Goal: Task Accomplishment & Management: Manage account settings

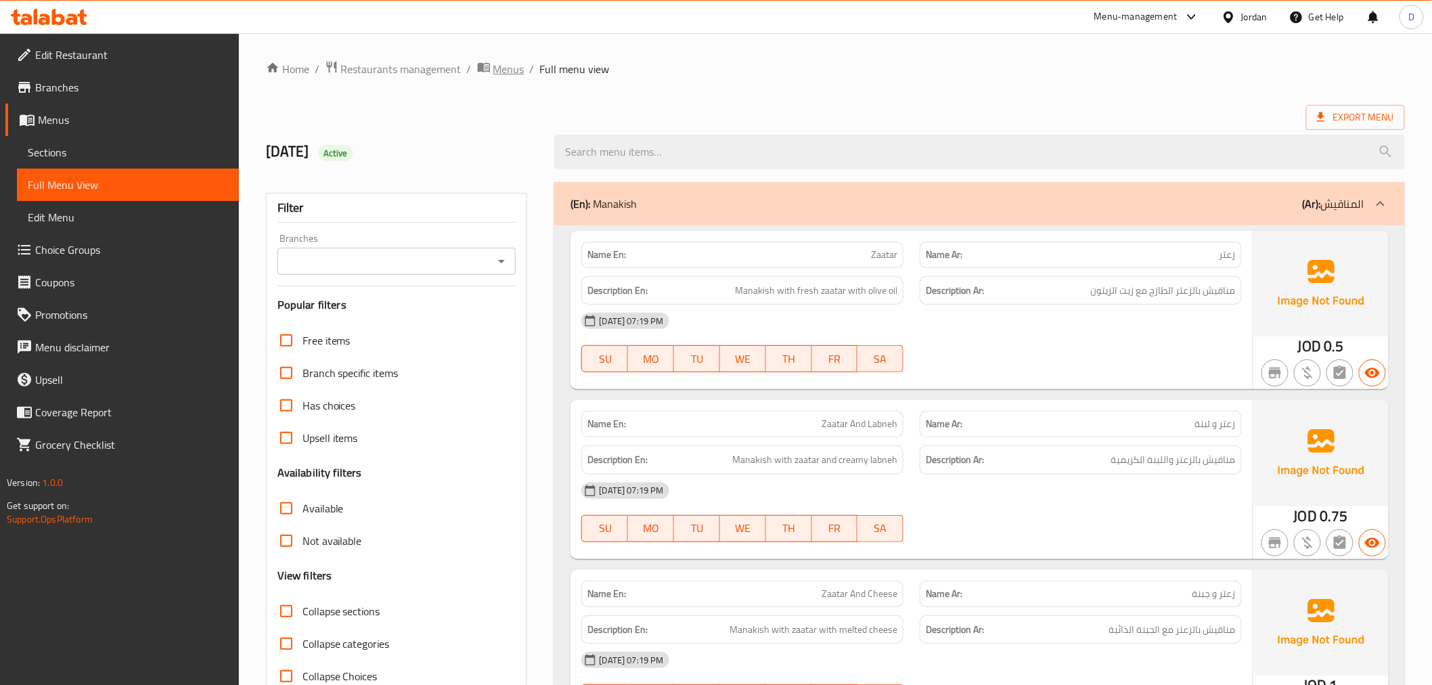
click at [501, 66] on span "Menus" at bounding box center [508, 69] width 31 height 16
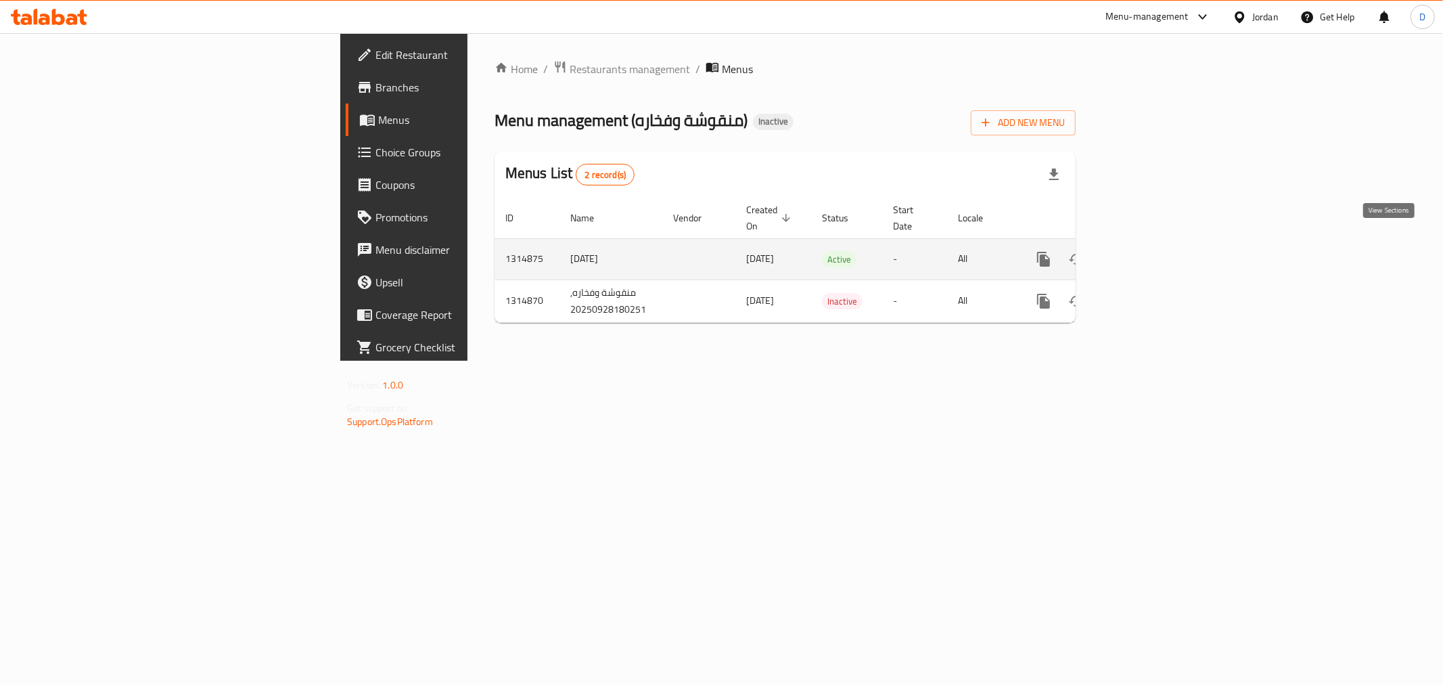
click at [1150, 251] on icon "enhanced table" at bounding box center [1141, 259] width 16 height 16
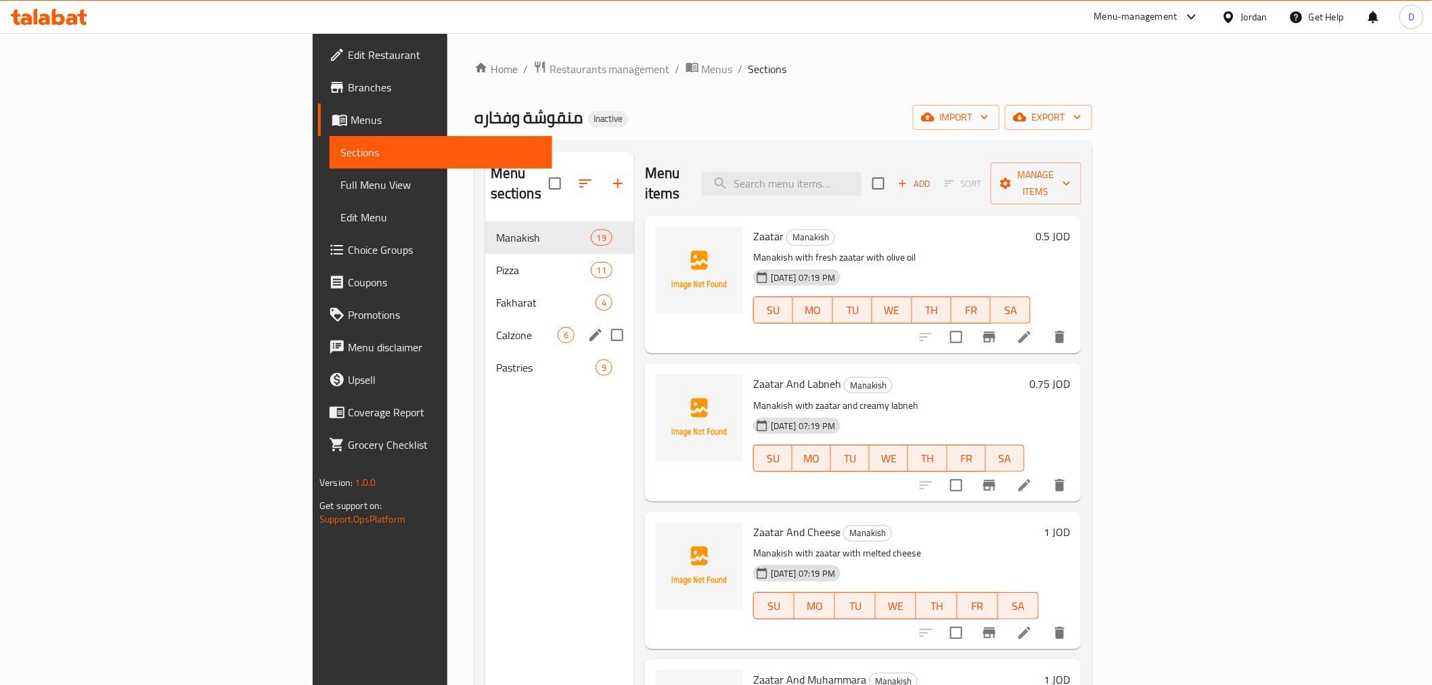
click at [485, 329] on div "Calzone 6" at bounding box center [559, 335] width 149 height 32
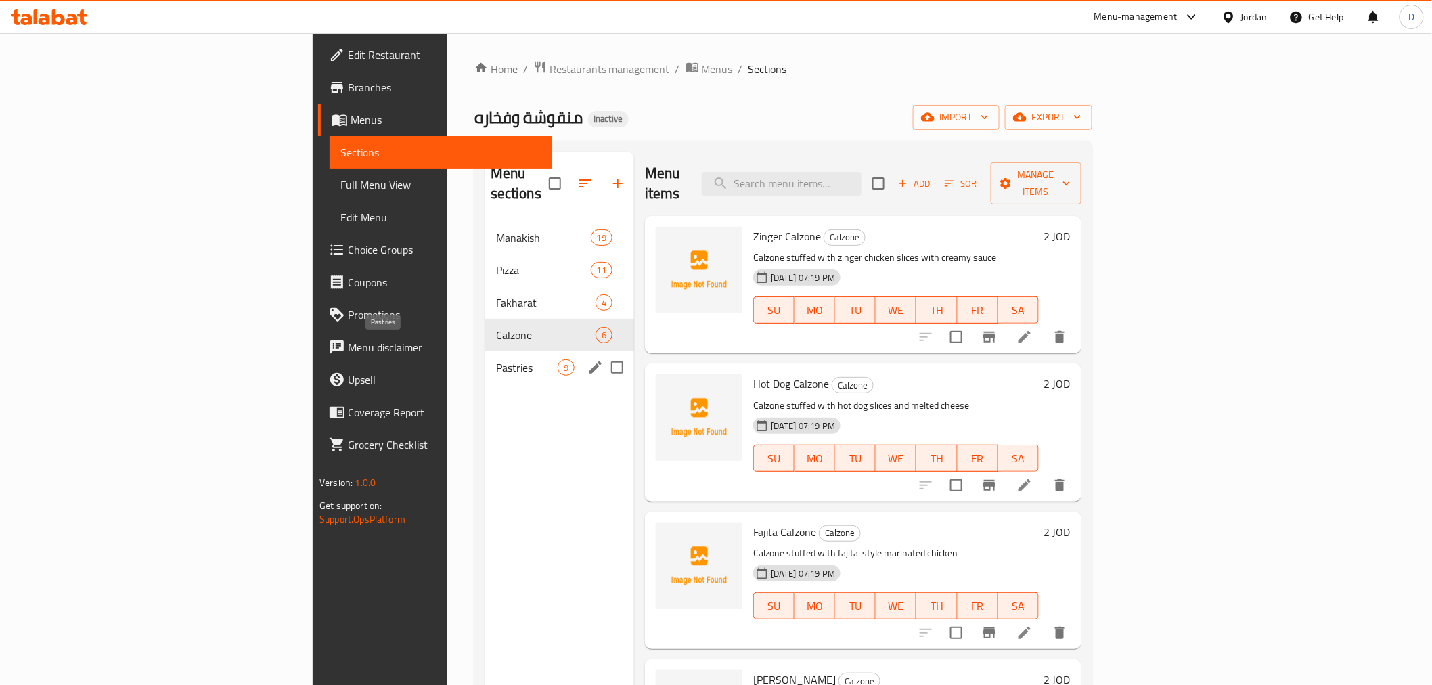
click at [496, 359] on span "Pastries" at bounding box center [527, 367] width 62 height 16
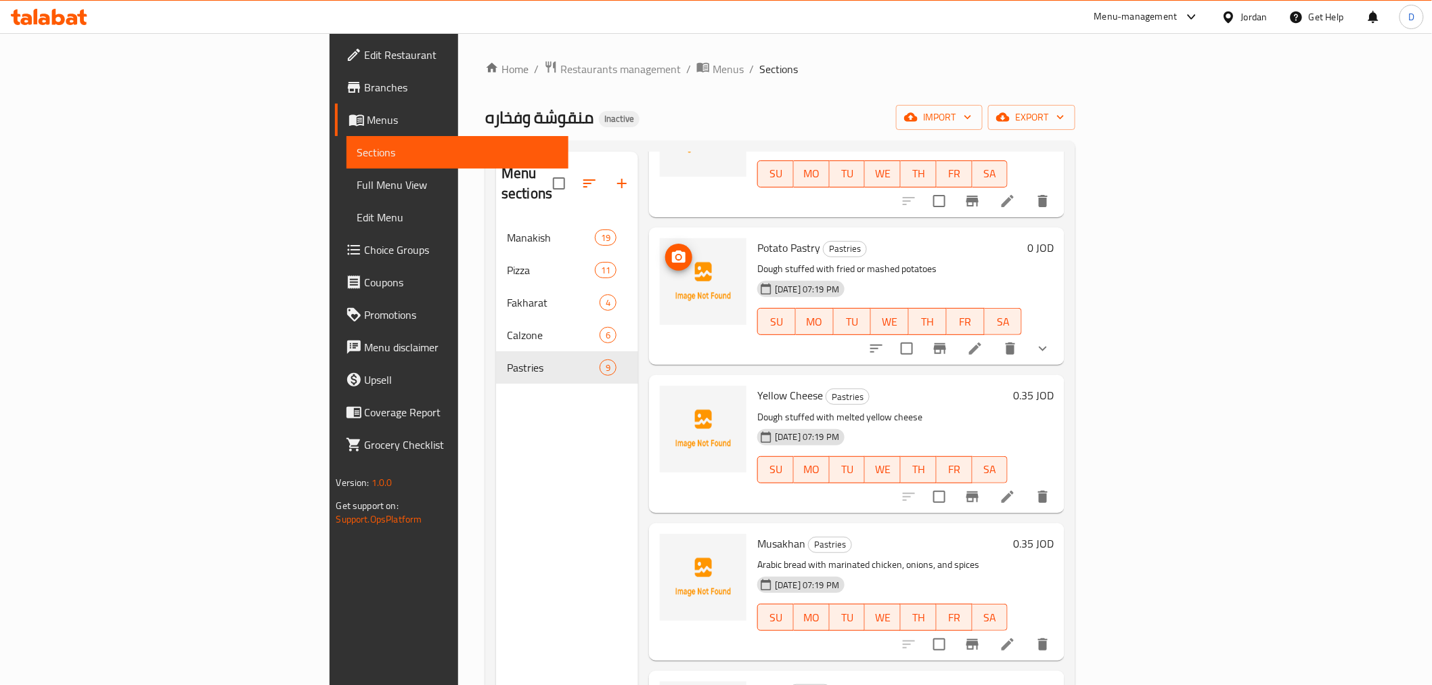
scroll to position [601, 0]
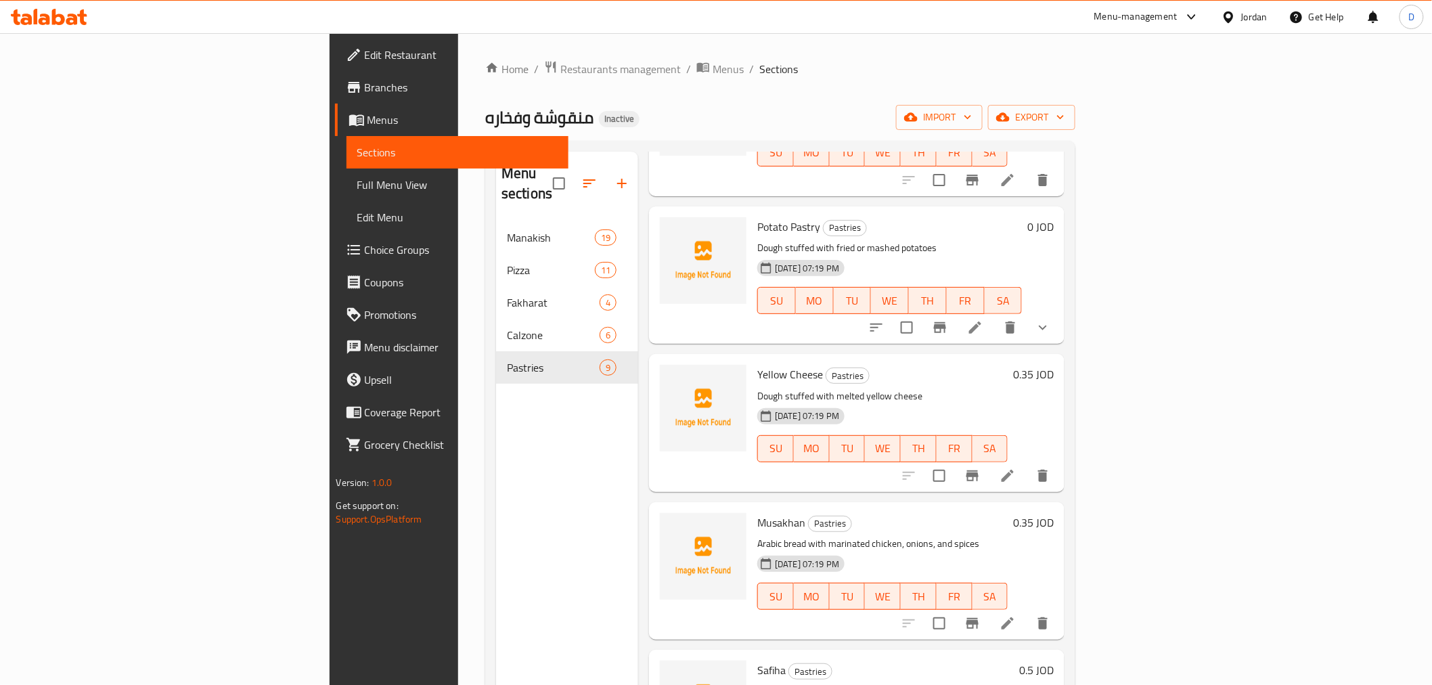
click at [41, 8] on div at bounding box center [49, 16] width 98 height 27
click at [45, 14] on icon at bounding box center [49, 17] width 76 height 16
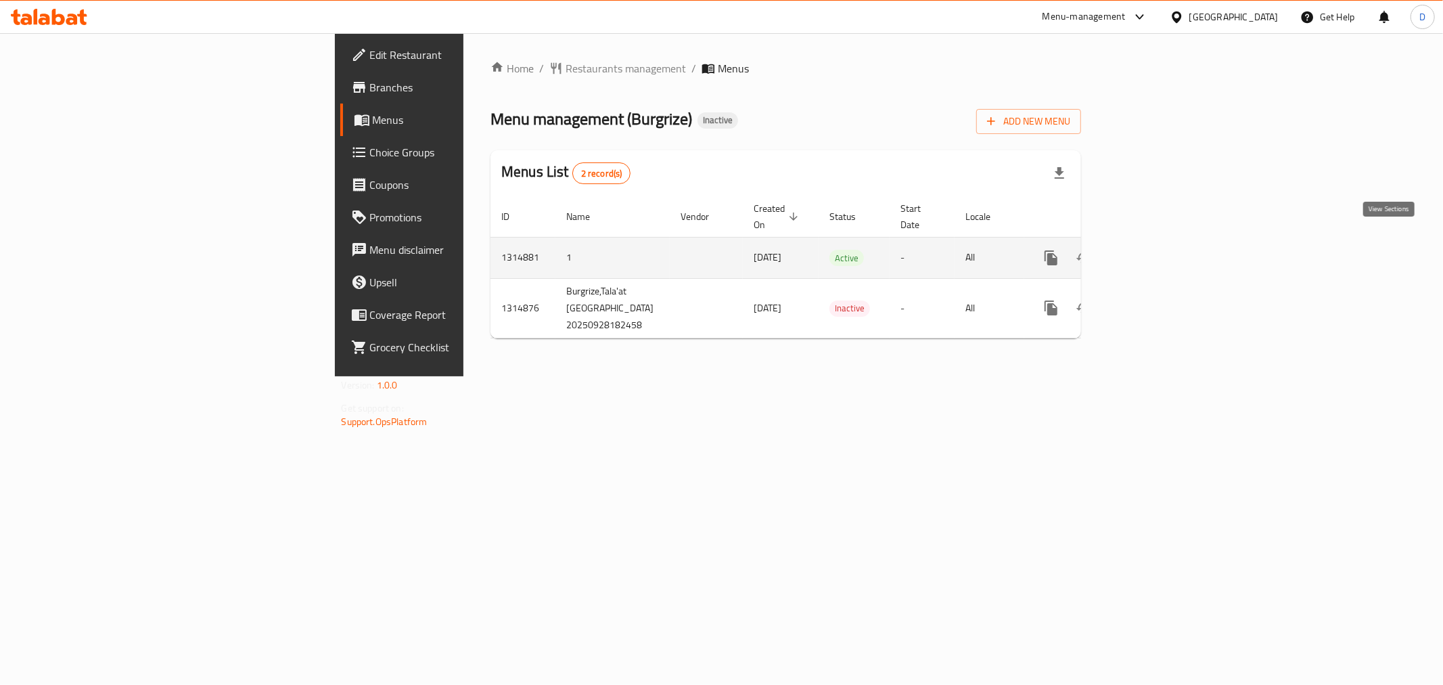
click at [1157, 250] on icon "enhanced table" at bounding box center [1149, 258] width 16 height 16
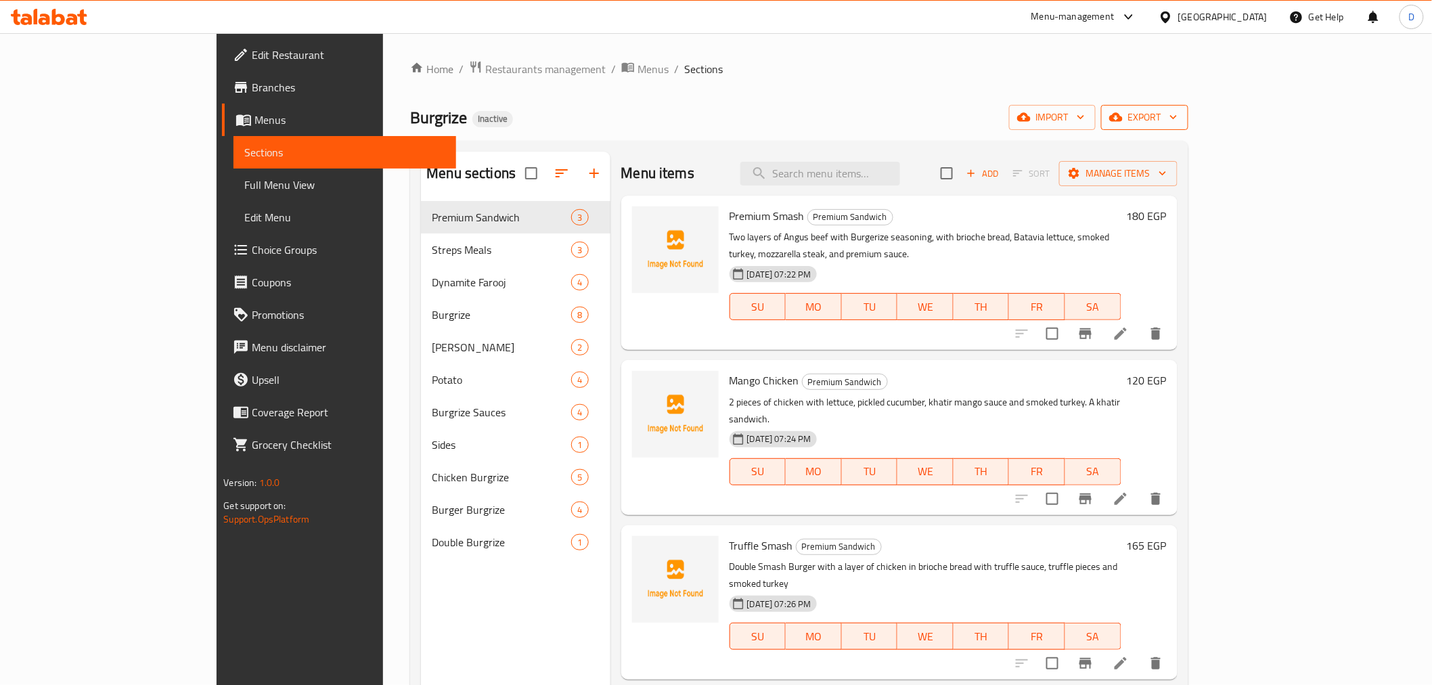
click at [1180, 115] on icon "button" at bounding box center [1173, 117] width 14 height 14
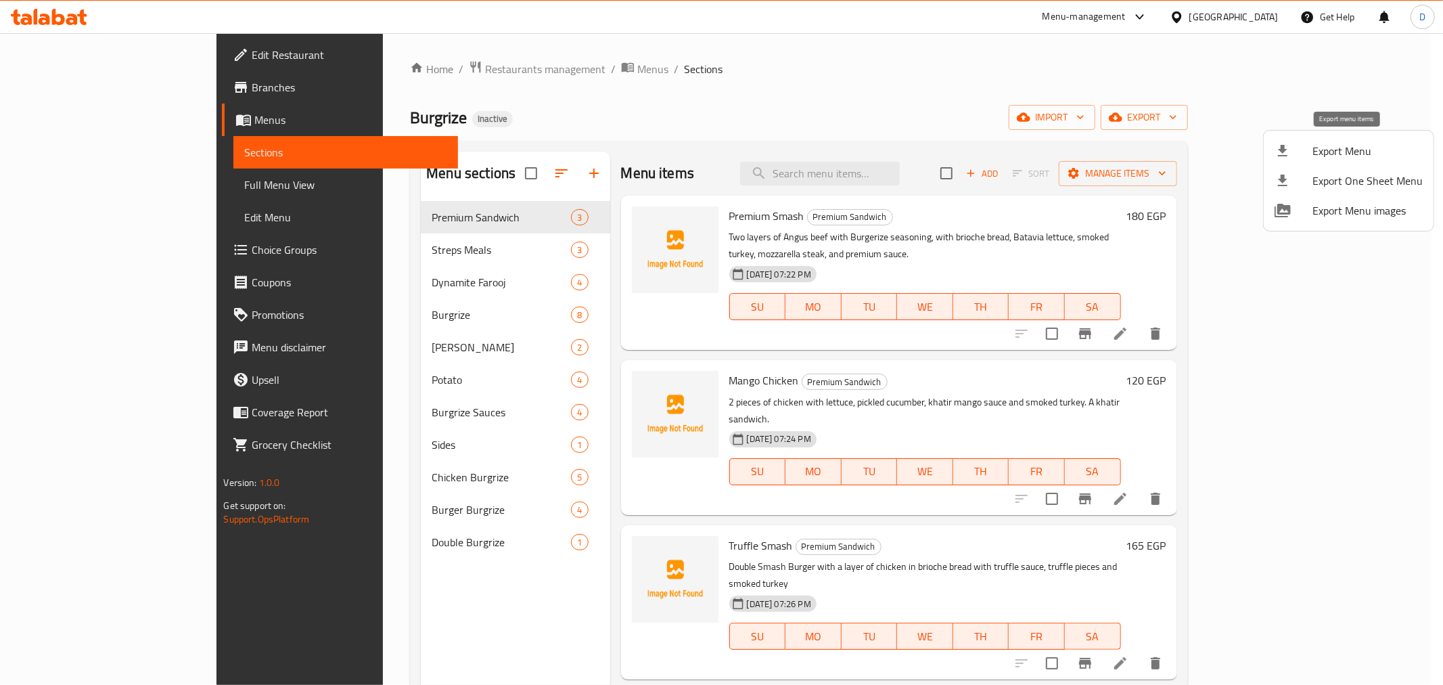
click at [1349, 143] on span "Export Menu" at bounding box center [1368, 151] width 110 height 16
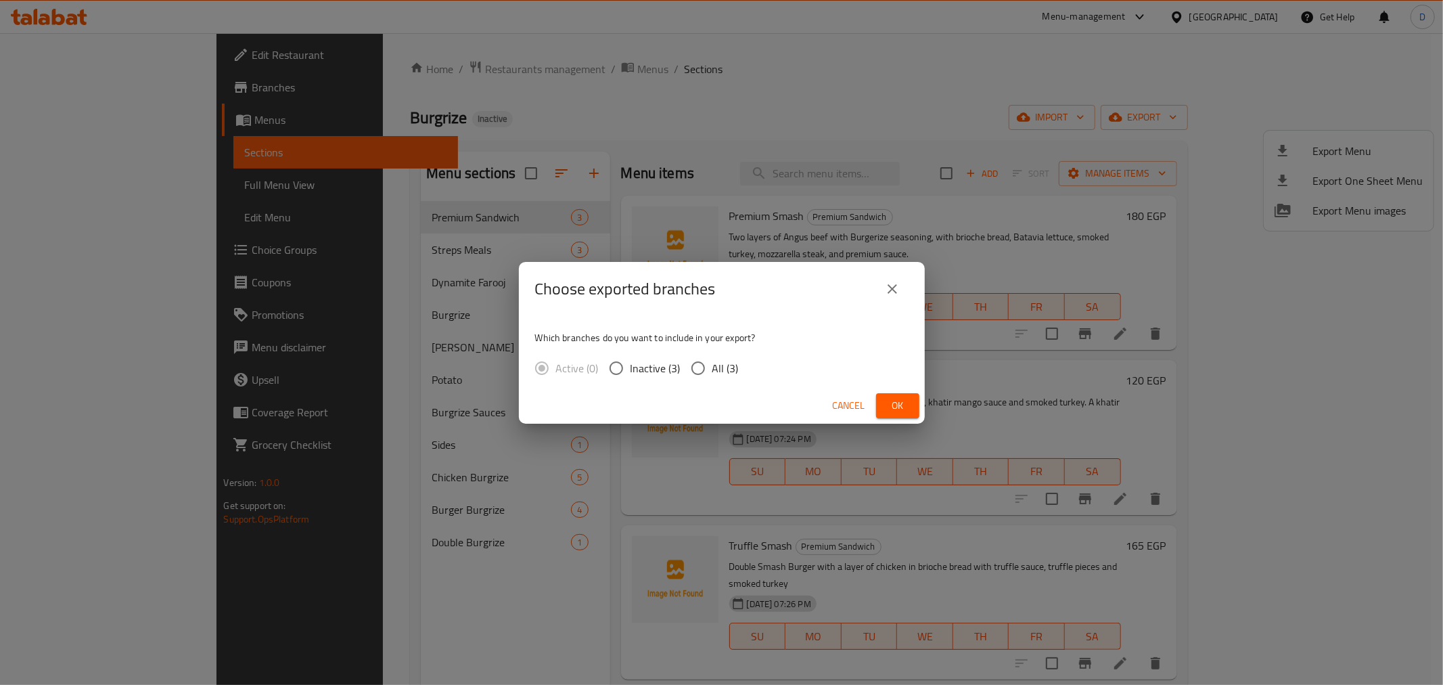
click at [702, 373] on input "All (3)" at bounding box center [698, 368] width 28 height 28
radio input "true"
drag, startPoint x: 894, startPoint y: 401, endPoint x: 501, endPoint y: 176, distance: 453.1
click at [894, 401] on span "Ok" at bounding box center [898, 405] width 22 height 17
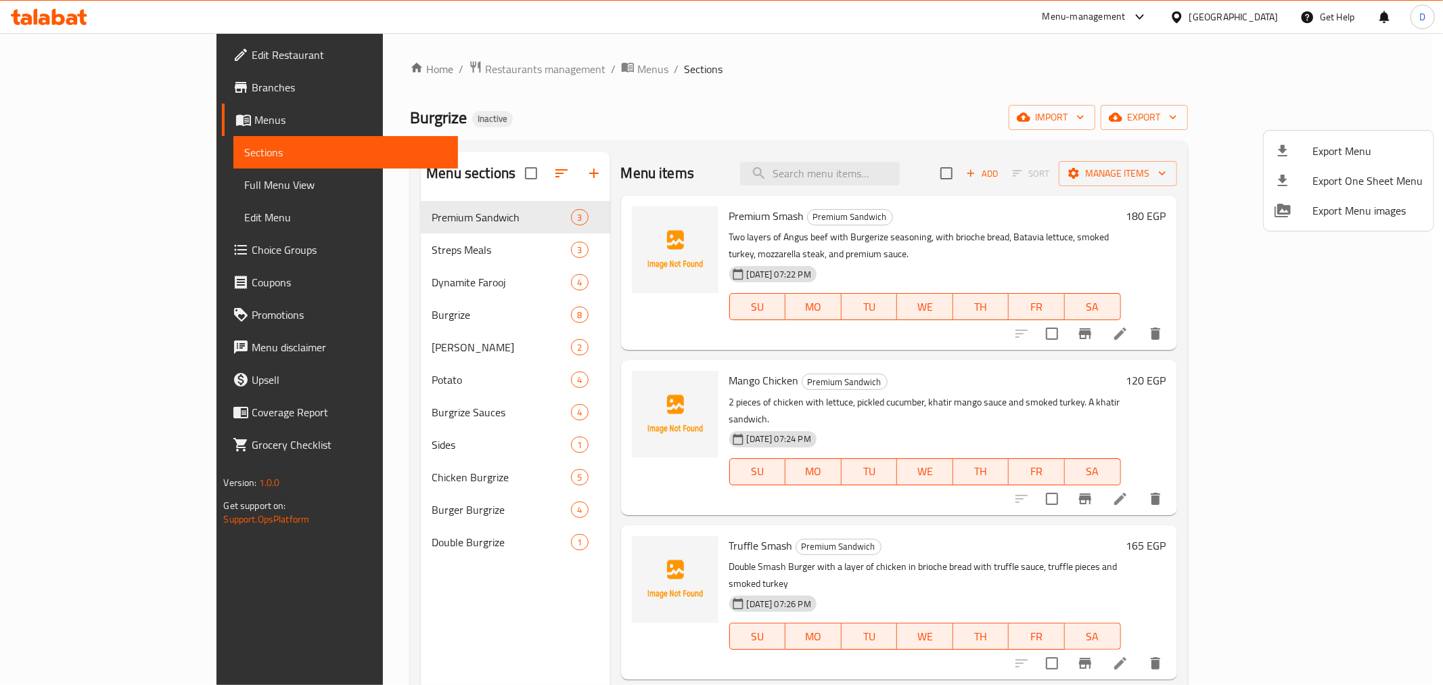
click at [859, 171] on div at bounding box center [721, 342] width 1443 height 685
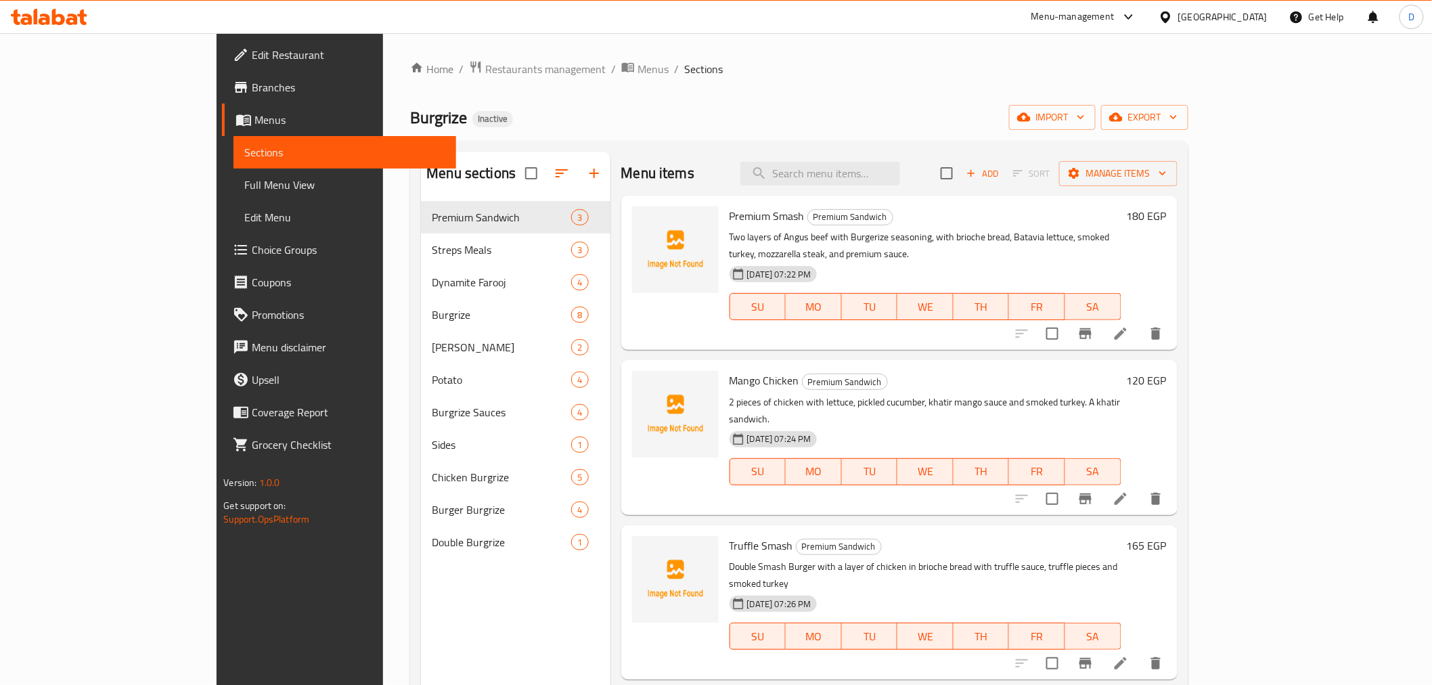
click at [859, 171] on input "search" at bounding box center [820, 174] width 160 height 24
paste input "Angus beef"
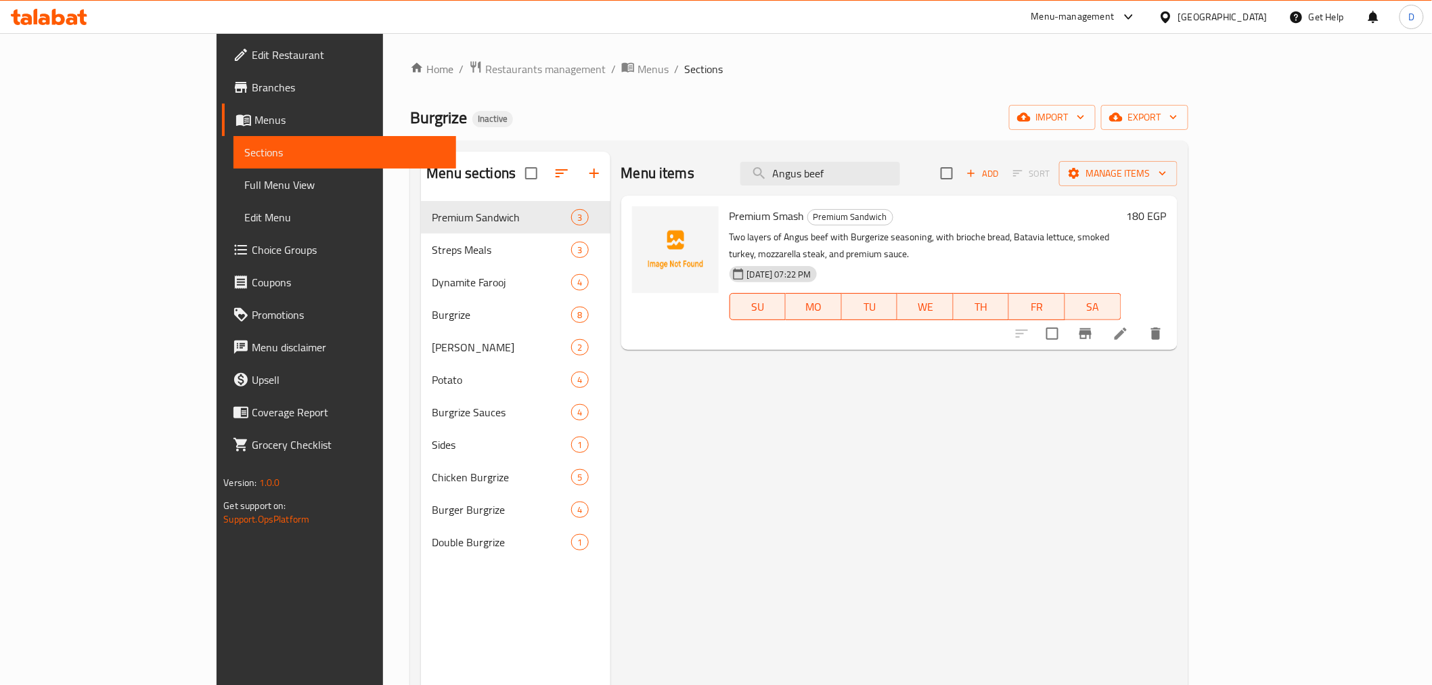
type input "Angus beef"
click at [1139, 321] on li at bounding box center [1121, 333] width 38 height 24
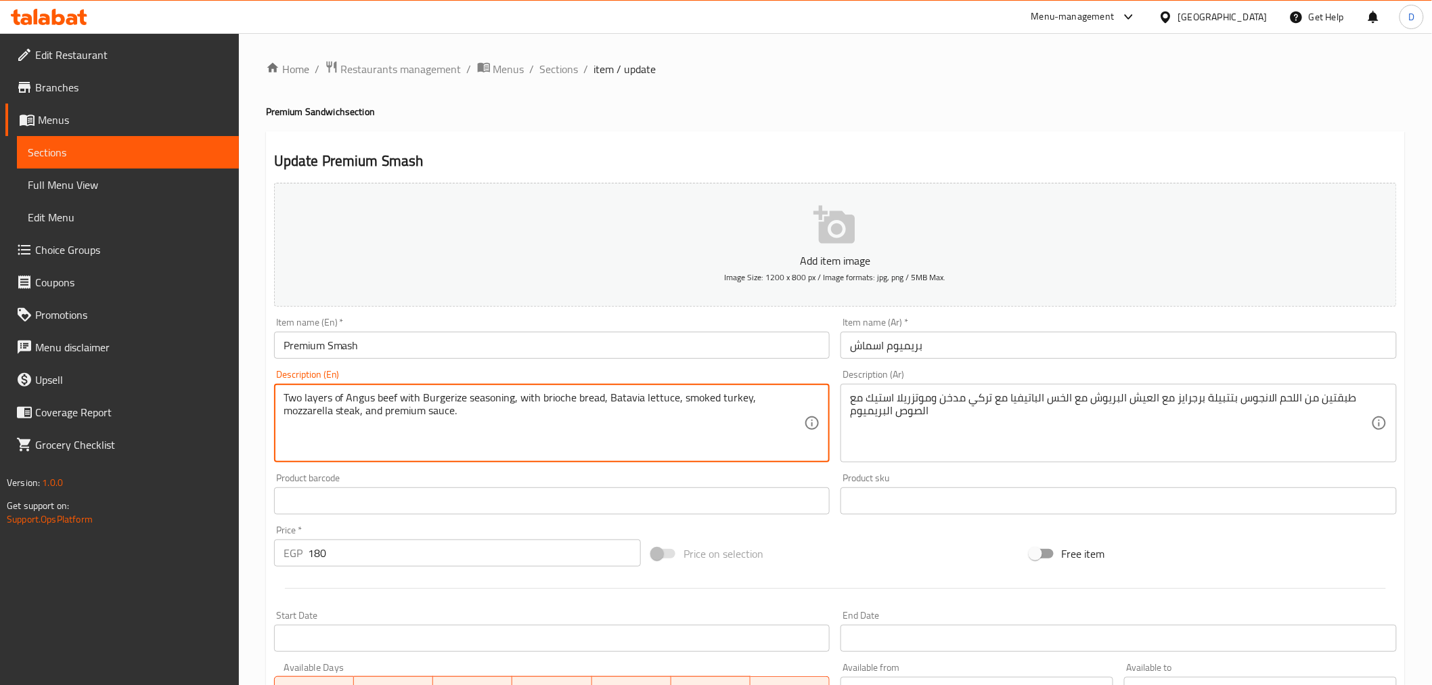
click at [386, 403] on textarea "Two layers of Angus beef with Burgerize seasoning, with brioche bread, Batavia …" at bounding box center [544, 423] width 521 height 64
paste textarea "meat"
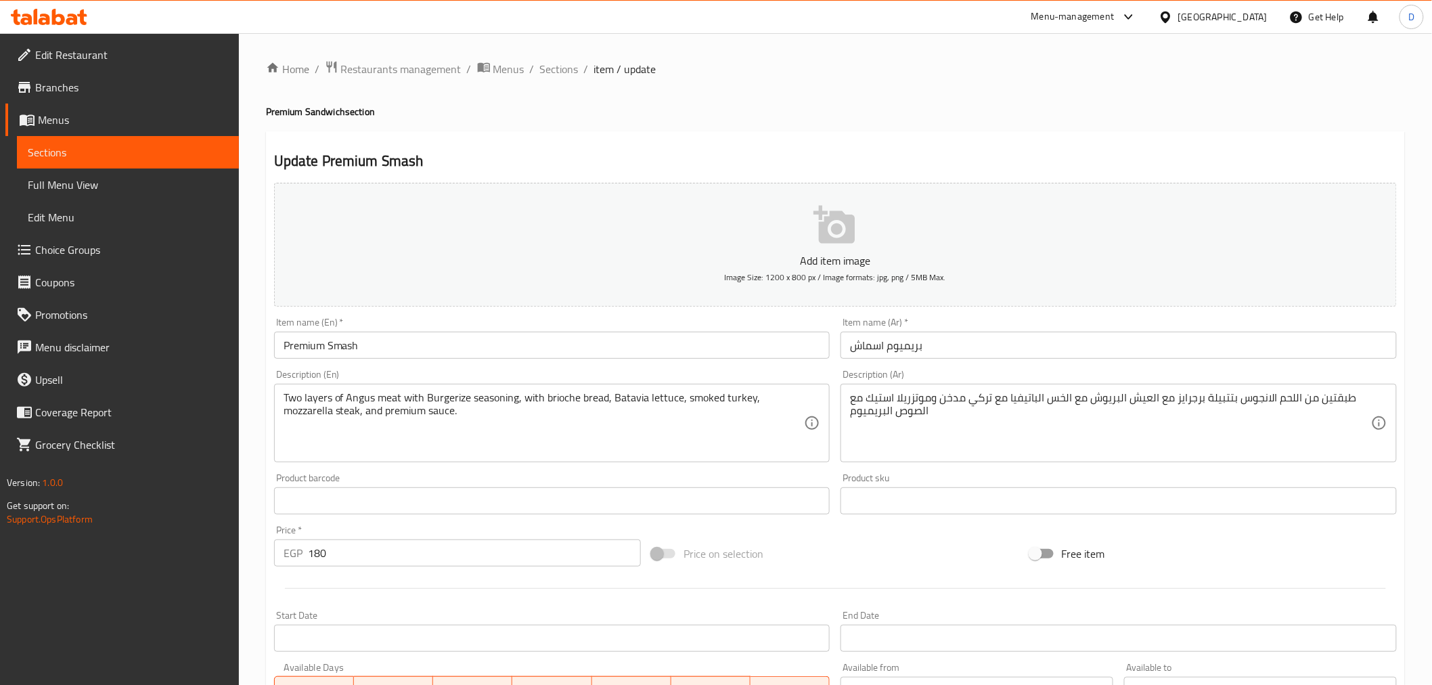
click at [345, 419] on textarea "Two layers of Angus meat with Burgerize seasoning, with brioche bread, Batavia …" at bounding box center [544, 423] width 521 height 64
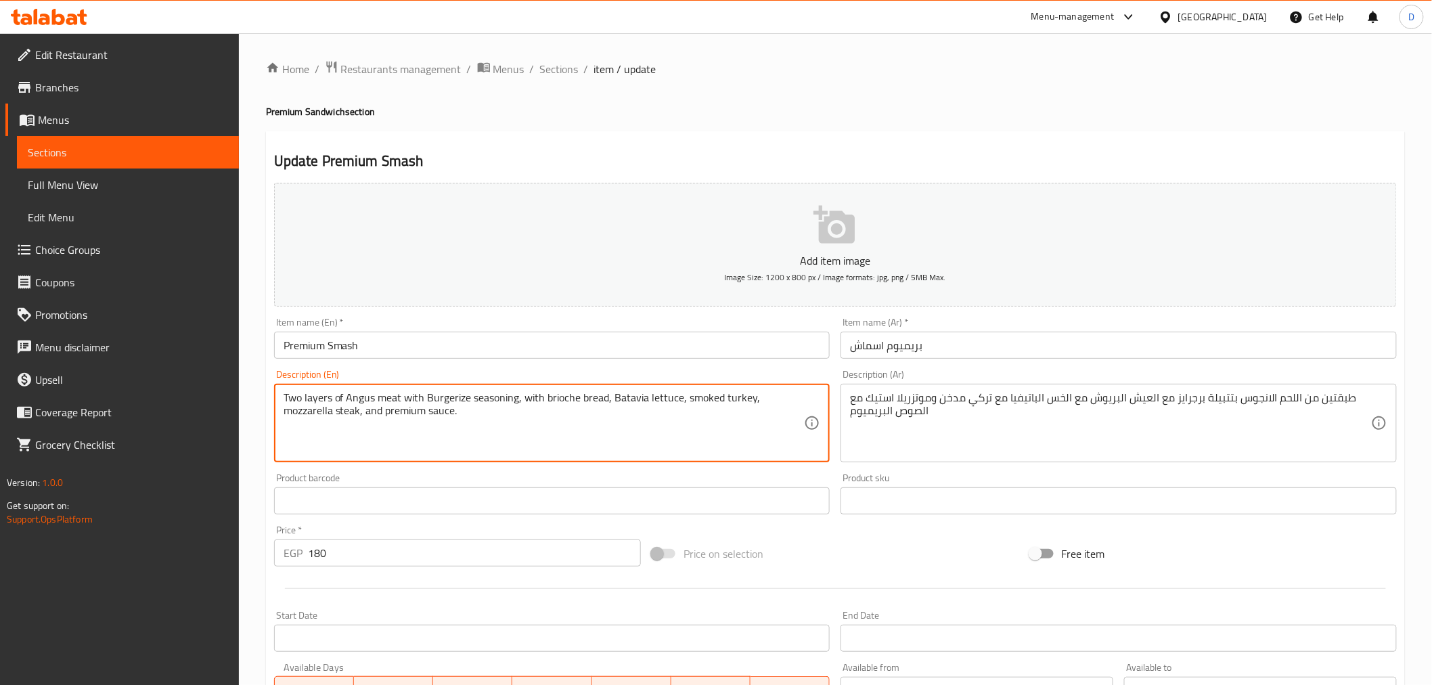
click at [345, 419] on textarea "Two layers of Angus meat with Burgerize seasoning, with brioche bread, Batavia …" at bounding box center [544, 423] width 521 height 64
paste textarea "ic"
type textarea "Two layers of Angus meat with Burgerize seasoning, with brioche bread, Batavia …"
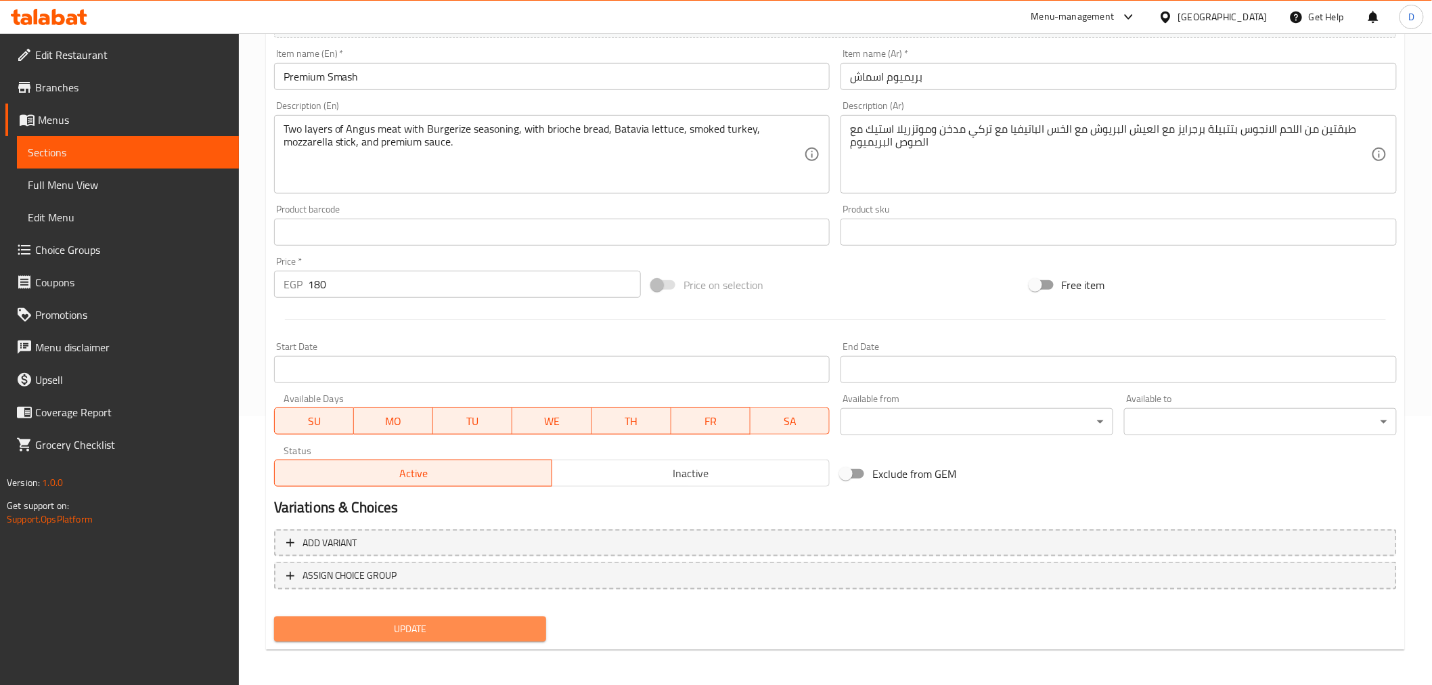
click at [434, 623] on span "Update" at bounding box center [410, 628] width 251 height 17
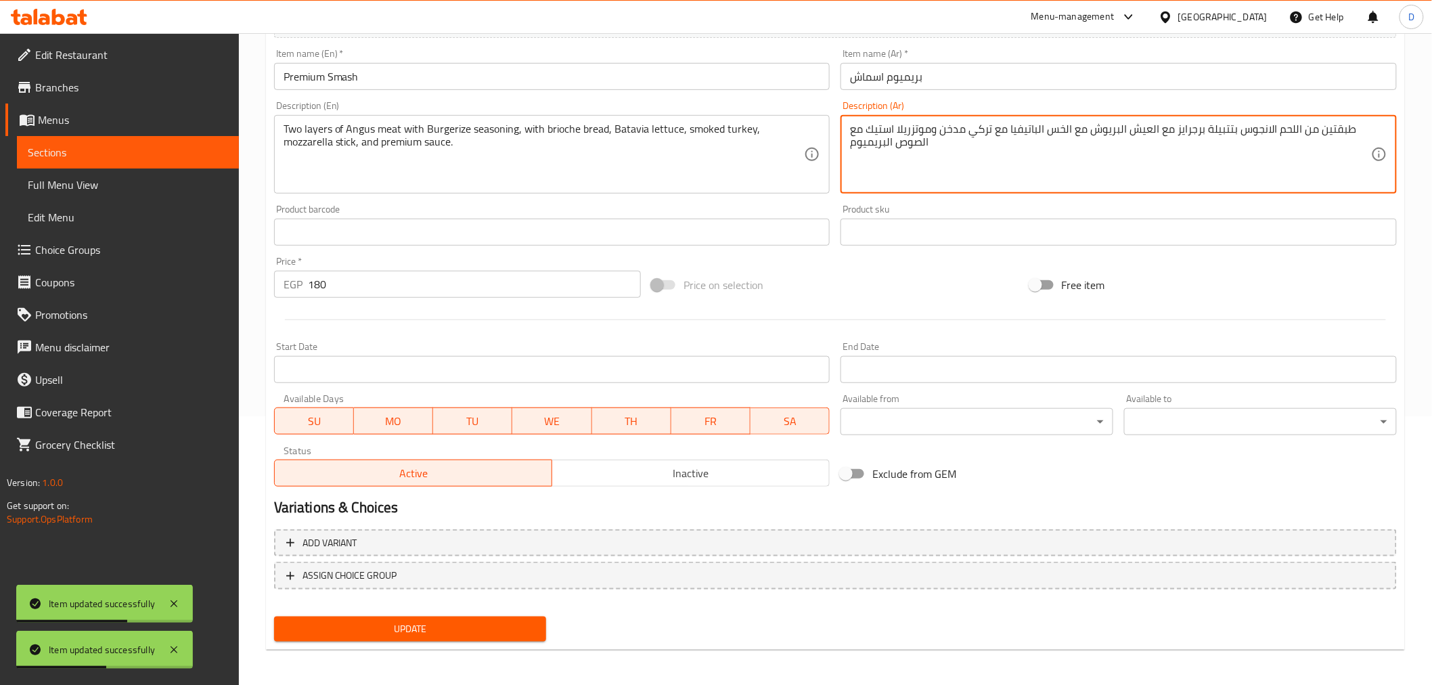
drag, startPoint x: 1064, startPoint y: 136, endPoint x: 1010, endPoint y: 131, distance: 54.4
click at [406, 632] on span "Update" at bounding box center [410, 628] width 251 height 17
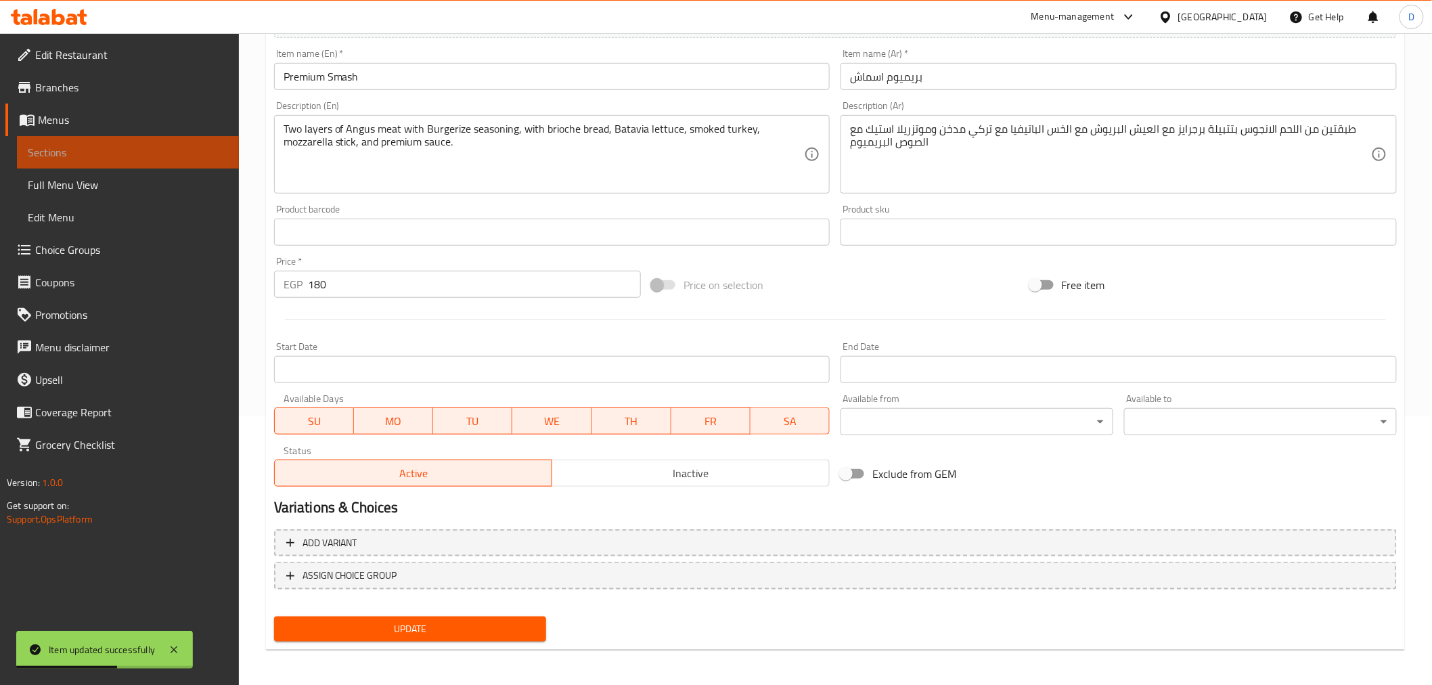
click at [213, 150] on span "Sections" at bounding box center [128, 152] width 200 height 16
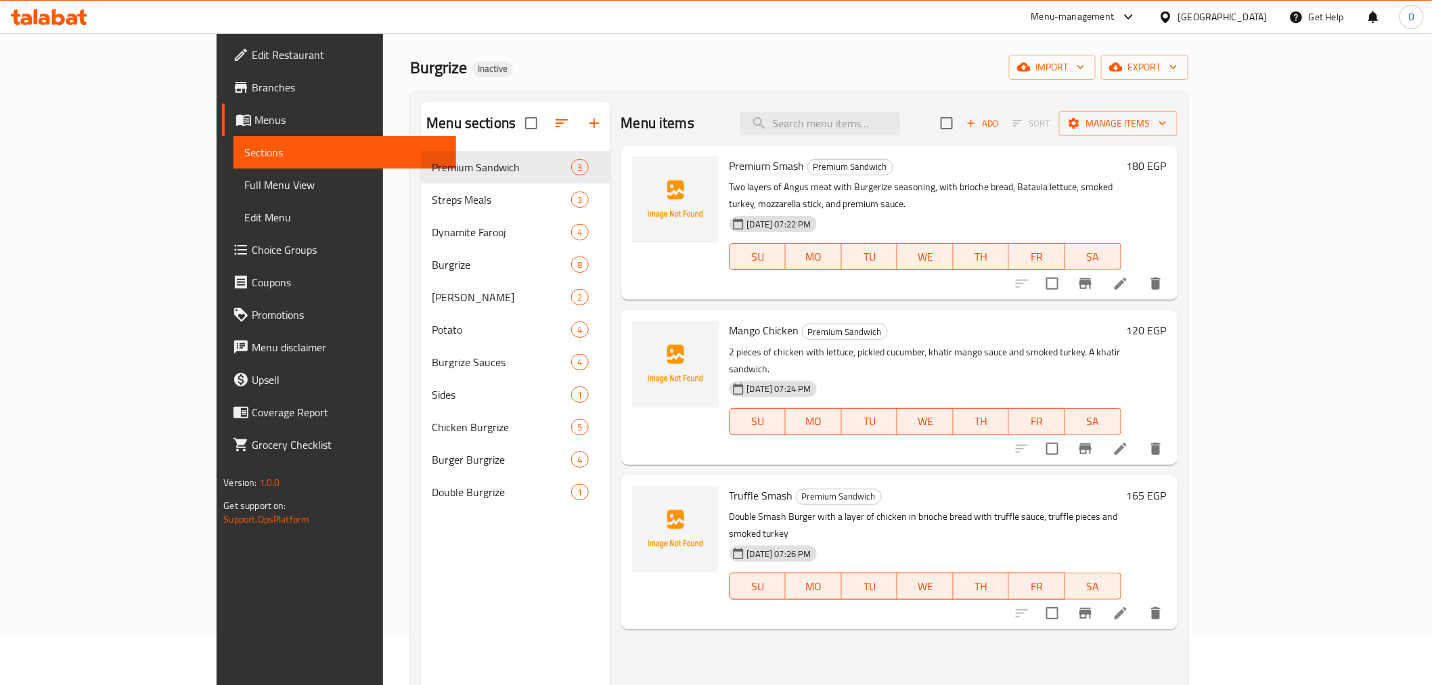
scroll to position [39, 0]
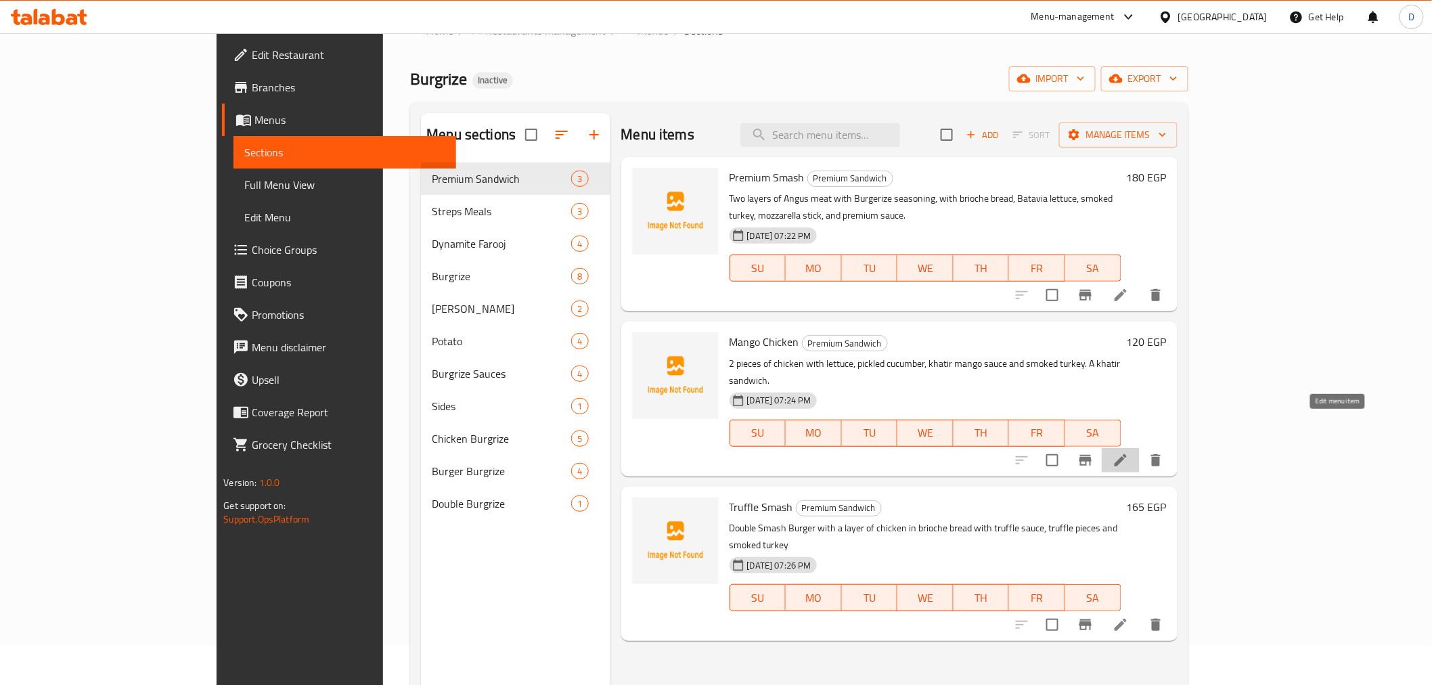
click at [1127, 454] on icon at bounding box center [1120, 460] width 12 height 12
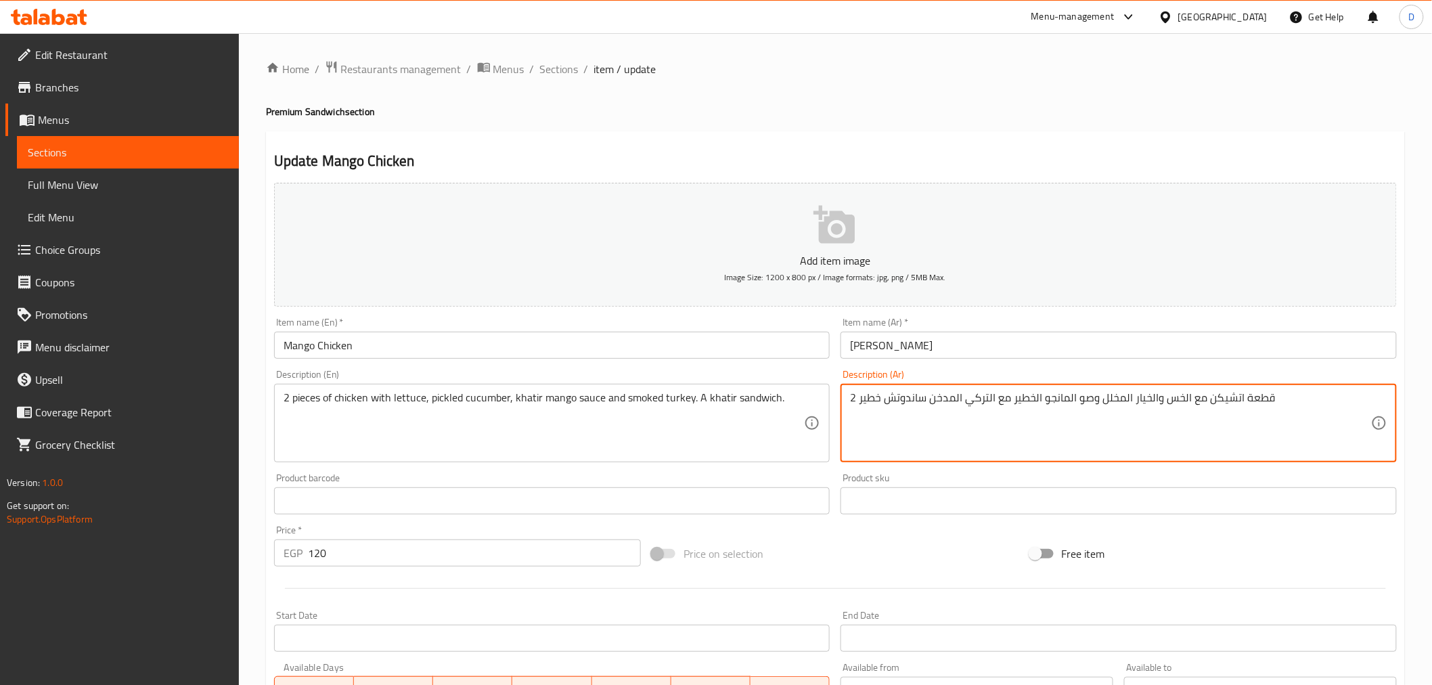
click at [1086, 402] on textarea "2 قطعة اتشيكن مع الخس والخيار المخلل وصو المانجو الخطير مع التركي المدخن ساندوت…" at bounding box center [1110, 423] width 521 height 64
paste textarea "ص"
type textarea "2 قطعة اتشيكن مع الخس والخيار المخلل وصوص المانجو الخطير مع التركي المدخن ساندو…"
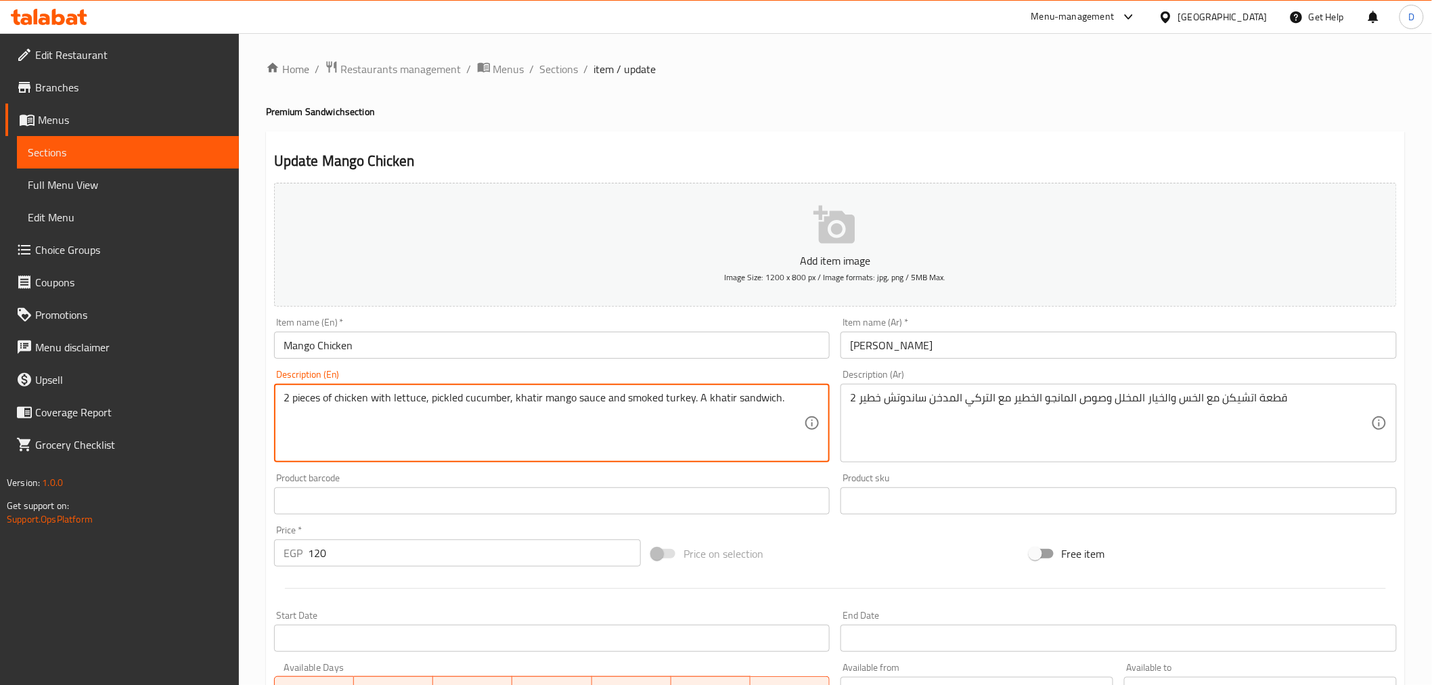
scroll to position [269, 0]
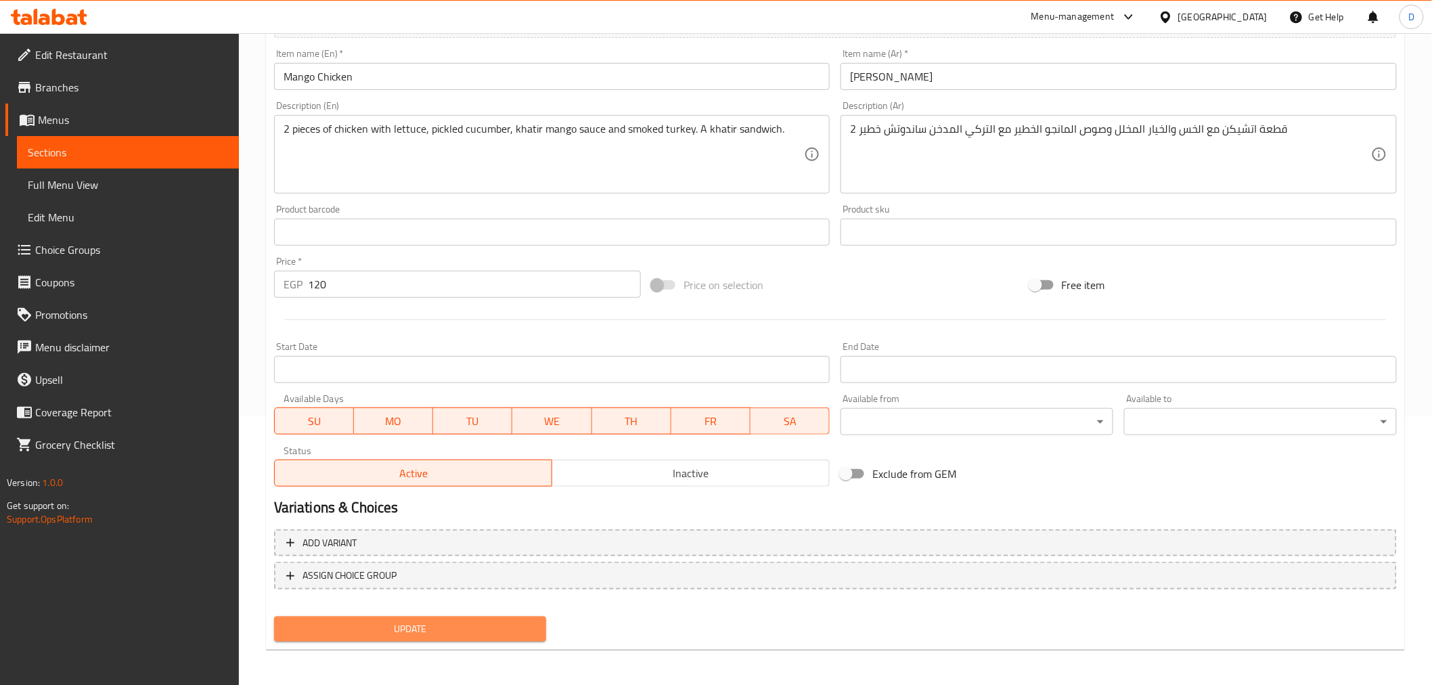
click at [499, 627] on span "Update" at bounding box center [410, 628] width 251 height 17
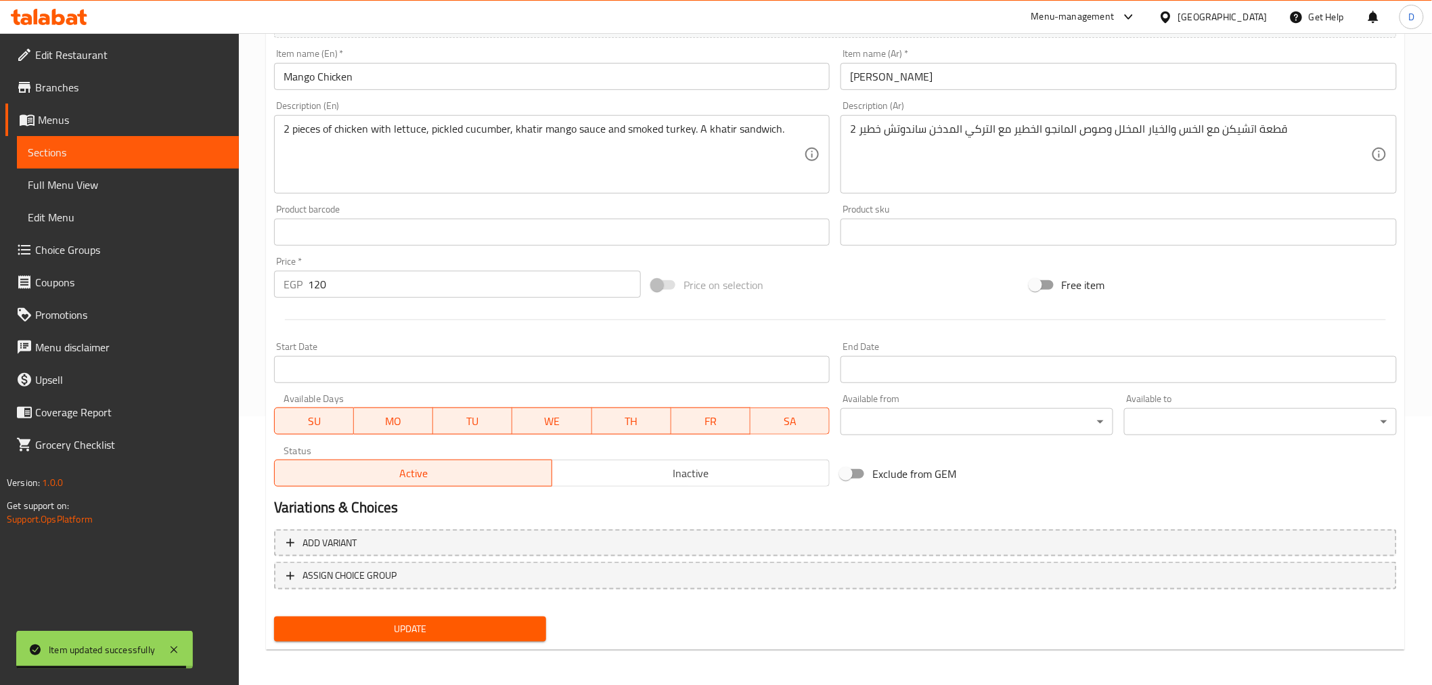
drag, startPoint x: 368, startPoint y: 629, endPoint x: 363, endPoint y: 609, distance: 20.8
click at [368, 629] on span "Update" at bounding box center [410, 628] width 251 height 17
click at [202, 150] on span "Sections" at bounding box center [128, 152] width 200 height 16
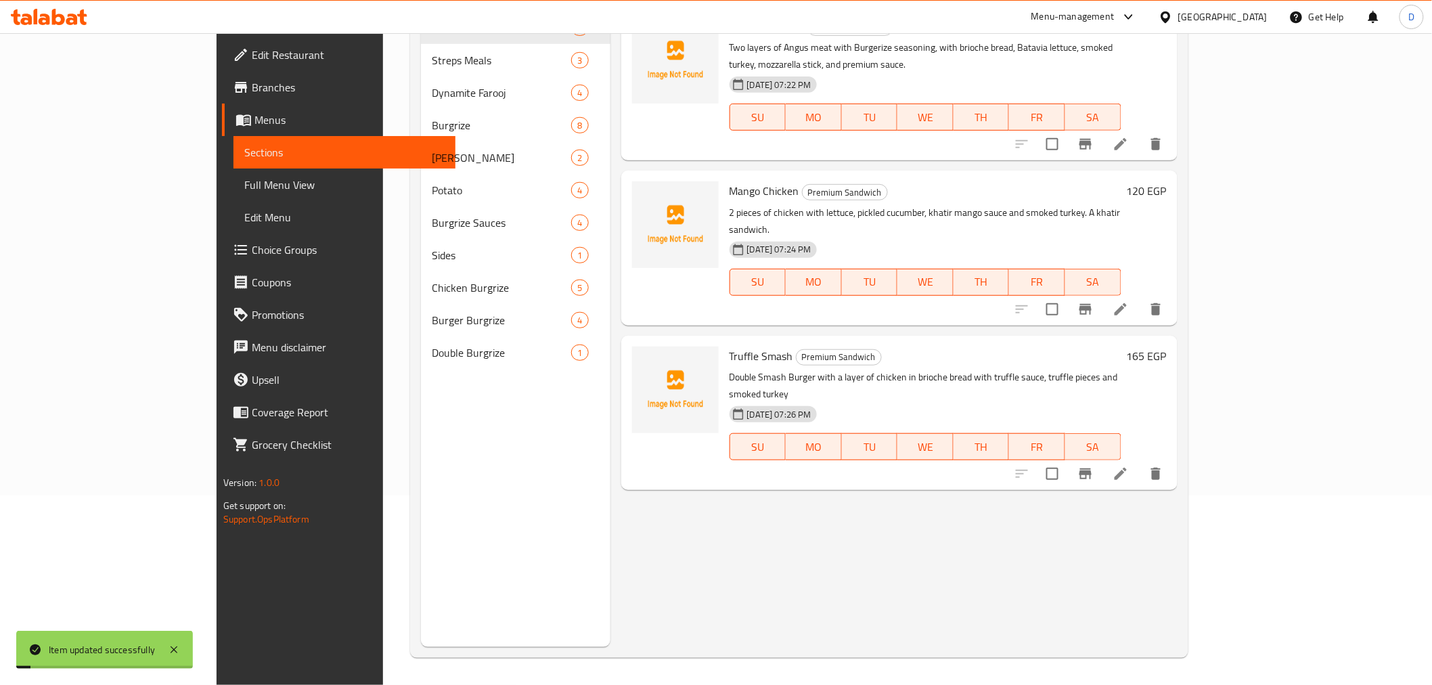
scroll to position [189, 0]
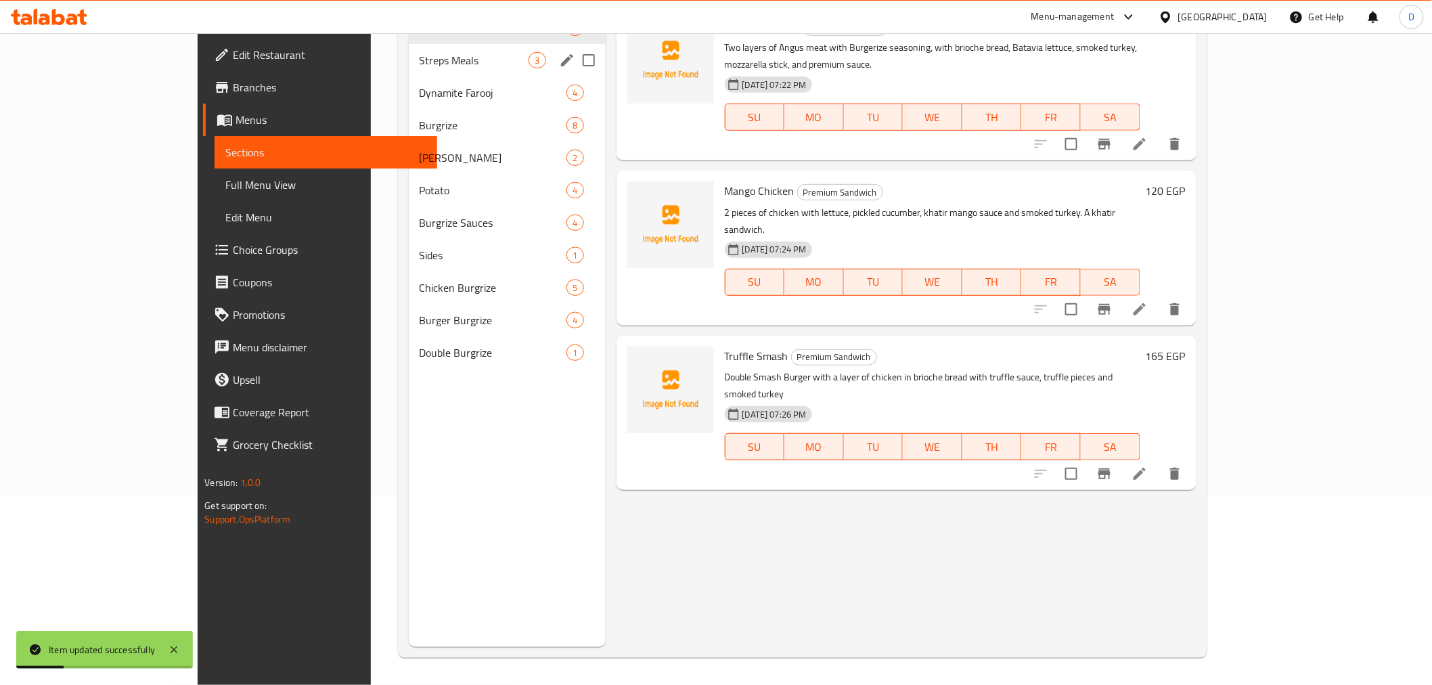
click at [409, 75] on div "Streps Meals 3" at bounding box center [507, 60] width 197 height 32
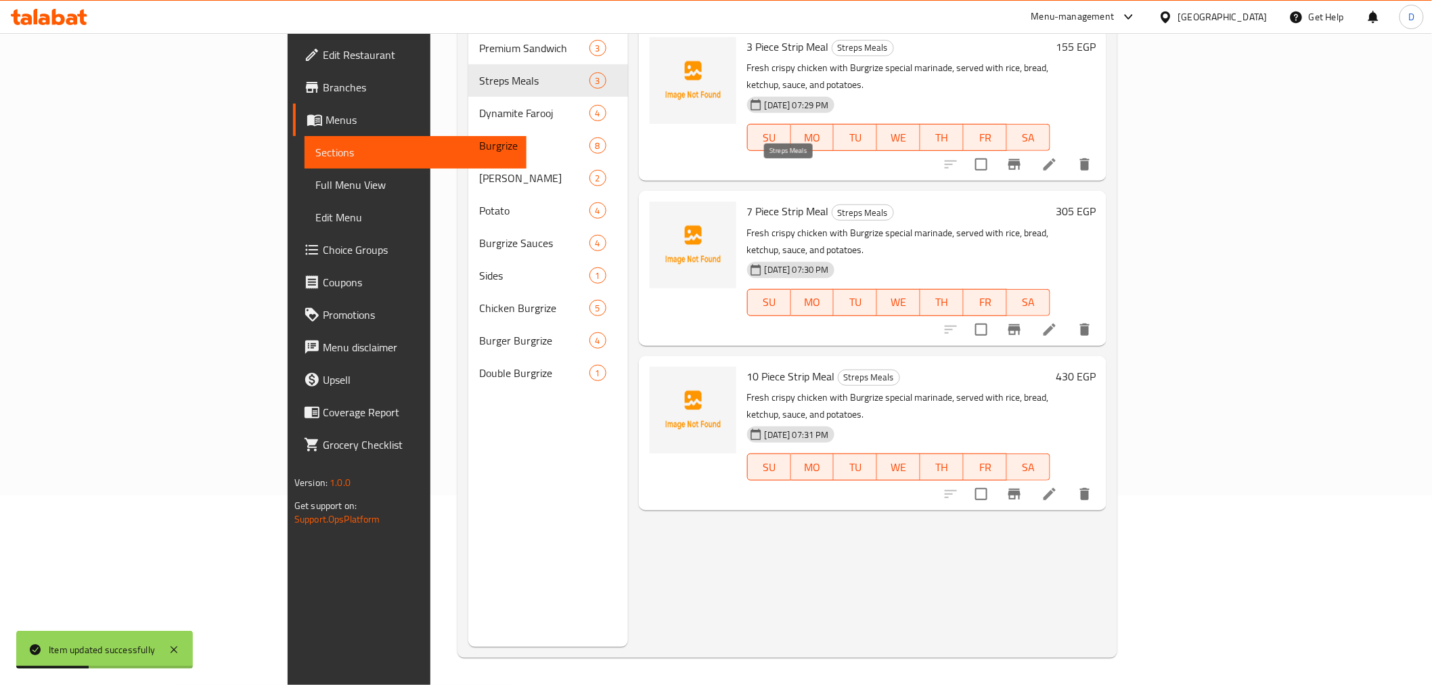
click at [832, 205] on span "Streps Meals" at bounding box center [862, 213] width 61 height 16
copy span "Streps"
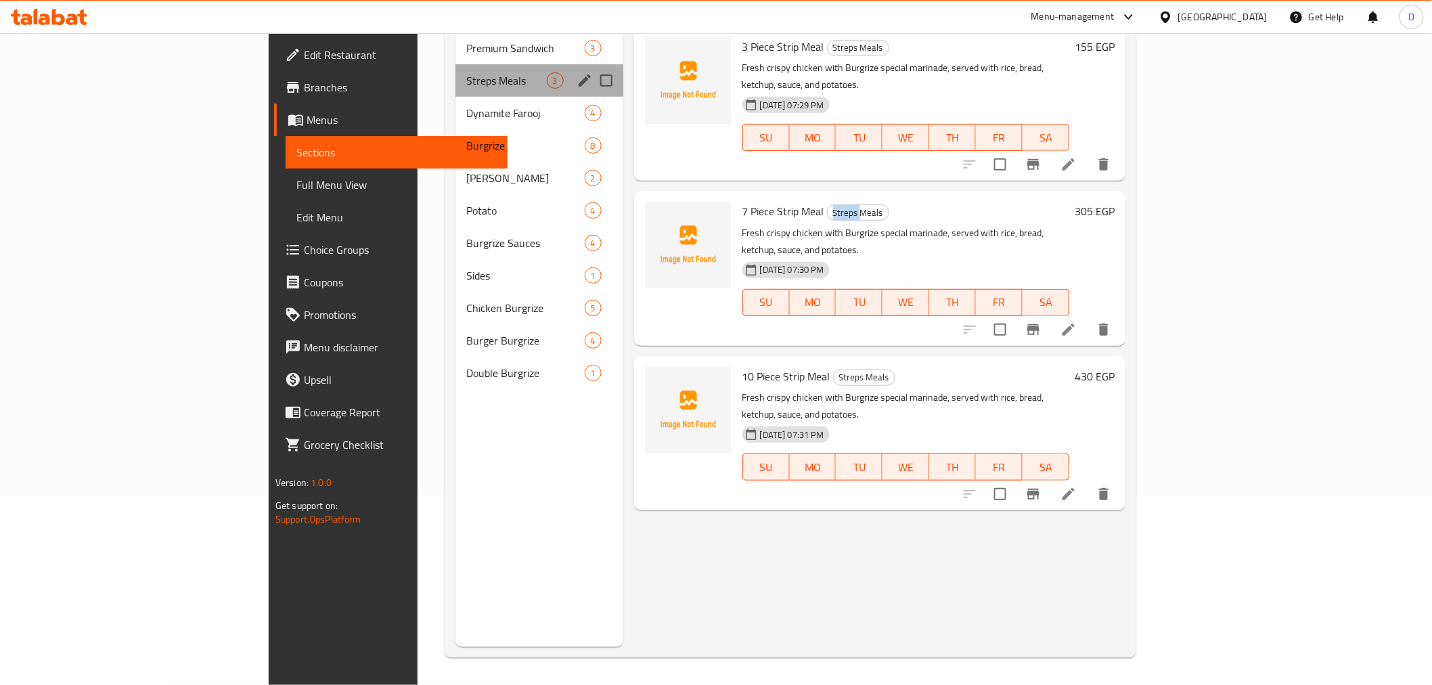
click at [574, 70] on div "Menu sections" at bounding box center [584, 80] width 20 height 20
click at [576, 72] on icon "edit" at bounding box center [584, 80] width 16 height 16
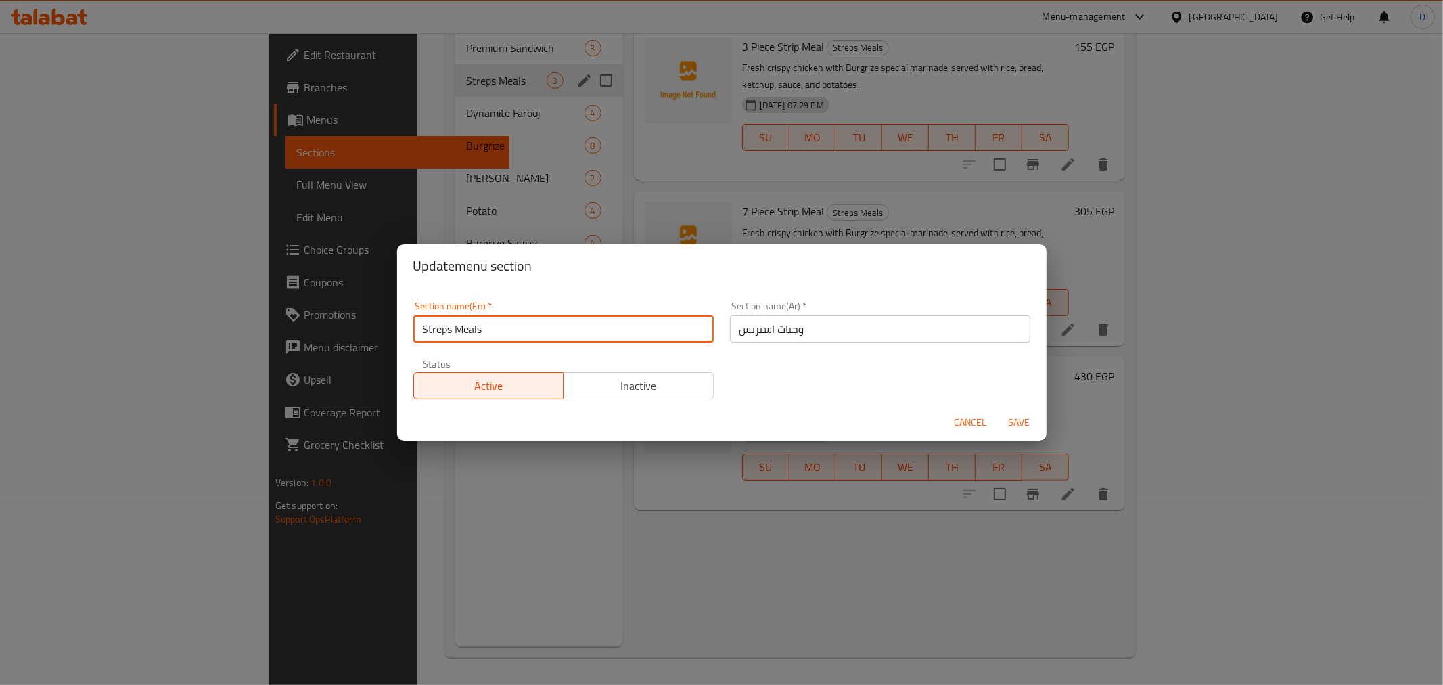
click at [442, 333] on input "Streps Meals" at bounding box center [563, 328] width 300 height 27
paste input "ips"
type input "Strips Meals"
click at [998, 410] on button "Save" at bounding box center [1019, 422] width 43 height 25
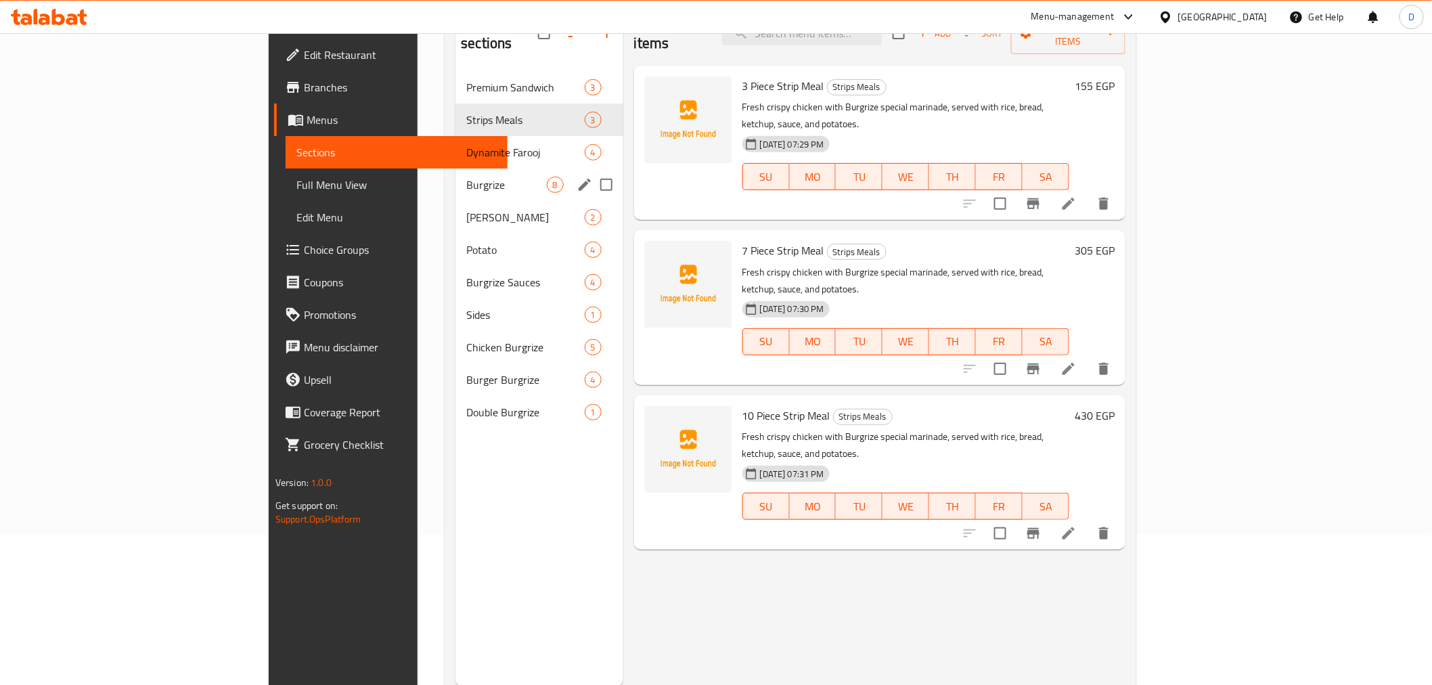
scroll to position [114, 0]
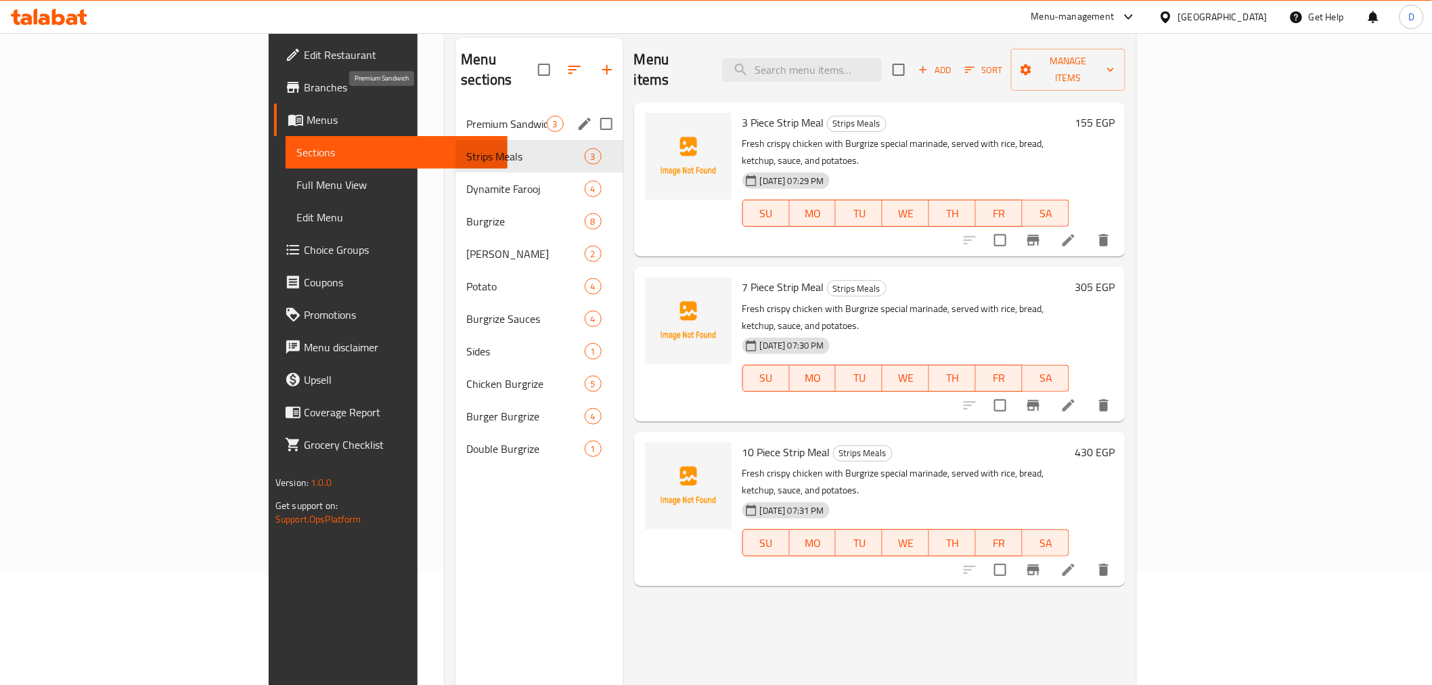
click at [466, 116] on span "Premium Sandwich" at bounding box center [506, 124] width 80 height 16
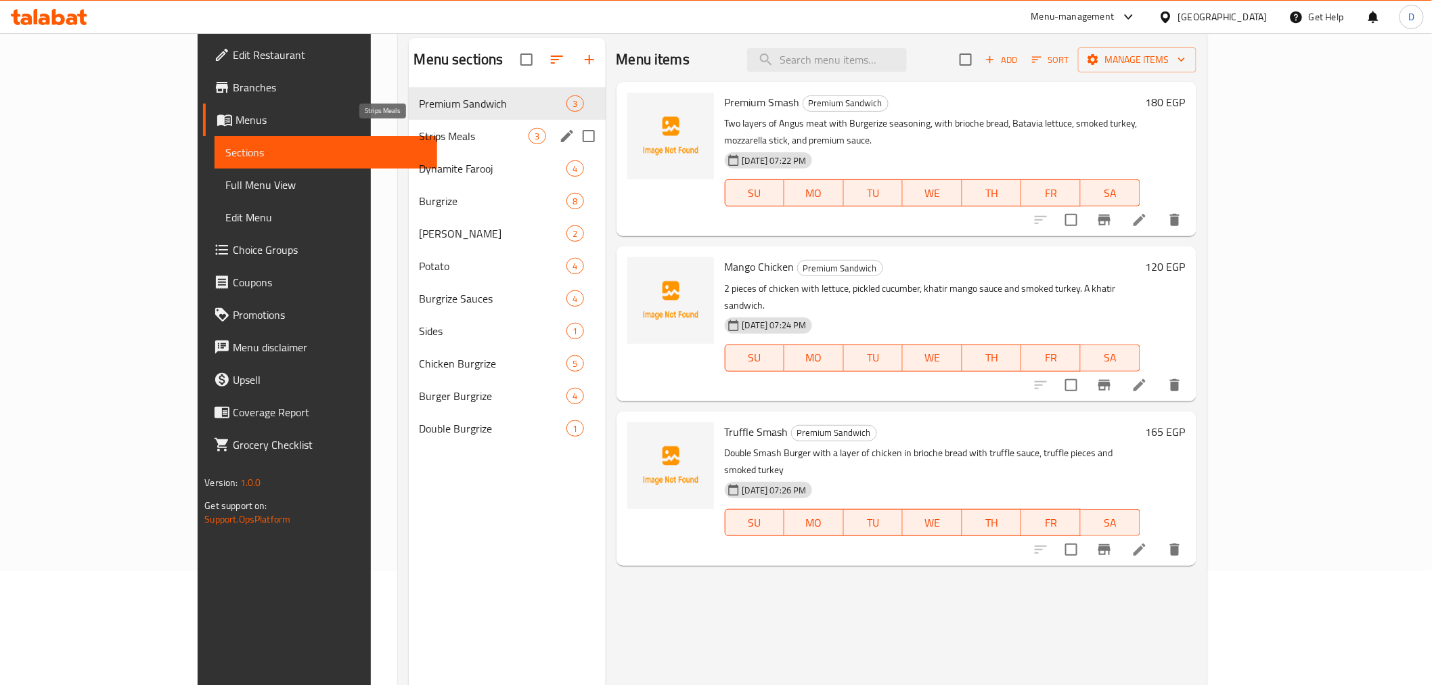
click at [434, 129] on span "Strips Meals" at bounding box center [474, 136] width 110 height 16
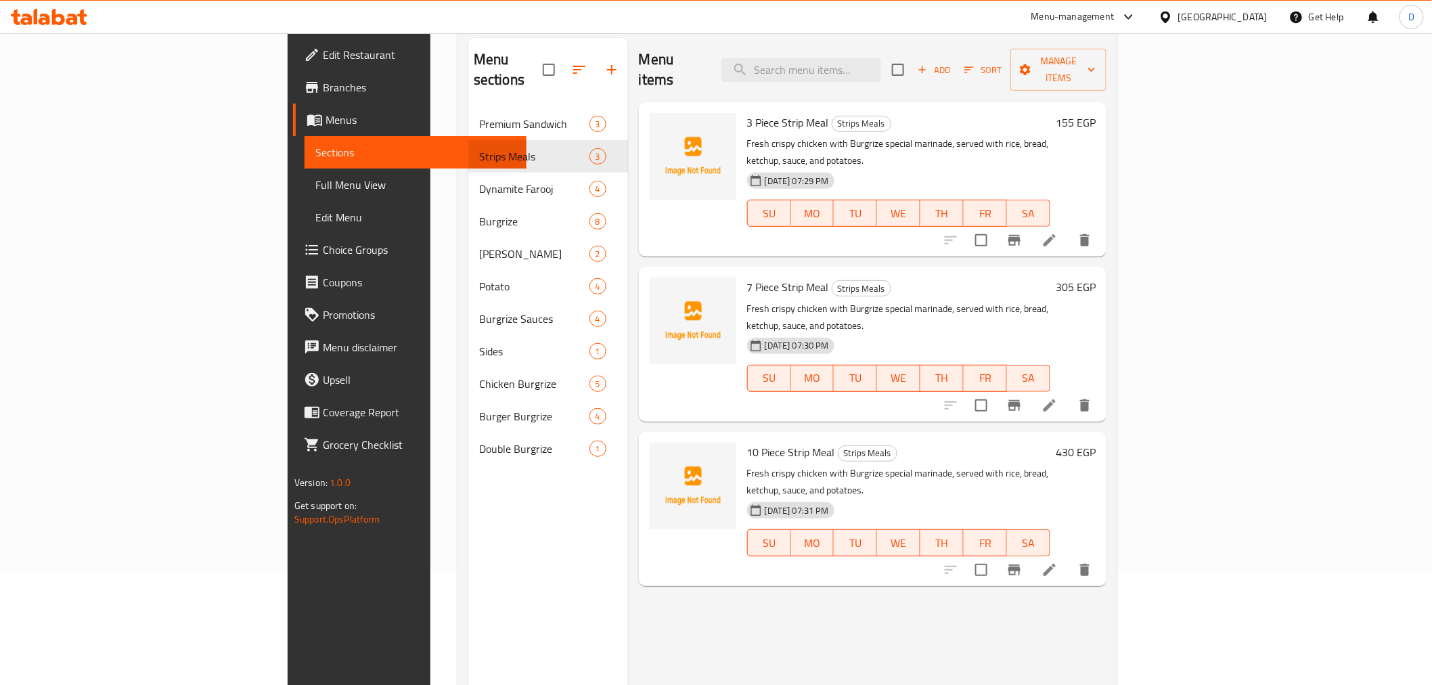
click at [785, 135] on p "Fresh crispy chicken with Burgrize special marinade, served with rice, bread, k…" at bounding box center [898, 152] width 303 height 34
copy p "Burgrize"
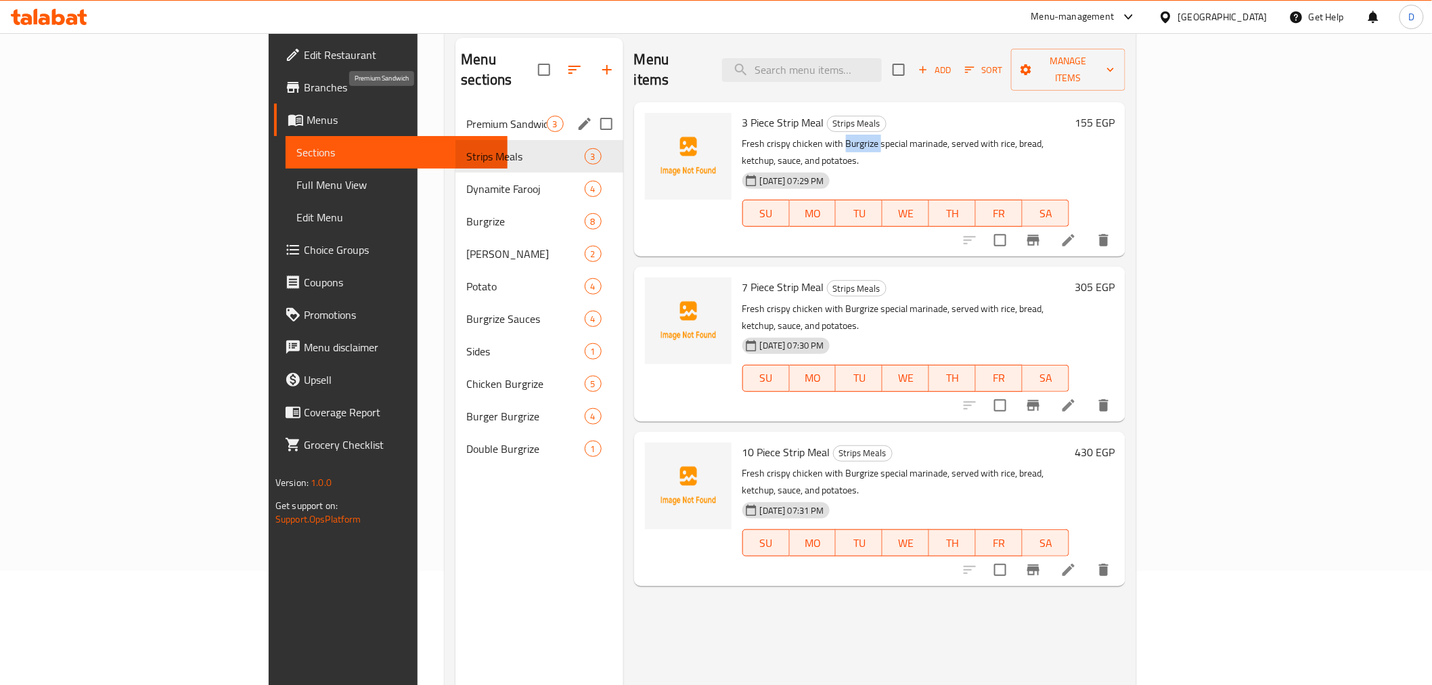
click at [466, 116] on span "Premium Sandwich" at bounding box center [506, 124] width 80 height 16
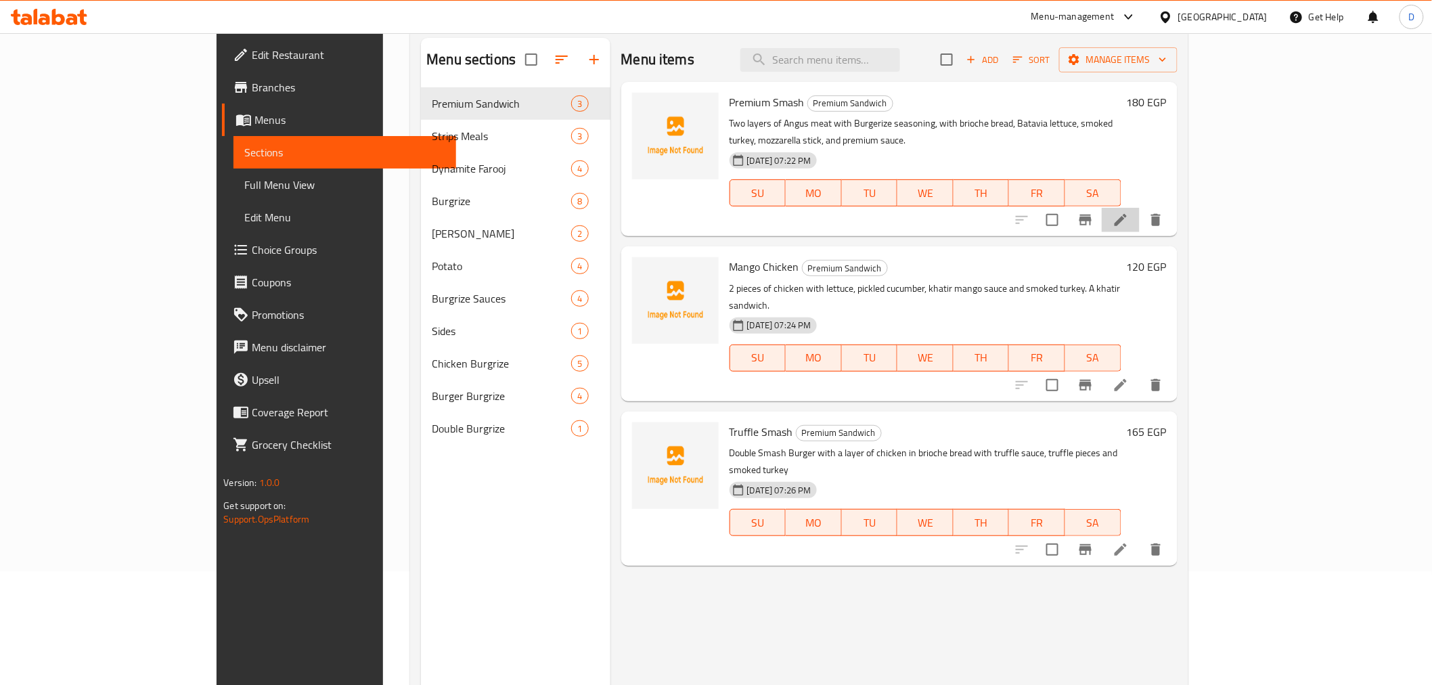
click at [1139, 210] on li at bounding box center [1121, 220] width 38 height 24
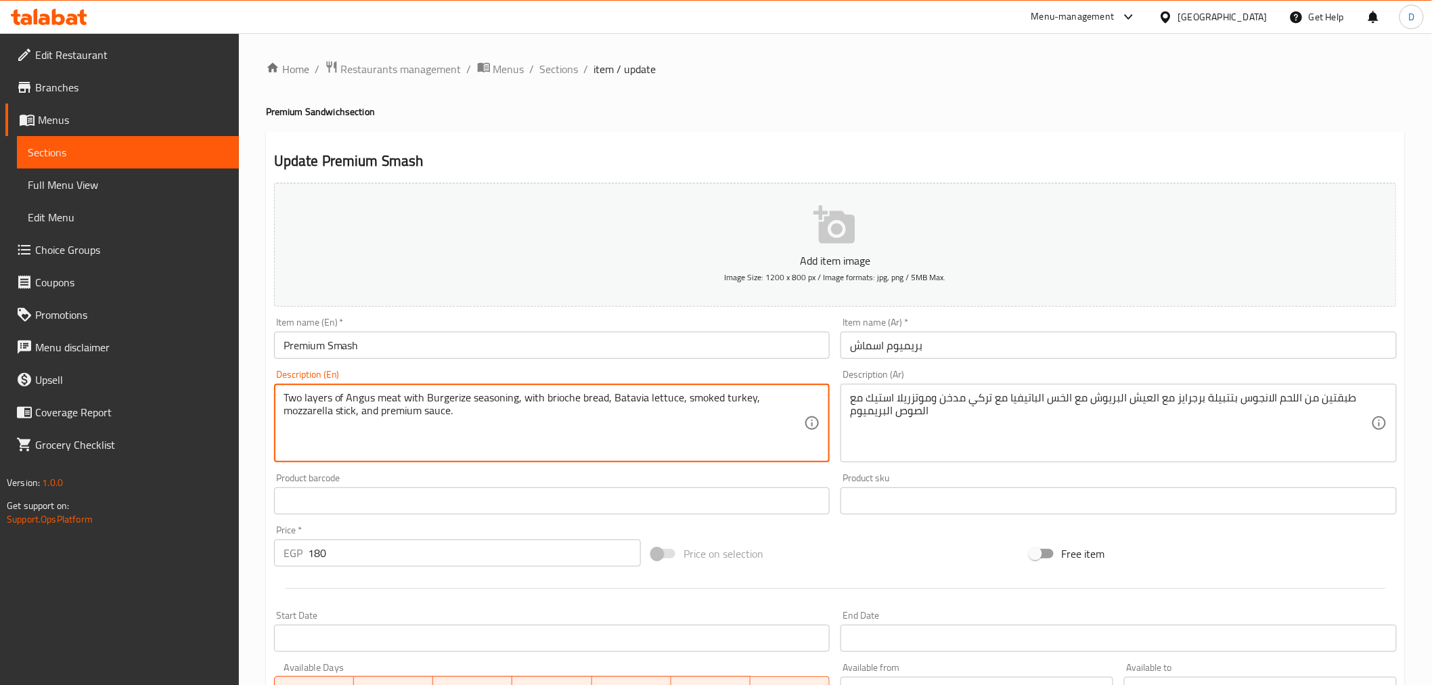
click at [449, 399] on textarea "Two layers of Angus meat with Burgerize seasoning, with brioche bread, Batavia …" at bounding box center [544, 423] width 521 height 64
paste textarea
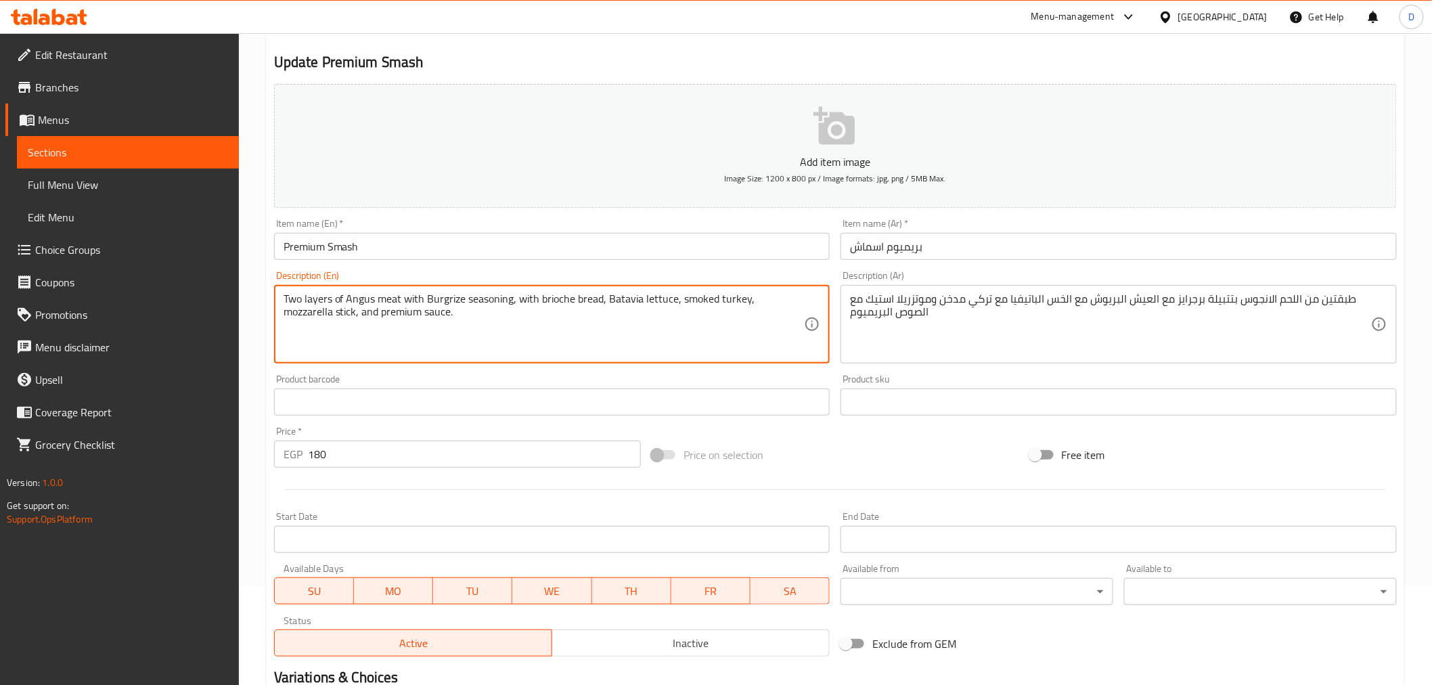
scroll to position [269, 0]
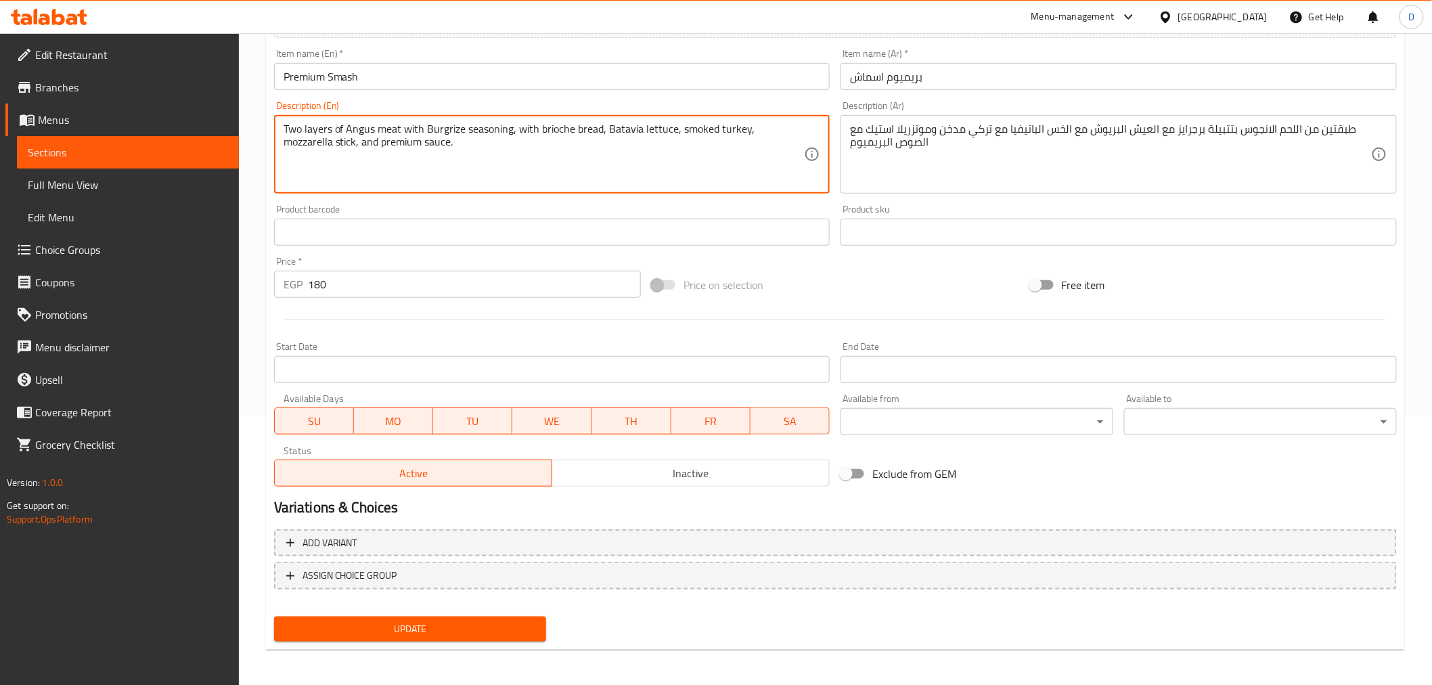
type textarea "Two layers of Angus meat with Burgrize seasoning, with brioche bread, Batavia l…"
click at [441, 629] on span "Update" at bounding box center [410, 628] width 251 height 17
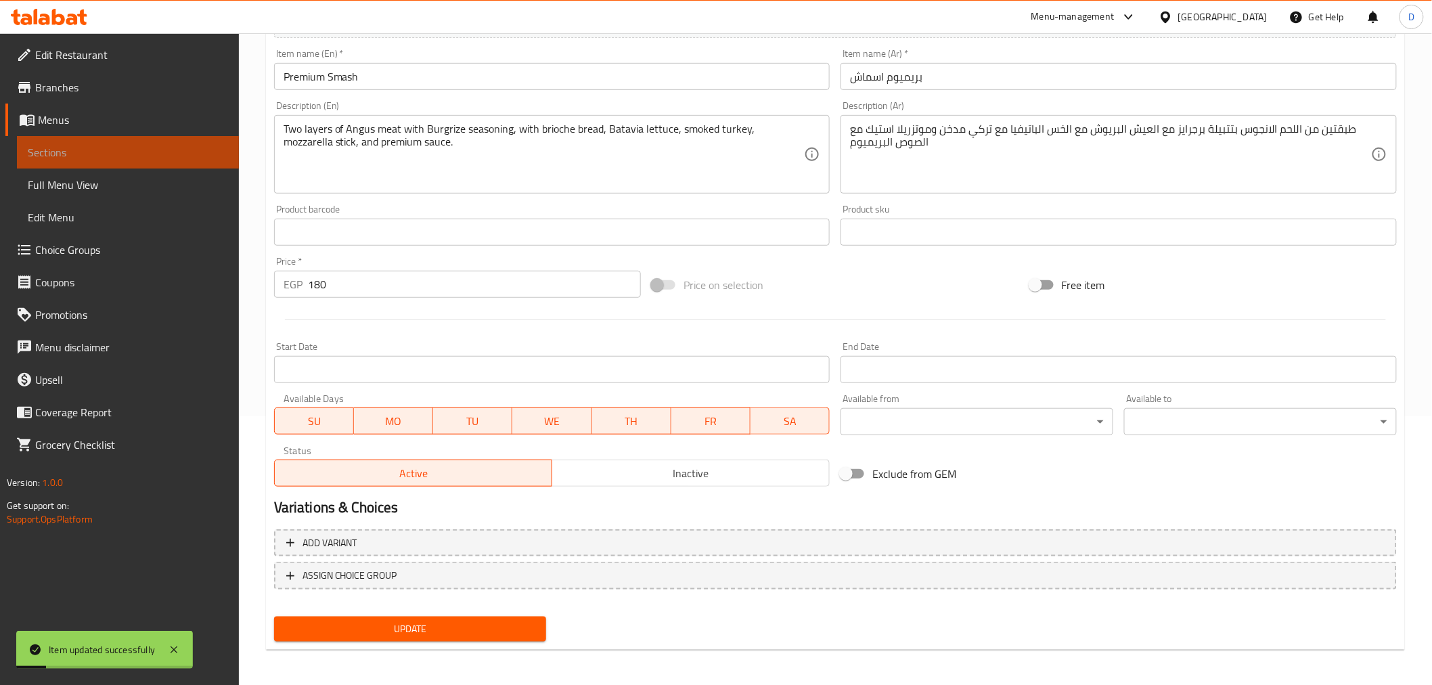
click at [210, 151] on span "Sections" at bounding box center [128, 152] width 200 height 16
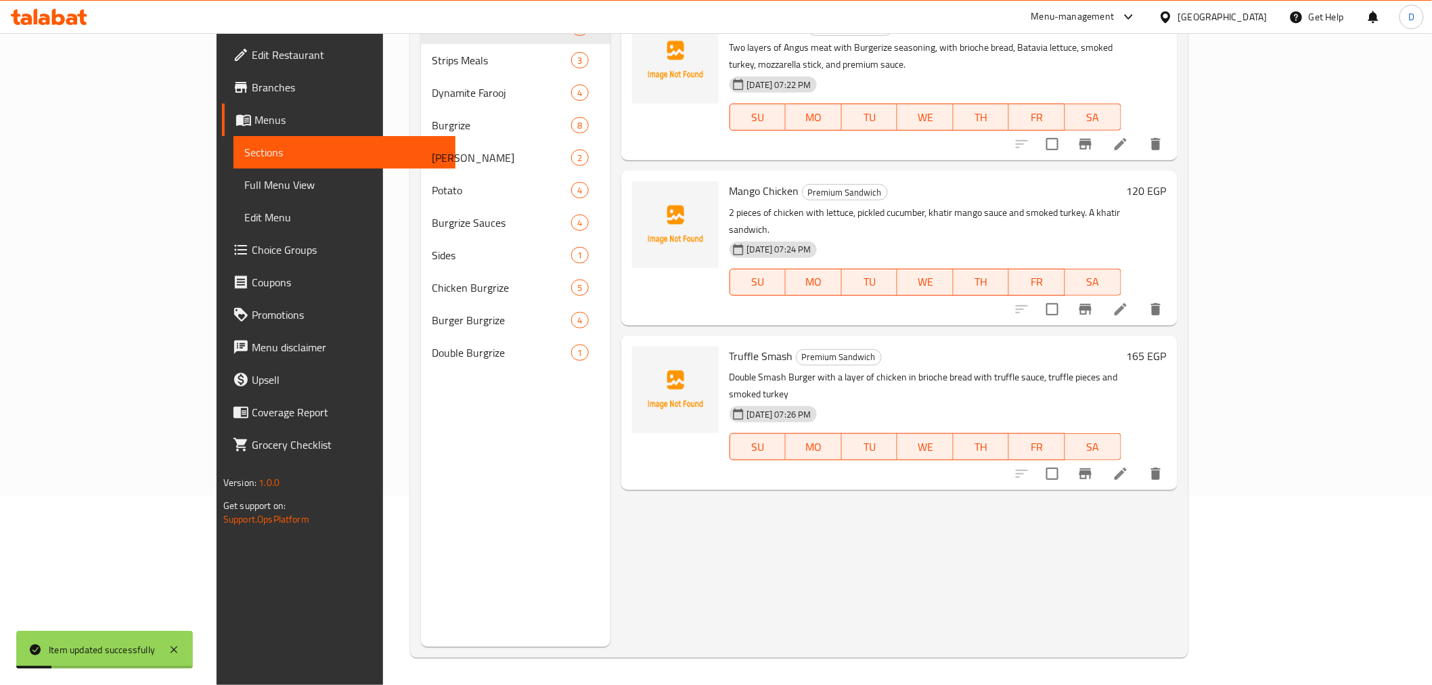
scroll to position [189, 0]
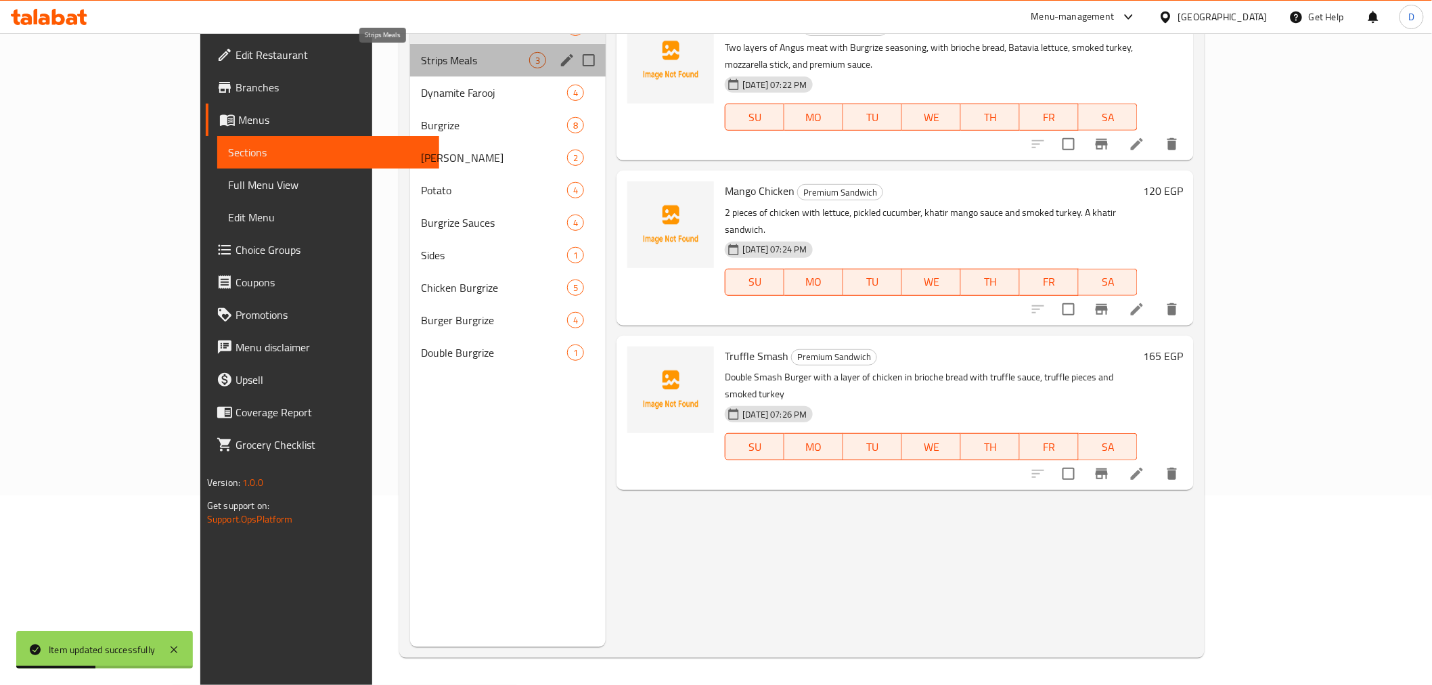
click at [421, 66] on span "Strips Meals" at bounding box center [475, 60] width 108 height 16
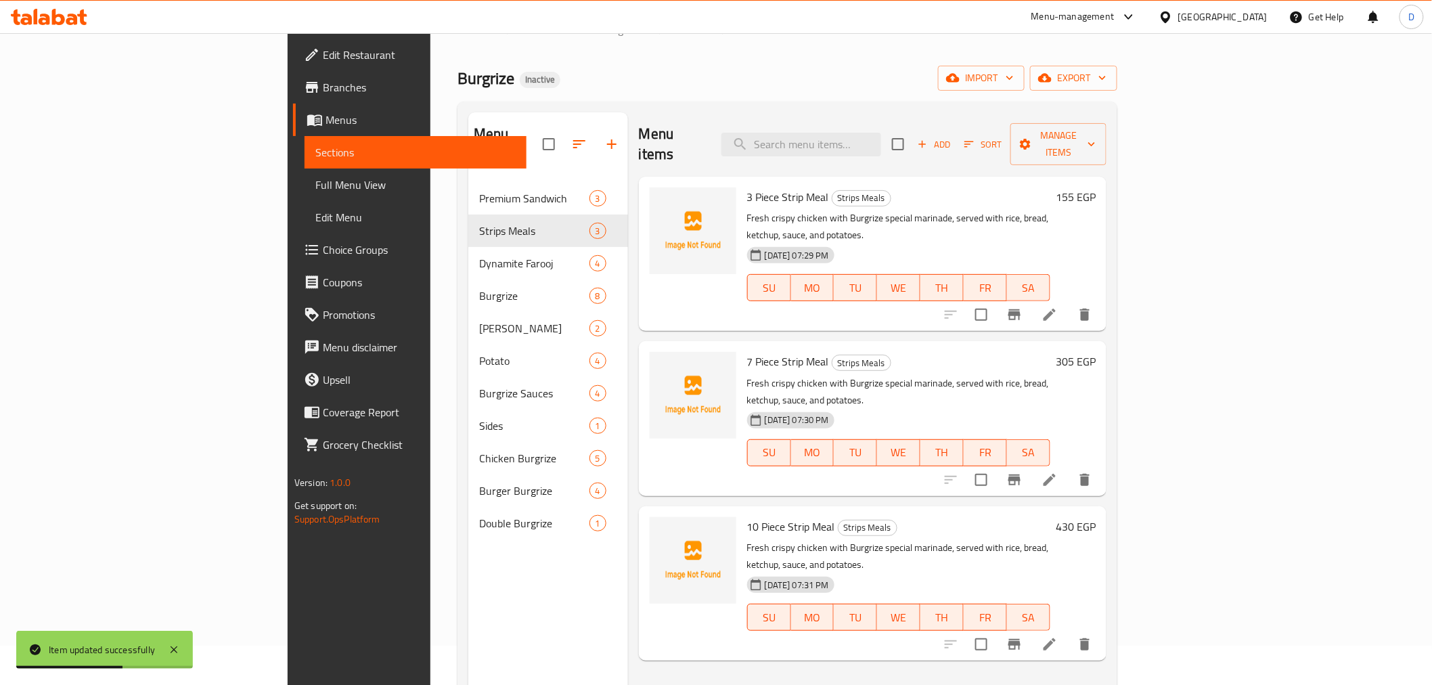
scroll to position [39, 0]
click at [832, 356] on span "Strips Meals" at bounding box center [861, 364] width 58 height 16
copy span "Strips"
click at [1058, 307] on icon at bounding box center [1049, 315] width 16 height 16
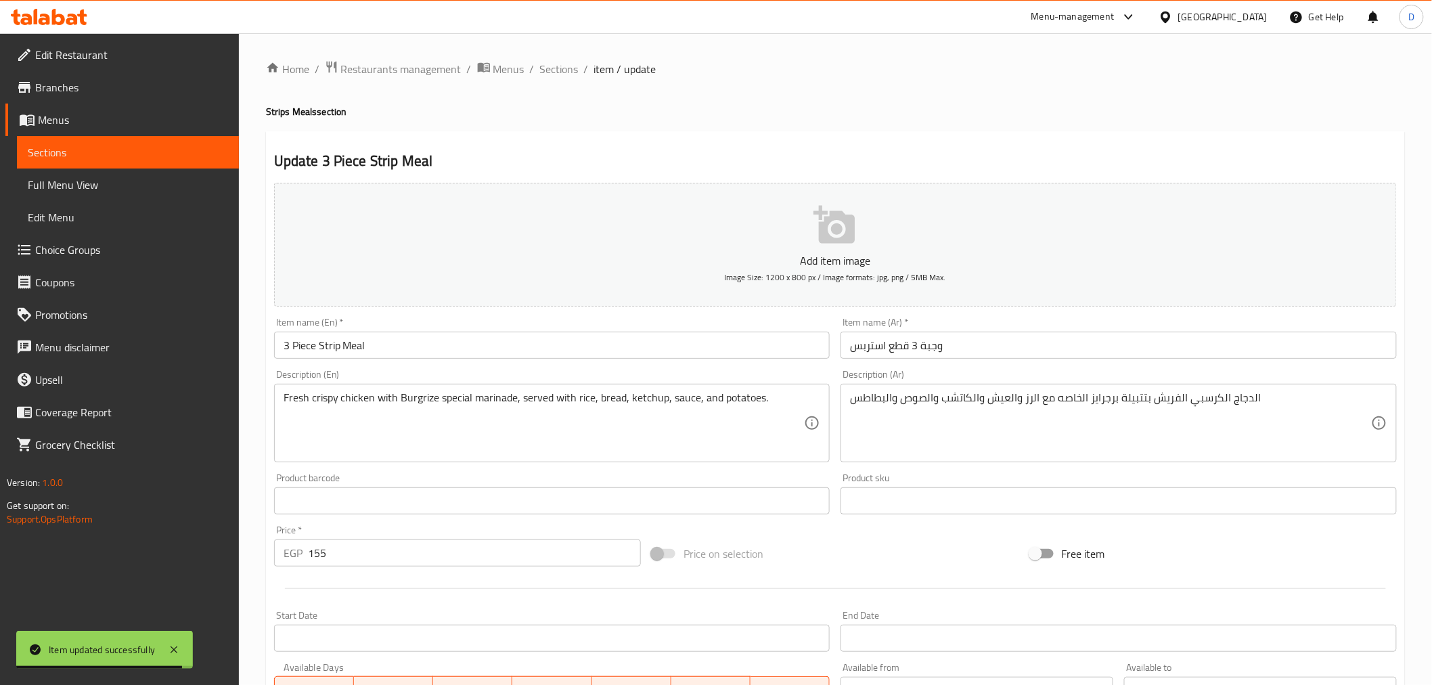
click at [329, 348] on input "3 Piece Strip Meal" at bounding box center [552, 345] width 556 height 27
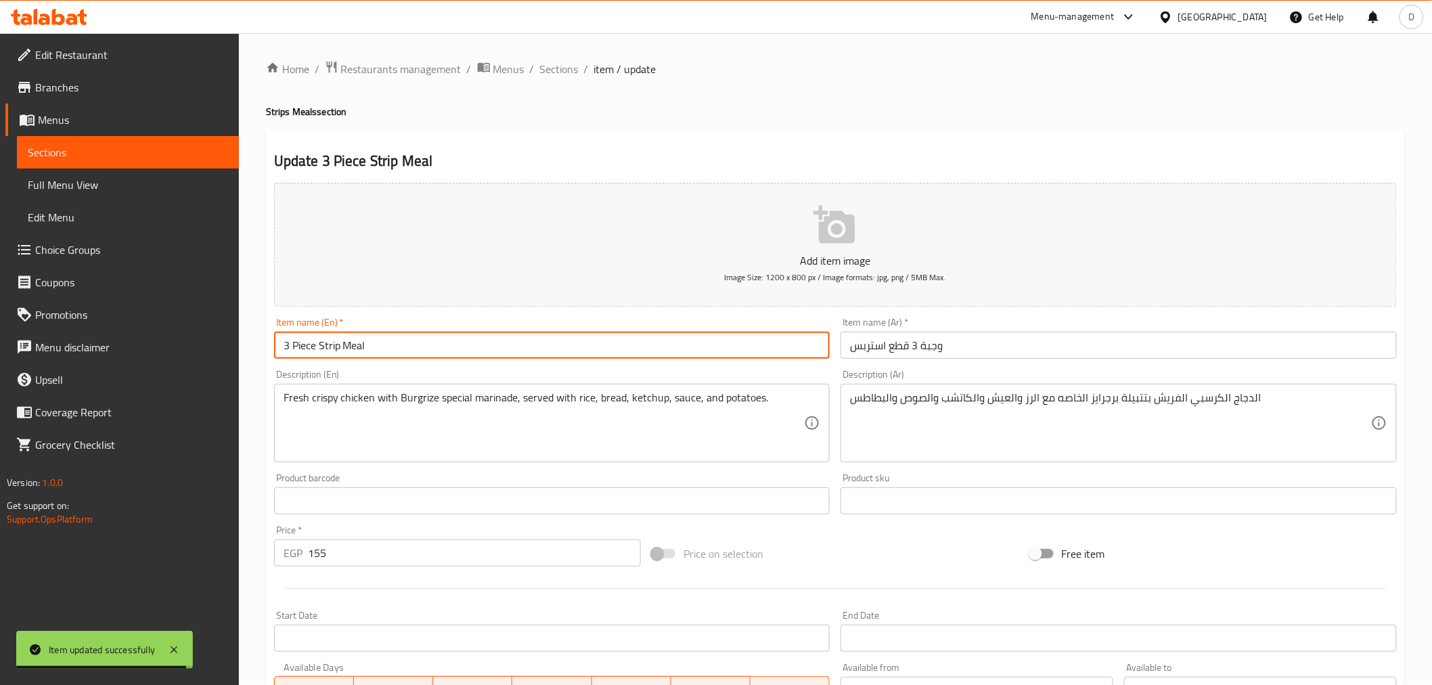
click at [329, 348] on input "3 Piece Strip Meal" at bounding box center [552, 345] width 556 height 27
paste input "s"
click at [315, 353] on input "3 Piece Strips Meal" at bounding box center [552, 345] width 556 height 27
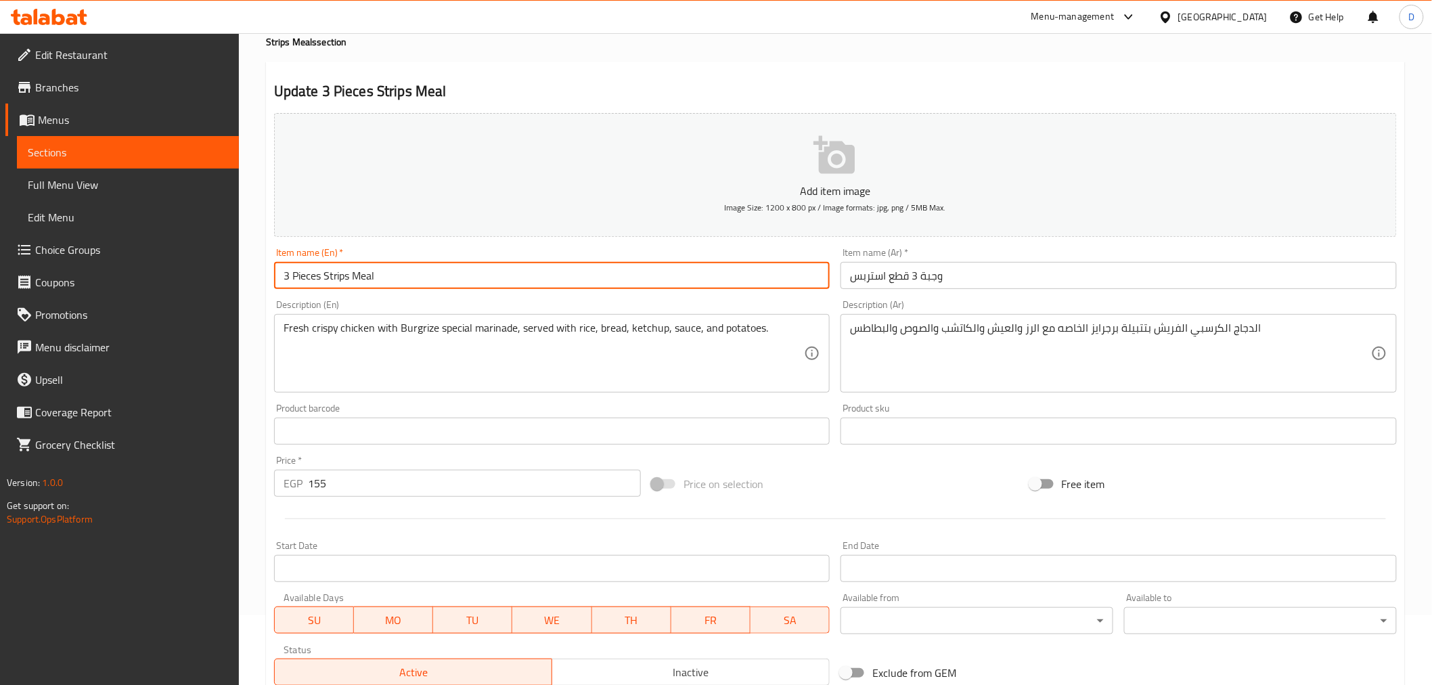
scroll to position [269, 0]
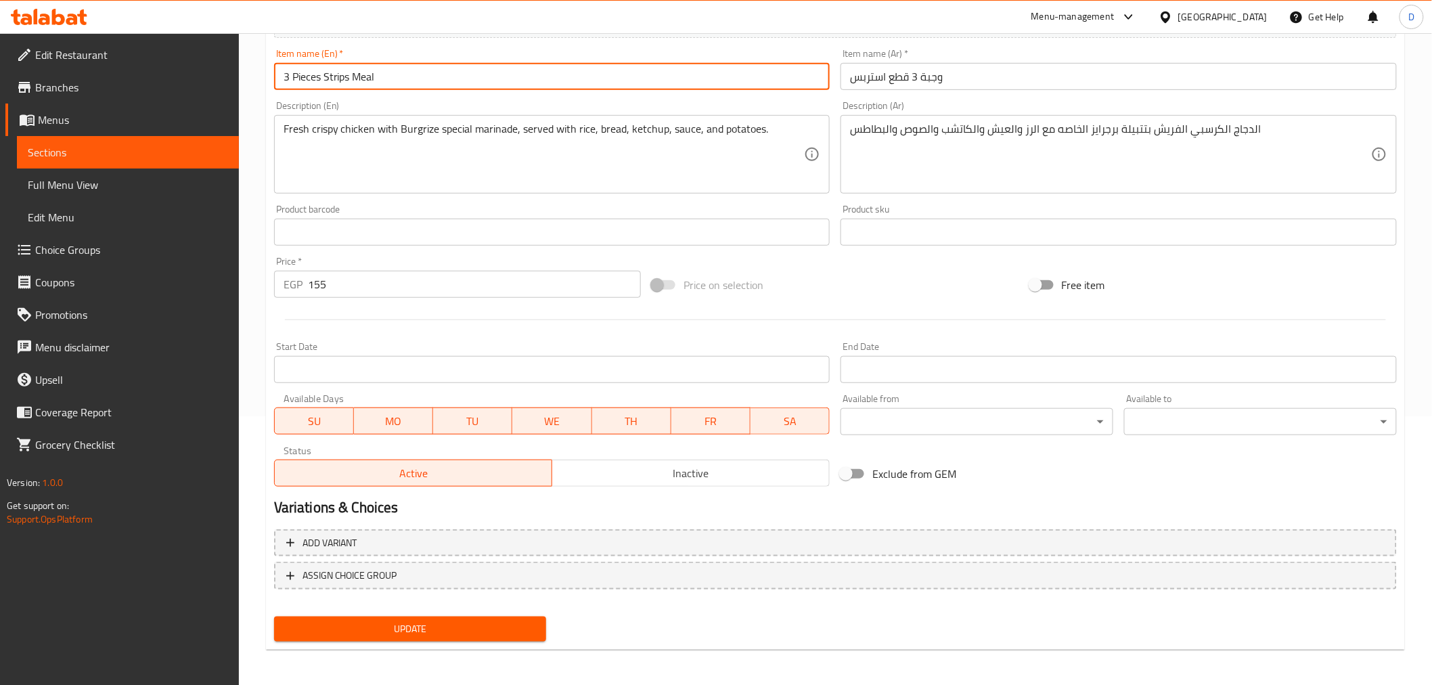
type input "3 Pieces Strips Meal"
click at [369, 626] on span "Update" at bounding box center [410, 628] width 251 height 17
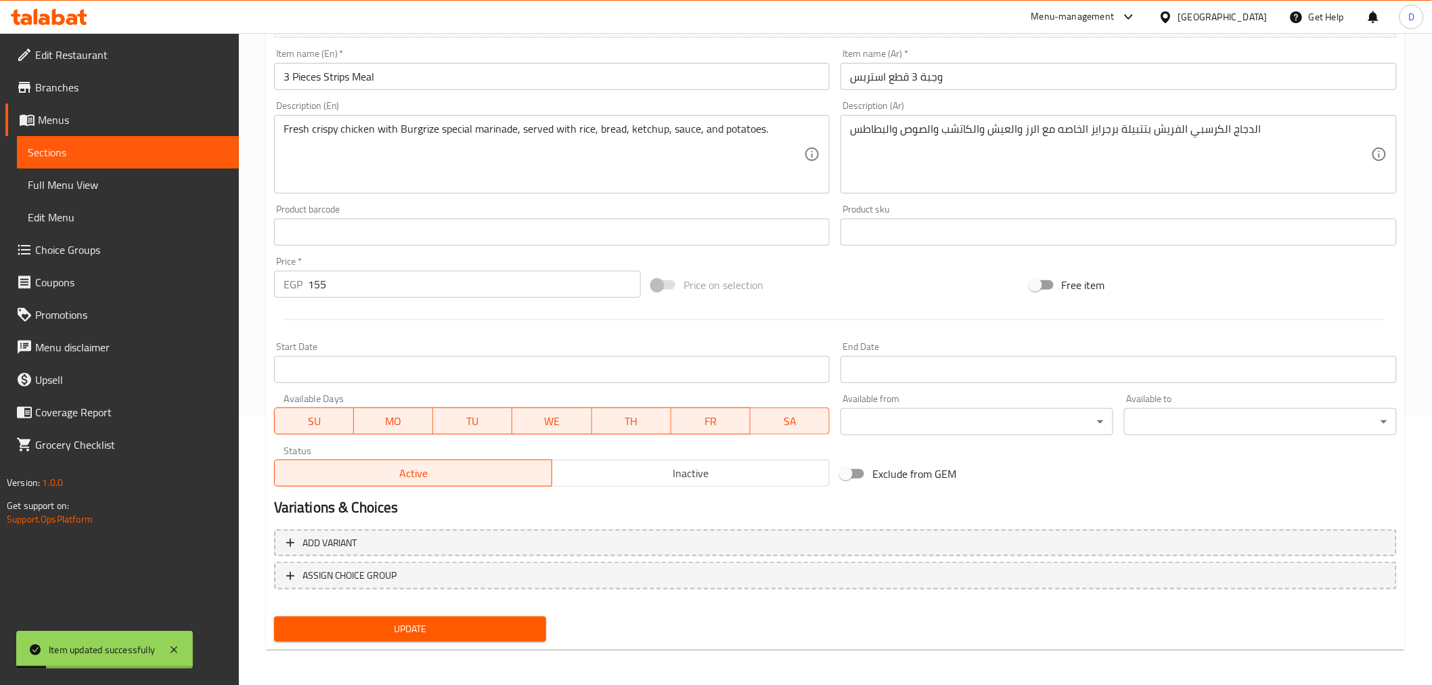
click at [179, 150] on span "Sections" at bounding box center [128, 152] width 200 height 16
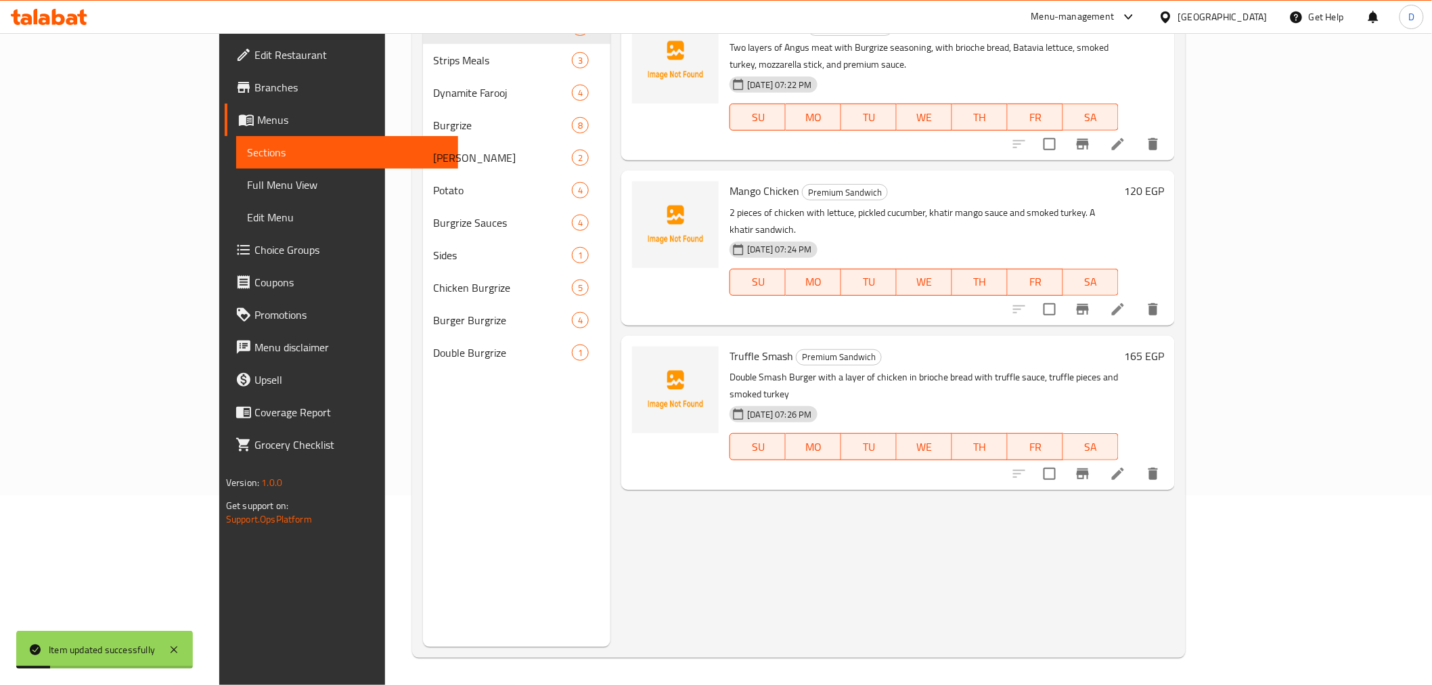
scroll to position [189, 0]
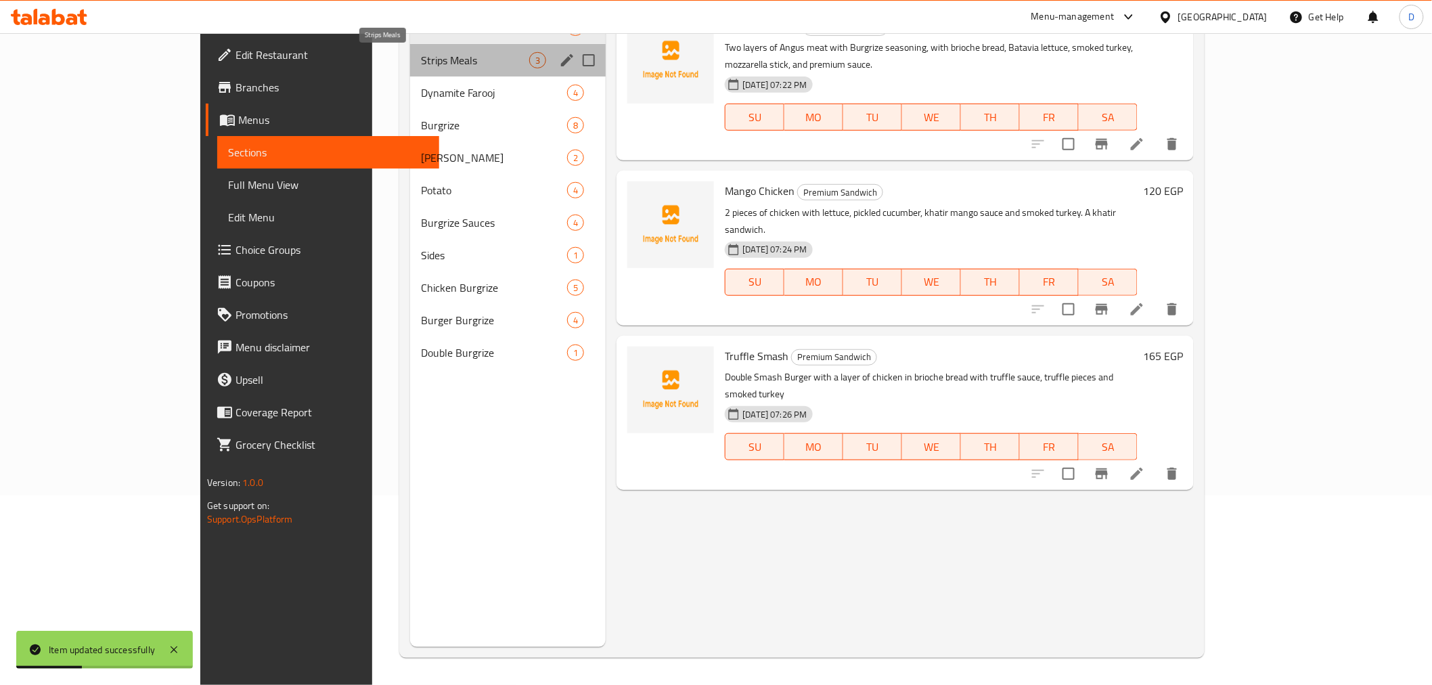
click at [463, 59] on span "Strips Meals" at bounding box center [475, 60] width 108 height 16
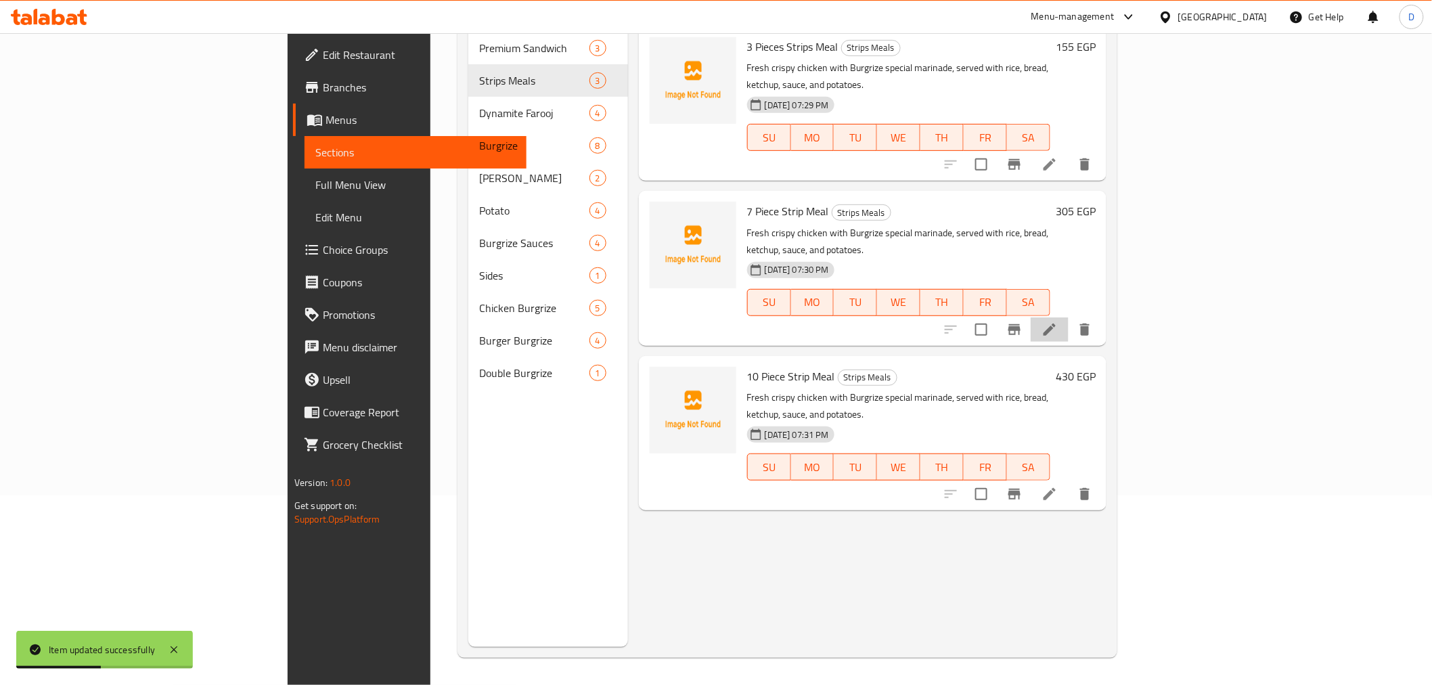
click at [1068, 317] on li at bounding box center [1049, 329] width 38 height 24
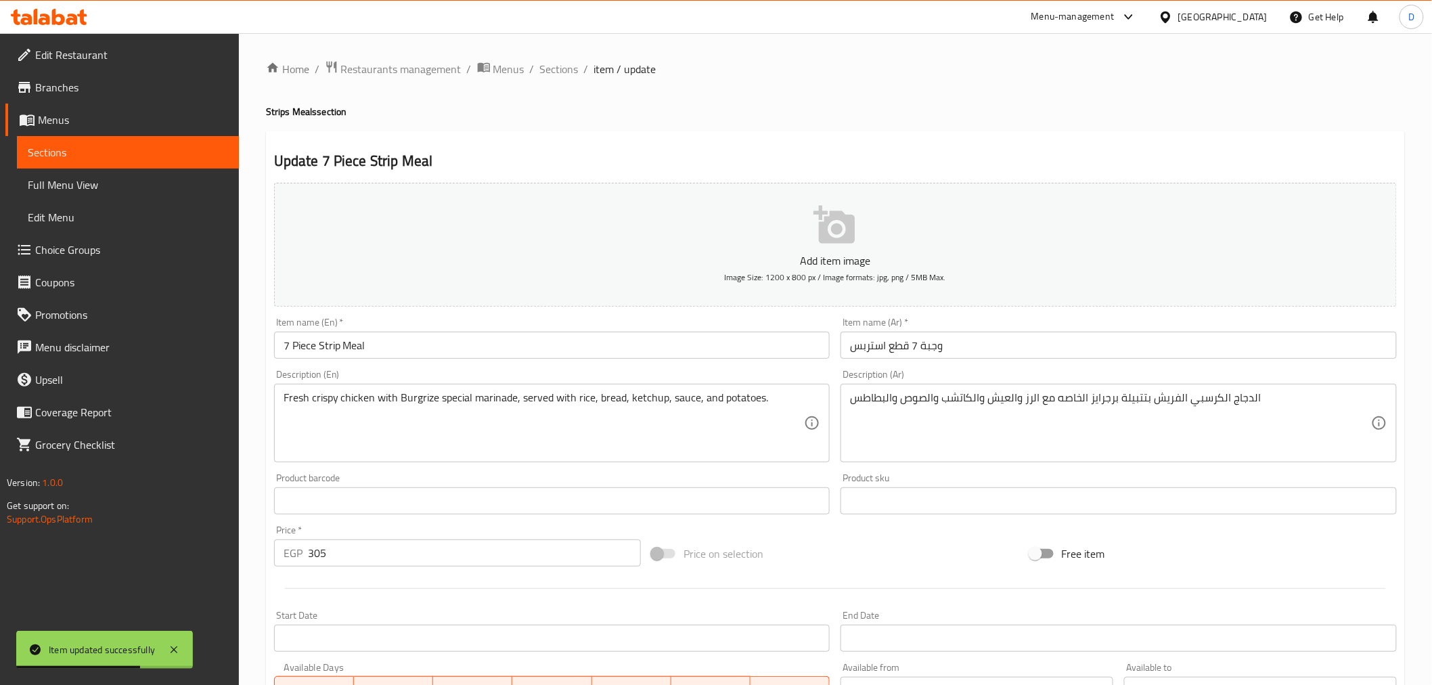
click at [314, 346] on input "7 Piece Strip Meal" at bounding box center [552, 345] width 556 height 27
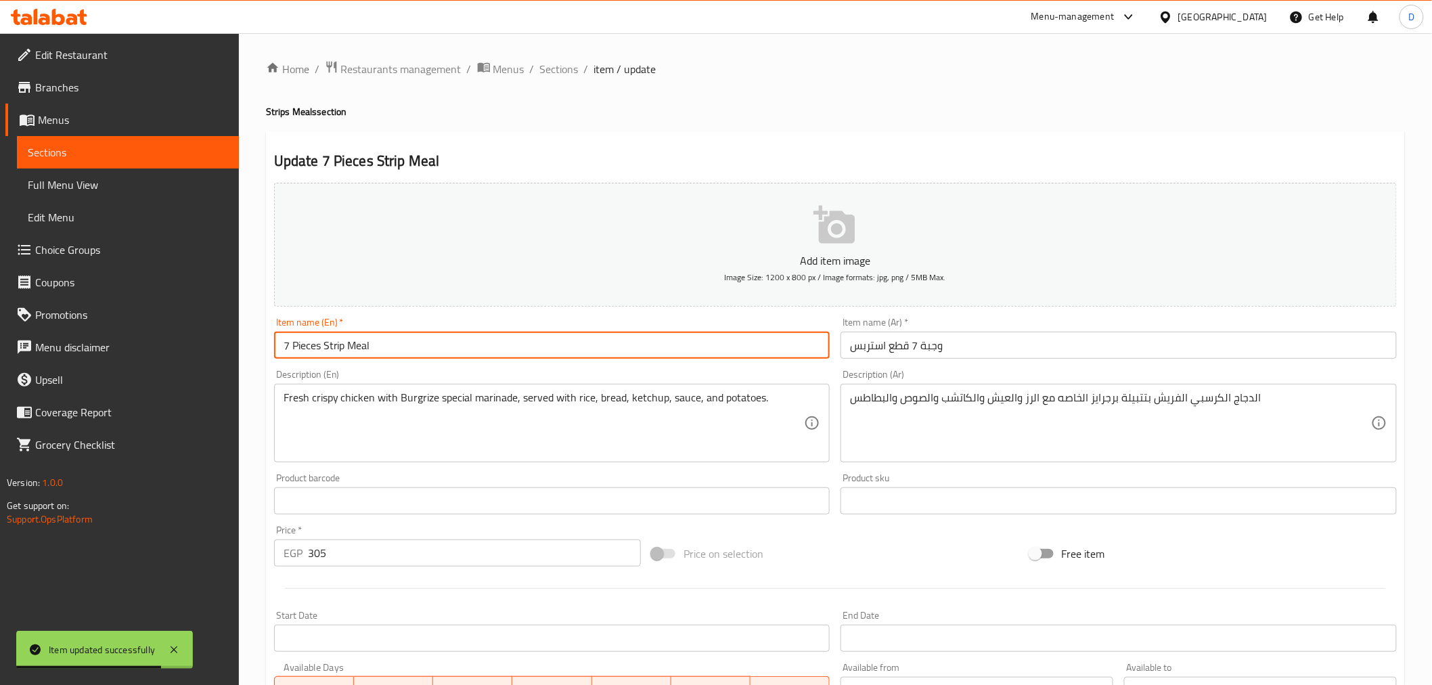
click at [332, 347] on input "7 Pieces Strip Meal" at bounding box center [552, 345] width 556 height 27
paste input "s"
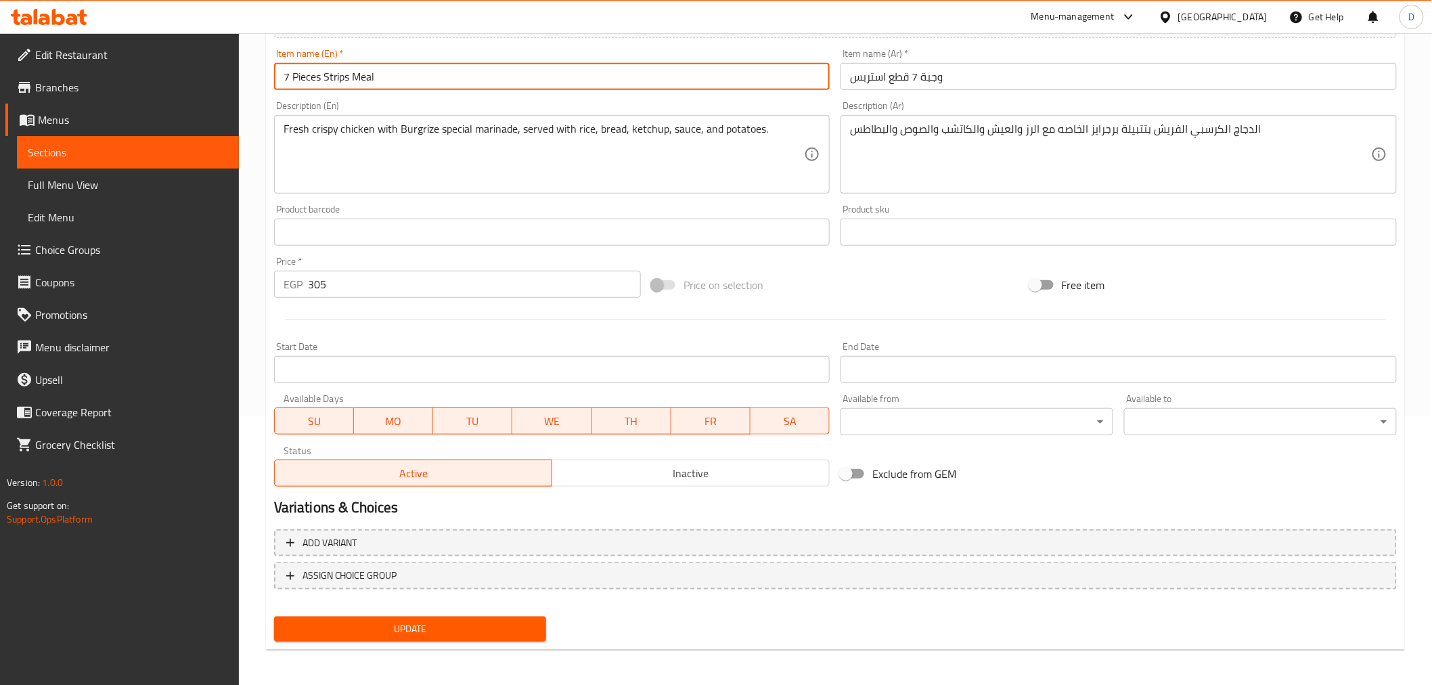
type input "7 Pieces Strips Meal"
click at [413, 616] on button "Update" at bounding box center [410, 628] width 273 height 25
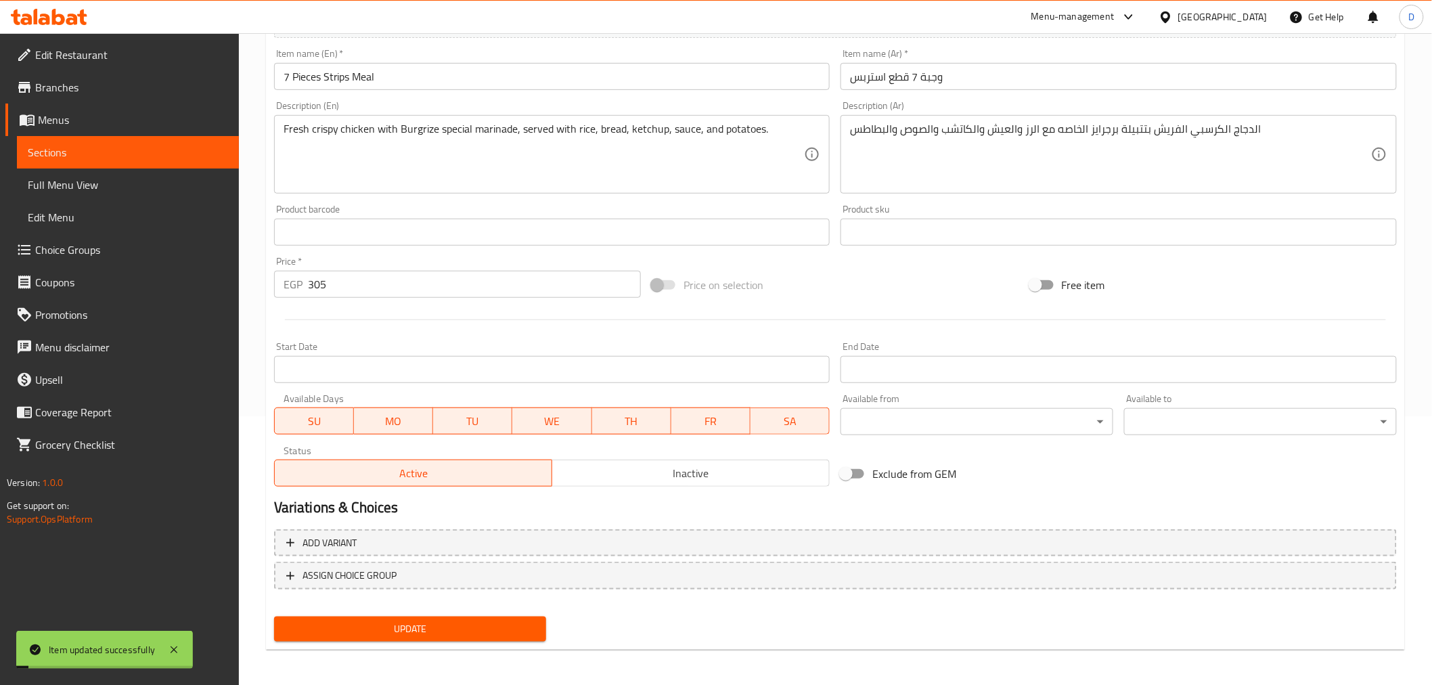
click at [206, 156] on span "Sections" at bounding box center [128, 152] width 200 height 16
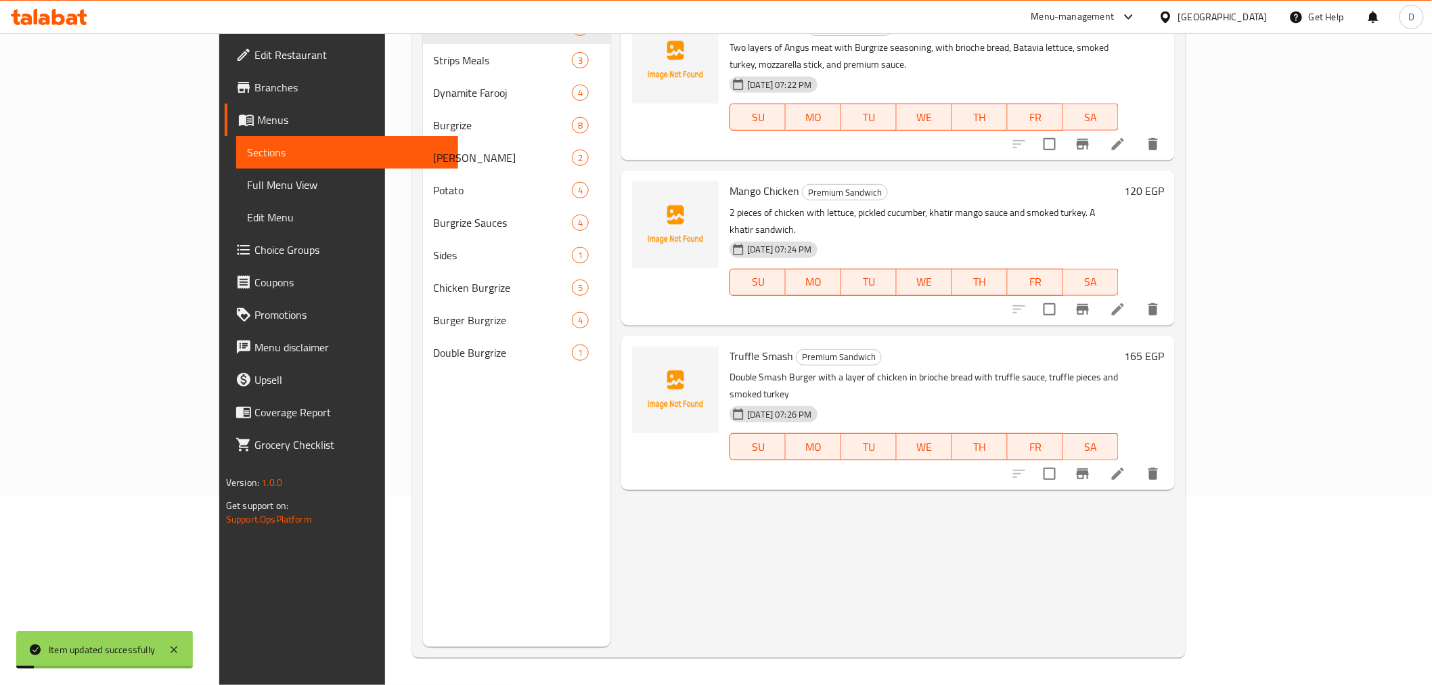
scroll to position [189, 0]
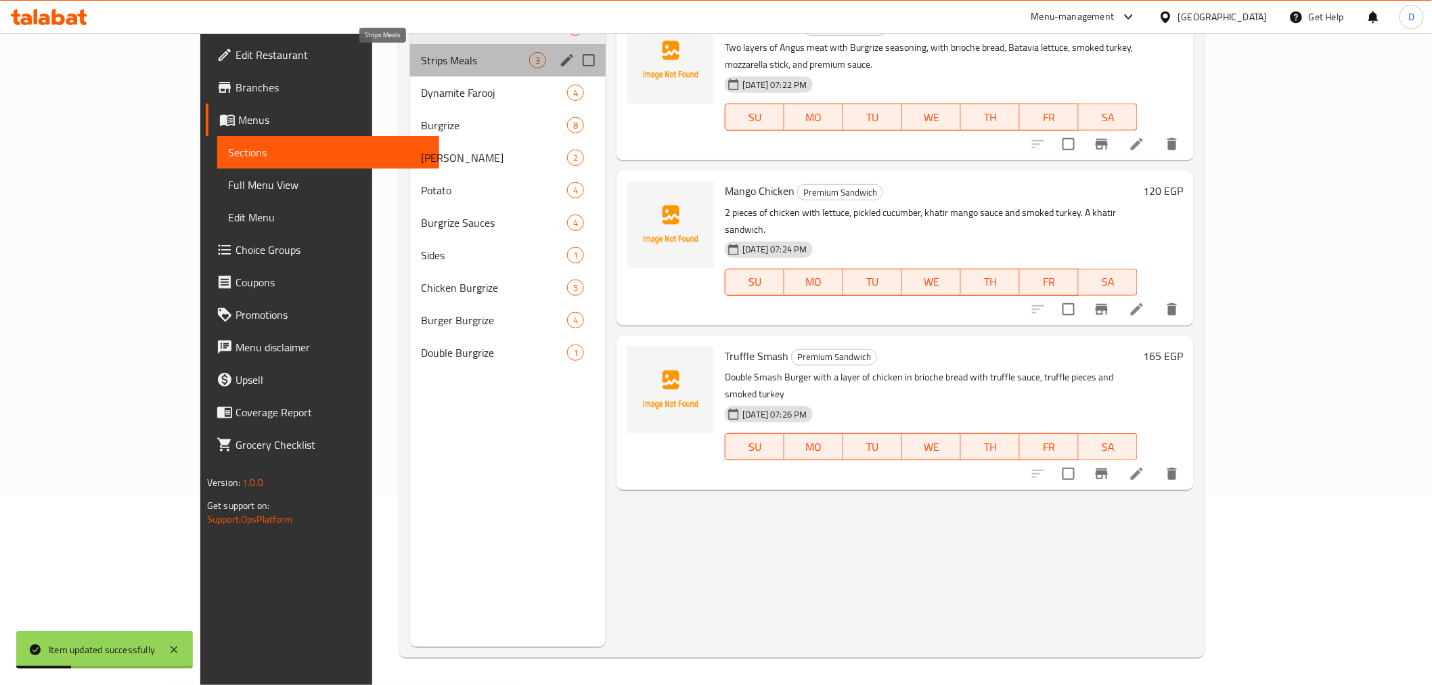
click at [421, 62] on span "Strips Meals" at bounding box center [475, 60] width 108 height 16
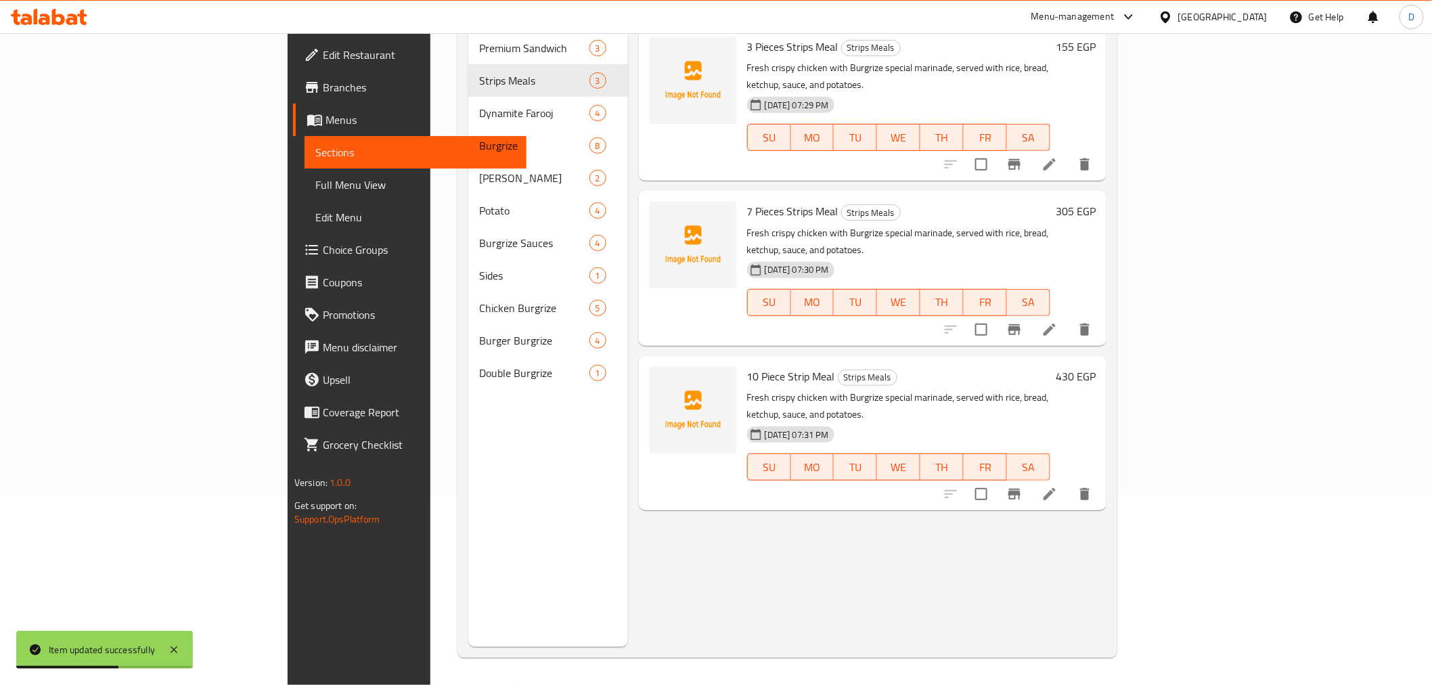
click at [1068, 482] on li at bounding box center [1049, 494] width 38 height 24
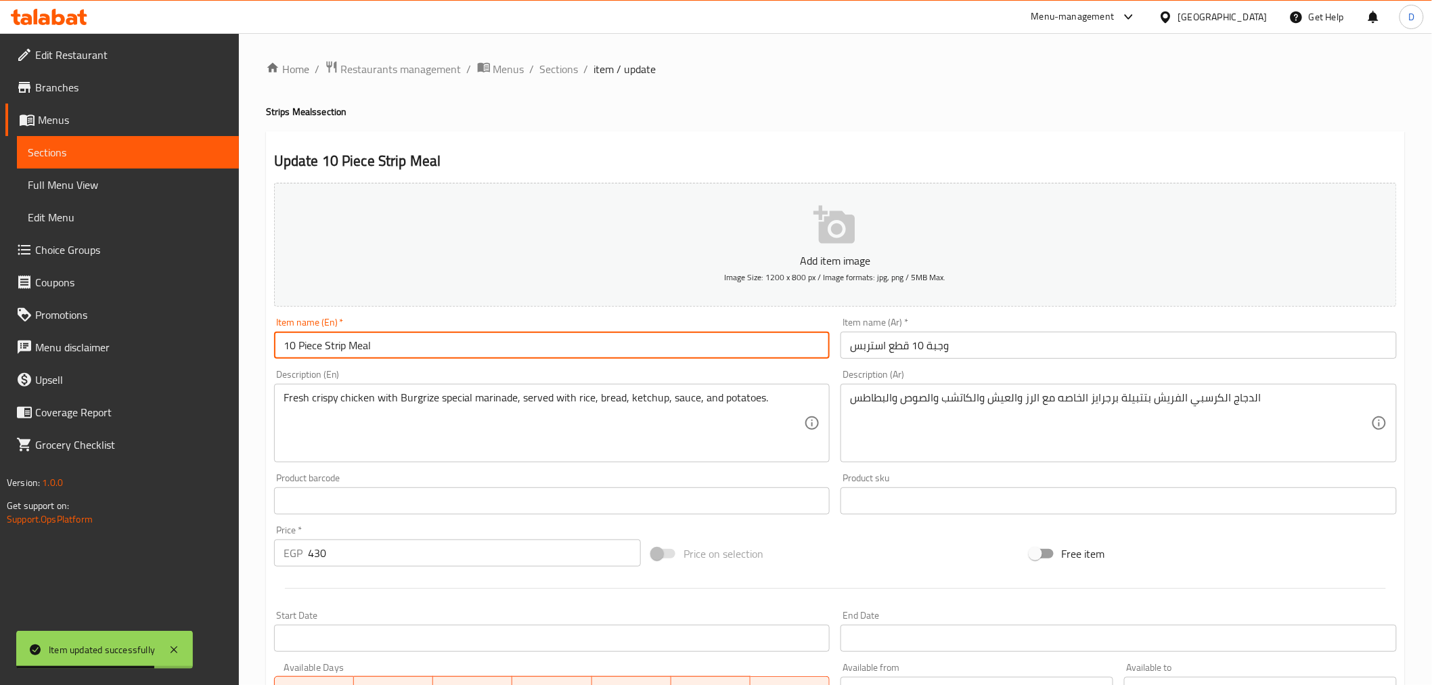
click at [321, 347] on input "10 Piece Strip Meal" at bounding box center [552, 345] width 556 height 27
click at [346, 347] on input "10 Pieces Strip Meal" at bounding box center [552, 345] width 556 height 27
paste input "s"
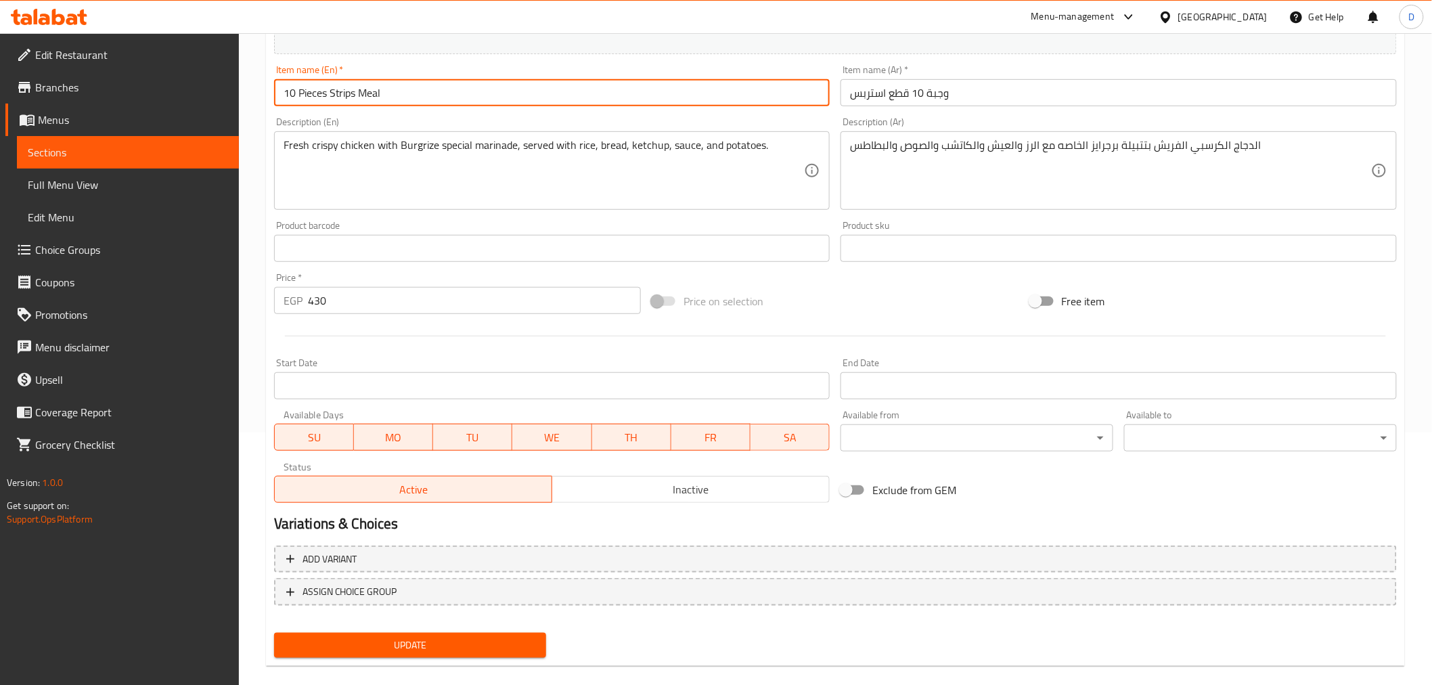
scroll to position [269, 0]
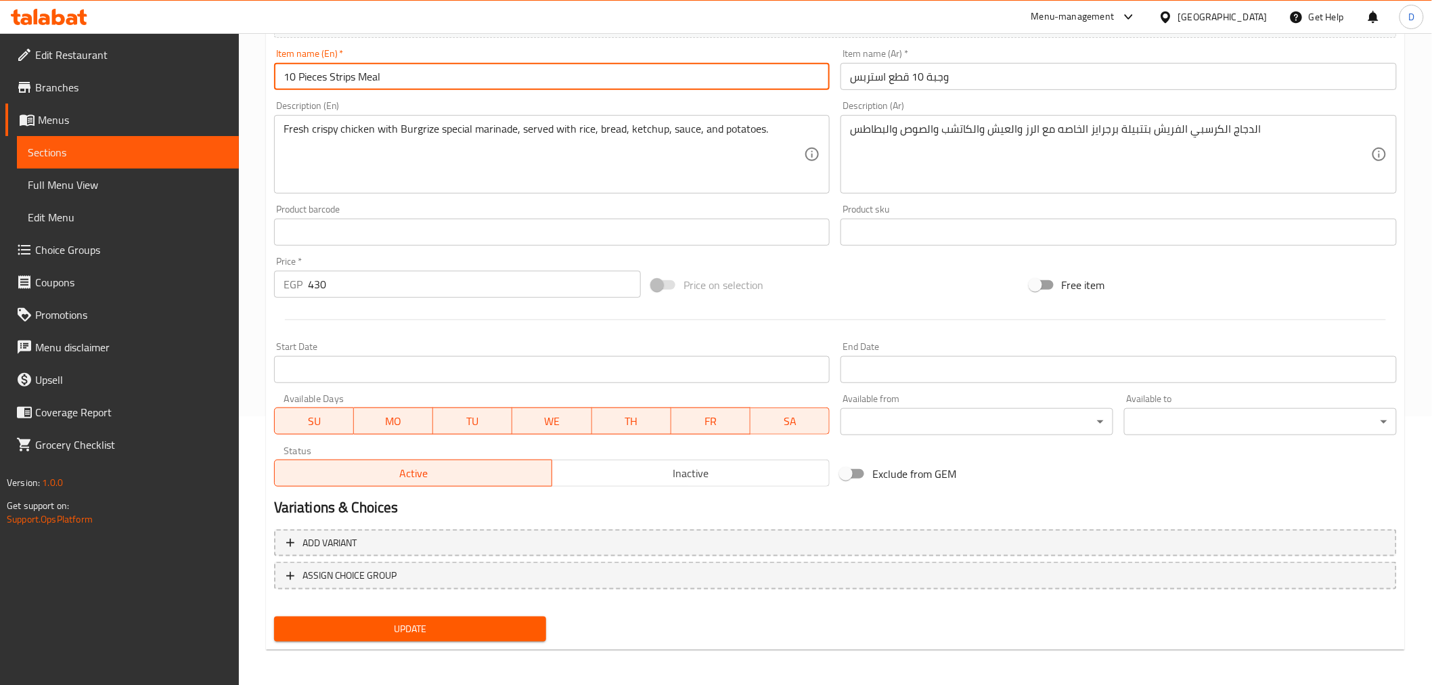
type input "10 Pieces Strips Meal"
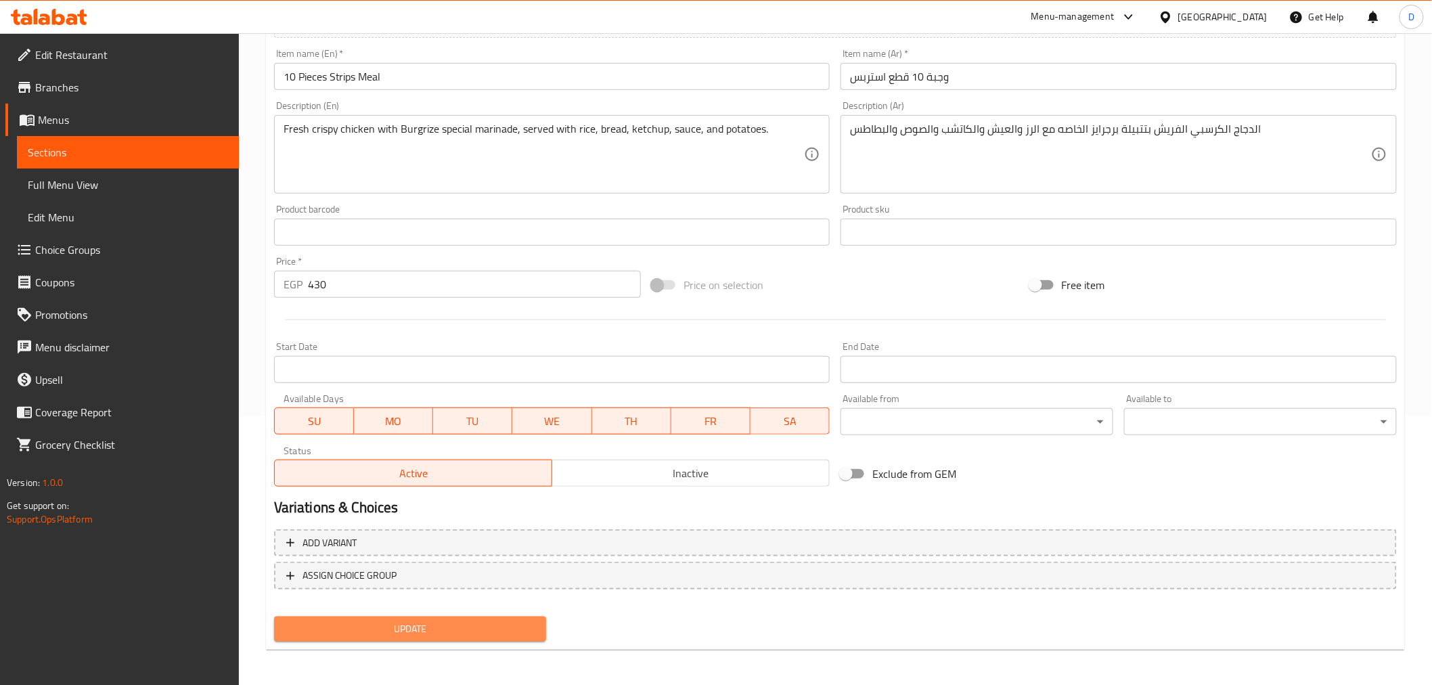
click at [402, 632] on span "Update" at bounding box center [410, 628] width 251 height 17
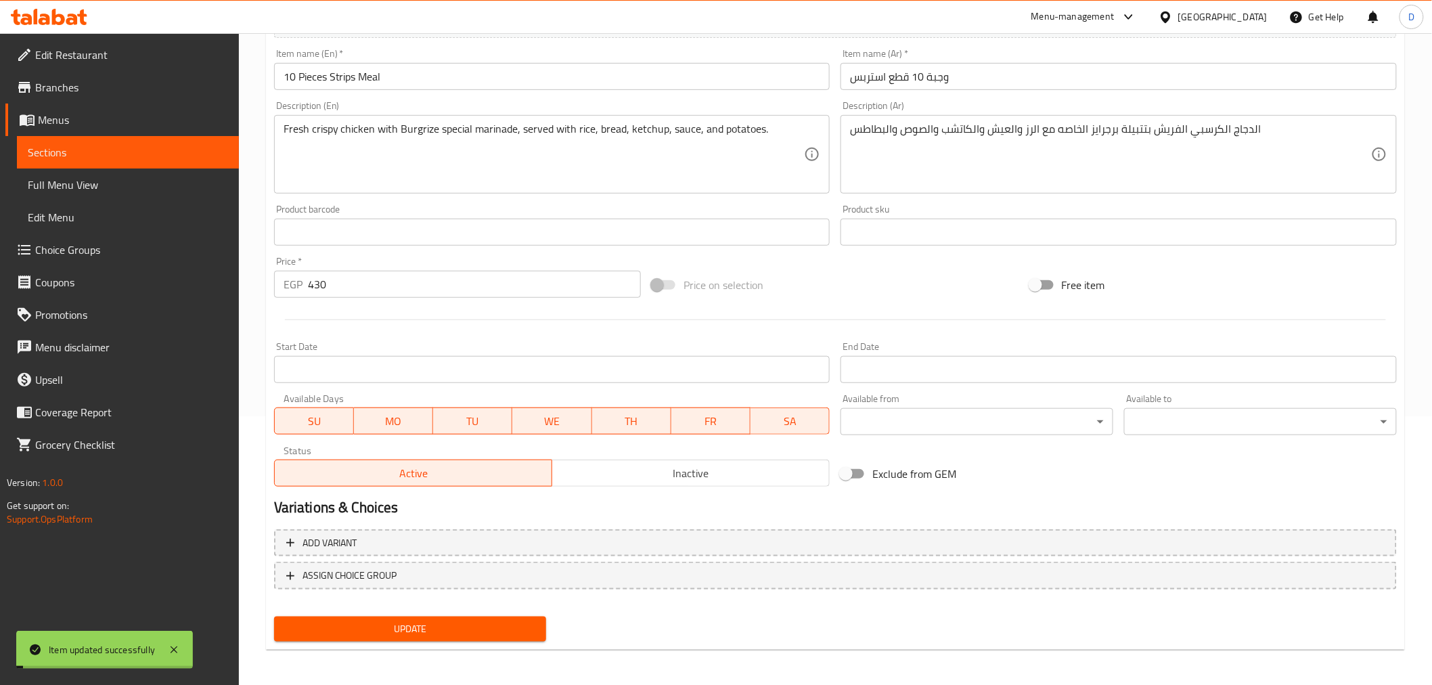
click at [185, 154] on span "Sections" at bounding box center [128, 152] width 200 height 16
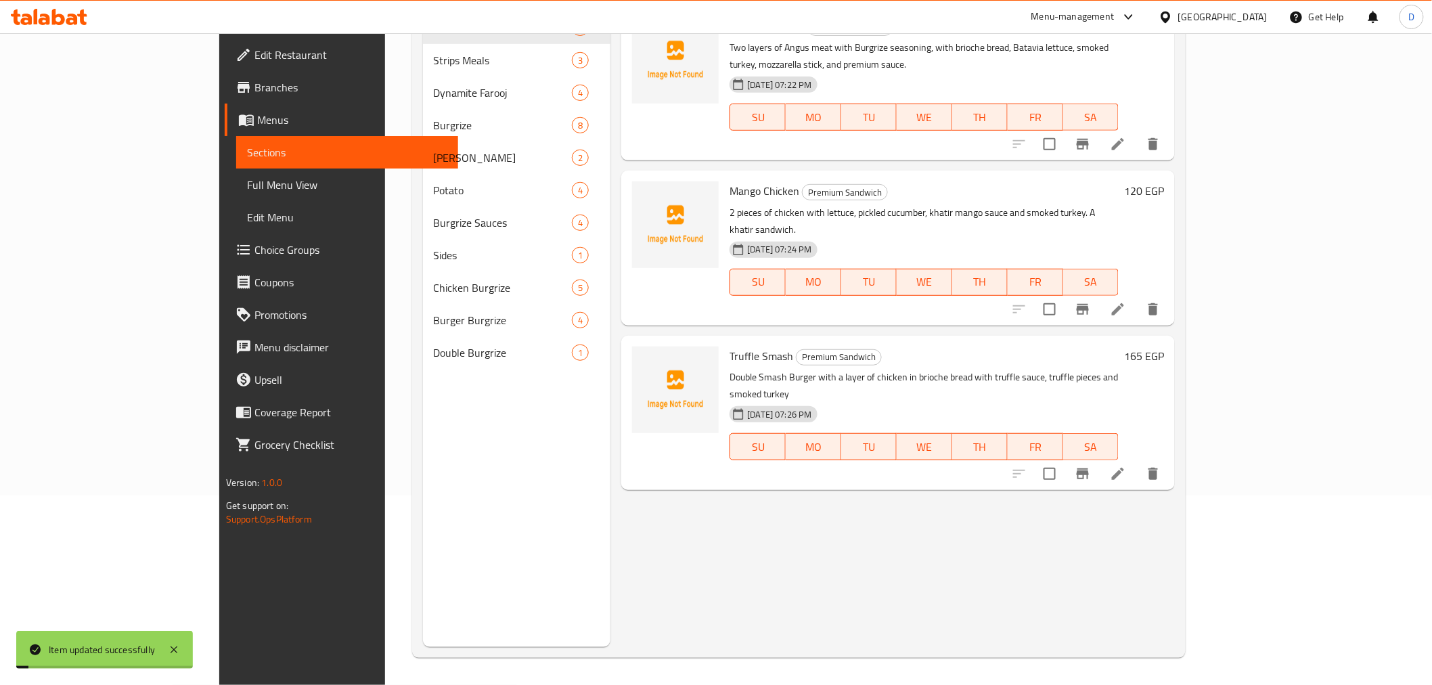
scroll to position [189, 0]
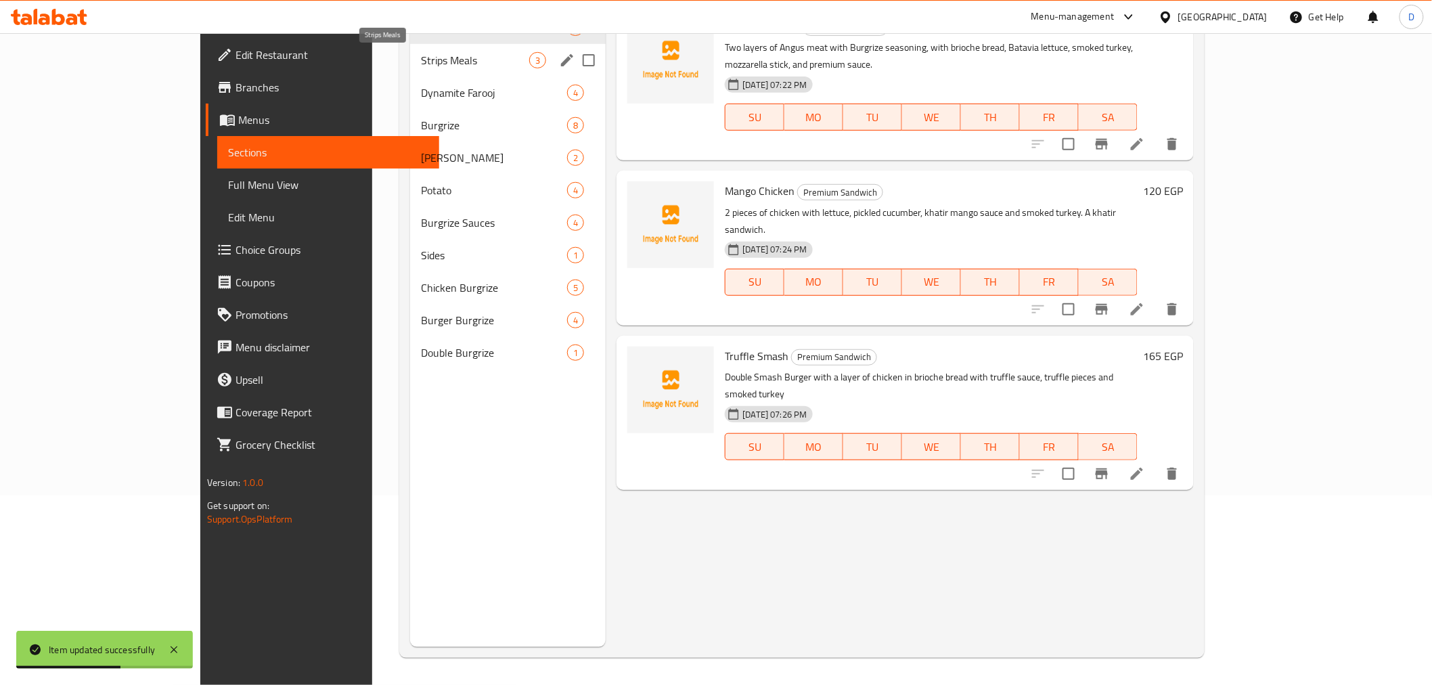
click at [421, 66] on span "Strips Meals" at bounding box center [475, 60] width 108 height 16
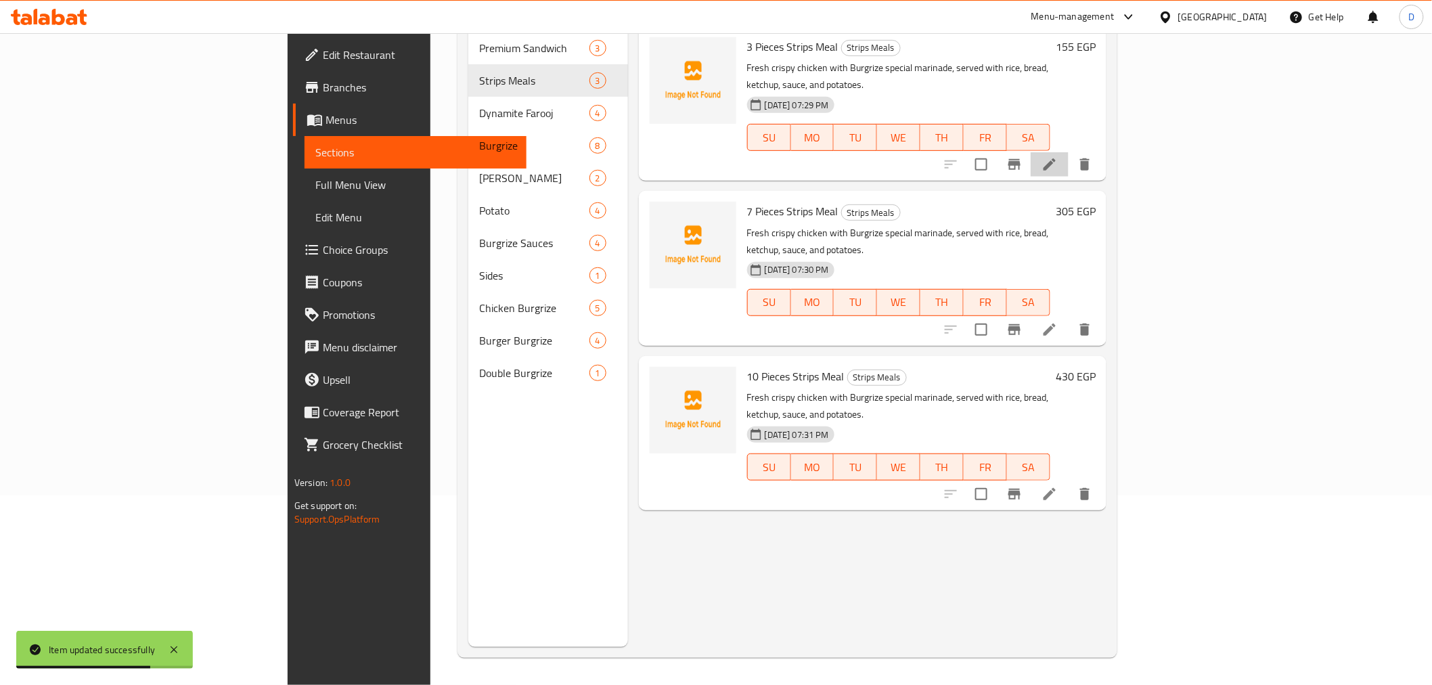
click at [1068, 152] on li at bounding box center [1049, 164] width 38 height 24
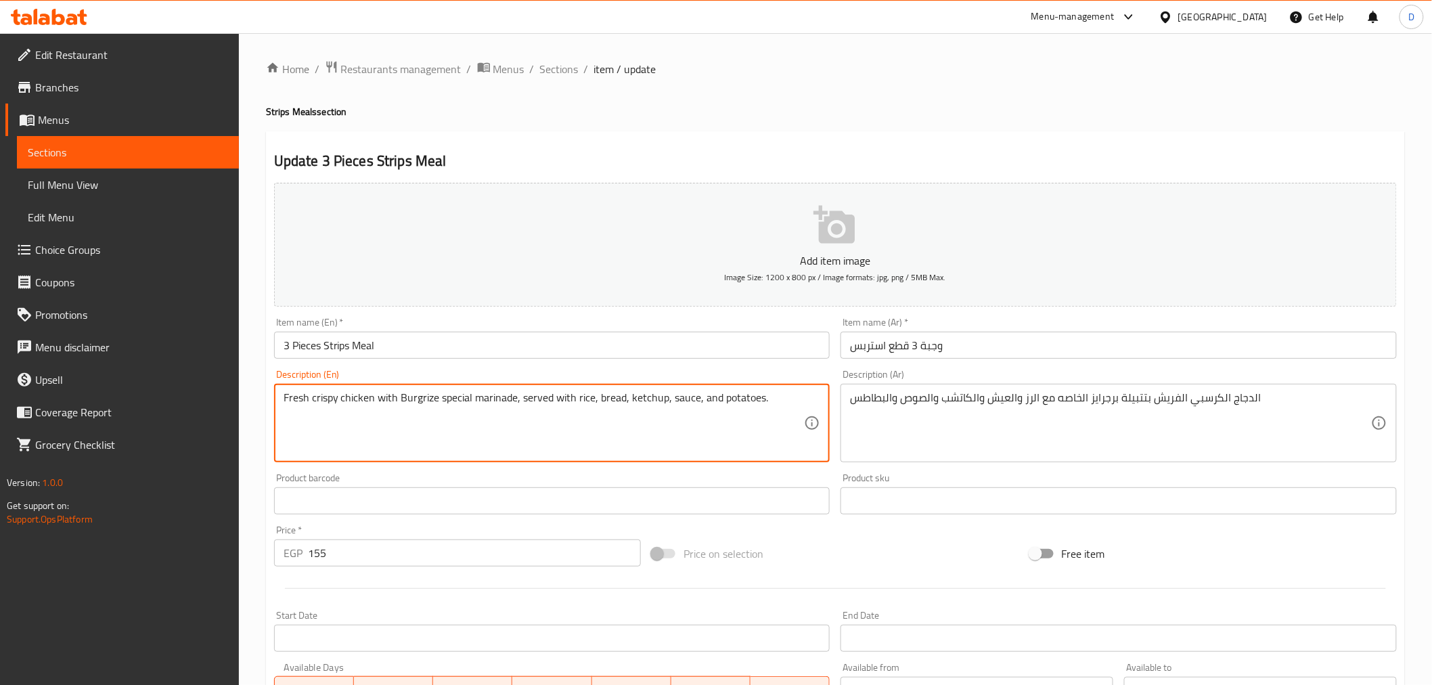
click at [543, 401] on textarea "Fresh crispy chicken with Burgrize special marinade, served with rice, bread, k…" at bounding box center [544, 423] width 521 height 64
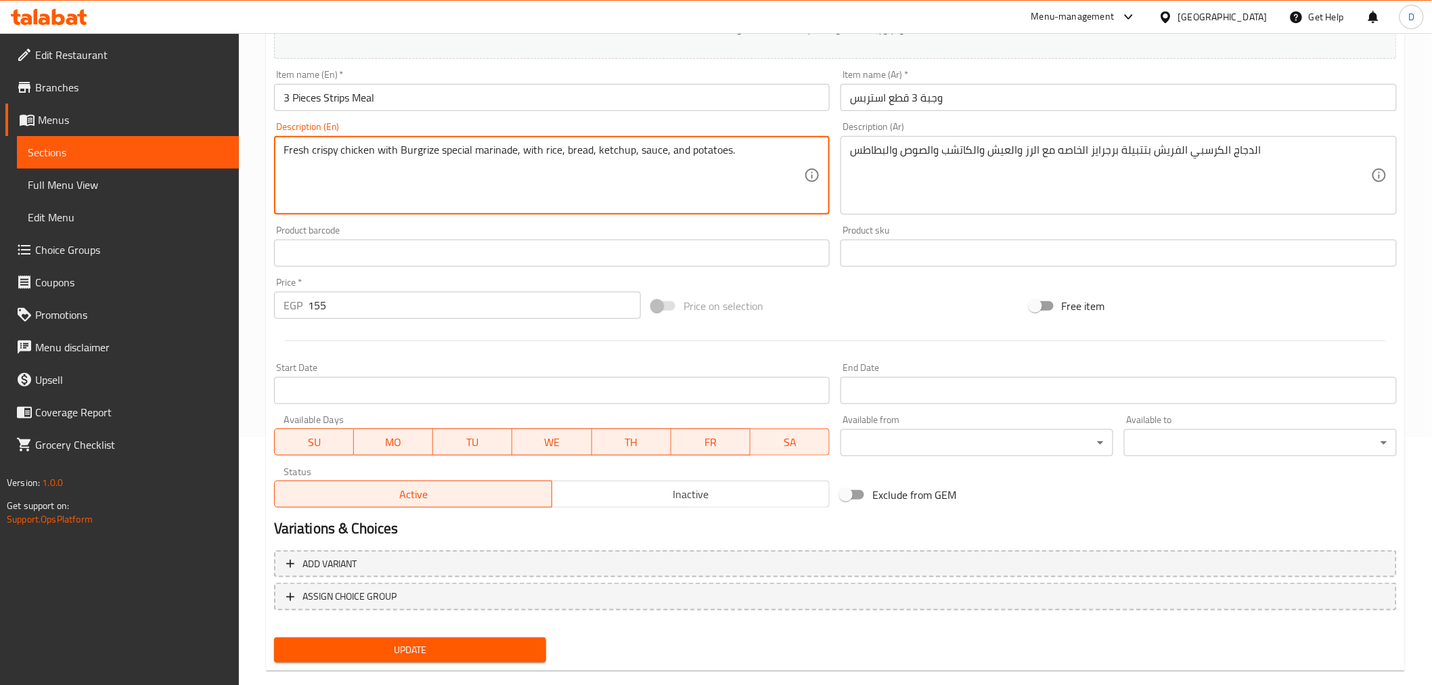
scroll to position [269, 0]
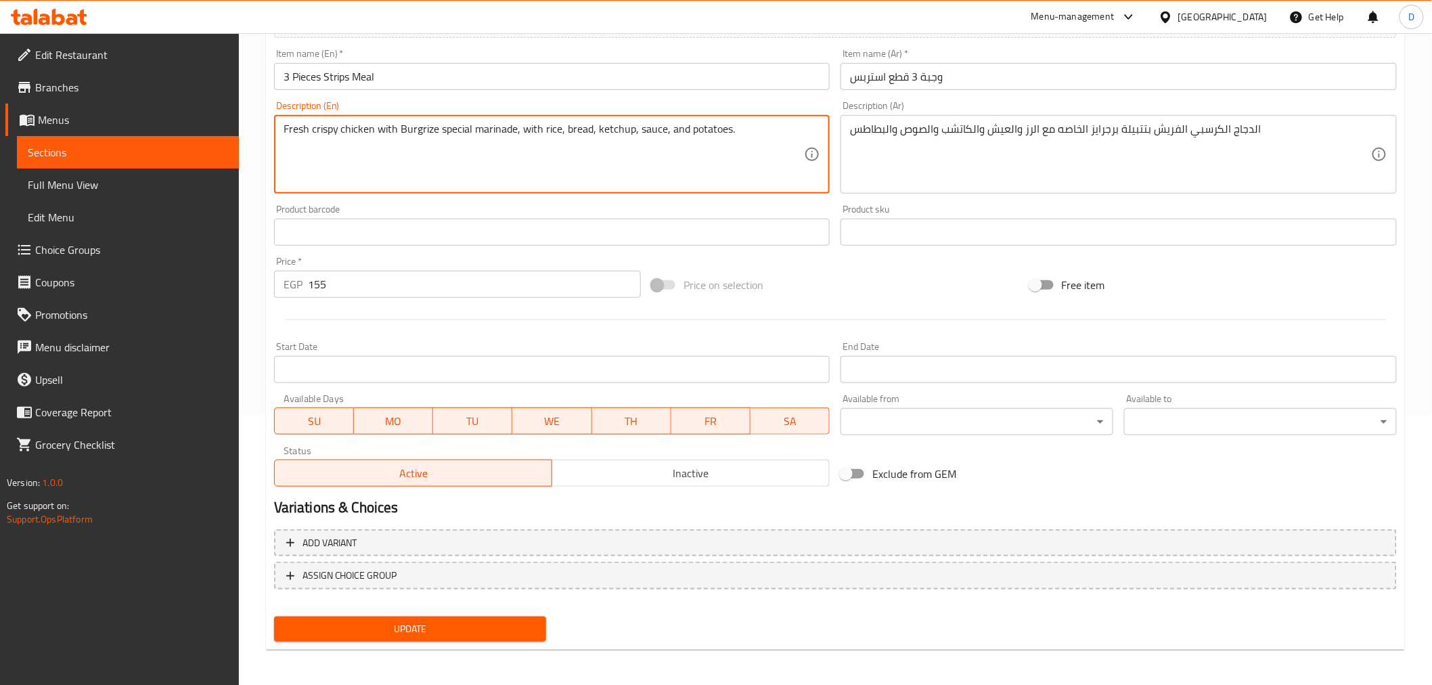
type textarea "Fresh crispy chicken with Burgrize special marinade, with rice, bread, ketchup,…"
click at [476, 626] on span "Update" at bounding box center [410, 628] width 251 height 17
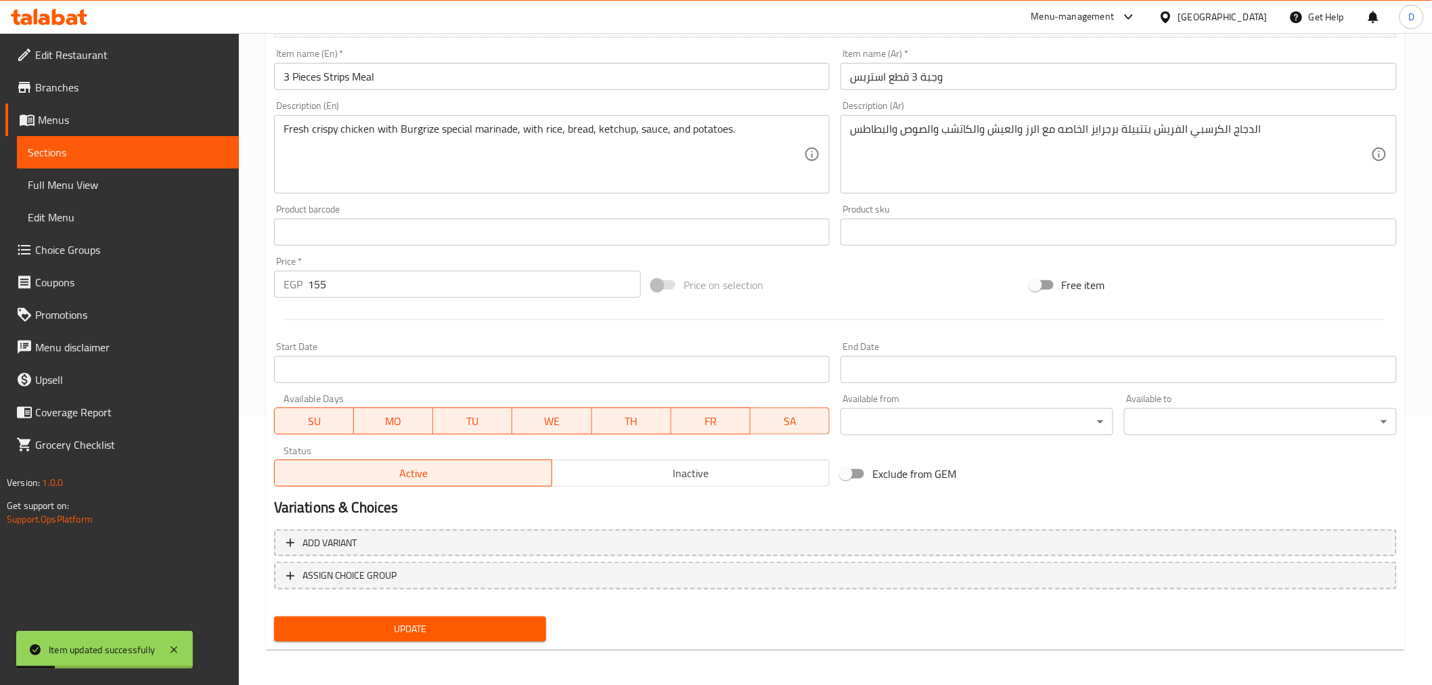
click at [178, 153] on span "Sections" at bounding box center [128, 152] width 200 height 16
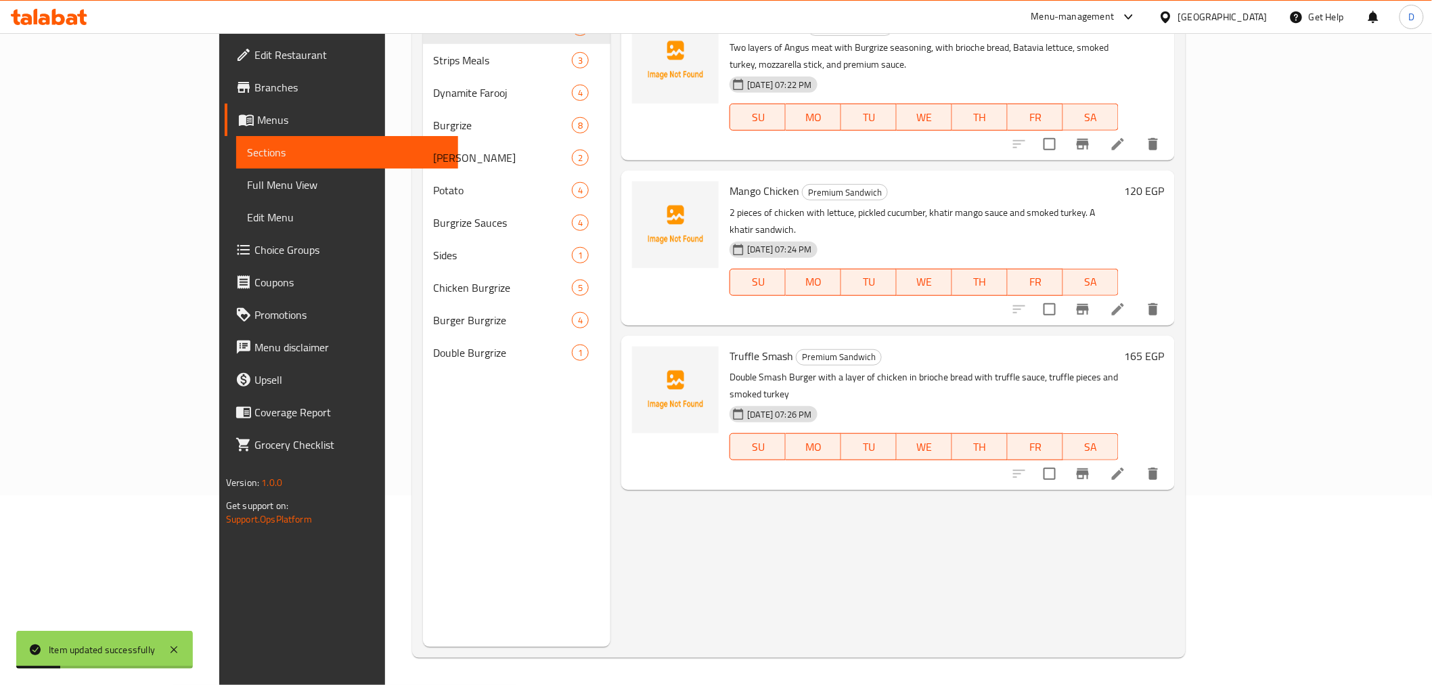
scroll to position [189, 0]
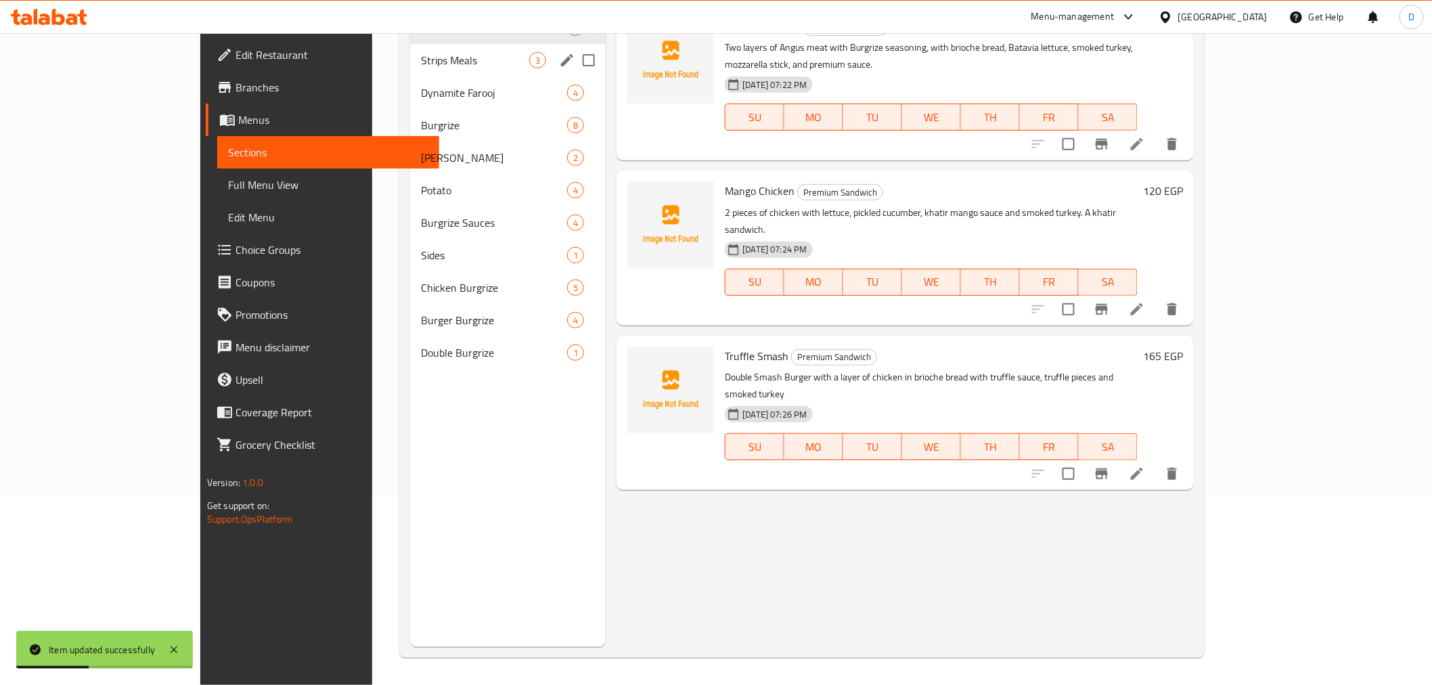
click at [410, 70] on div "Strips Meals 3" at bounding box center [508, 60] width 196 height 32
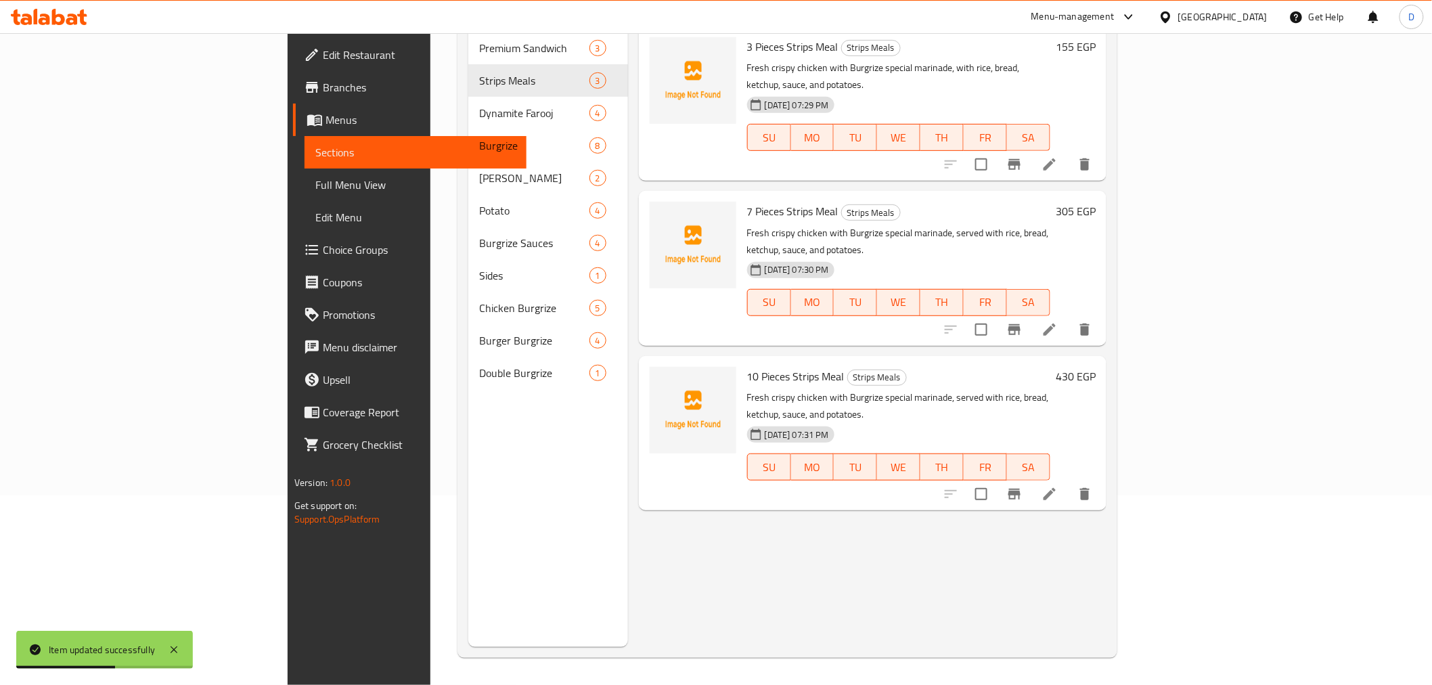
click at [1068, 317] on li at bounding box center [1049, 329] width 38 height 24
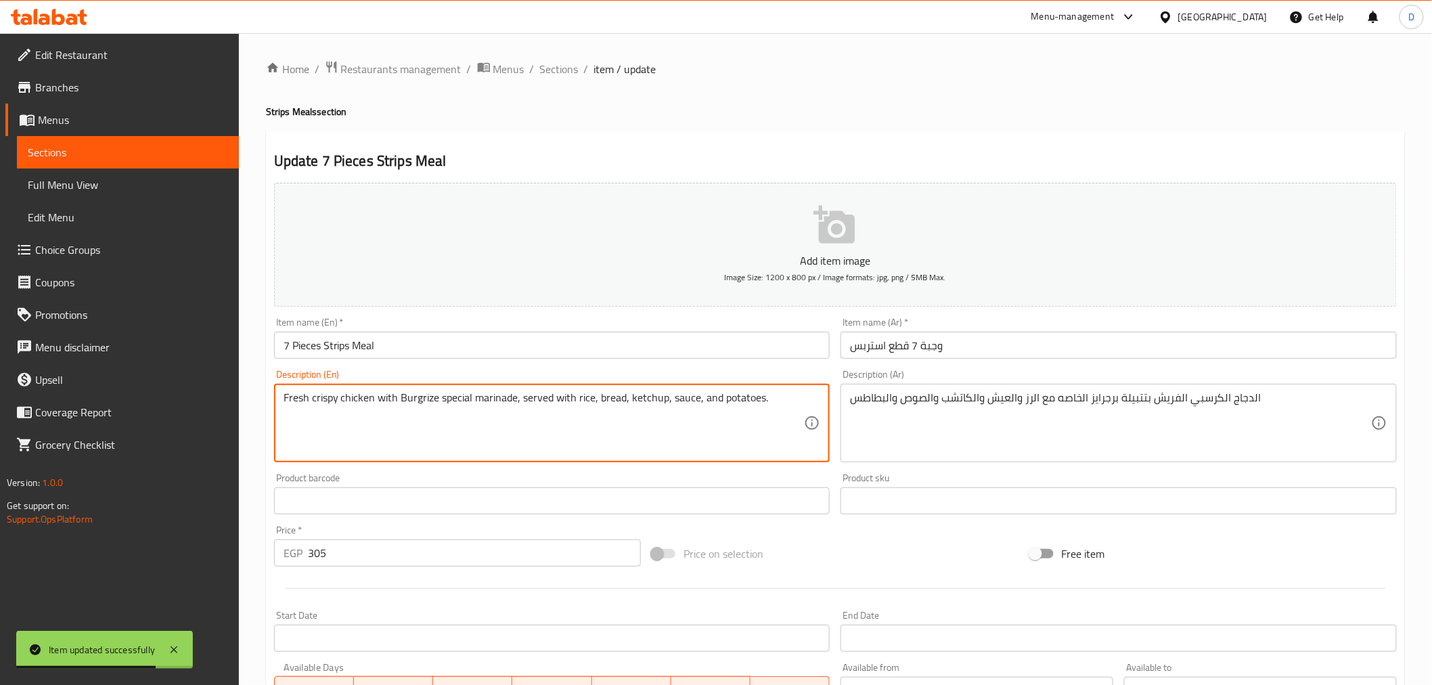
click at [529, 401] on textarea "Fresh crispy chicken with Burgrize special marinade, served with rice, bread, k…" at bounding box center [544, 423] width 521 height 64
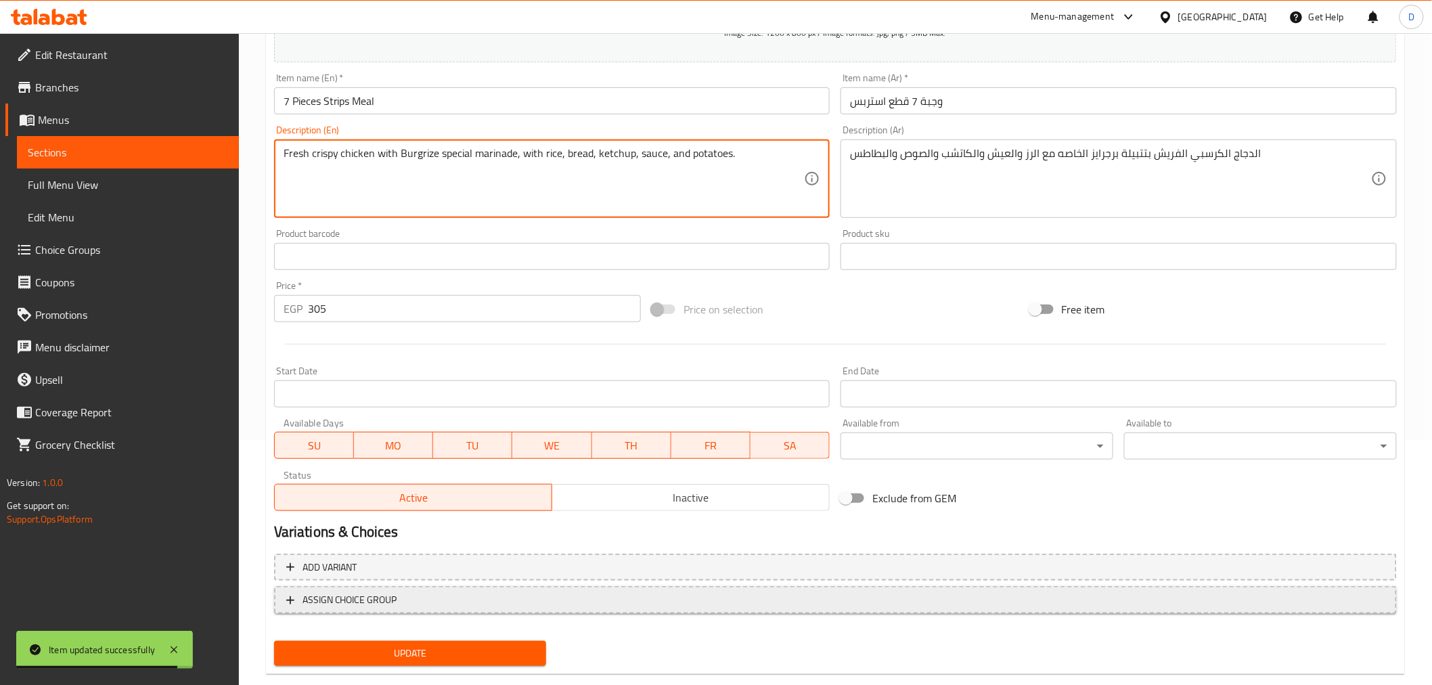
scroll to position [269, 0]
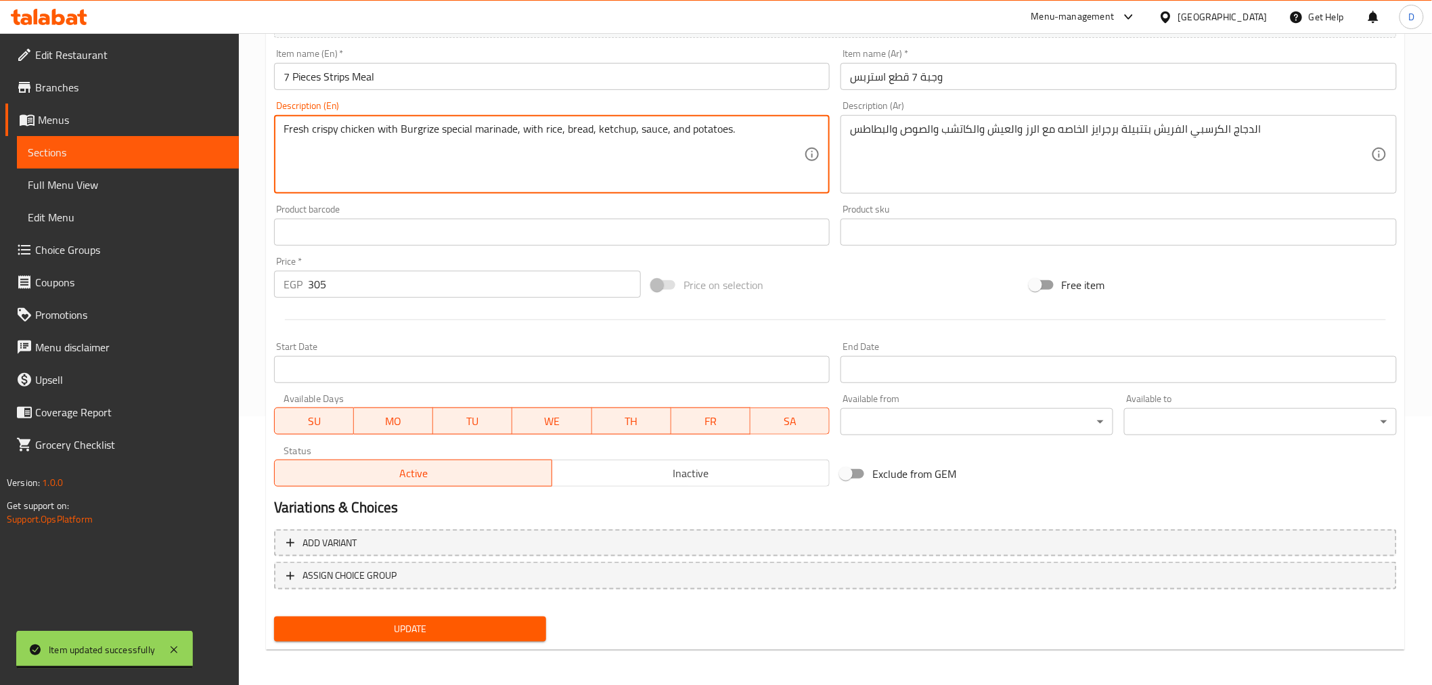
type textarea "Fresh crispy chicken with Burgrize special marinade, with rice, bread, ketchup,…"
click at [512, 636] on button "Update" at bounding box center [410, 628] width 273 height 25
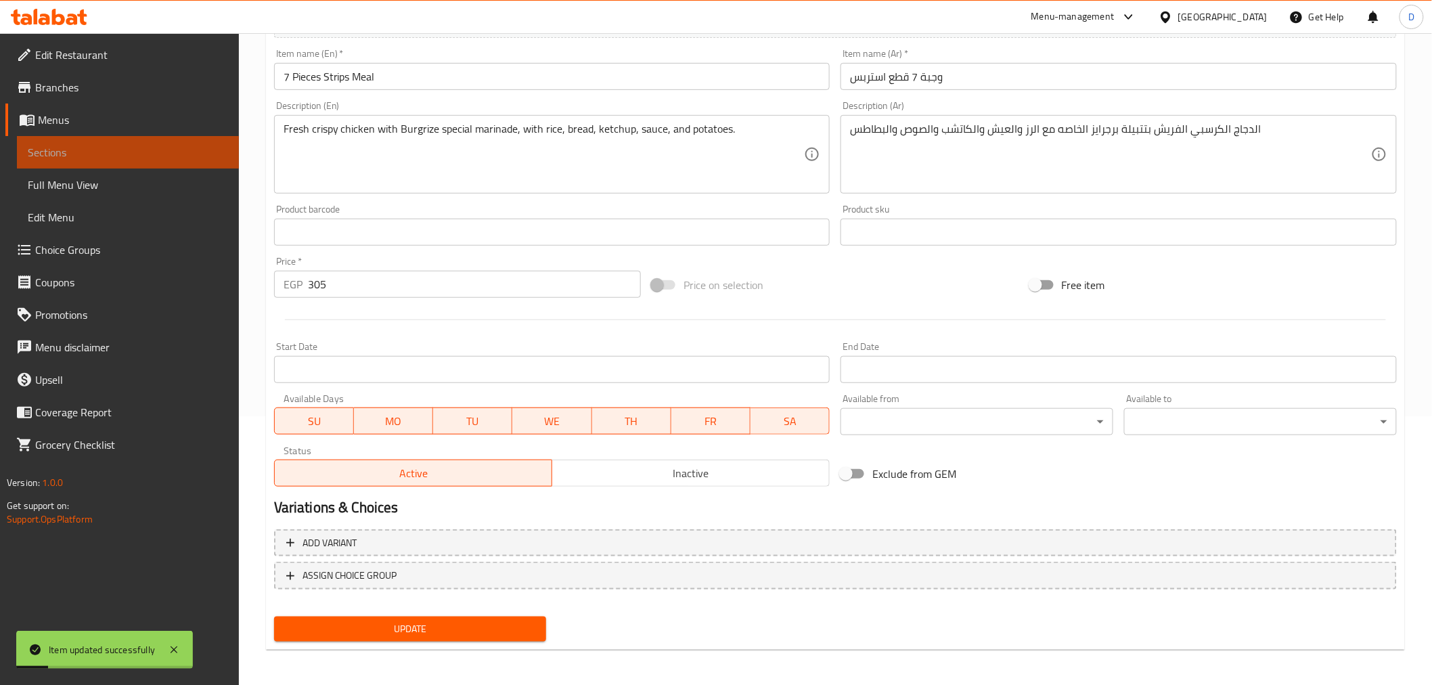
click at [189, 150] on span "Sections" at bounding box center [128, 152] width 200 height 16
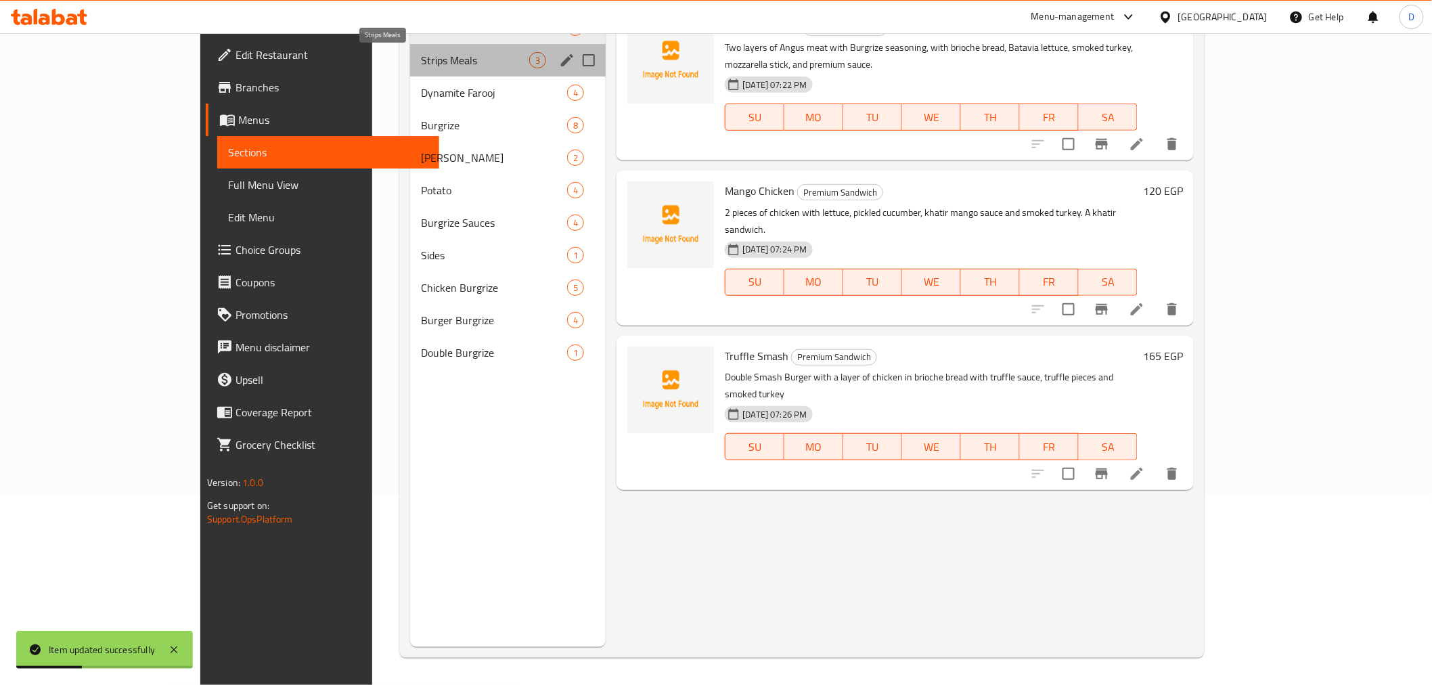
click at [421, 68] on span "Strips Meals" at bounding box center [475, 60] width 108 height 16
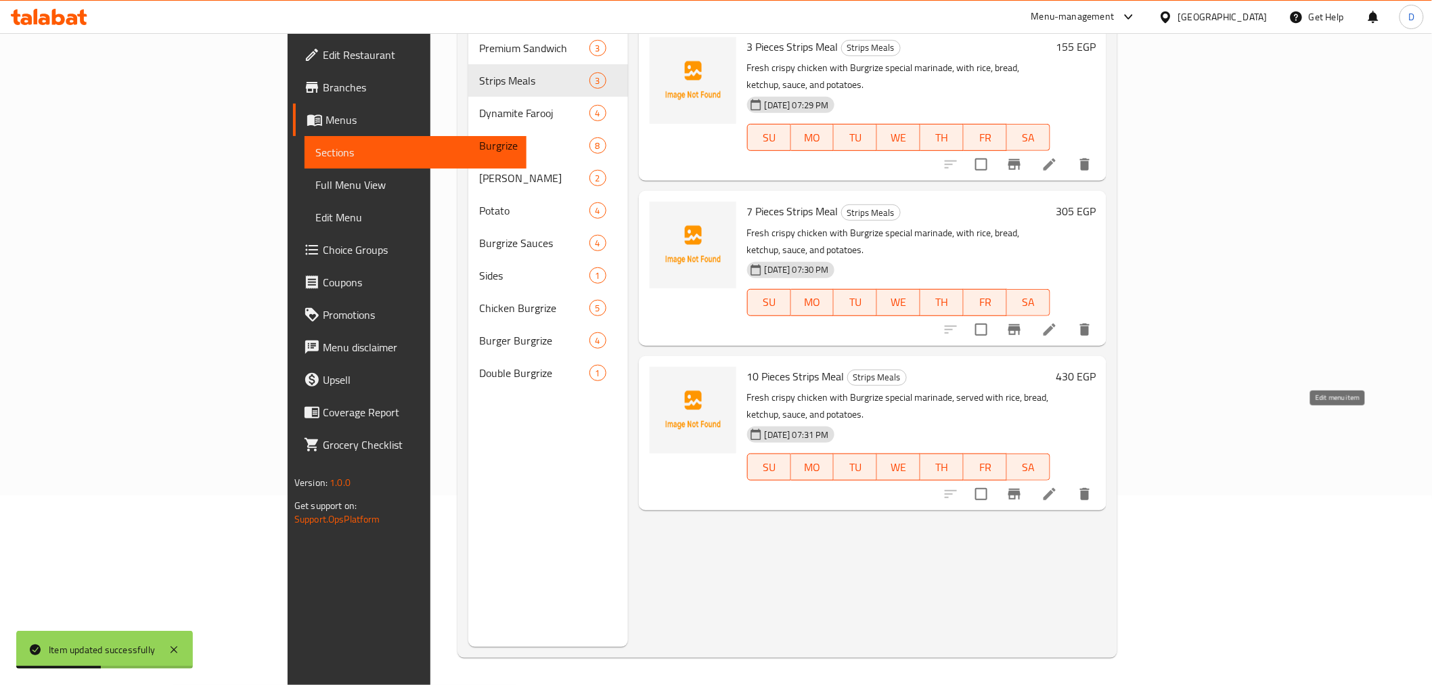
click at [1056, 488] on icon at bounding box center [1049, 494] width 12 height 12
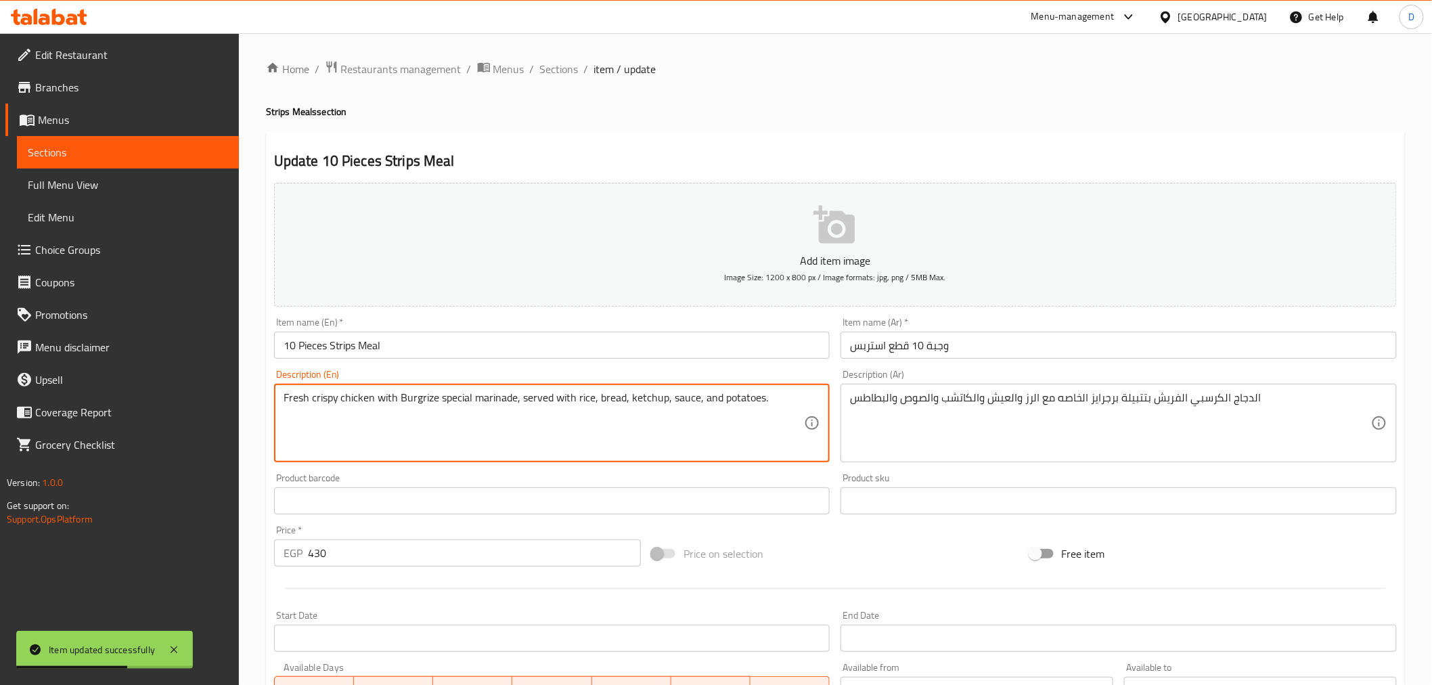
click at [539, 402] on textarea "Fresh crispy chicken with Burgrize special marinade, served with rice, bread, k…" at bounding box center [544, 423] width 521 height 64
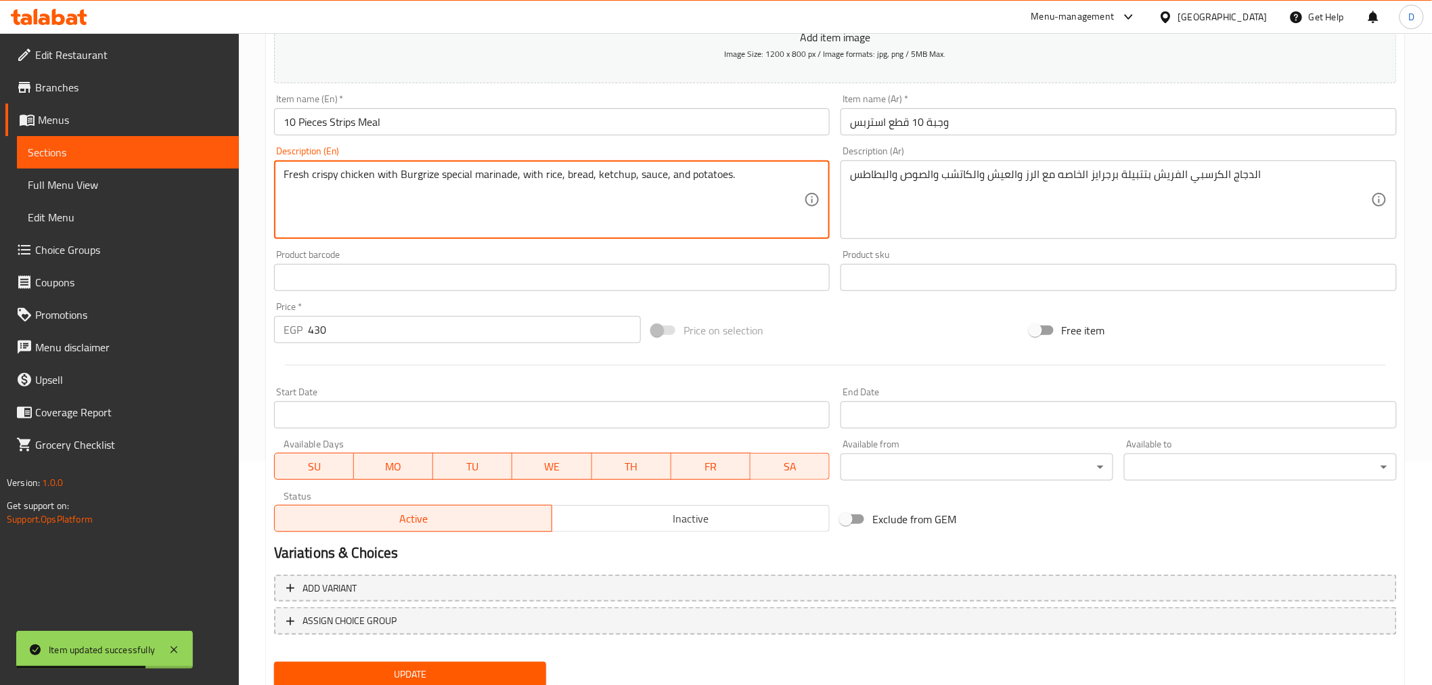
scroll to position [269, 0]
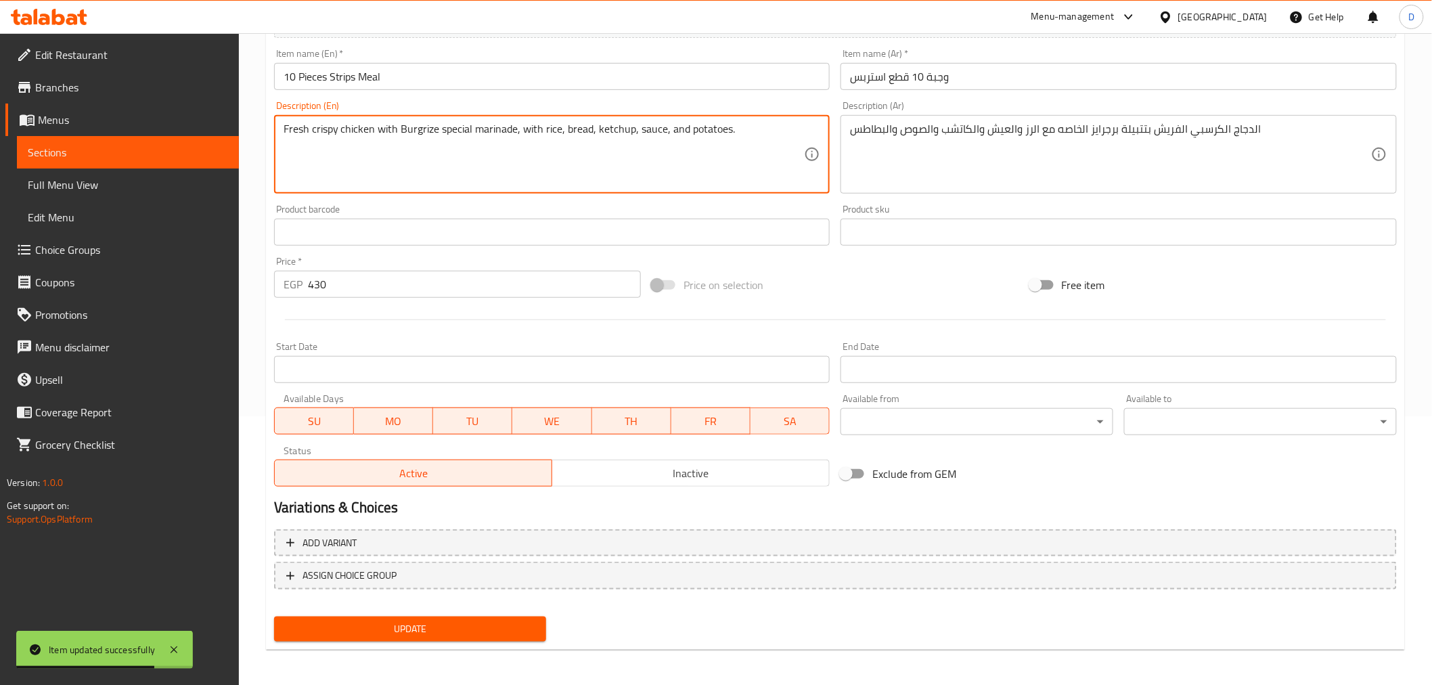
type textarea "Fresh crispy chicken with Burgrize special marinade, with rice, bread, ketchup,…"
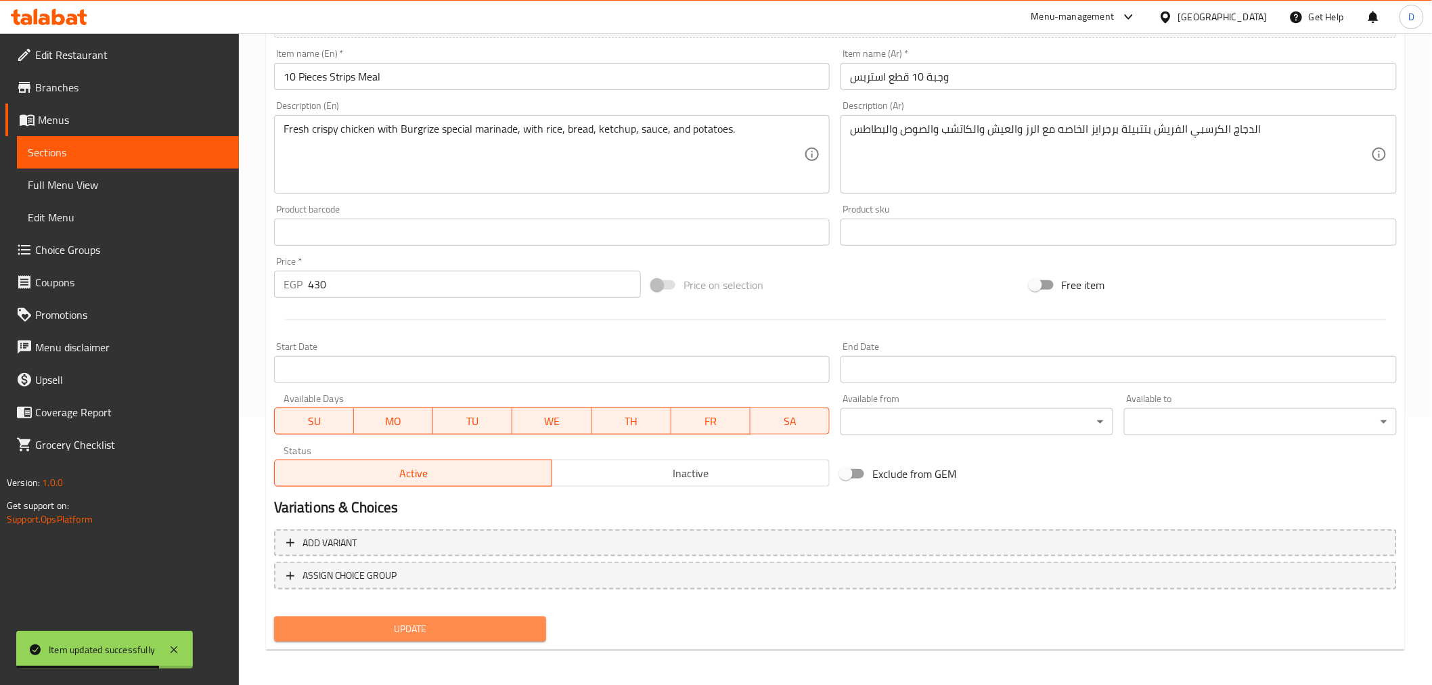
click at [528, 624] on span "Update" at bounding box center [410, 628] width 251 height 17
click at [195, 145] on span "Sections" at bounding box center [128, 152] width 200 height 16
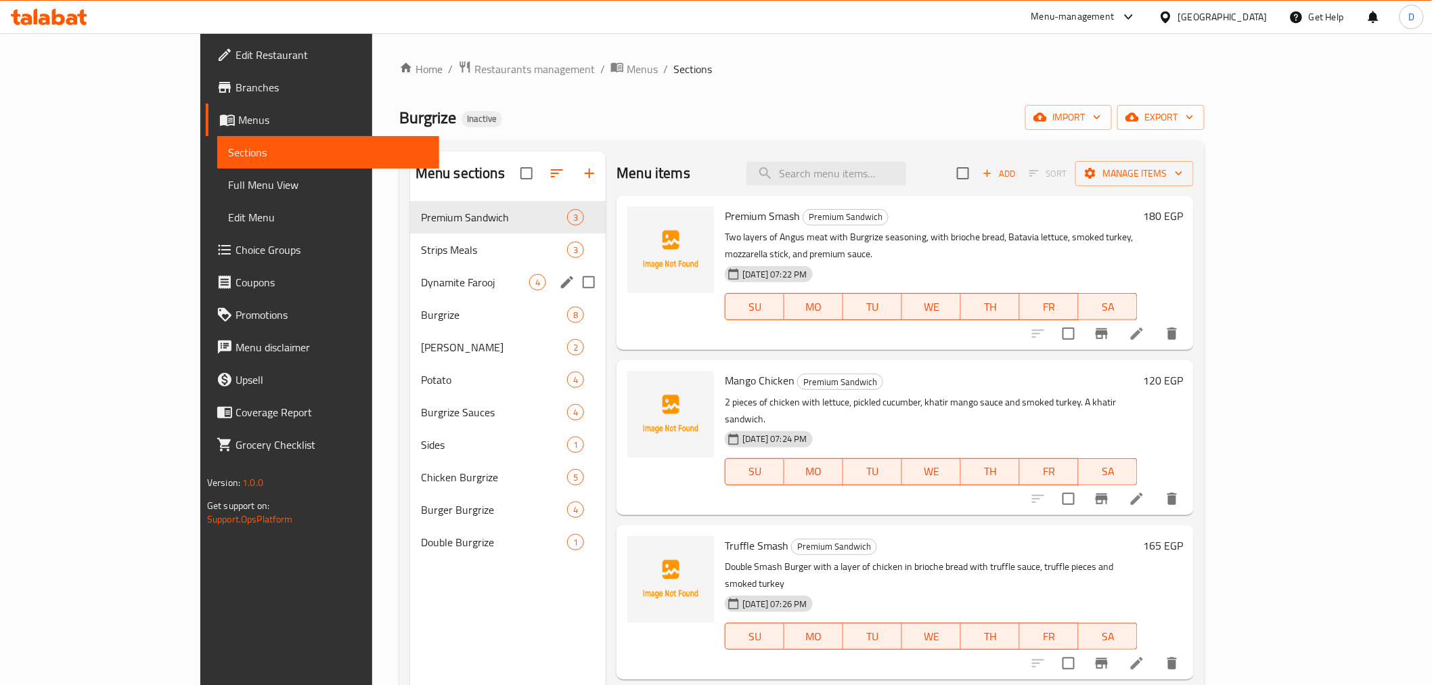
click at [430, 294] on div "Dynamite Farooj 4" at bounding box center [508, 282] width 196 height 32
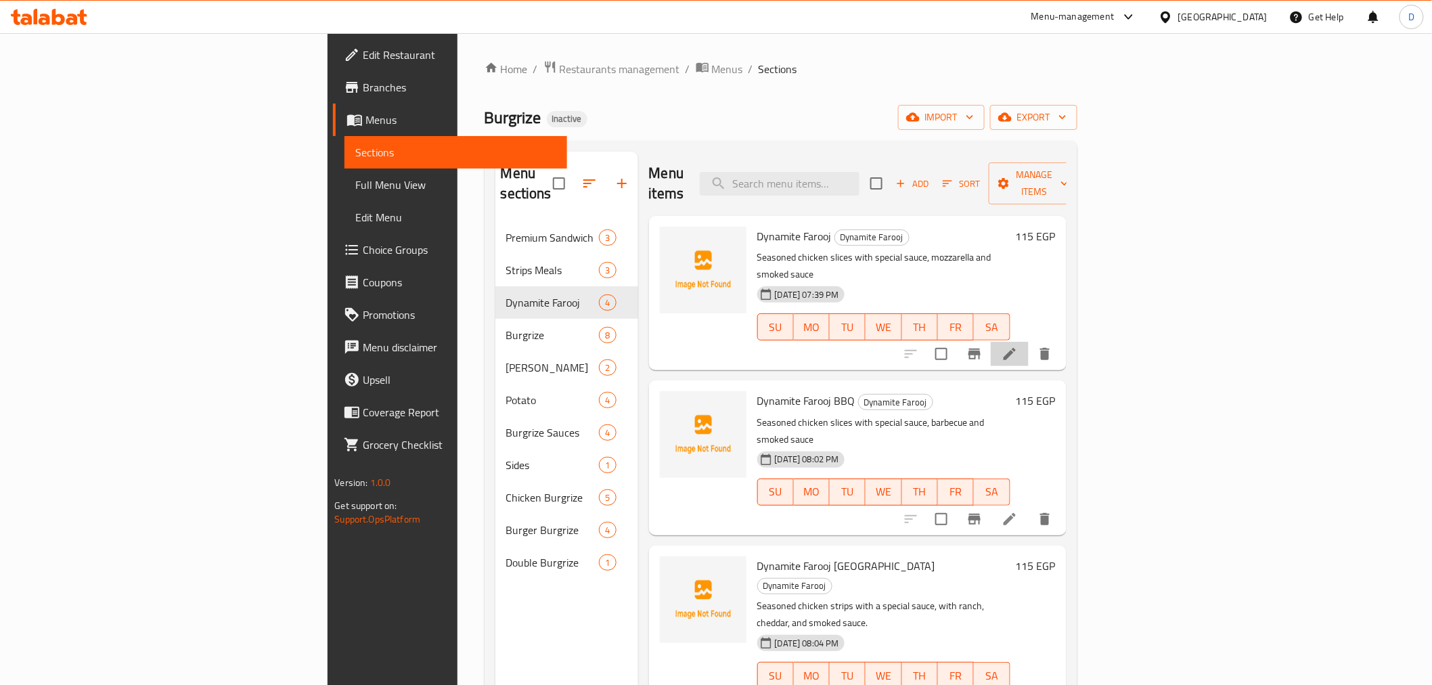
click at [1028, 342] on li at bounding box center [1010, 354] width 38 height 24
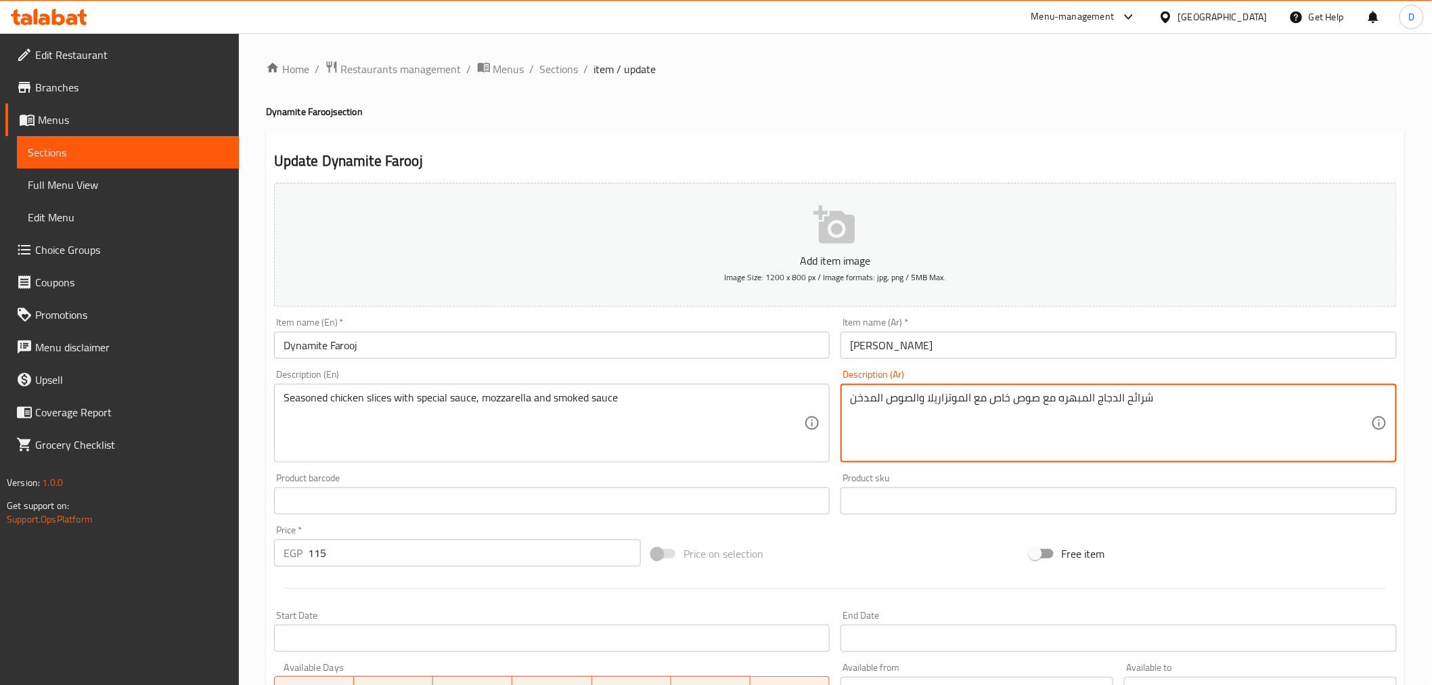
drag, startPoint x: 963, startPoint y: 400, endPoint x: 924, endPoint y: 396, distance: 40.1
click at [946, 352] on input "دايناميت فروج" at bounding box center [1118, 345] width 556 height 27
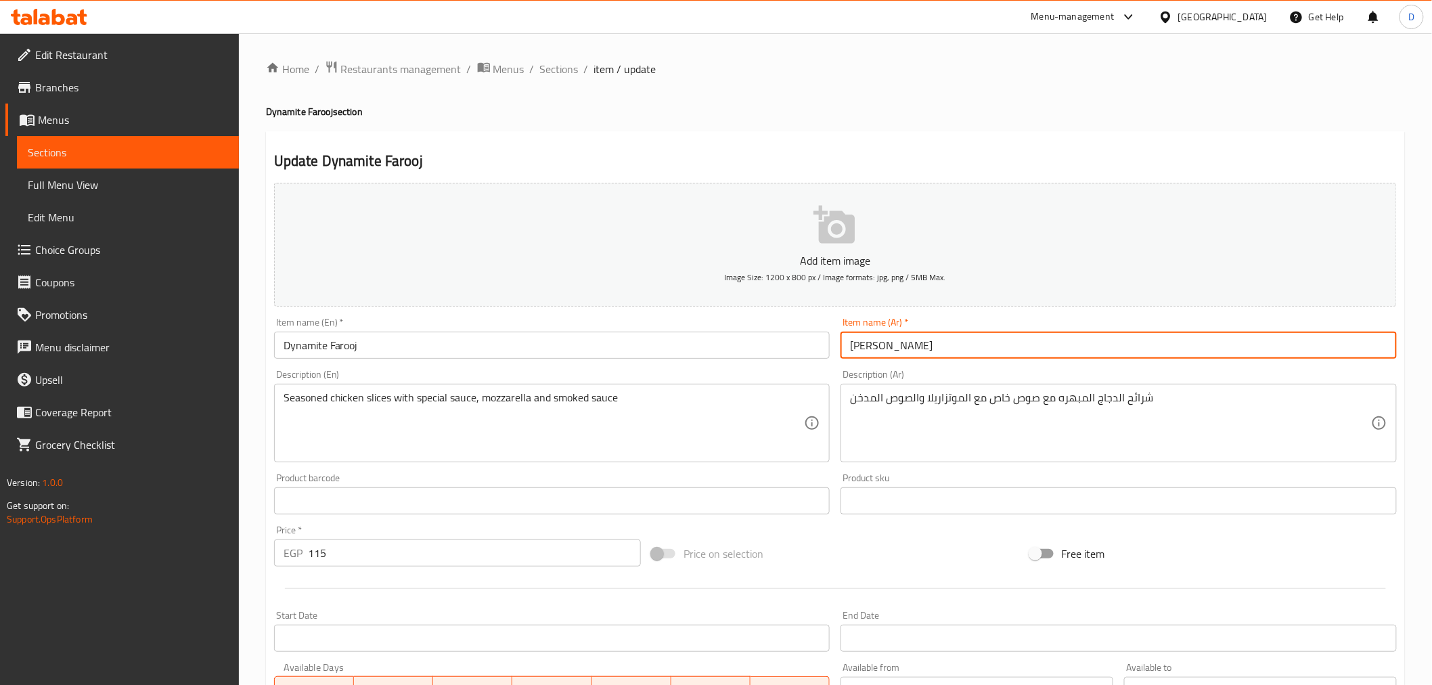
paste input "موتزاريلا"
type input "دايناميت فروج موتزاريلا"
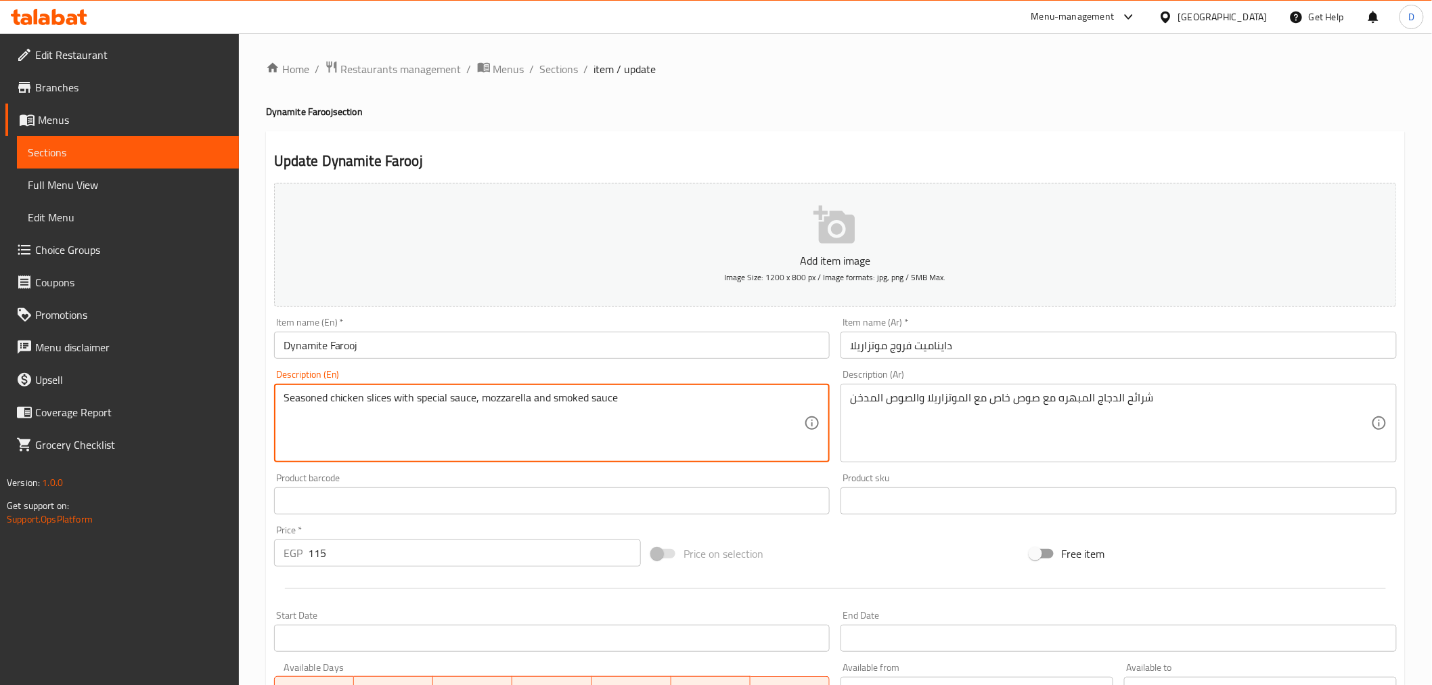
click at [489, 396] on textarea "Seasoned chicken slices with special sauce, mozzarella and smoked sauce" at bounding box center [544, 423] width 521 height 64
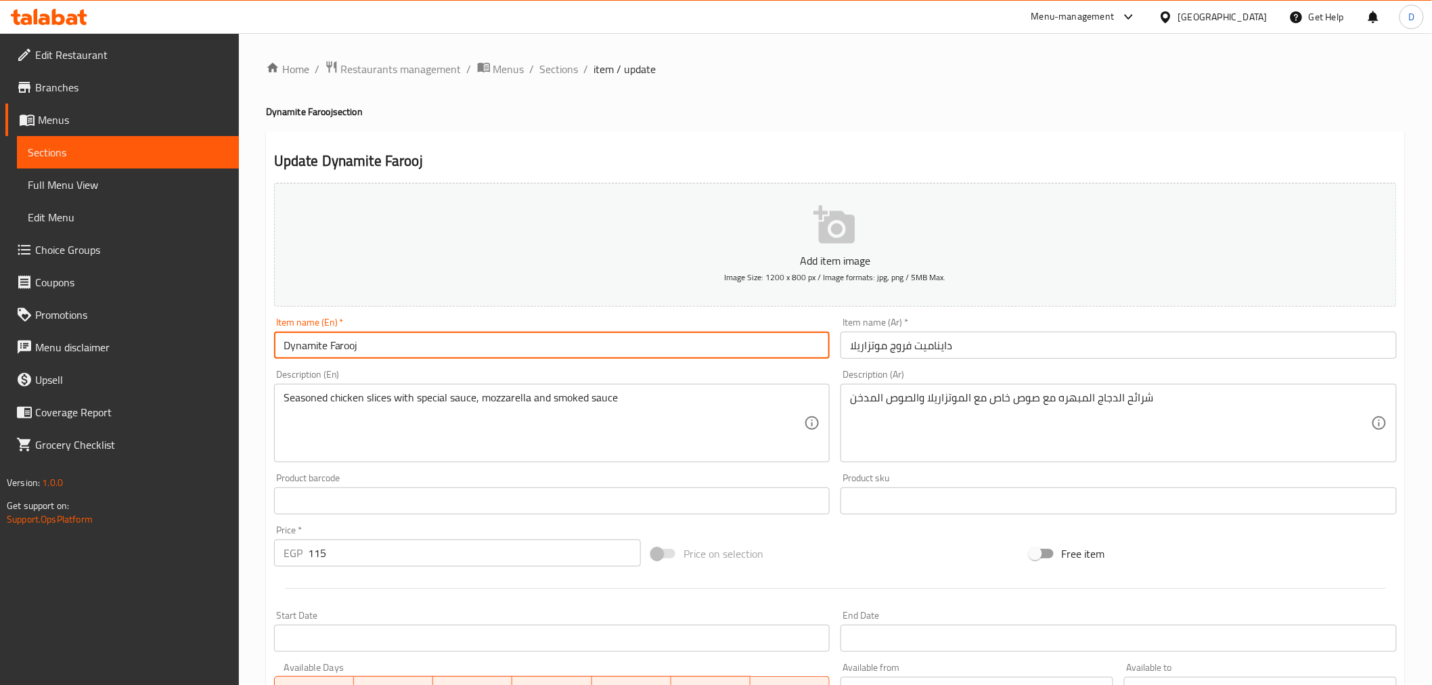
click at [368, 350] on input "Dynamite Farooj" at bounding box center [552, 345] width 556 height 27
paste input "mozzarella"
drag, startPoint x: 370, startPoint y: 343, endPoint x: 361, endPoint y: 342, distance: 8.9
click at [361, 342] on input "Dynamite Farooj mozzarella" at bounding box center [552, 345] width 556 height 27
click at [435, 353] on input "Dynamite Farooj Mozzarella" at bounding box center [552, 345] width 556 height 27
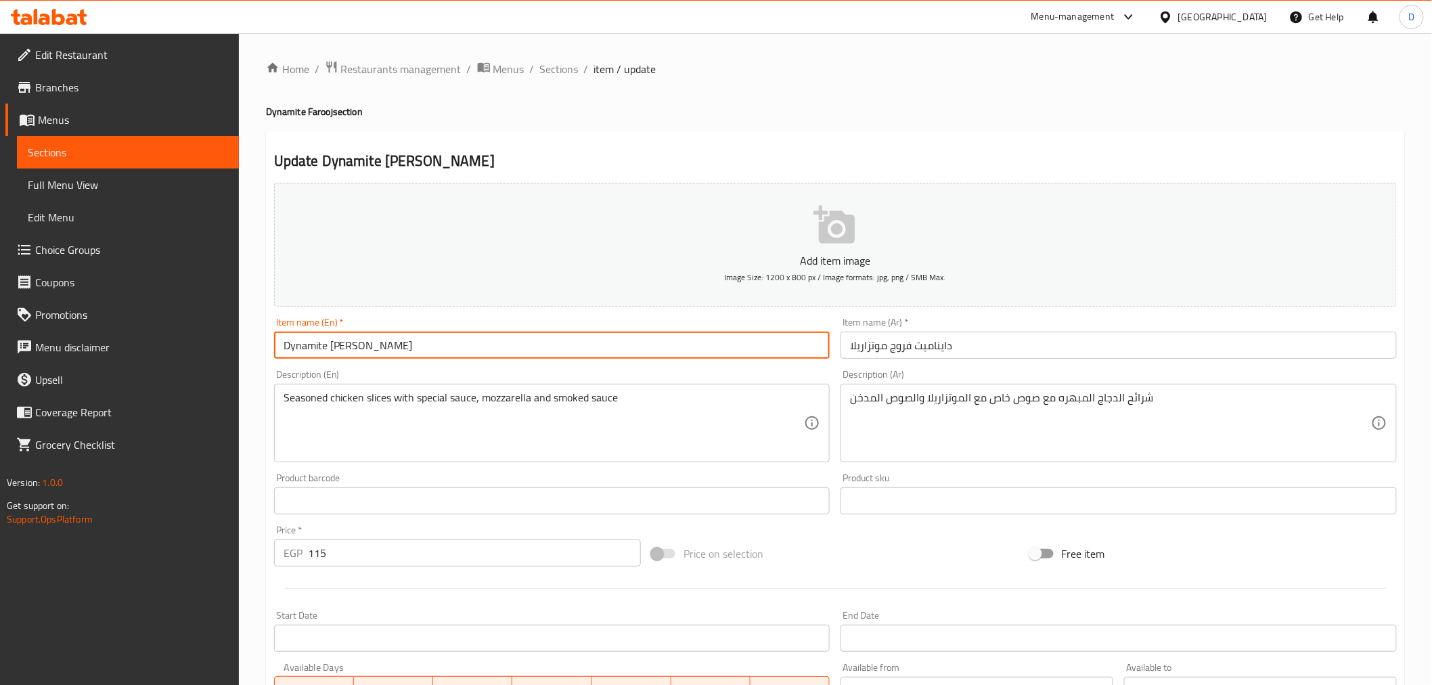
click at [435, 353] on input "Dynamite Farooj Mozzarella" at bounding box center [552, 345] width 556 height 27
type input "Dynamite Farooj Mozzarella"
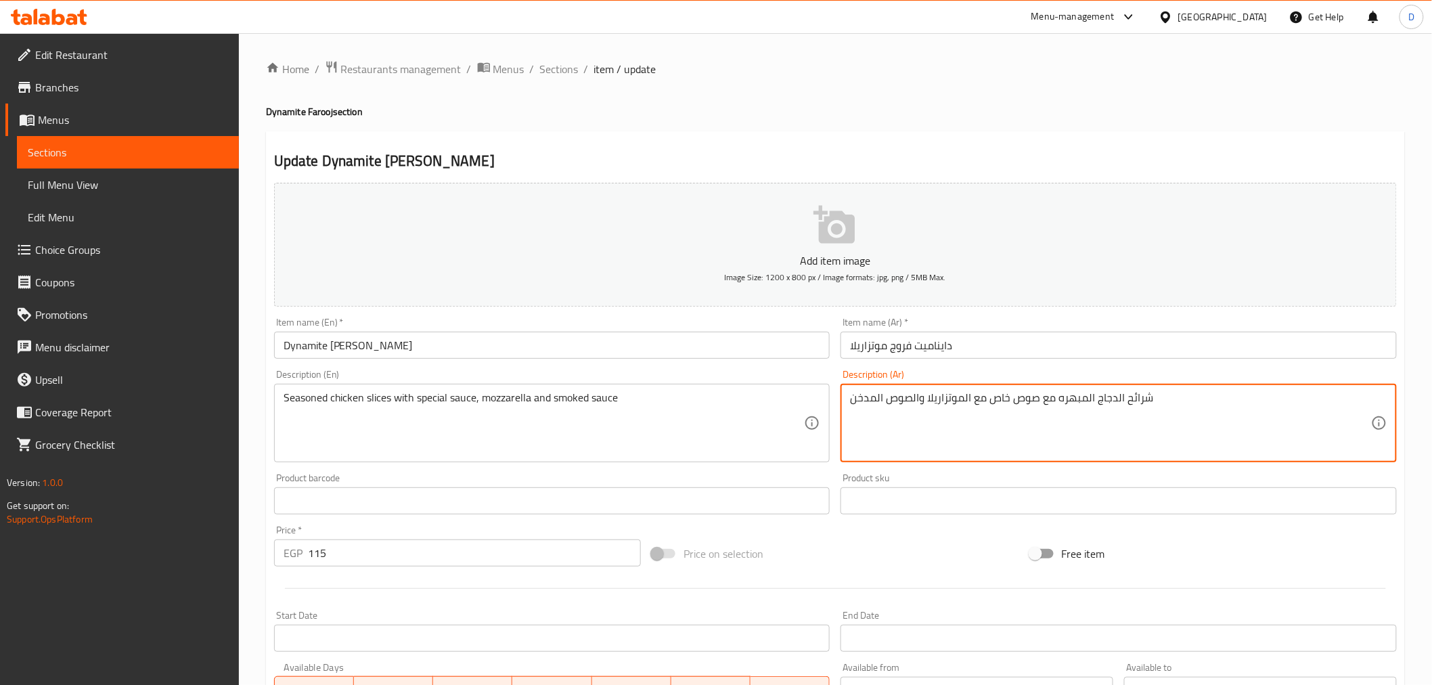
drag, startPoint x: 1083, startPoint y: 407, endPoint x: 1062, endPoint y: 404, distance: 21.2
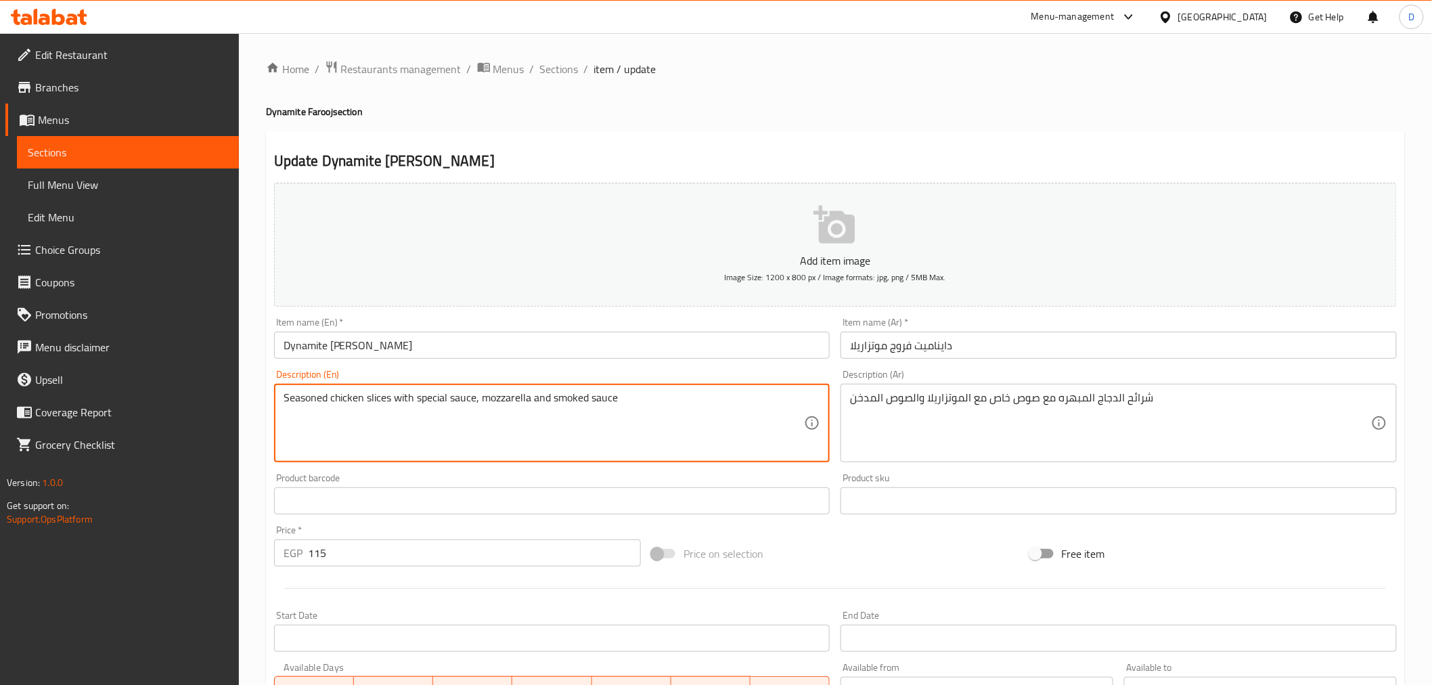
click at [288, 396] on textarea "Seasoned chicken slices with special sauce, mozzarella and smoked sauce" at bounding box center [544, 423] width 521 height 64
click at [288, 396] on textarea "Spiced chicken slices with special sauce, mozzarella and smoked sauce" at bounding box center [544, 423] width 521 height 64
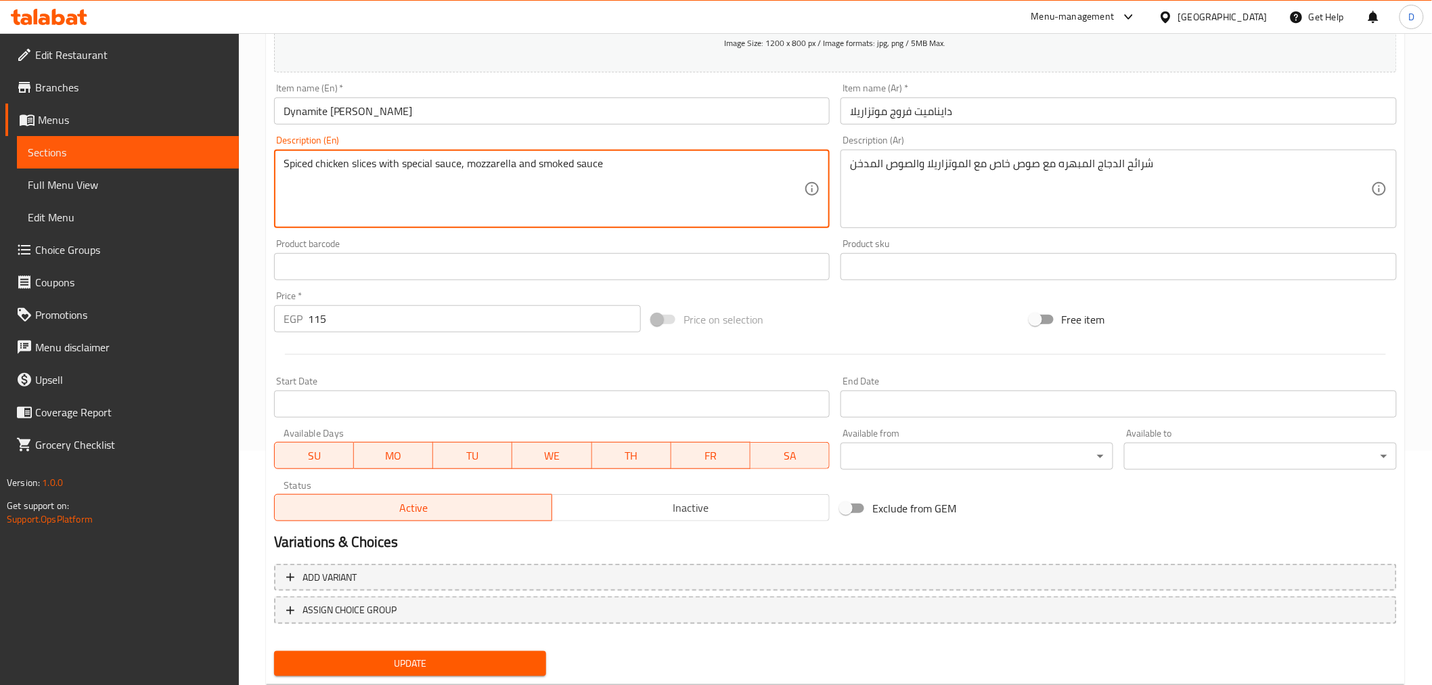
scroll to position [269, 0]
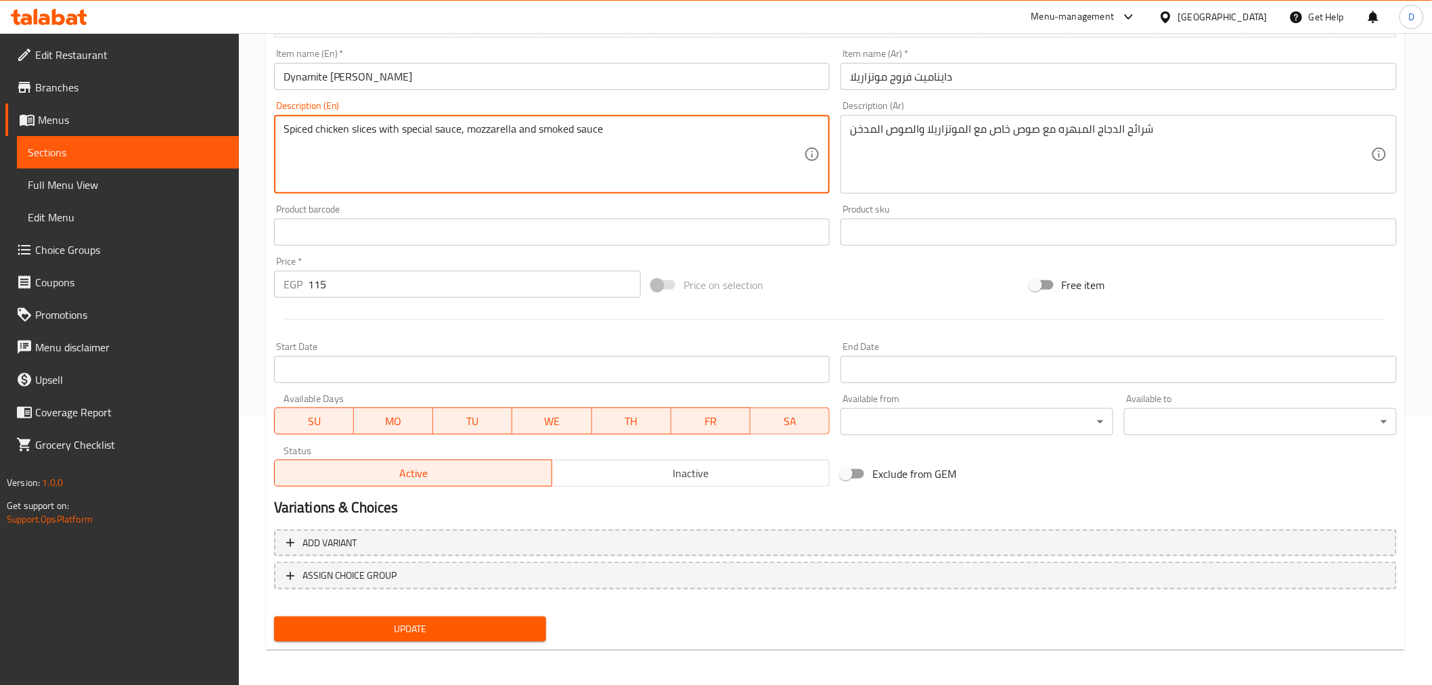
type textarea "Spiced chicken slices with special sauce, mozzarella and smoked sauce"
click at [480, 616] on button "Update" at bounding box center [410, 628] width 273 height 25
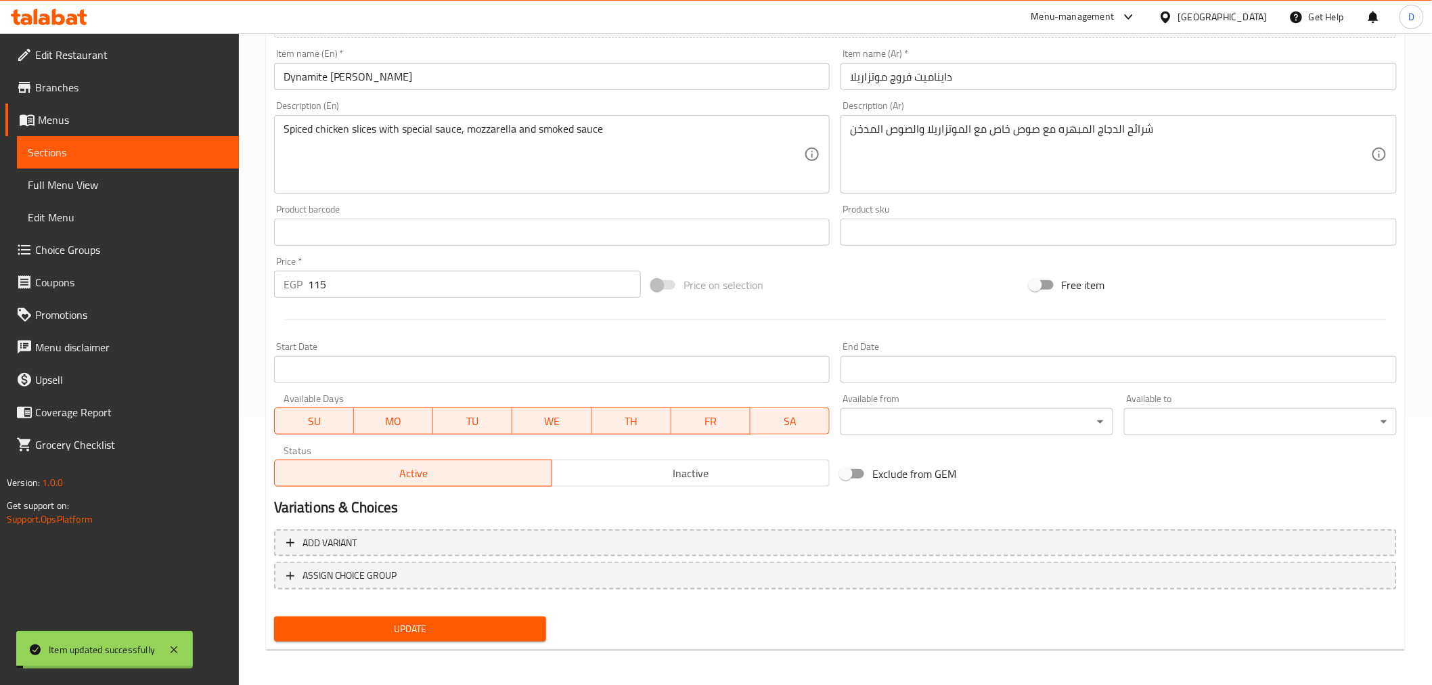
click at [212, 156] on span "Sections" at bounding box center [128, 152] width 200 height 16
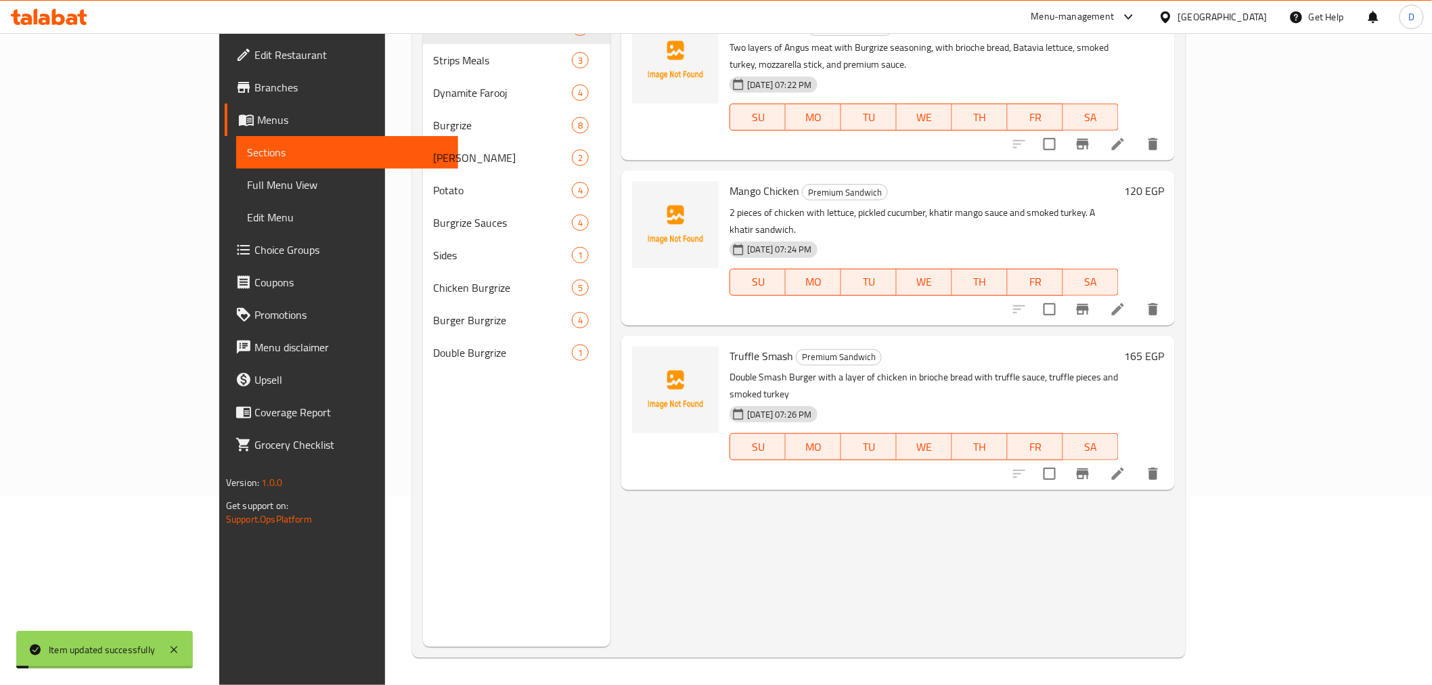
scroll to position [189, 0]
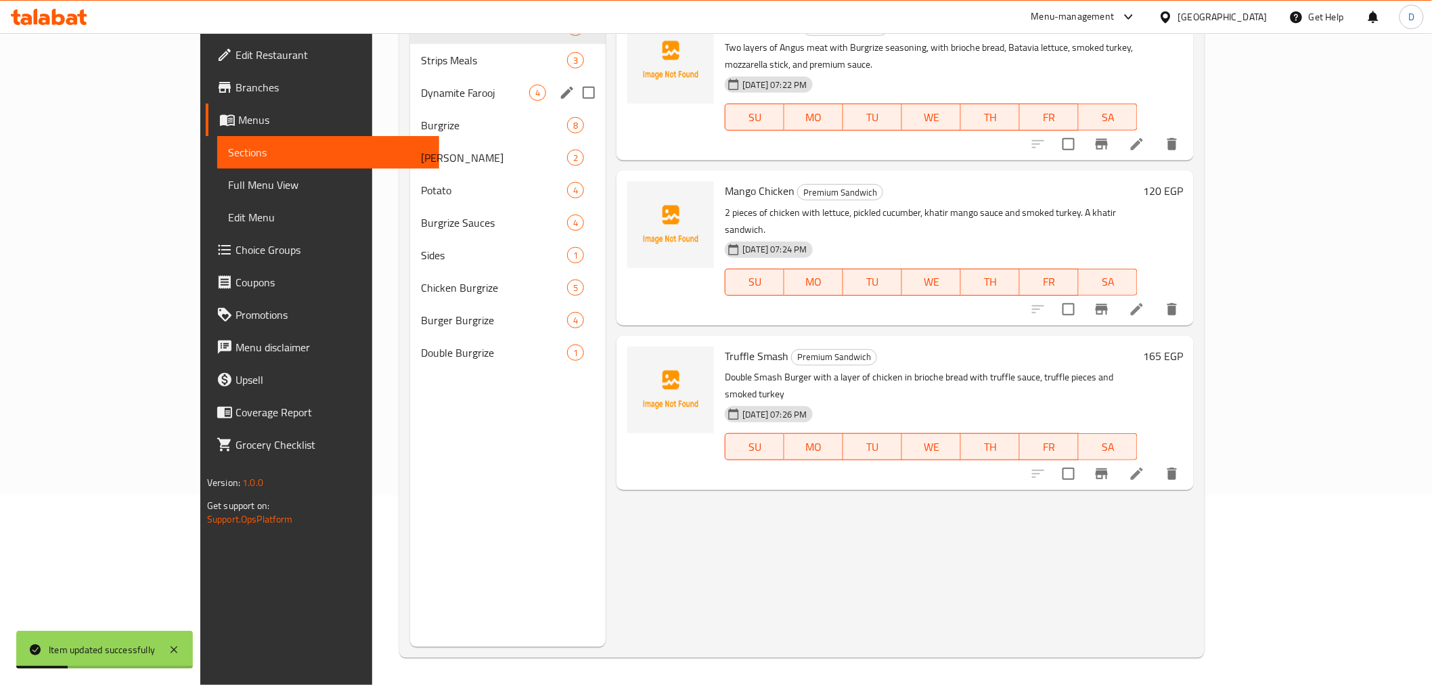
click at [410, 103] on div "Dynamite Farooj 4" at bounding box center [508, 92] width 196 height 32
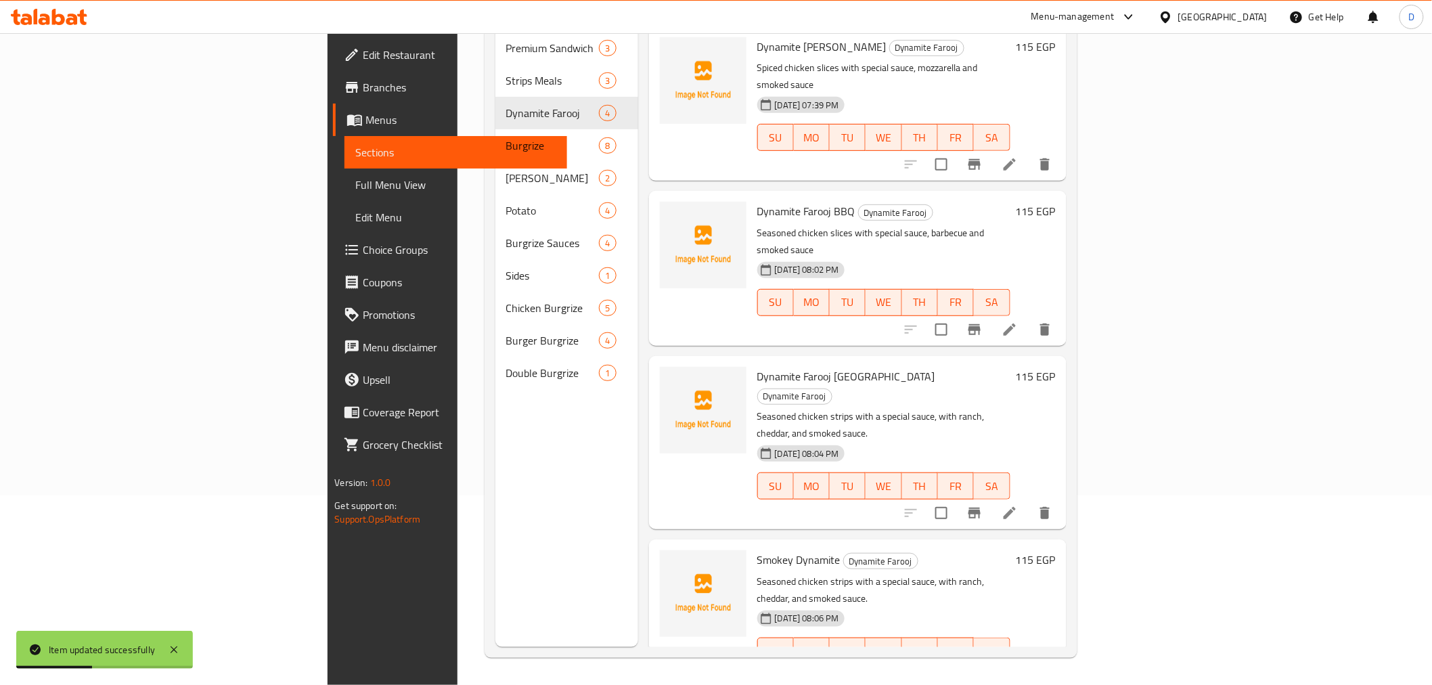
click at [1028, 317] on li at bounding box center [1010, 329] width 38 height 24
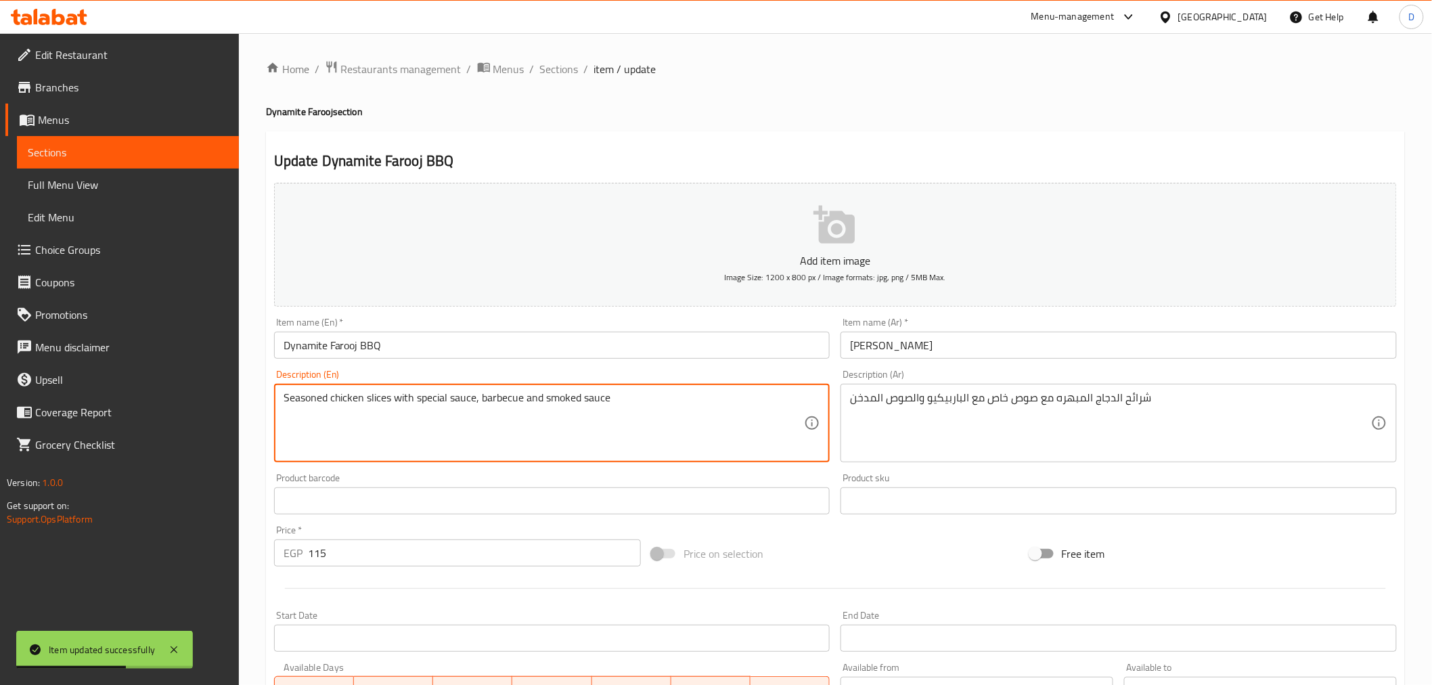
click at [314, 394] on textarea "Seasoned chicken slices with special sauce, barbecue and smoked sauce" at bounding box center [544, 423] width 521 height 64
paste textarea "pic"
drag, startPoint x: 313, startPoint y: 403, endPoint x: 286, endPoint y: 397, distance: 28.4
click at [286, 397] on textarea "Spiced chicken slices with special sauce, barbecue and smoked sauce" at bounding box center [544, 423] width 521 height 64
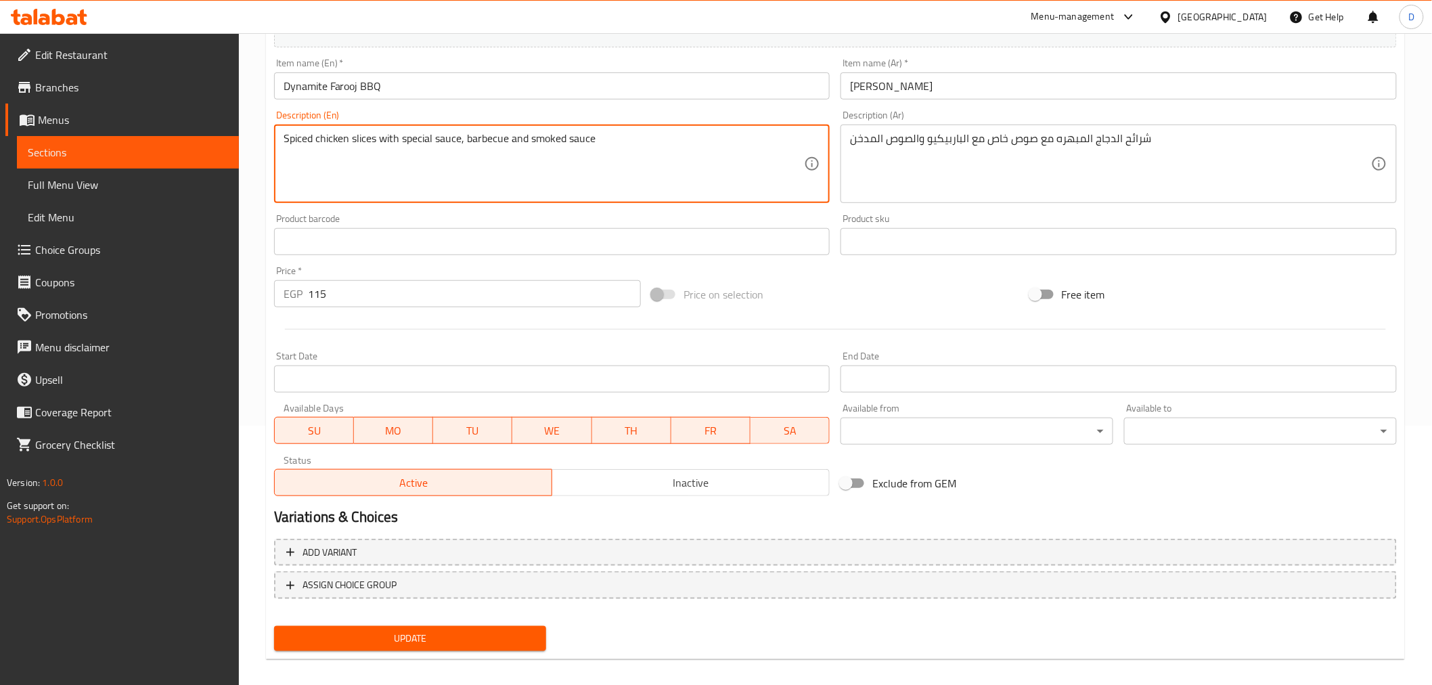
scroll to position [269, 0]
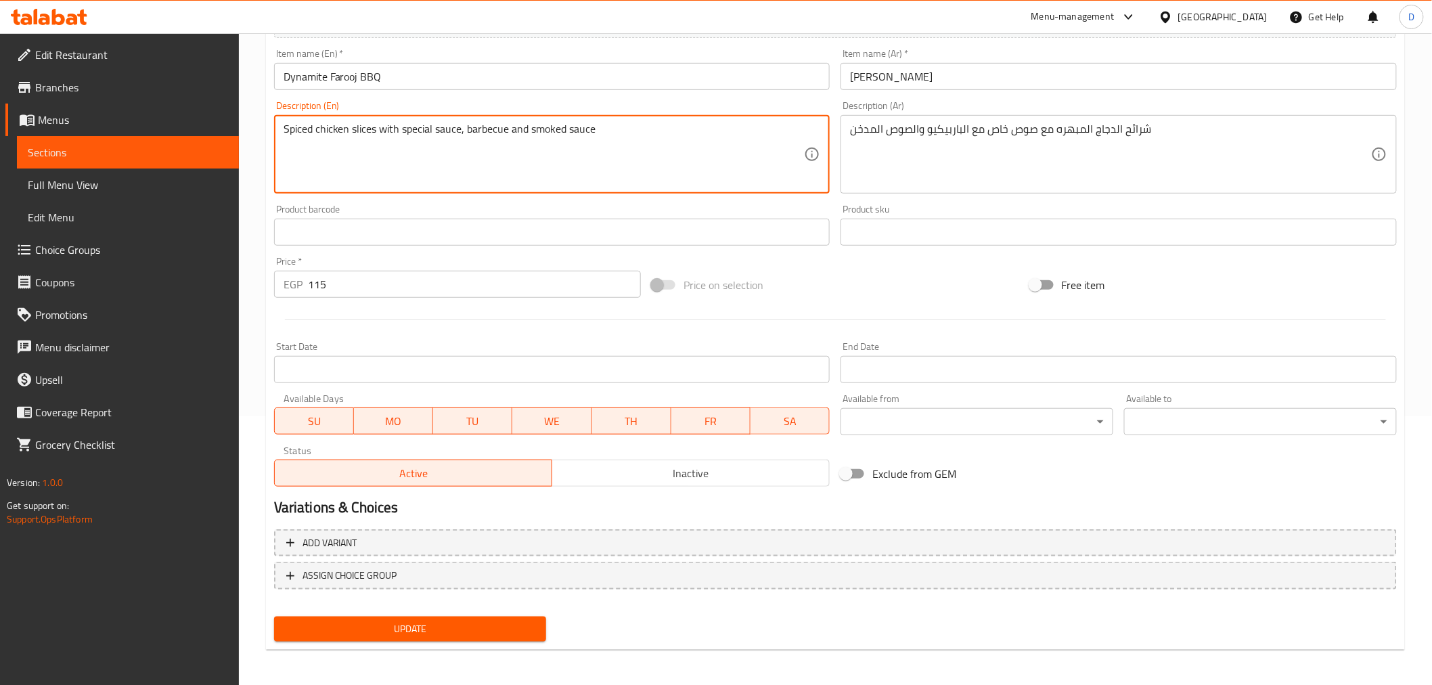
type textarea "Spiced chicken slices with special sauce, barbecue and smoked sauce"
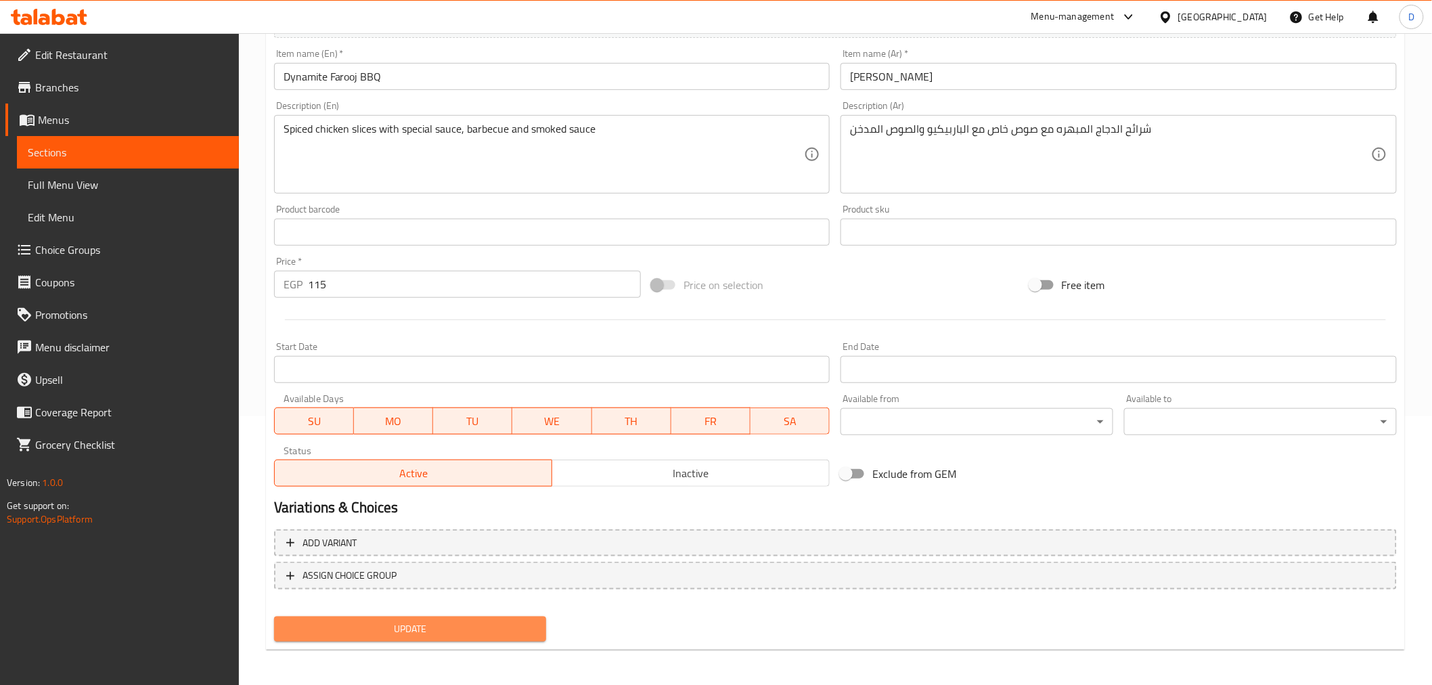
click at [435, 625] on span "Update" at bounding box center [410, 628] width 251 height 17
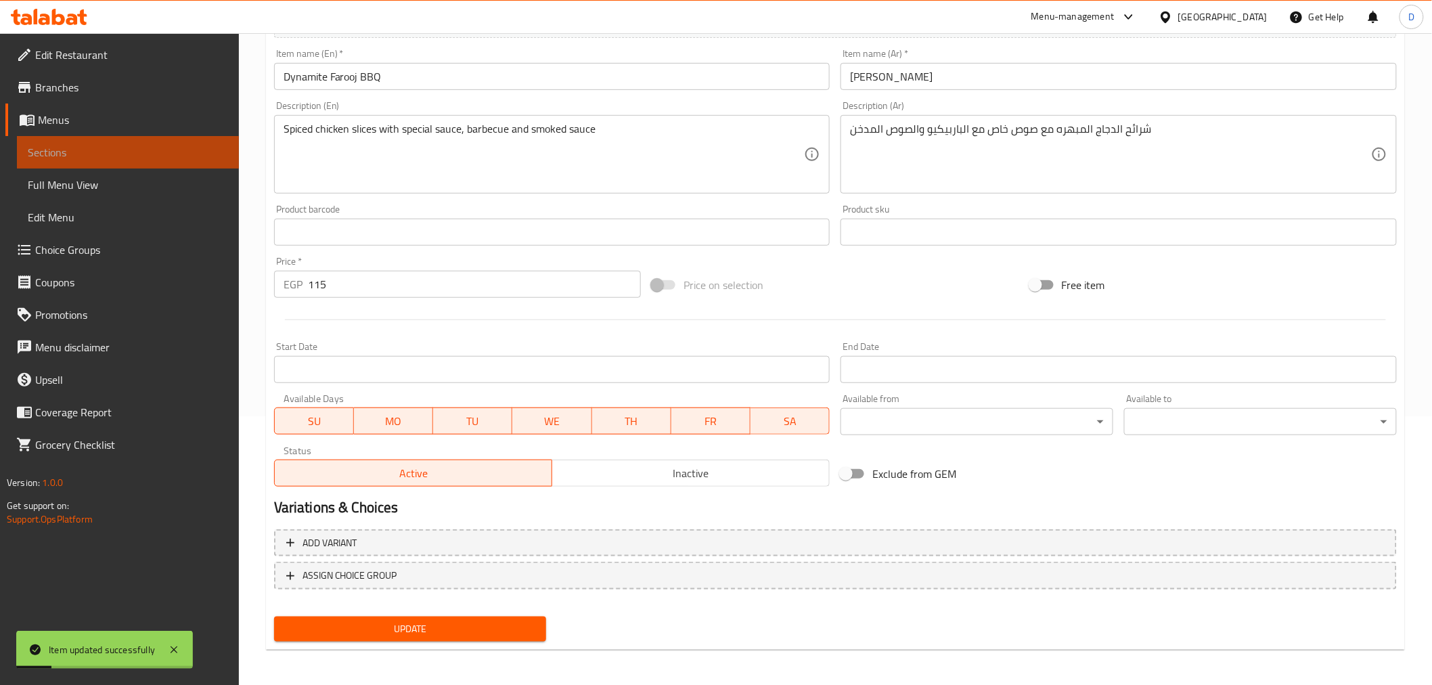
click at [212, 145] on span "Sections" at bounding box center [128, 152] width 200 height 16
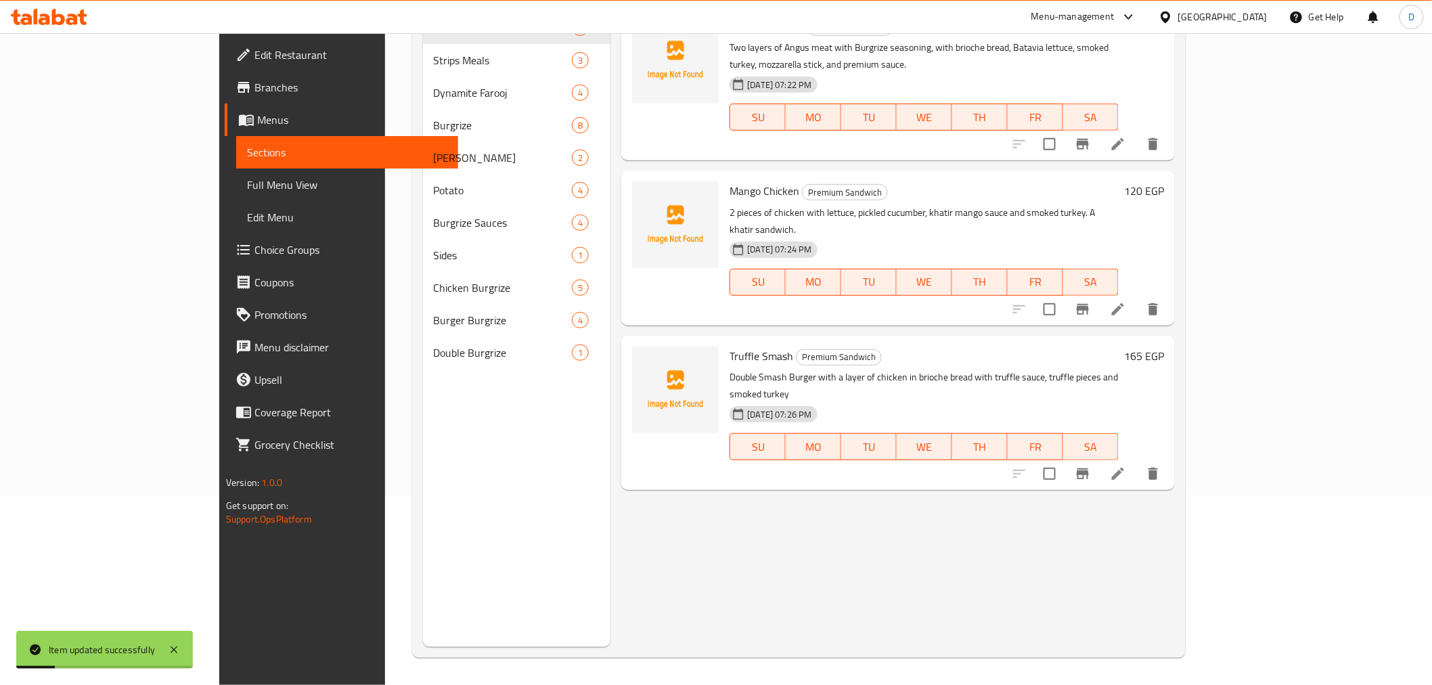
scroll to position [189, 0]
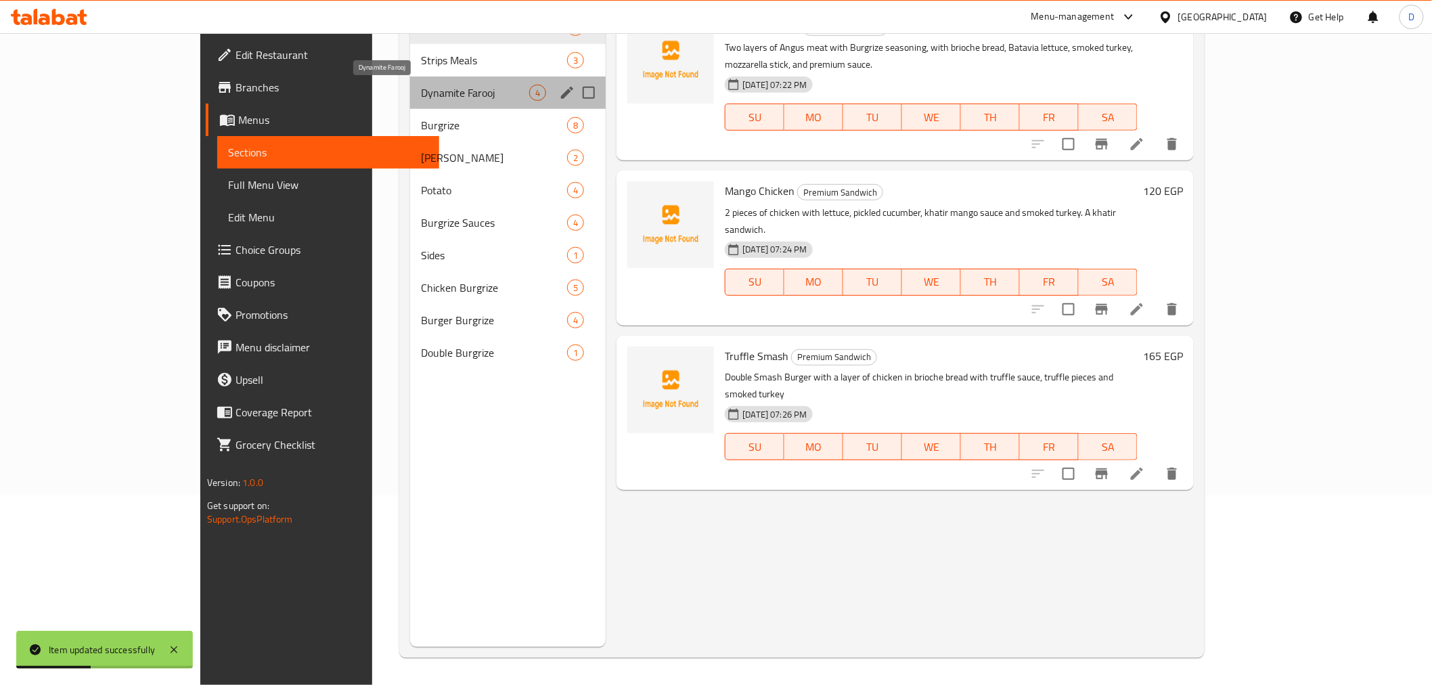
click at [421, 91] on span "Dynamite Farooj" at bounding box center [475, 93] width 108 height 16
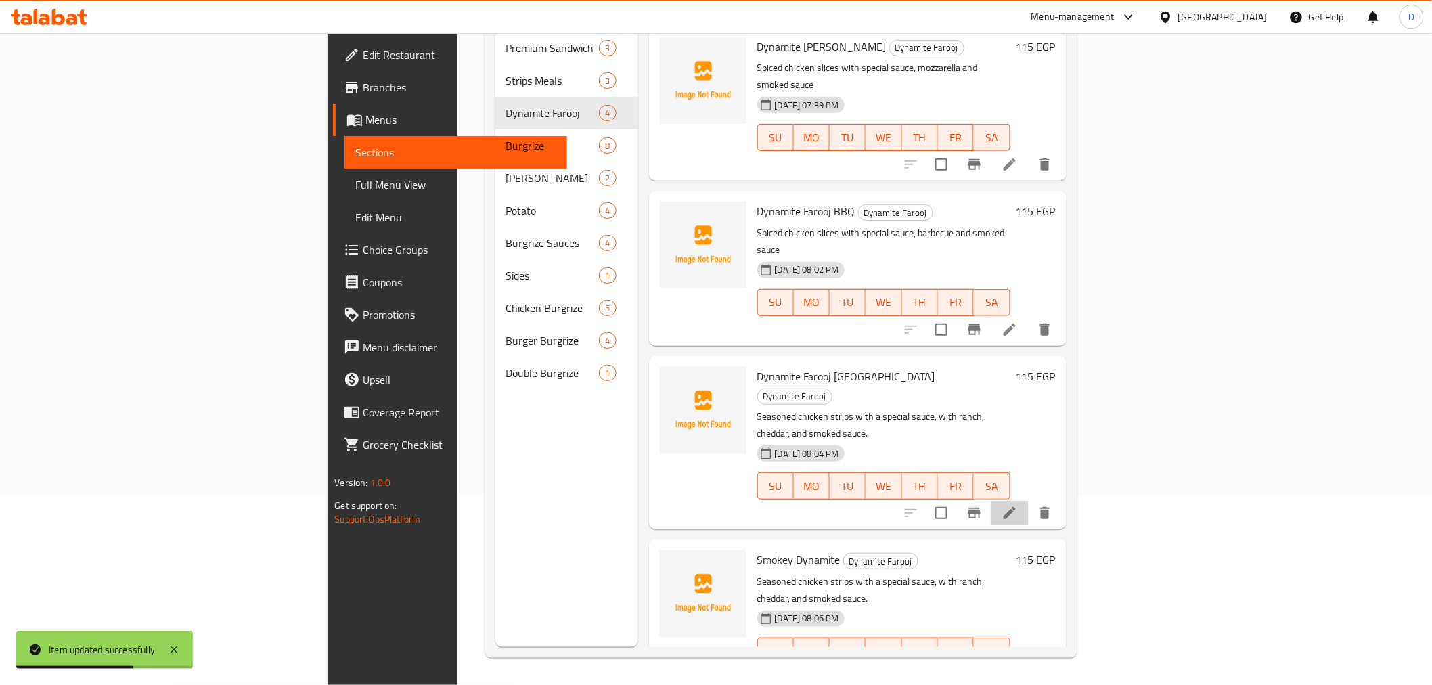
click at [1028, 501] on li at bounding box center [1010, 513] width 38 height 24
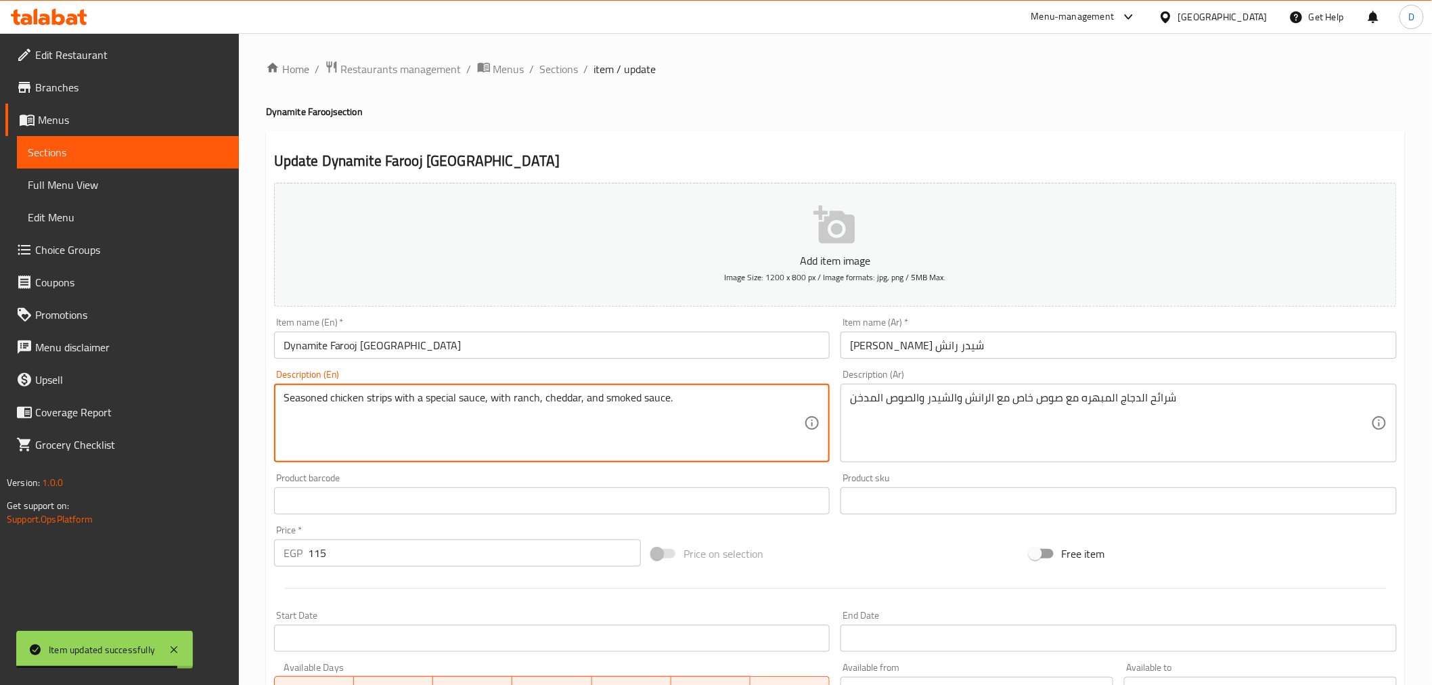
click at [321, 393] on textarea "Seasoned chicken strips with a special sauce, with ranch, cheddar, and smoked s…" at bounding box center [544, 423] width 521 height 64
paste textarea "piced"
drag, startPoint x: 356, startPoint y: 403, endPoint x: 376, endPoint y: 413, distance: 22.4
click at [376, 413] on textarea "Spiced chicken strips with a special sauce, with ranch, cheddar, and smoked sau…" at bounding box center [544, 423] width 521 height 64
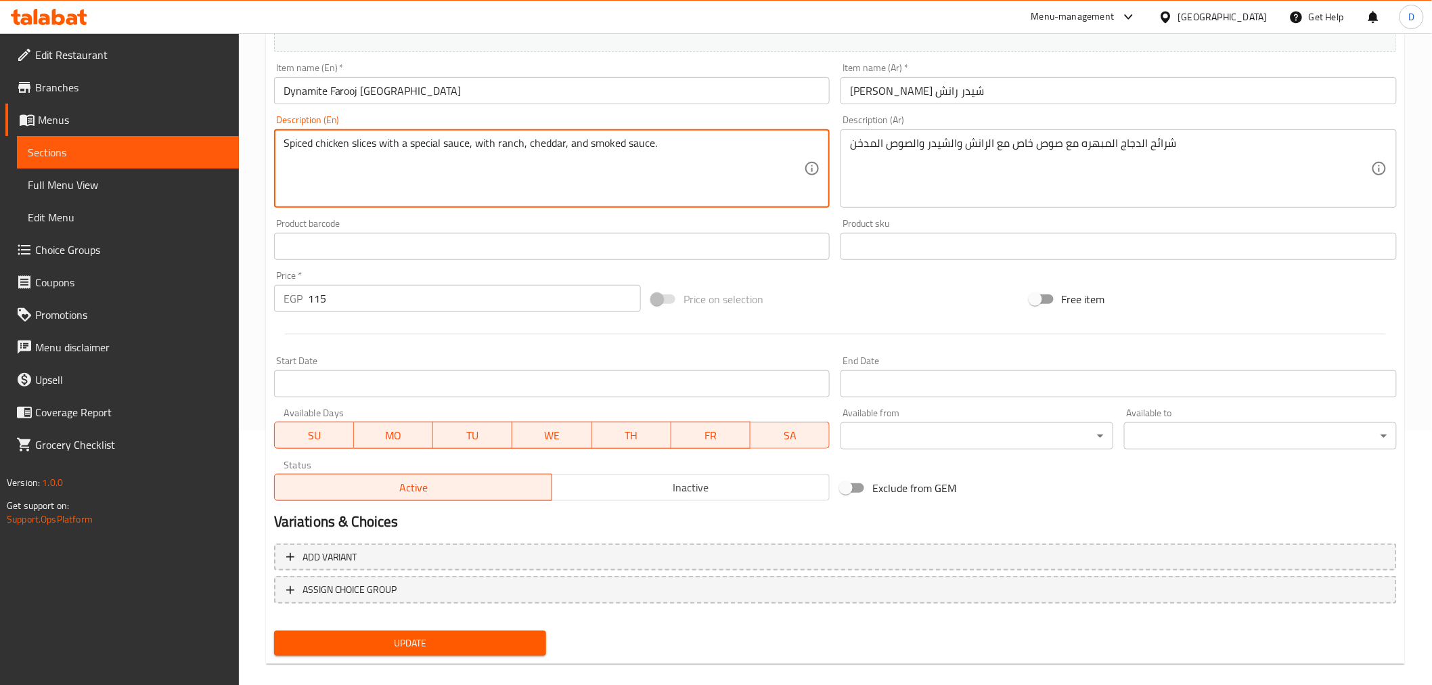
scroll to position [269, 0]
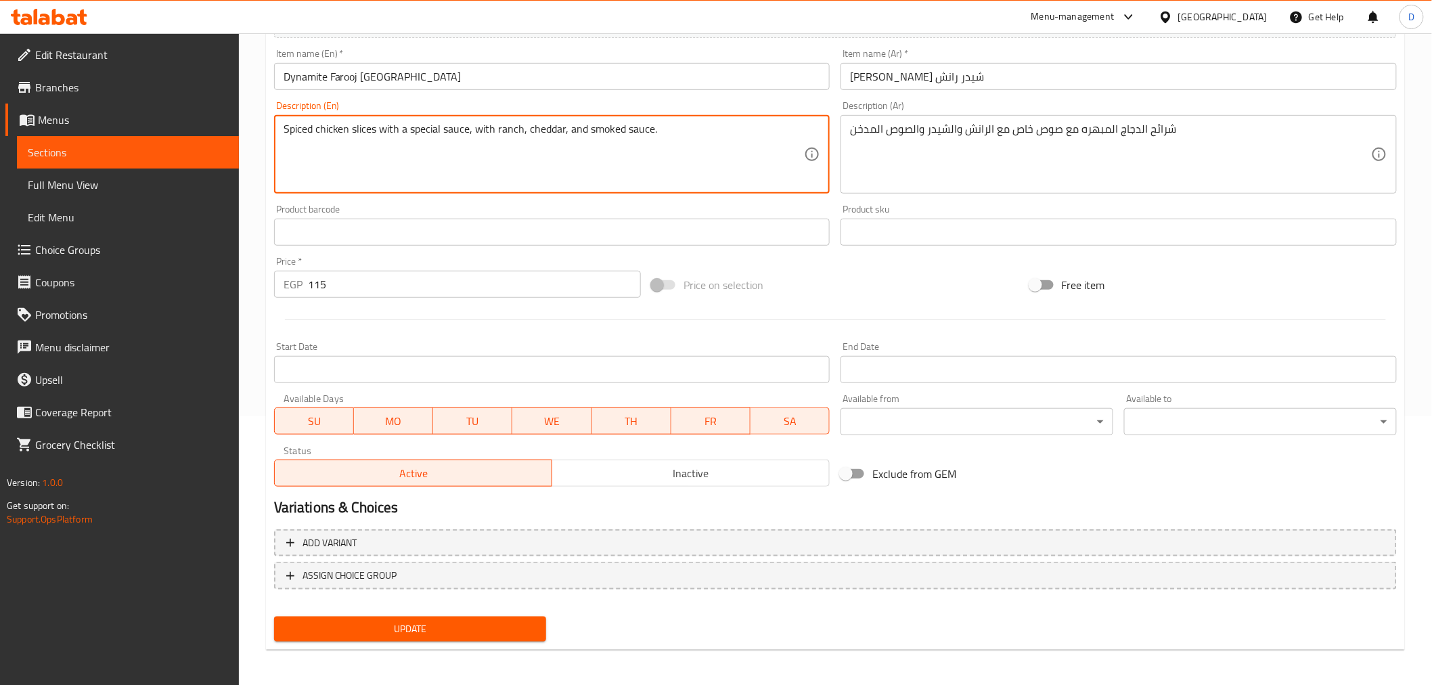
type textarea "Spiced chicken slices with a special sauce, with ranch, cheddar, and smoked sau…"
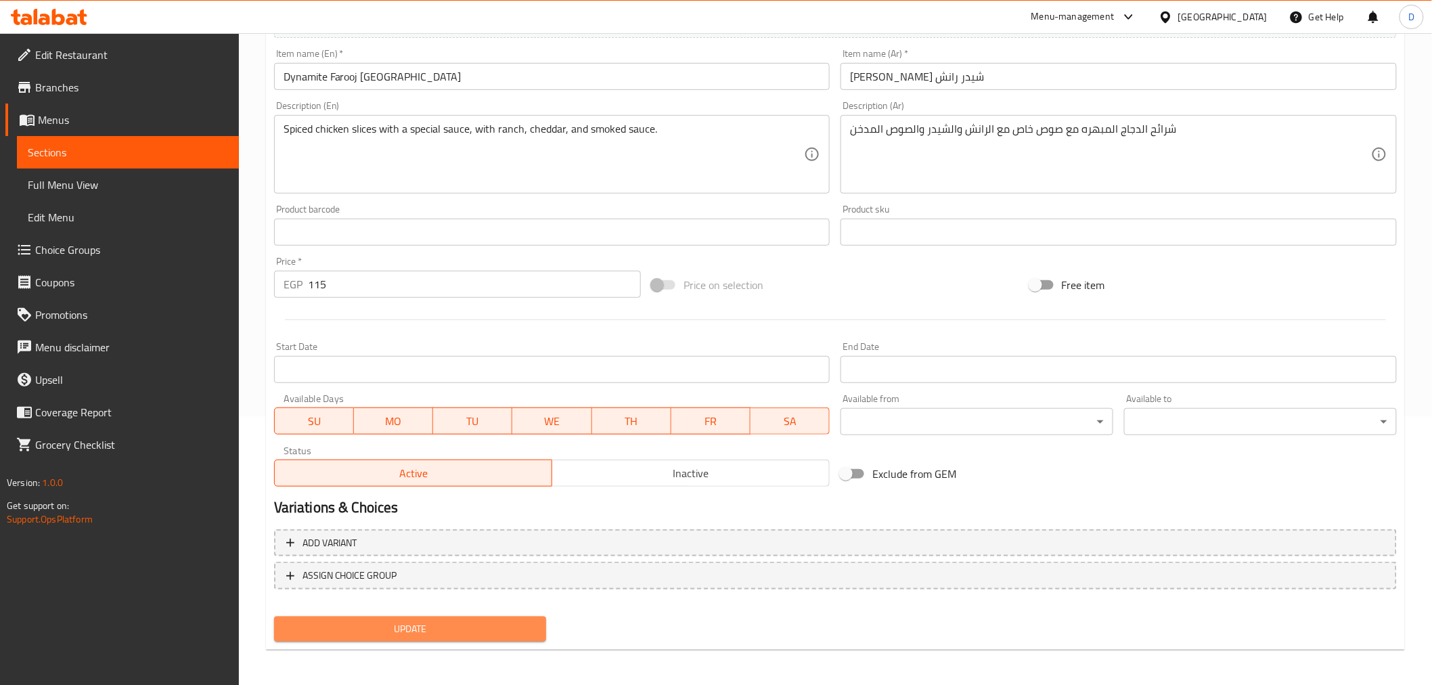
click at [448, 631] on span "Update" at bounding box center [410, 628] width 251 height 17
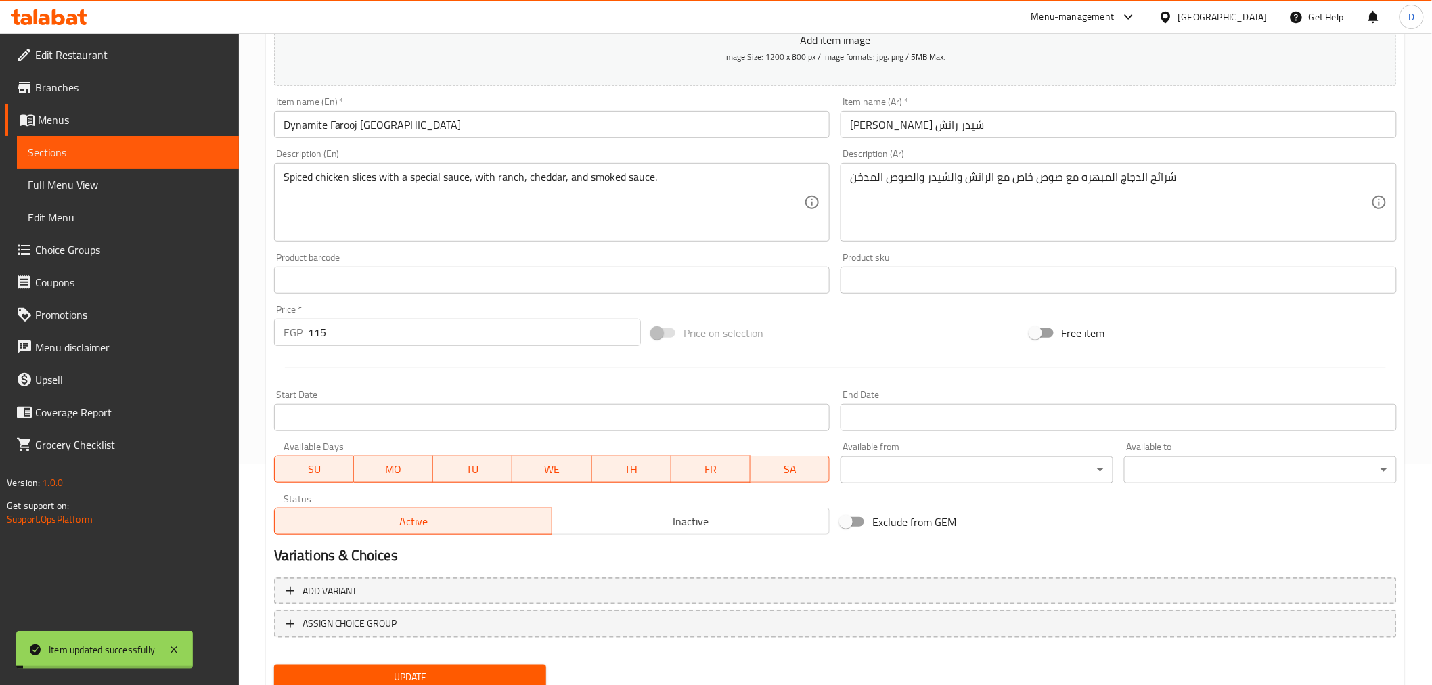
scroll to position [194, 0]
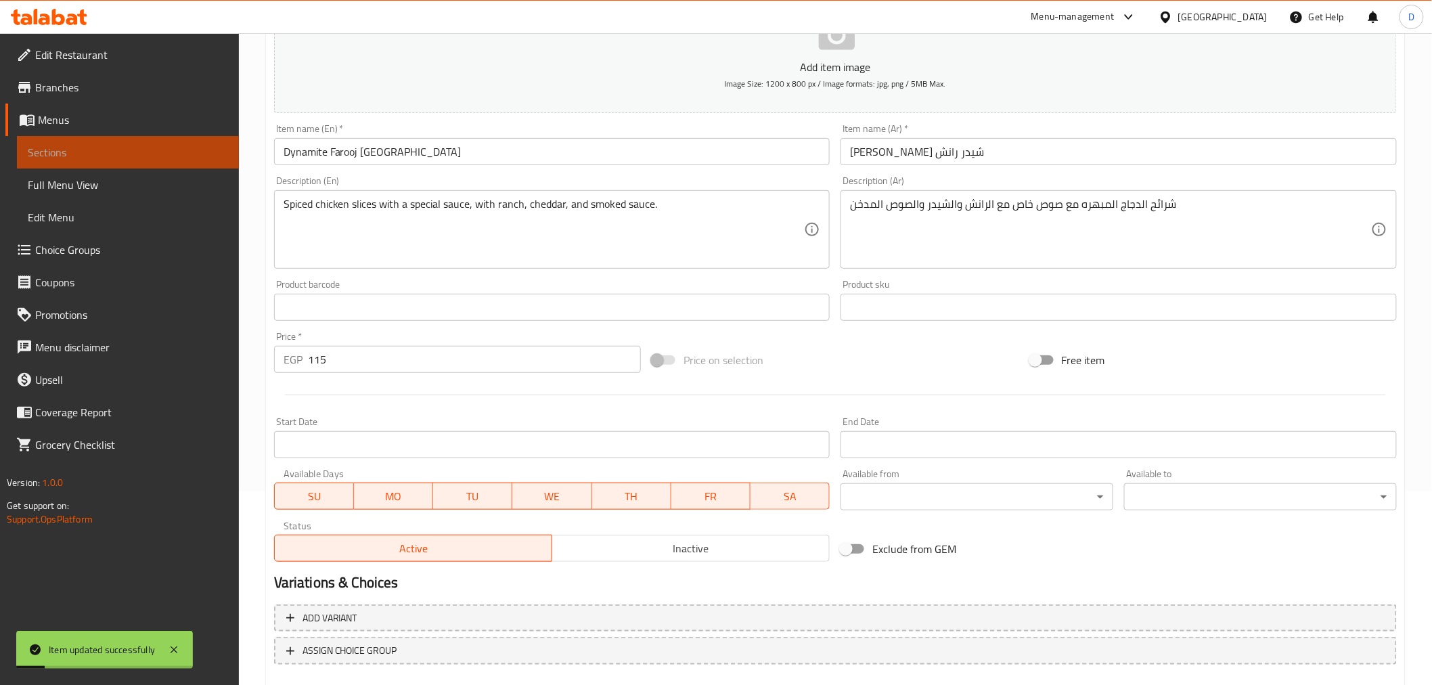
click at [162, 156] on span "Sections" at bounding box center [128, 152] width 200 height 16
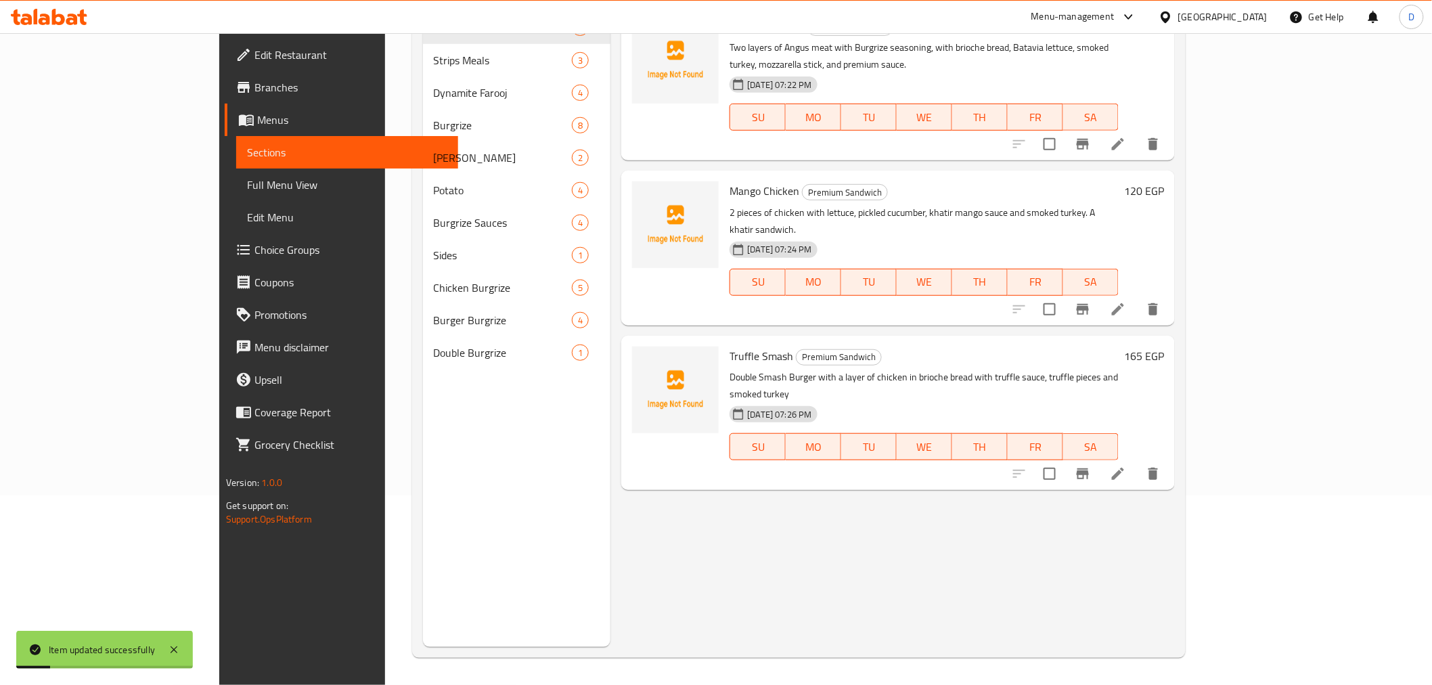
scroll to position [189, 0]
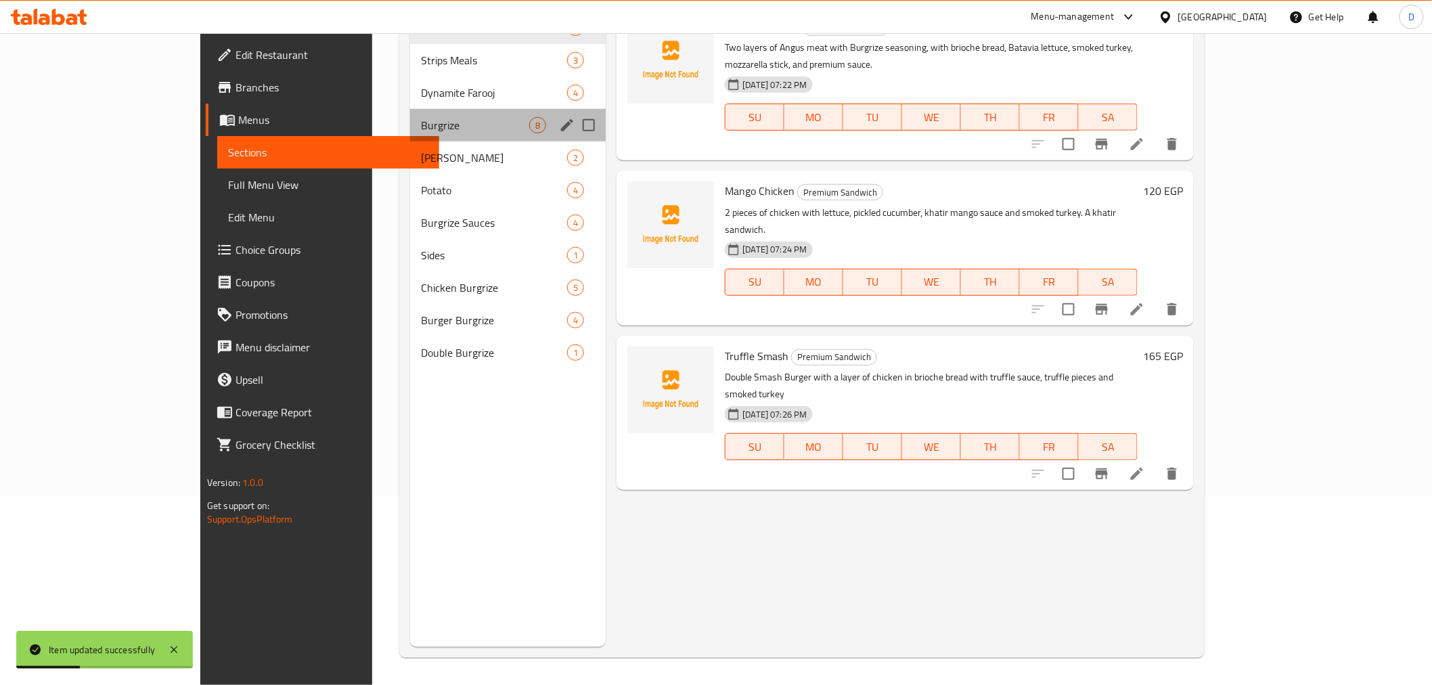
click at [431, 139] on div "Burgrize 8" at bounding box center [508, 125] width 196 height 32
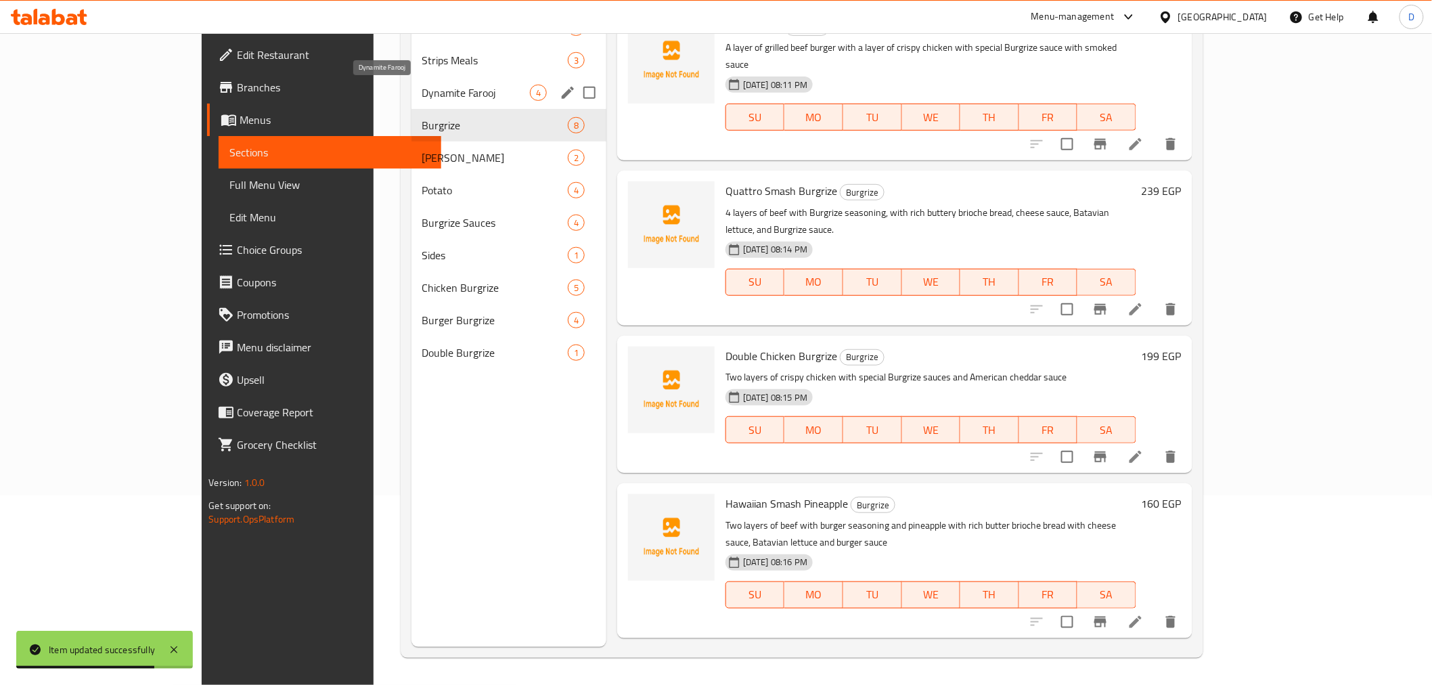
click at [422, 99] on span "Dynamite Farooj" at bounding box center [476, 93] width 108 height 16
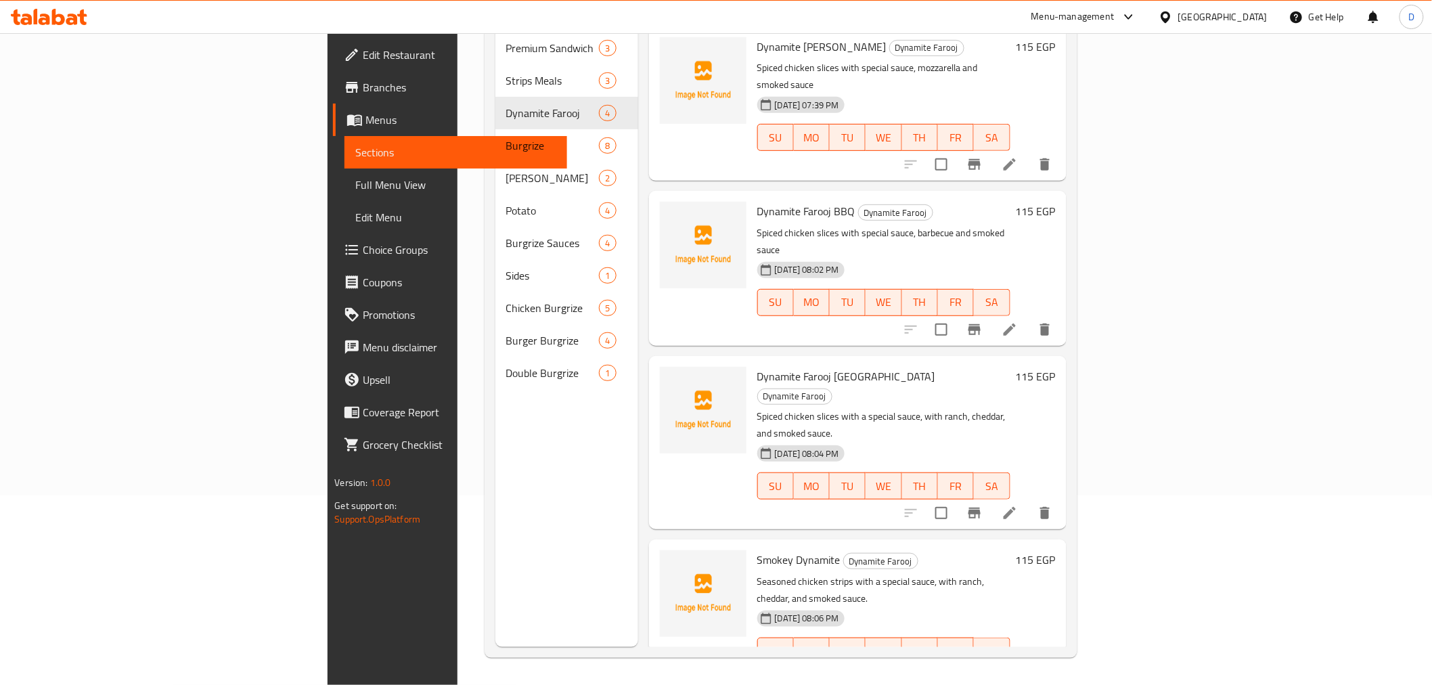
click at [1028, 666] on li at bounding box center [1010, 678] width 38 height 24
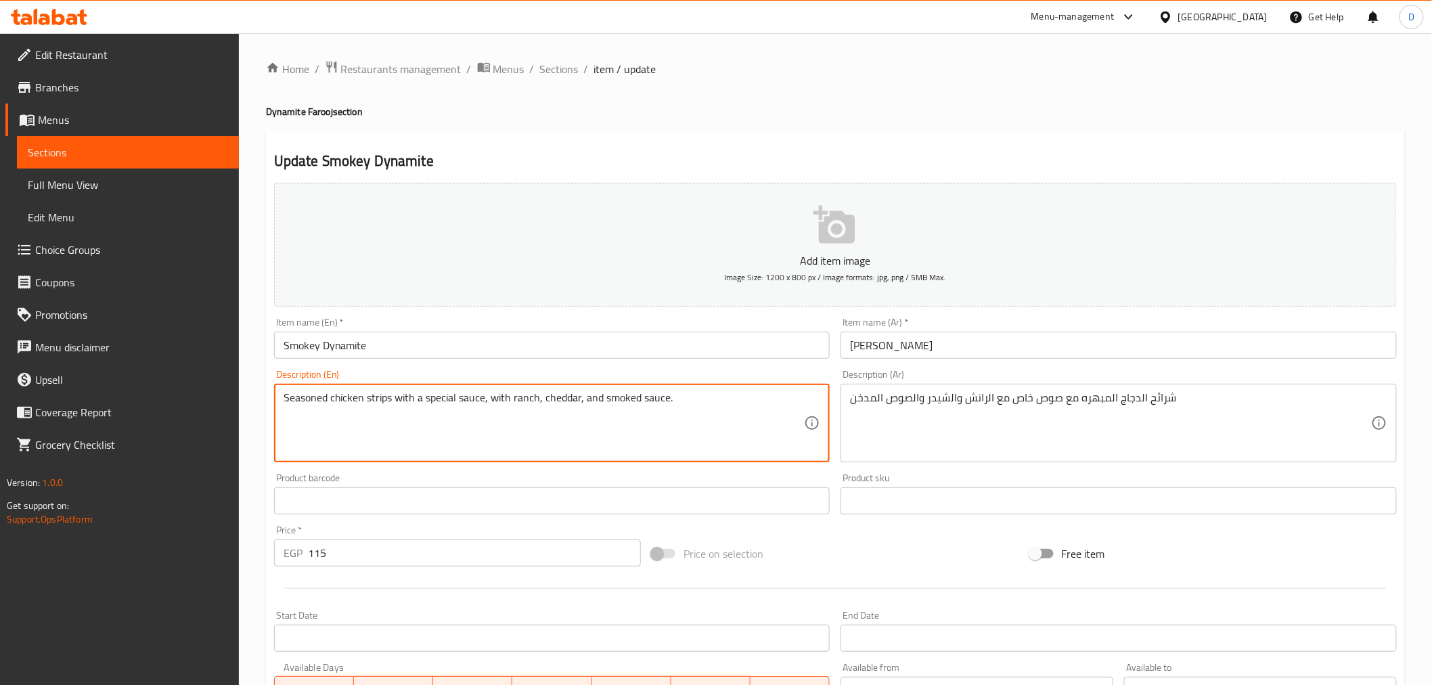
click at [318, 405] on textarea "Seasoned chicken strips with a special sauce, with ranch, cheddar, and smoked s…" at bounding box center [544, 423] width 521 height 64
paste textarea "piced"
click at [363, 401] on textarea "Spiced chicken strips with a special sauce, with ranch, cheddar, and smoked sau…" at bounding box center [544, 423] width 521 height 64
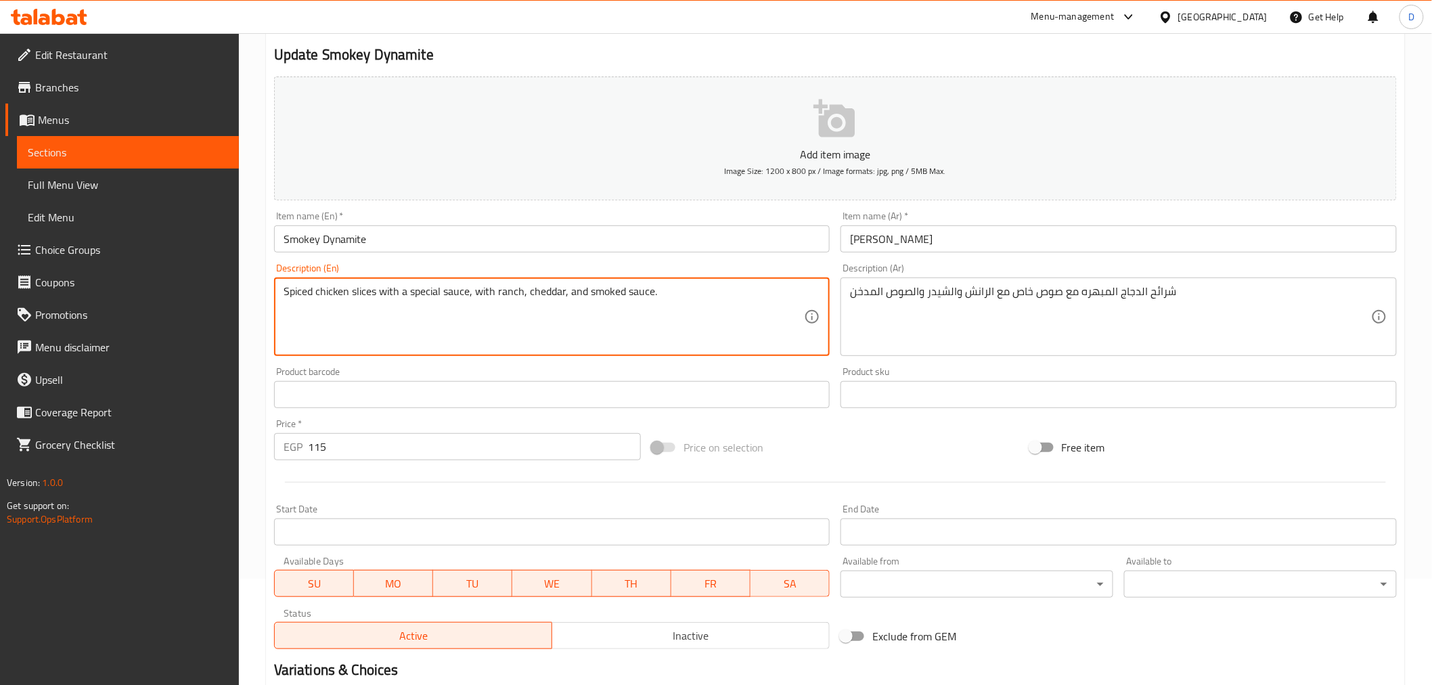
scroll to position [269, 0]
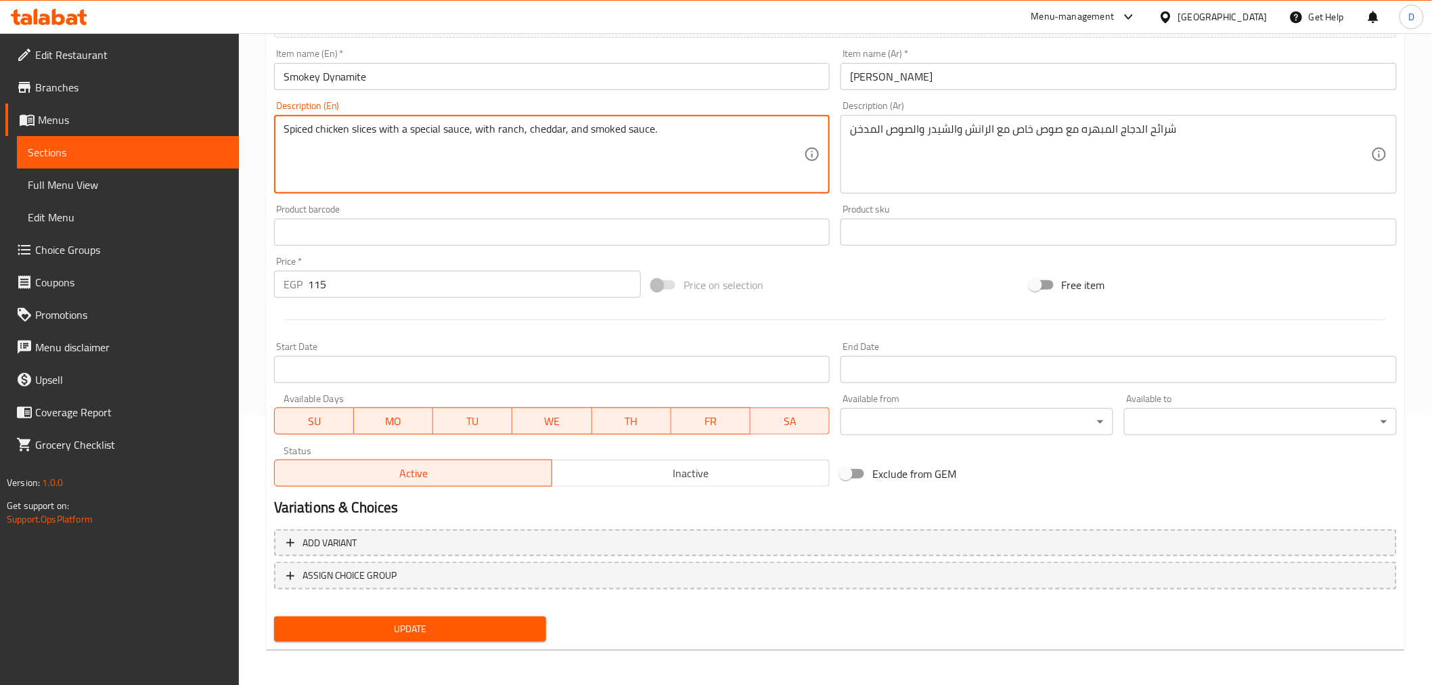
type textarea "Spiced chicken slices with a special sauce, with ranch, cheddar, and smoked sau…"
click at [484, 627] on span "Update" at bounding box center [410, 628] width 251 height 17
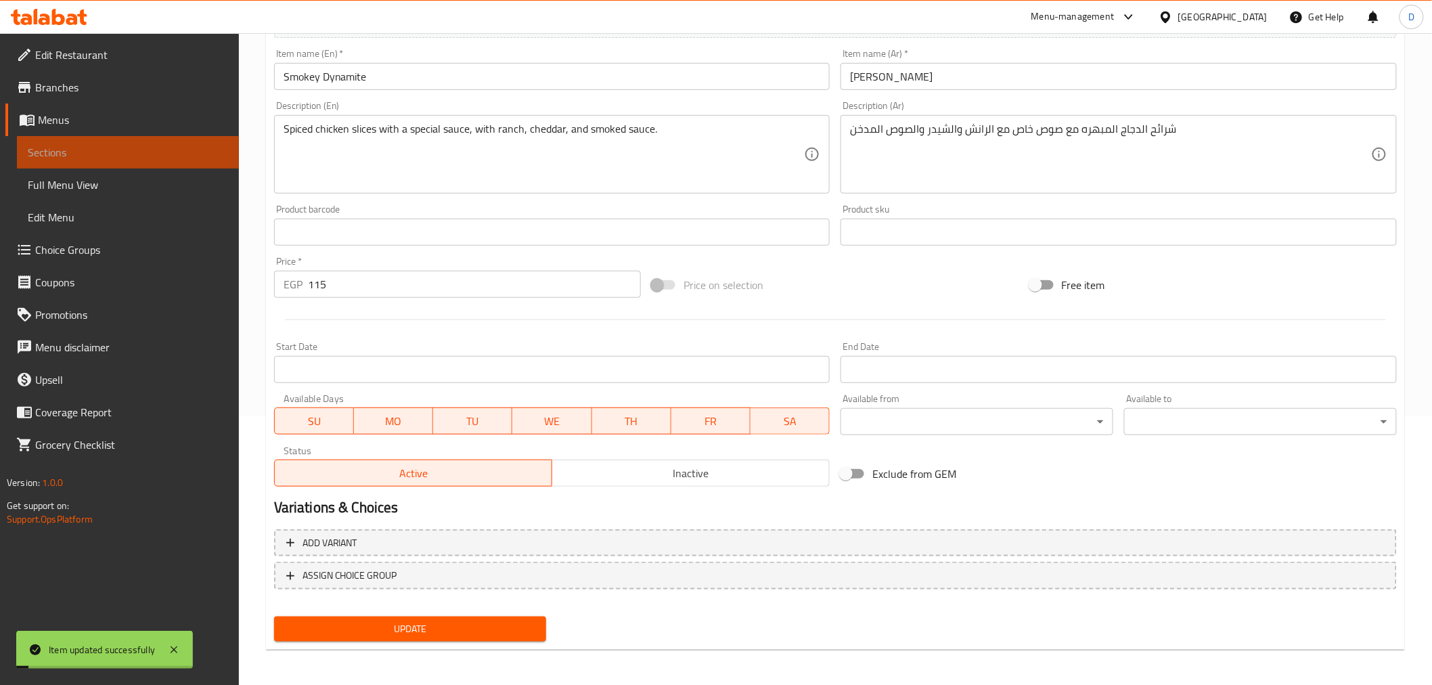
click at [218, 150] on span "Sections" at bounding box center [128, 152] width 200 height 16
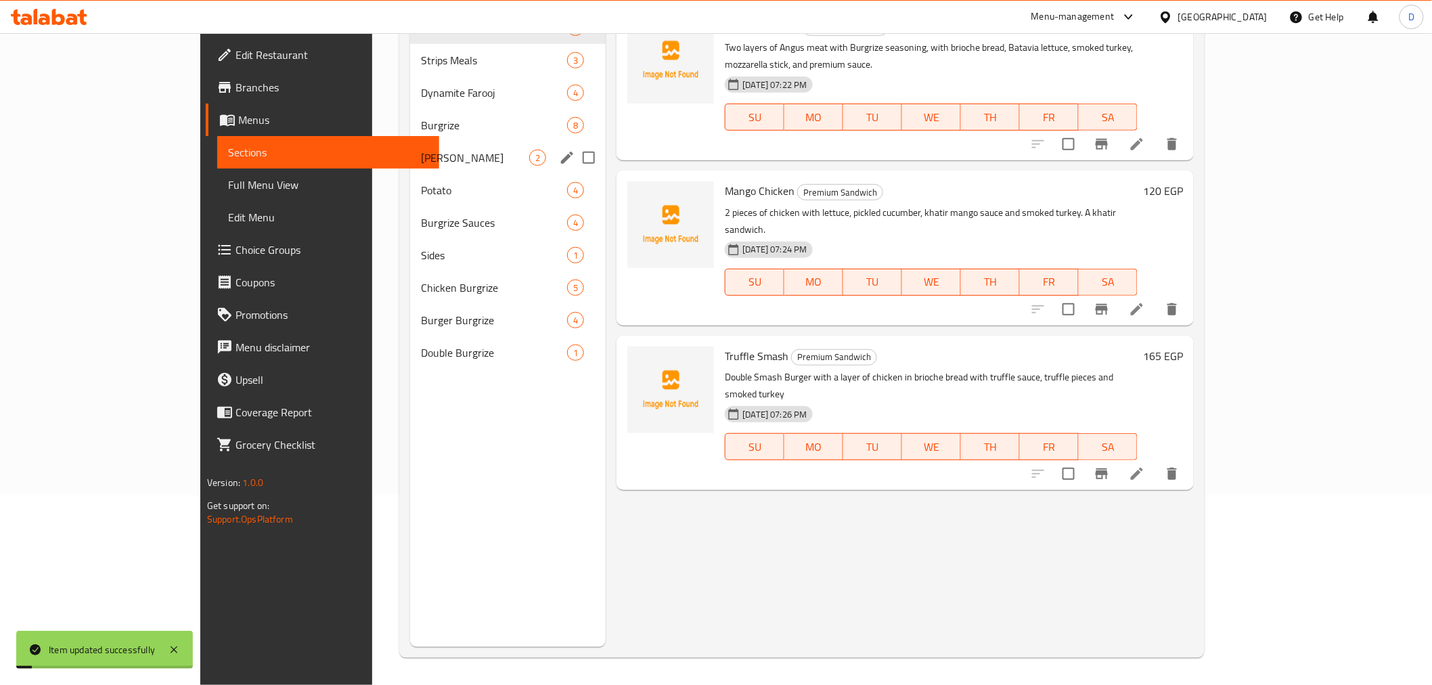
scroll to position [189, 0]
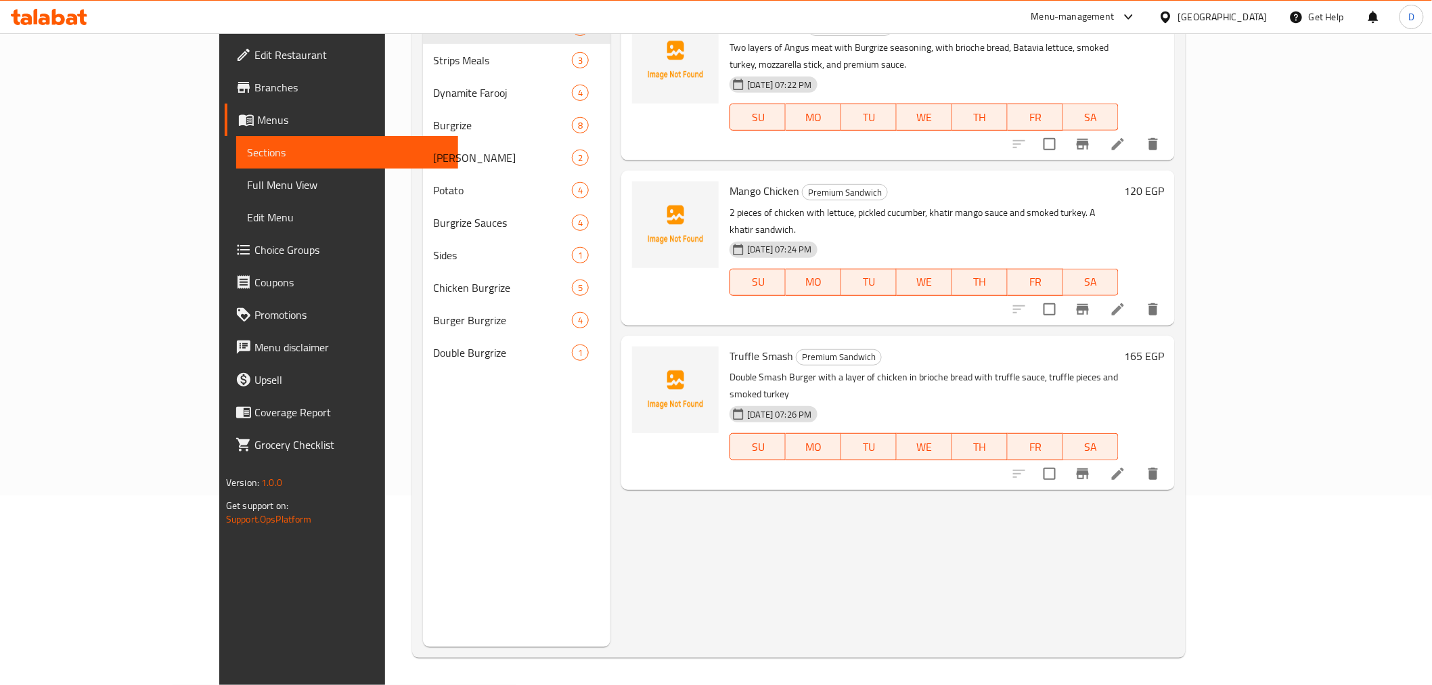
click at [829, 495] on div "Menu items Add Sort Manage items Premium Smash Premium Sandwich Two layers of A…" at bounding box center [892, 304] width 564 height 685
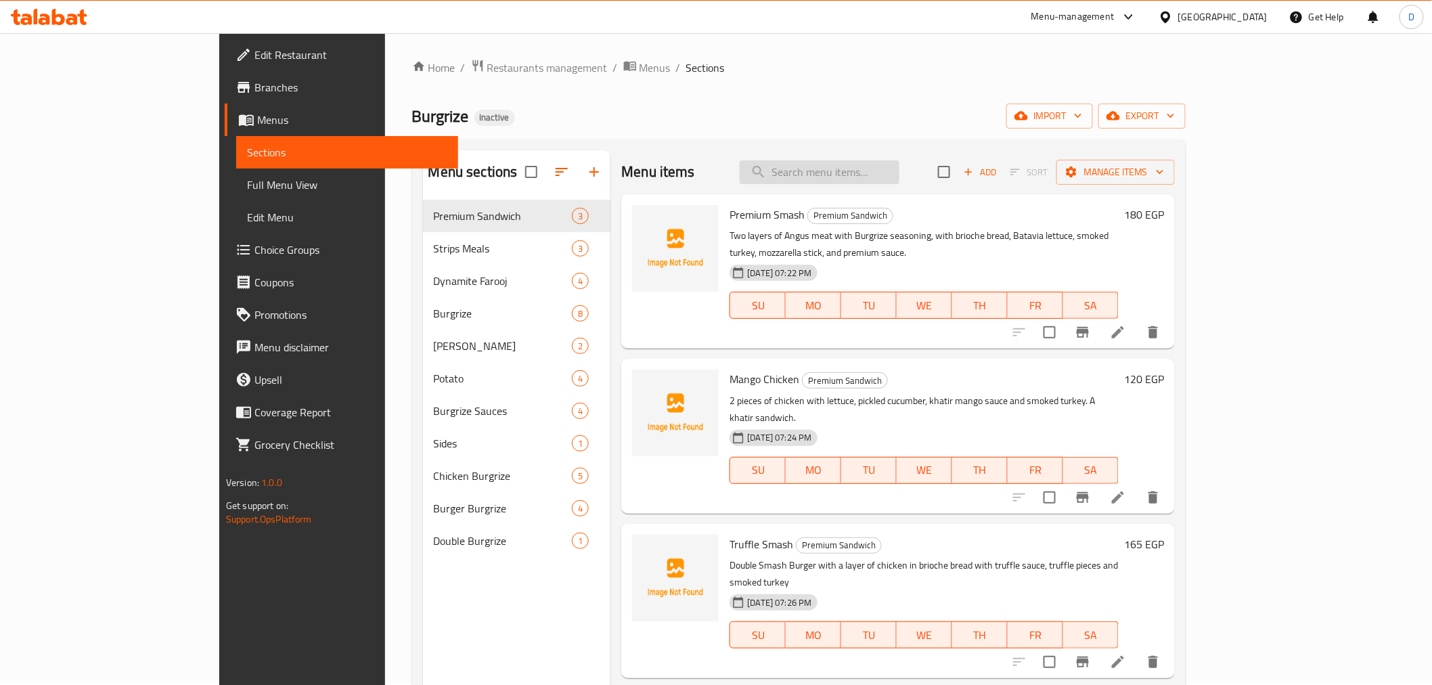
scroll to position [0, 0]
click at [853, 162] on input "search" at bounding box center [820, 174] width 160 height 24
paste input "Mix Burgrize"
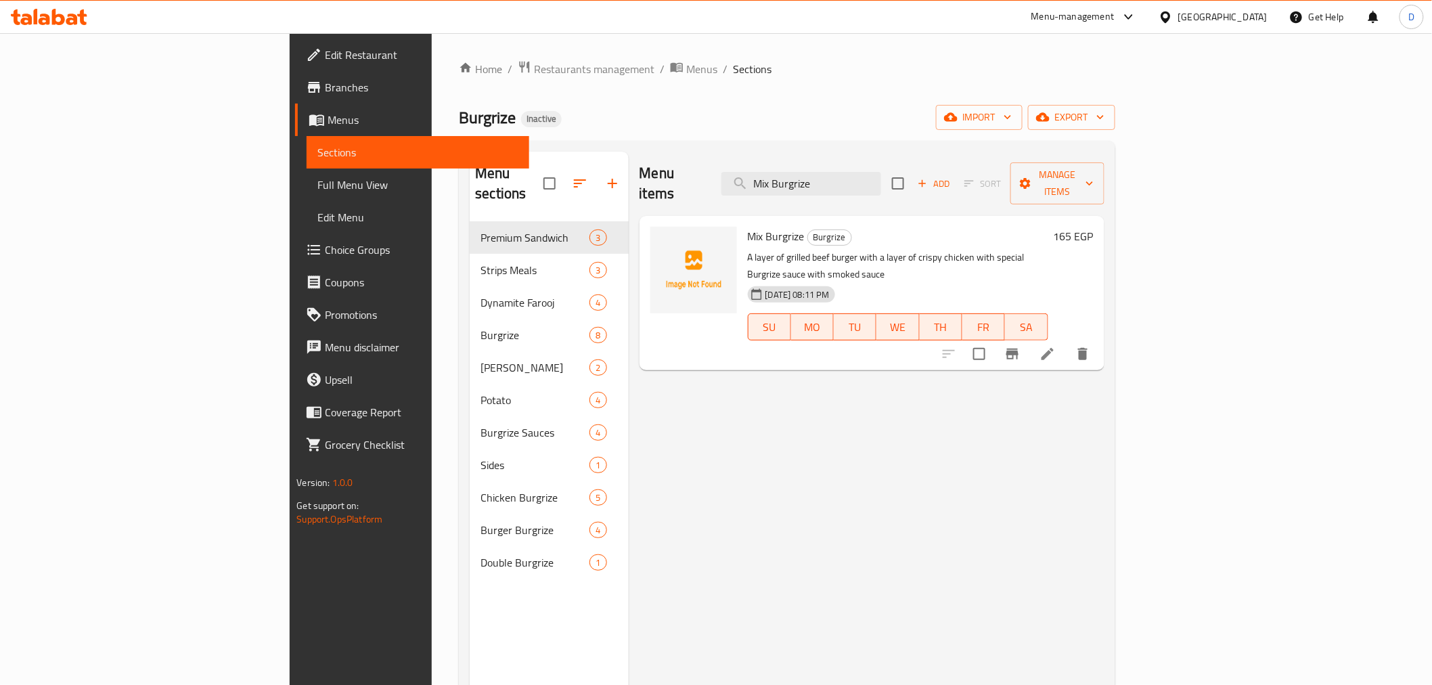
type input "Mix Burgrize"
click at [1056, 346] on icon at bounding box center [1047, 354] width 16 height 16
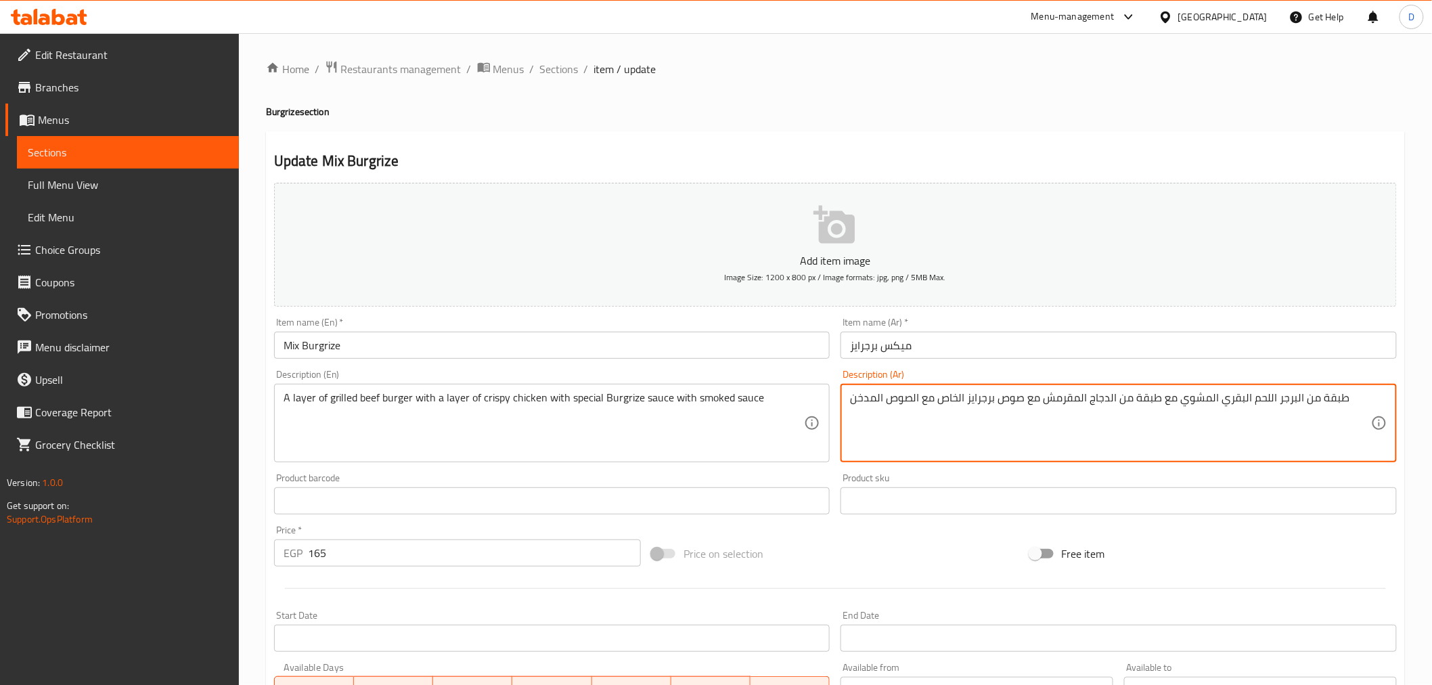
click at [1233, 400] on textarea "طبقة من البرجر اللحم البقري المشوي مع طبقة من الدجاج المقرمش مع صوص برجرايز الخ…" at bounding box center [1110, 423] width 521 height 64
click at [1215, 400] on textarea "طبقة من البرجر اللحم المشوي مع طبقة من الدجاج المقرمش مع صوص برجرايز الخاص مع ا…" at bounding box center [1110, 423] width 521 height 64
type textarea "طبقة من البرجر اللحم البلدي المشوي مع طبقة من الدجاج المقرمش مع صوص برجرايز الخ…"
click at [675, 350] on input "Mix Burgrize" at bounding box center [552, 345] width 556 height 27
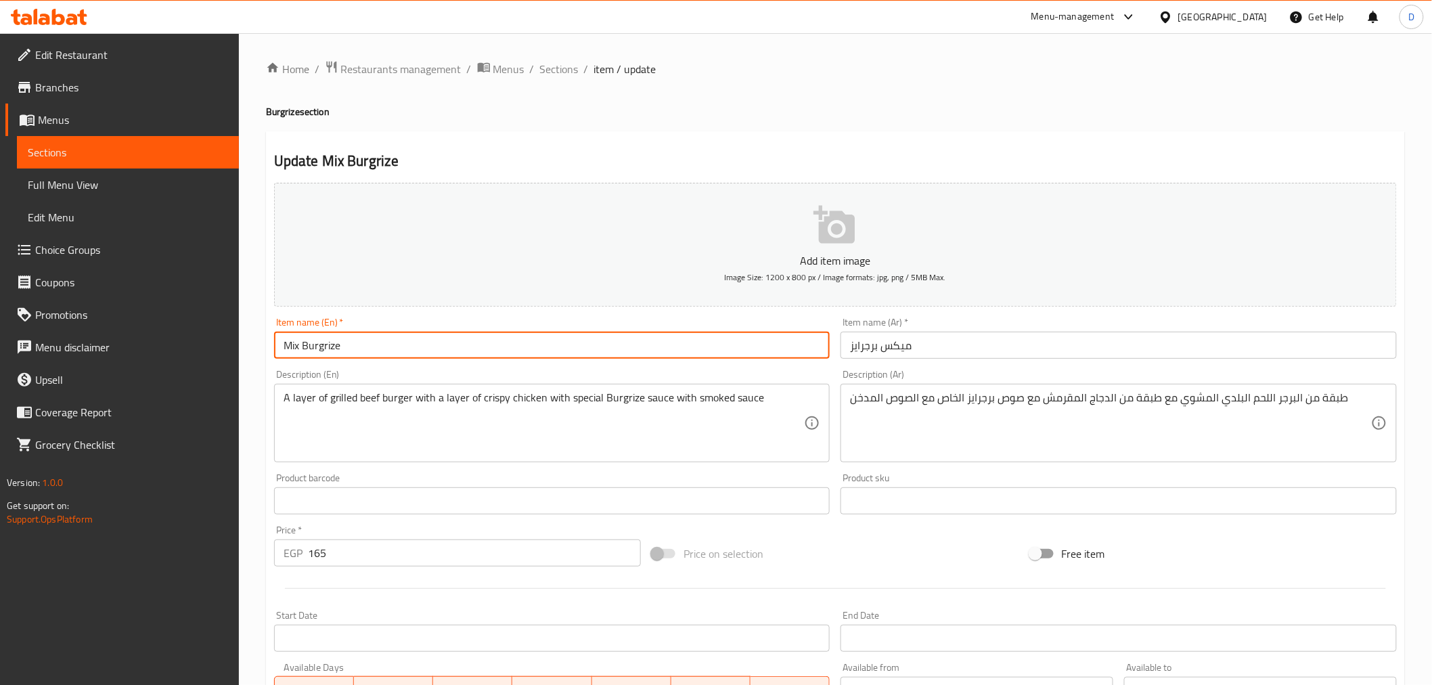
click at [675, 350] on input "Mix Burgrize" at bounding box center [552, 345] width 556 height 27
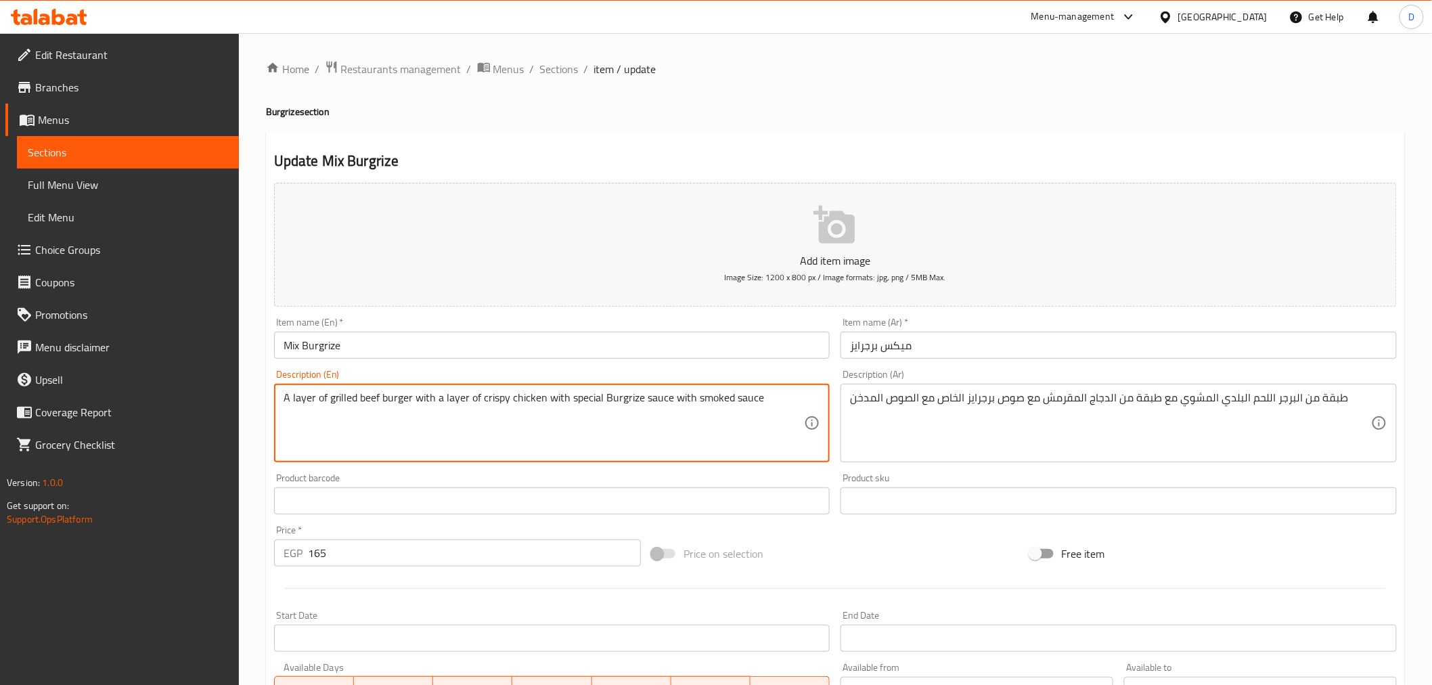
click at [371, 403] on textarea "A layer of grilled beef burger with a layer of crispy chicken with special Burg…" at bounding box center [544, 423] width 521 height 64
click at [363, 399] on textarea "A layer of grilled meat burger with a layer of crispy chicken with special Burg…" at bounding box center [544, 423] width 521 height 64
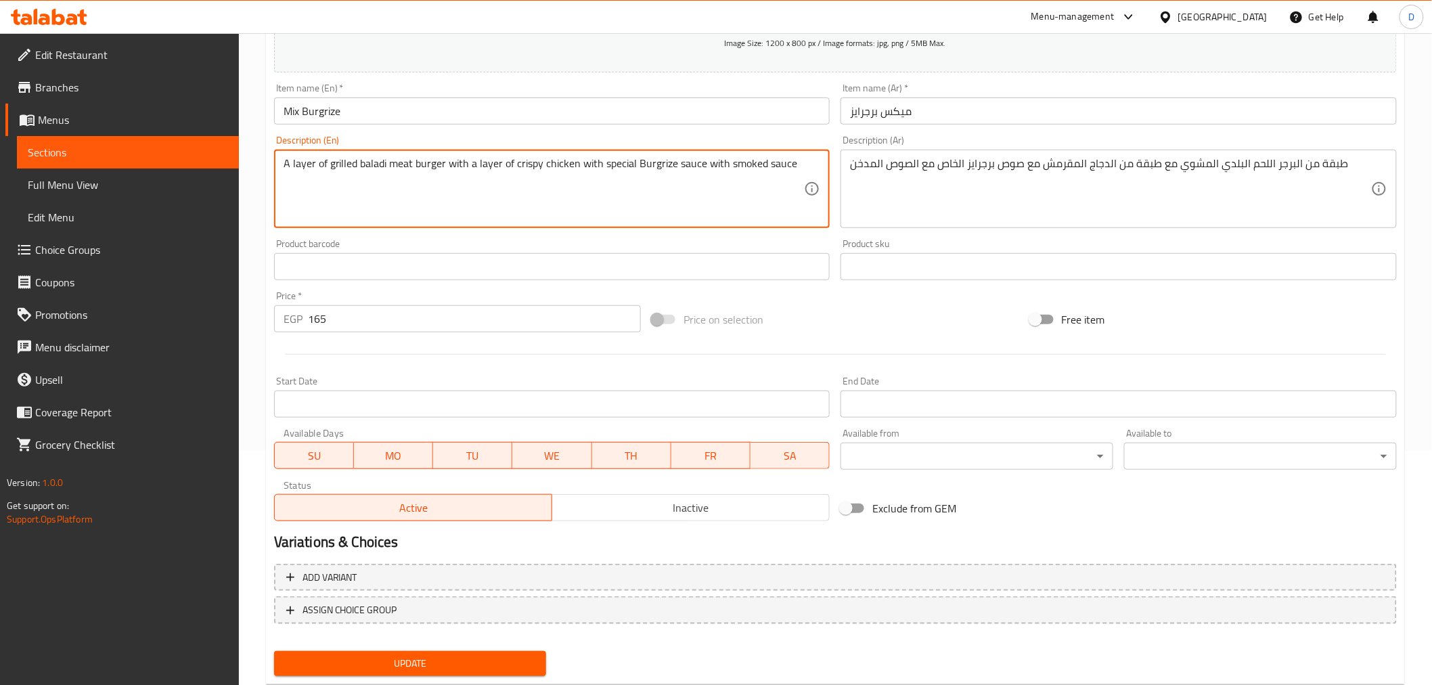
scroll to position [269, 0]
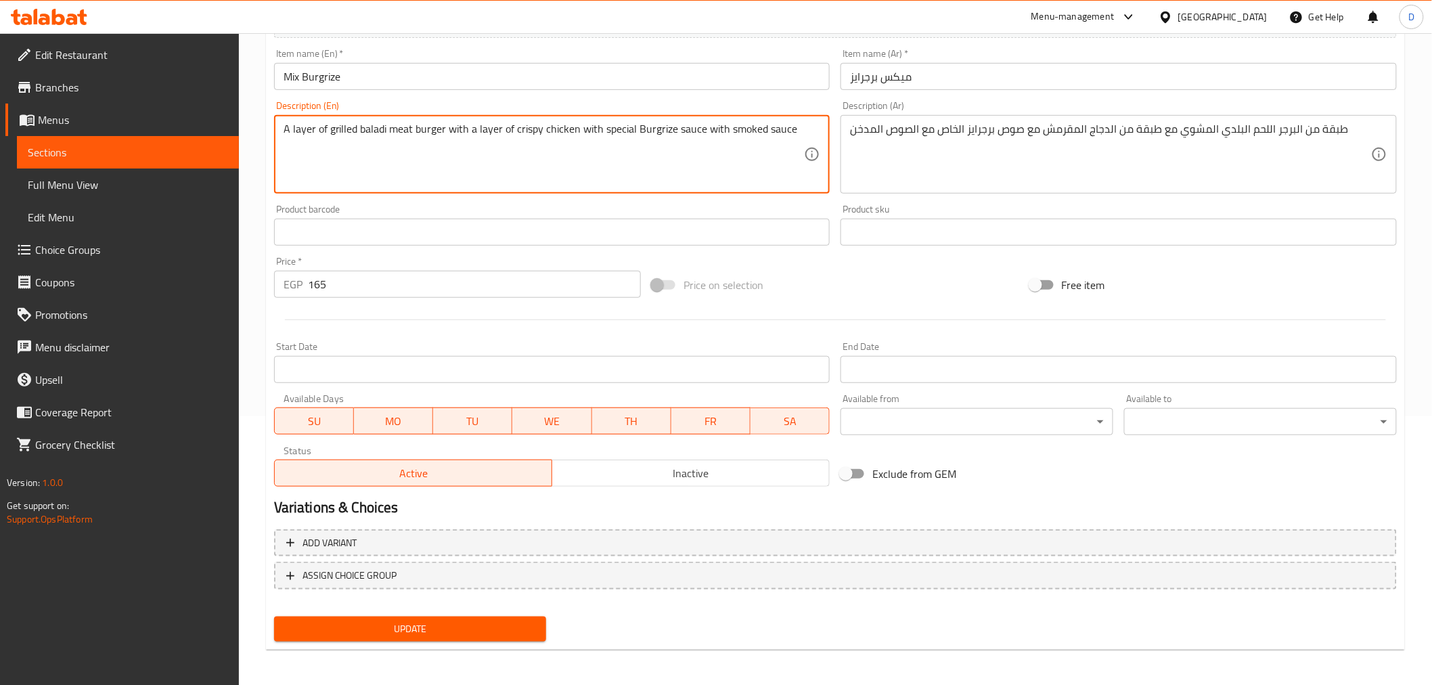
type textarea "A layer of grilled baladi meat burger with a layer of crispy chicken with speci…"
click at [526, 625] on span "Update" at bounding box center [410, 628] width 251 height 17
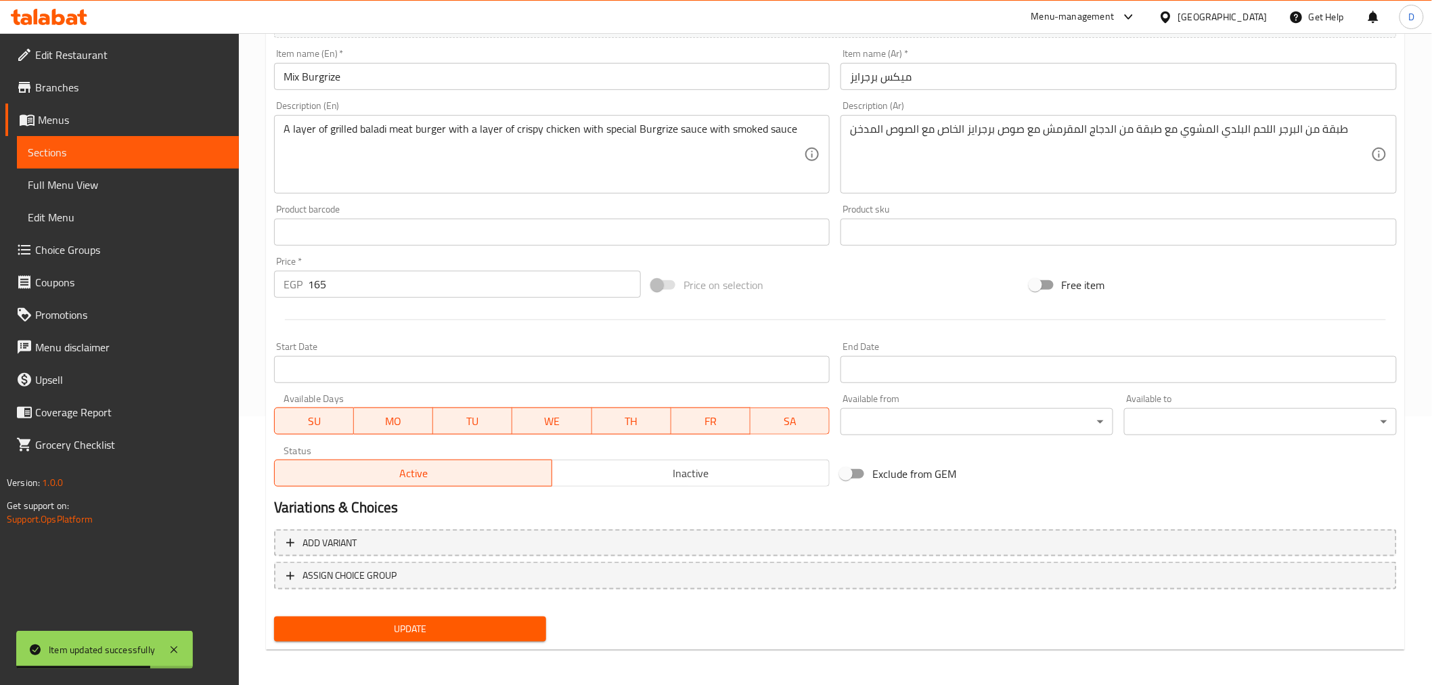
click at [213, 149] on span "Sections" at bounding box center [128, 152] width 200 height 16
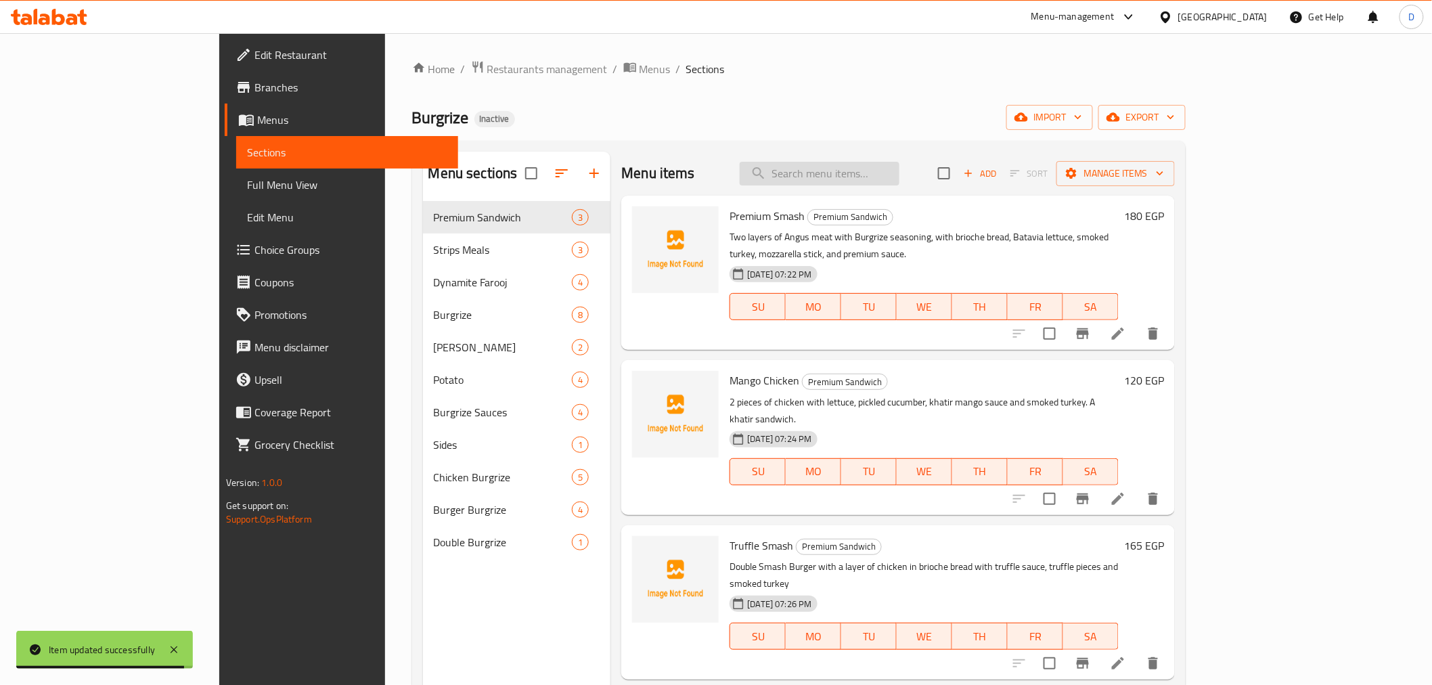
click at [899, 162] on input "search" at bounding box center [820, 174] width 160 height 24
paste input "Hawaiian Smash Pineapple"
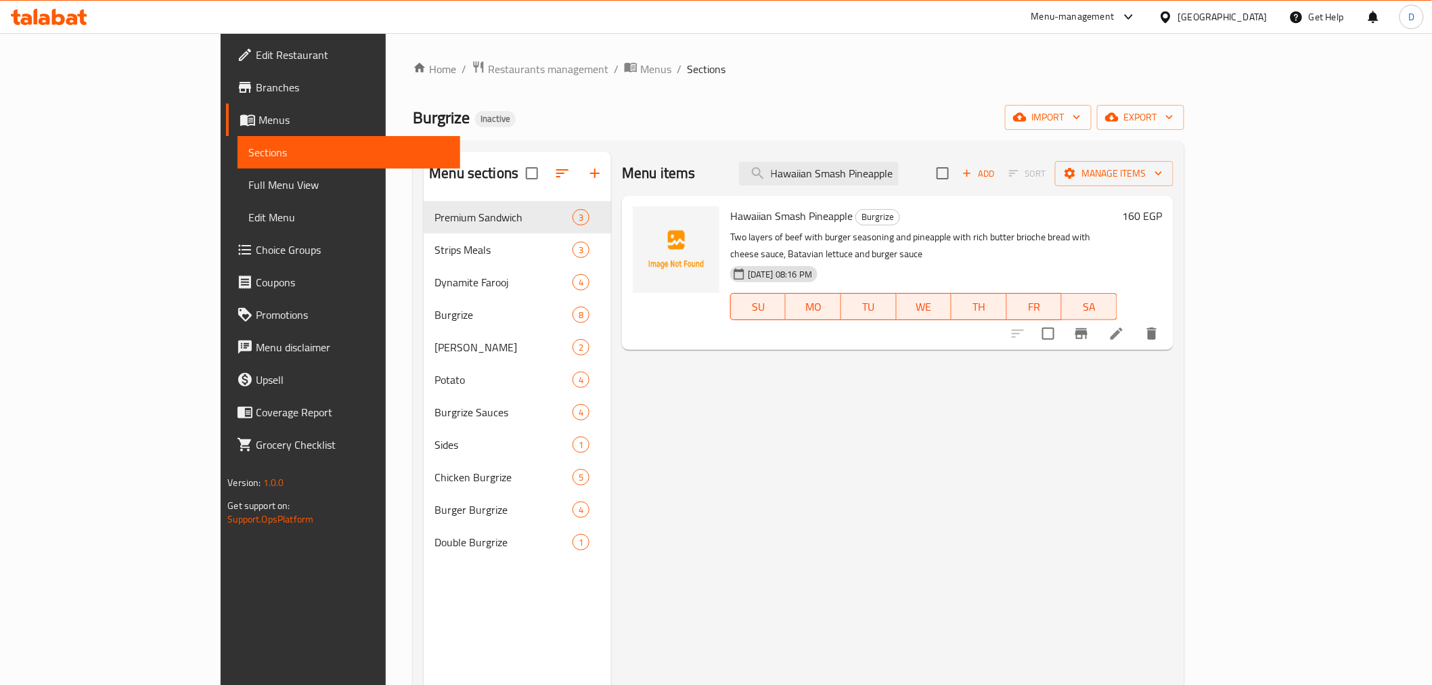
type input "Hawaiian Smash Pineapple"
click at [1125, 325] on icon at bounding box center [1116, 333] width 16 height 16
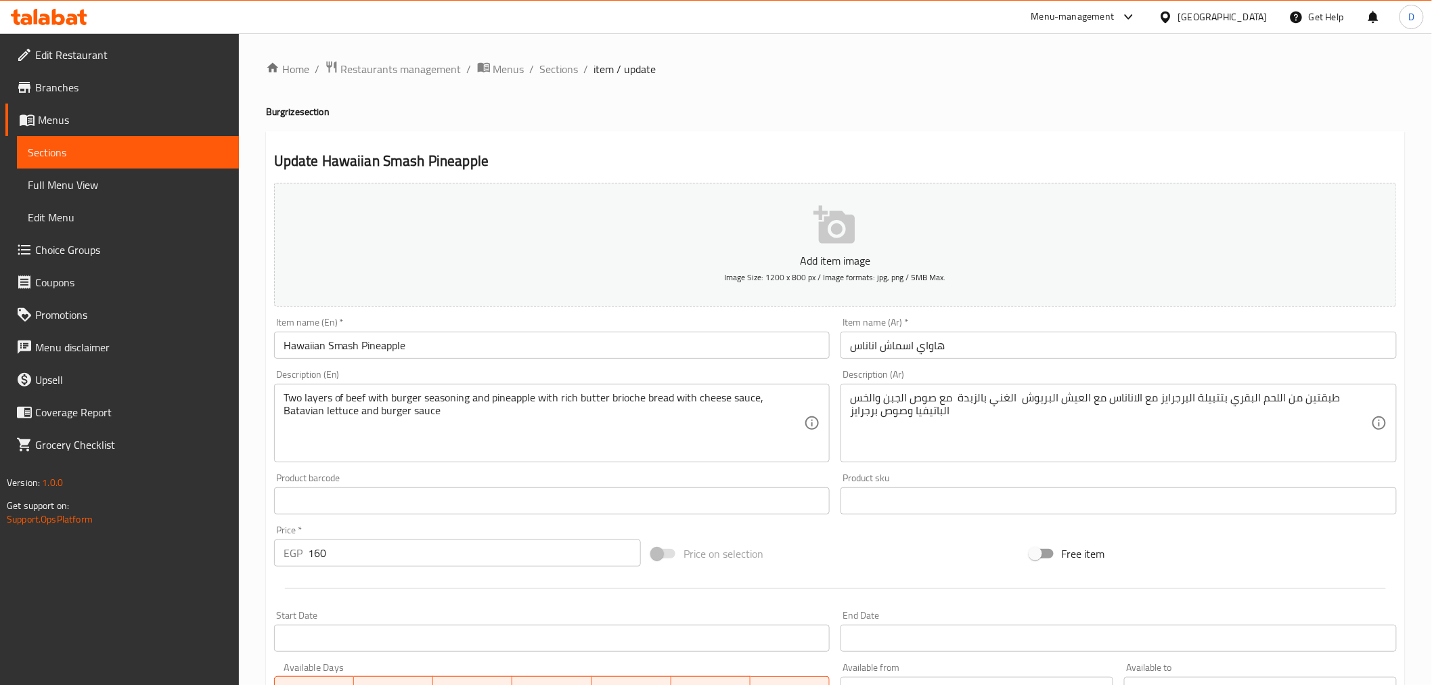
click at [1016, 395] on textarea "طبقتين من اللحم البقري بتتبيلة البرجرايز مع الاناناس مع العيش البريوش الغني بال…" at bounding box center [1110, 423] width 521 height 64
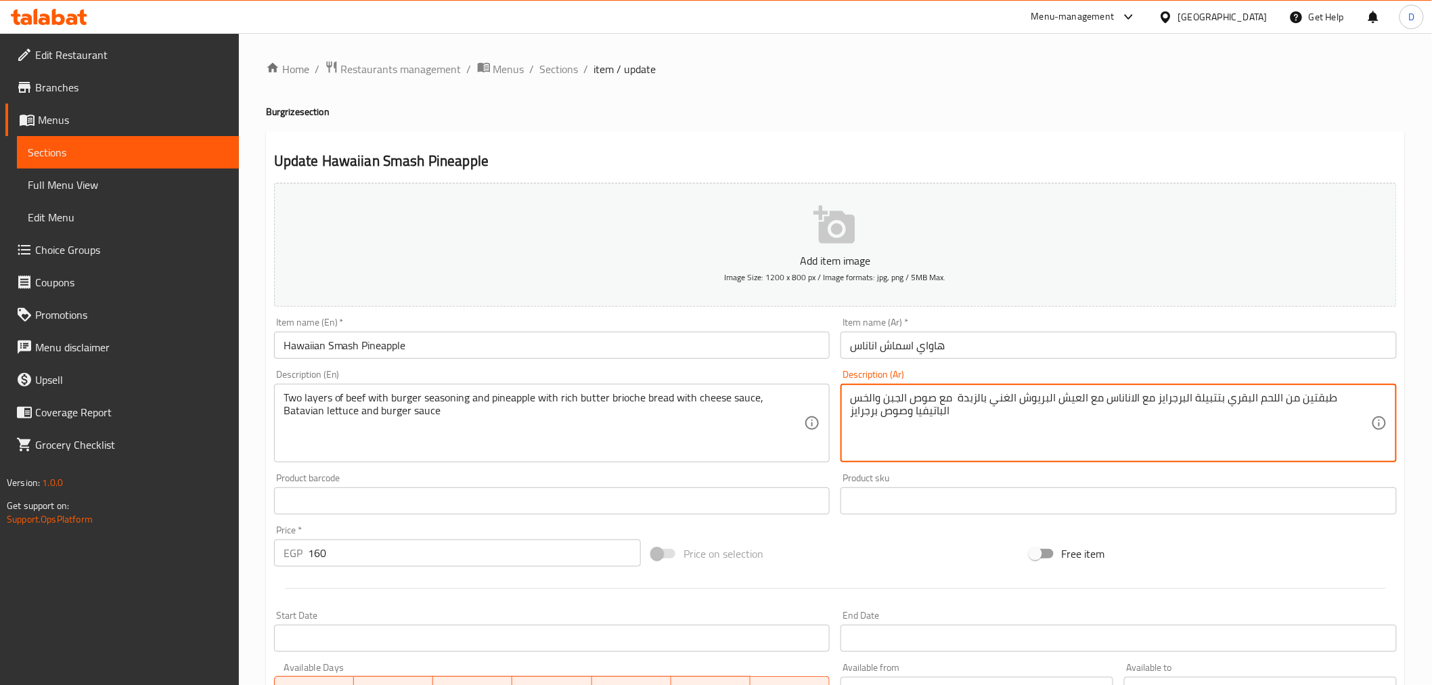
click at [1219, 395] on textarea "طبقتين من اللحم البقري بتتبيلة البرجرايز مع الاناناس مع العيش البريوش الغني بال…" at bounding box center [1110, 423] width 521 height 64
click at [986, 395] on textarea "طبقتين من اللحم البقري بتتبيلة برجرايز مع الاناناس مع العيش البريوش الغني بالزب…" at bounding box center [1110, 423] width 521 height 64
type textarea "طبقتين من اللحم البقري بتتبيلة برجرايز مع الاناناس مع العيش البريوش الغني بالزب…"
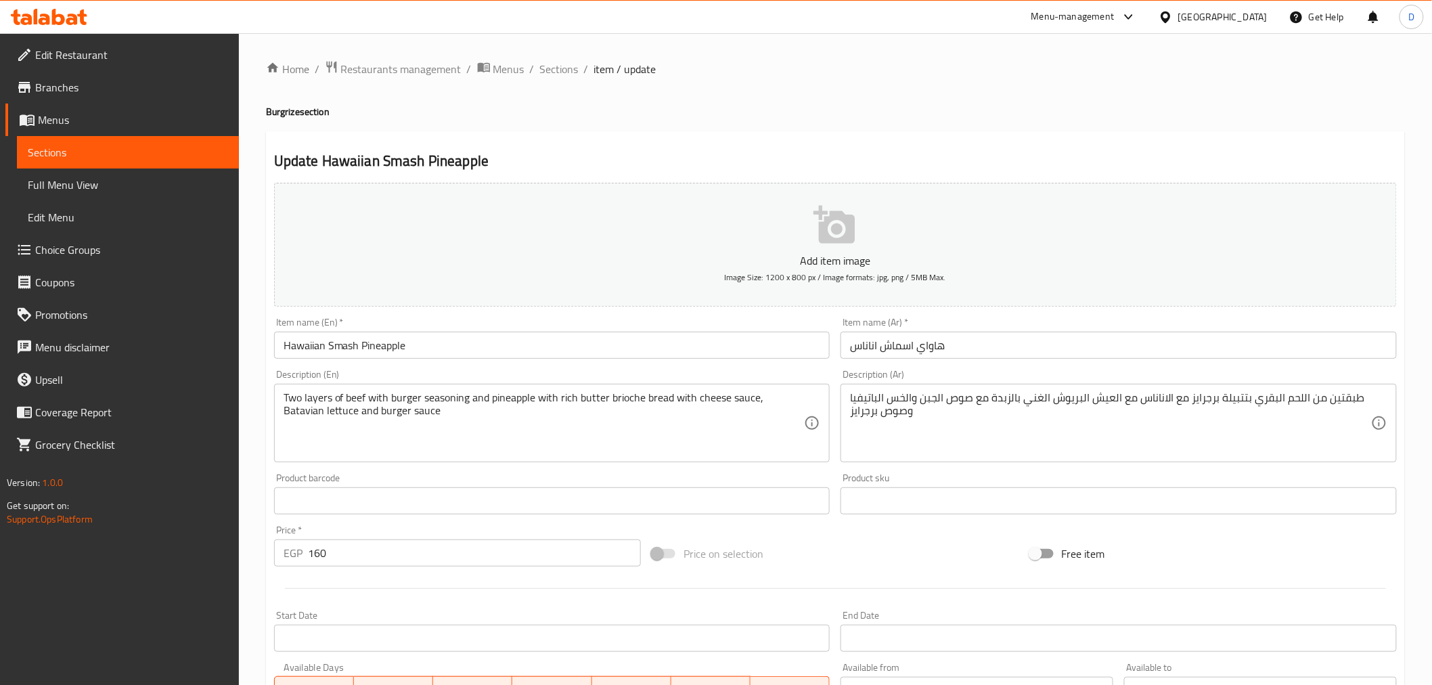
click at [708, 477] on div "Product barcode Product barcode" at bounding box center [552, 493] width 556 height 41
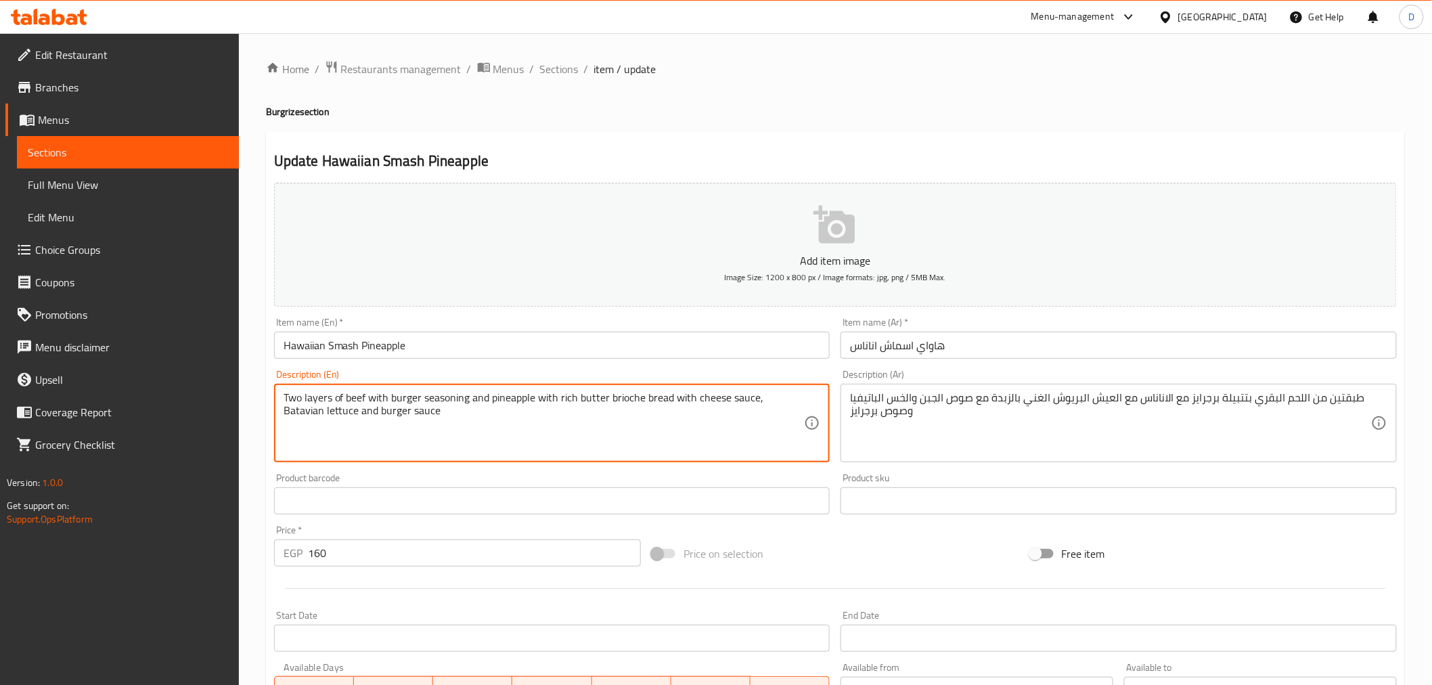
click at [420, 403] on textarea "Two layers of beef with burger seasoning and pineapple with rich butter brioche…" at bounding box center [544, 423] width 521 height 64
click at [415, 396] on textarea "Two layers of beef with burgerize seasoning and pineapple with rich butter brio…" at bounding box center [544, 423] width 521 height 64
click at [417, 396] on textarea "Two layers of beef with burgerize seasoning and pineapple with rich butter brio…" at bounding box center [544, 423] width 521 height 64
click at [403, 404] on textarea "Two layers of beef with burgrize seasoning and pineapple with rich butter brioc…" at bounding box center [544, 423] width 521 height 64
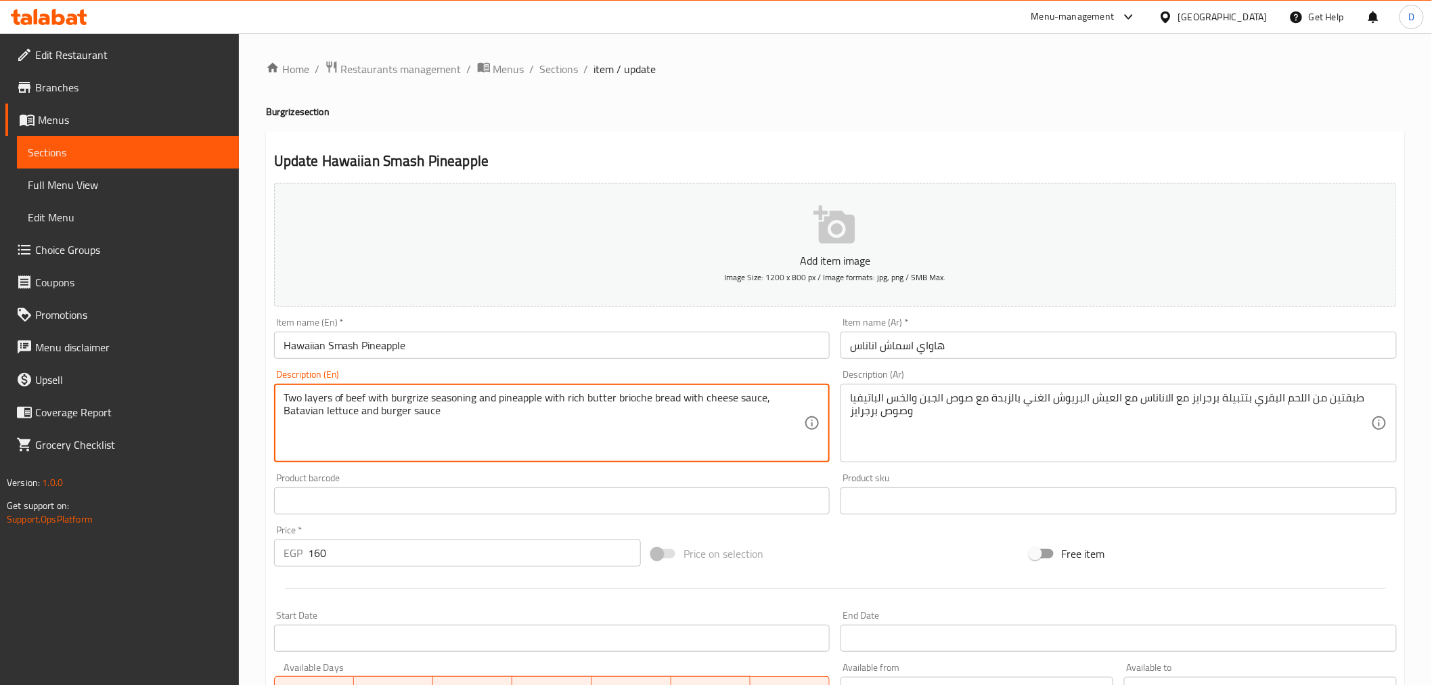
click at [391, 409] on textarea "Two layers of beef with burgrize seasoning and pineapple with rich butter brioc…" at bounding box center [544, 423] width 521 height 64
paste textarea "rize"
type textarea "Two layers of beef with burgrize seasoning and pineapple with rich butter brioc…"
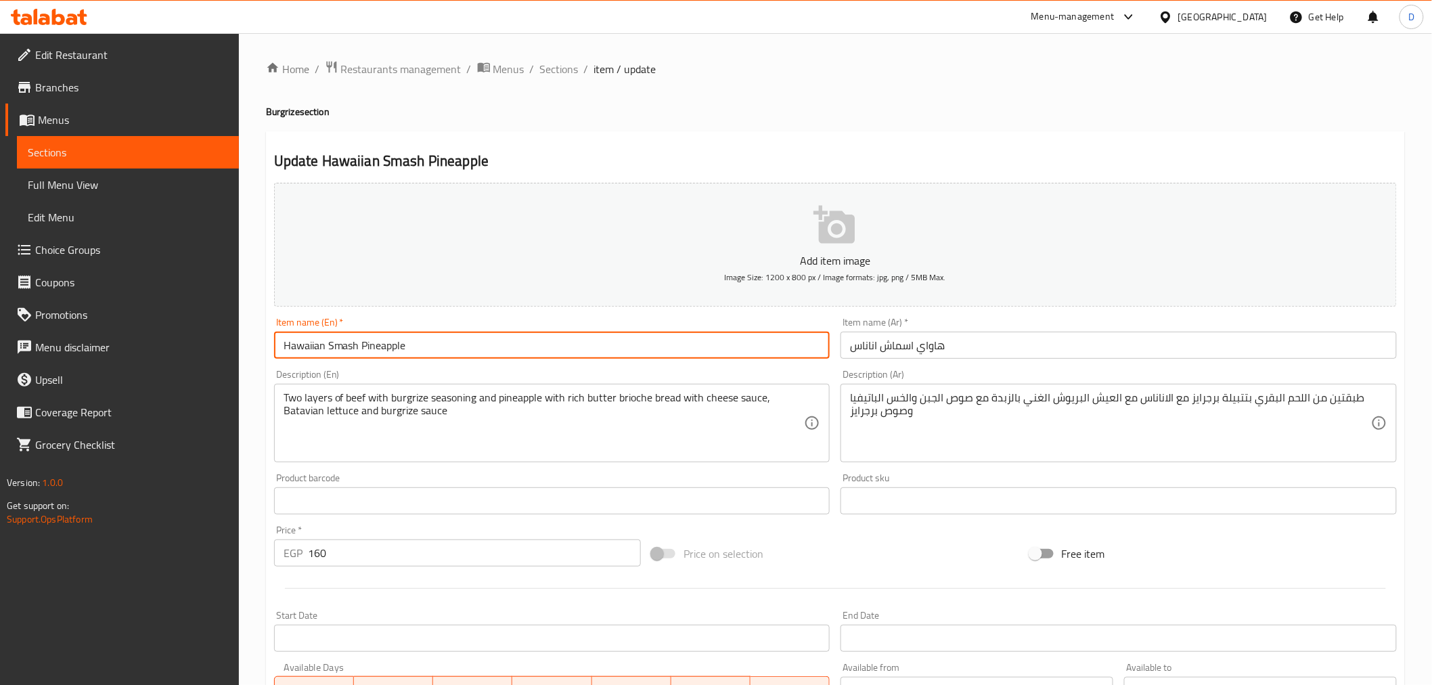
click at [394, 346] on input "Hawaiian Smash Pineapple" at bounding box center [552, 345] width 556 height 27
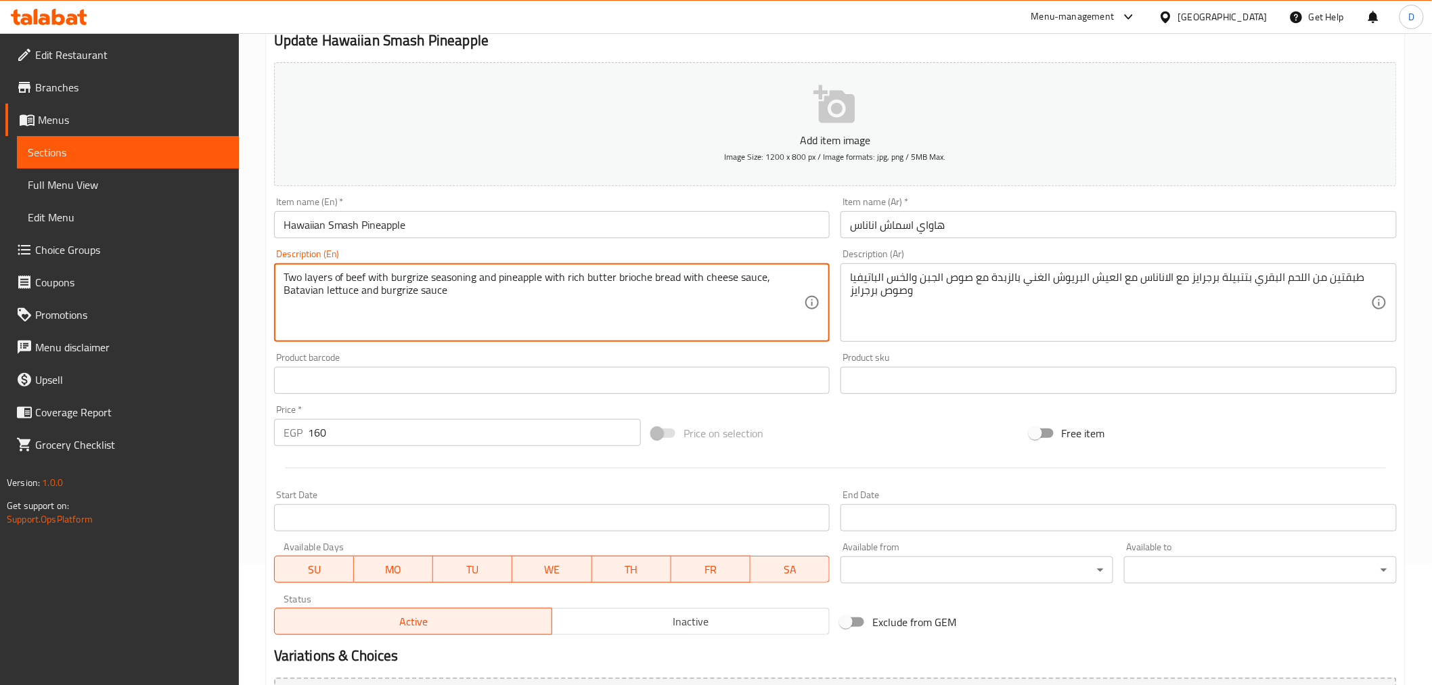
scroll to position [269, 0]
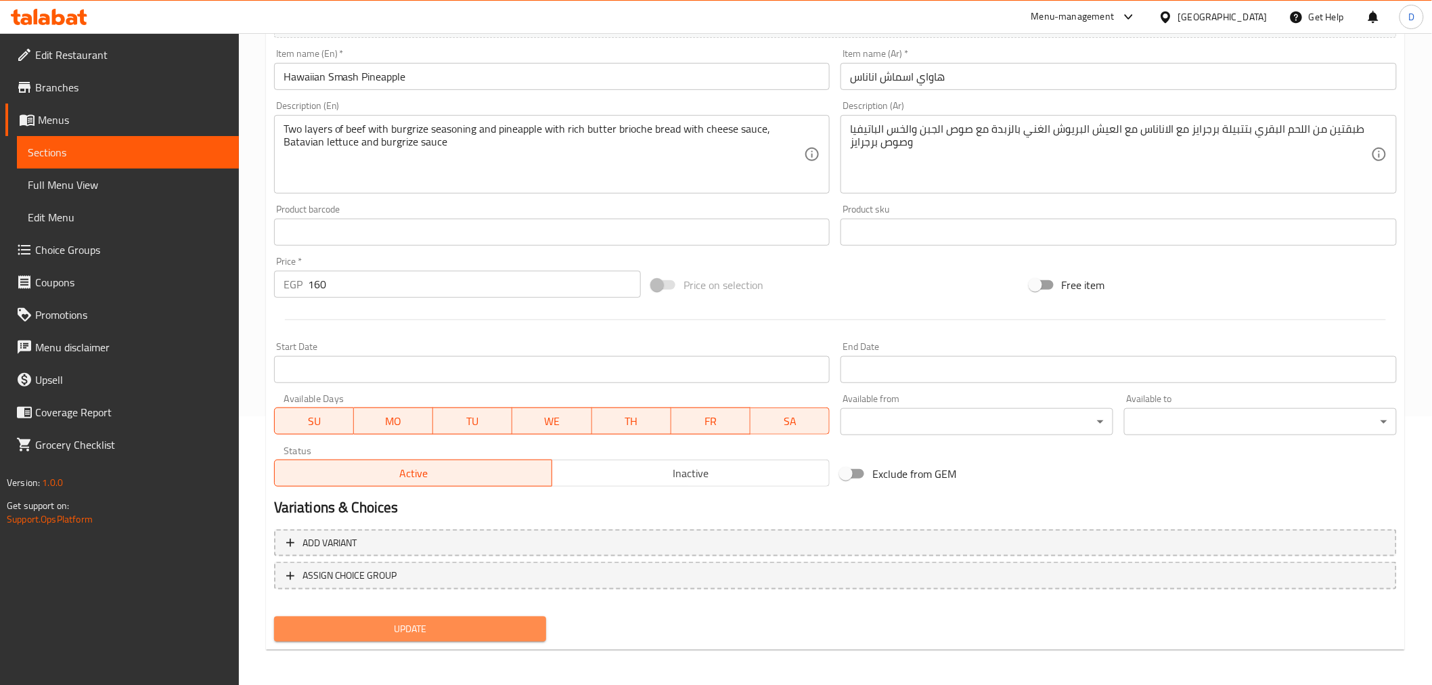
click at [468, 625] on span "Update" at bounding box center [410, 628] width 251 height 17
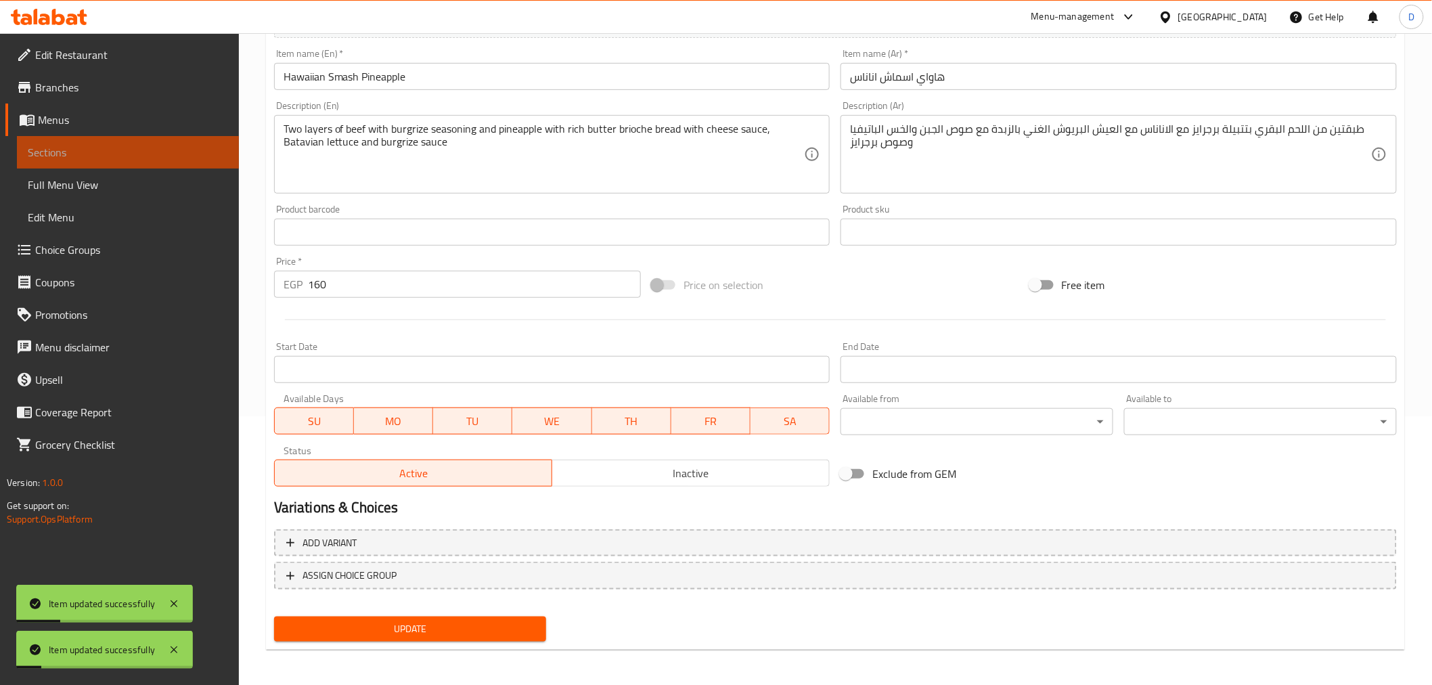
click at [219, 153] on span "Sections" at bounding box center [128, 152] width 200 height 16
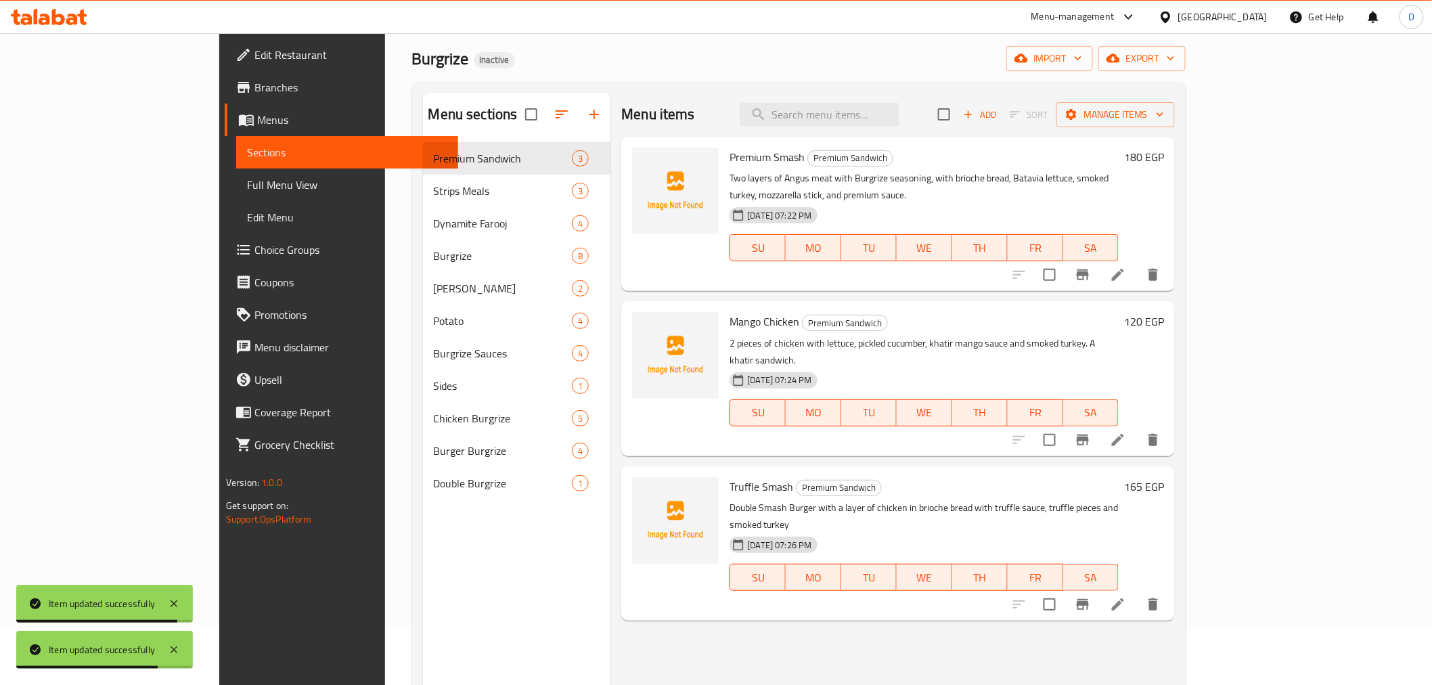
scroll to position [39, 0]
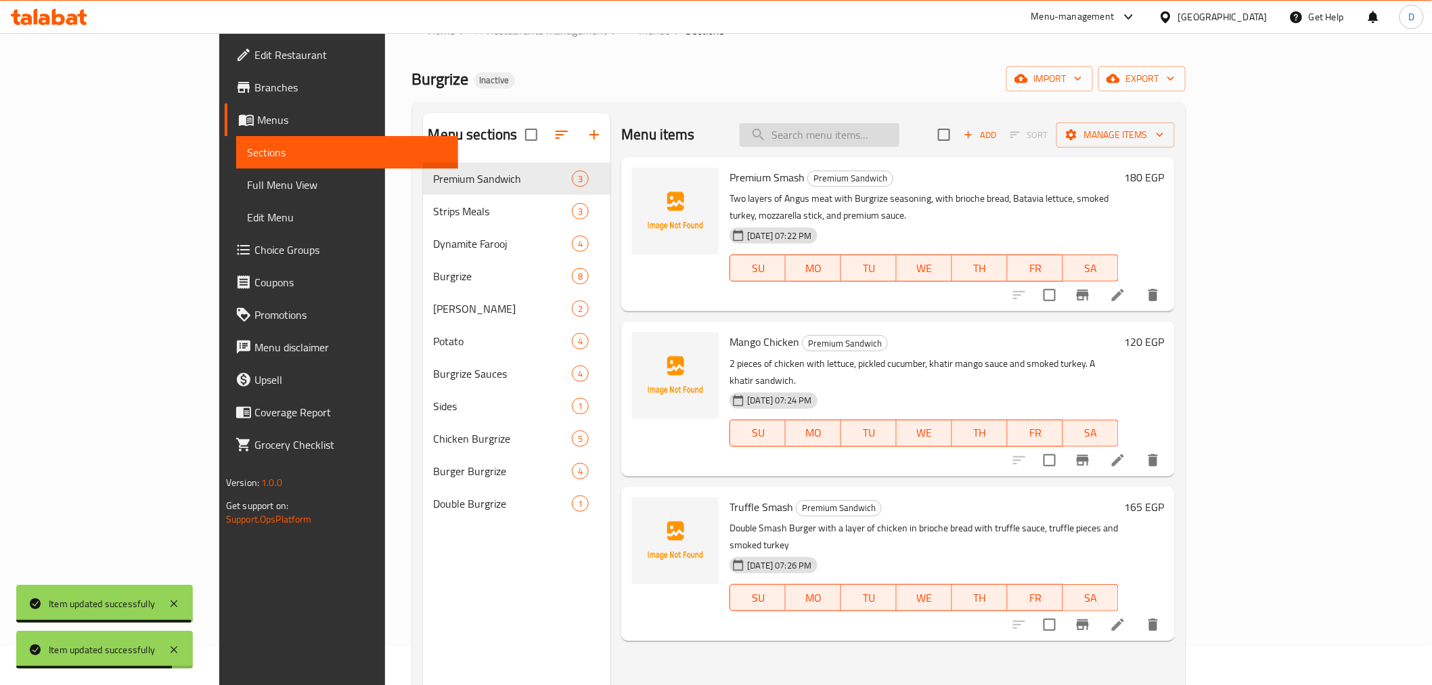
click at [899, 125] on input "search" at bounding box center [820, 135] width 160 height 24
paste input "Triple Smash Burgrize"
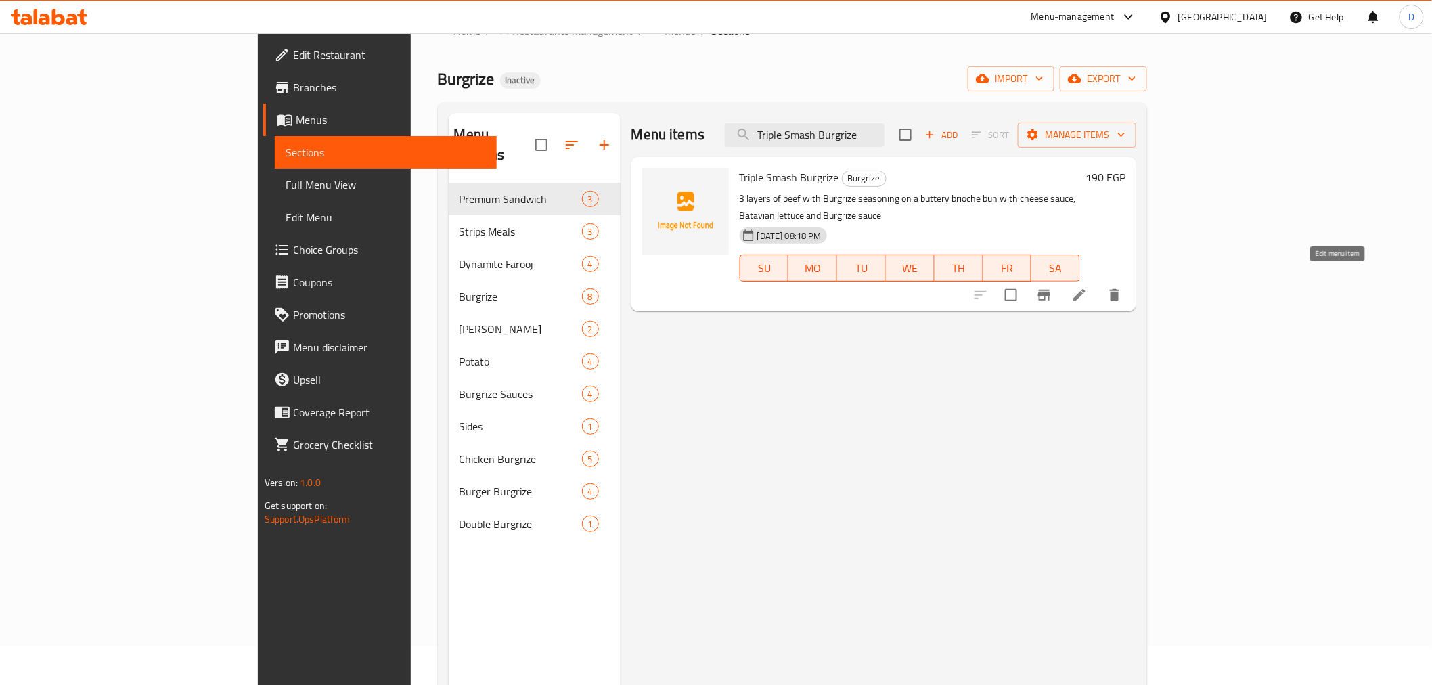
type input "Triple Smash Burgrize"
click at [1085, 289] on icon at bounding box center [1079, 295] width 12 height 12
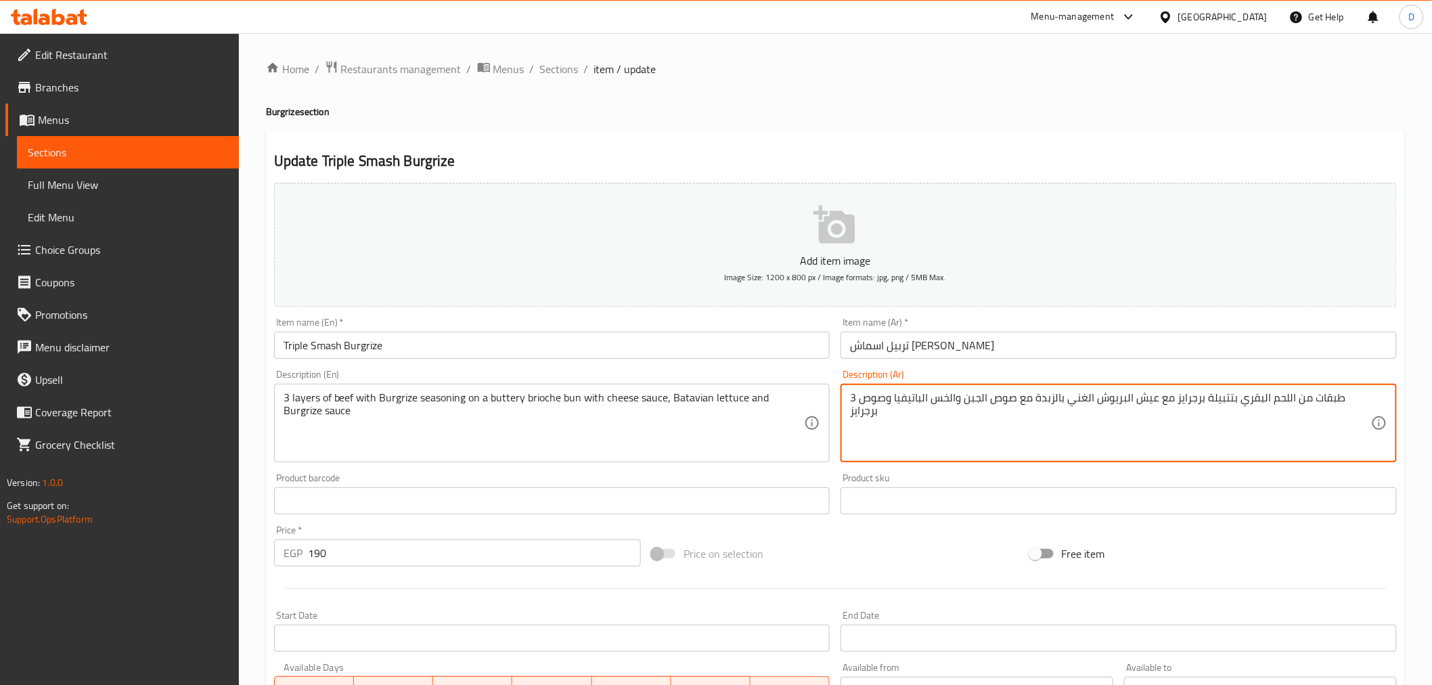
type textarea "3 طبقات من اللحم البقري بتتبيلة برجرايز مع عيش البريوش الغني بالزبدة مع صوص الج…"
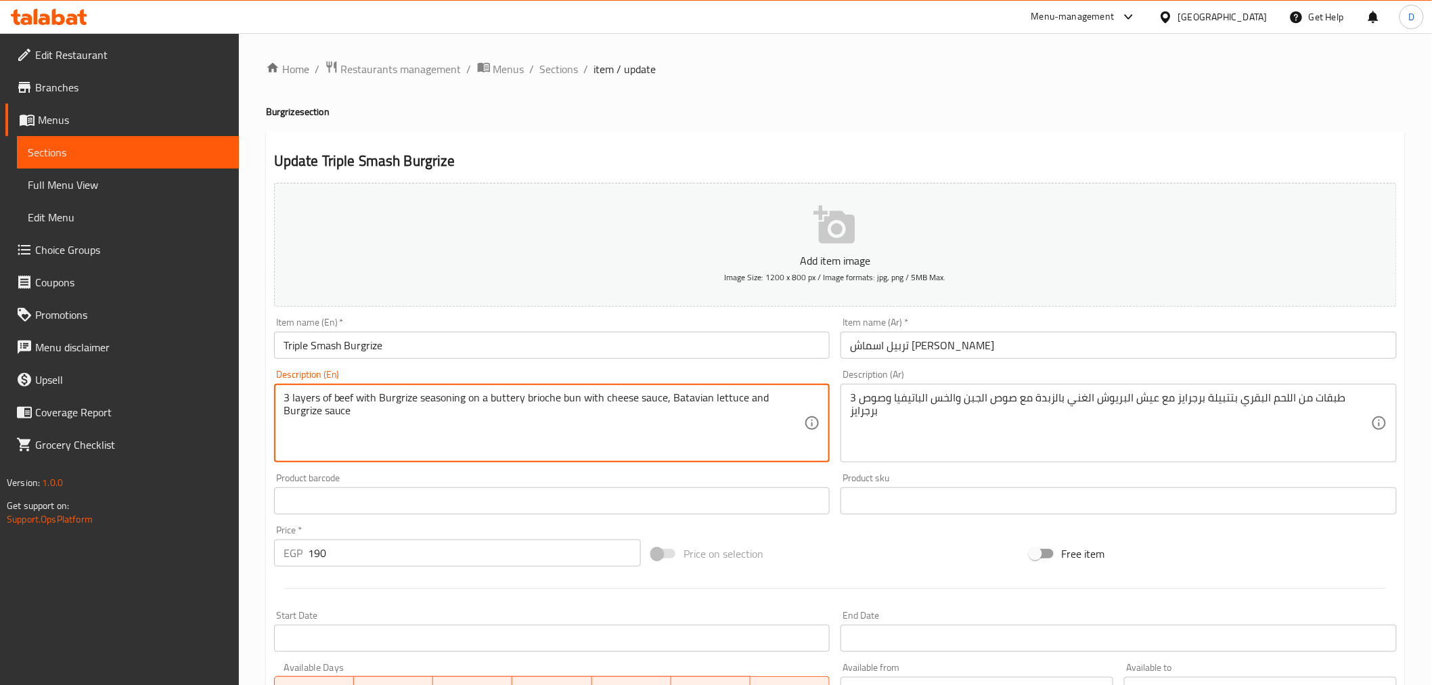
click at [571, 402] on textarea "3 layers of beef with Burgrize seasoning on a buttery brioche bun with cheese s…" at bounding box center [544, 423] width 521 height 64
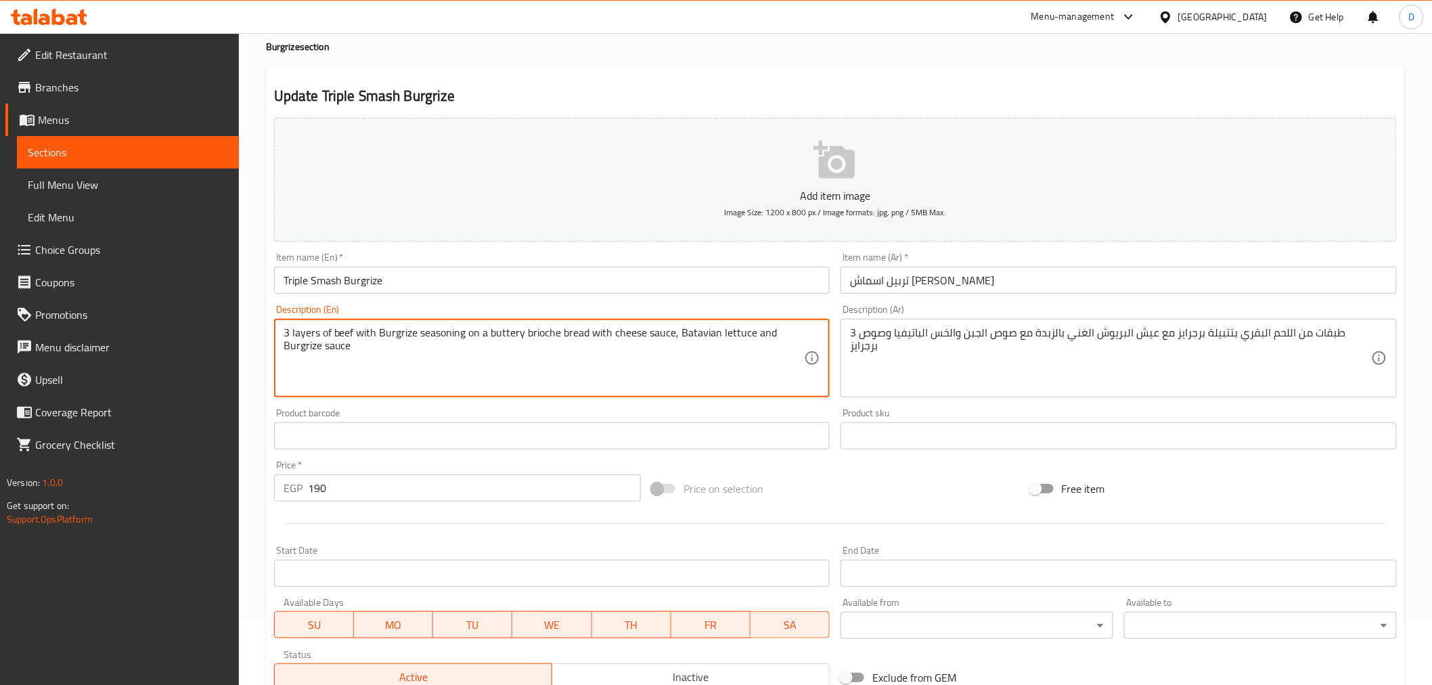
scroll to position [269, 0]
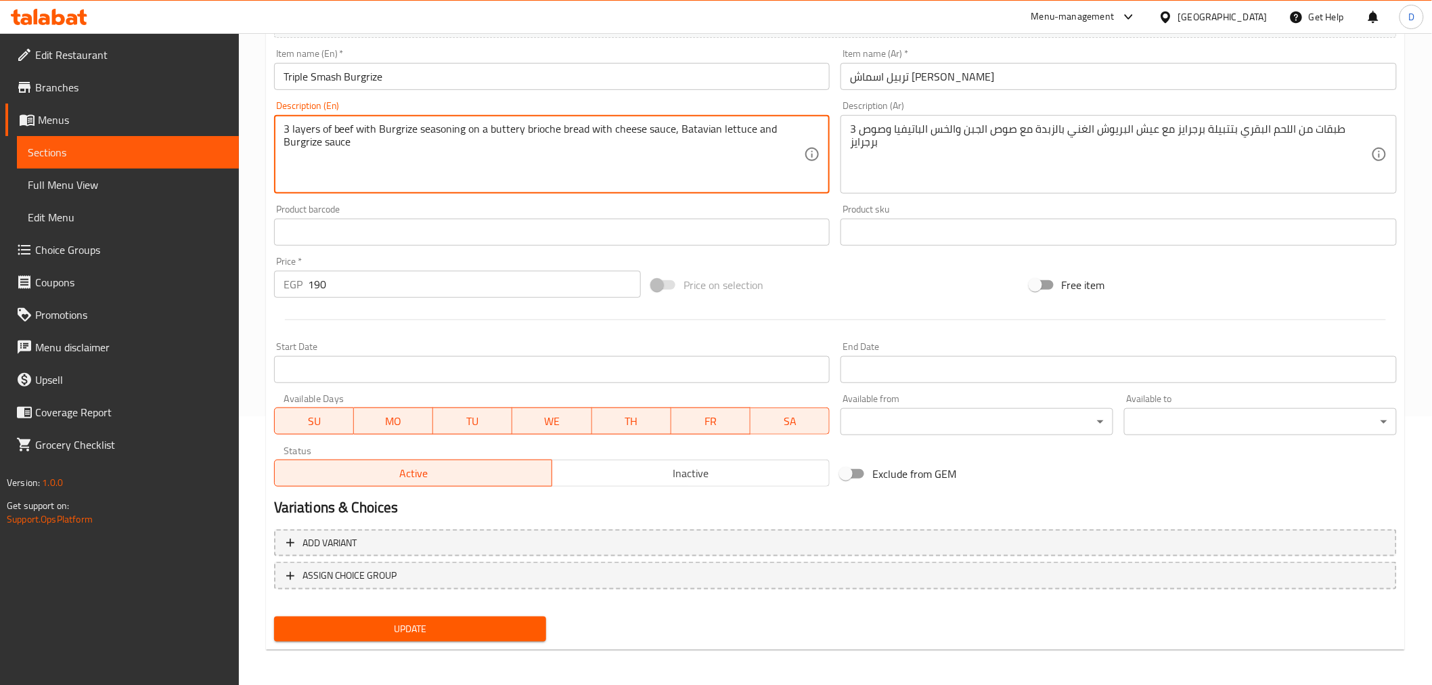
type textarea "3 layers of beef with Burgrize seasoning on a buttery brioche bread with cheese…"
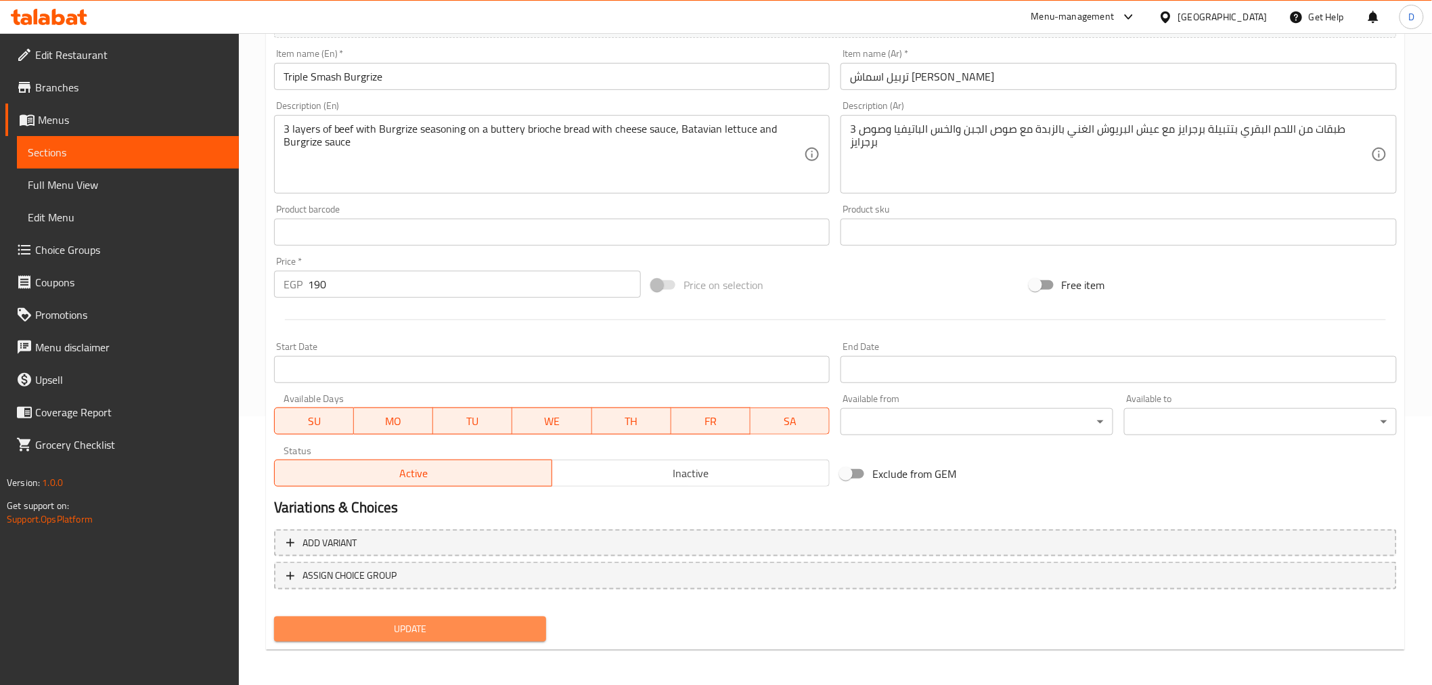
click at [497, 622] on span "Update" at bounding box center [410, 628] width 251 height 17
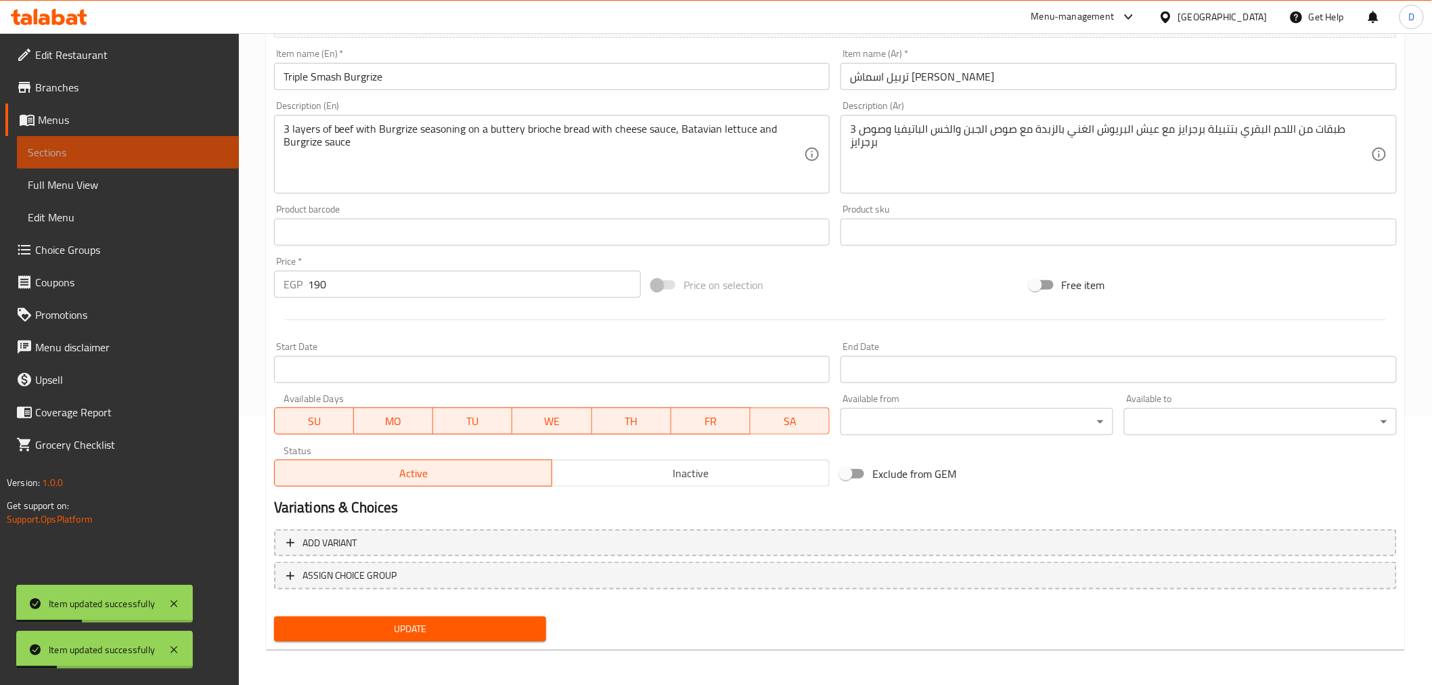
click at [231, 146] on link "Sections" at bounding box center [128, 152] width 222 height 32
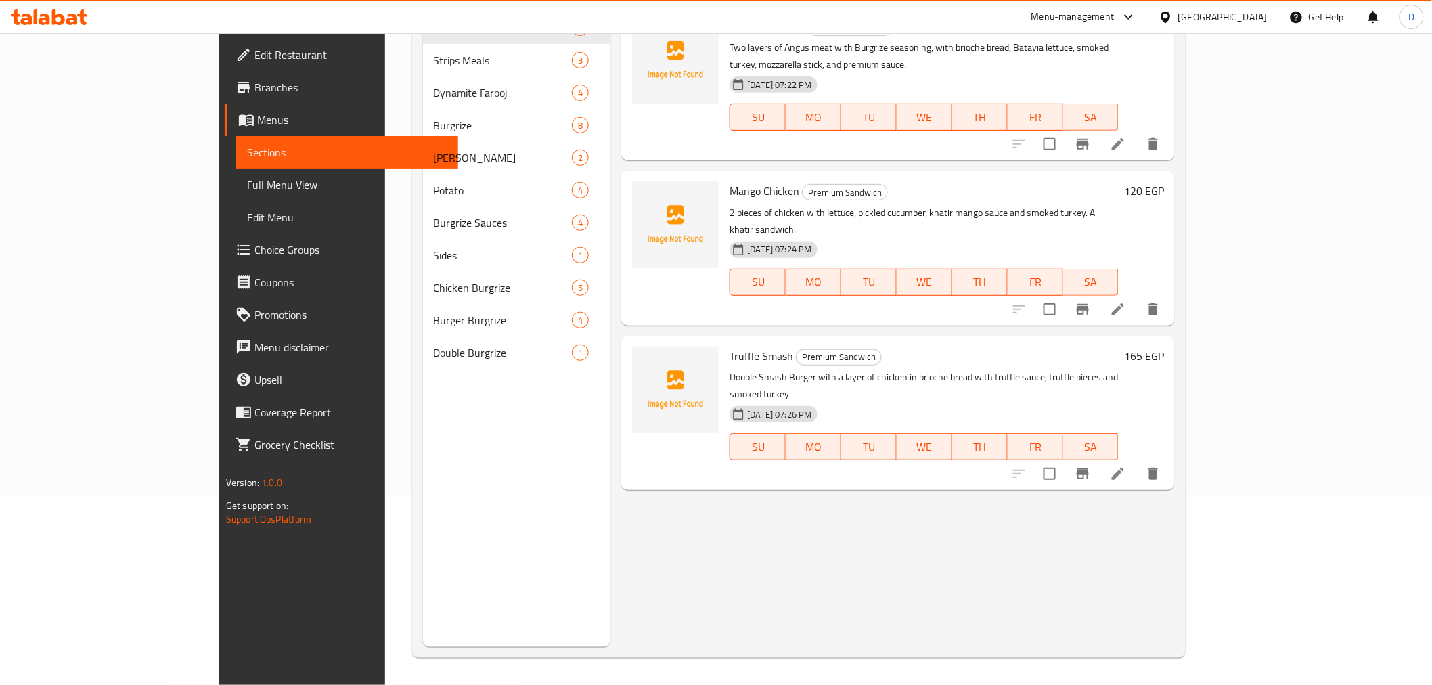
scroll to position [39, 0]
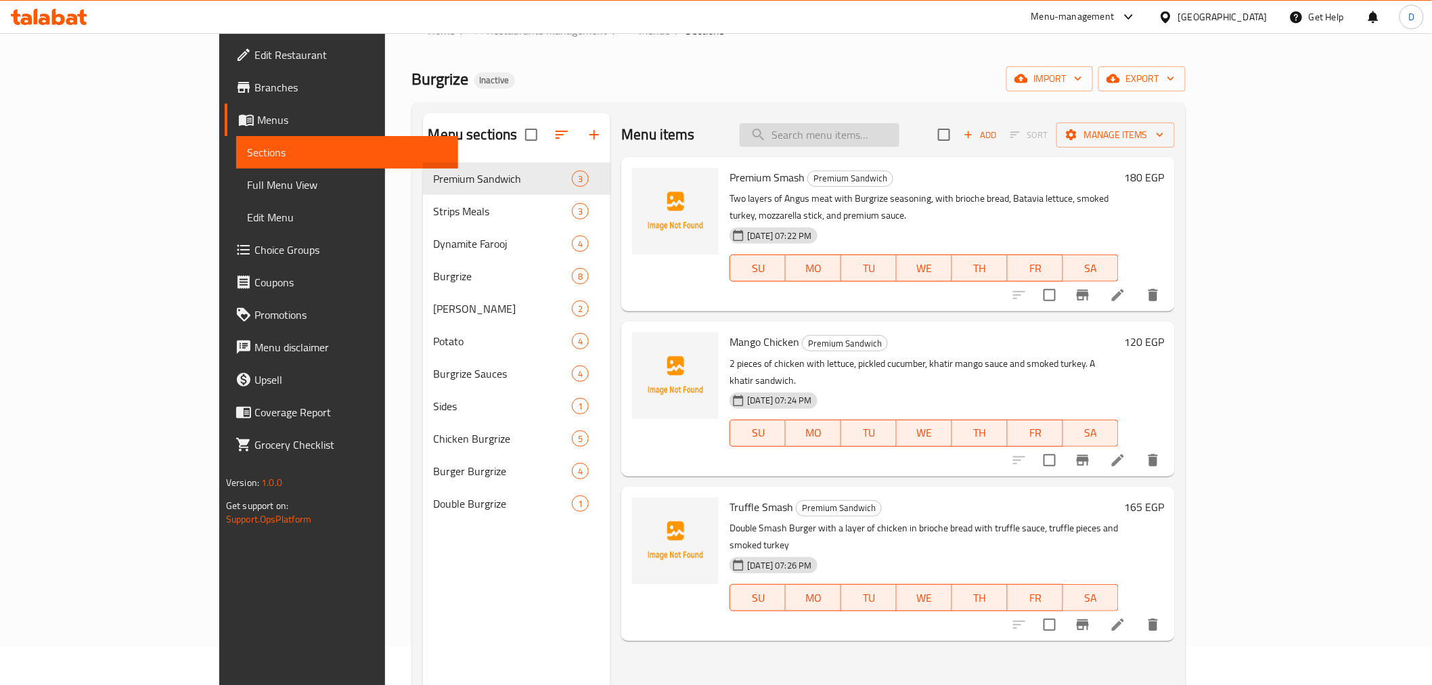
click at [871, 133] on input "search" at bounding box center [820, 135] width 160 height 24
paste input "dazzling"
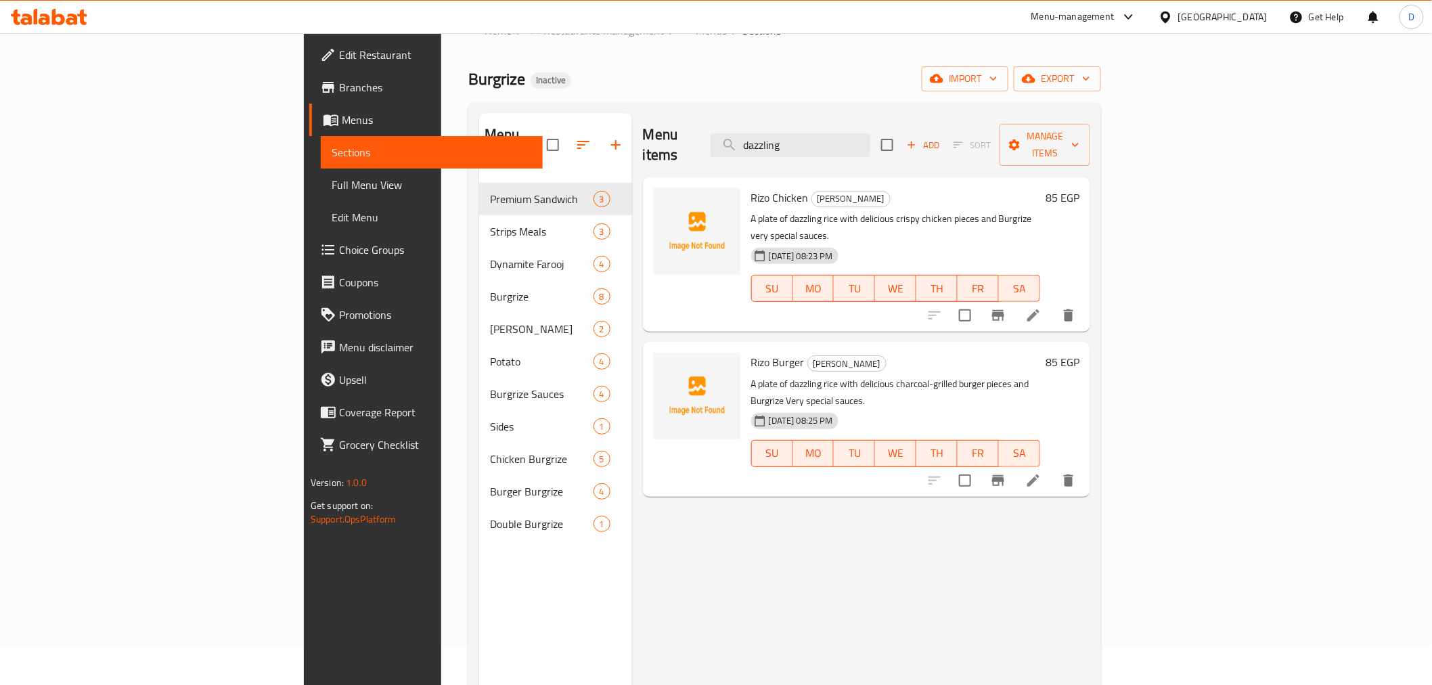
type input "dazzling"
click at [1041, 307] on icon at bounding box center [1033, 315] width 16 height 16
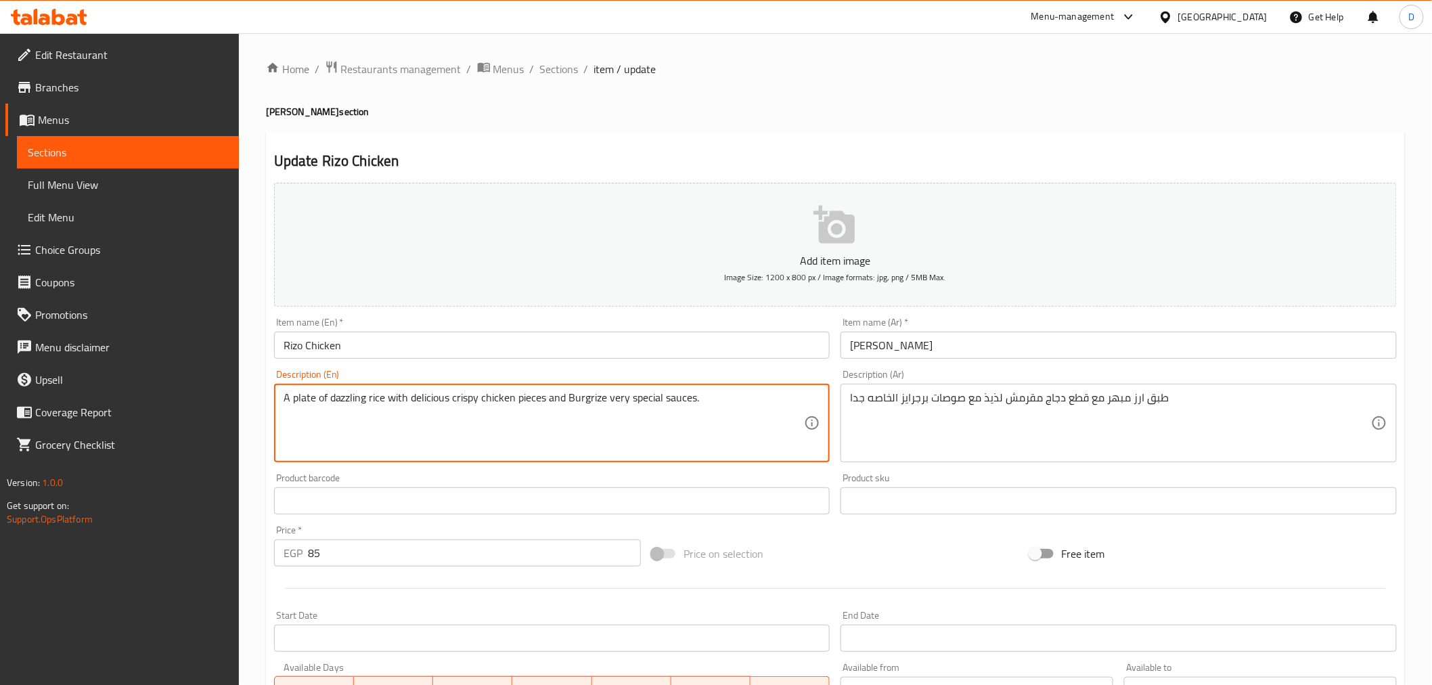
click at [357, 397] on textarea "A plate of dazzling rice with delicious crispy chicken pieces and Burgrize very…" at bounding box center [544, 423] width 521 height 64
paste textarea "Spiced"
click at [587, 403] on textarea "A plate of Spiced rice with delicious crispy chicken pieces and Burgrize very s…" at bounding box center [544, 423] width 521 height 64
click at [614, 403] on textarea "A plate of Spiced rice with delicious crispy chicken pieces and very special sa…" at bounding box center [544, 423] width 521 height 64
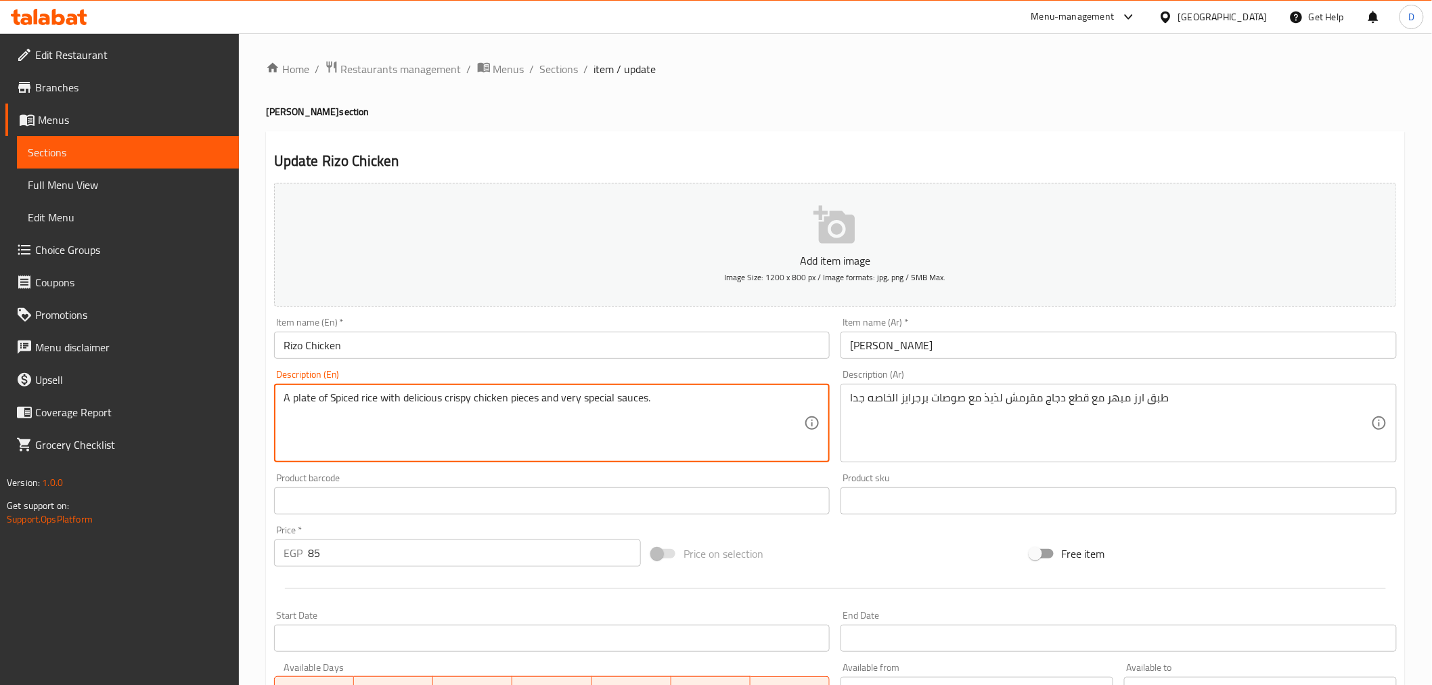
paste textarea "Burgrize"
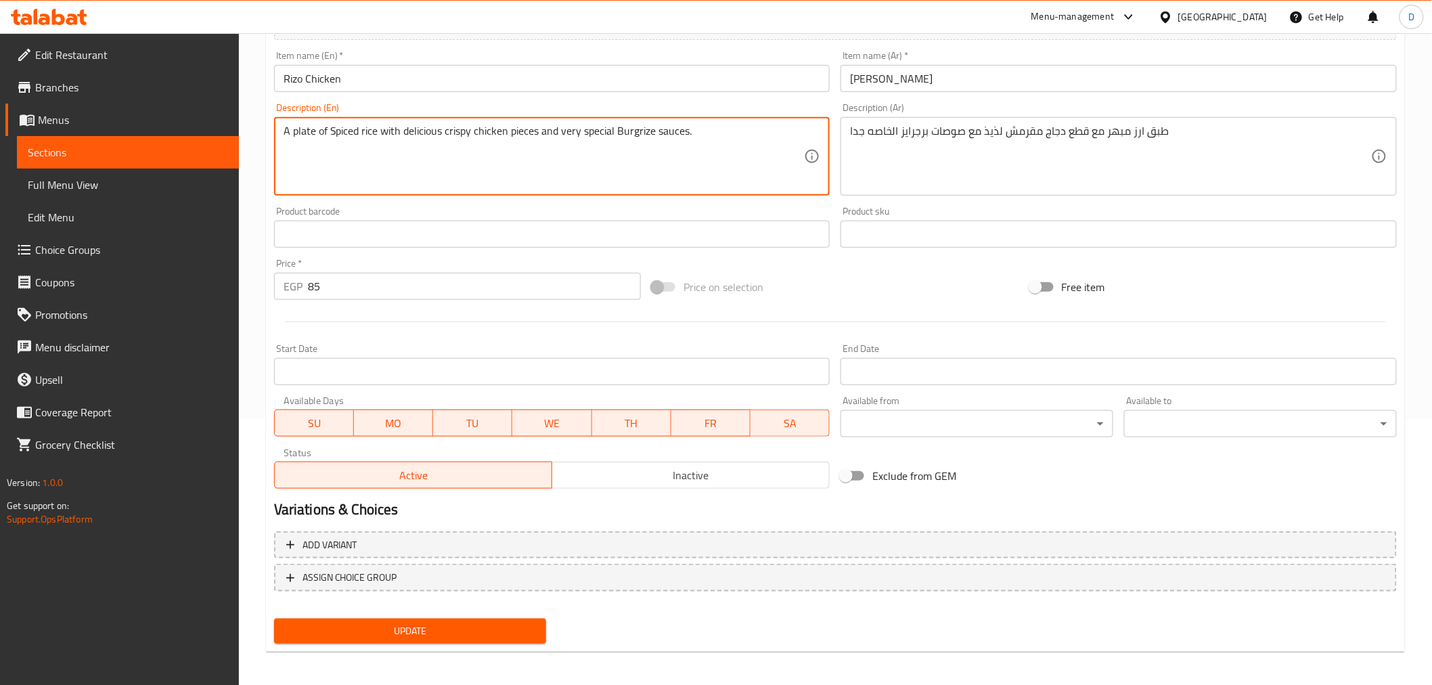
scroll to position [269, 0]
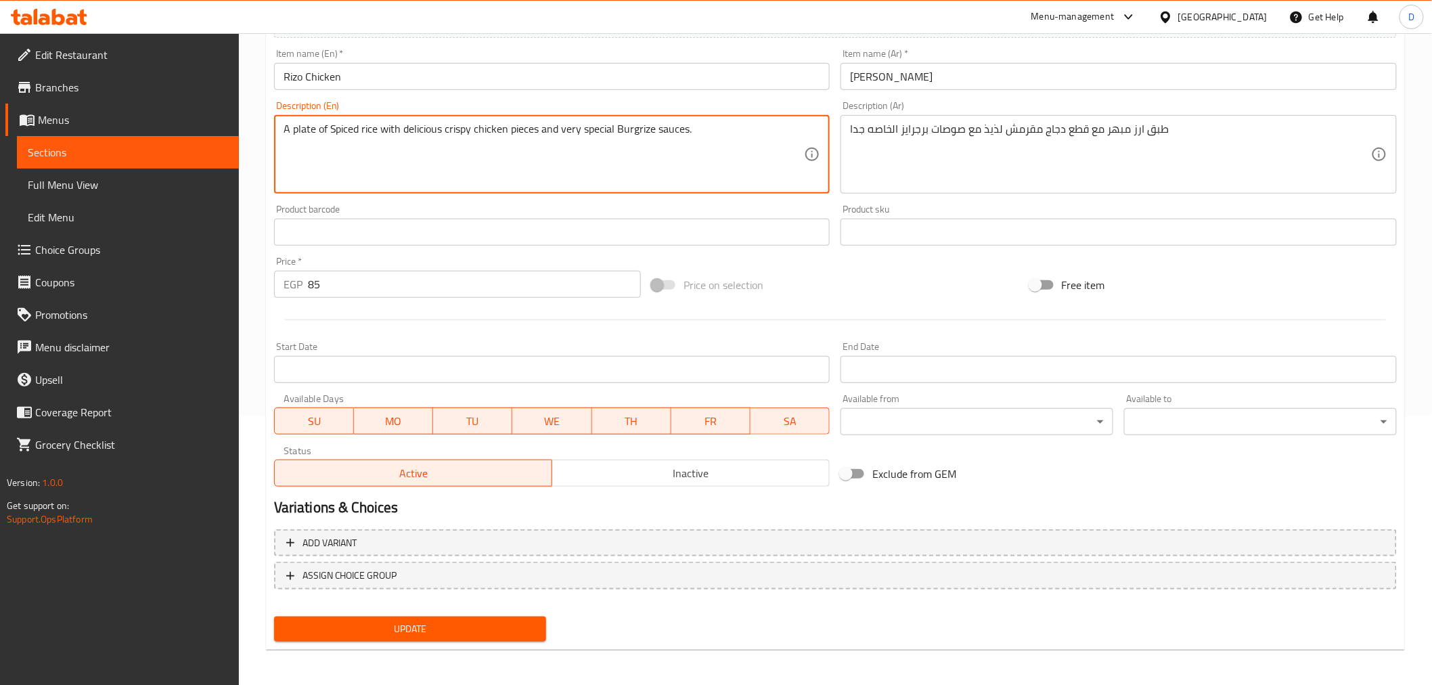
type textarea "A plate of Spiced rice with delicious crispy chicken pieces and very special Bu…"
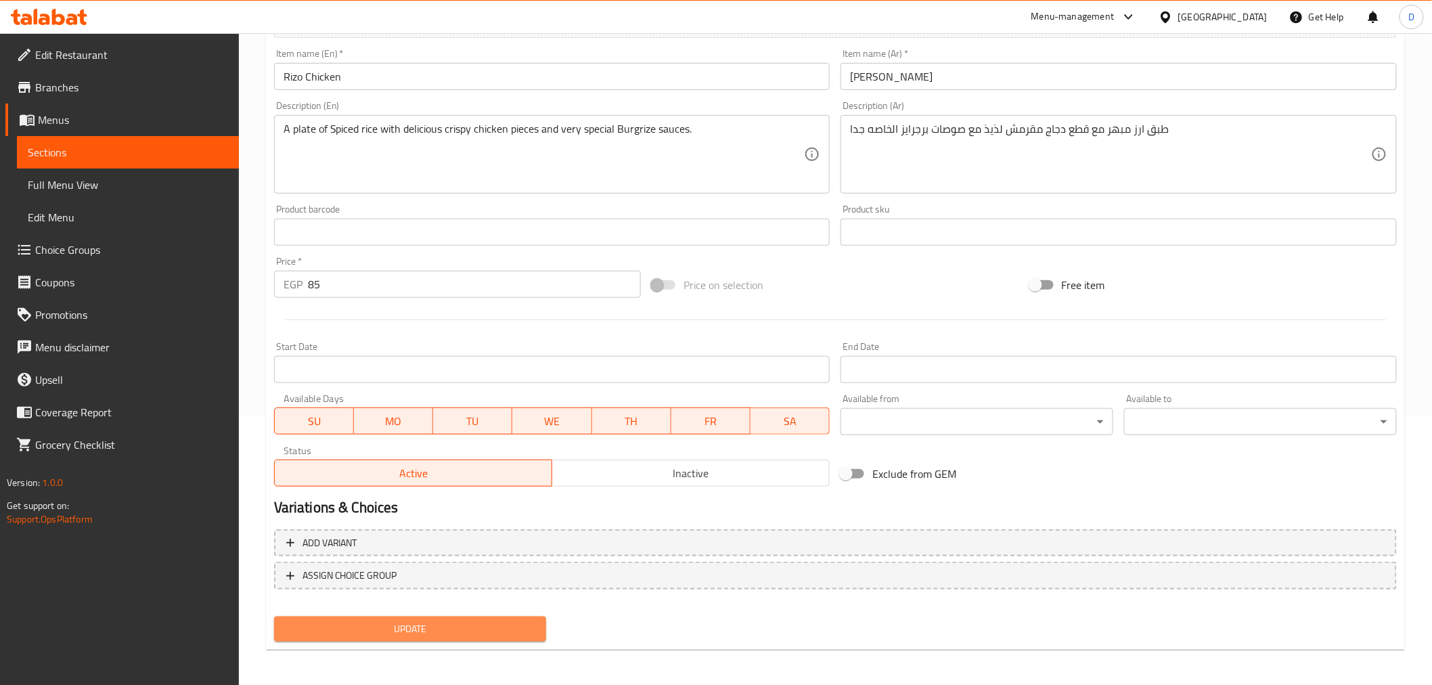
click at [472, 630] on span "Update" at bounding box center [410, 628] width 251 height 17
click at [472, 625] on span "Update" at bounding box center [410, 628] width 251 height 17
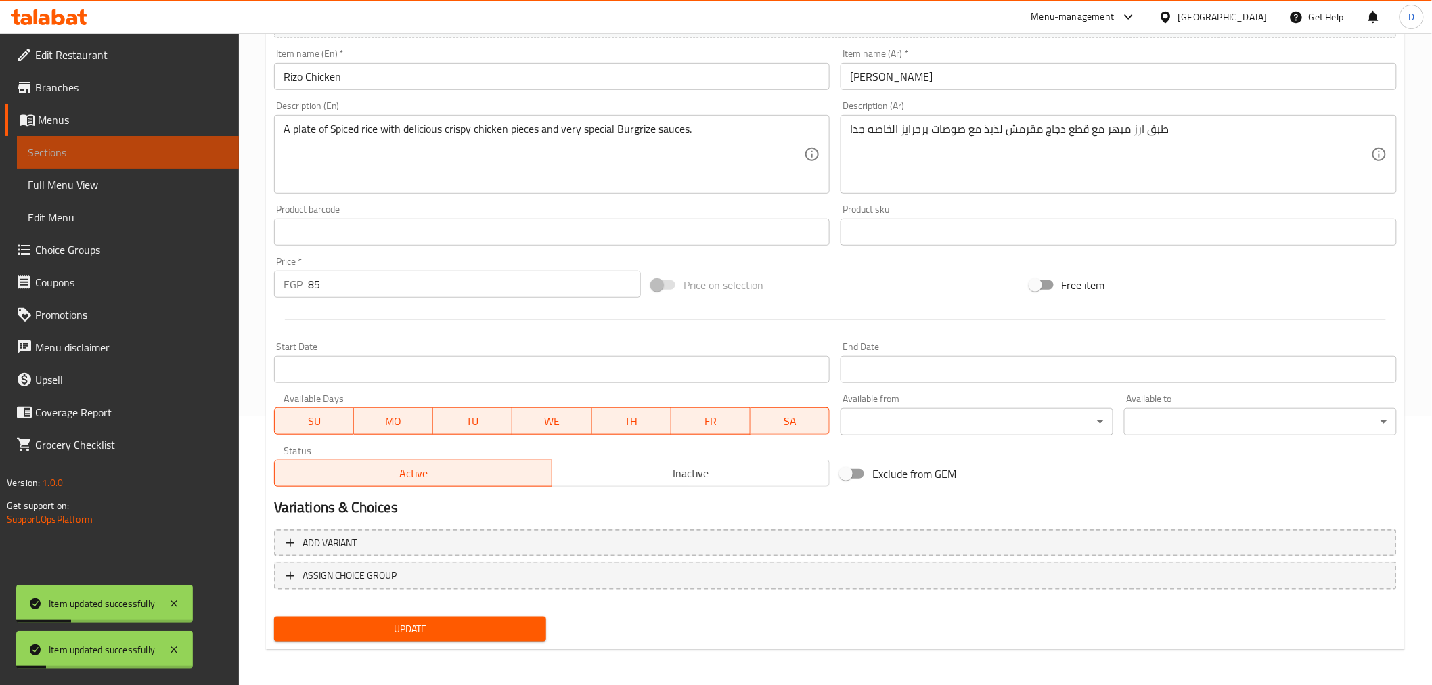
click at [183, 145] on span "Sections" at bounding box center [128, 152] width 200 height 16
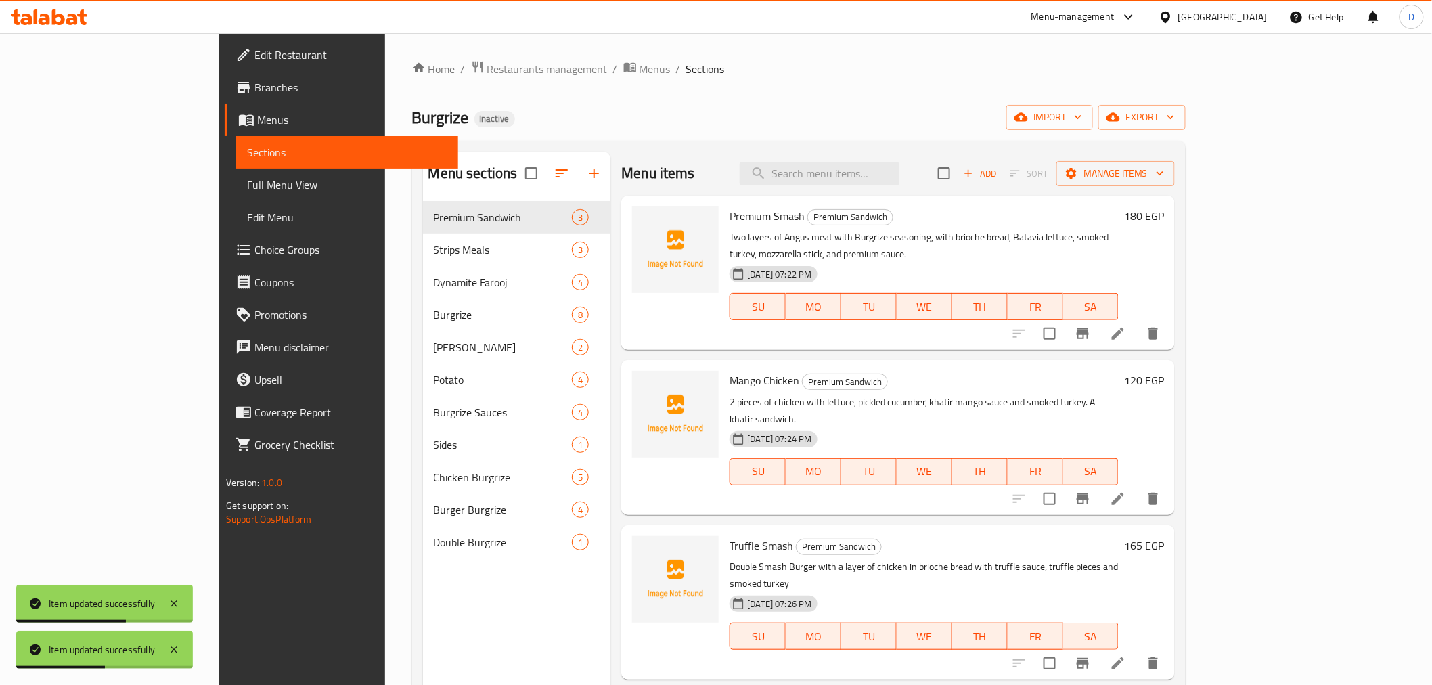
click at [851, 188] on div "Menu items Add Sort Manage items" at bounding box center [897, 174] width 553 height 44
click at [851, 170] on input "search" at bounding box center [820, 174] width 160 height 24
paste input "dazzling"
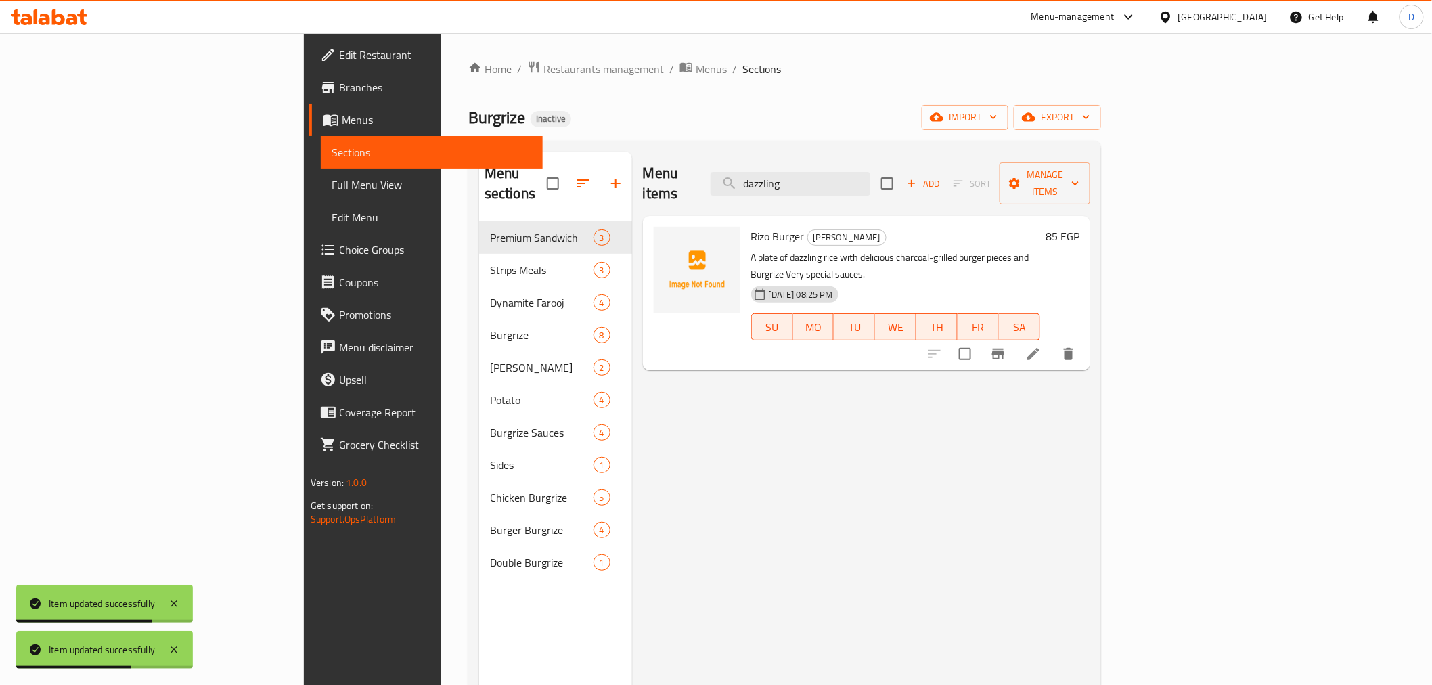
type input "dazzling"
click at [1041, 346] on icon at bounding box center [1033, 354] width 16 height 16
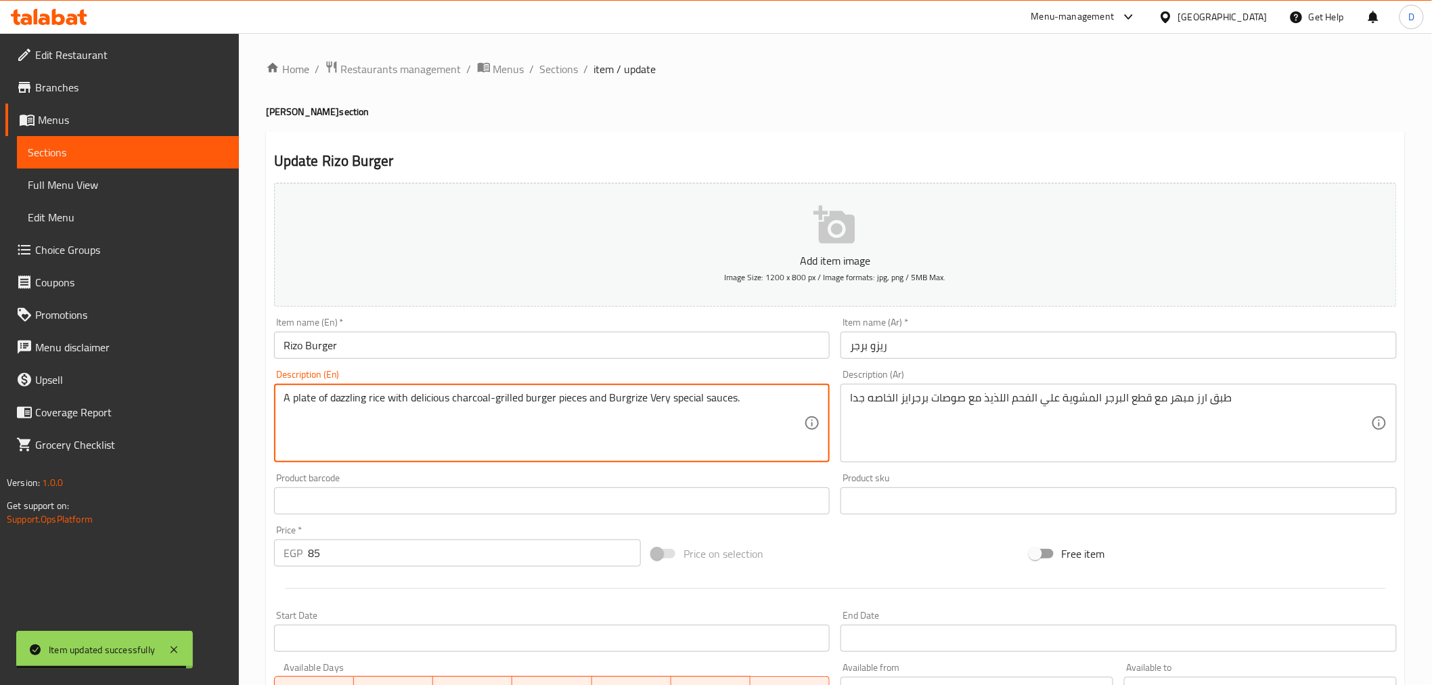
click at [346, 400] on textarea "A plate of dazzling rice with delicious charcoal-grilled burger pieces and Burg…" at bounding box center [544, 423] width 521 height 64
paste textarea "Spiced"
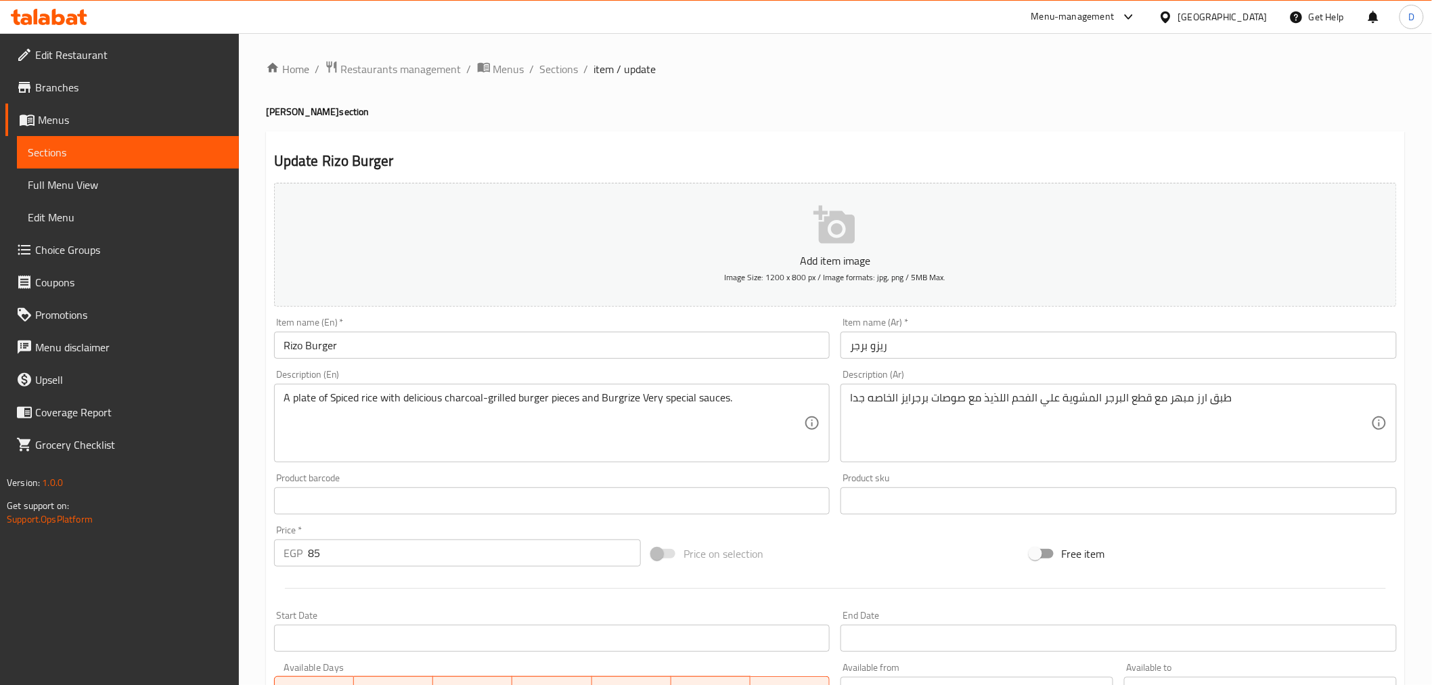
click at [677, 436] on textarea "A plate of Spiced rice with delicious charcoal-grilled burger pieces and Burgri…" at bounding box center [544, 423] width 521 height 64
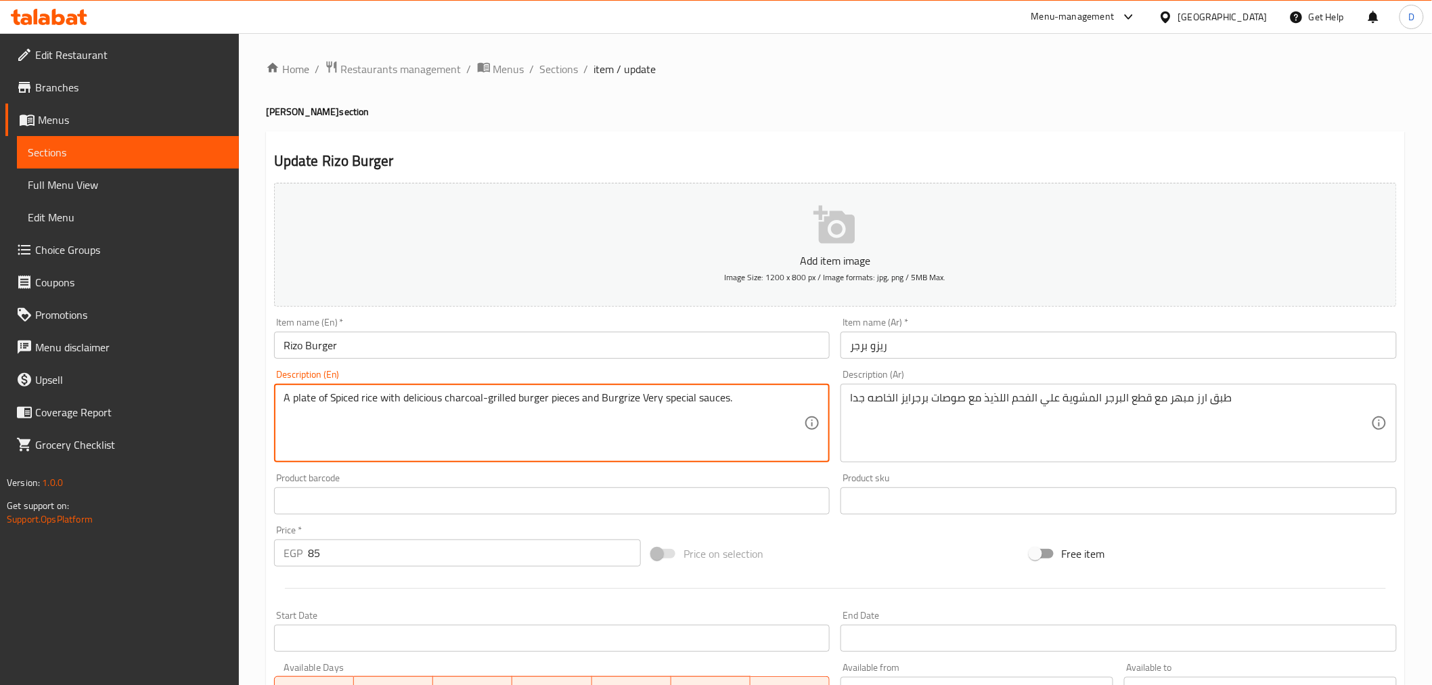
click at [629, 408] on textarea "A plate of Spiced rice with delicious charcoal-grilled burger pieces and Burgri…" at bounding box center [544, 423] width 521 height 64
click at [658, 394] on textarea "A plate of Spiced rice with delicious charcoal-grilled burger pieces and Very s…" at bounding box center [544, 423] width 521 height 64
paste textarea "Burgrize"
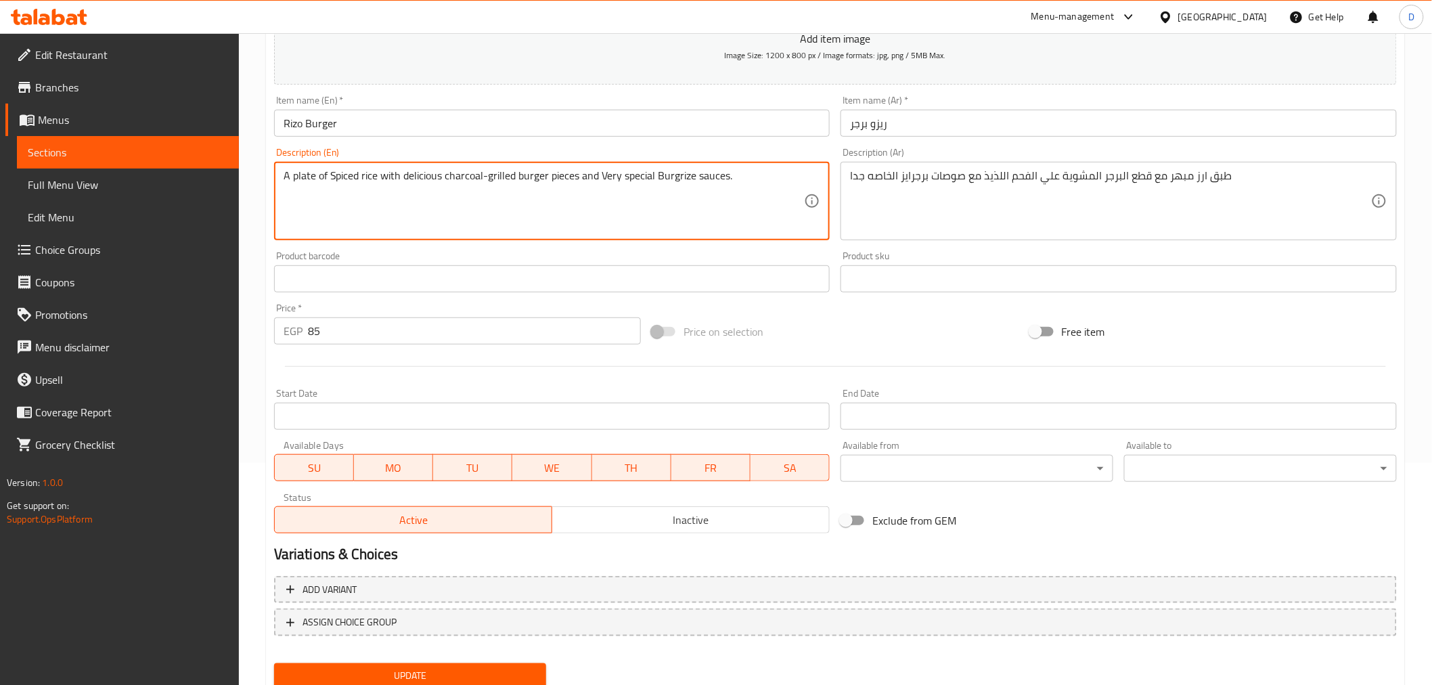
scroll to position [269, 0]
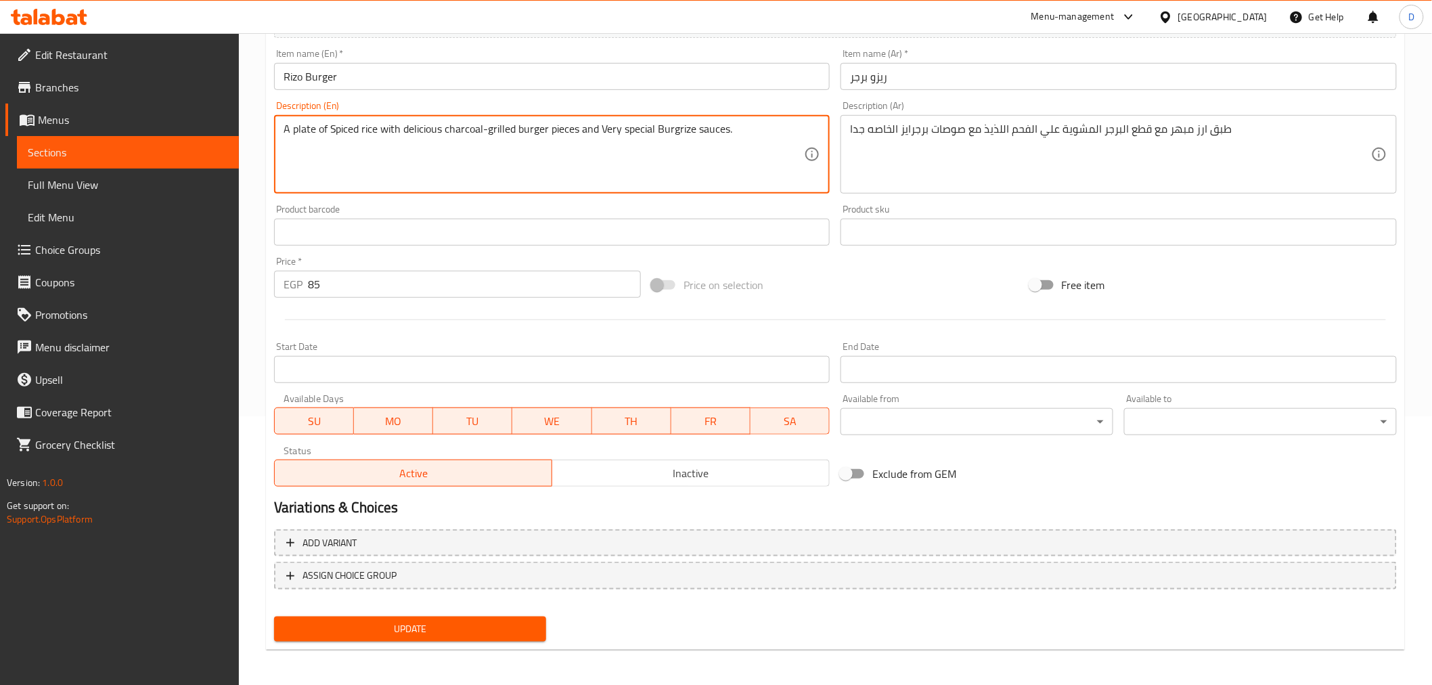
type textarea "A plate of Spiced rice with delicious charcoal-grilled burger pieces and Very s…"
click at [522, 627] on span "Update" at bounding box center [410, 628] width 251 height 17
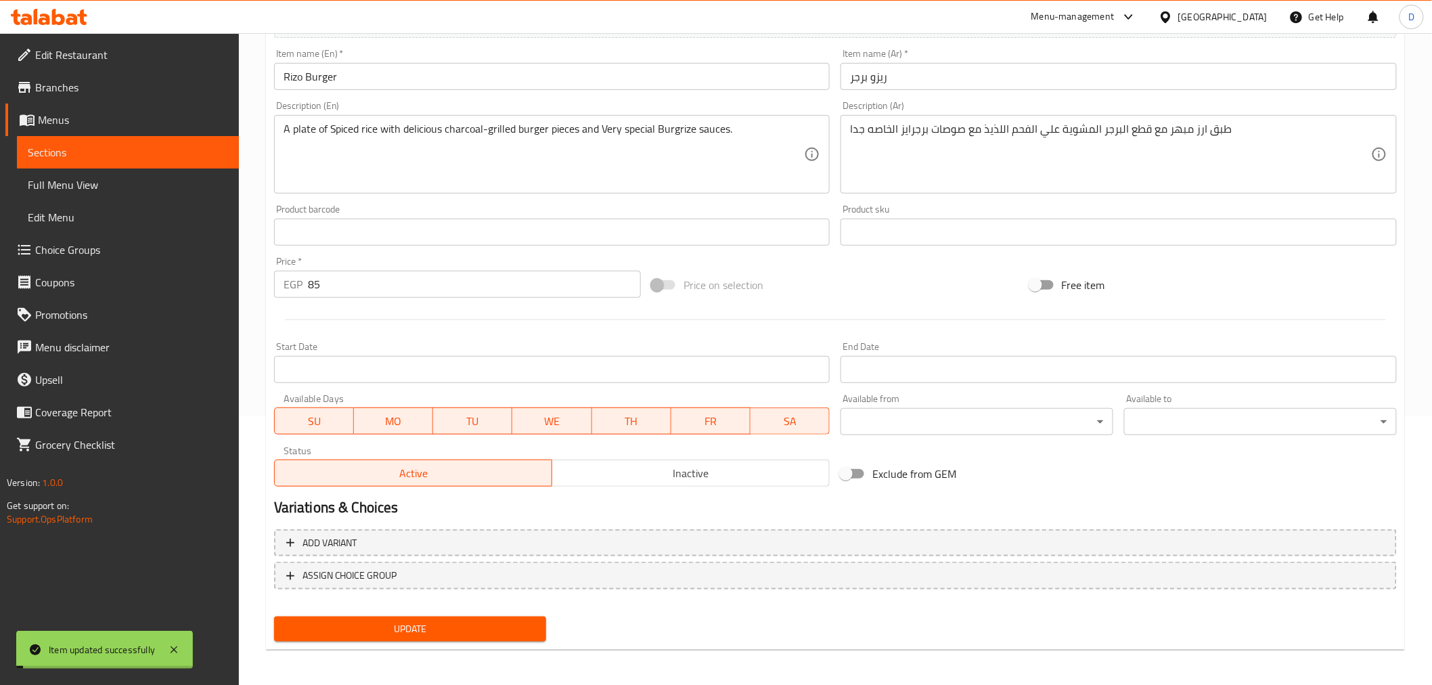
click at [522, 627] on span "Update" at bounding box center [410, 628] width 251 height 17
click at [215, 151] on span "Sections" at bounding box center [128, 152] width 200 height 16
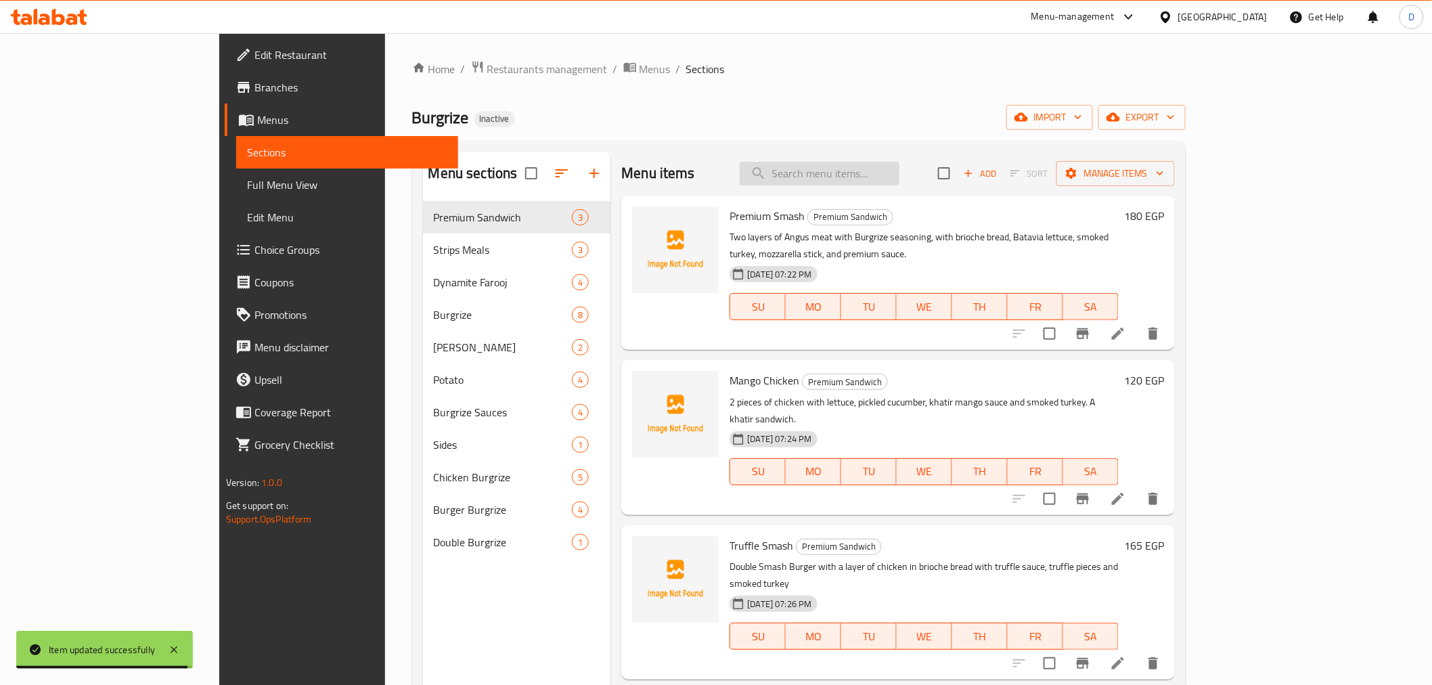
click at [889, 174] on input "search" at bounding box center [820, 174] width 160 height 24
paste input "Chicken Potato"
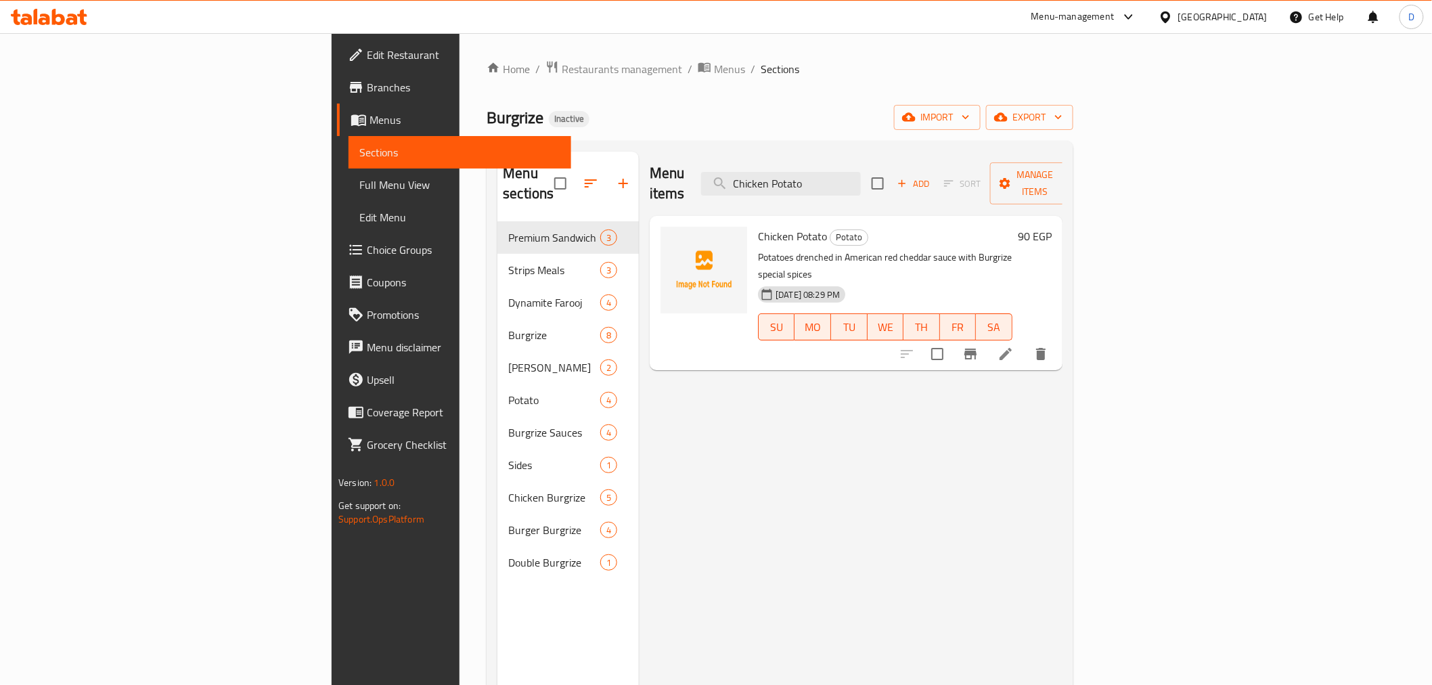
type input "Chicken Potato"
click at [1014, 346] on icon at bounding box center [1005, 354] width 16 height 16
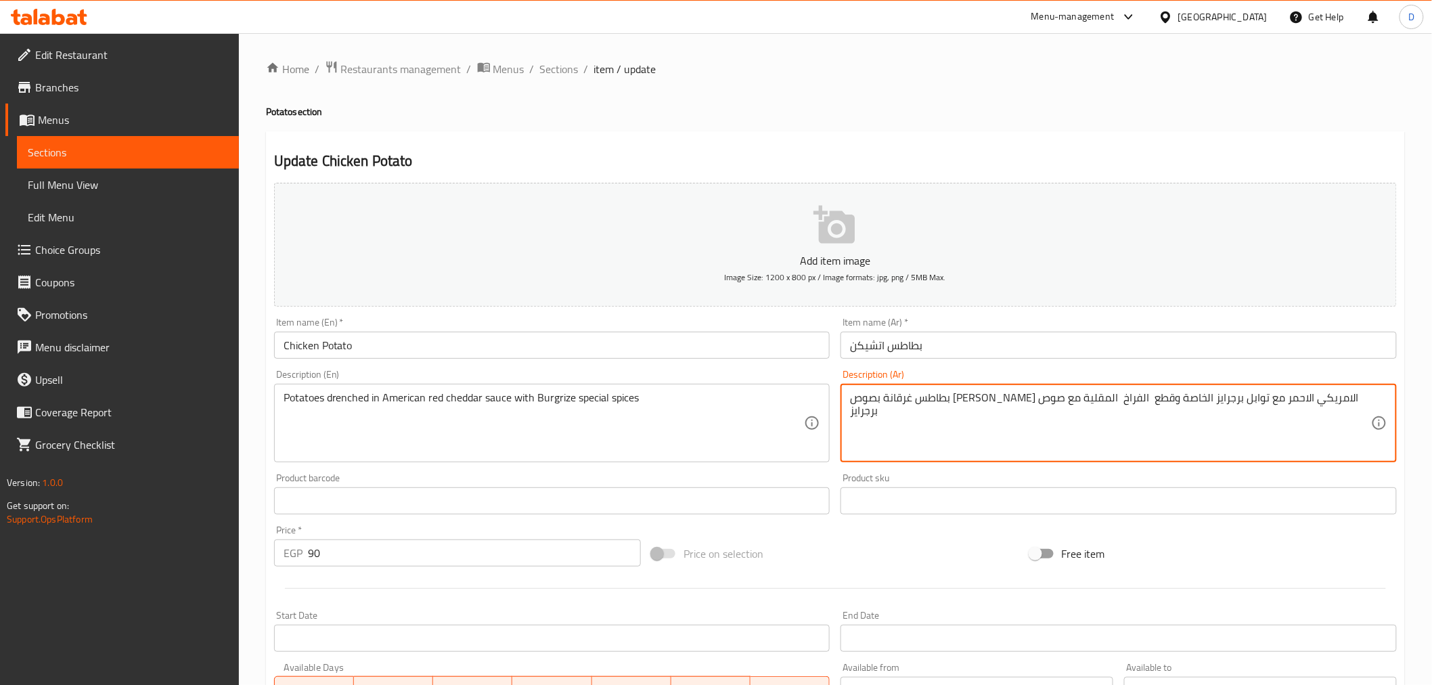
click at [1018, 402] on textarea "بطاطس غرقانة بصوص الشيدر الامريكي الاحمر مع توابل برجرايز الخاصة وقطع الفراخ ال…" at bounding box center [1110, 423] width 521 height 64
click at [959, 396] on textarea "بطاطس غرقانة بصوص الشيدر الامريكي الاحمر مع توابل برجرايز الخاصة وقطع الفراخ ال…" at bounding box center [1110, 423] width 521 height 64
click at [1016, 396] on textarea "بطاطس غرقانة بصوص الشيدر الامريكي الاحمر مع توابل برجرايز الخاصة وقطع الفراخ ال…" at bounding box center [1110, 423] width 521 height 64
drag, startPoint x: 1022, startPoint y: 411, endPoint x: 842, endPoint y: 409, distance: 180.0
click at [842, 409] on div "بطاطس غرقانة بصوص الشيدر الامريكي الاحمر مع توابل برجرايز الخاصة وقطع الفراخ ال…" at bounding box center [1118, 423] width 556 height 78
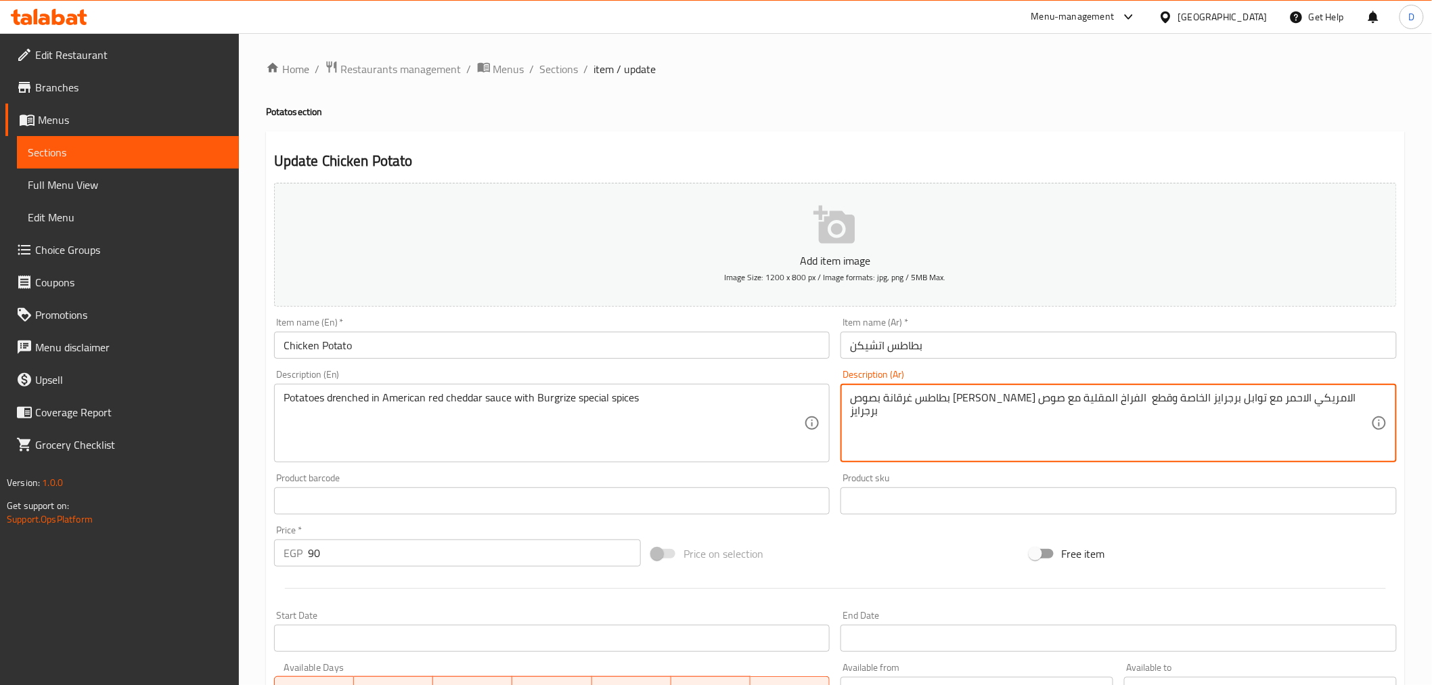
type textarea "بطاطس غرقانة بصوص الشيدر الامريكي الاحمر مع توابل برجرايز الخاصة وقطع الفراخ ال…"
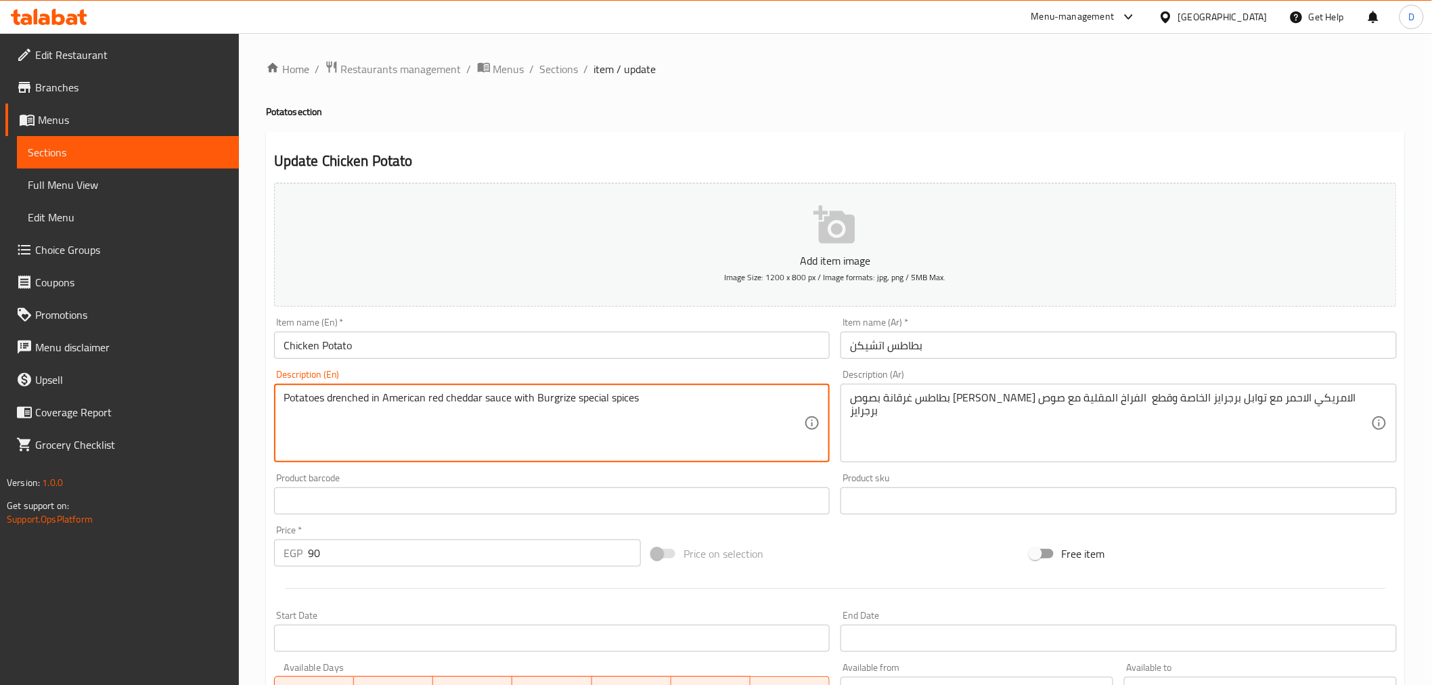
paste textarea "Fried chicken pieces with Burgerizz sauce"
click at [634, 404] on textarea "Potatoes drenched in American red cheddar sauce with Burgrize special spices Fr…" at bounding box center [544, 423] width 521 height 64
click at [639, 408] on textarea "Potatoes drenched in American red cheddar sauce with Burgrize special spices Fr…" at bounding box center [544, 423] width 521 height 64
click at [639, 404] on textarea "Potatoes drenched in American red cheddar sauce with Burgrize special spices Fr…" at bounding box center [544, 423] width 521 height 64
click at [333, 395] on textarea "Potatoes drenched in American red cheddar sauce with Burgrize special spices an…" at bounding box center [544, 423] width 521 height 64
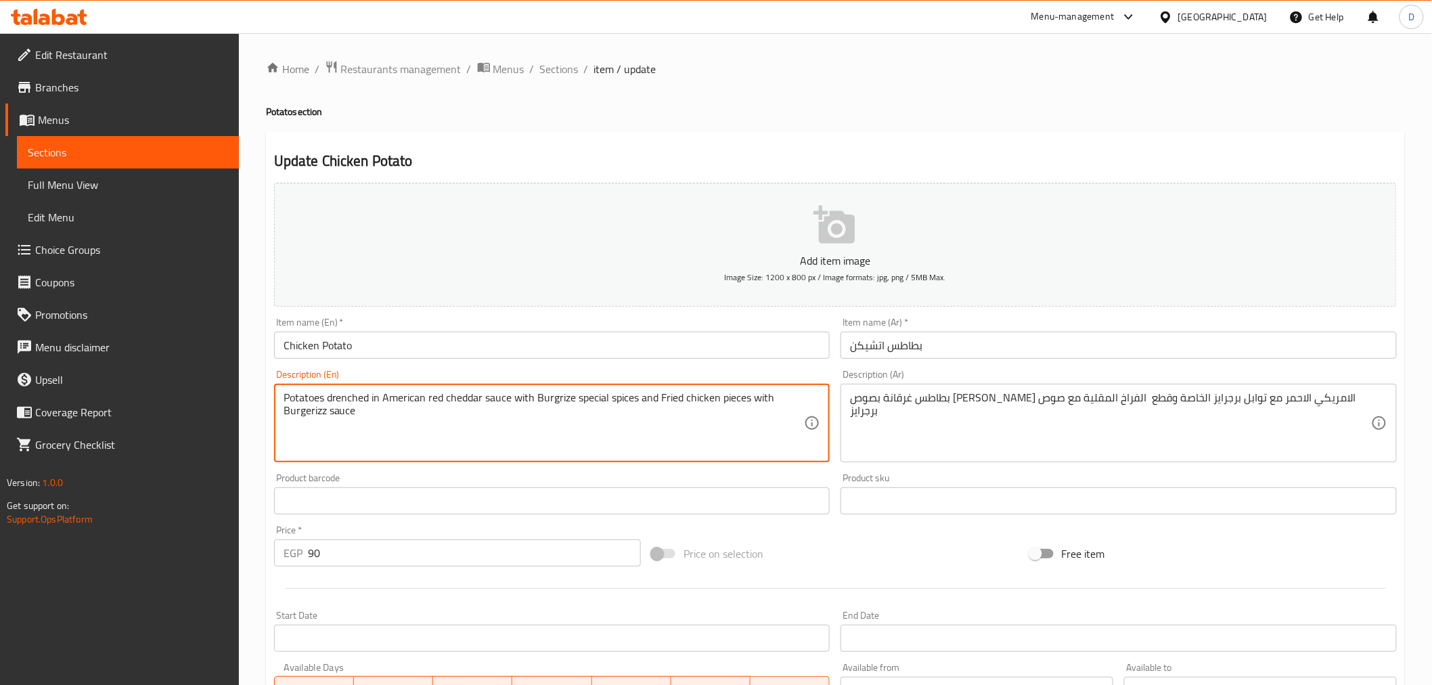
click at [333, 395] on textarea "Potatoes drenched in American red cheddar sauce with Burgrize special spices an…" at bounding box center [544, 423] width 521 height 64
click at [553, 403] on textarea "Potatoes drenched in American red cheddar sauce with Burgrize special spices an…" at bounding box center [544, 423] width 521 height 64
click at [296, 419] on textarea "Potatoes drenched in American red cheddar sauce with Burgrize special spices an…" at bounding box center [544, 423] width 521 height 64
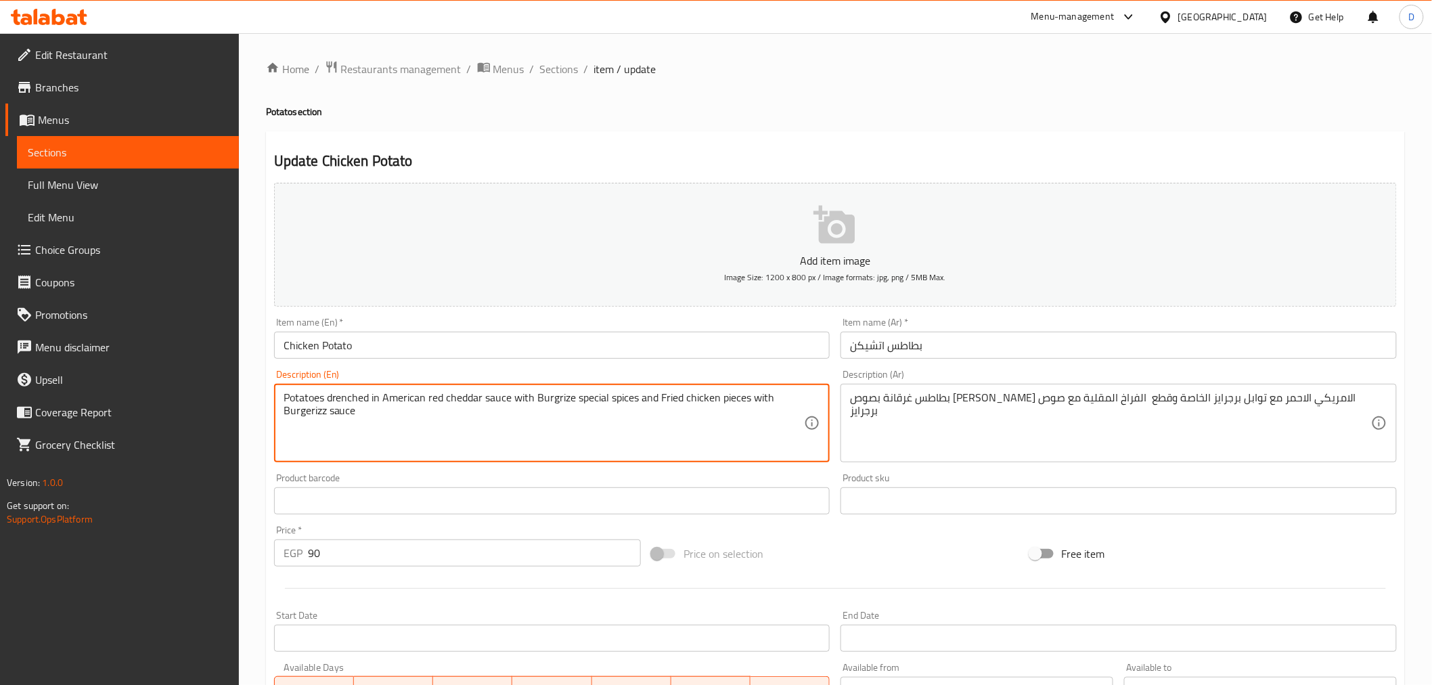
paste textarea "rize"
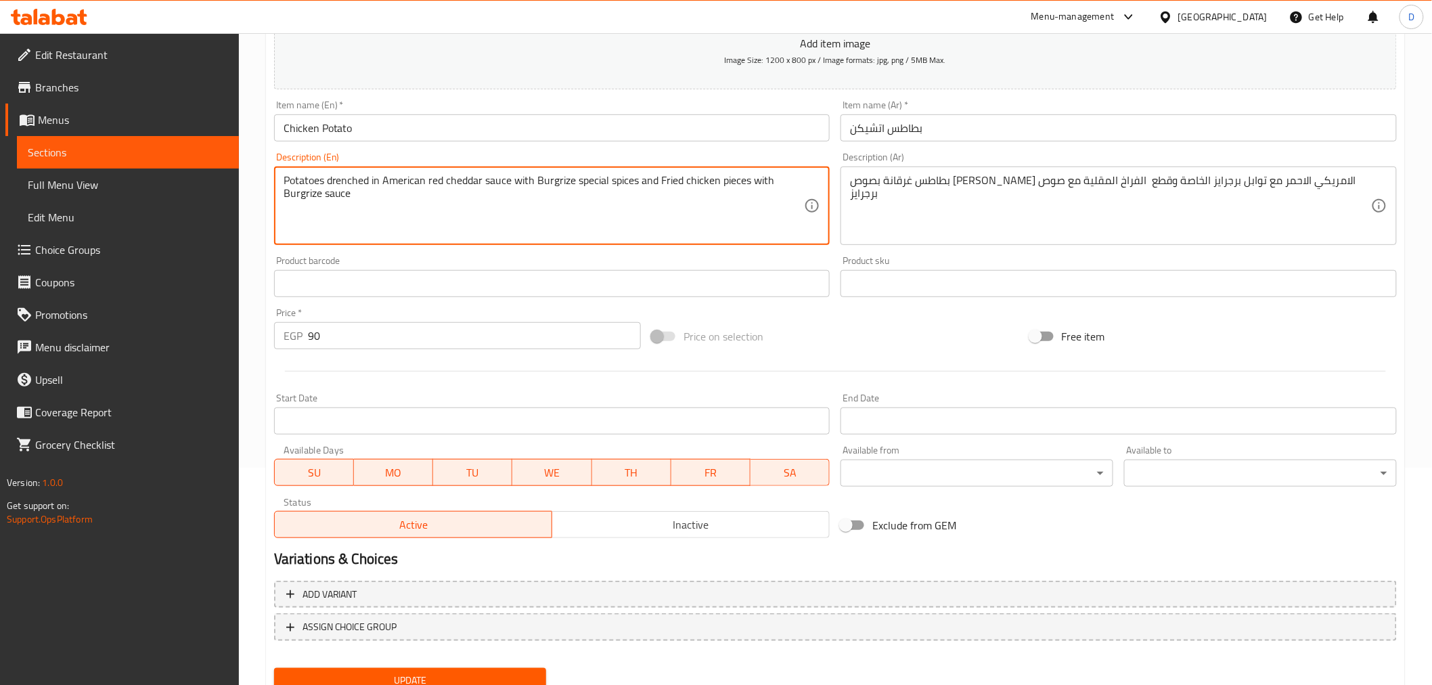
scroll to position [269, 0]
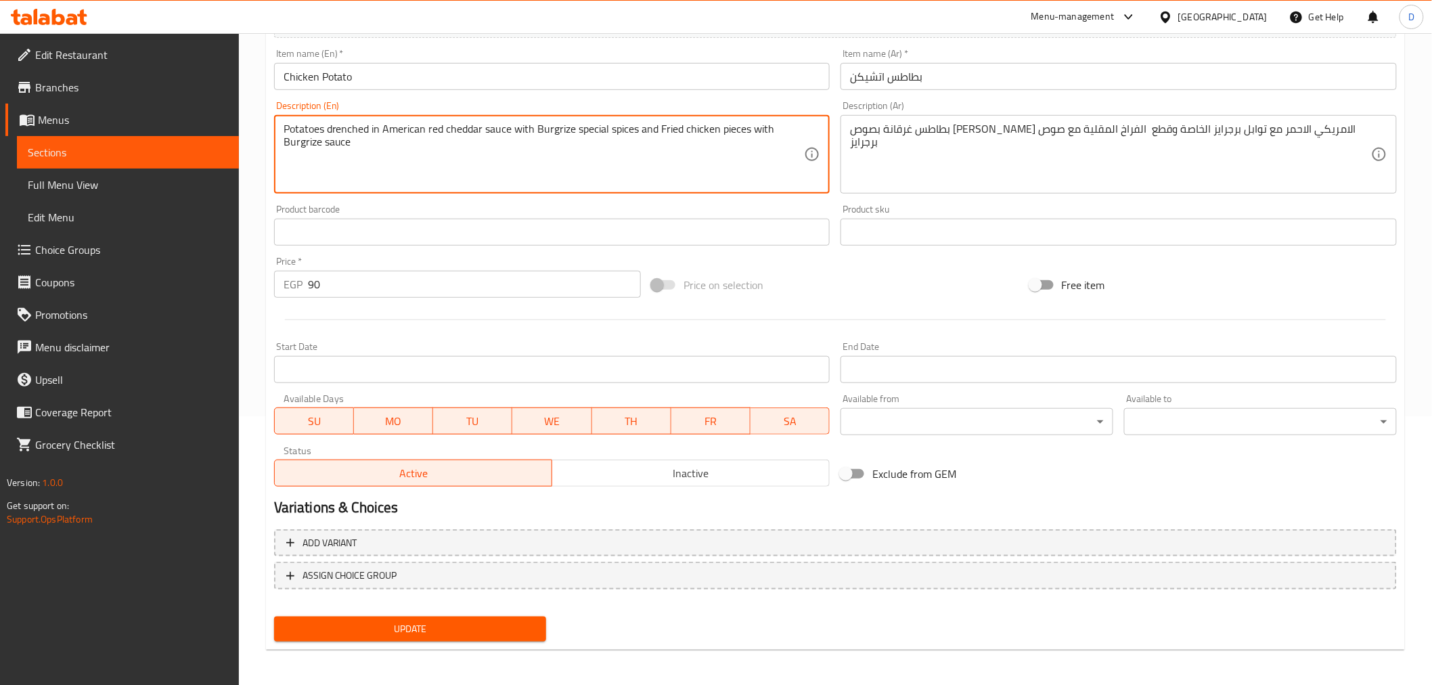
type textarea "Potatoes drenched in American red cheddar sauce with Burgrize special spices an…"
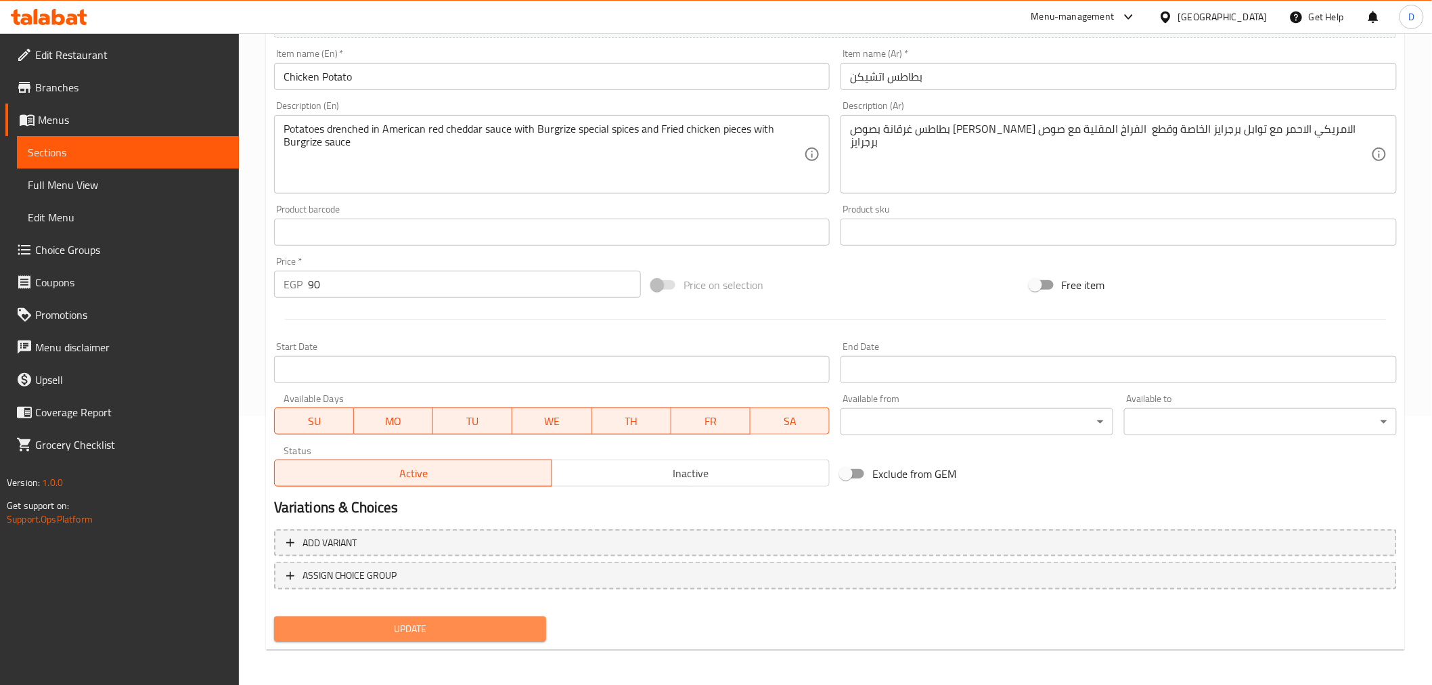
click at [509, 620] on span "Update" at bounding box center [410, 628] width 251 height 17
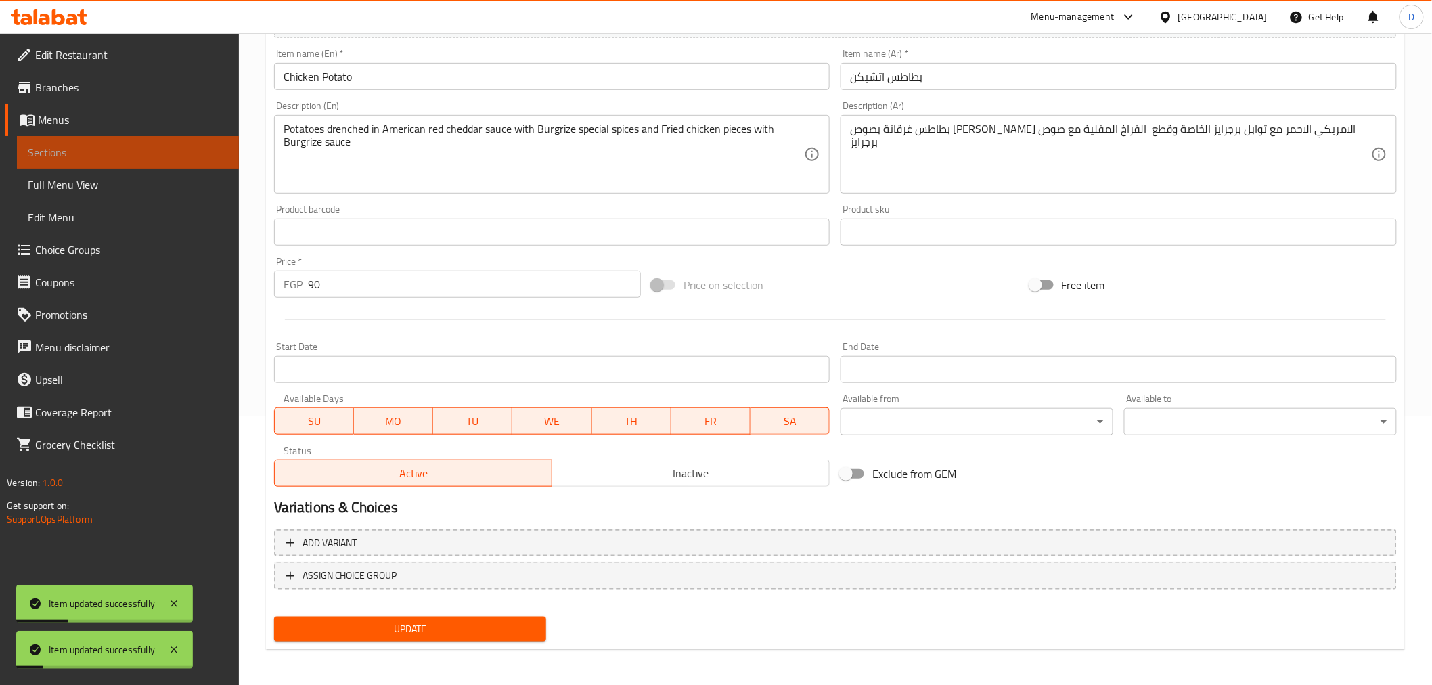
click at [185, 157] on span "Sections" at bounding box center [128, 152] width 200 height 16
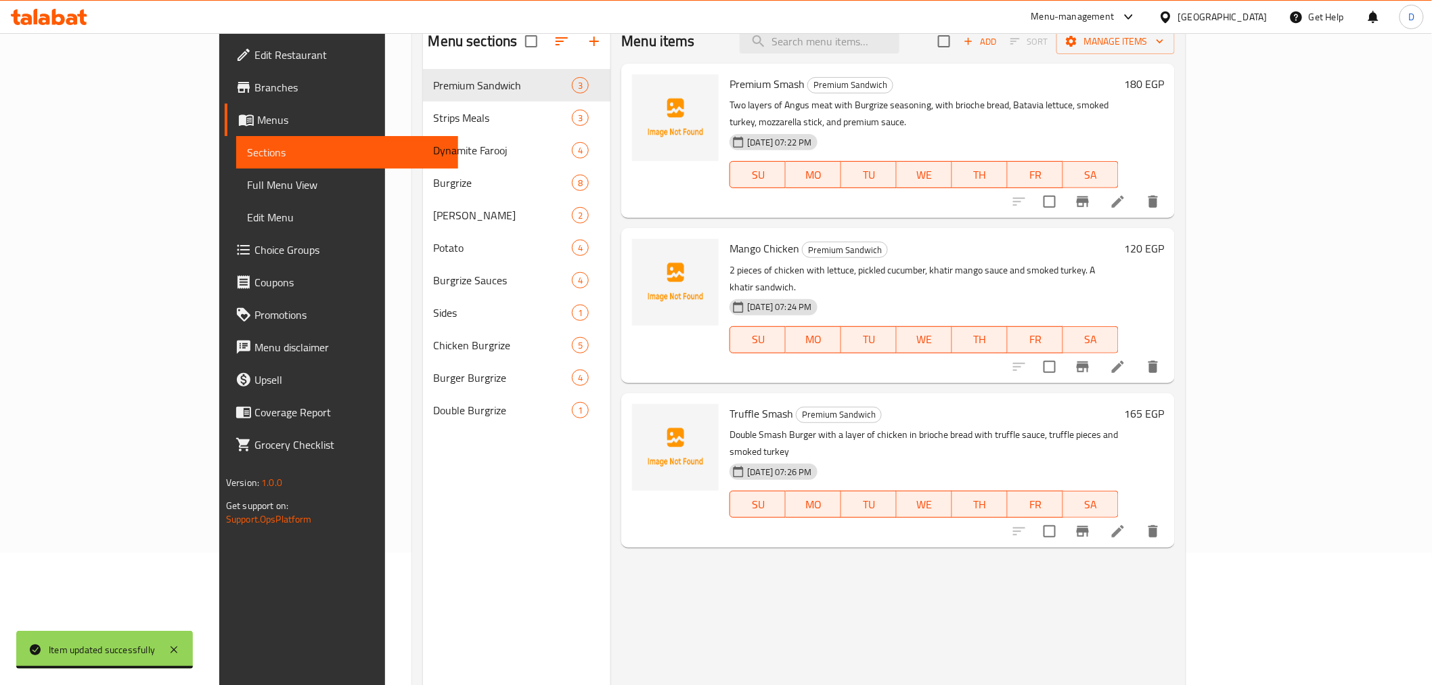
scroll to position [39, 0]
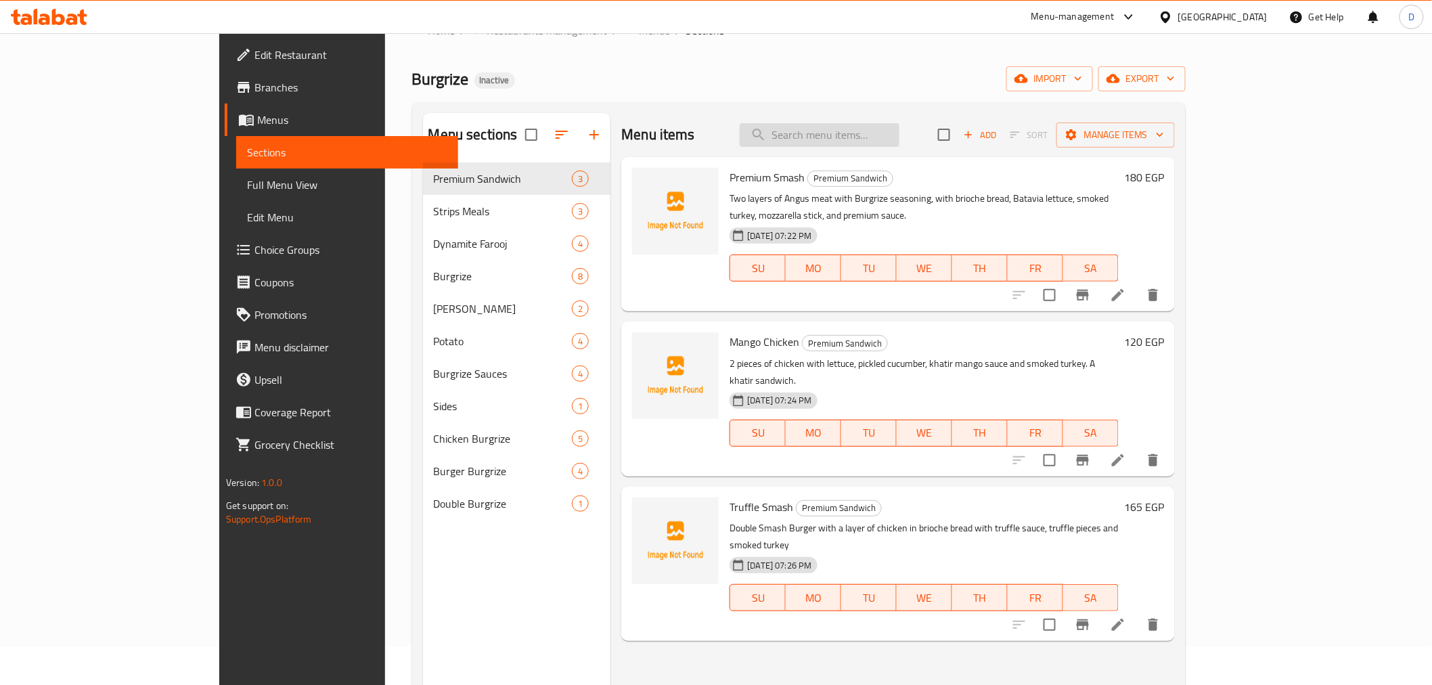
click at [823, 130] on input "search" at bounding box center [820, 135] width 160 height 24
paste input "Mozzarella Steak Chicken"
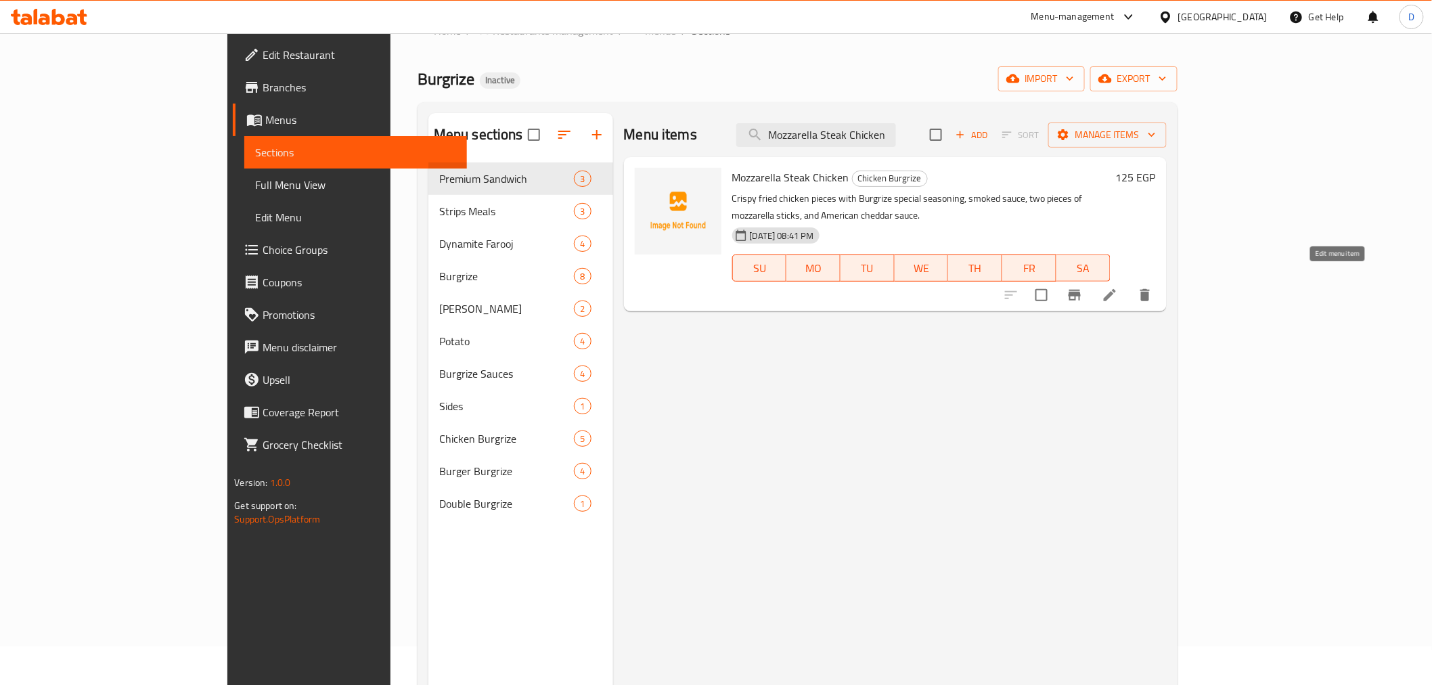
type input "Mozzarella Steak Chicken"
click at [1118, 287] on icon at bounding box center [1110, 295] width 16 height 16
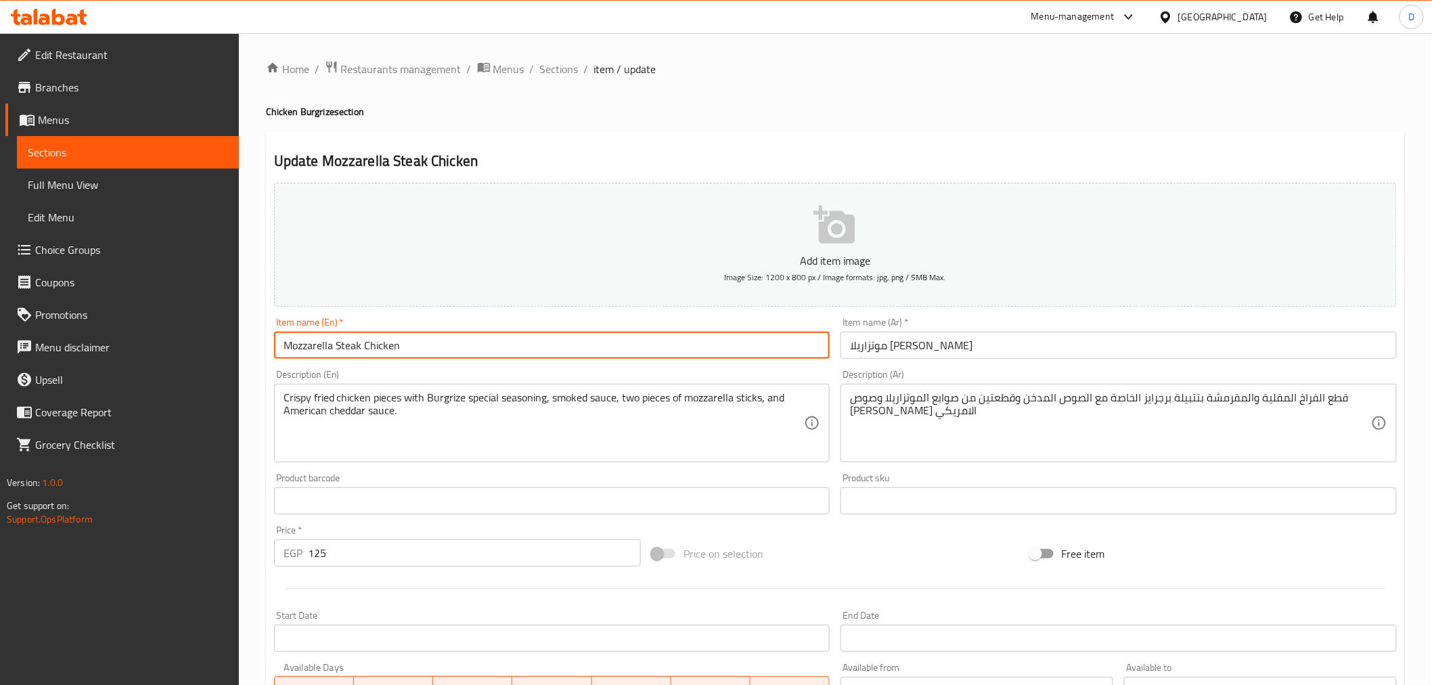
drag, startPoint x: 341, startPoint y: 348, endPoint x: 363, endPoint y: 348, distance: 21.7
click at [363, 348] on input "Mozzarella Steak Chicken" at bounding box center [552, 345] width 556 height 27
paste input "ick"
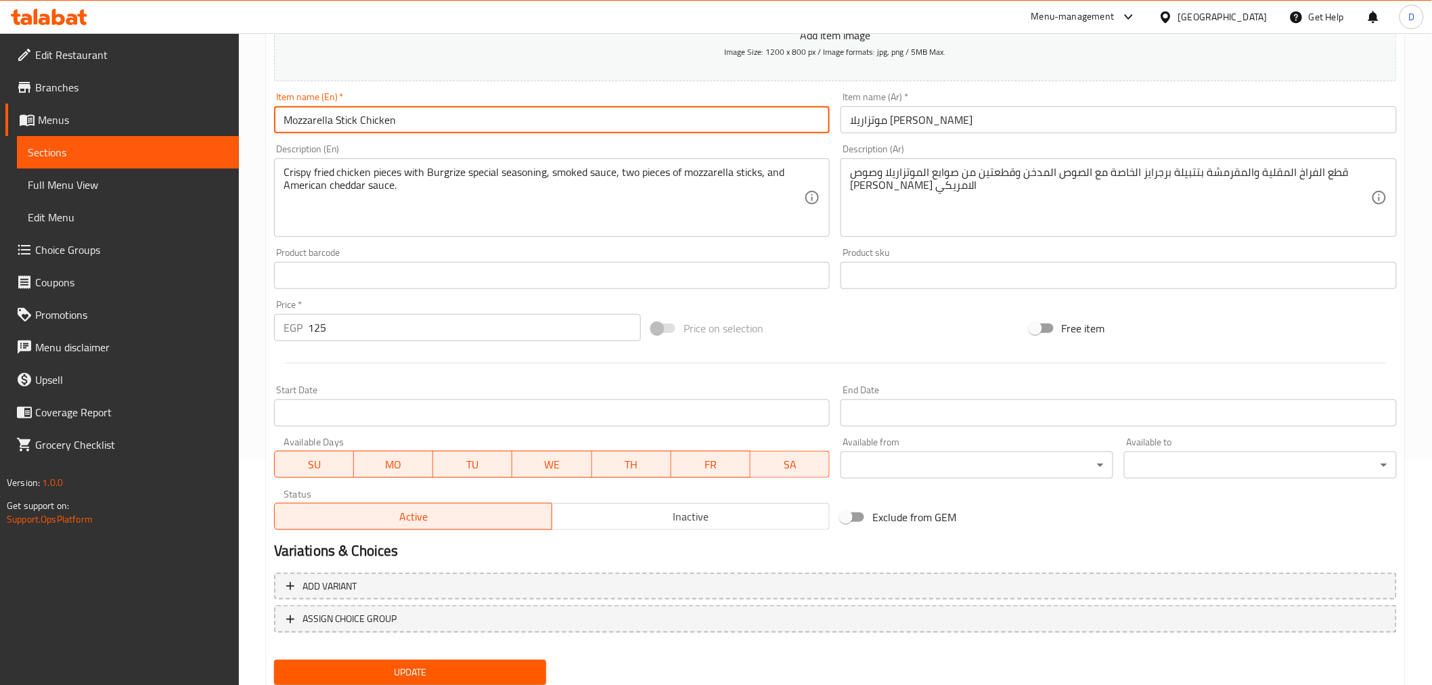
scroll to position [269, 0]
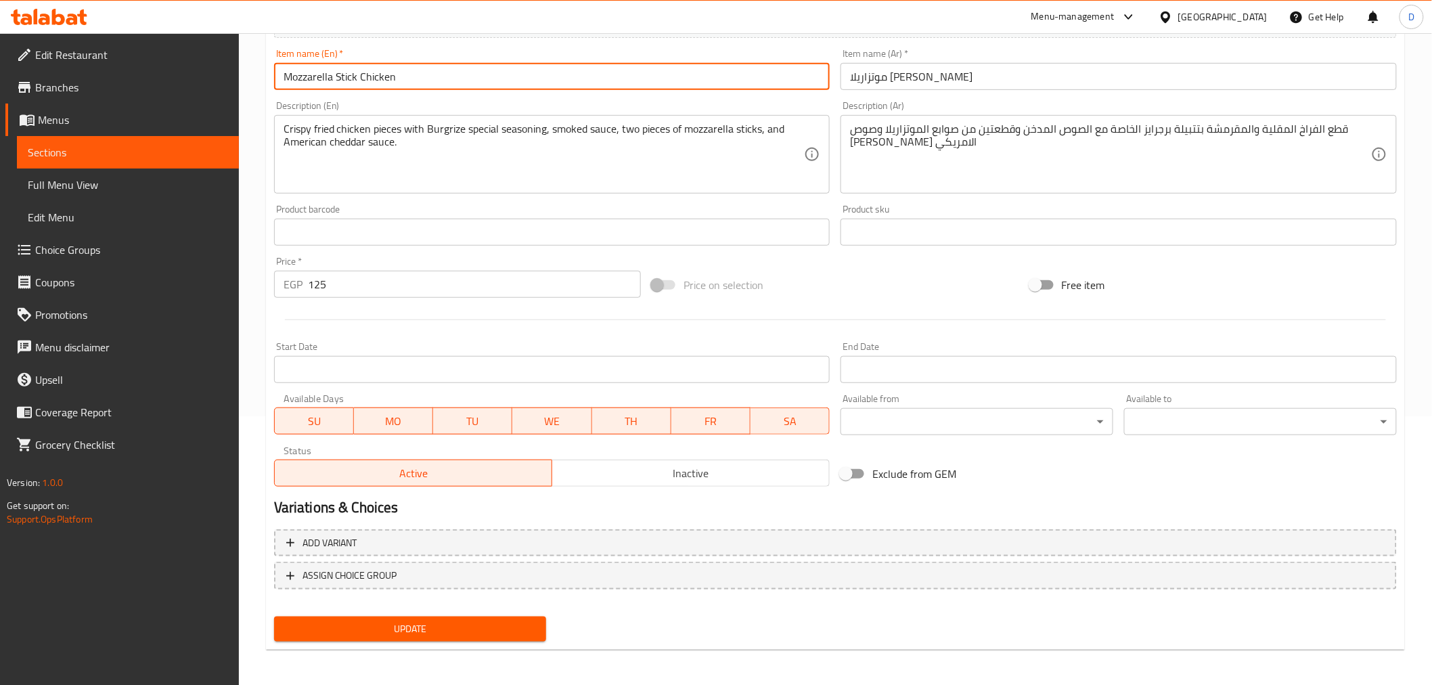
type input "Mozzarella Stick Chicken"
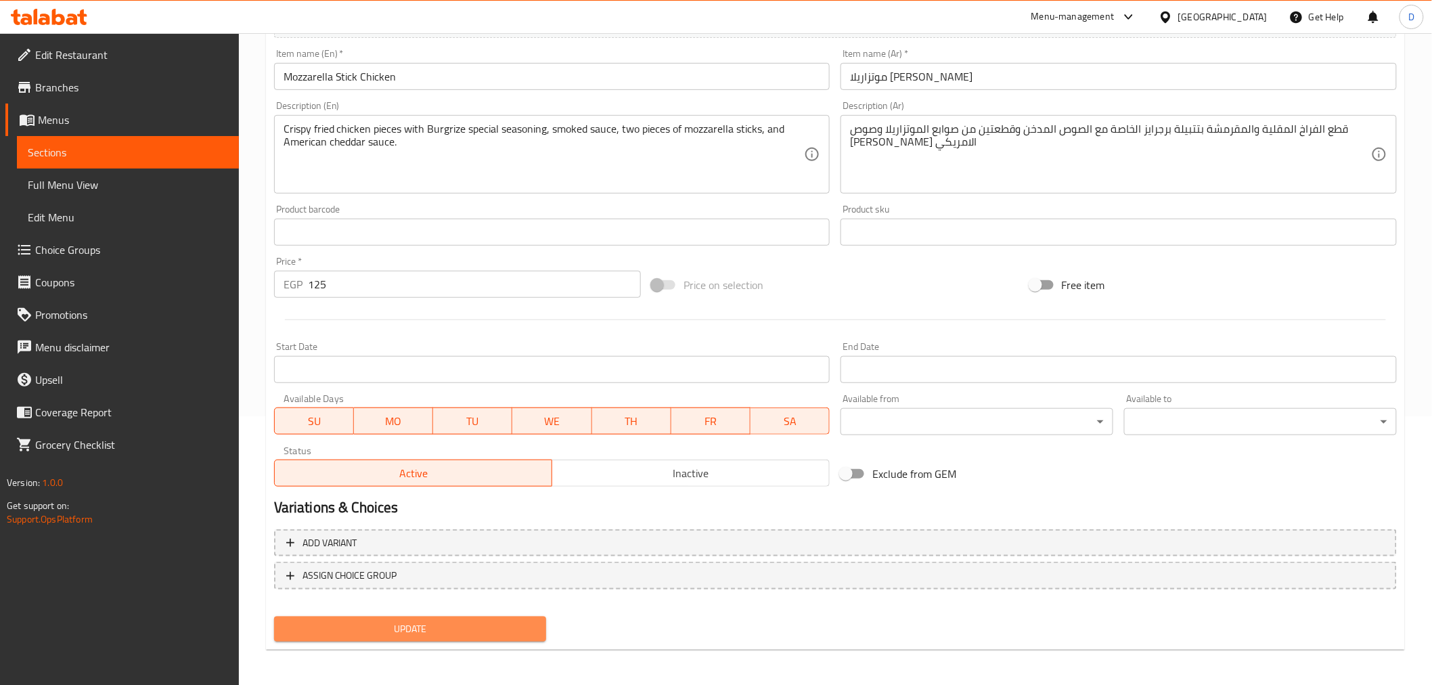
click at [455, 616] on button "Update" at bounding box center [410, 628] width 273 height 25
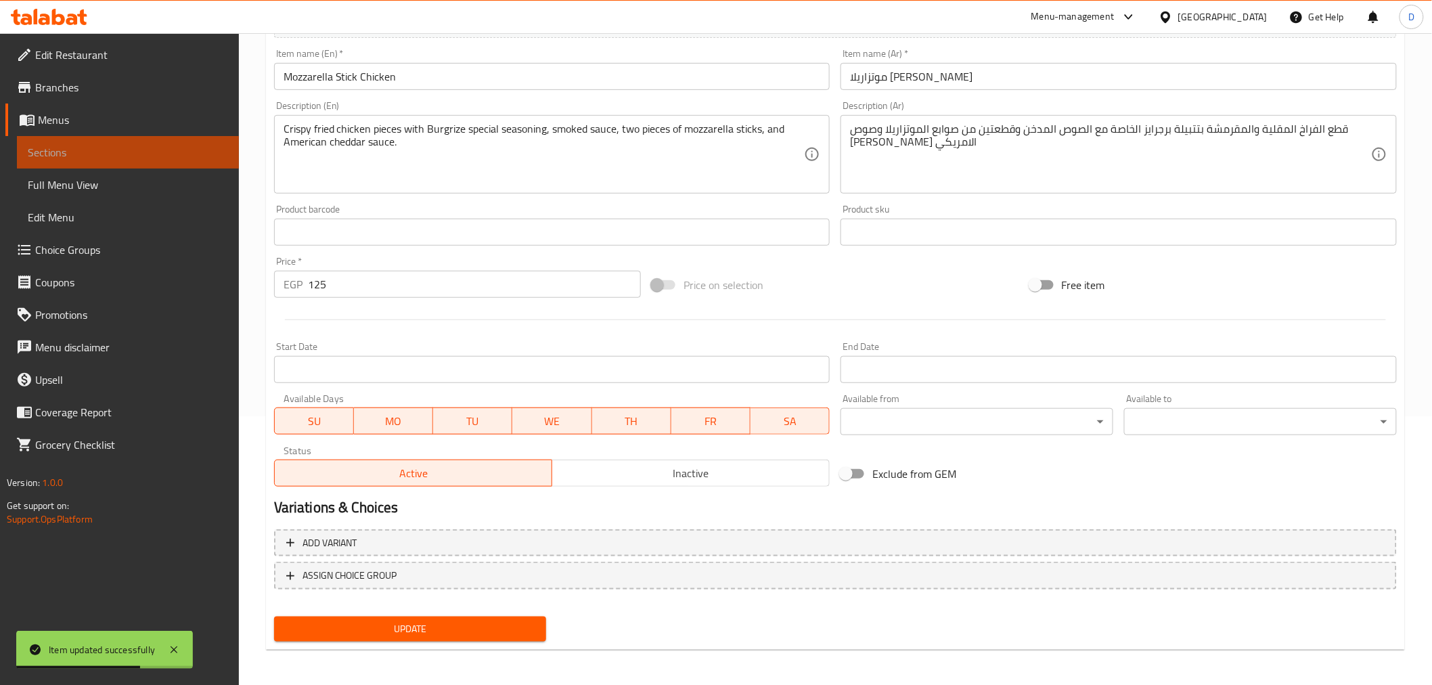
click at [206, 150] on span "Sections" at bounding box center [128, 152] width 200 height 16
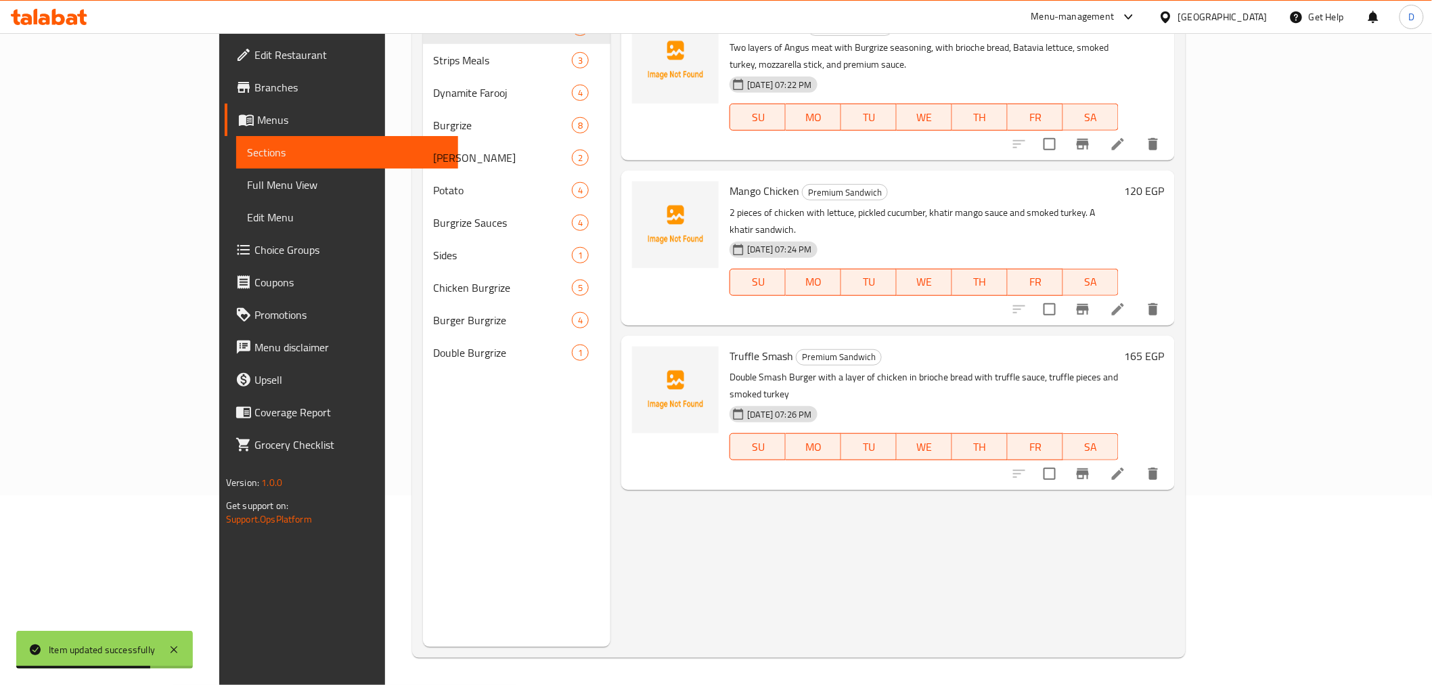
scroll to position [39, 0]
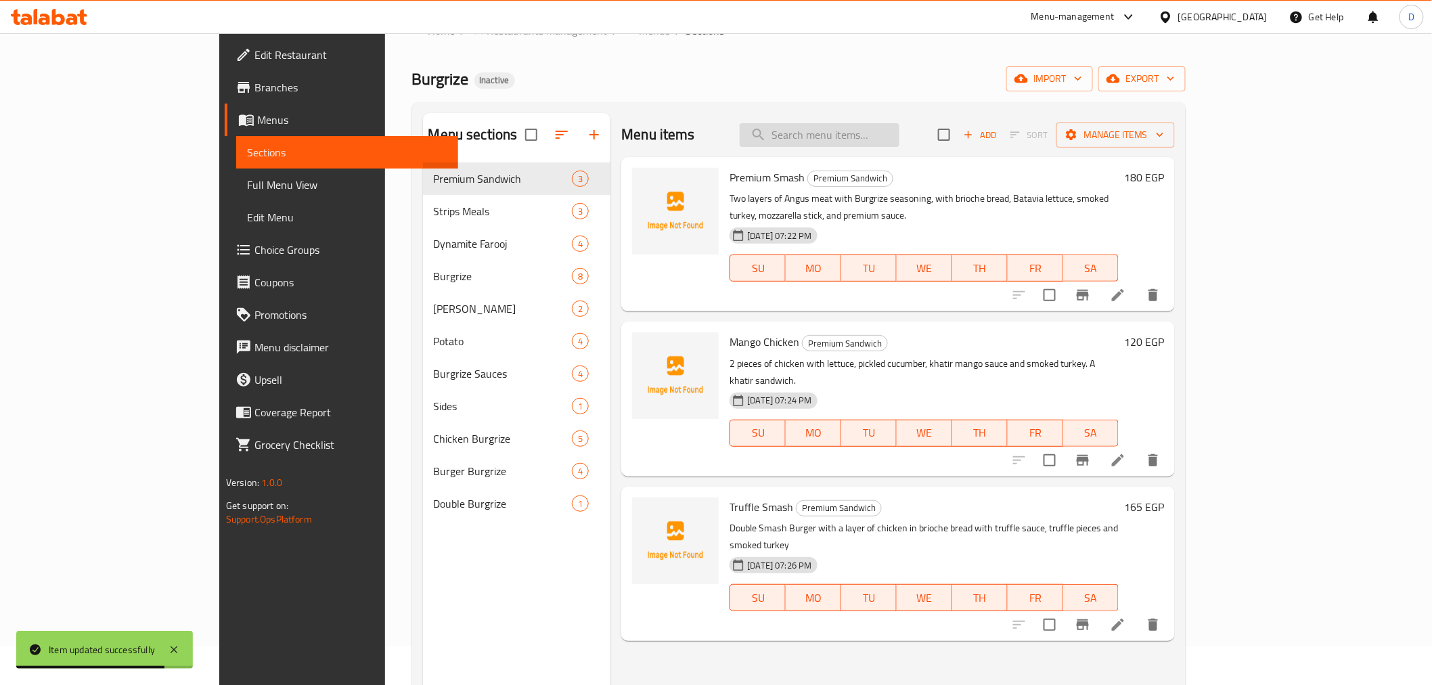
click at [840, 137] on input "search" at bounding box center [820, 135] width 160 height 24
paste input "Steak"
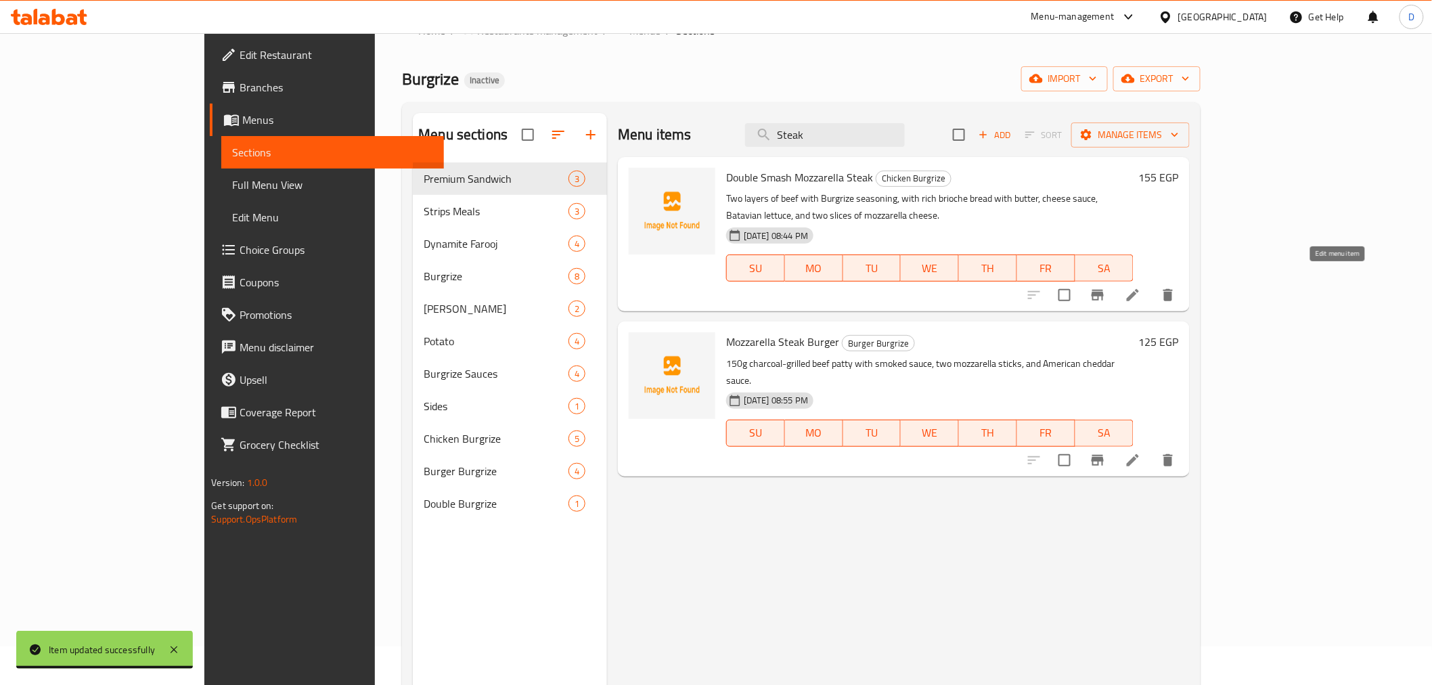
type input "Steak"
click at [1141, 287] on icon at bounding box center [1133, 295] width 16 height 16
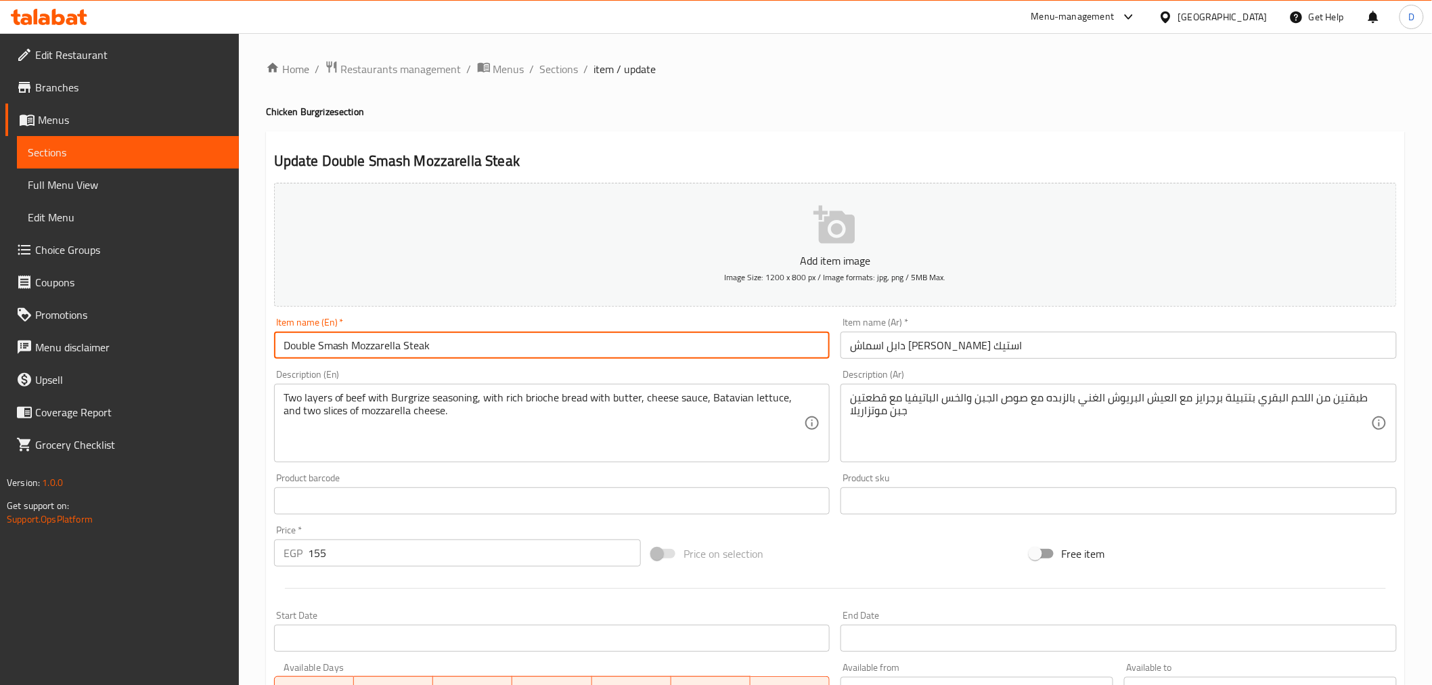
drag, startPoint x: 407, startPoint y: 346, endPoint x: 430, endPoint y: 344, distance: 23.2
click at [430, 344] on input "Double Smash Mozzarella Steak" at bounding box center [552, 345] width 556 height 27
paste input "ic"
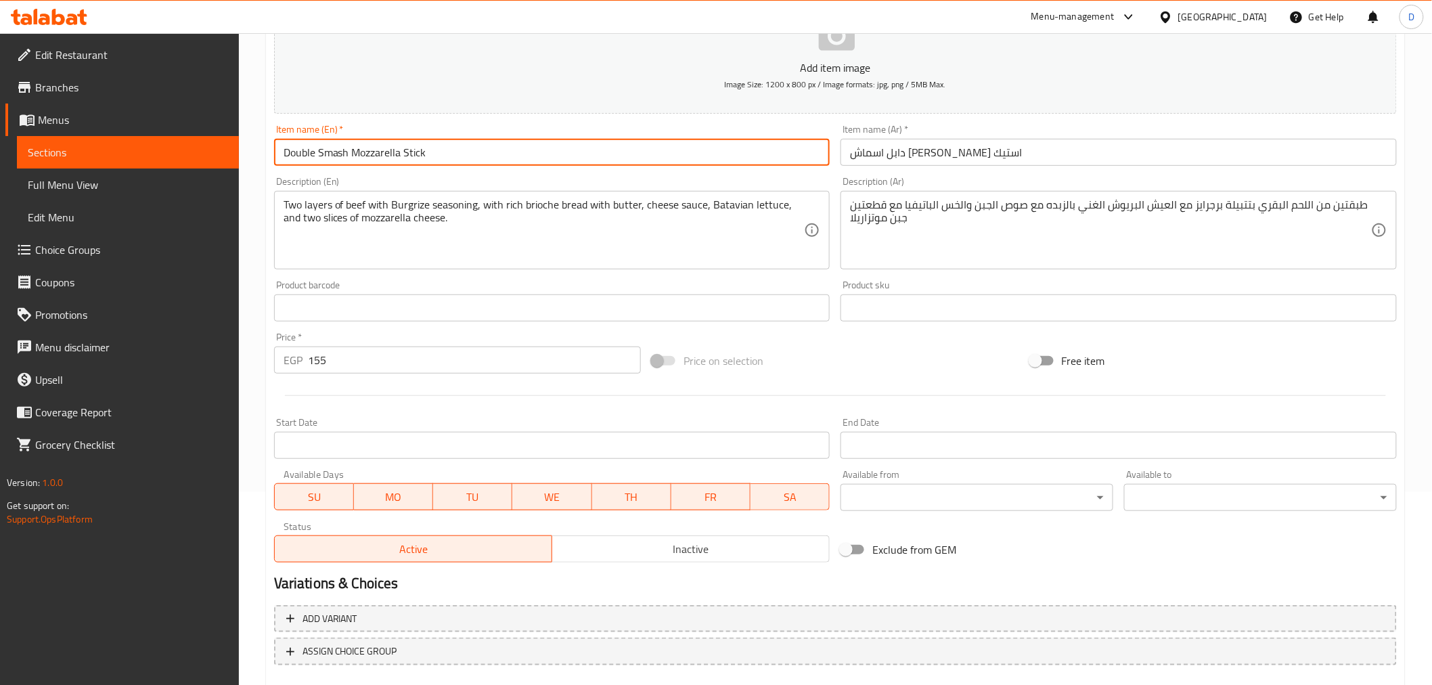
scroll to position [225, 0]
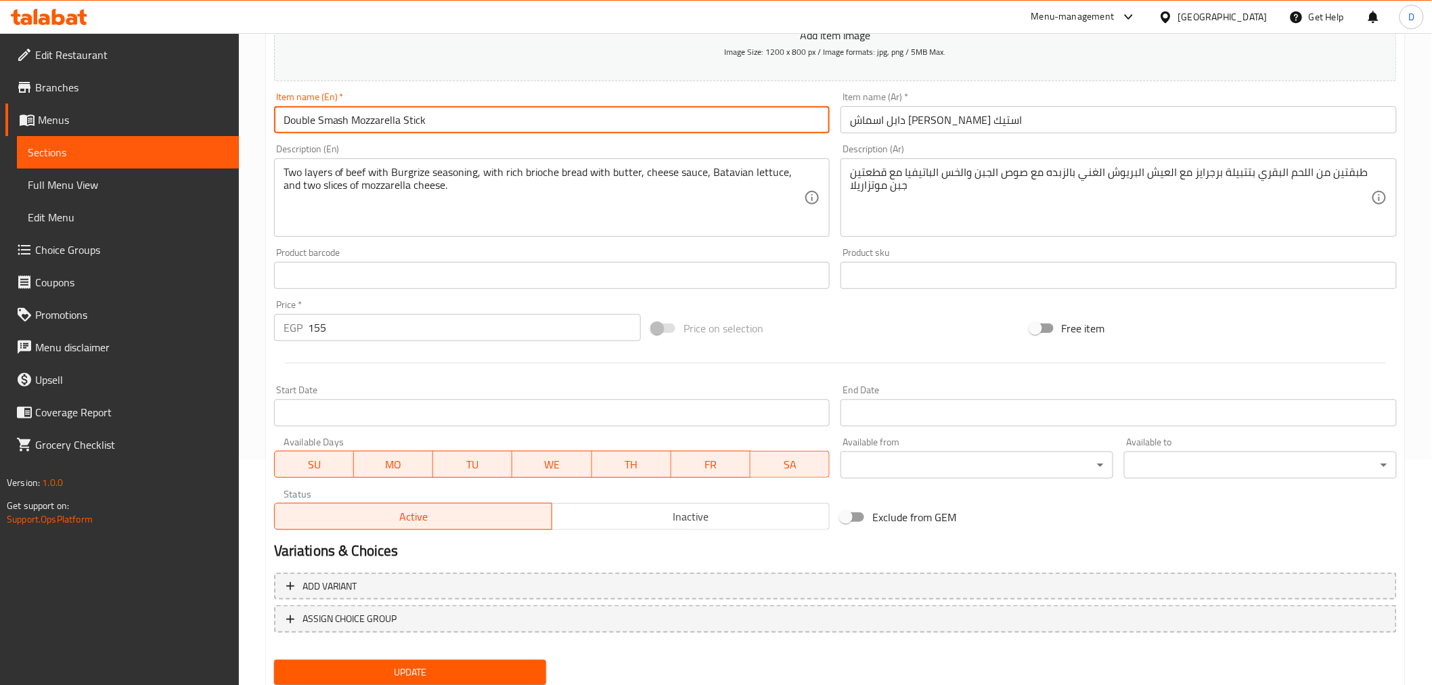
type input "Double Smash Mozzarella Stick"
click at [482, 675] on span "Update" at bounding box center [410, 672] width 251 height 17
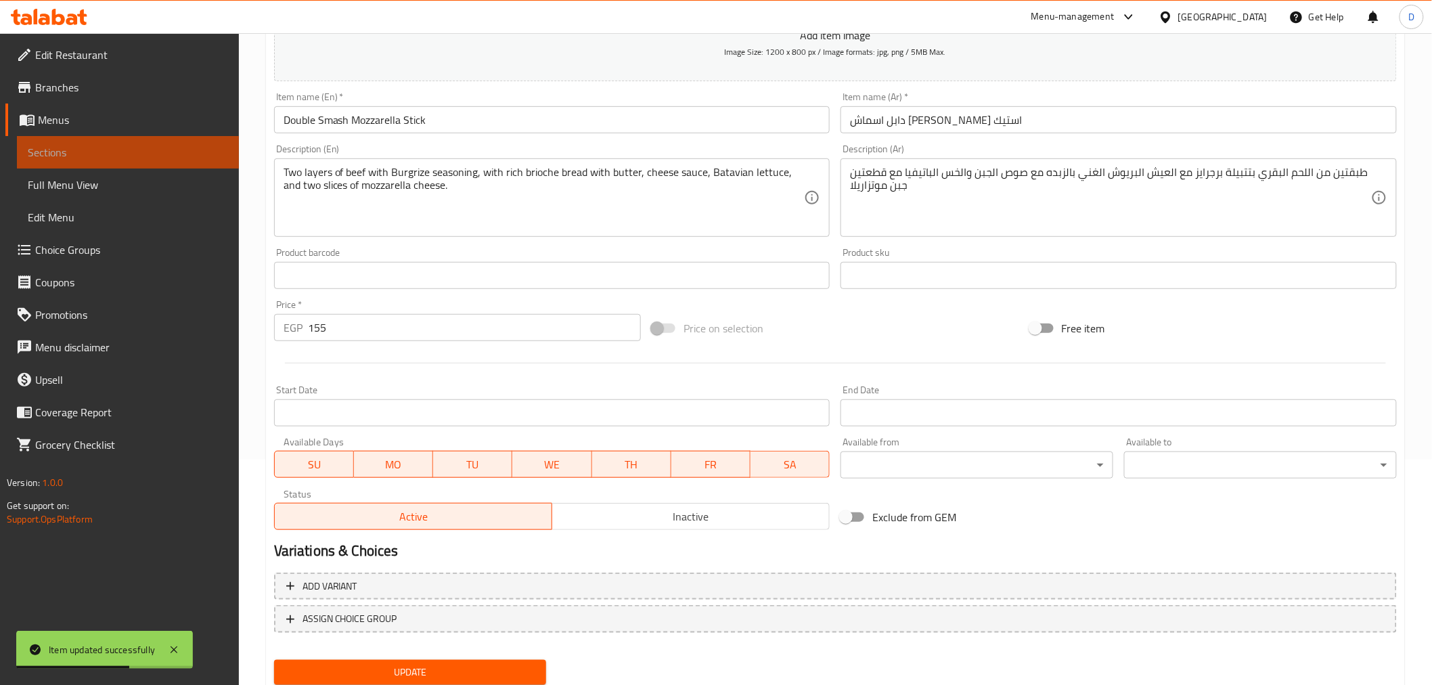
click at [191, 156] on span "Sections" at bounding box center [128, 152] width 200 height 16
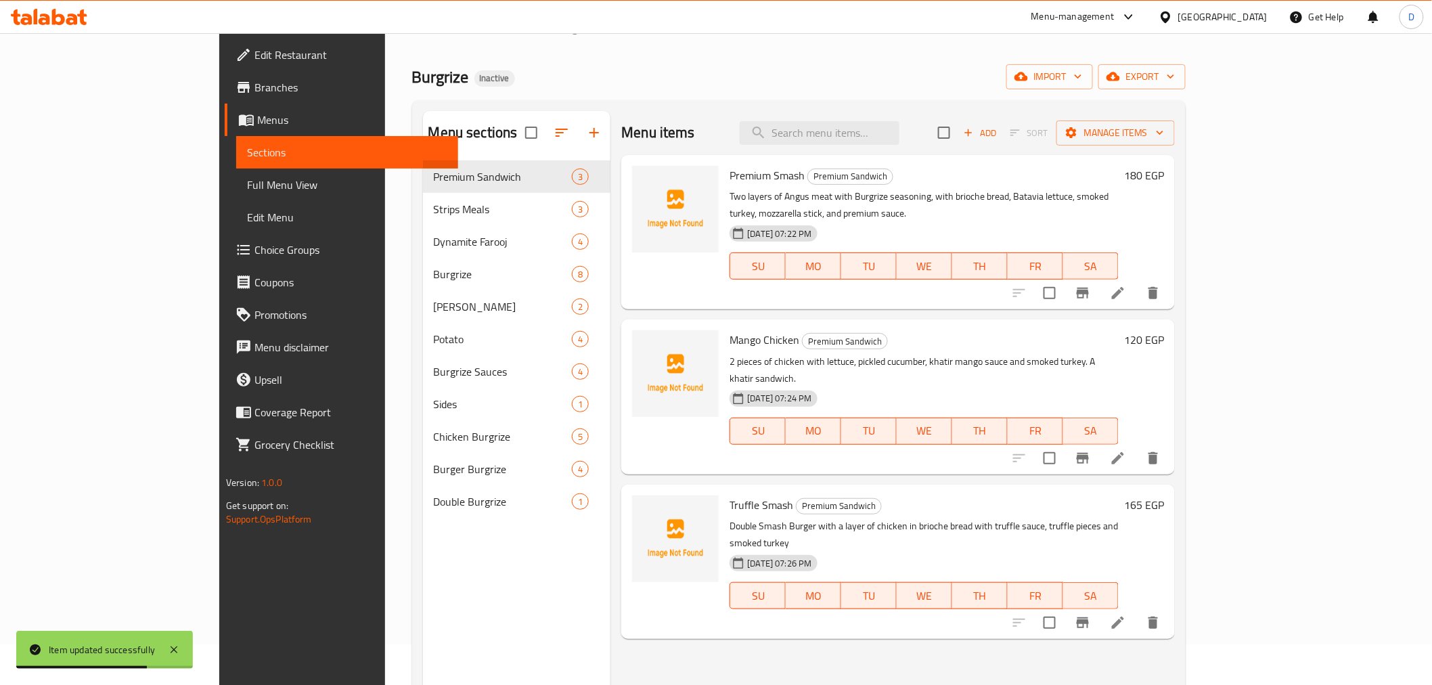
scroll to position [39, 0]
click at [892, 134] on input "search" at bounding box center [820, 135] width 160 height 24
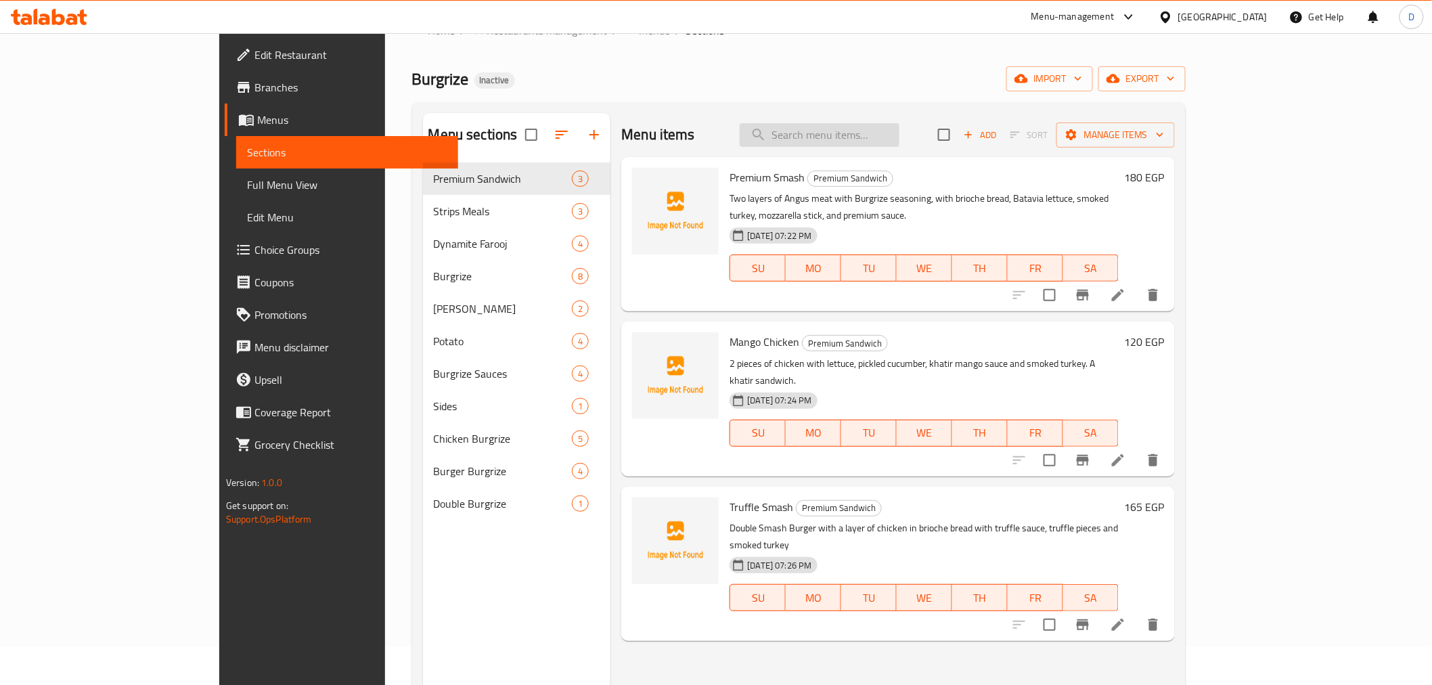
click at [899, 123] on input "search" at bounding box center [820, 135] width 160 height 24
paste input "steak"
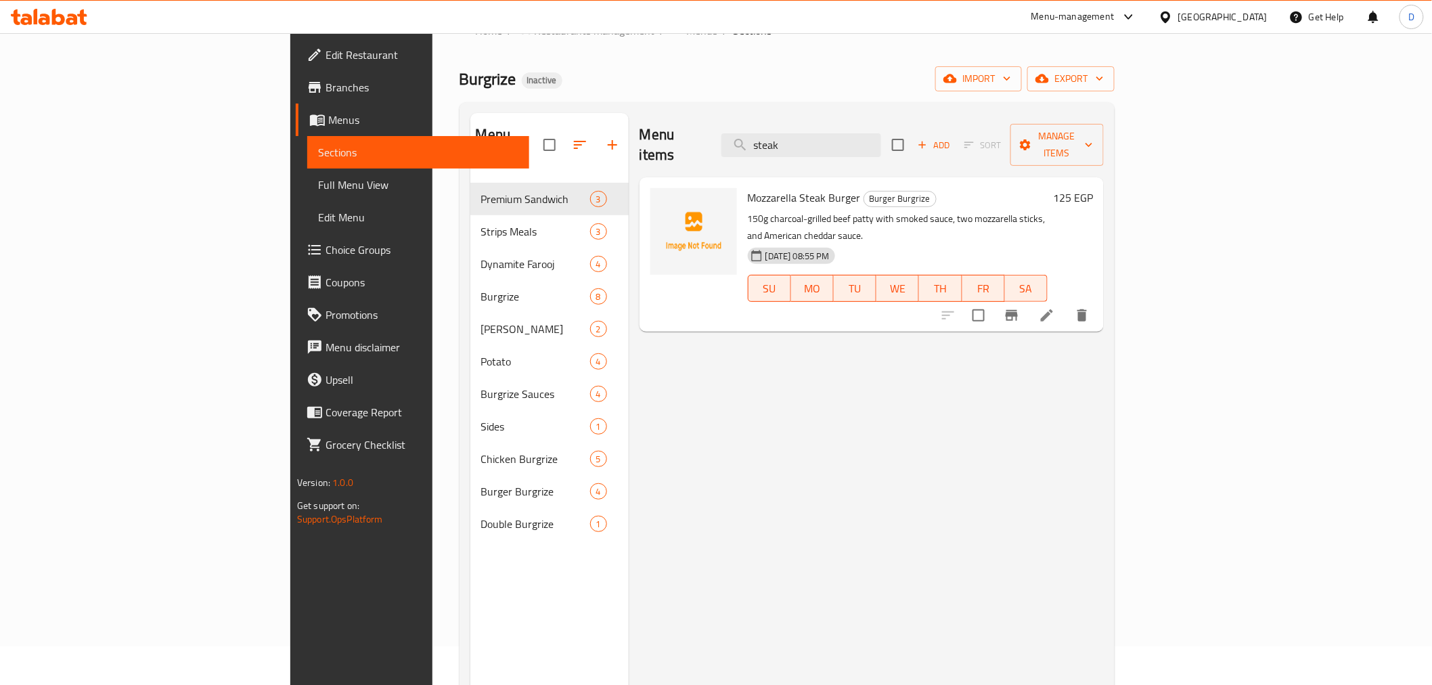
type input "steak"
click at [1066, 303] on li at bounding box center [1047, 315] width 38 height 24
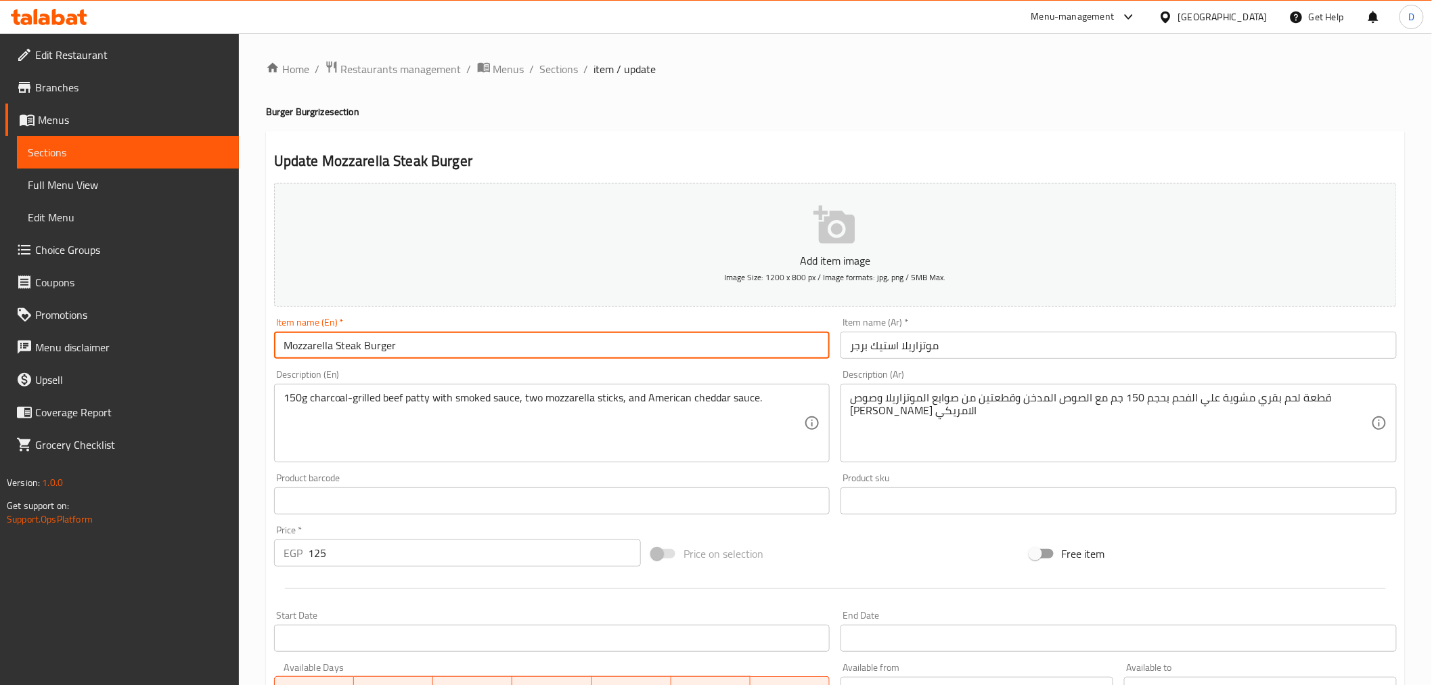
drag, startPoint x: 342, startPoint y: 353, endPoint x: 359, endPoint y: 355, distance: 17.1
click at [359, 355] on input "Mozzarella Steak Burger" at bounding box center [552, 345] width 556 height 27
paste input "ic"
type input "Mozzarella Stick Burger"
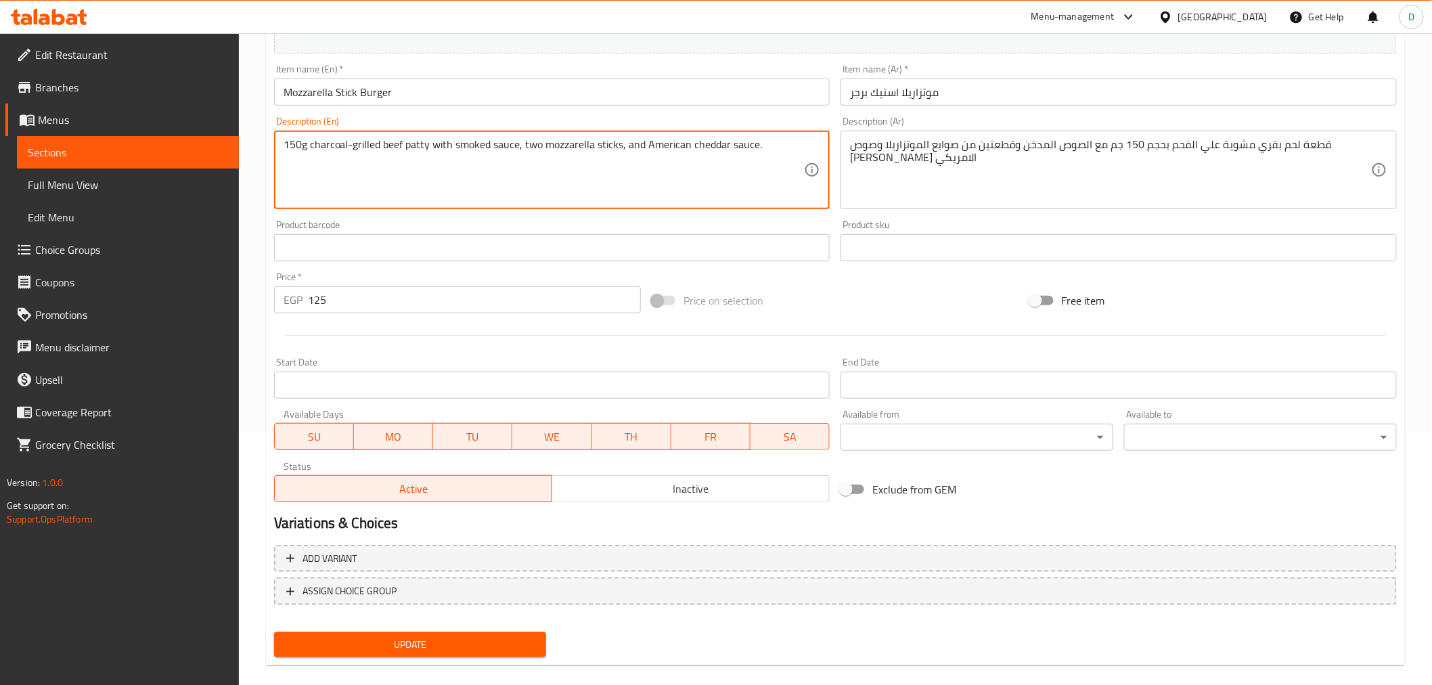
scroll to position [269, 0]
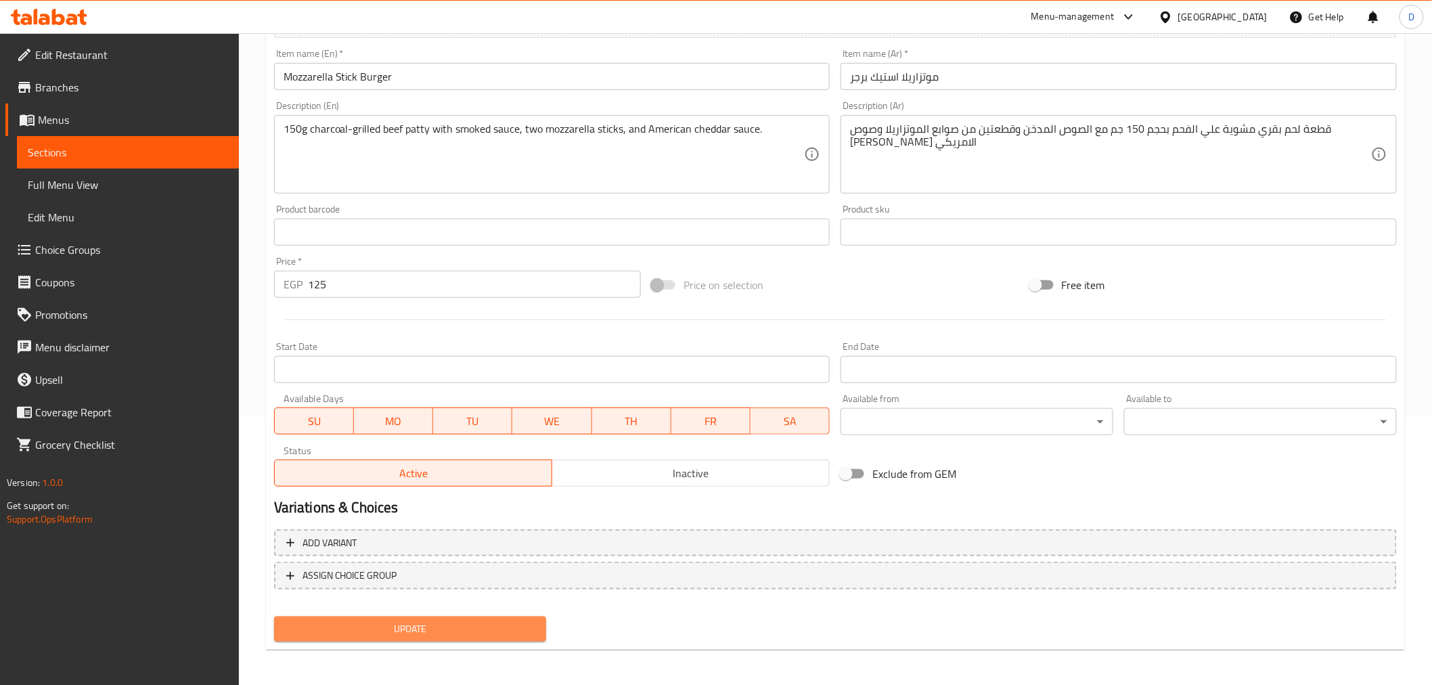
click at [422, 632] on span "Update" at bounding box center [410, 628] width 251 height 17
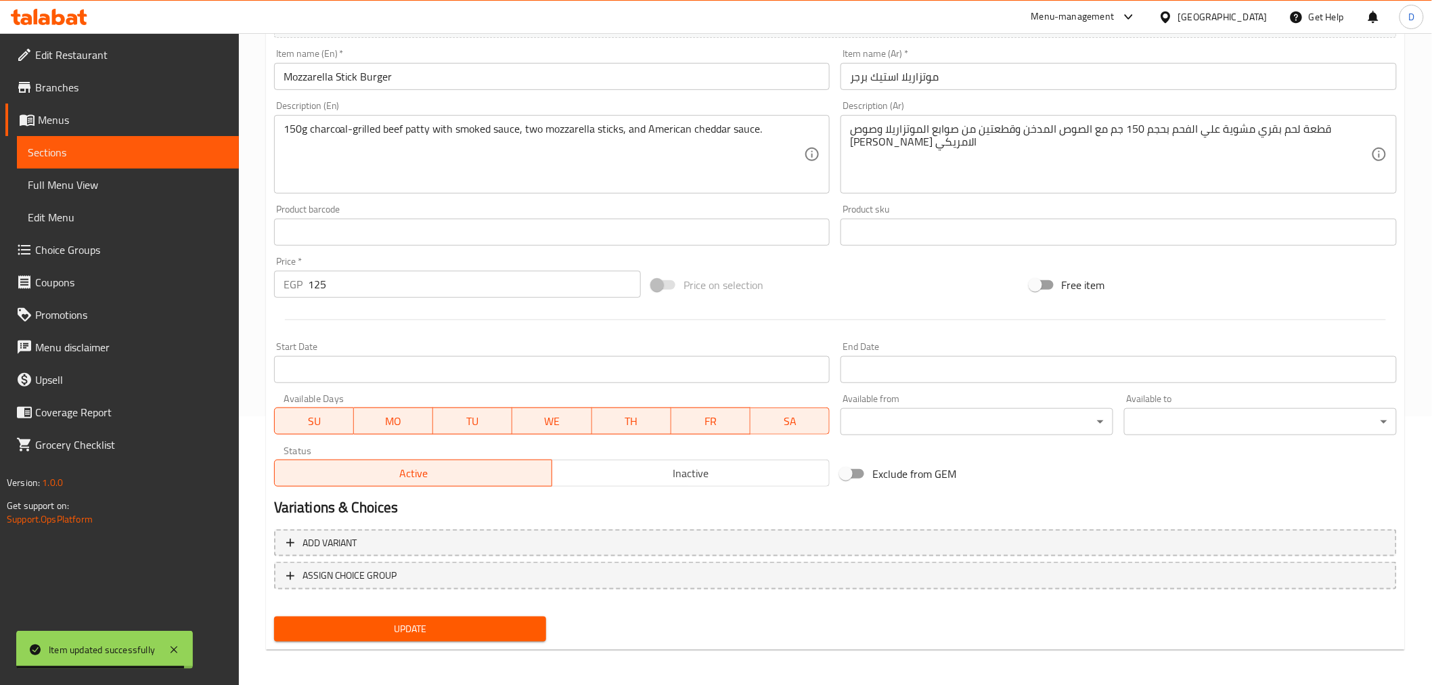
click at [192, 144] on span "Sections" at bounding box center [128, 152] width 200 height 16
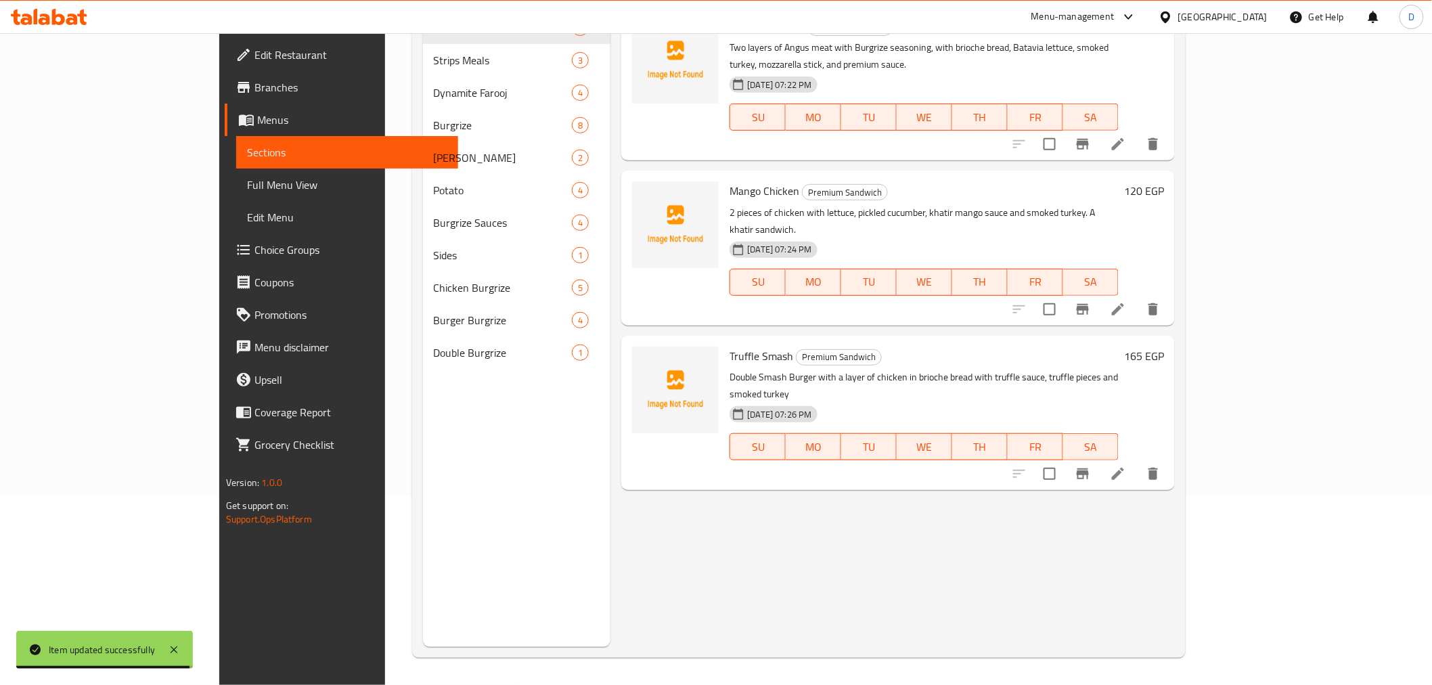
scroll to position [189, 0]
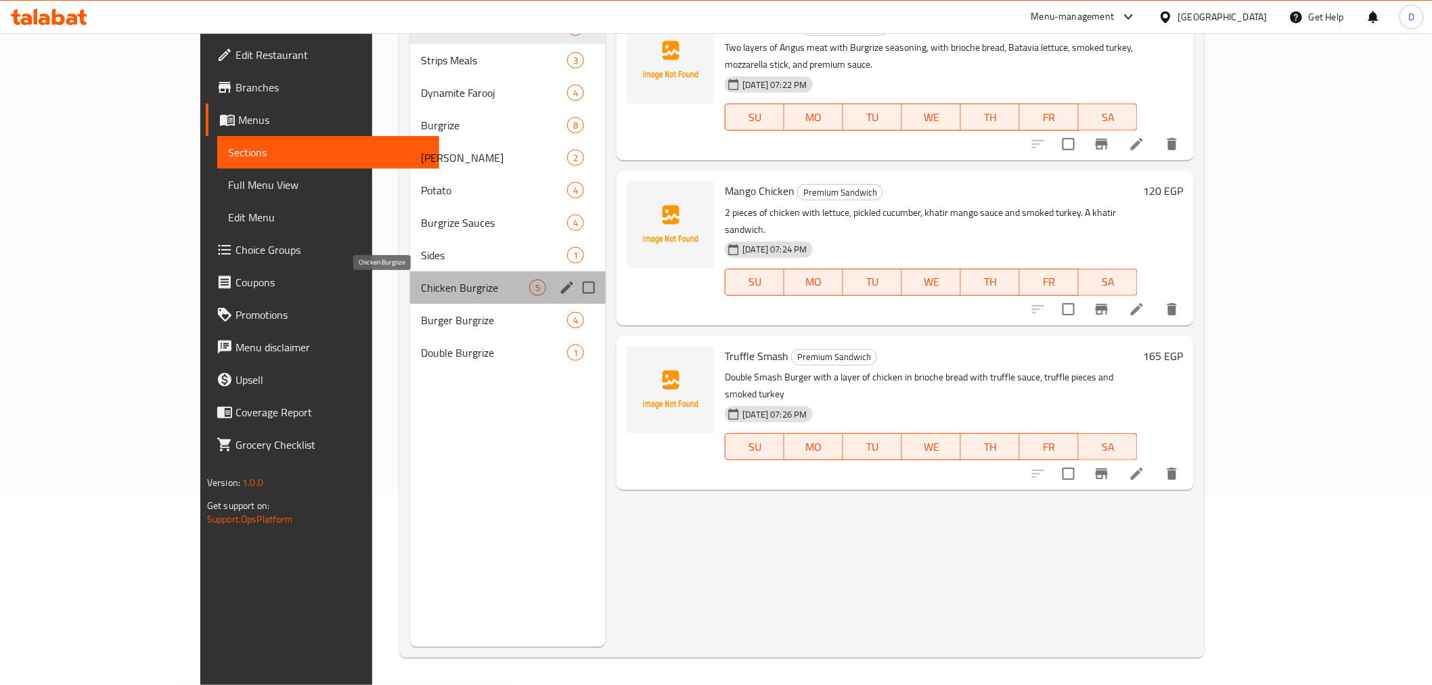
click at [421, 291] on span "Chicken Burgrize" at bounding box center [475, 287] width 108 height 16
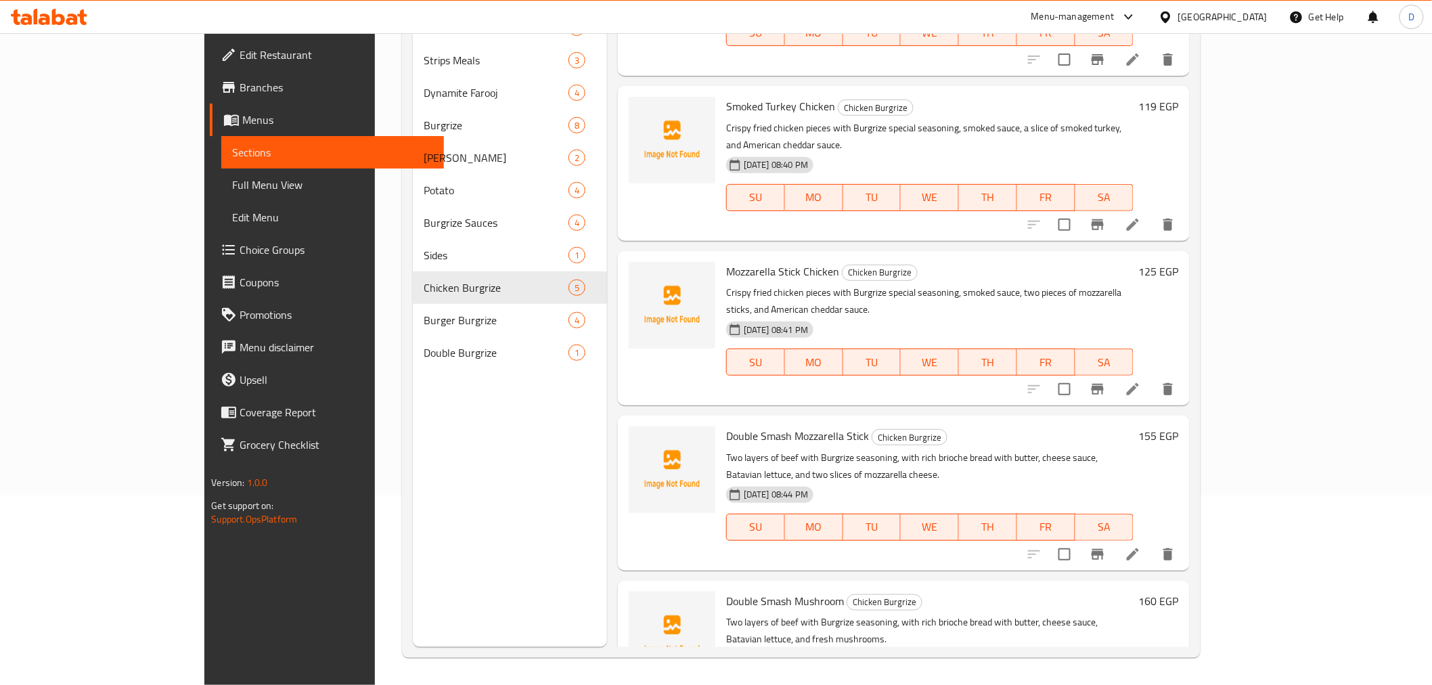
scroll to position [87, 0]
click at [767, 419] on div "Double Smash Mozzarella Stick Chicken Burgrize Two layers of beef with Burgrize…" at bounding box center [929, 490] width 417 height 143
click at [812, 424] on span "Double Smash Mozzarella Stick" at bounding box center [797, 434] width 143 height 20
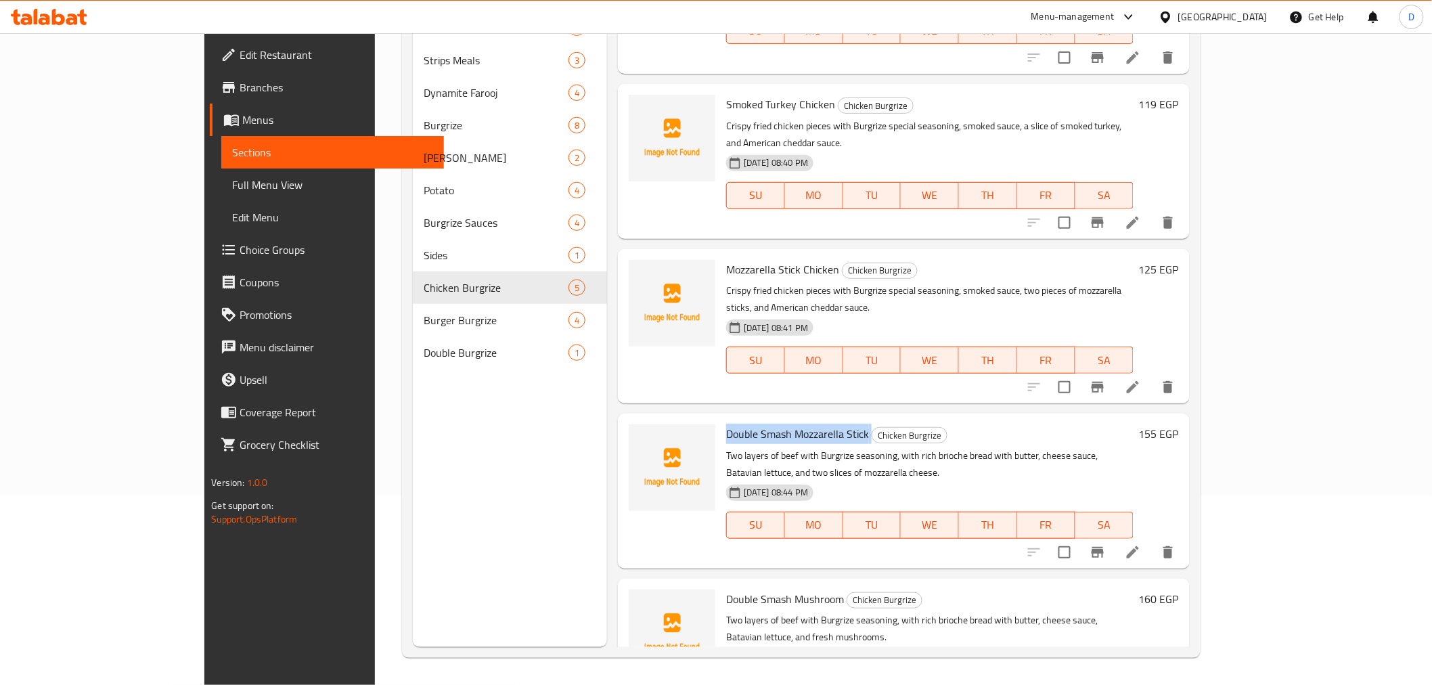
copy h6 "Double Smash Mozzarella Stick"
click at [784, 589] on span "Double Smash Mushroom" at bounding box center [785, 599] width 118 height 20
copy h6 "Double Smash Mushroom"
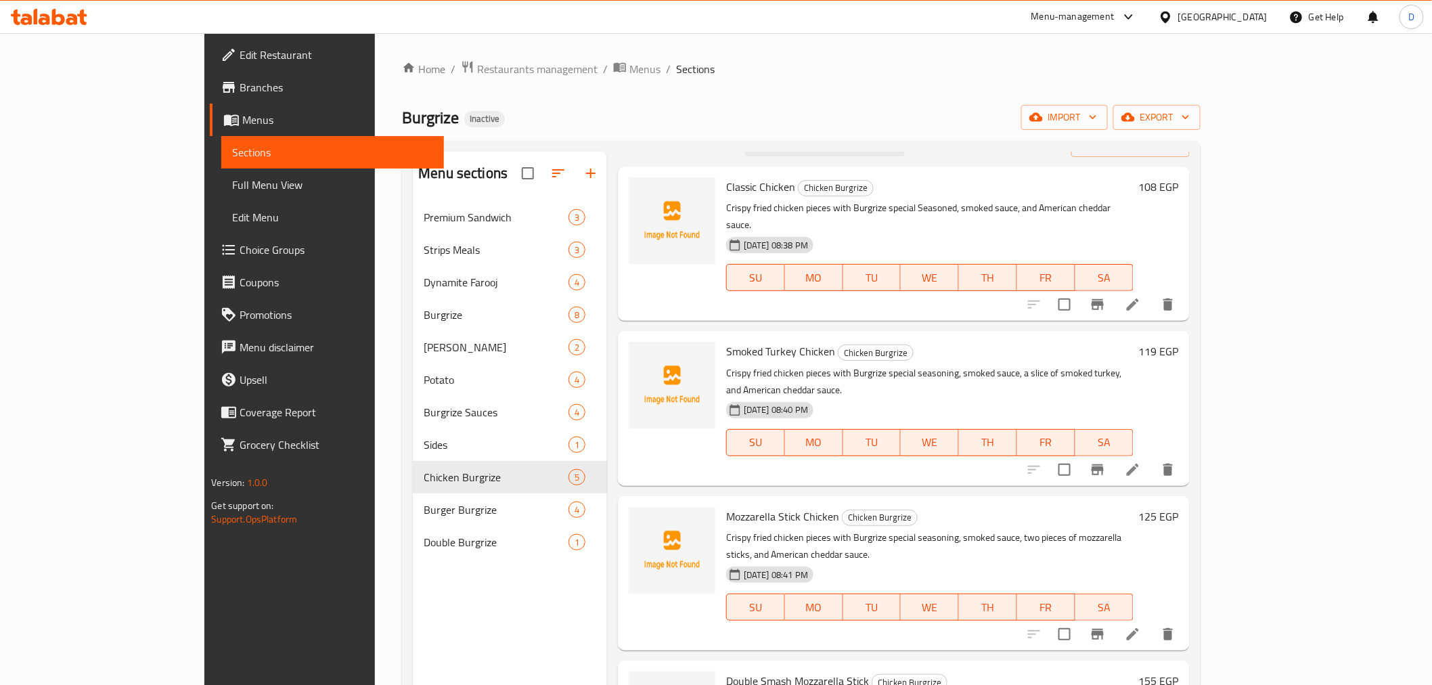
scroll to position [12, 0]
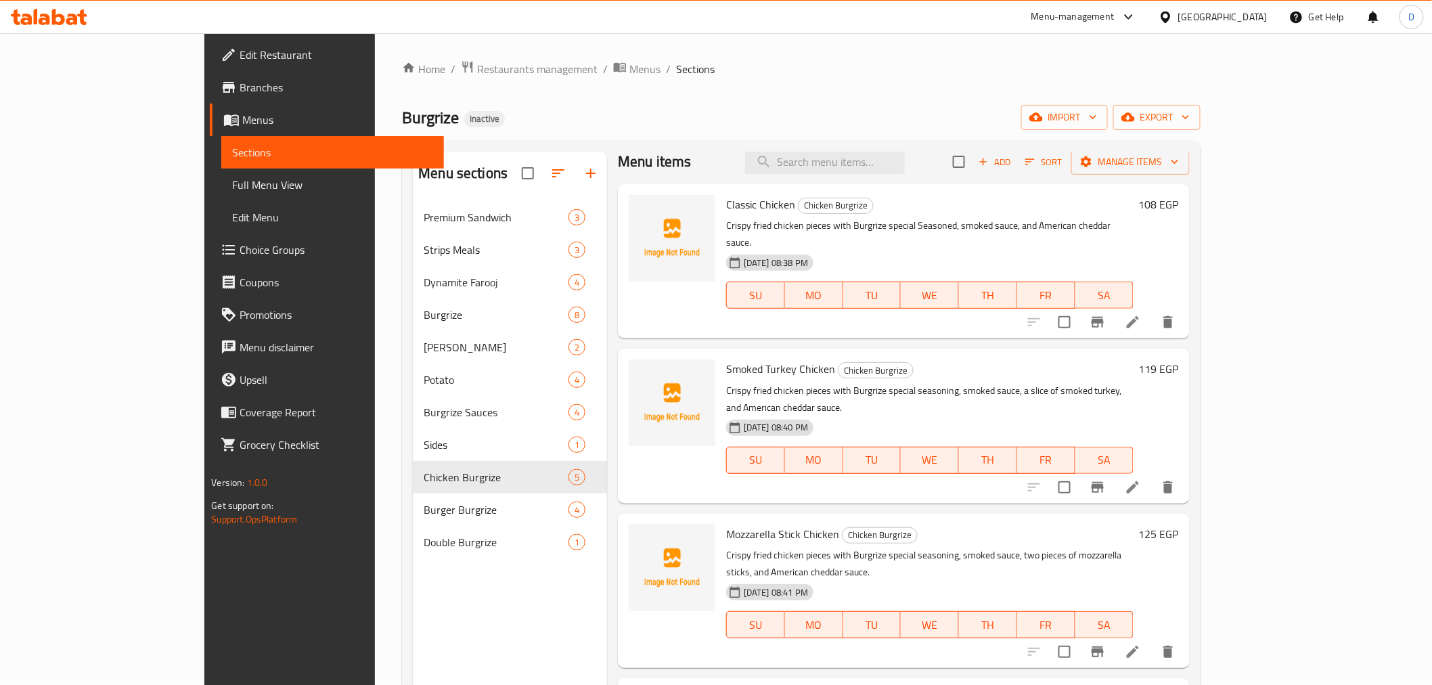
click at [752, 359] on span "Smoked Turkey Chicken" at bounding box center [780, 369] width 109 height 20
copy h6 "Chicken"
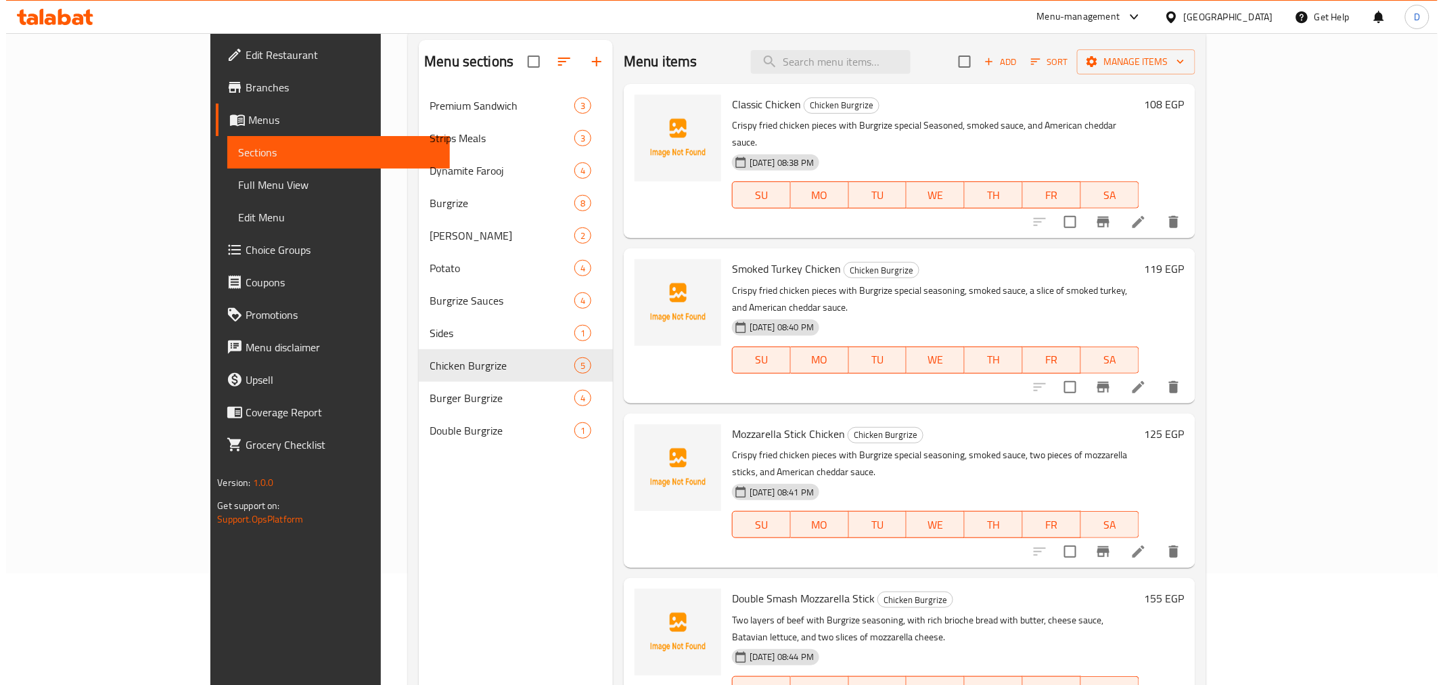
scroll to position [0, 0]
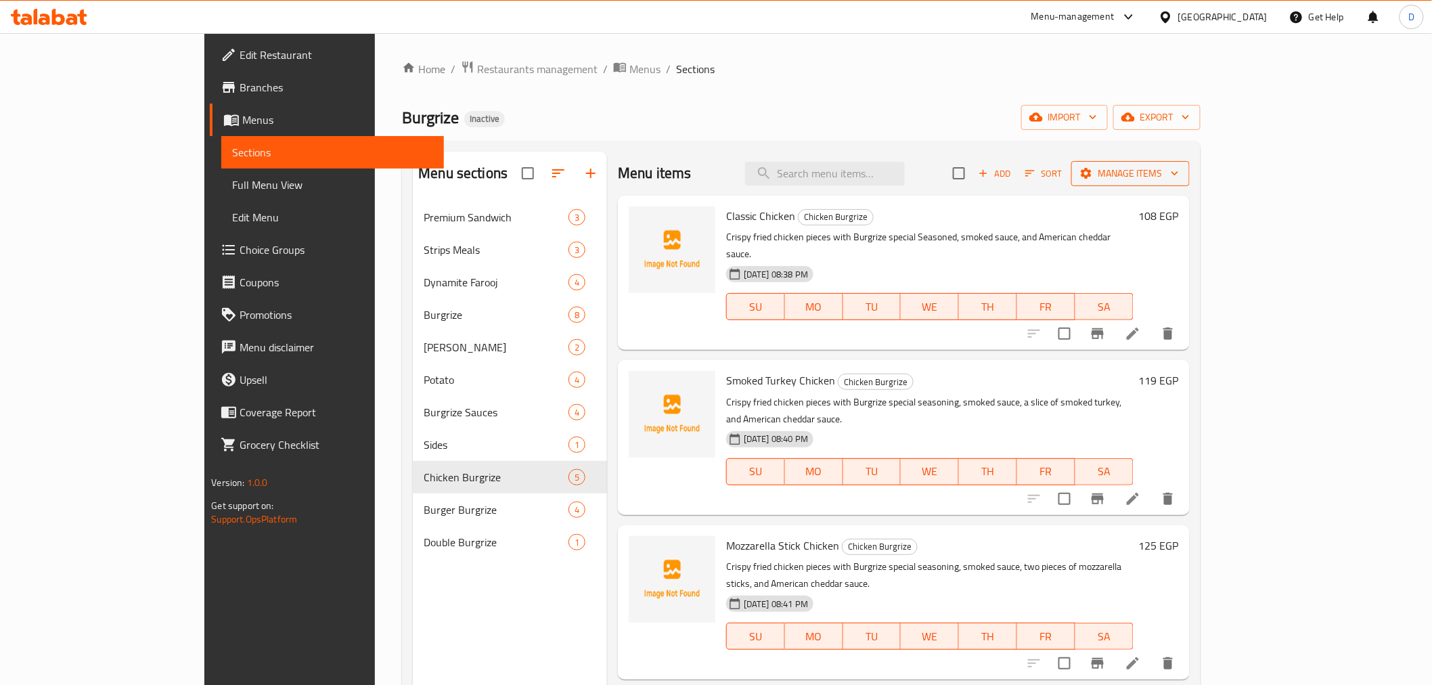
click at [1179, 165] on span "Manage items" at bounding box center [1130, 173] width 97 height 17
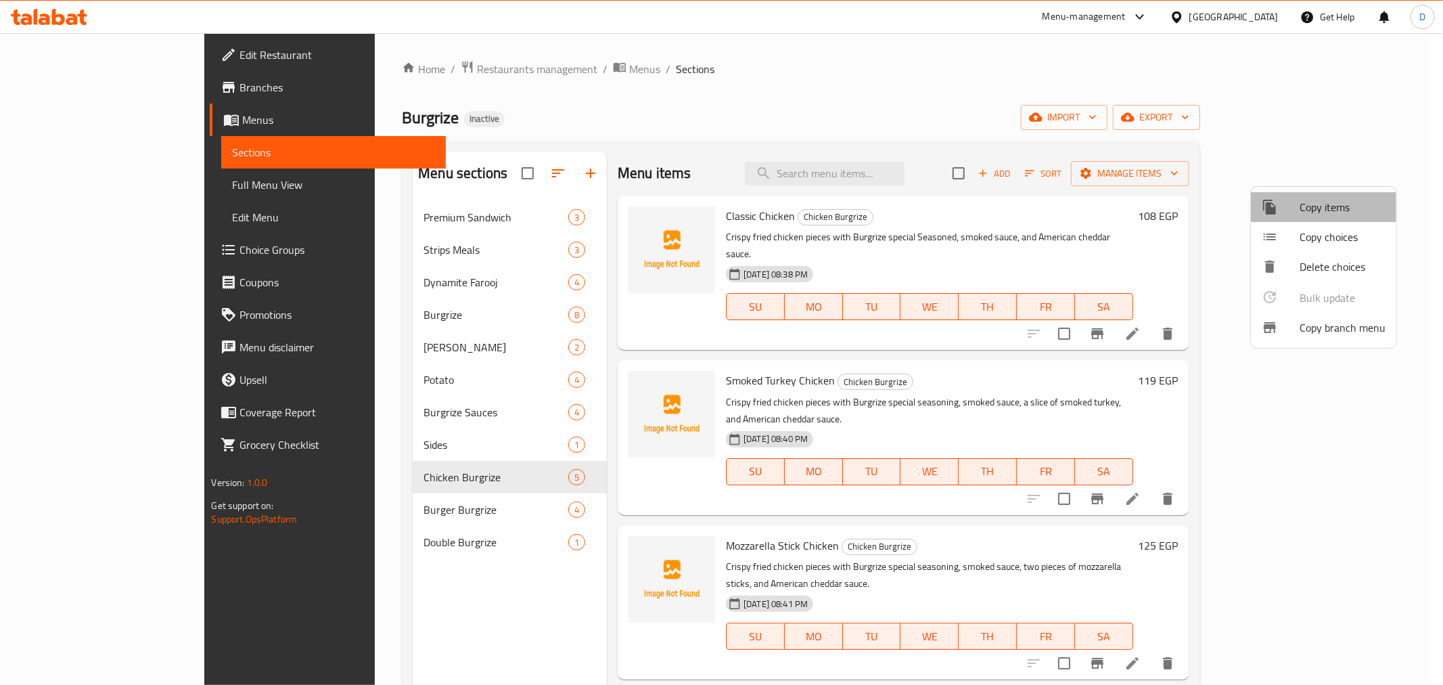
click at [1322, 213] on span "Copy items" at bounding box center [1343, 207] width 86 height 16
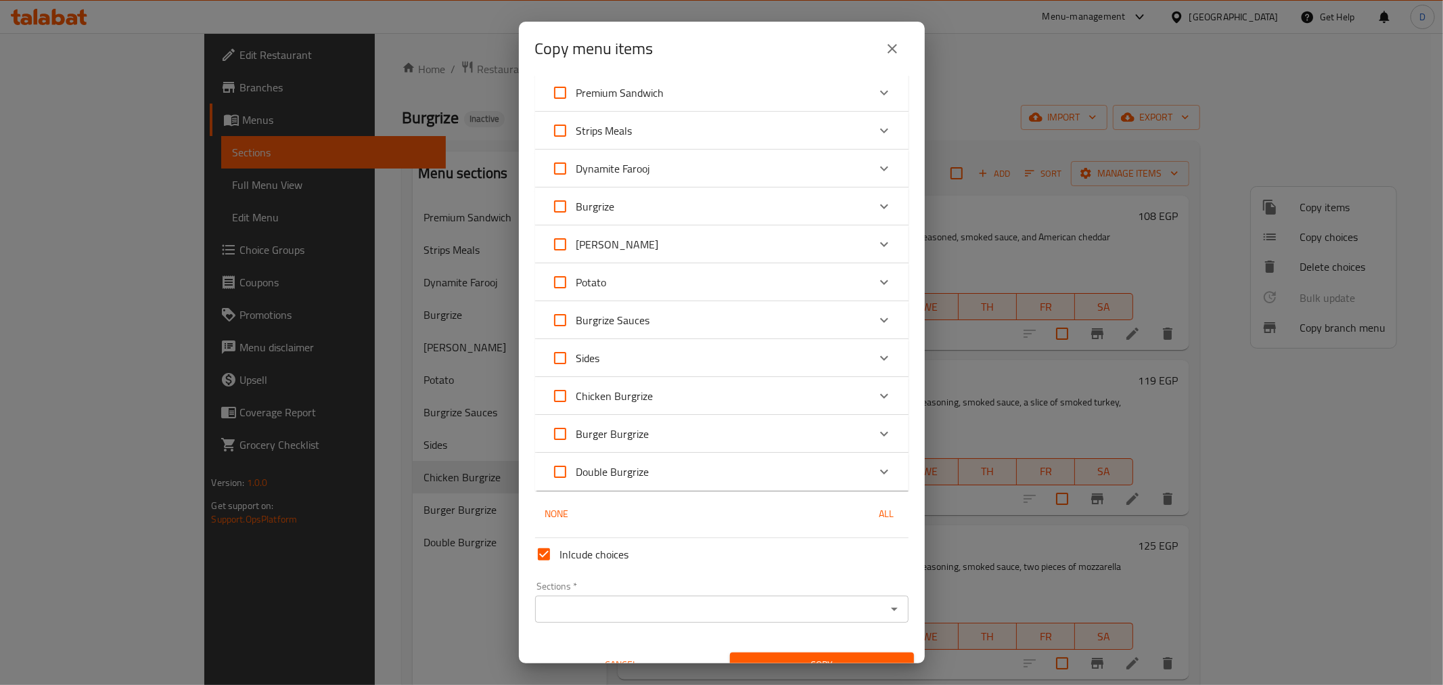
scroll to position [66, 0]
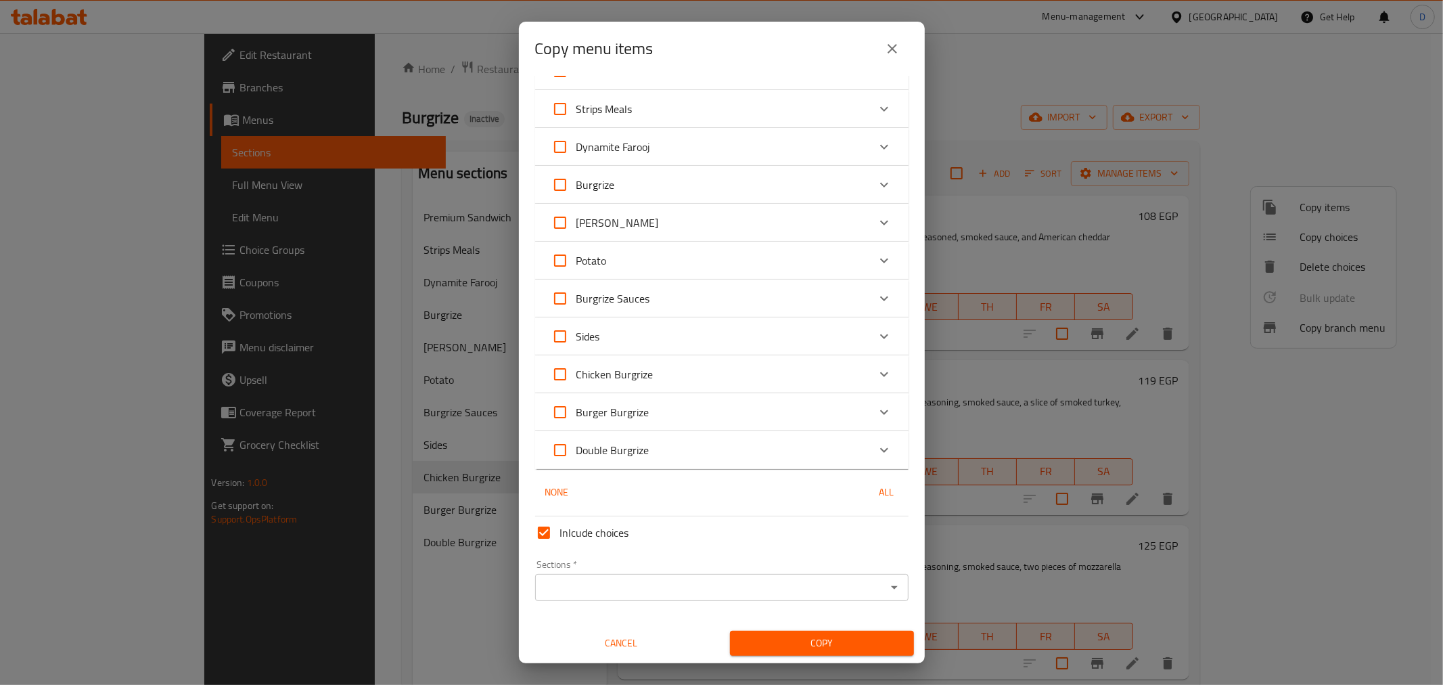
click at [696, 372] on div "Chicken Burgrize" at bounding box center [709, 374] width 317 height 32
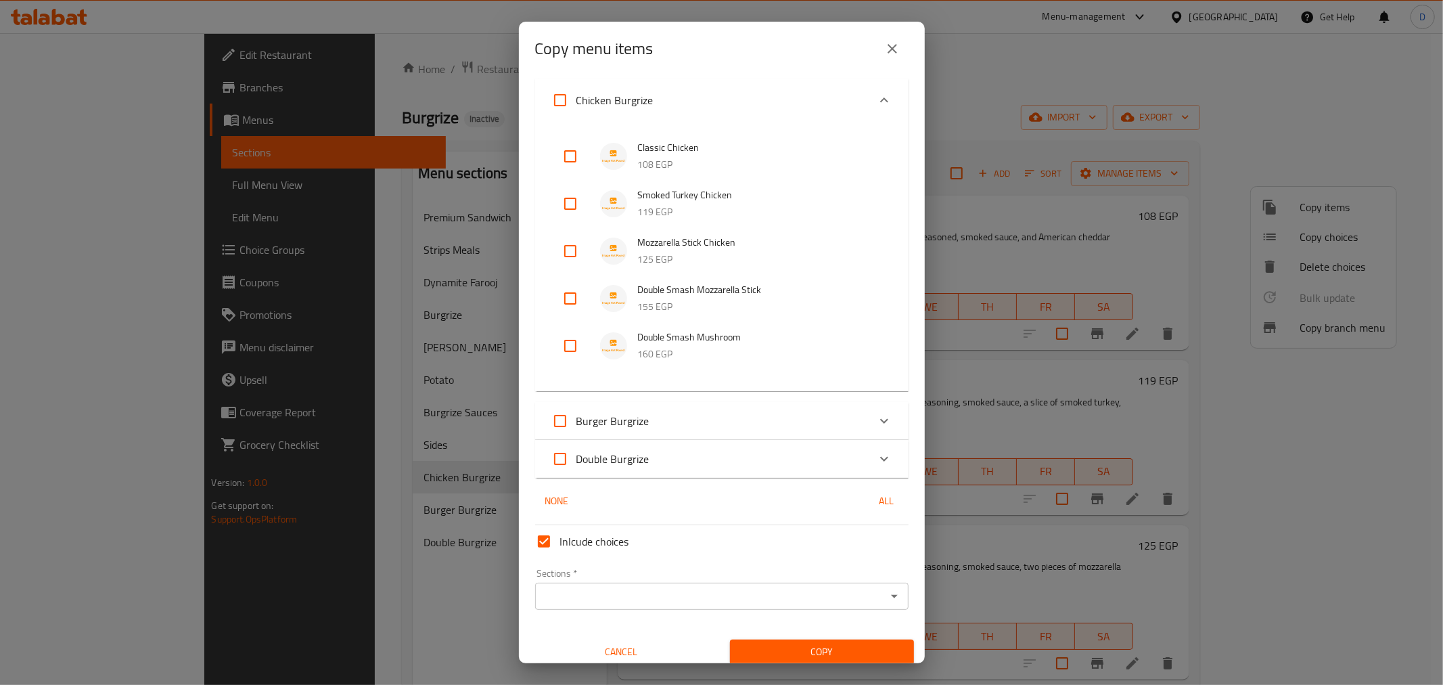
scroll to position [363, 0]
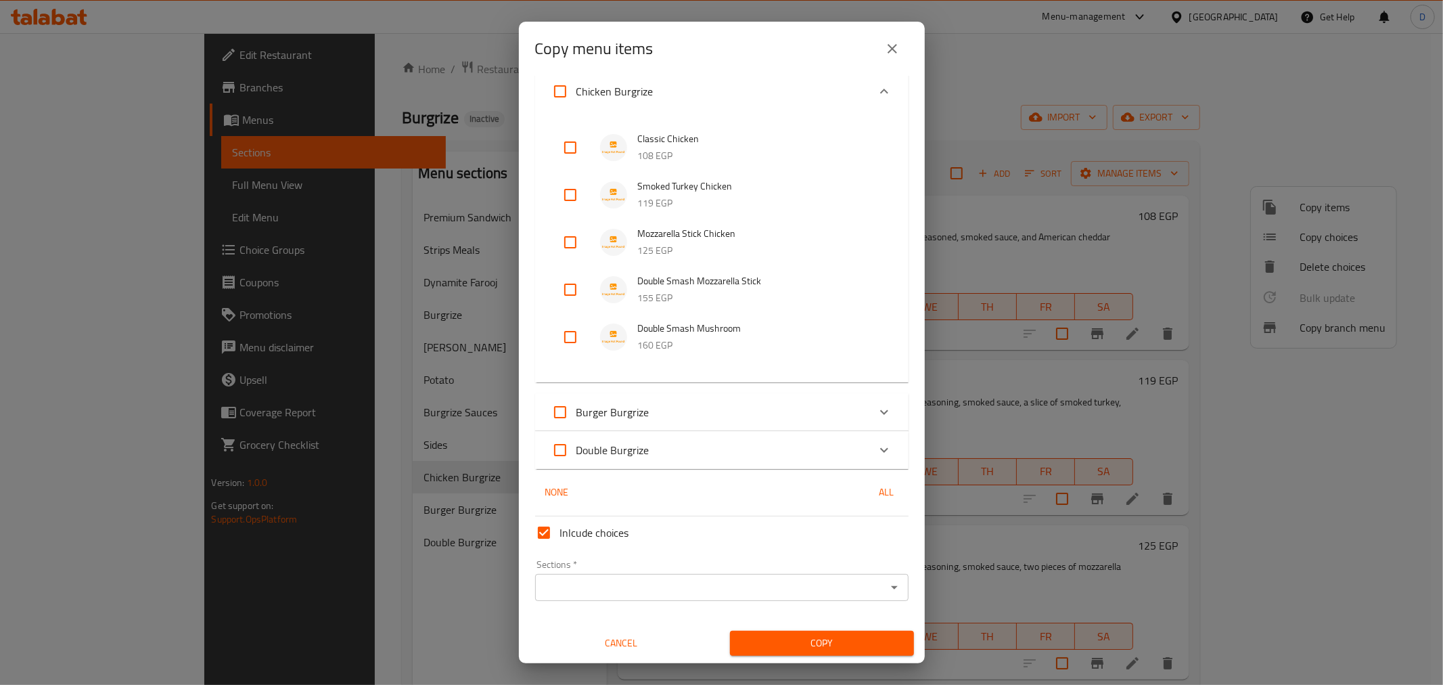
click at [562, 286] on input "checkbox" at bounding box center [570, 289] width 32 height 32
checkbox input "true"
click at [571, 335] on input "checkbox" at bounding box center [570, 337] width 32 height 32
checkbox input "true"
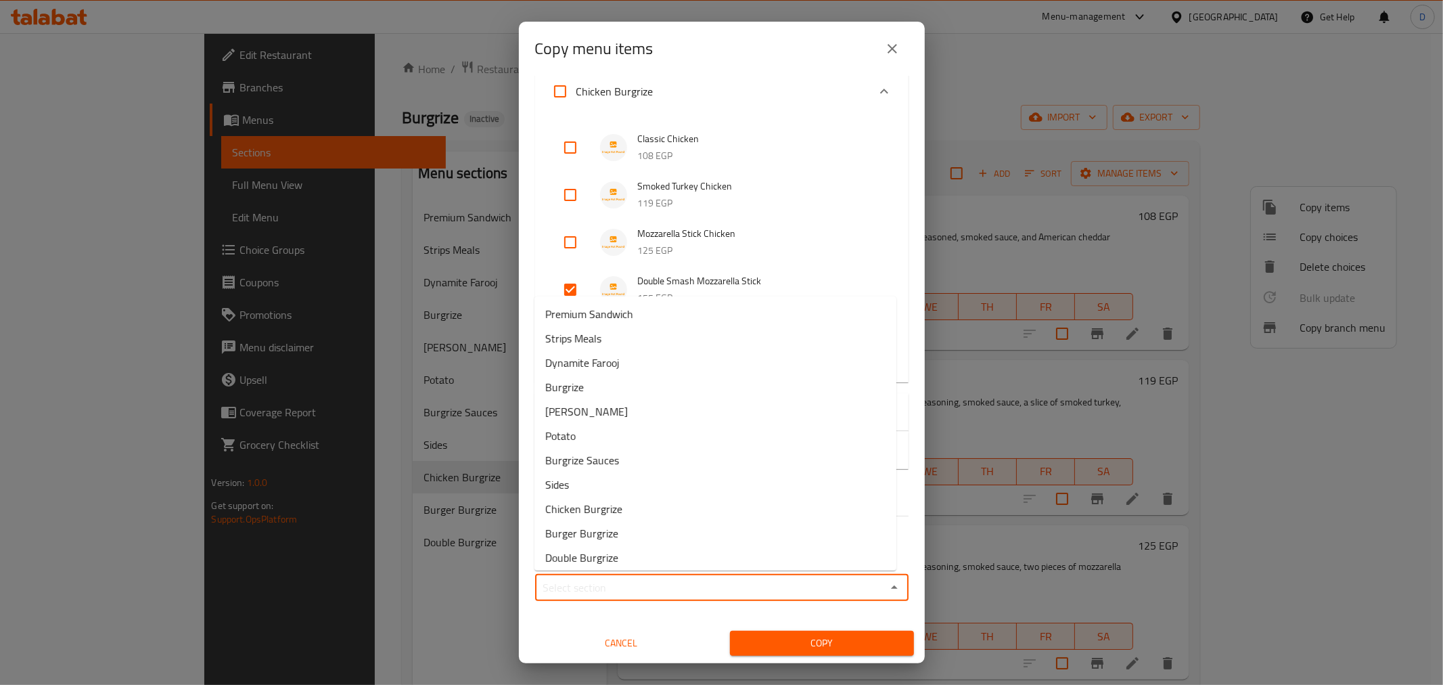
click at [648, 584] on input "Sections   *" at bounding box center [710, 587] width 343 height 19
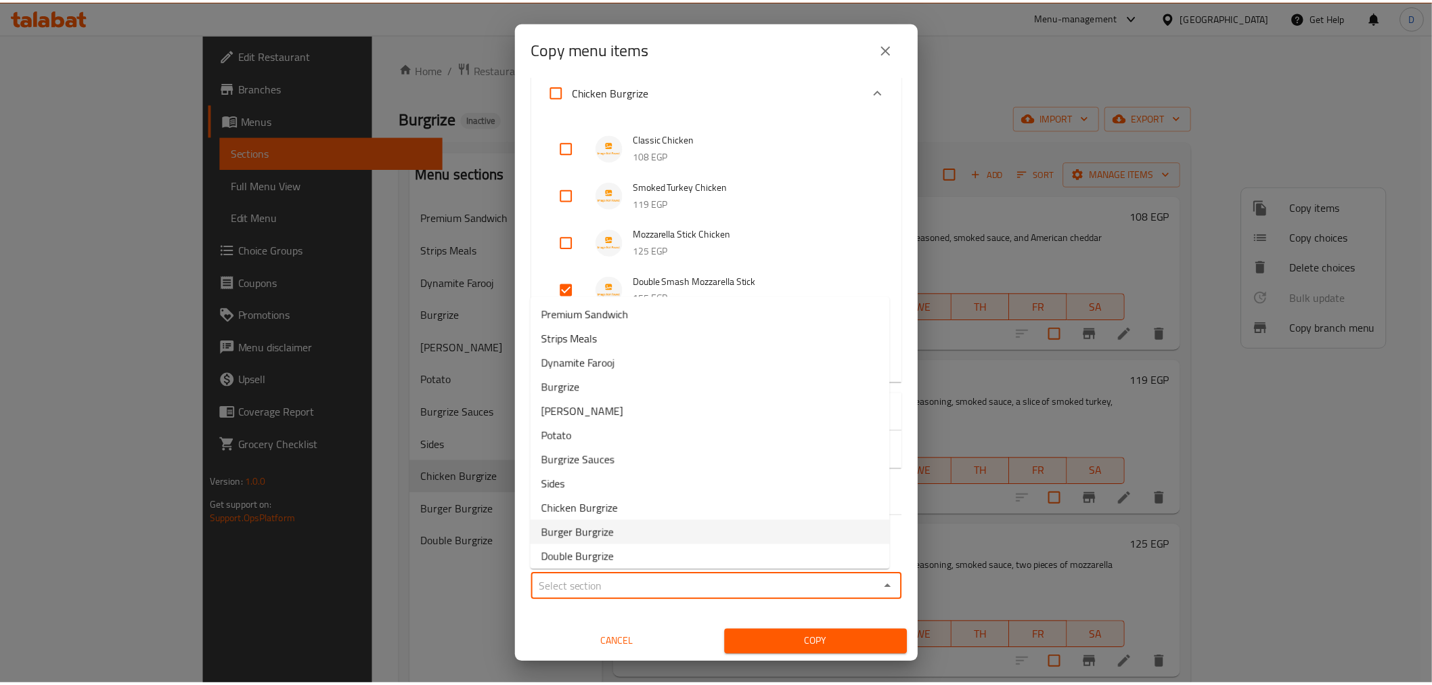
scroll to position [4, 0]
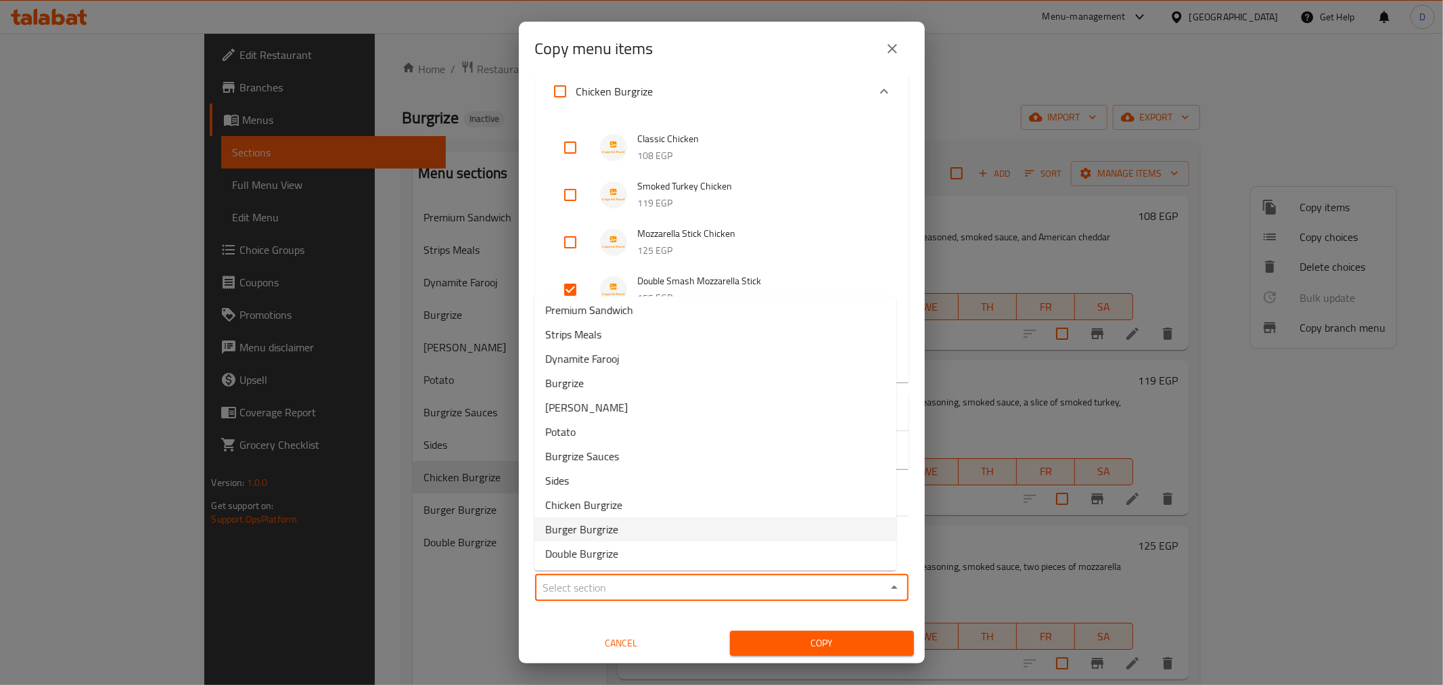
click at [648, 521] on li "Burger Burgrize" at bounding box center [716, 529] width 362 height 24
type input "Burger Burgrize"
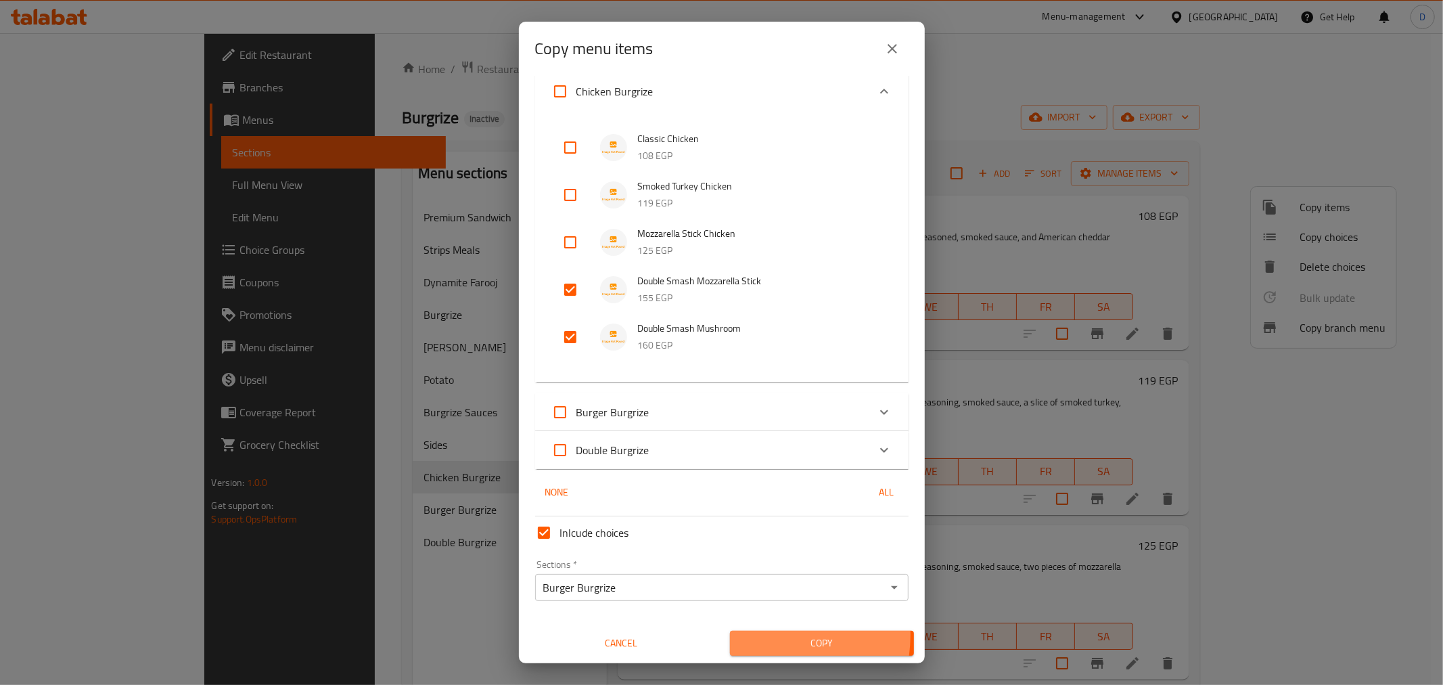
click at [748, 635] on span "Copy" at bounding box center [822, 643] width 162 height 17
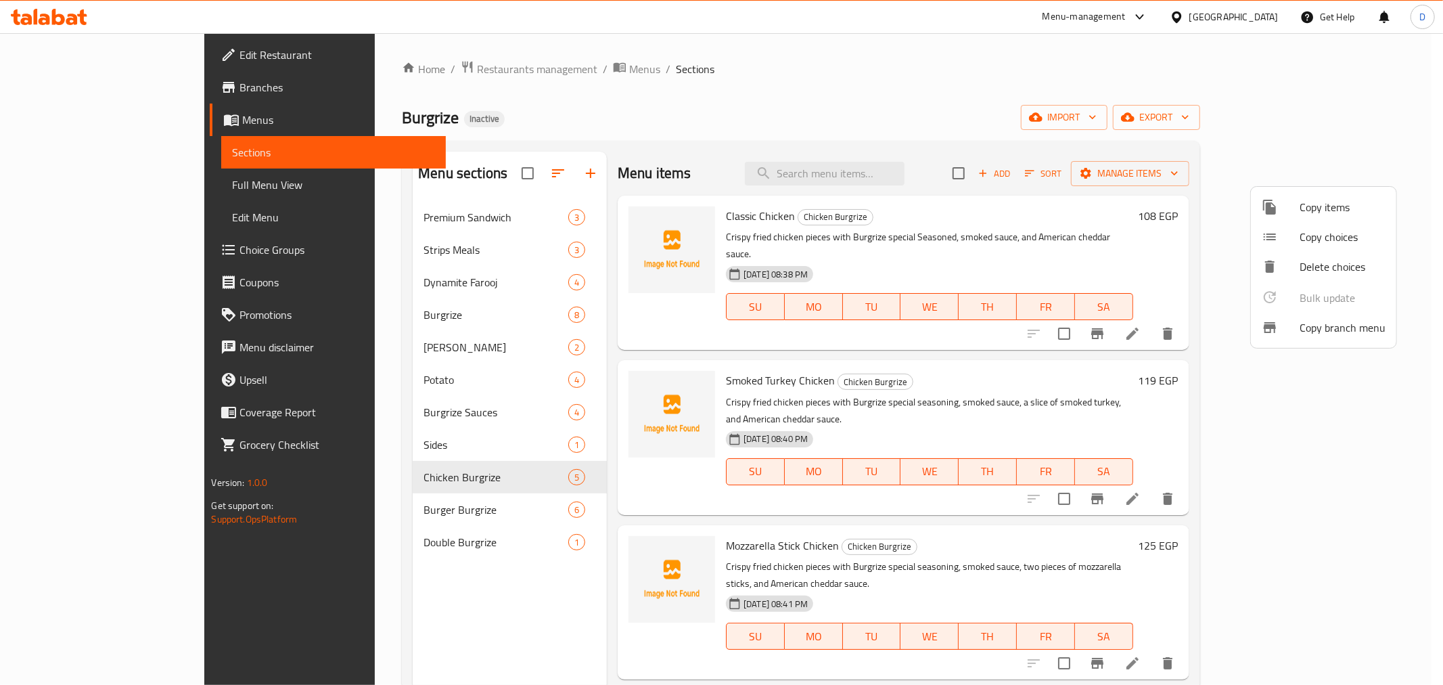
click at [635, 158] on div at bounding box center [721, 342] width 1443 height 685
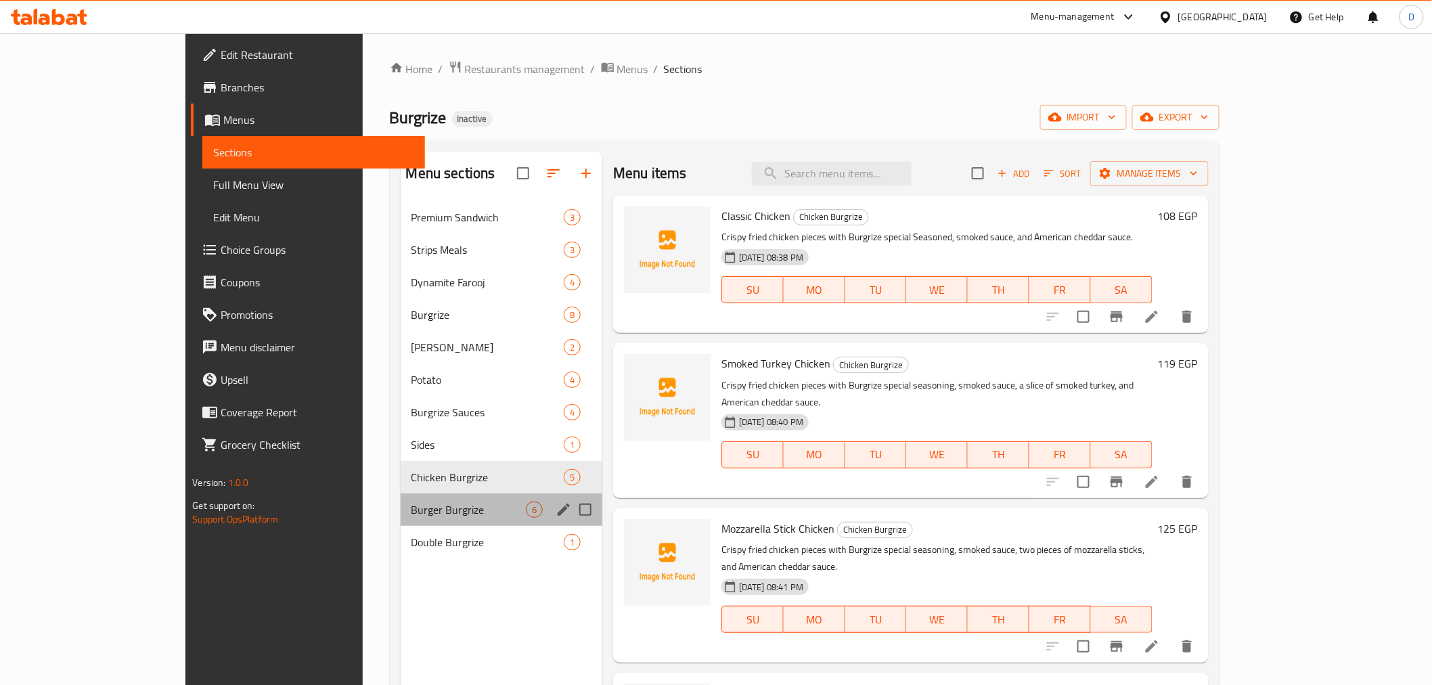
click at [433, 518] on div "Burger Burgrize 6" at bounding box center [502, 509] width 202 height 32
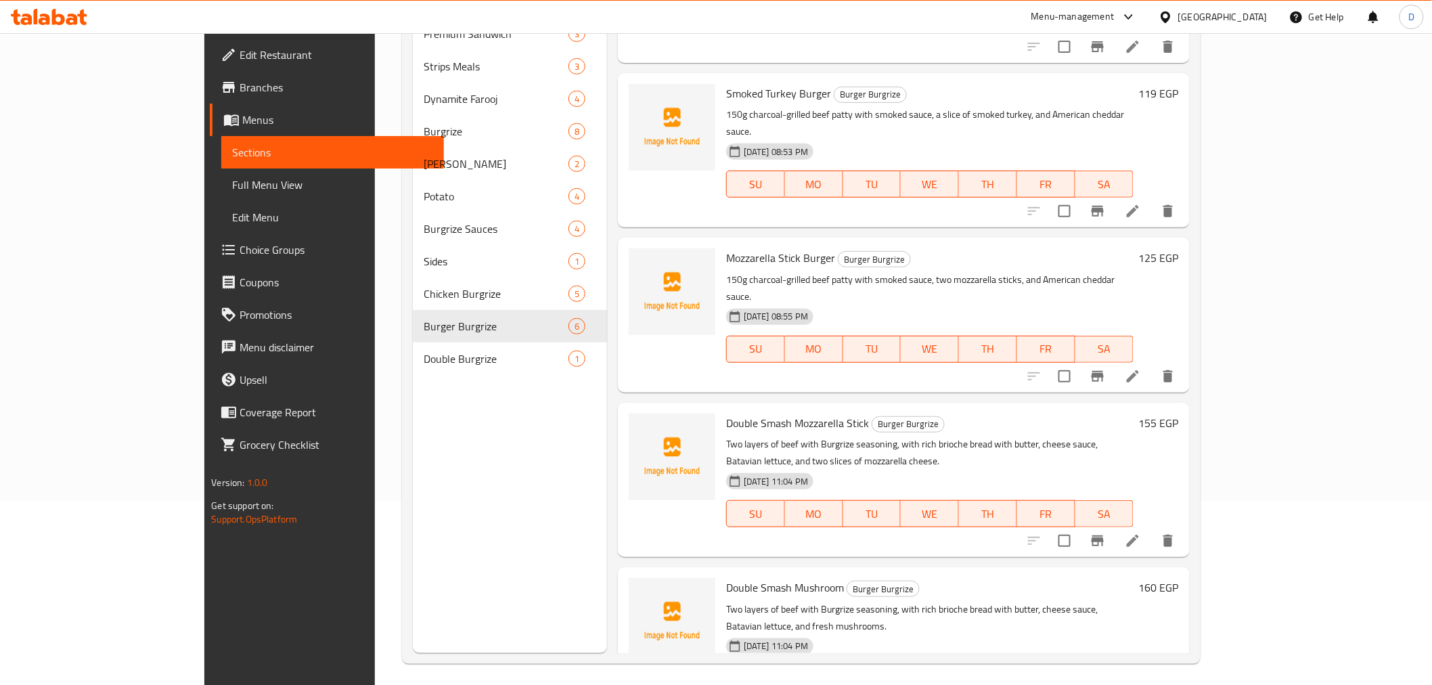
scroll to position [189, 0]
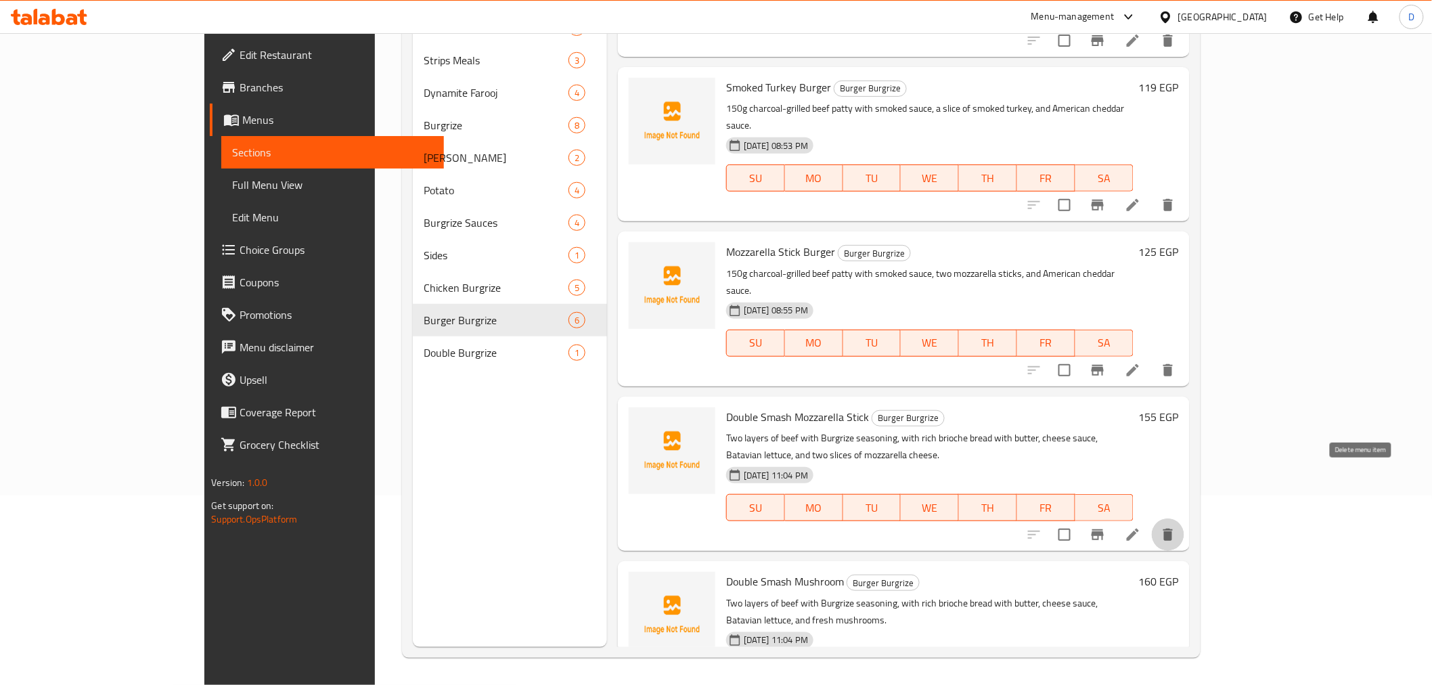
click at [1176, 526] on icon "delete" at bounding box center [1168, 534] width 16 height 16
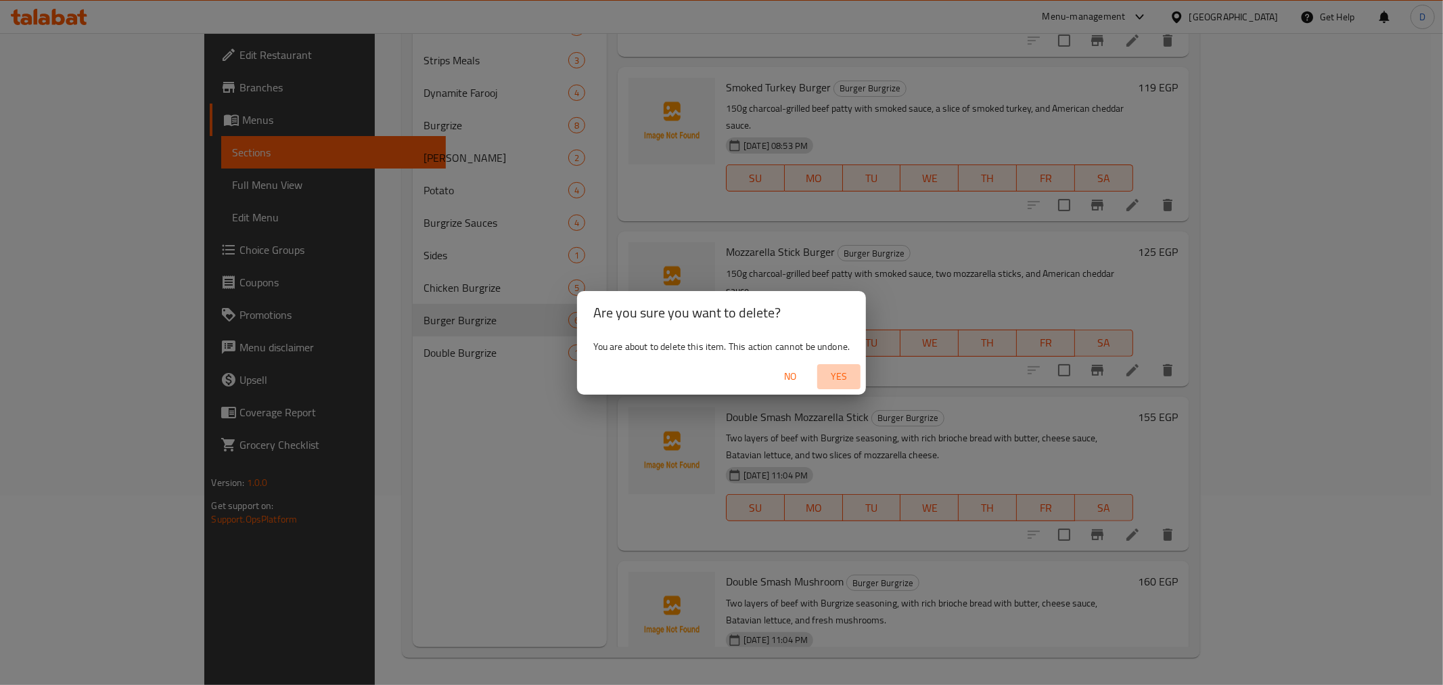
click at [848, 373] on span "Yes" at bounding box center [839, 376] width 32 height 17
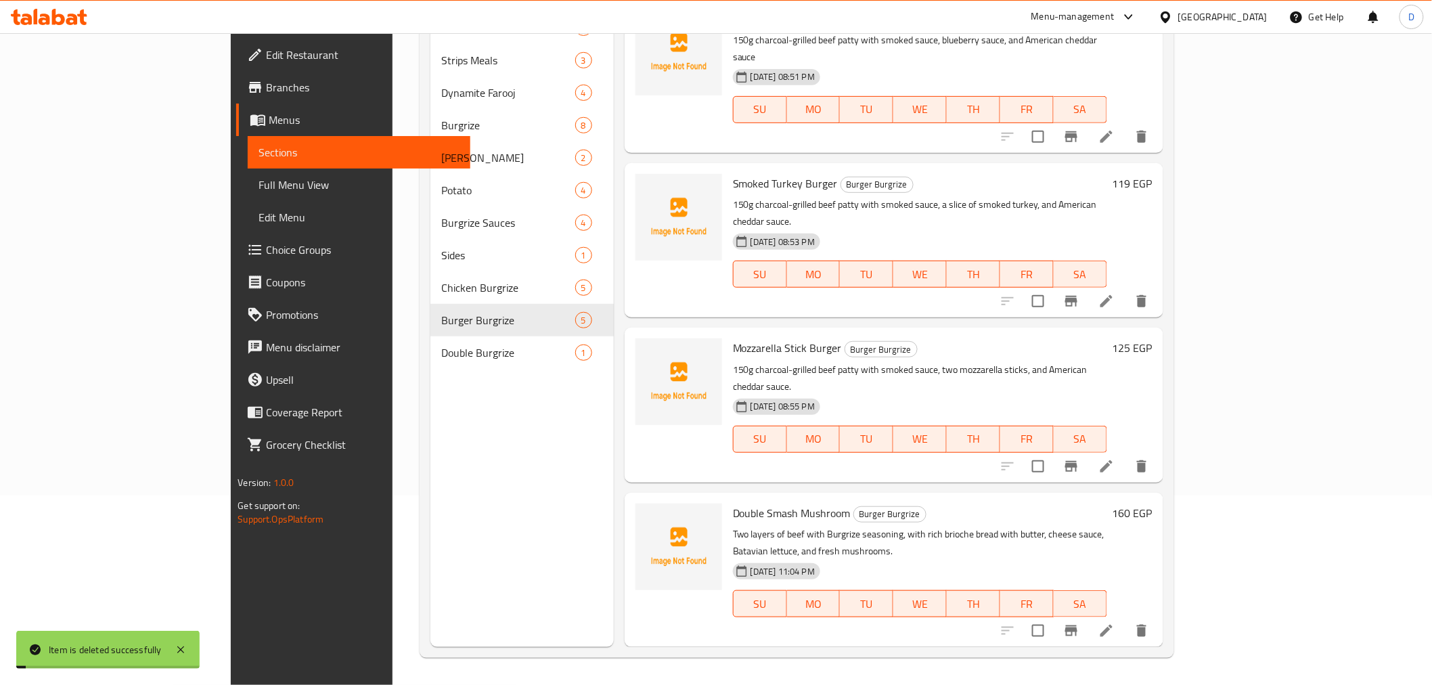
scroll to position [88, 0]
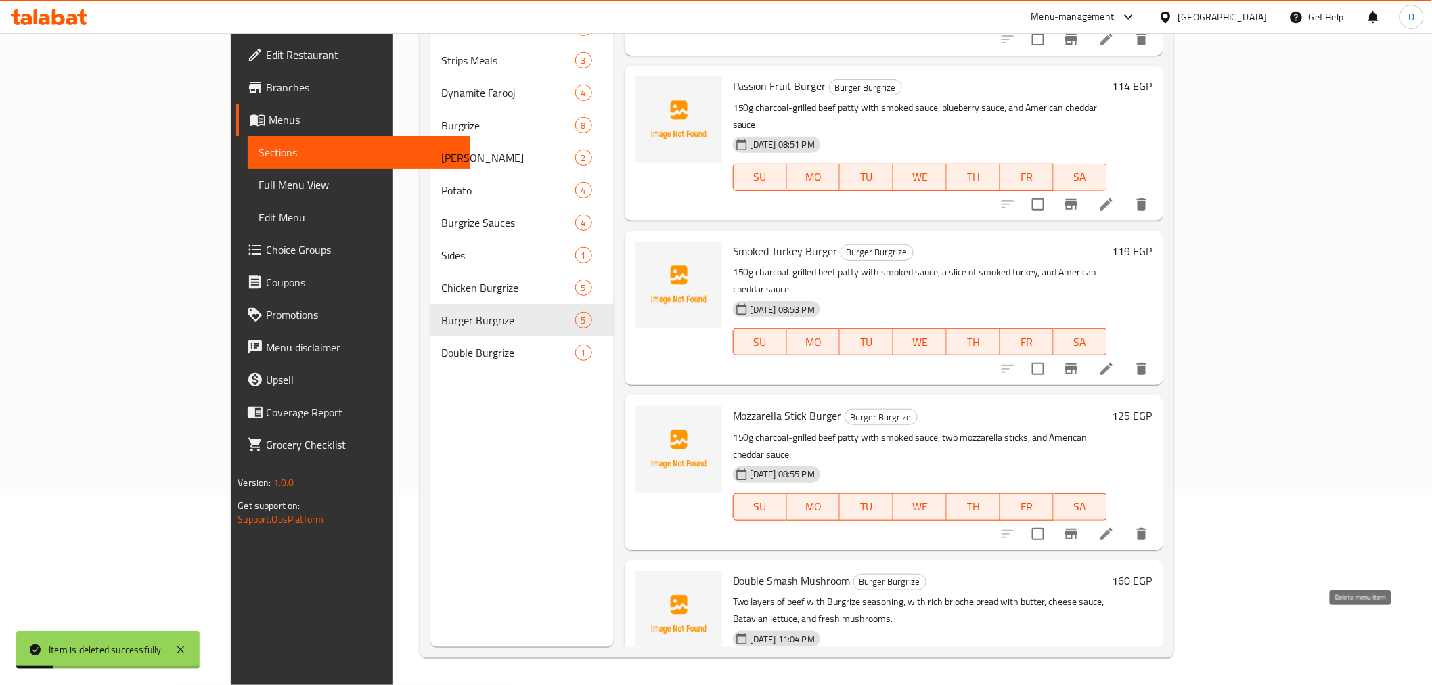
click at [1150, 684] on icon "delete" at bounding box center [1141, 698] width 16 height 16
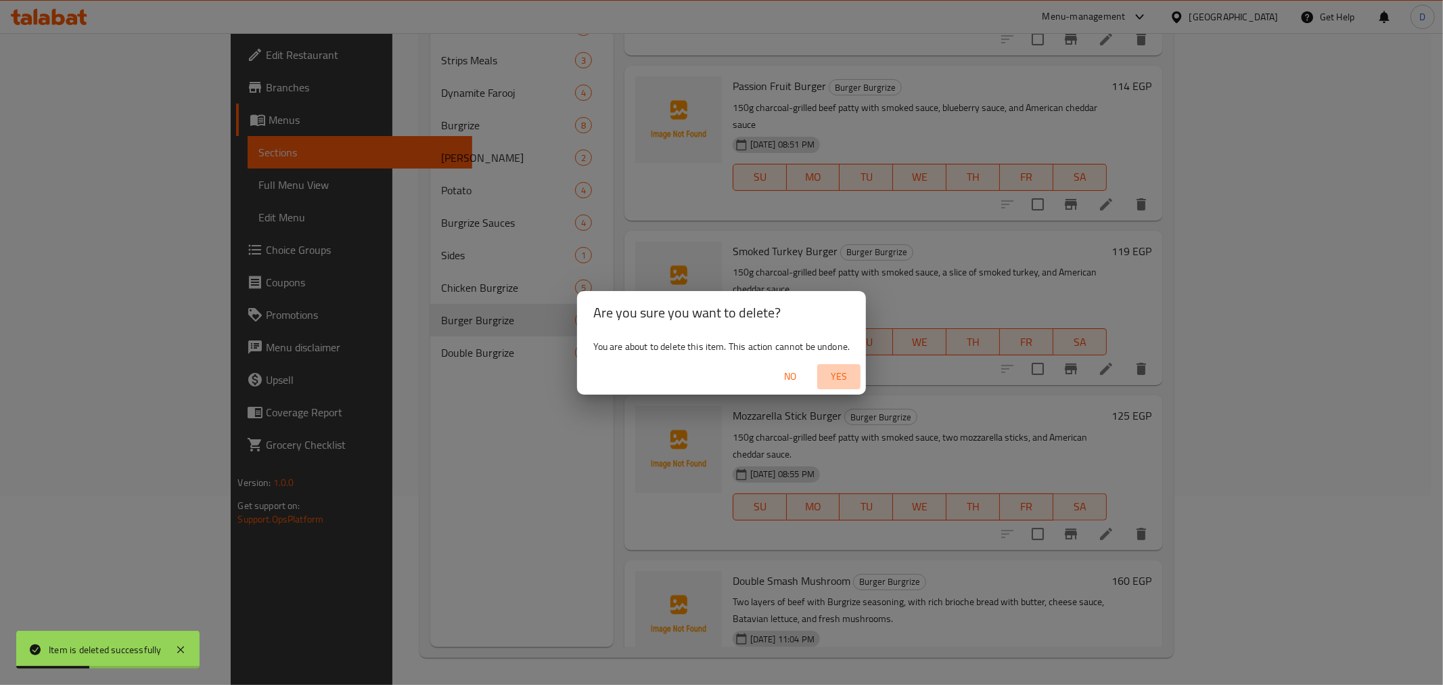
click at [847, 371] on span "Yes" at bounding box center [839, 376] width 32 height 17
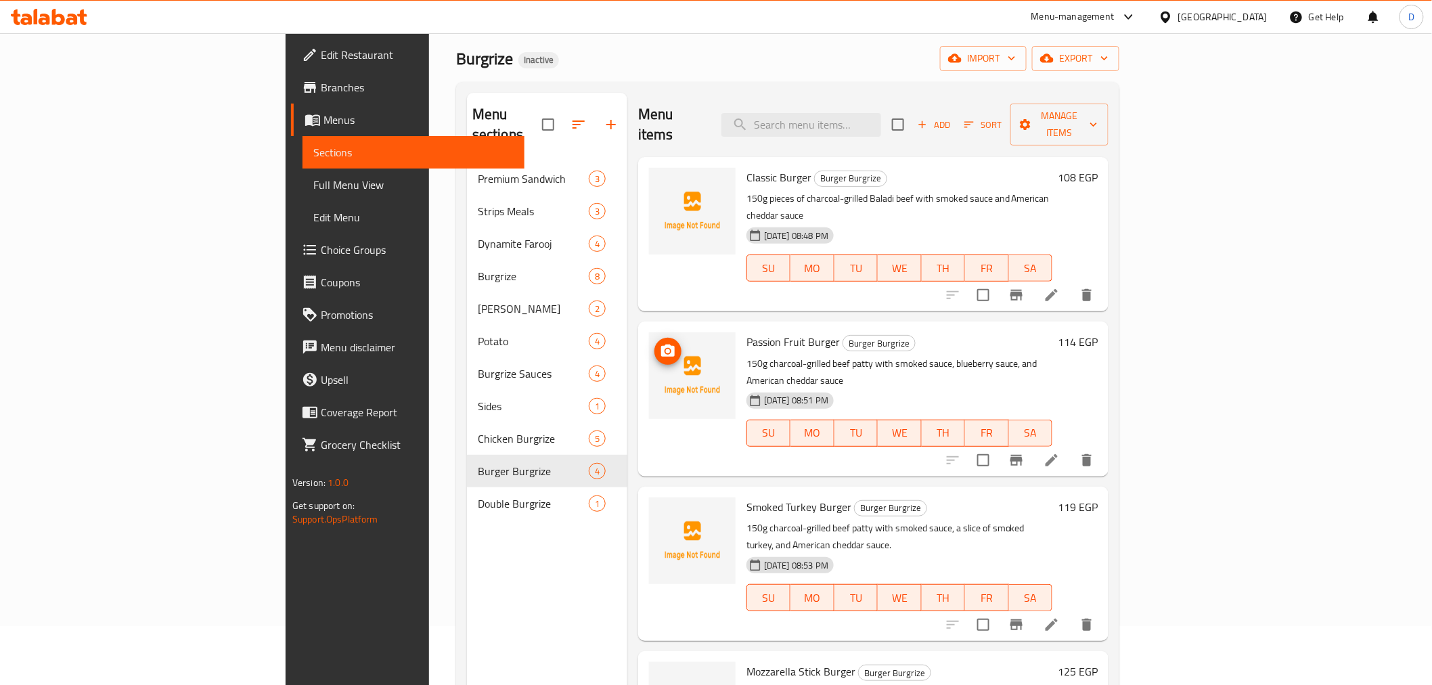
scroll to position [39, 0]
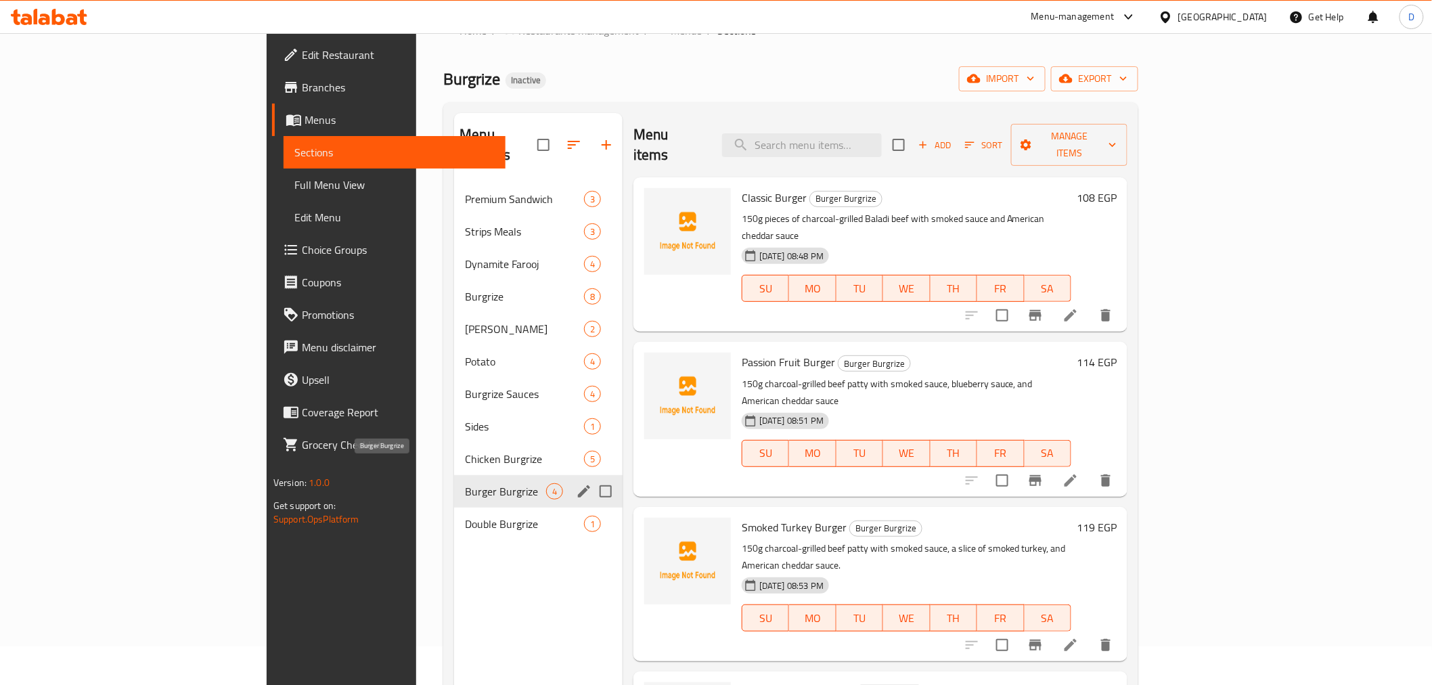
click at [465, 483] on span "Burger Burgrize" at bounding box center [505, 491] width 81 height 16
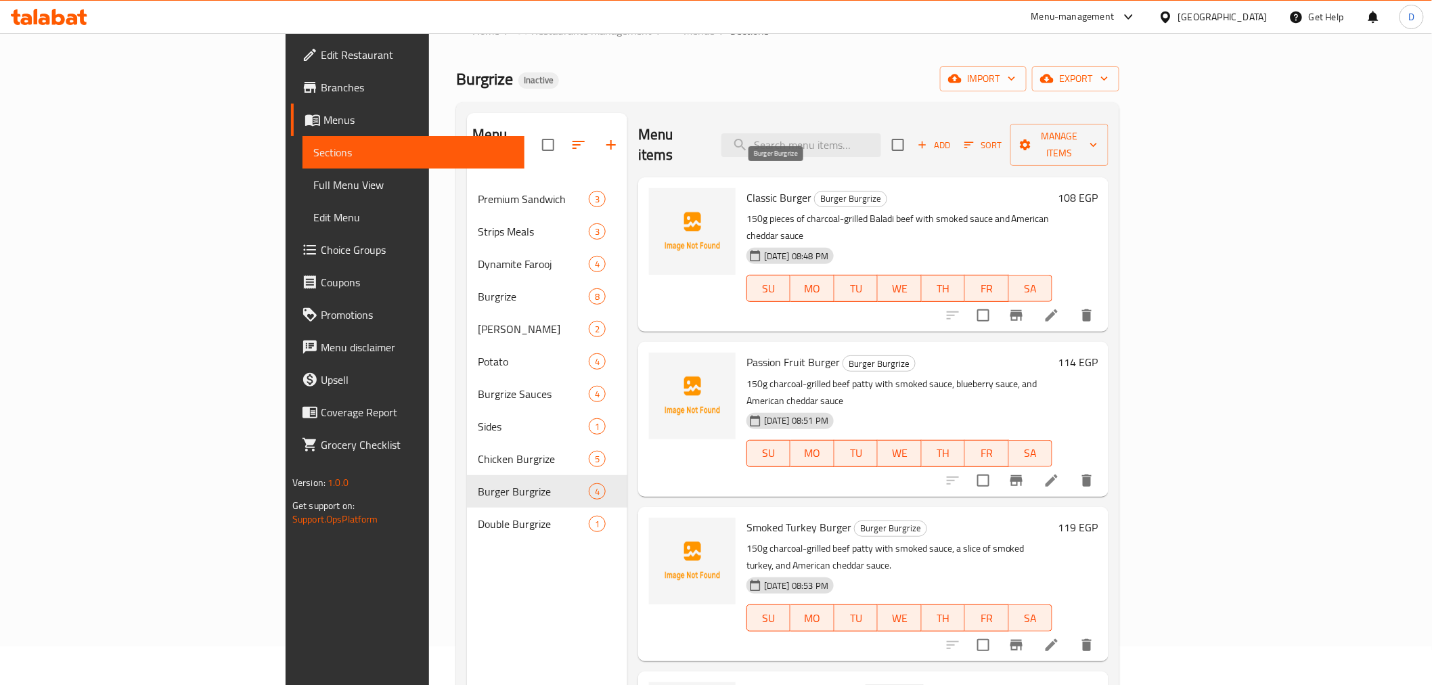
click at [815, 191] on span "Burger Burgrize" at bounding box center [851, 199] width 72 height 16
copy span "Burger Burgrize"
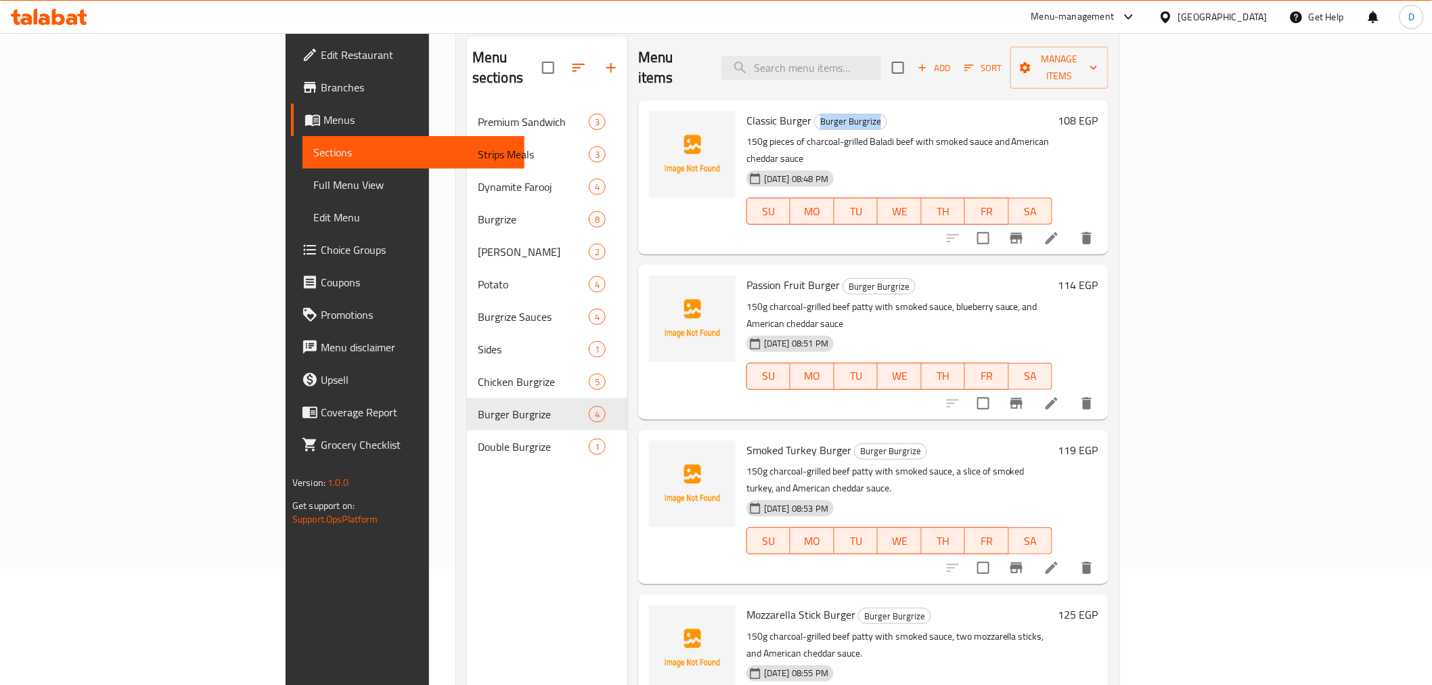
scroll to position [189, 0]
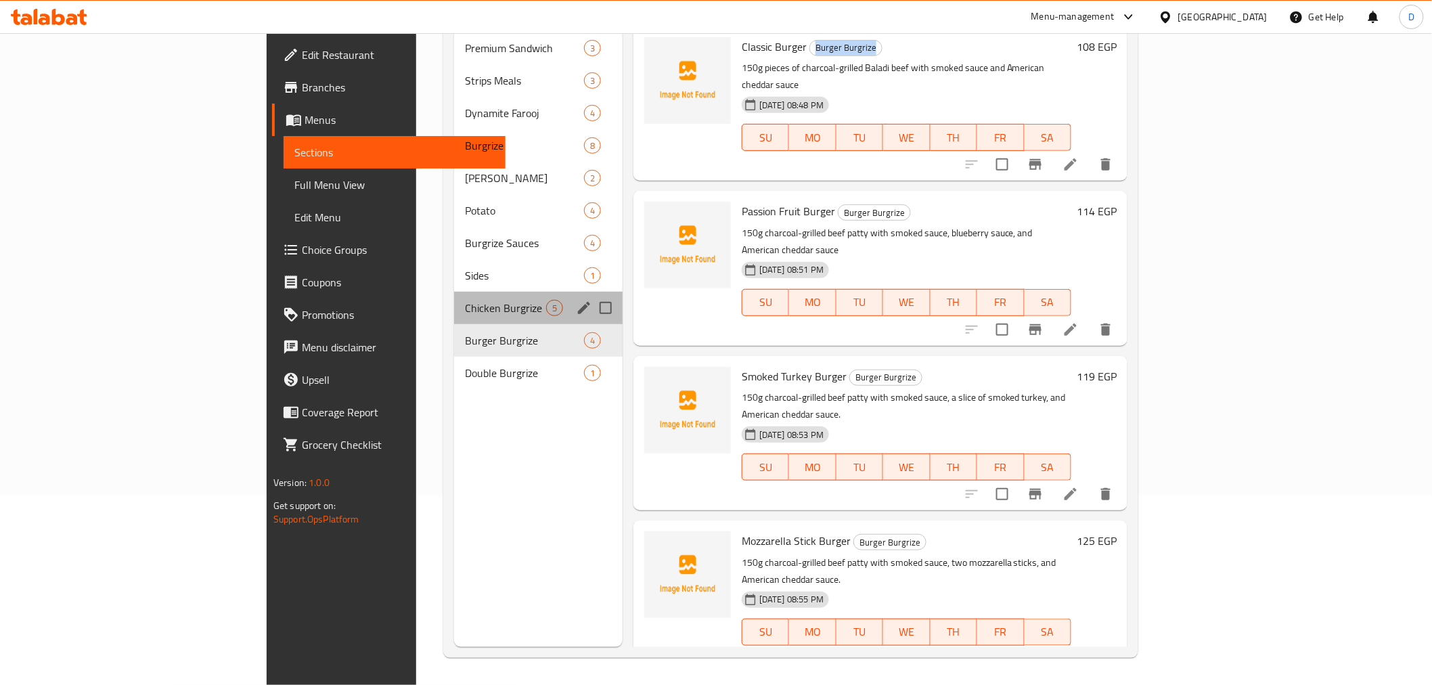
click at [454, 296] on div "Chicken Burgrize 5" at bounding box center [538, 308] width 168 height 32
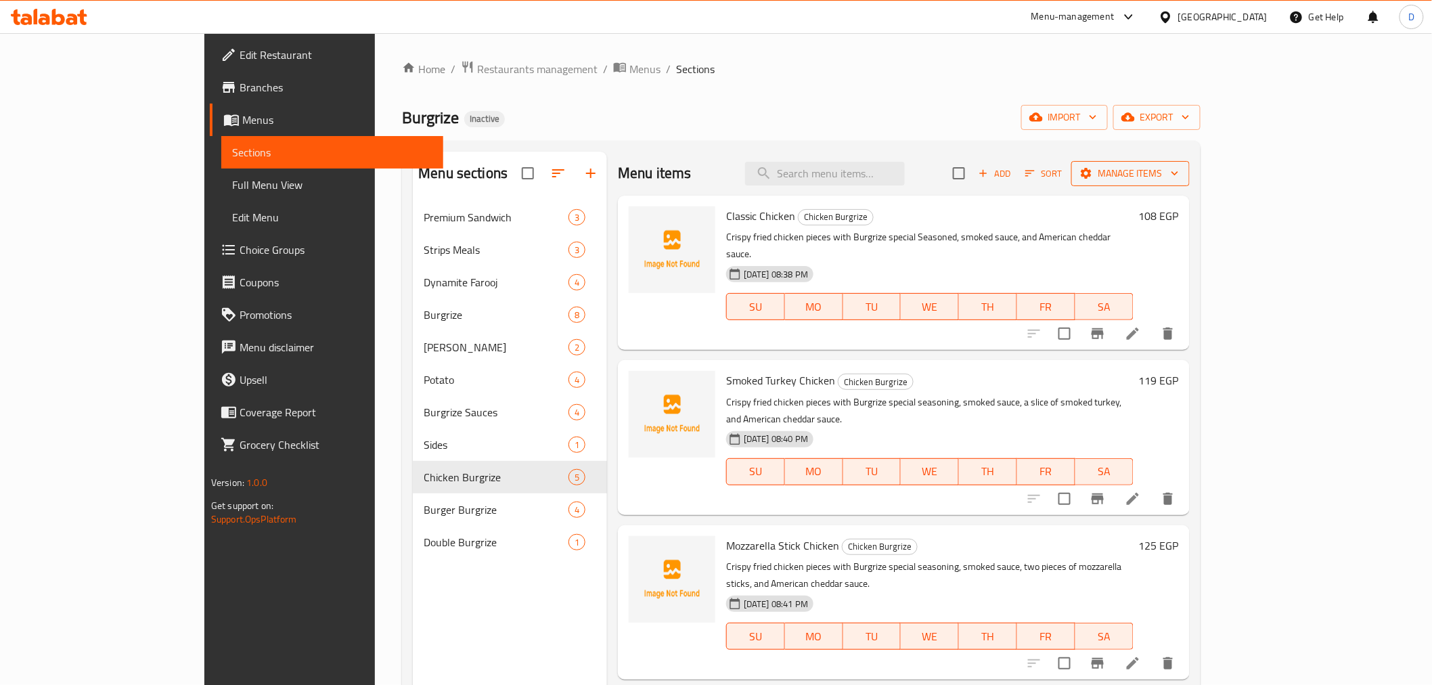
click at [1179, 180] on span "Manage items" at bounding box center [1130, 173] width 97 height 17
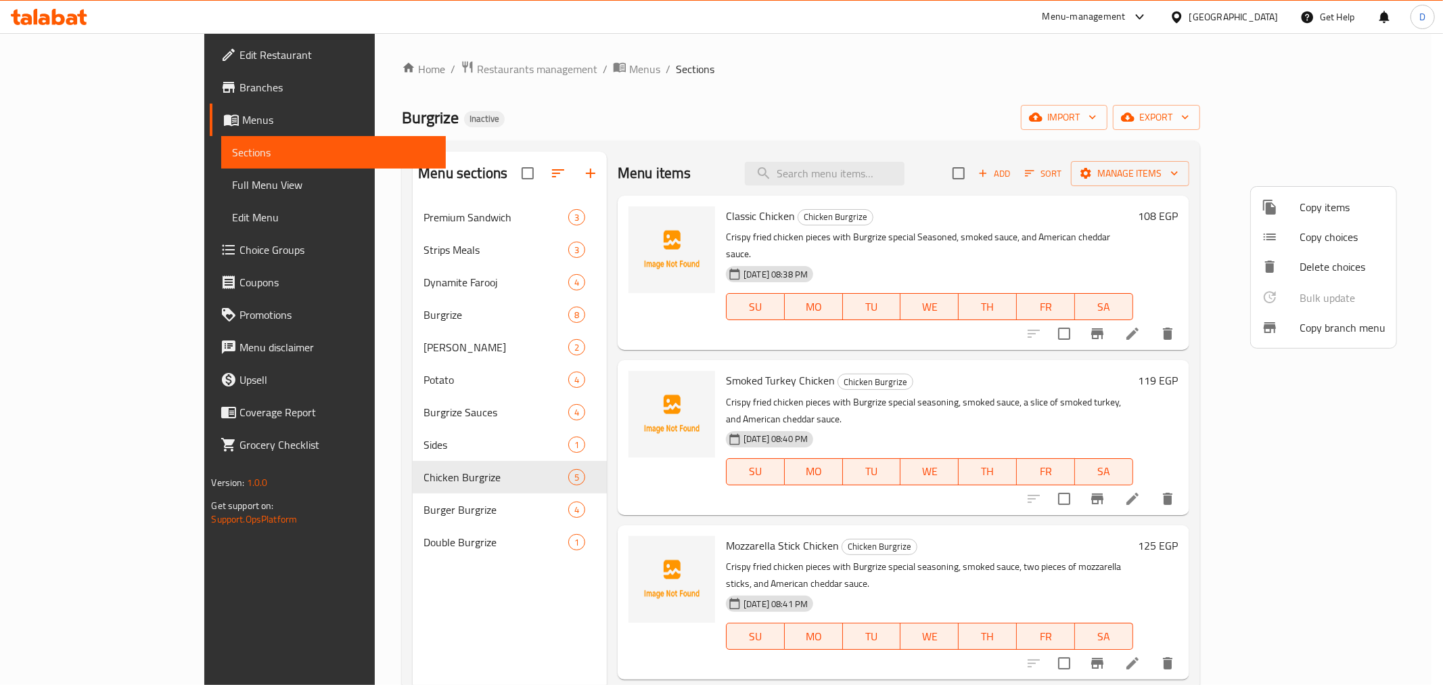
click at [1296, 210] on div at bounding box center [1281, 207] width 38 height 16
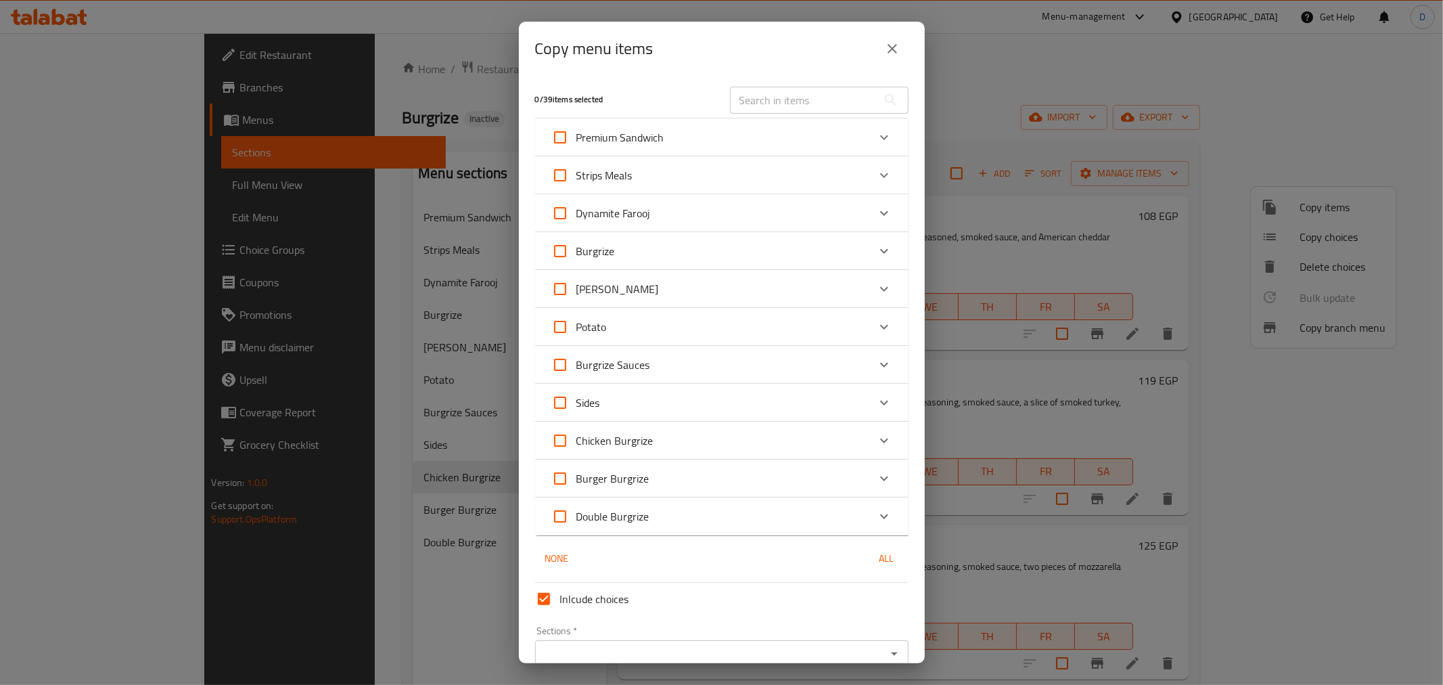
click at [621, 424] on label "Chicken Burgrize" at bounding box center [599, 440] width 110 height 32
click at [576, 424] on input "Chicken Burgrize" at bounding box center [560, 440] width 32 height 32
checkbox input "true"
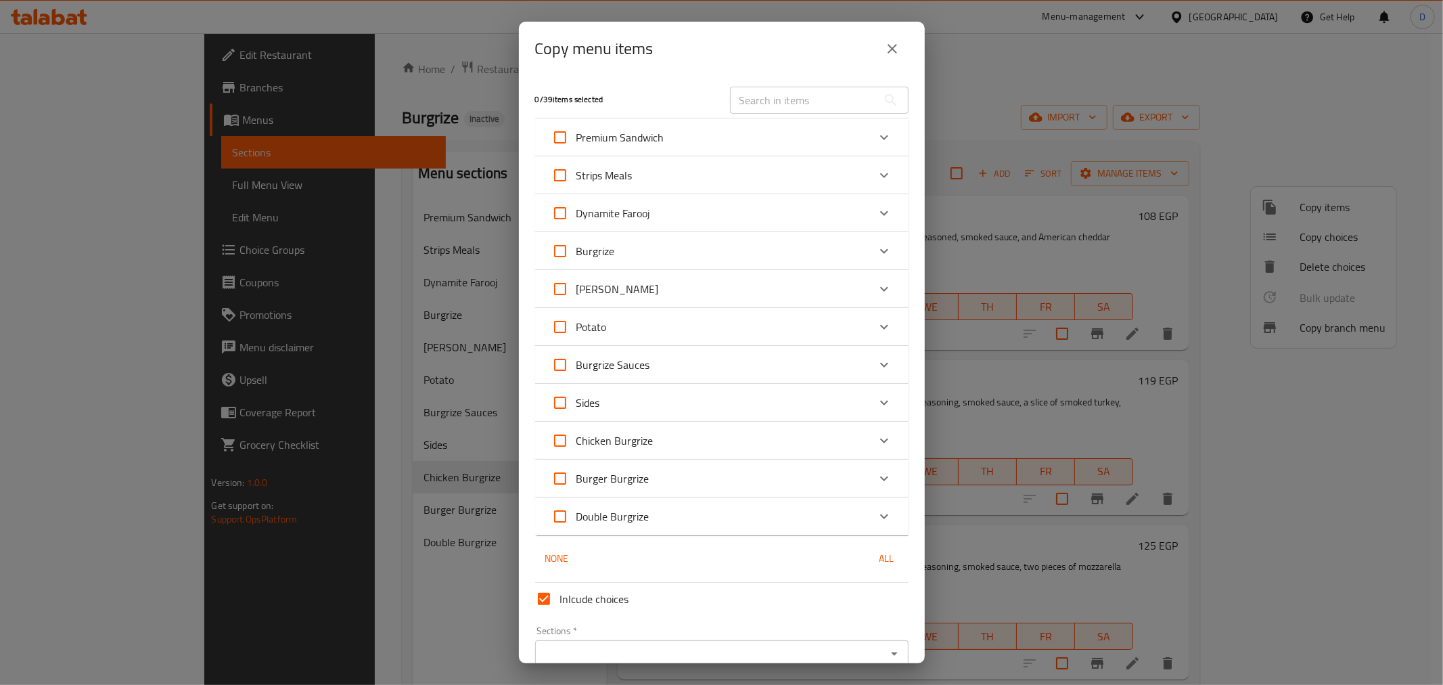
checkbox input "true"
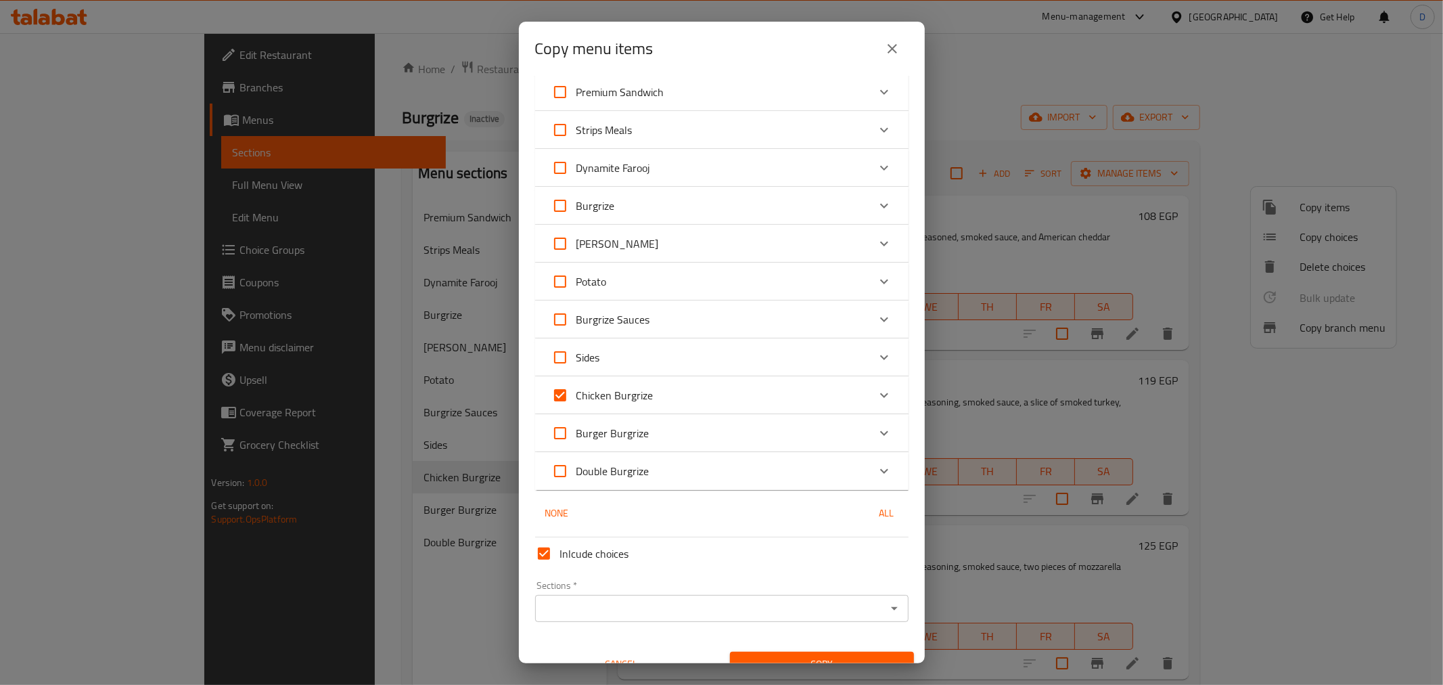
scroll to position [66, 0]
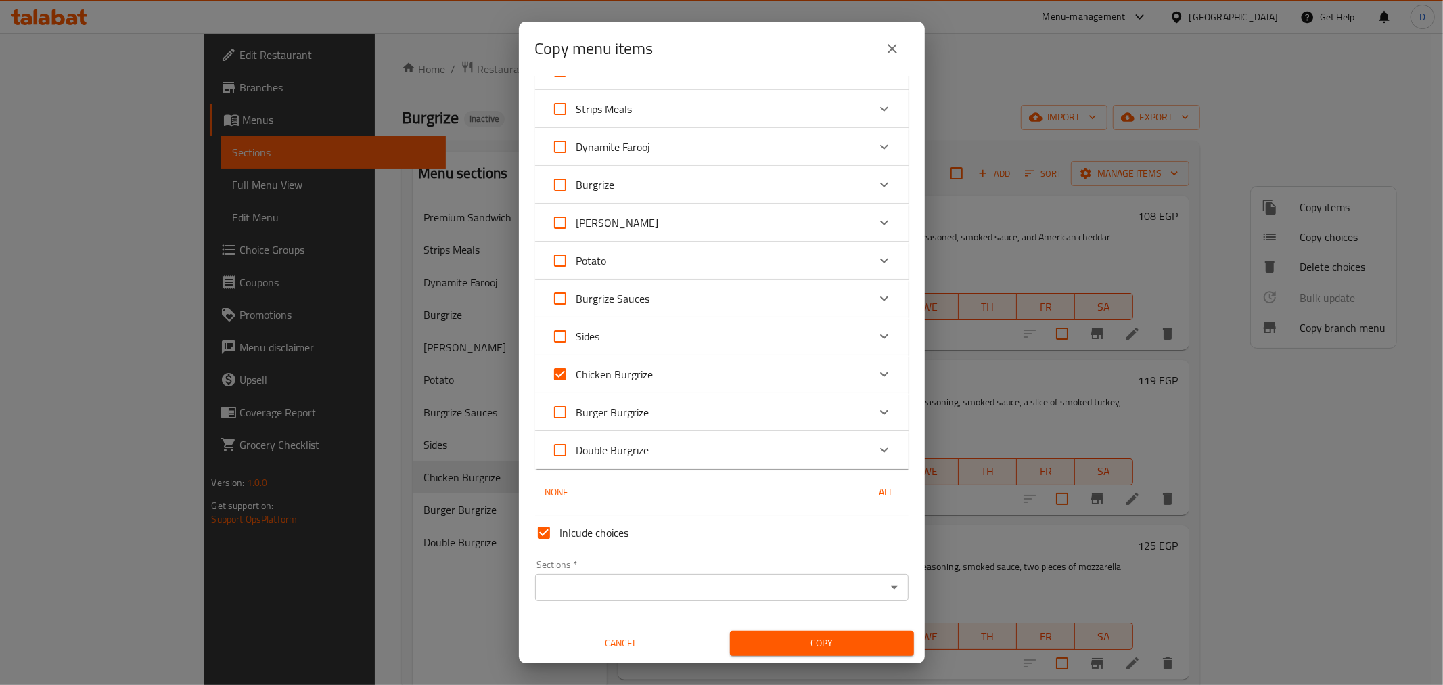
click at [689, 365] on div "Chicken Burgrize" at bounding box center [709, 374] width 317 height 32
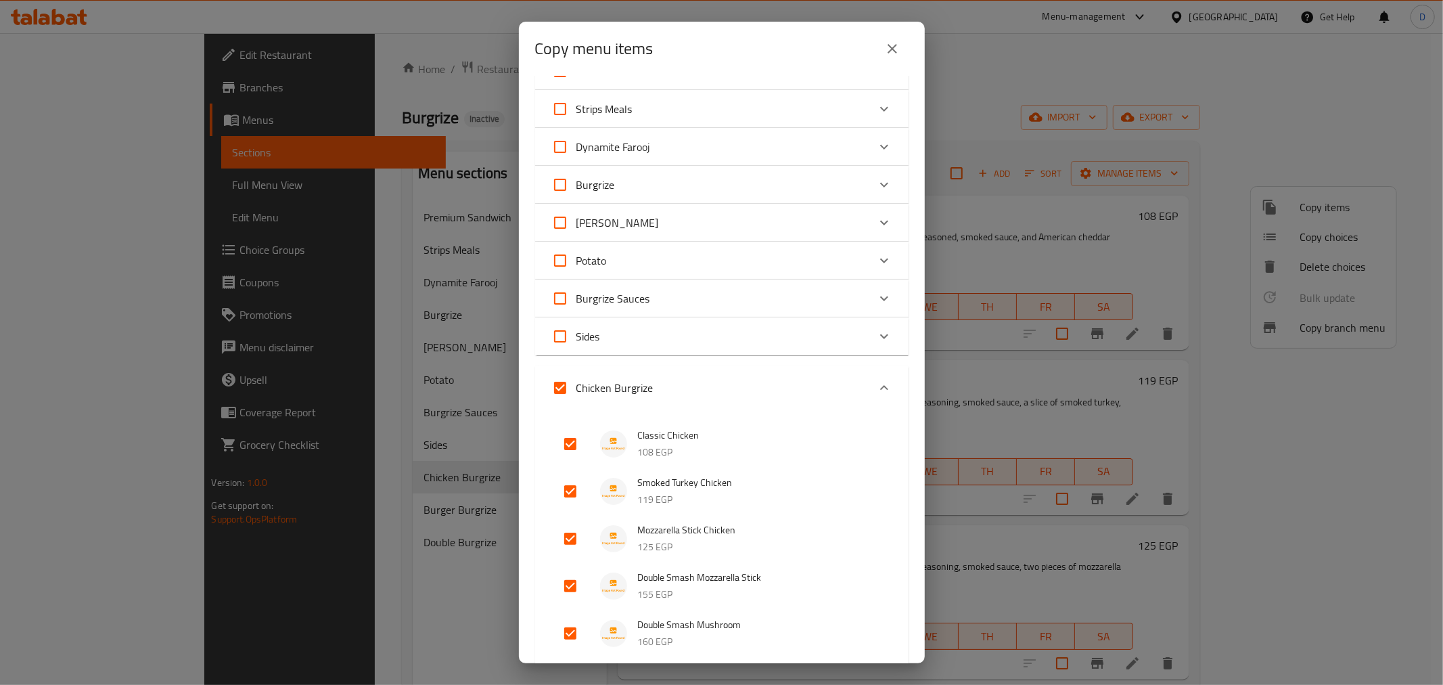
click at [562, 386] on input "Chicken Burgrize" at bounding box center [560, 387] width 32 height 32
checkbox input "false"
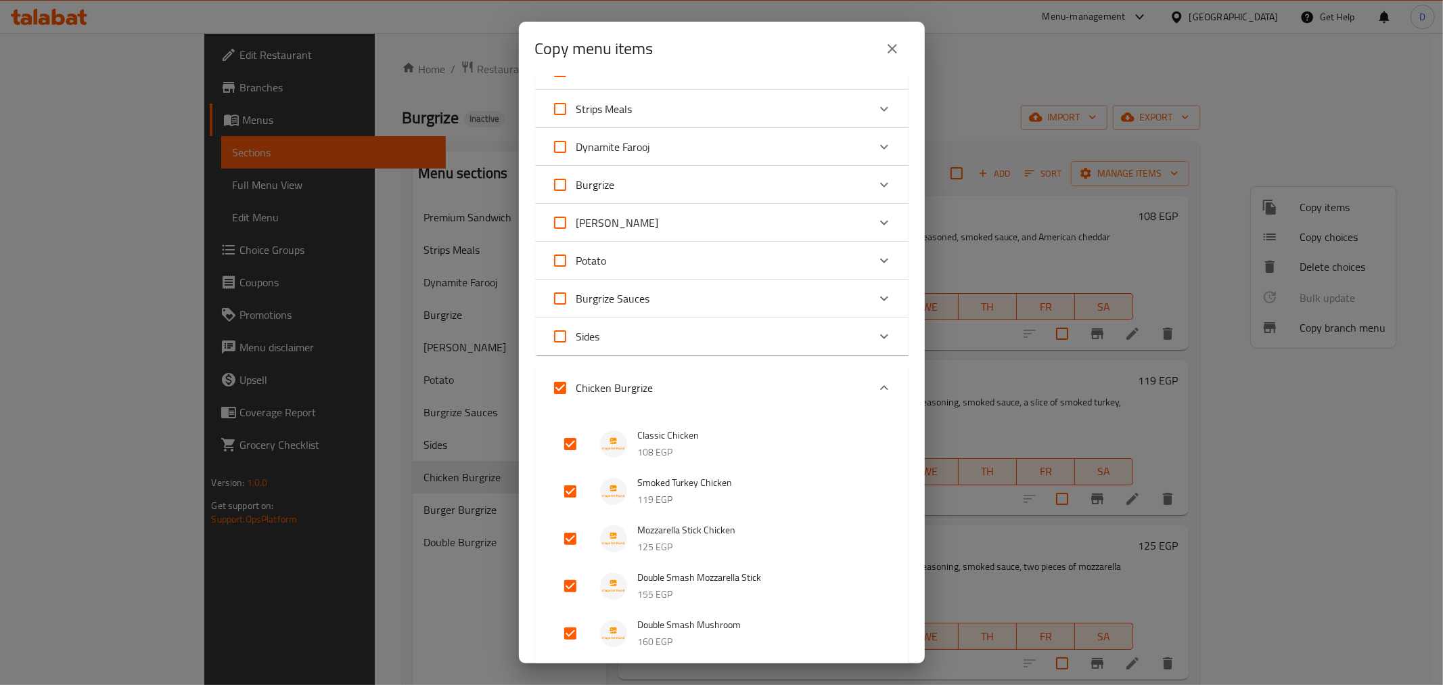
checkbox input "false"
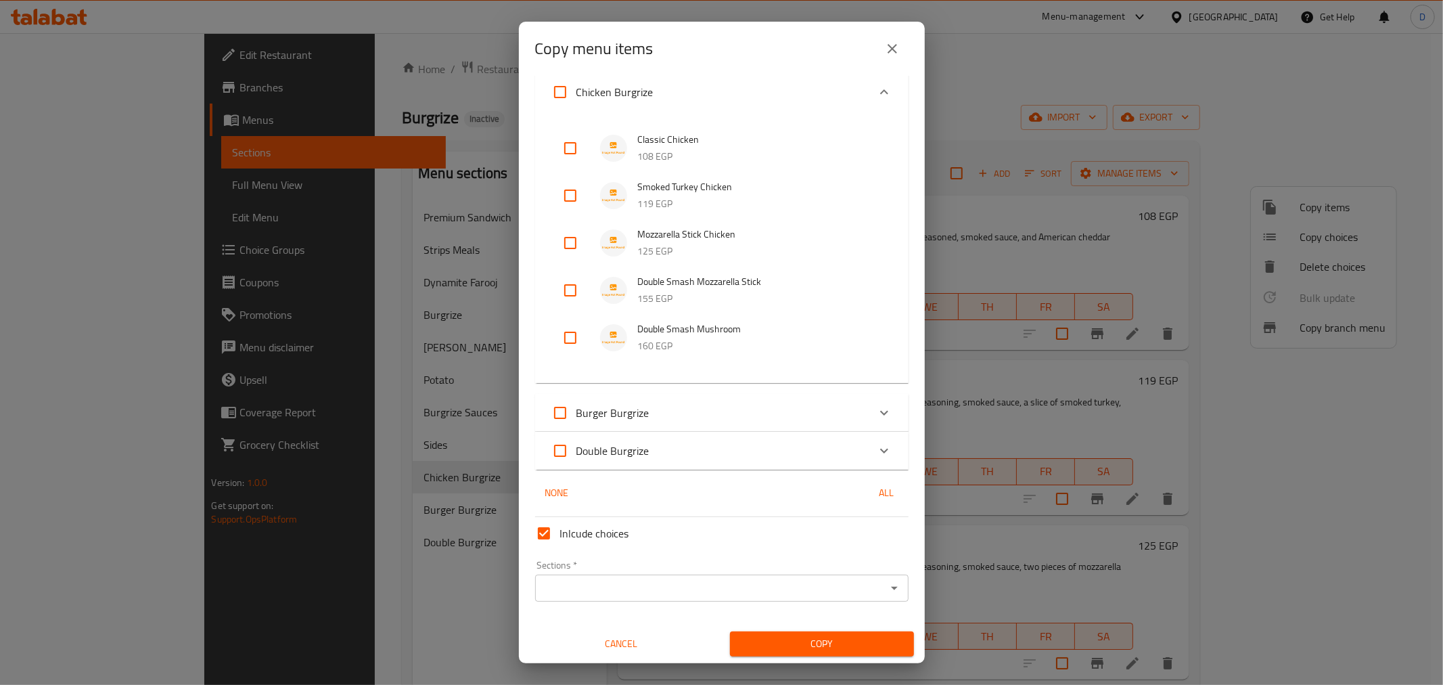
scroll to position [363, 0]
click at [570, 294] on input "checkbox" at bounding box center [570, 289] width 32 height 32
checkbox input "true"
click at [570, 336] on input "checkbox" at bounding box center [570, 337] width 32 height 32
checkbox input "true"
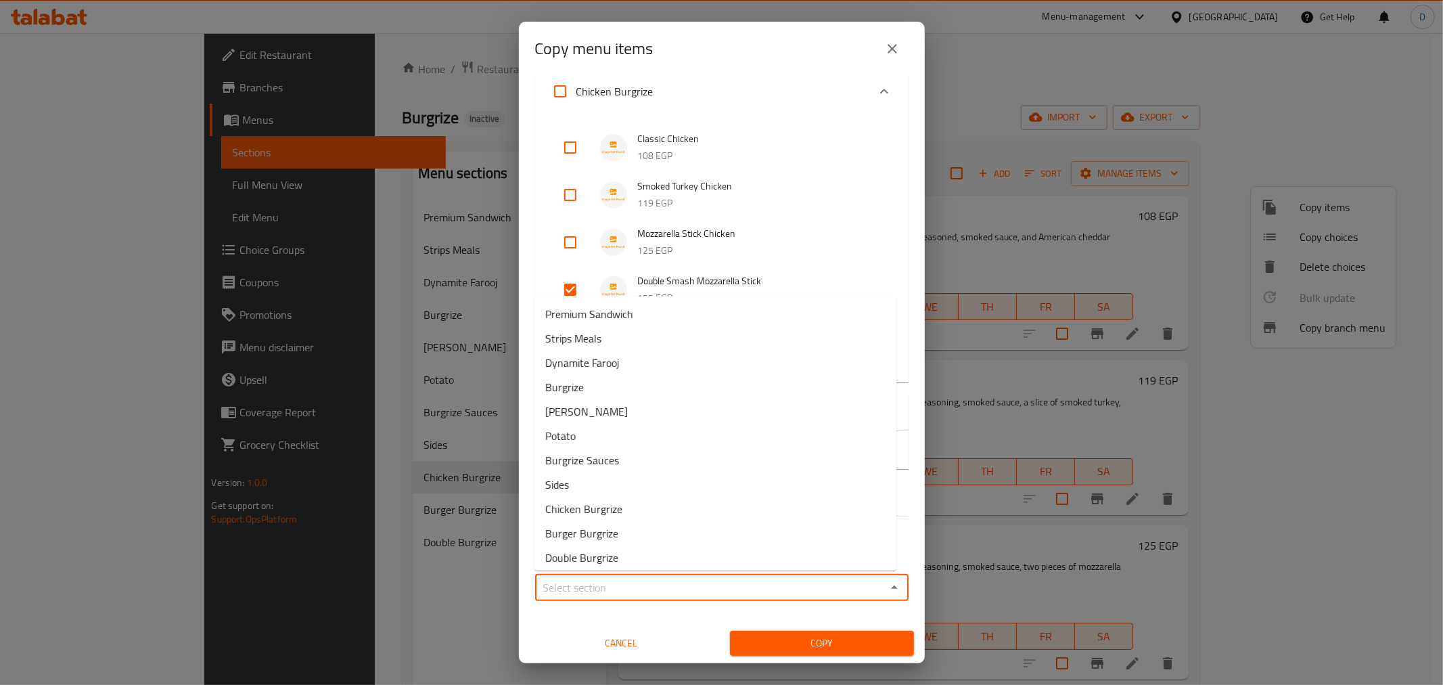
click at [745, 592] on input "Sections   *" at bounding box center [710, 587] width 343 height 19
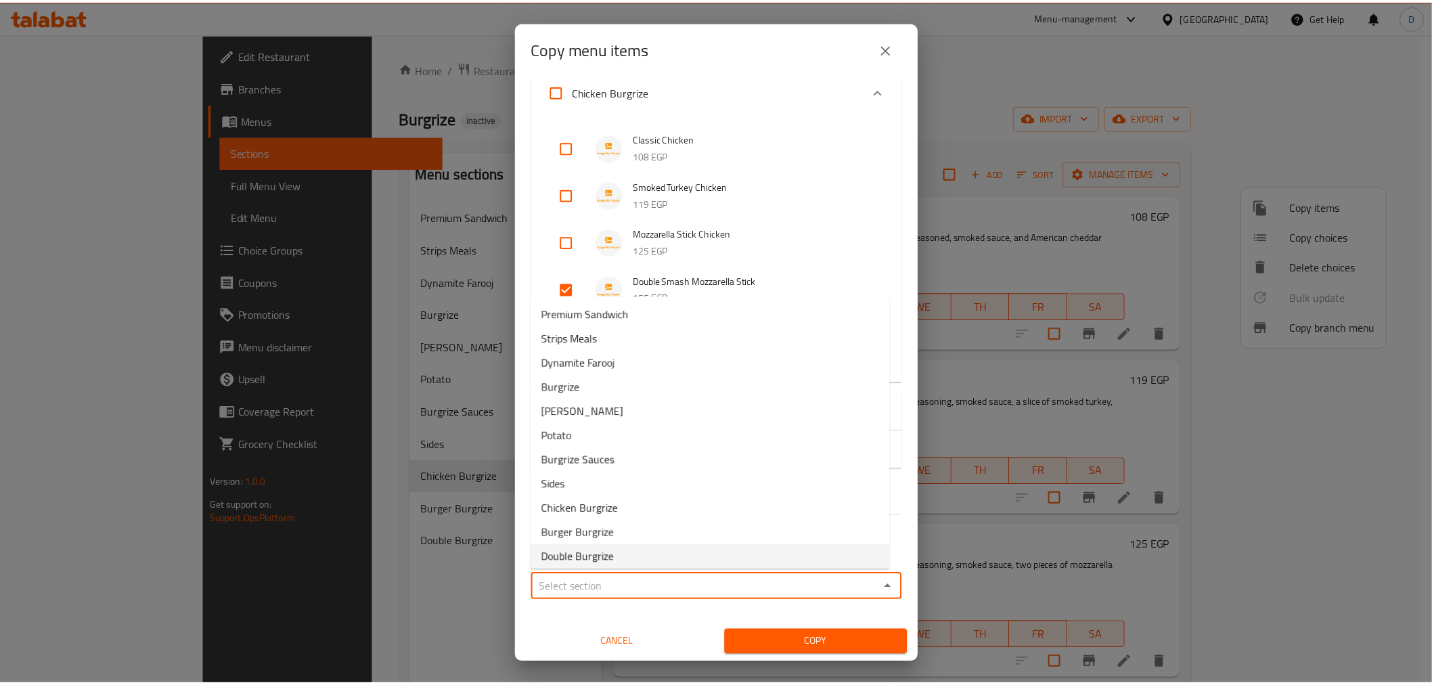
scroll to position [4, 0]
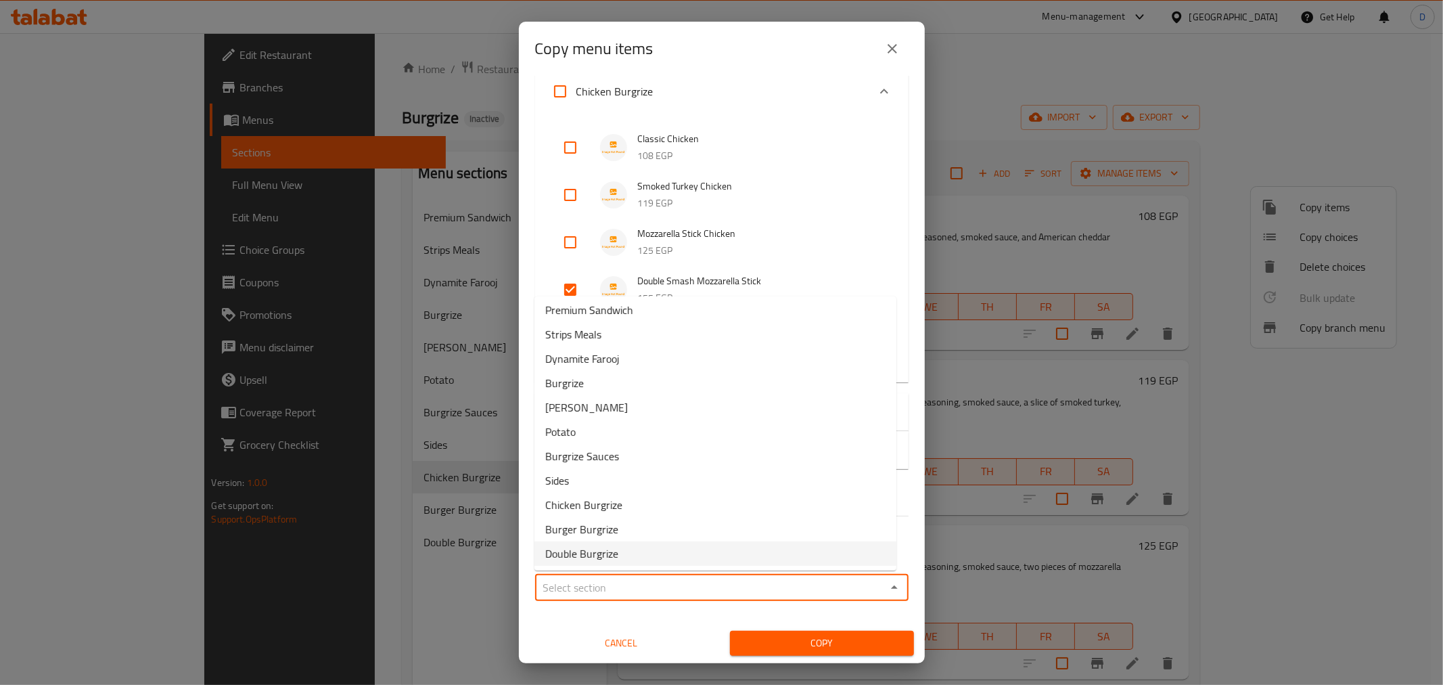
click at [728, 555] on li "Double Burgrize" at bounding box center [716, 553] width 362 height 24
type input "Double Burgrize"
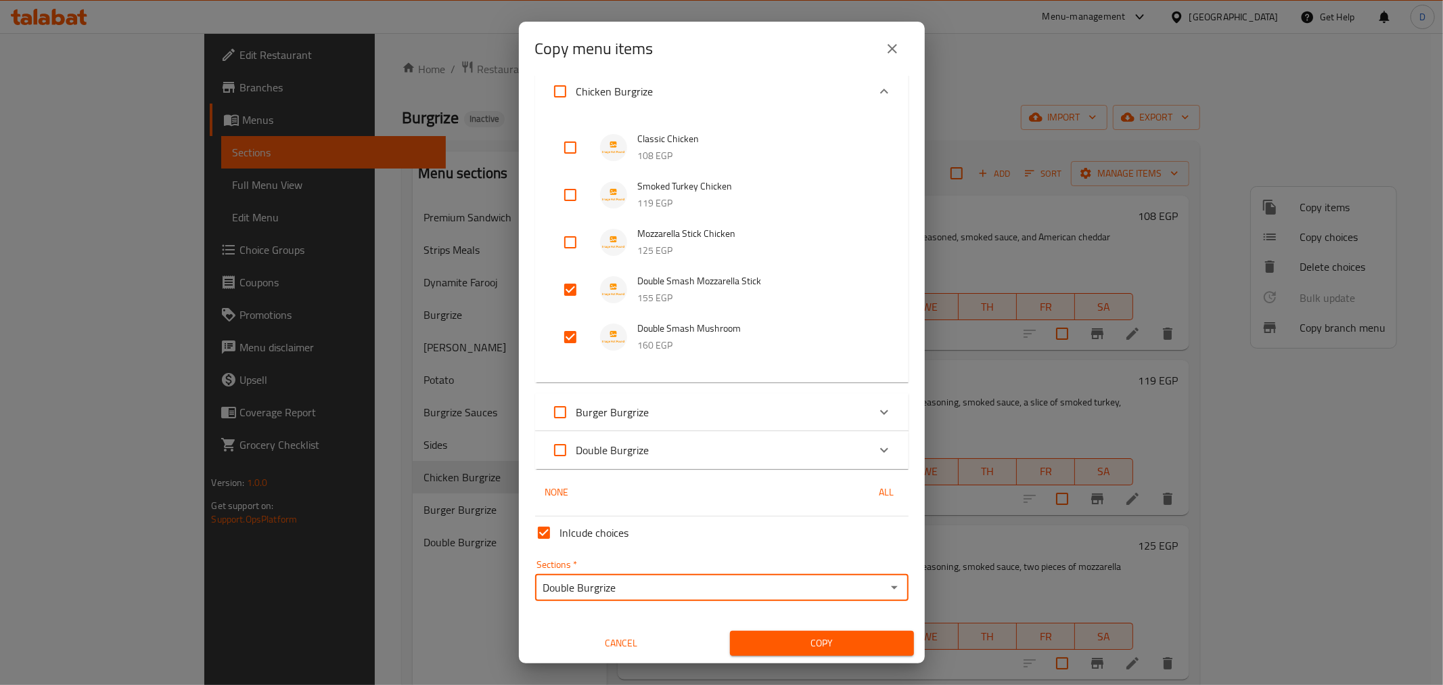
click at [777, 622] on div "Copy" at bounding box center [822, 642] width 200 height 41
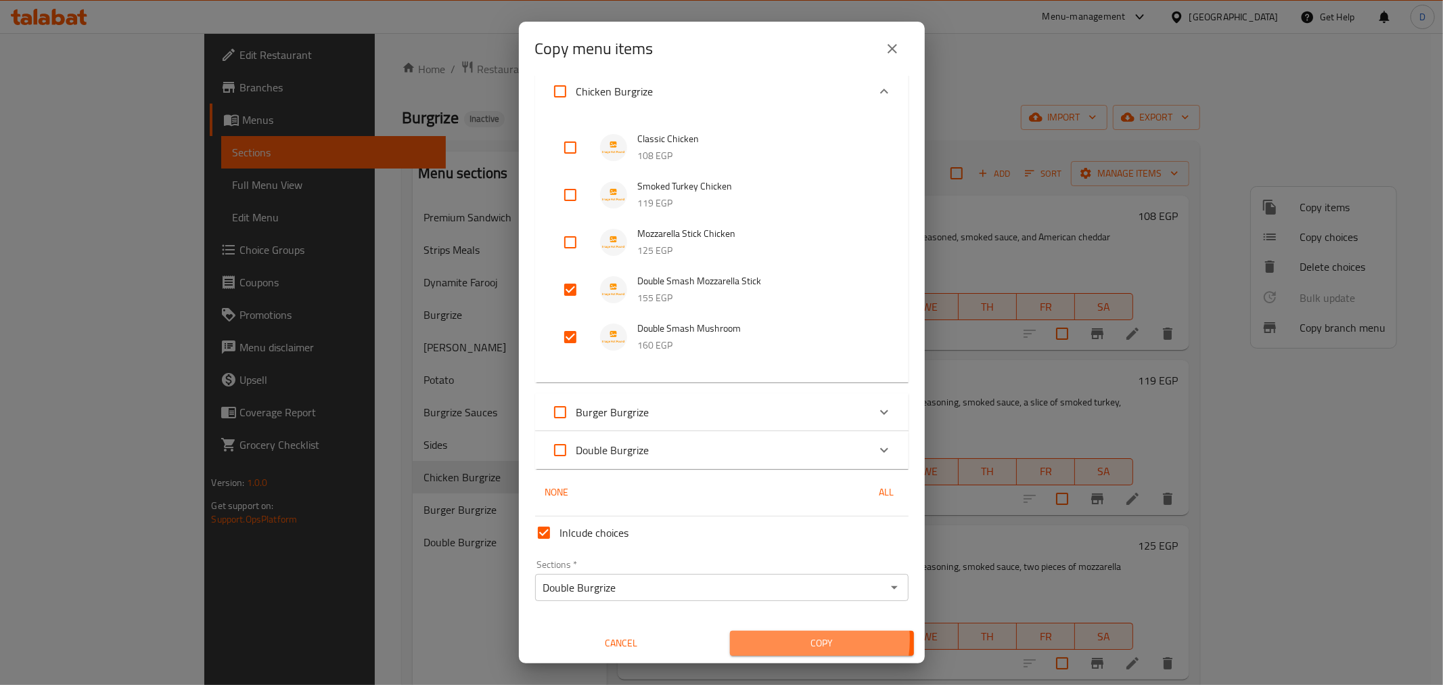
click at [785, 639] on span "Copy" at bounding box center [822, 643] width 162 height 17
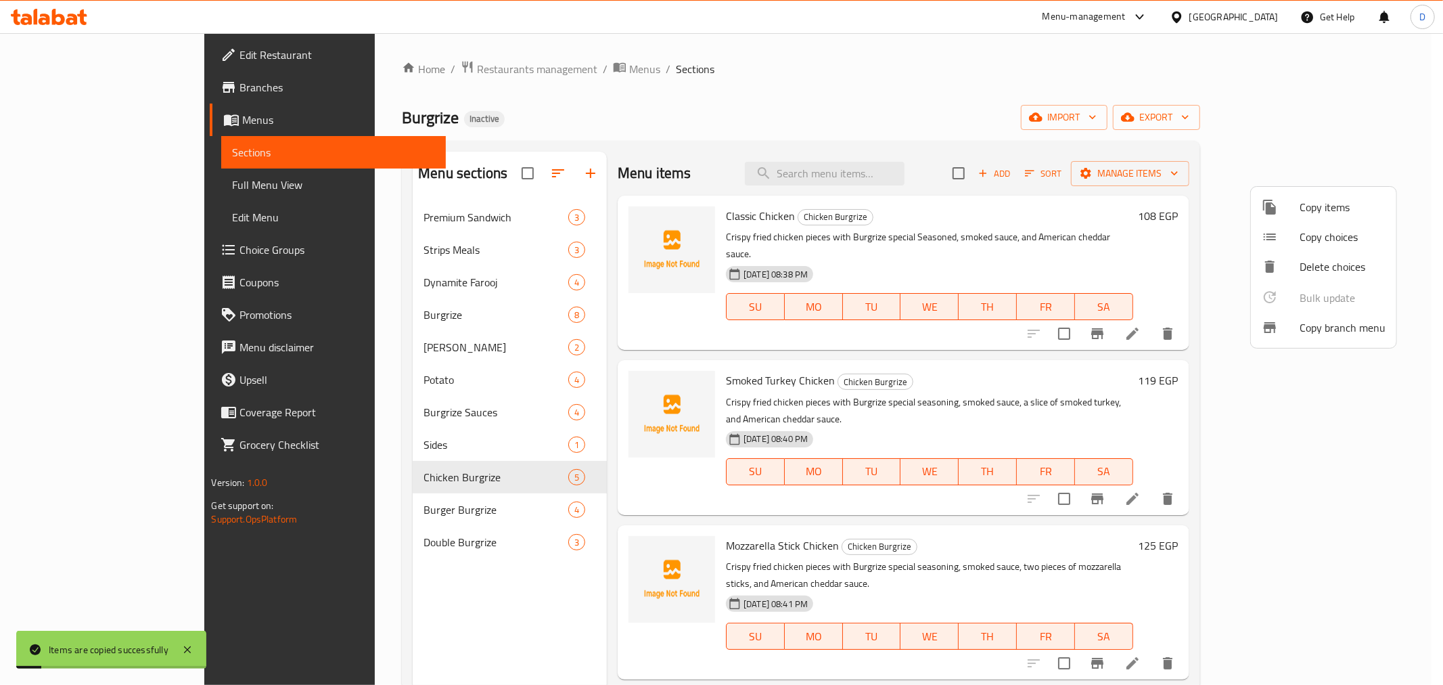
click at [350, 544] on div at bounding box center [721, 342] width 1443 height 685
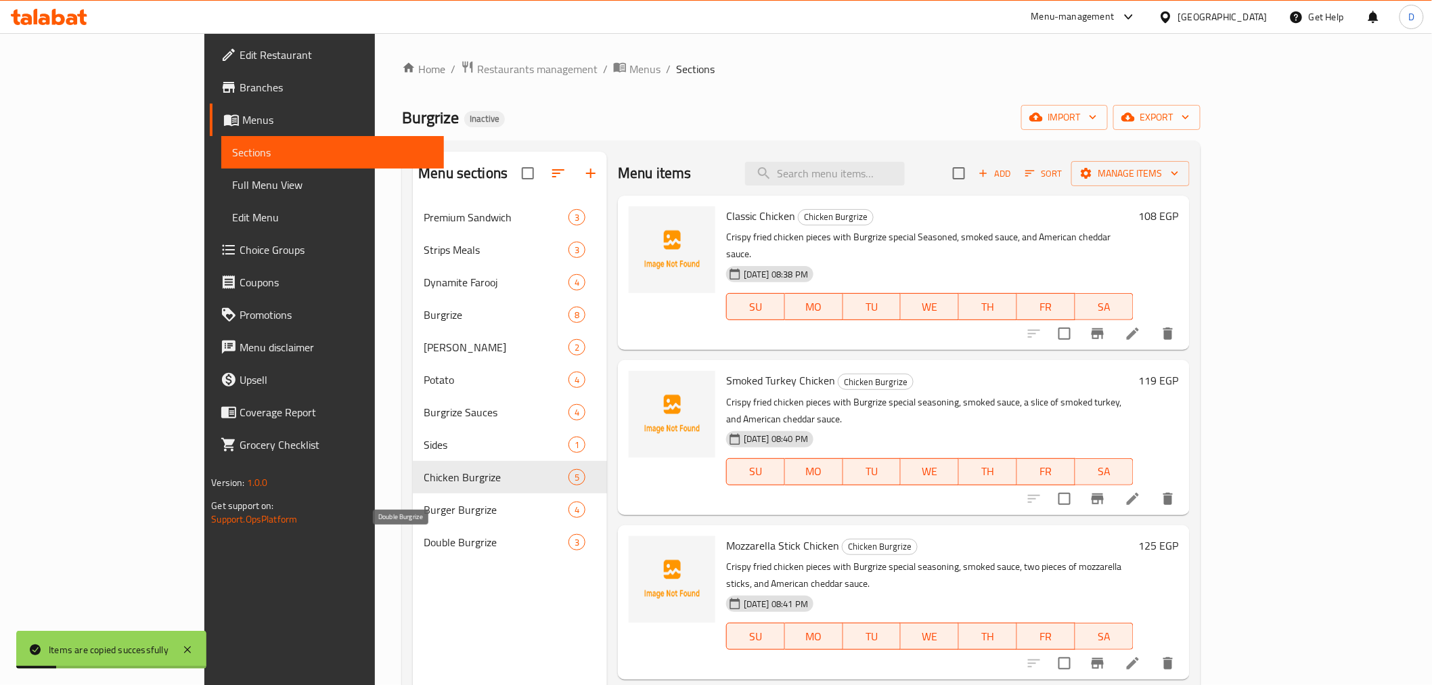
click at [424, 544] on span "Double Burgrize" at bounding box center [496, 542] width 145 height 16
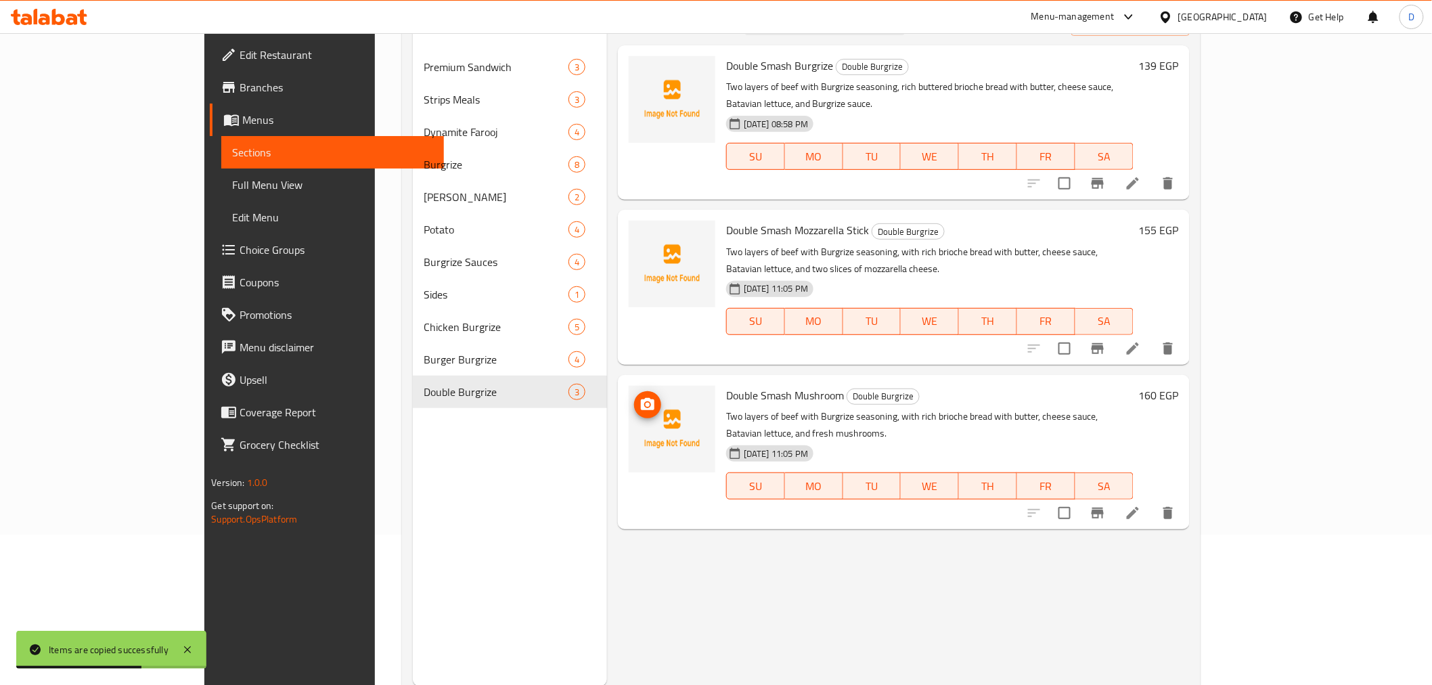
scroll to position [75, 0]
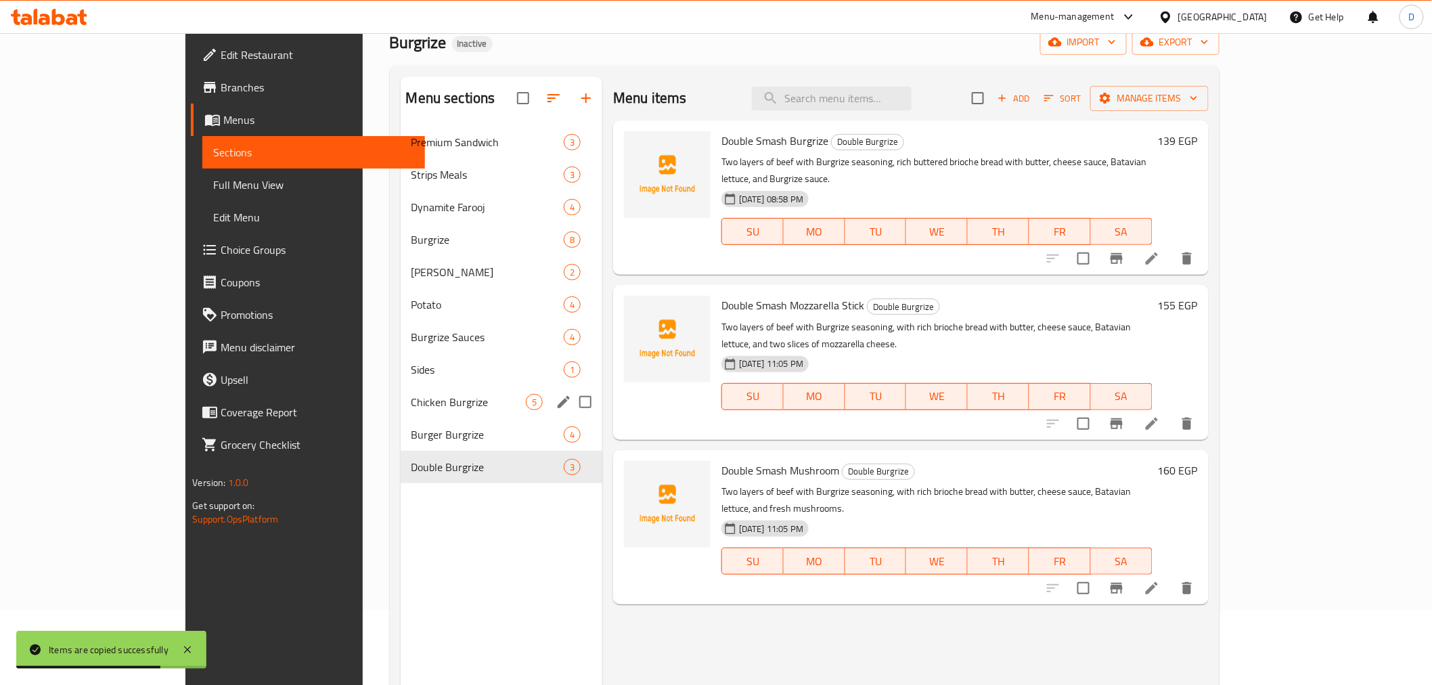
click at [413, 415] on div "Chicken Burgrize 5" at bounding box center [502, 402] width 202 height 32
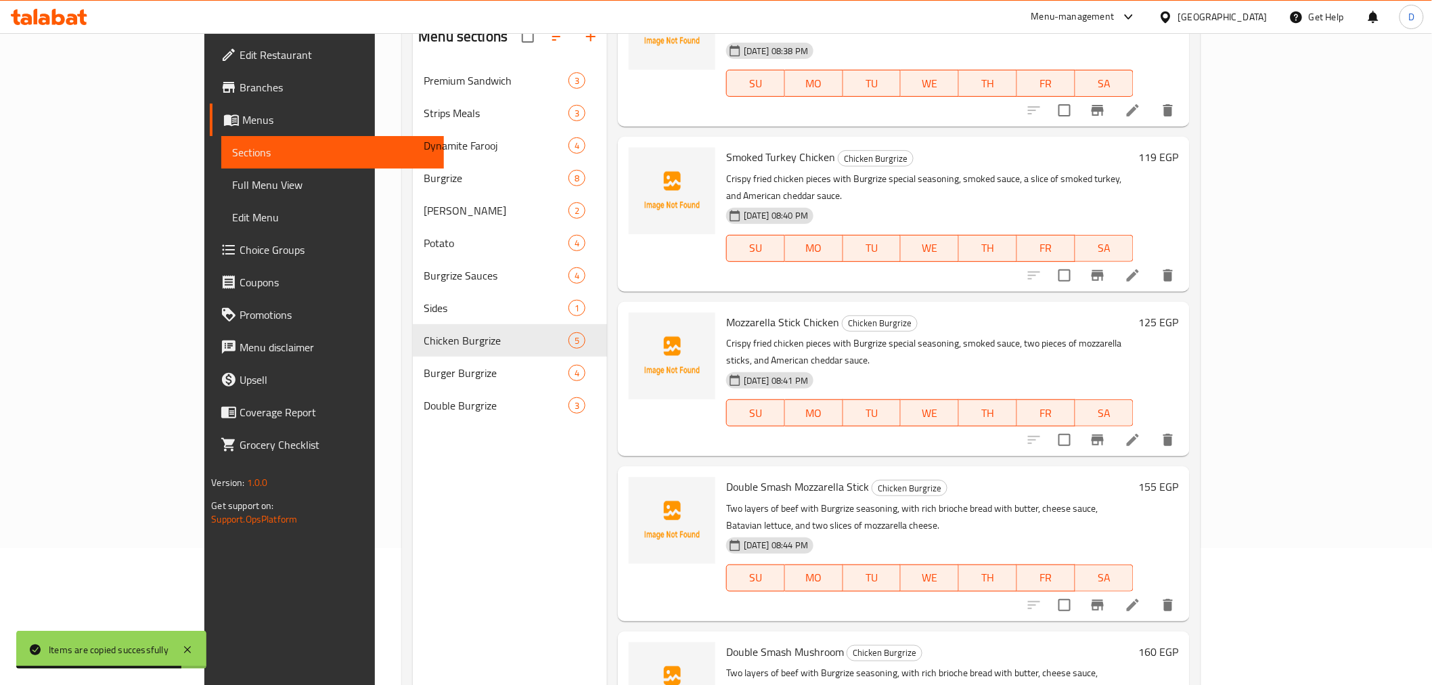
scroll to position [189, 0]
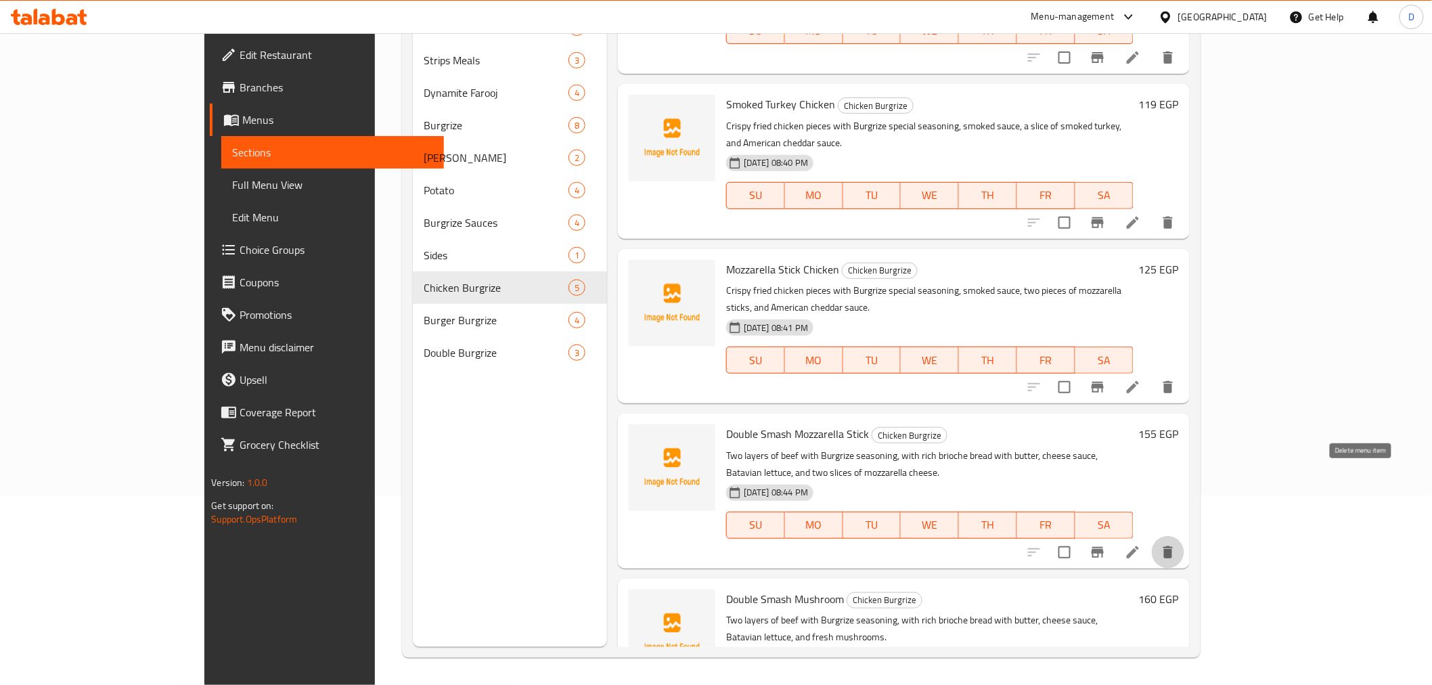
click at [1176, 544] on icon "delete" at bounding box center [1168, 552] width 16 height 16
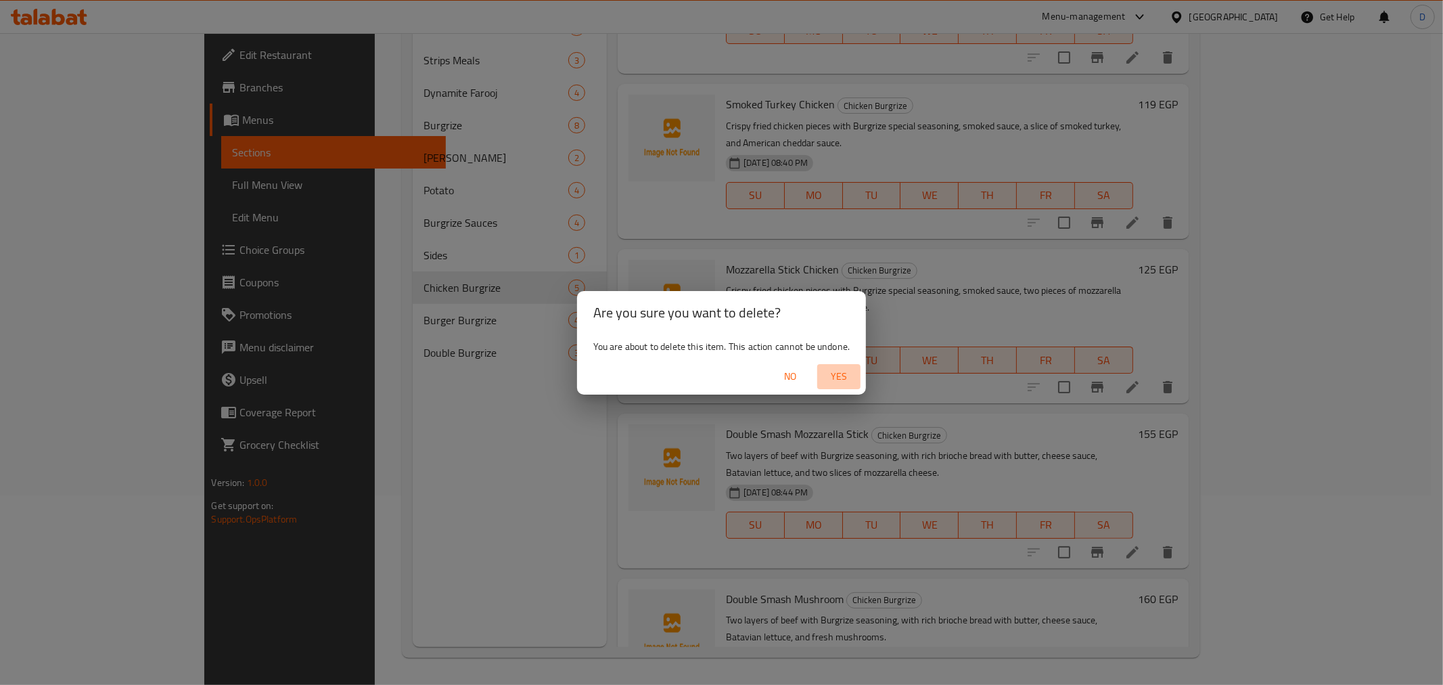
click at [844, 369] on span "Yes" at bounding box center [839, 376] width 32 height 17
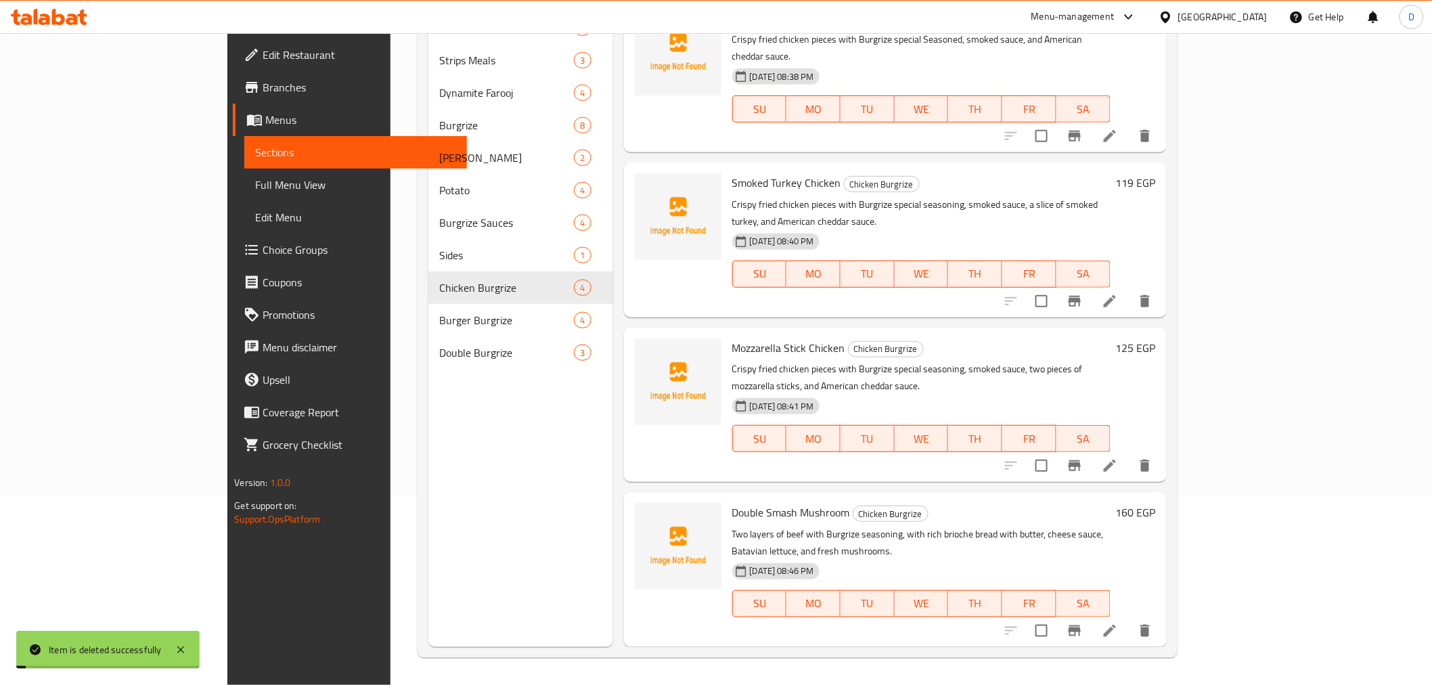
scroll to position [0, 0]
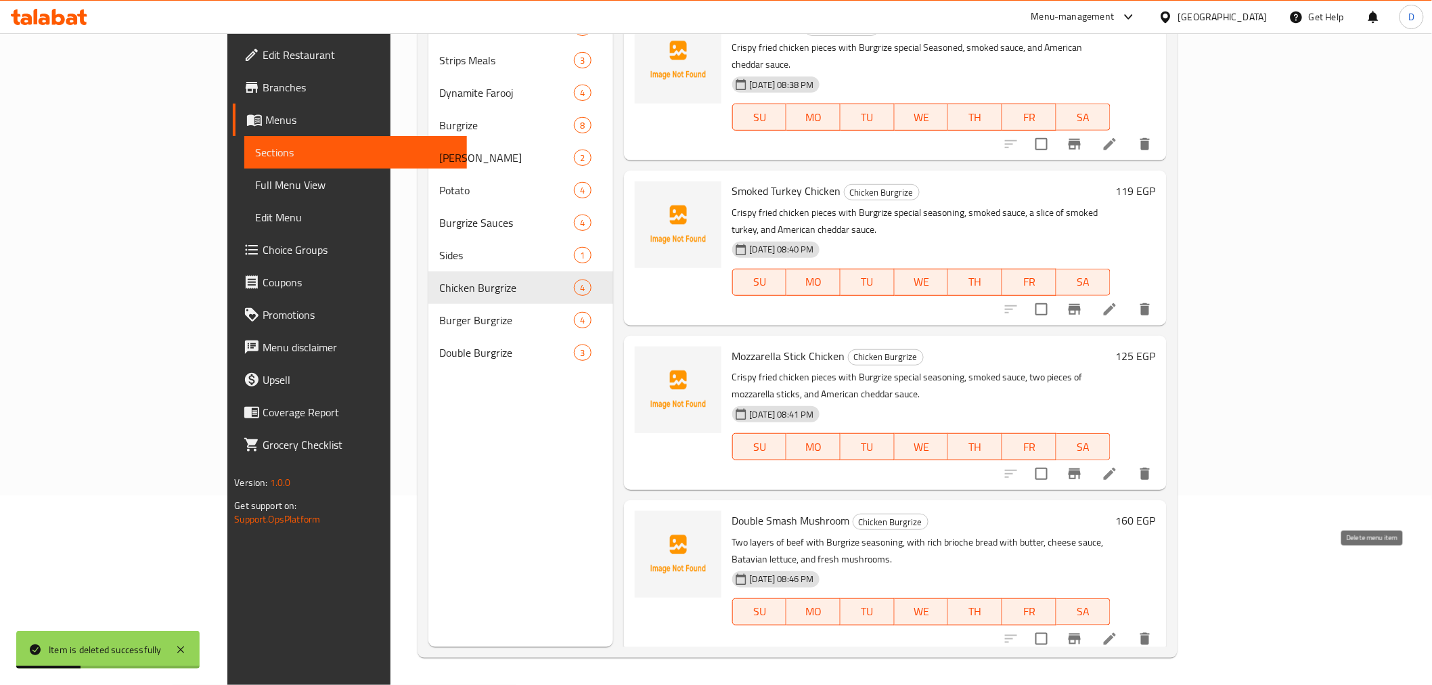
click at [1153, 631] on icon "delete" at bounding box center [1145, 639] width 16 height 16
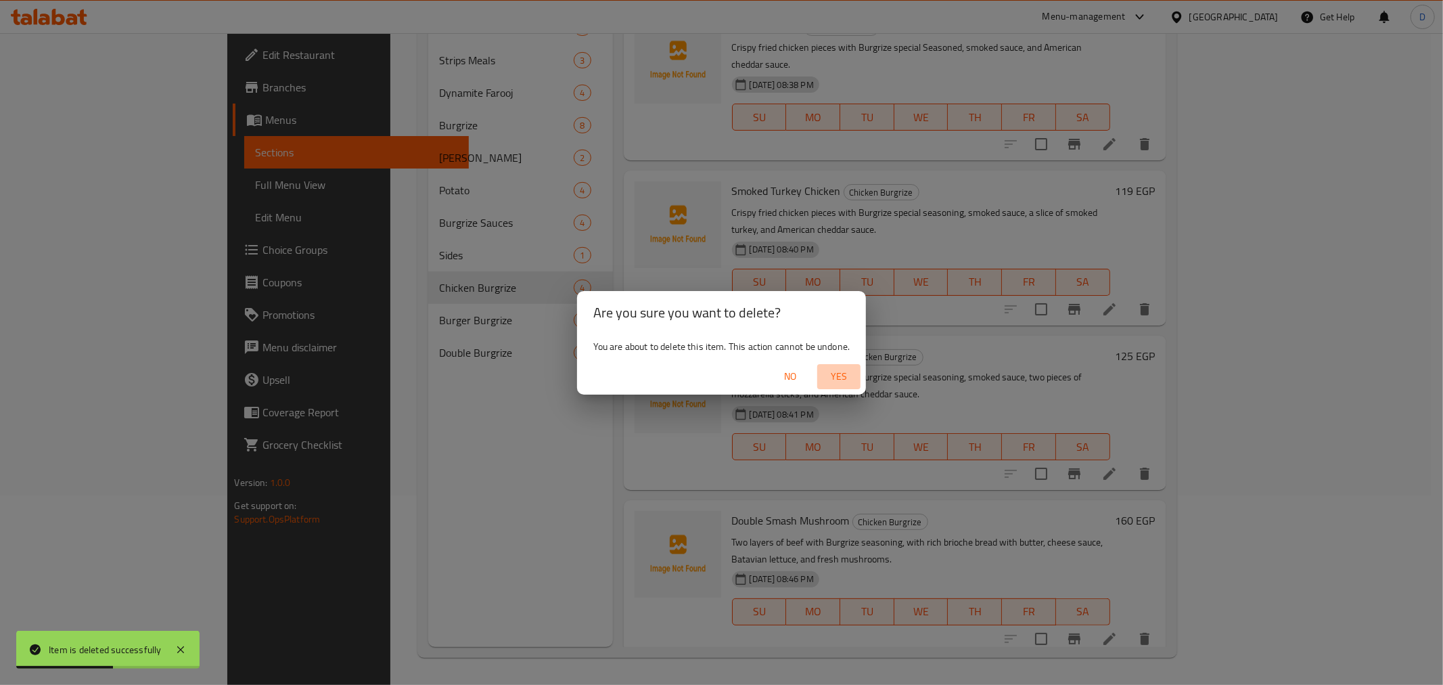
click at [834, 370] on span "Yes" at bounding box center [839, 376] width 32 height 17
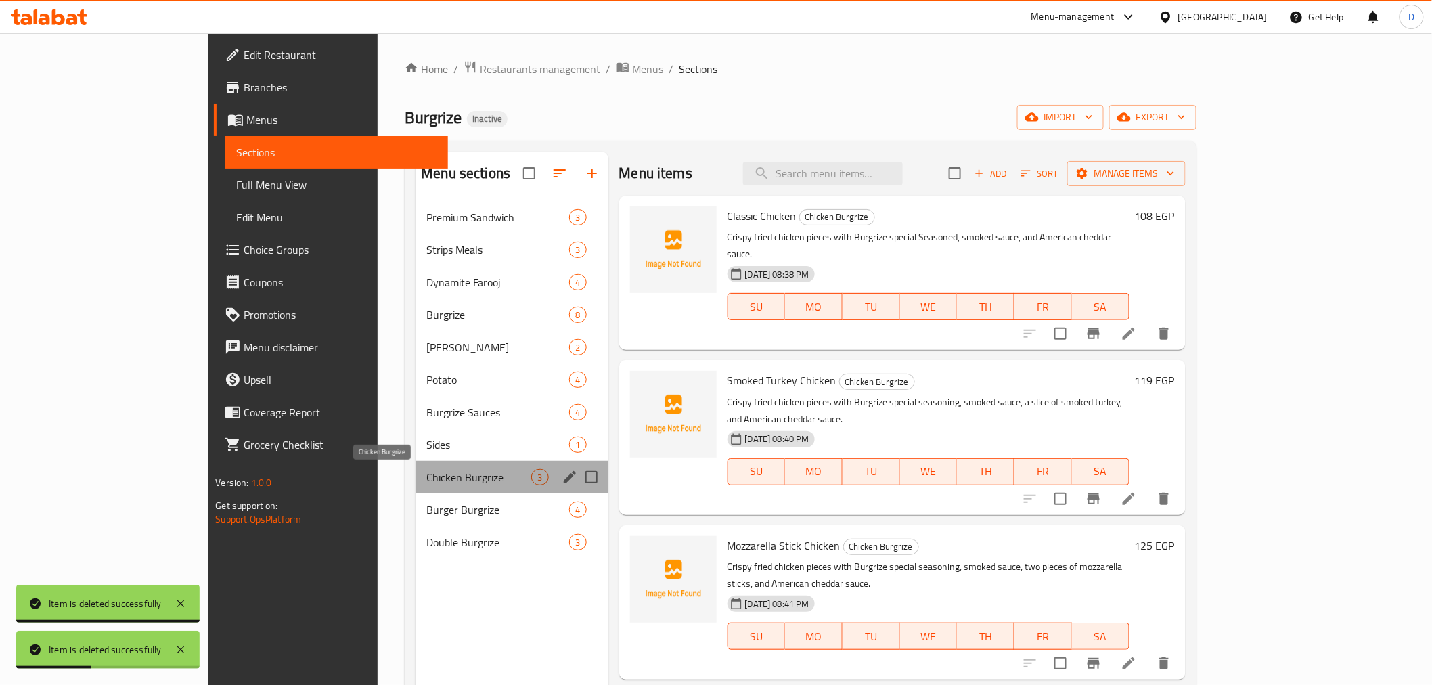
click at [426, 470] on span "Chicken Burgrize" at bounding box center [478, 477] width 105 height 16
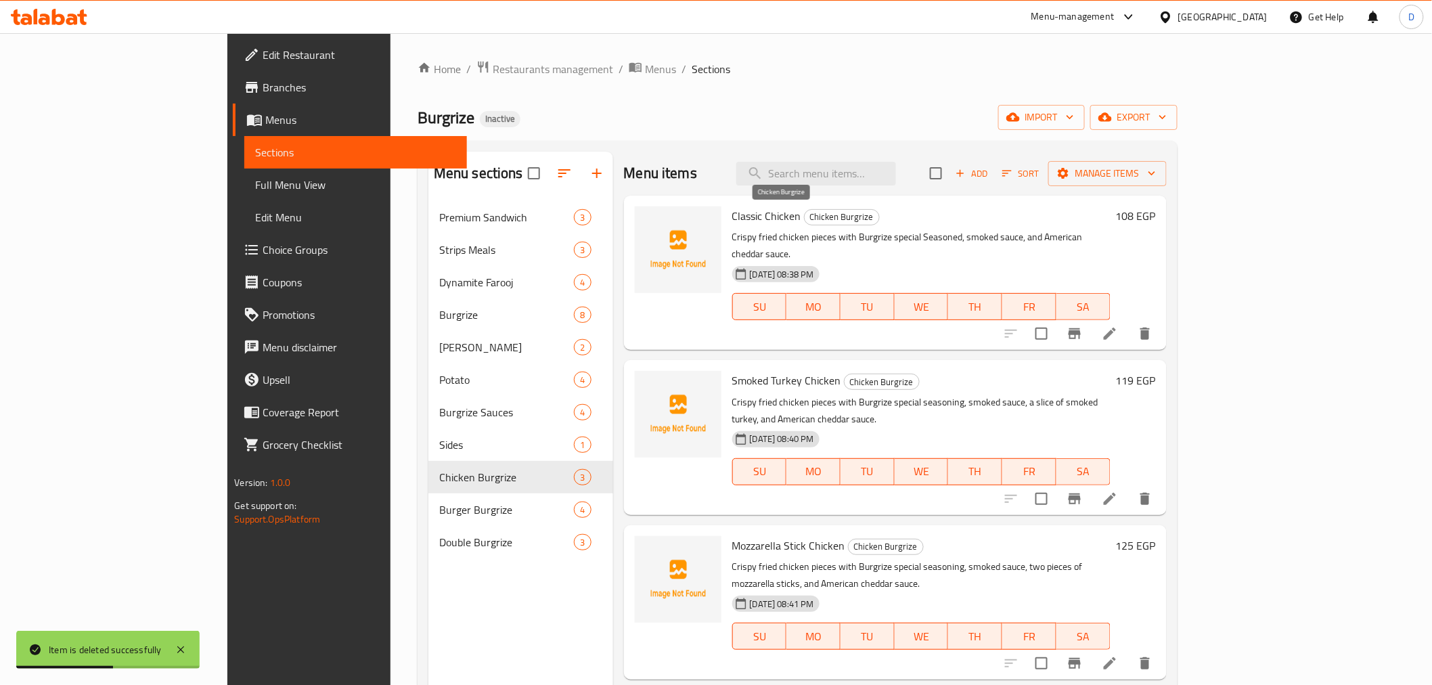
click at [804, 224] on span "Chicken Burgrize" at bounding box center [841, 217] width 74 height 16
drag, startPoint x: 753, startPoint y: 219, endPoint x: 813, endPoint y: 224, distance: 60.5
click at [813, 224] on span "Chicken Burgrize" at bounding box center [841, 217] width 74 height 16
copy span "Chicken Burgrize"
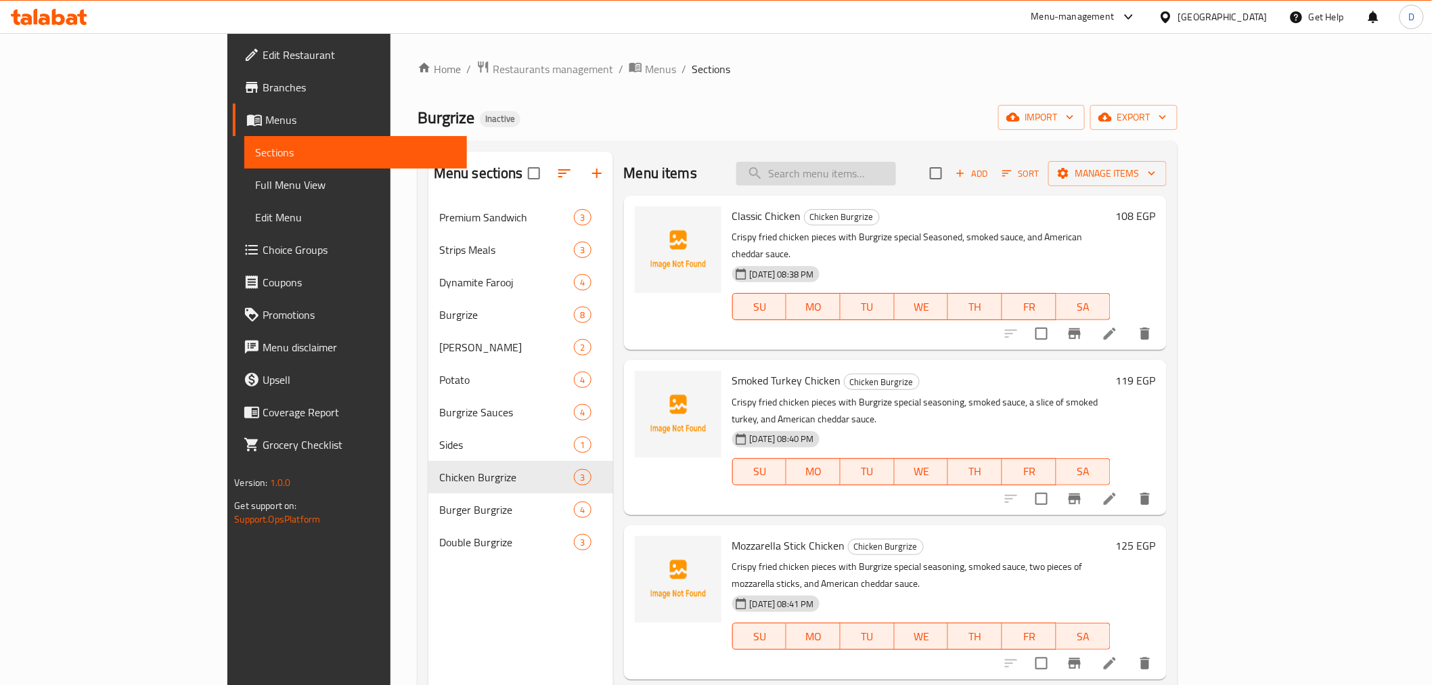
click at [871, 174] on input "search" at bounding box center [816, 174] width 160 height 24
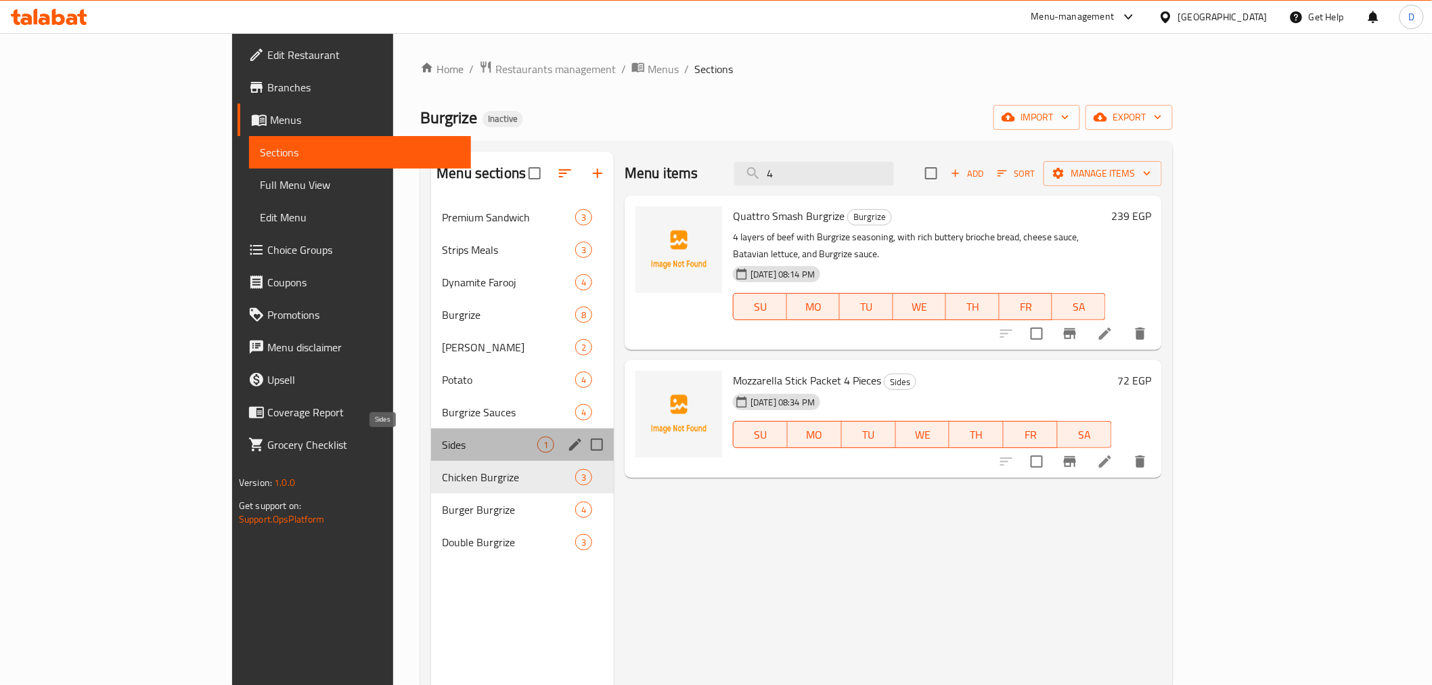
click at [442, 442] on span "Sides" at bounding box center [489, 444] width 95 height 16
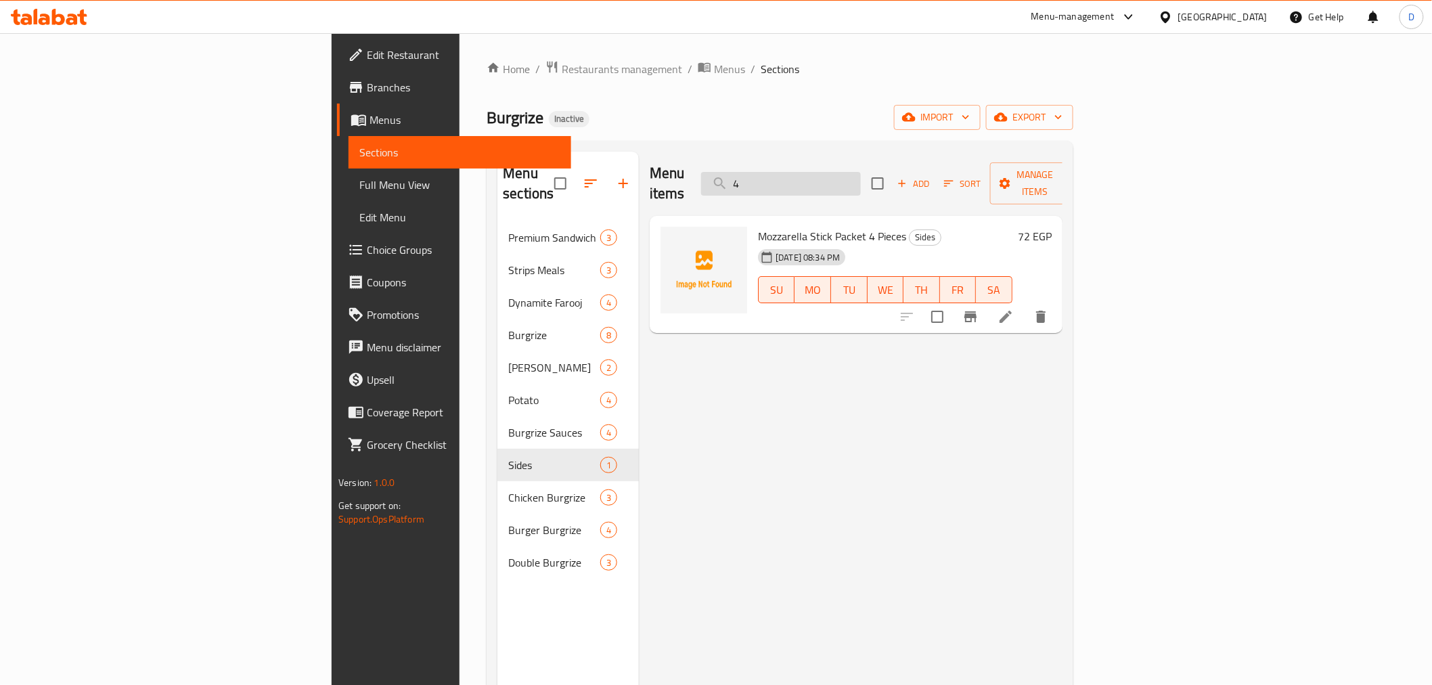
drag, startPoint x: 868, startPoint y: 178, endPoint x: 847, endPoint y: 173, distance: 21.7
click at [847, 173] on input "4" at bounding box center [781, 184] width 160 height 24
paste input "Double Smash Burgrize"
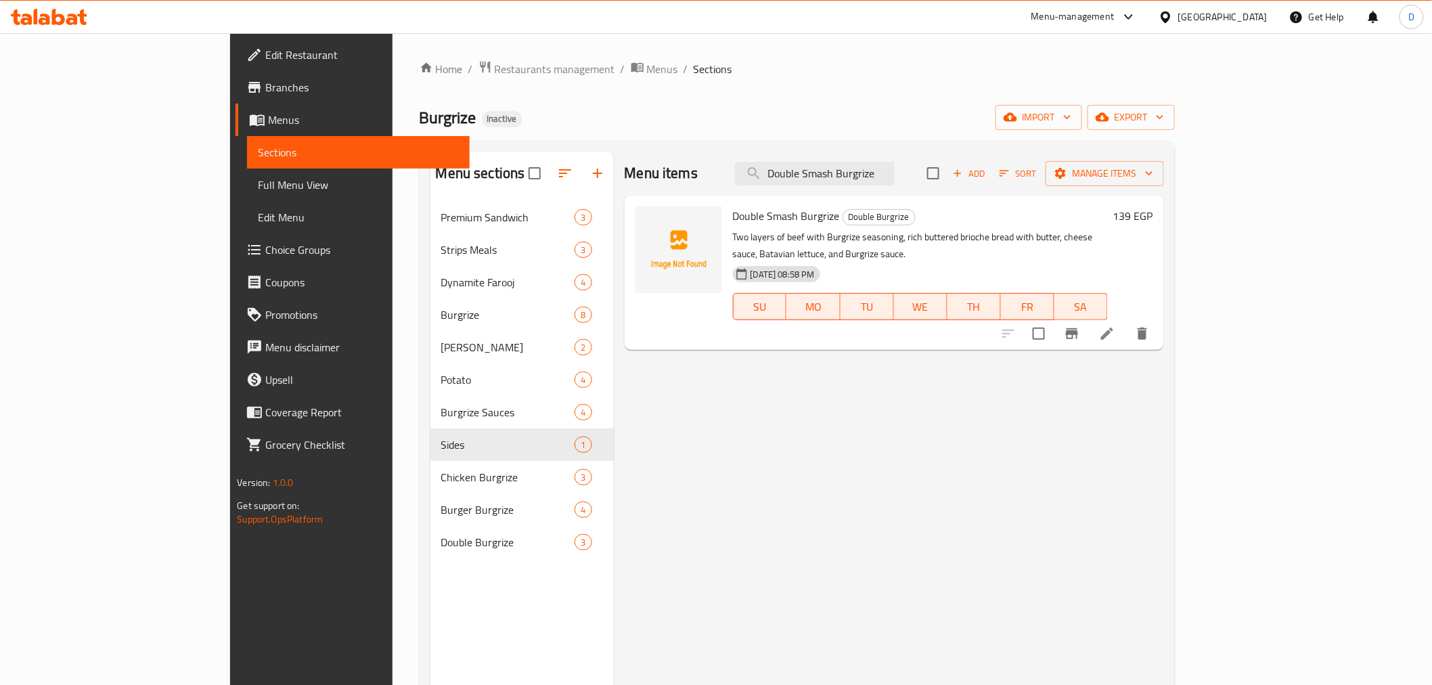
type input "Double Smash Burgrize"
click at [1115, 325] on icon at bounding box center [1107, 333] width 16 height 16
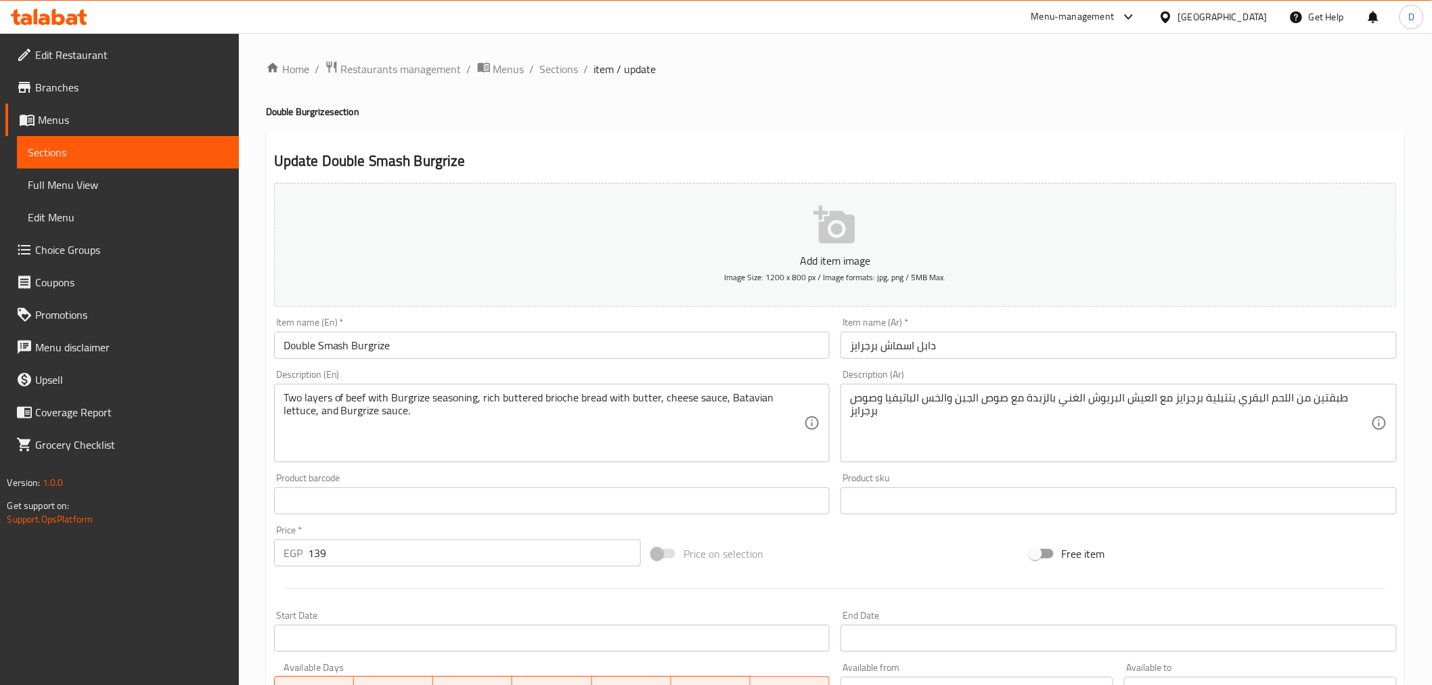
scroll to position [75, 0]
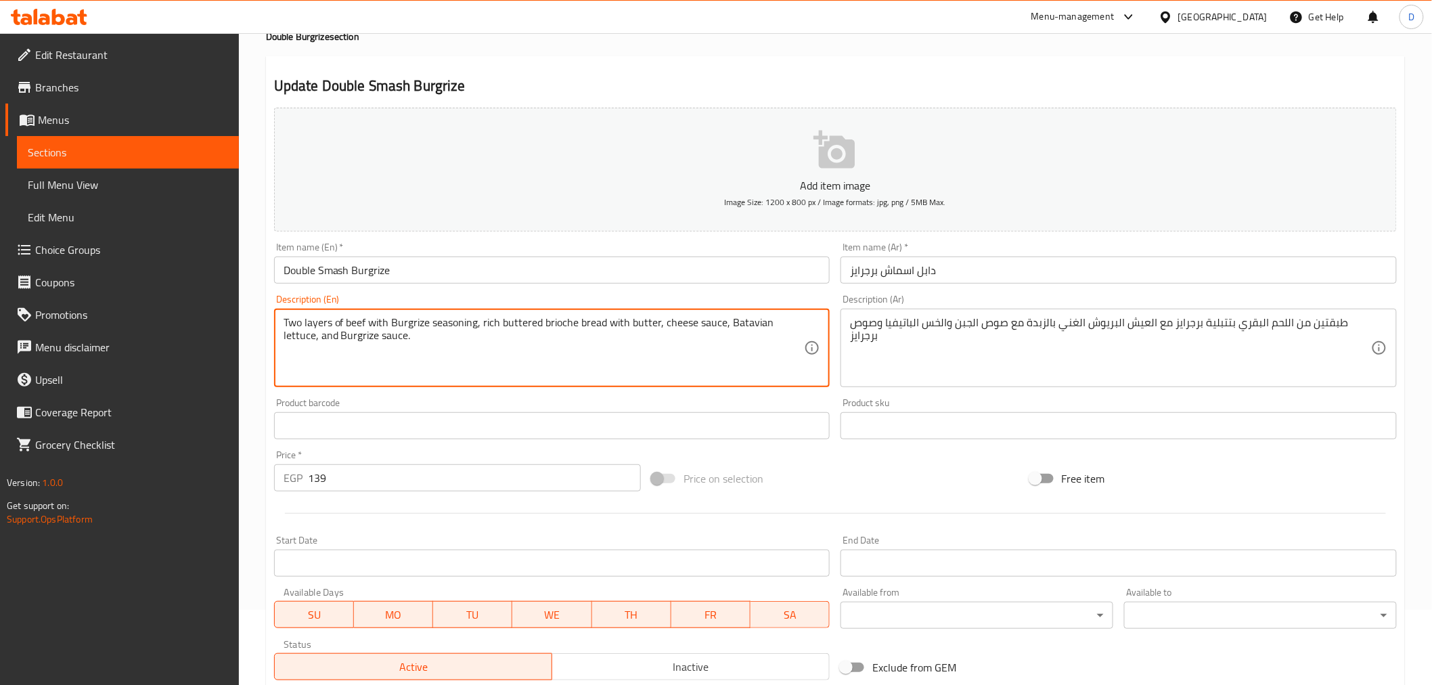
drag, startPoint x: 605, startPoint y: 321, endPoint x: 657, endPoint y: 332, distance: 53.2
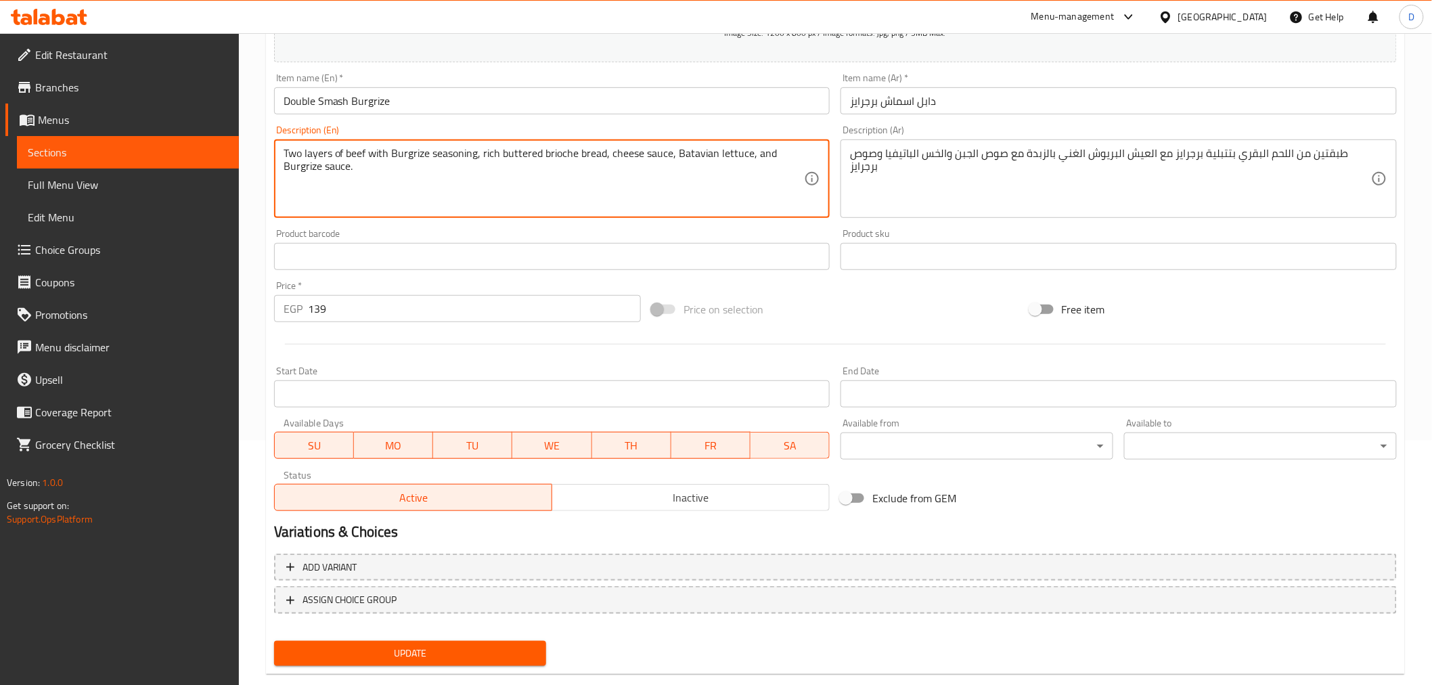
scroll to position [269, 0]
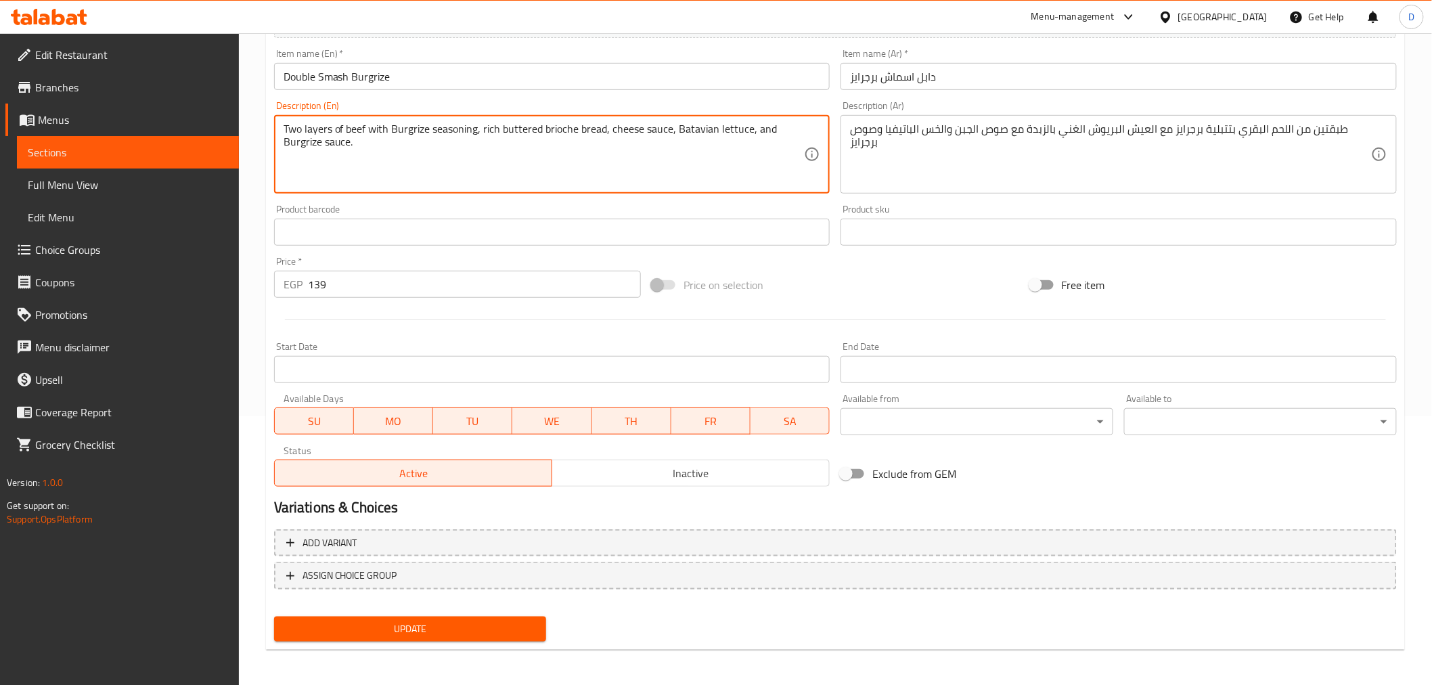
type textarea "Two layers of beef with Burgrize seasoning, rich buttered brioche bread, cheese…"
click at [493, 616] on button "Update" at bounding box center [410, 628] width 273 height 25
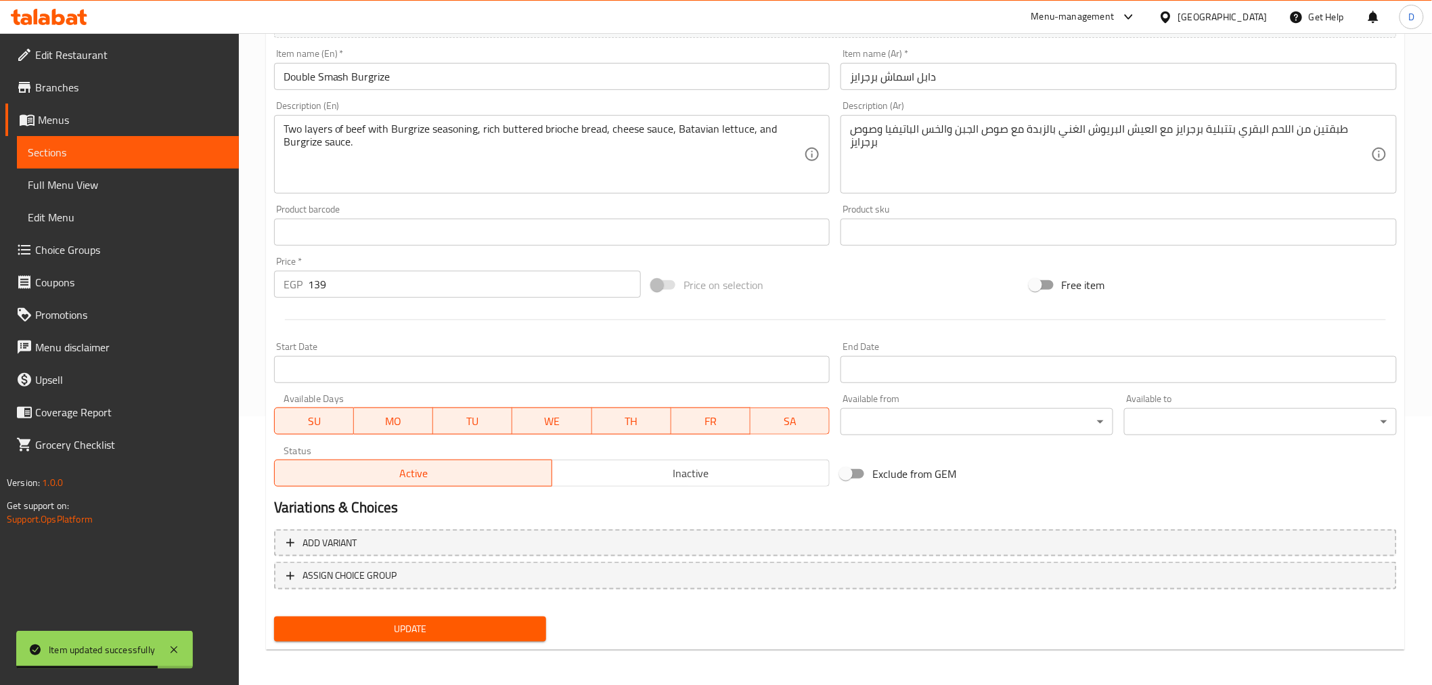
click at [639, 606] on div "Add variant ASSIGN CHOICE GROUP" at bounding box center [835, 568] width 1133 height 88
click at [526, 620] on span "Update" at bounding box center [410, 628] width 251 height 17
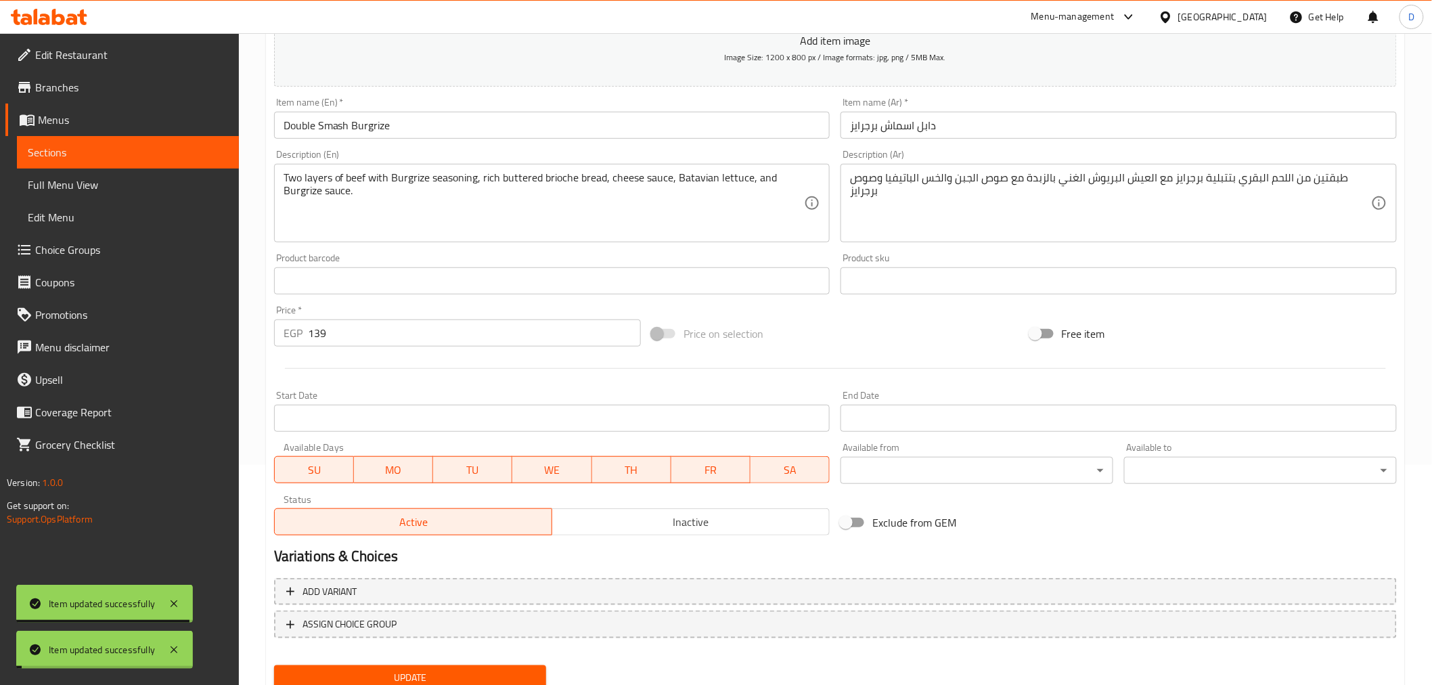
scroll to position [194, 0]
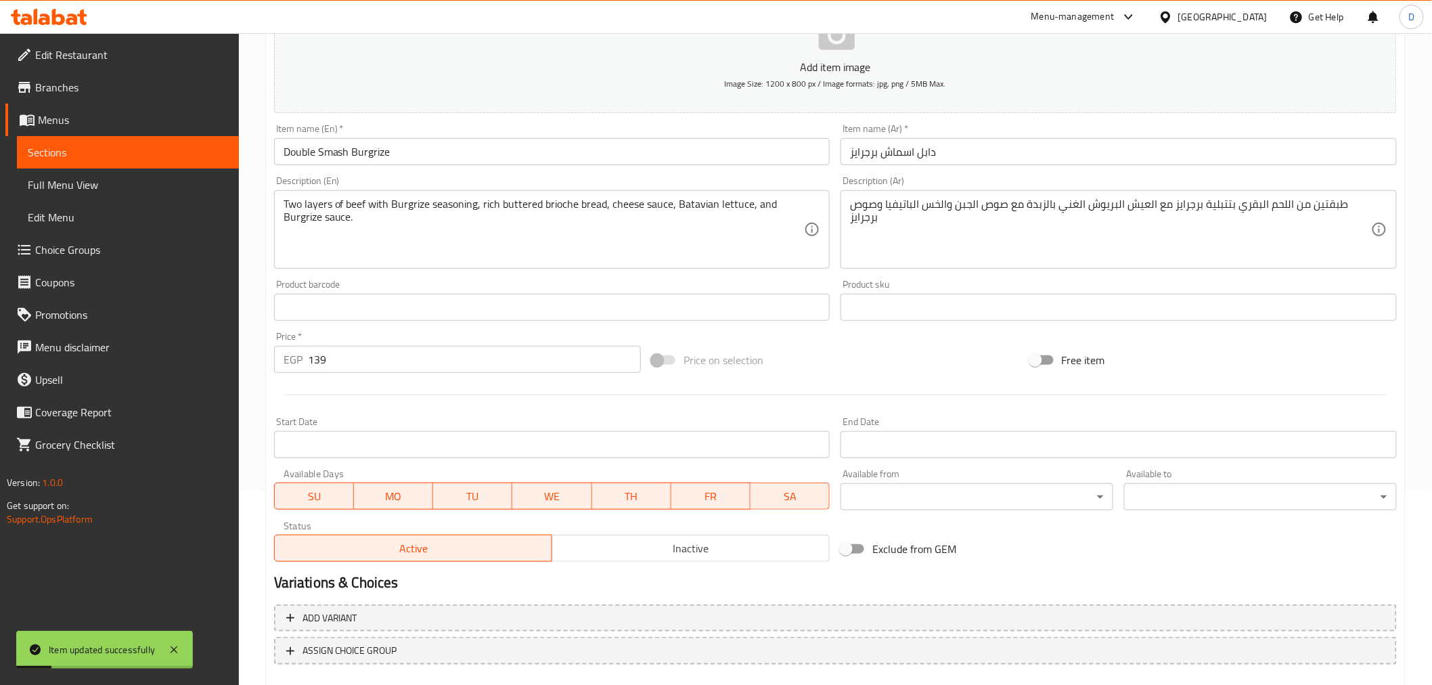
drag, startPoint x: 124, startPoint y: 145, endPoint x: 144, endPoint y: 142, distance: 20.6
click at [124, 145] on span "Sections" at bounding box center [128, 152] width 200 height 16
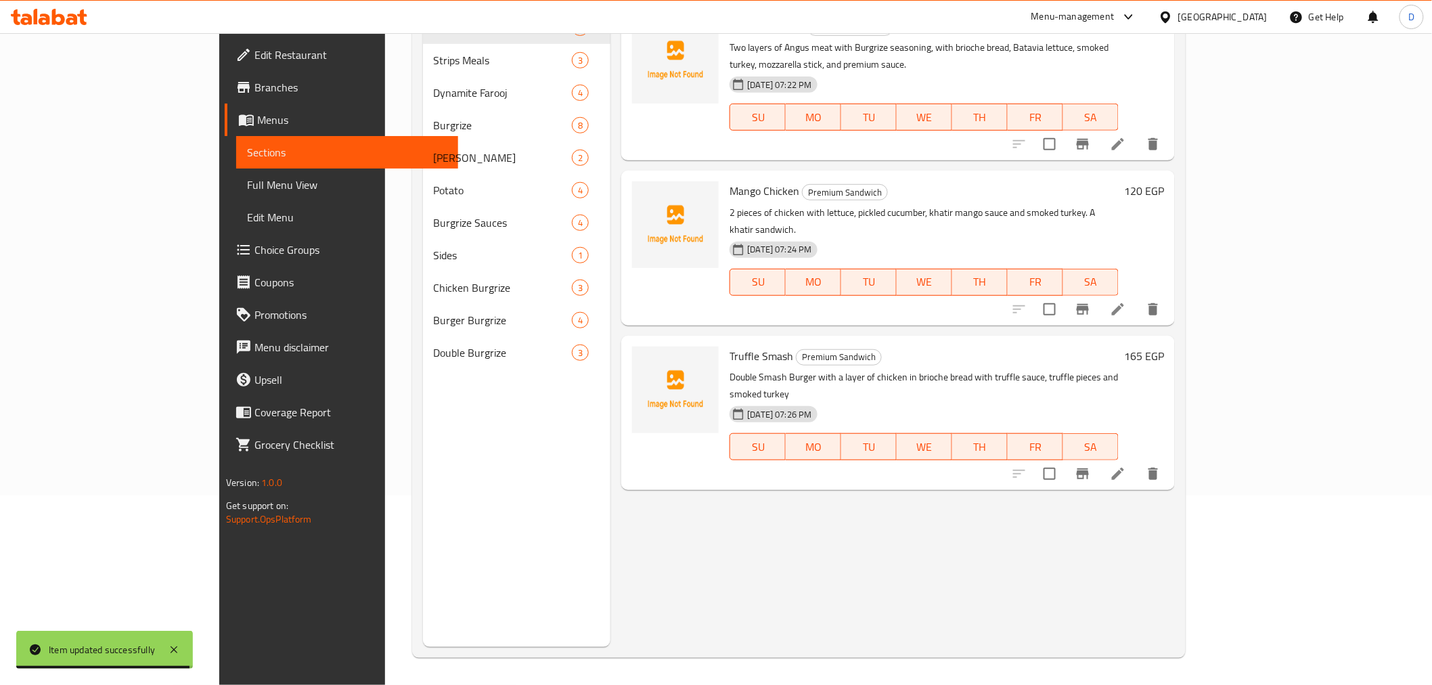
scroll to position [39, 0]
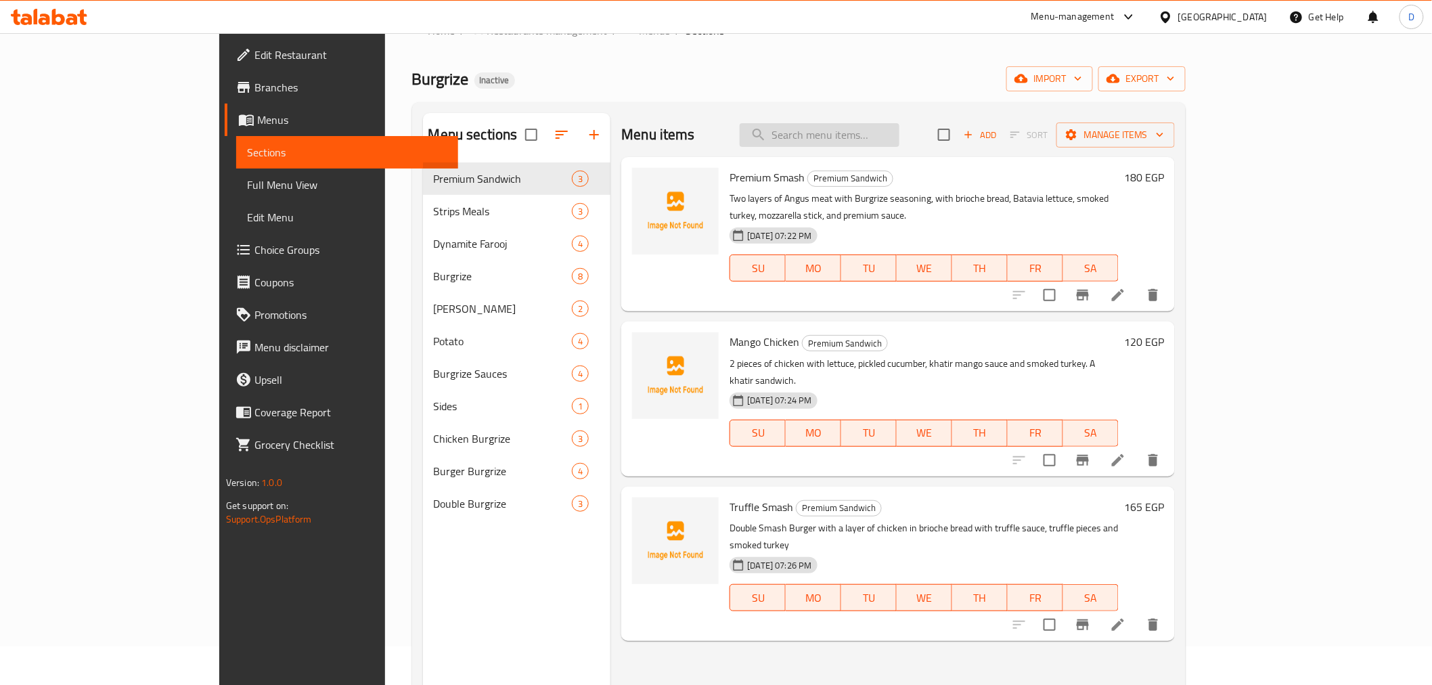
click at [848, 134] on input "search" at bounding box center [820, 135] width 160 height 24
paste input "Double Smash Mozzarella Stick"
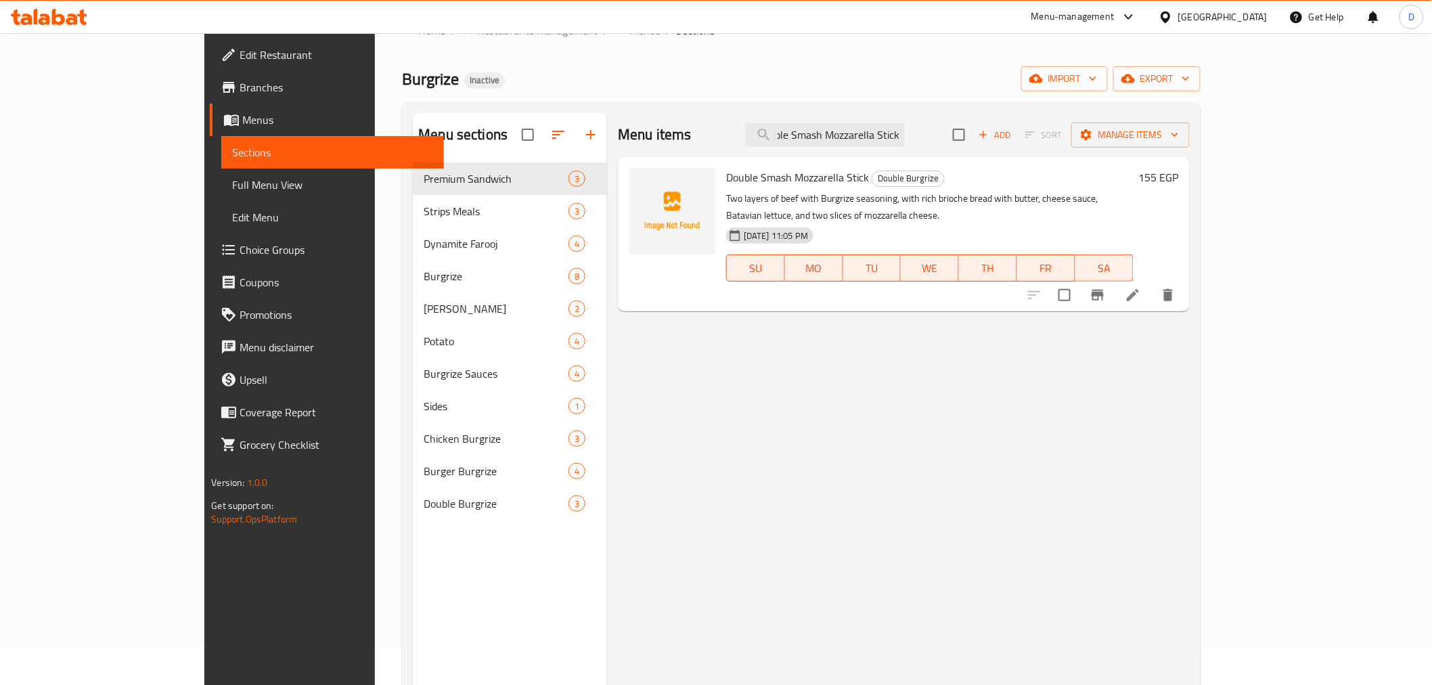
type input "Double Smash Mozzarella Stick"
click at [1141, 287] on icon at bounding box center [1133, 295] width 16 height 16
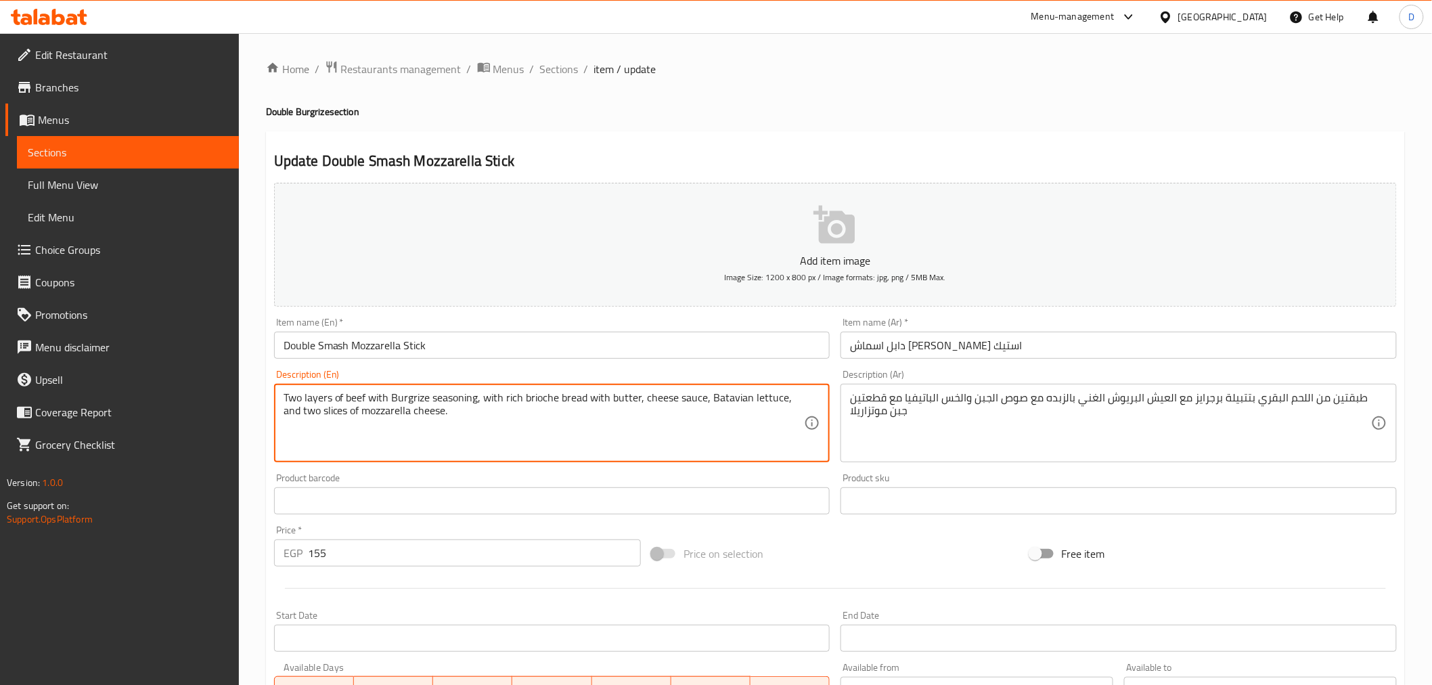
click at [323, 411] on textarea "Two layers of beef with Burgrize seasoning, with rich brioche bread with butter…" at bounding box center [544, 423] width 521 height 64
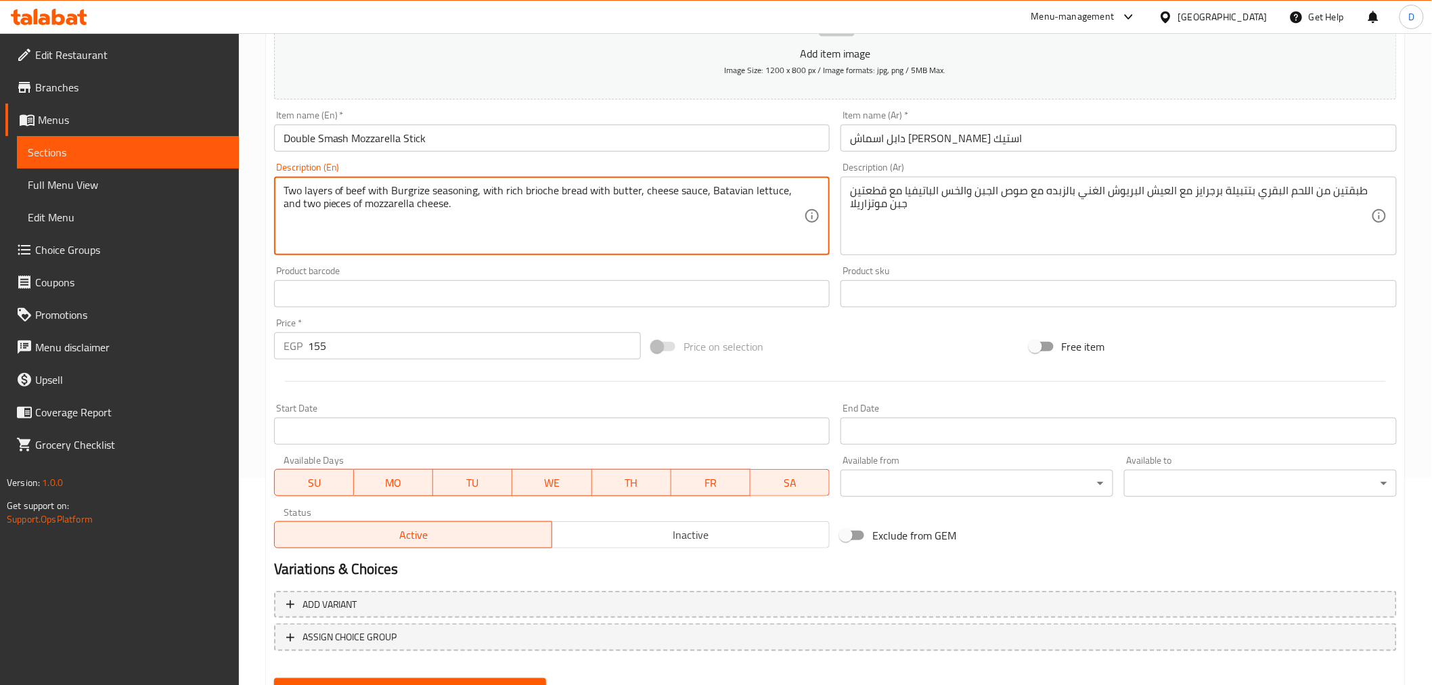
scroll to position [269, 0]
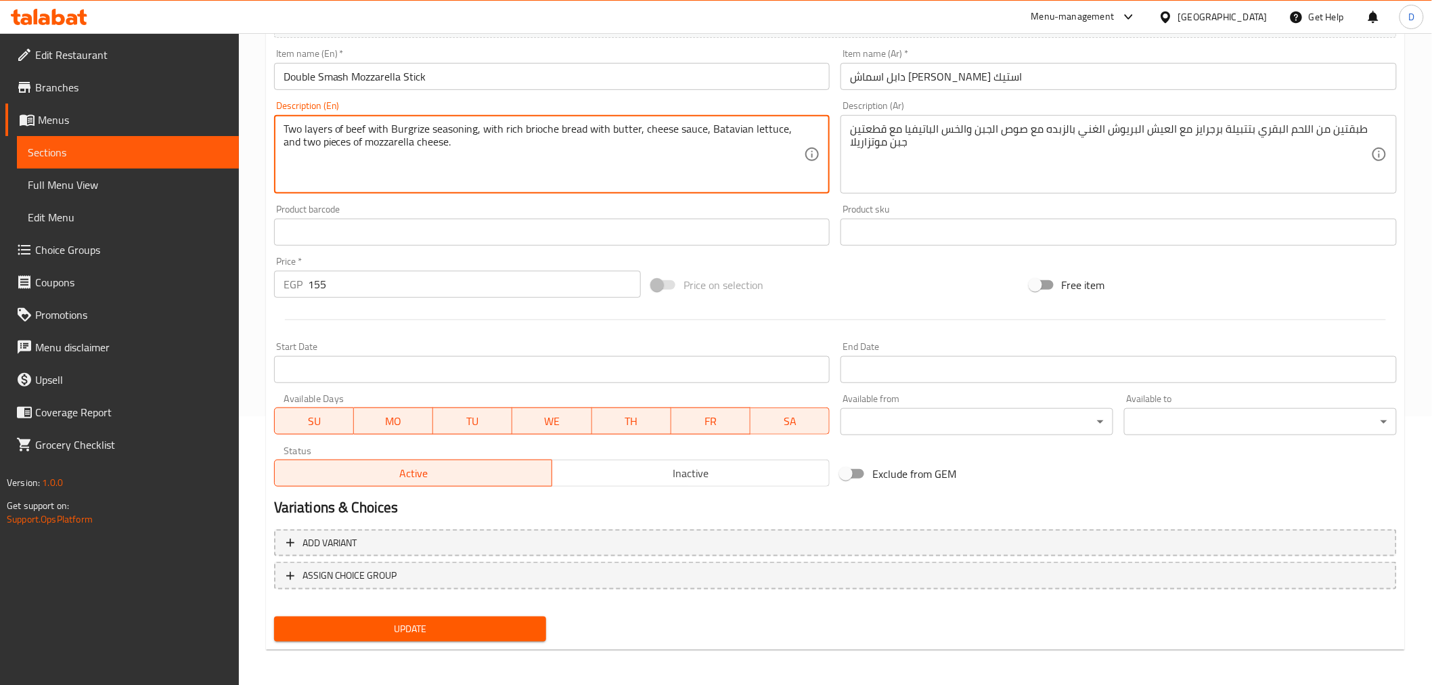
type textarea "Two layers of beef with Burgrize seasoning, with rich brioche bread with butter…"
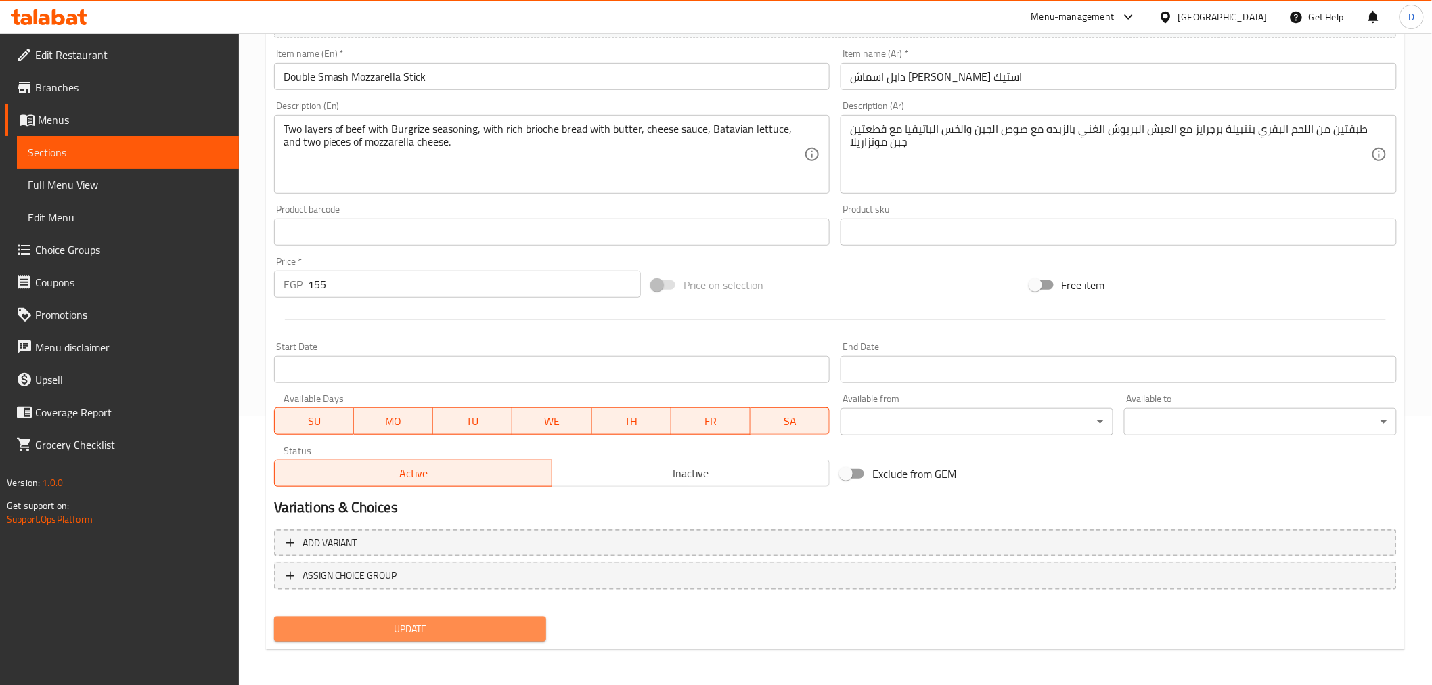
click at [496, 626] on span "Update" at bounding box center [410, 628] width 251 height 17
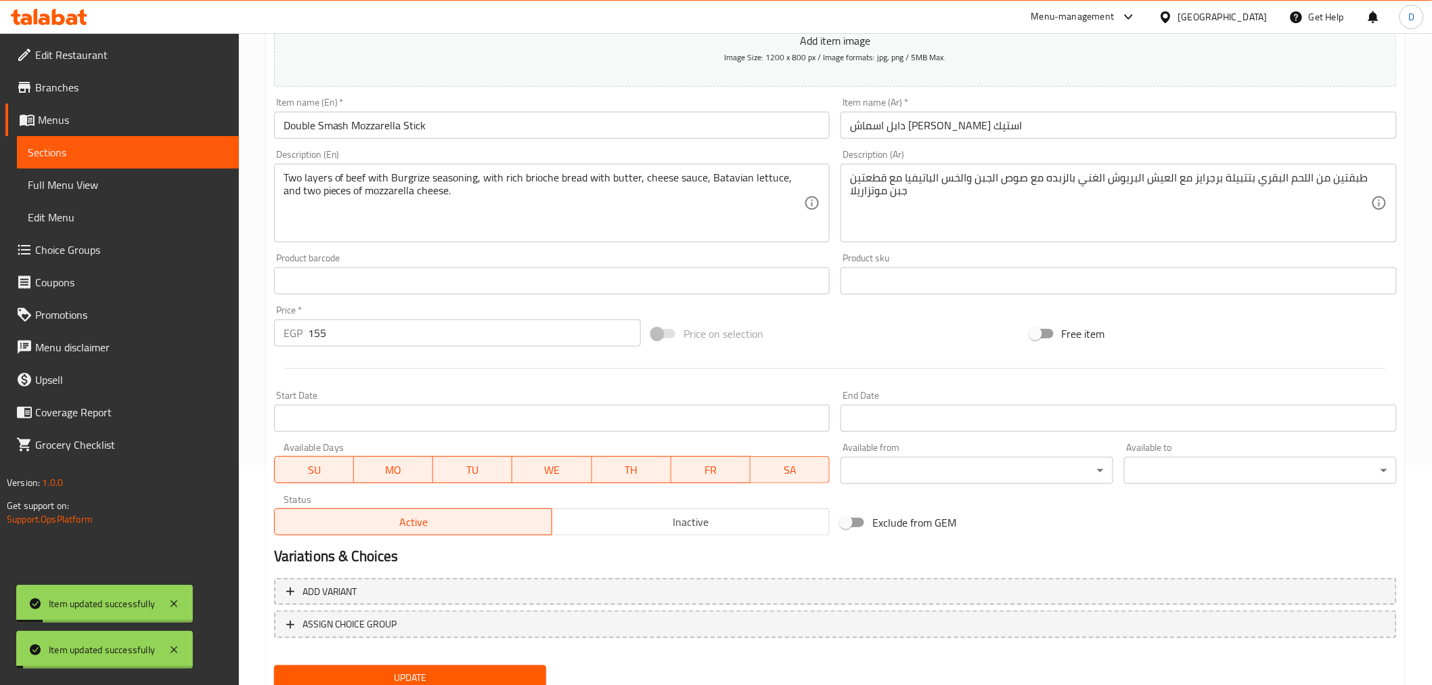
scroll to position [194, 0]
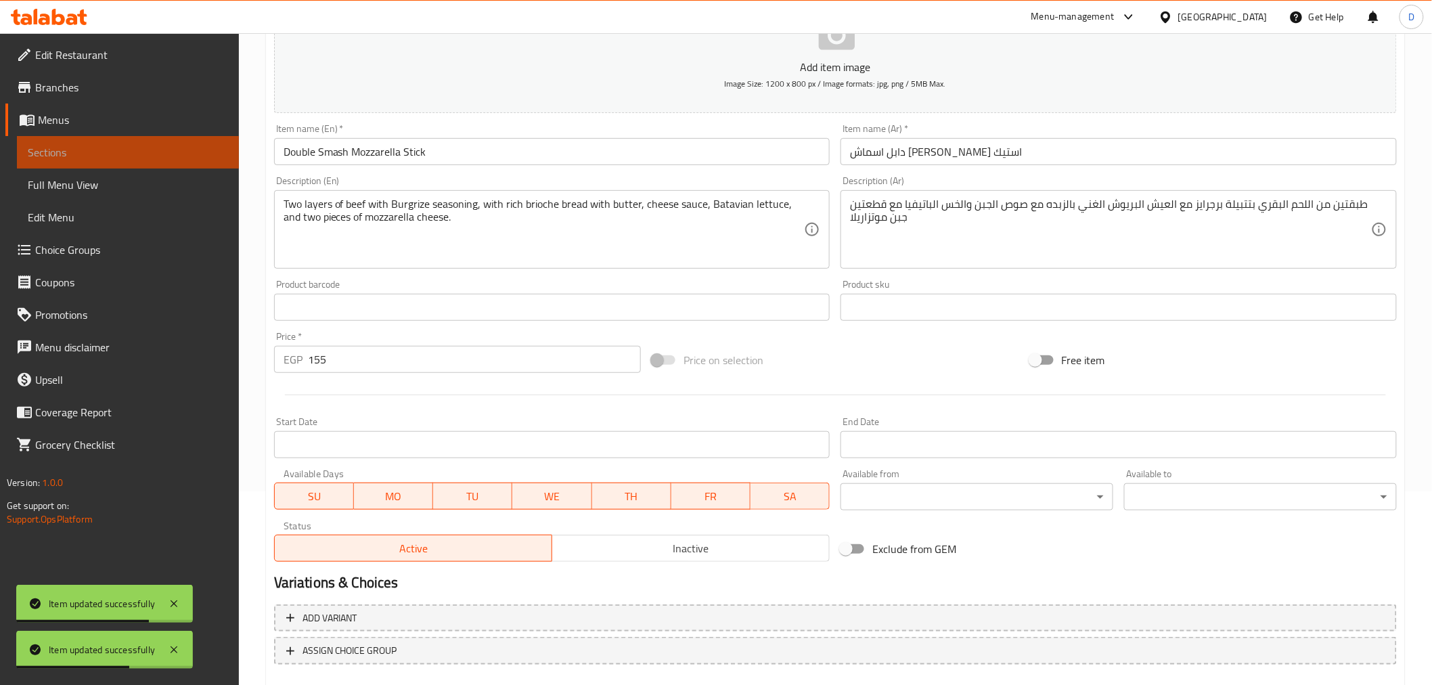
click at [225, 150] on span "Sections" at bounding box center [128, 152] width 200 height 16
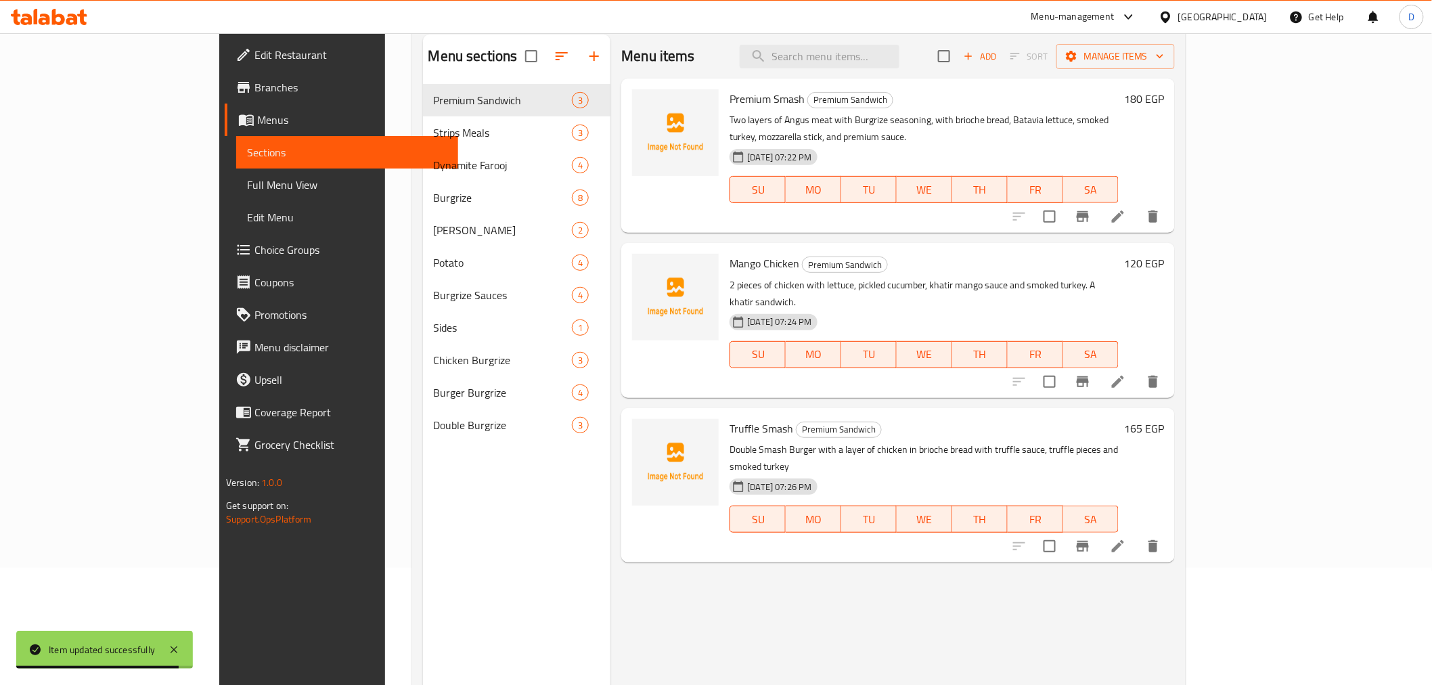
scroll to position [39, 0]
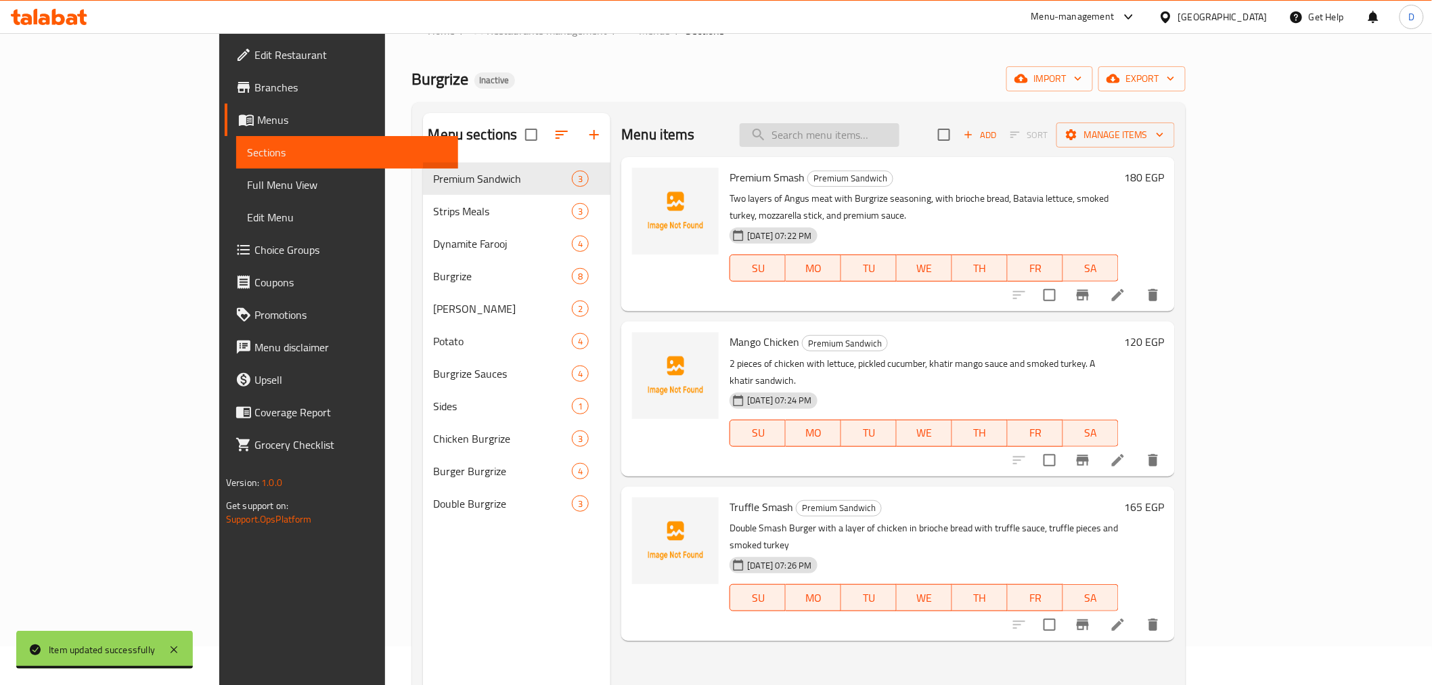
click at [874, 137] on input "search" at bounding box center [820, 135] width 160 height 24
paste input "two slices"
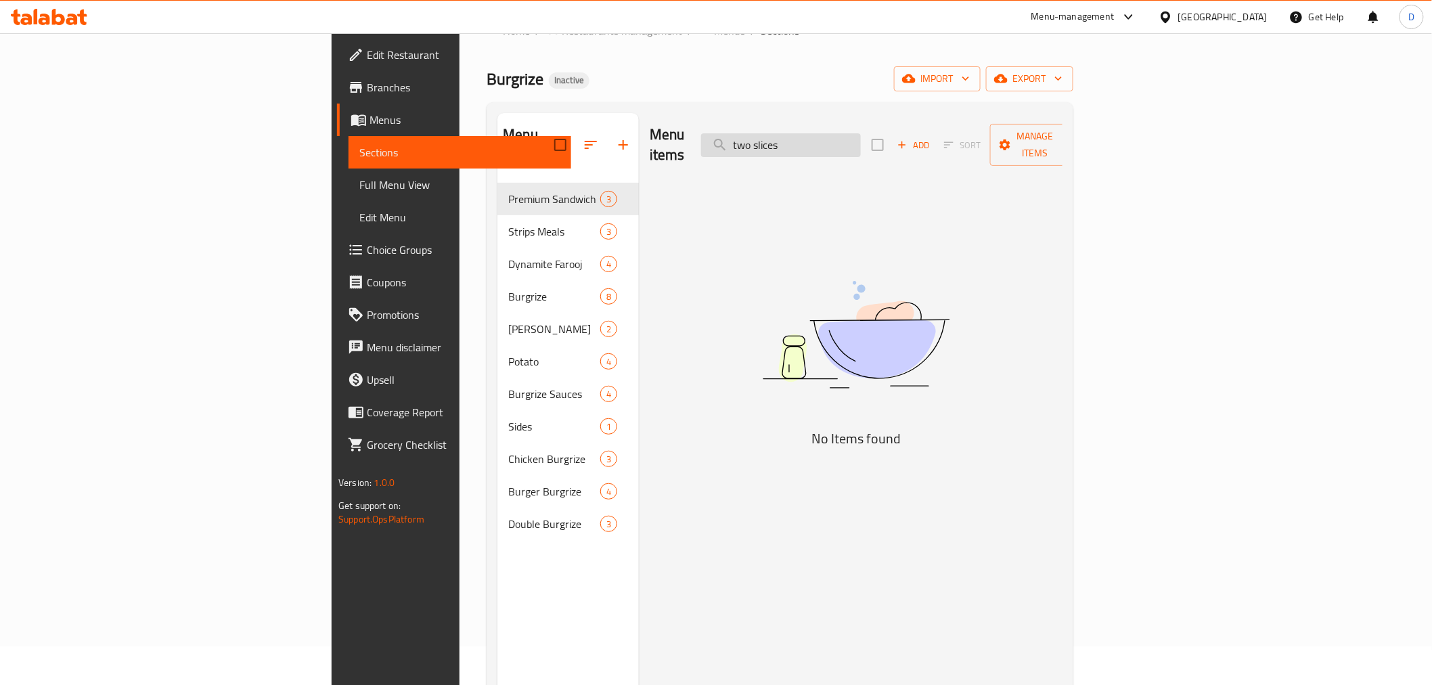
click at [861, 134] on input "two slices" at bounding box center [781, 145] width 160 height 24
paste input "pie"
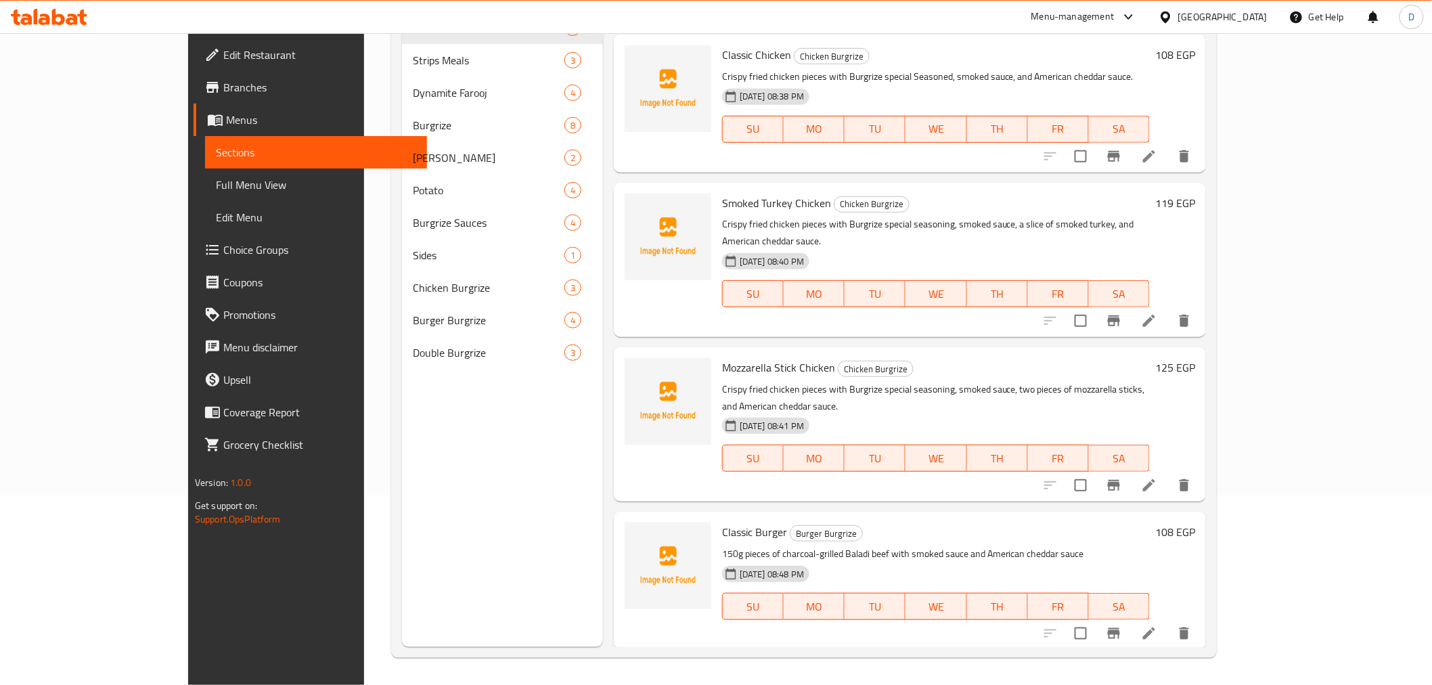
scroll to position [1692, 0]
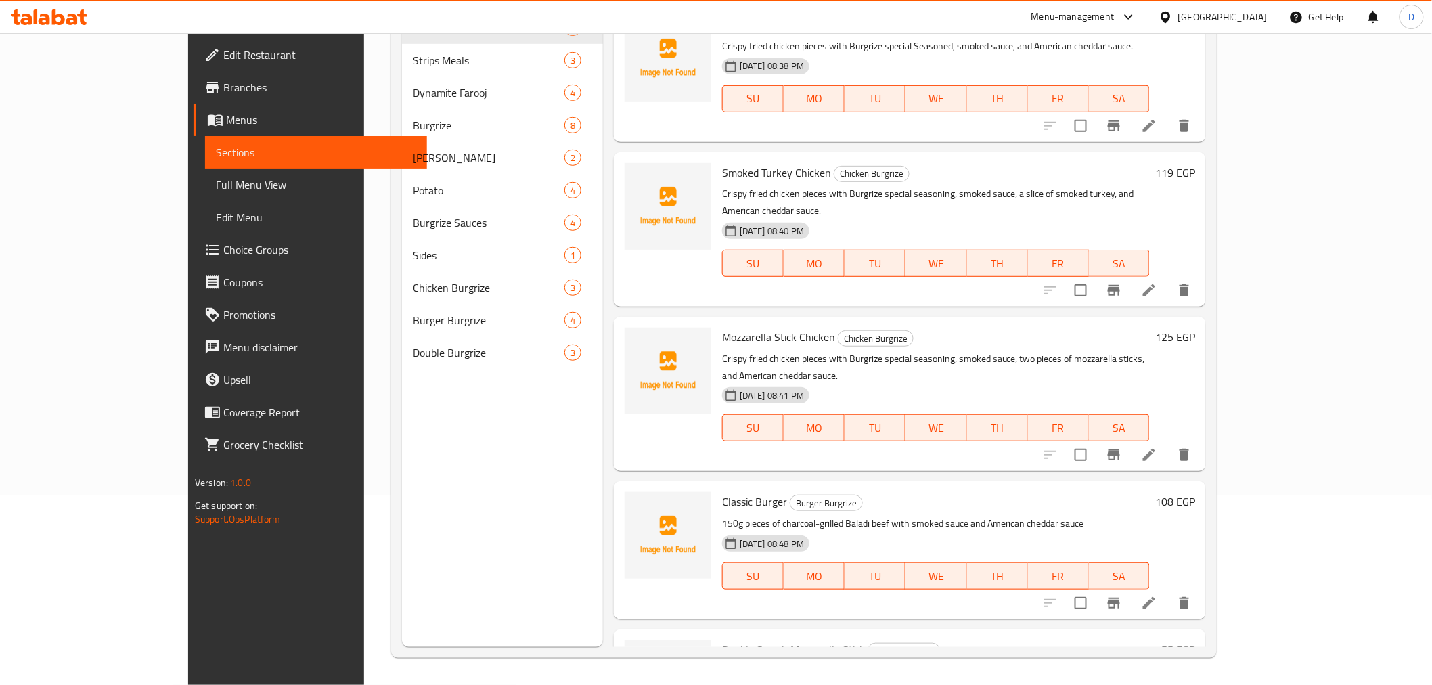
type input "pieces"
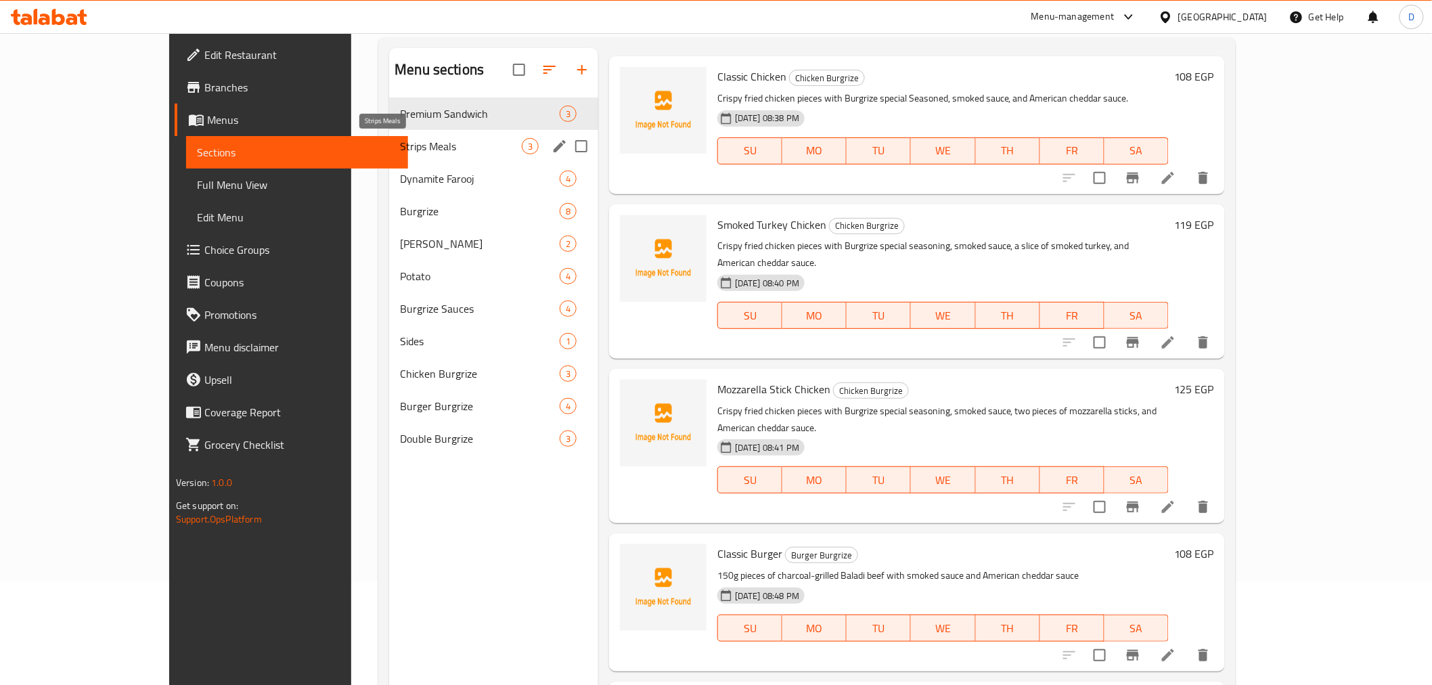
scroll to position [39, 0]
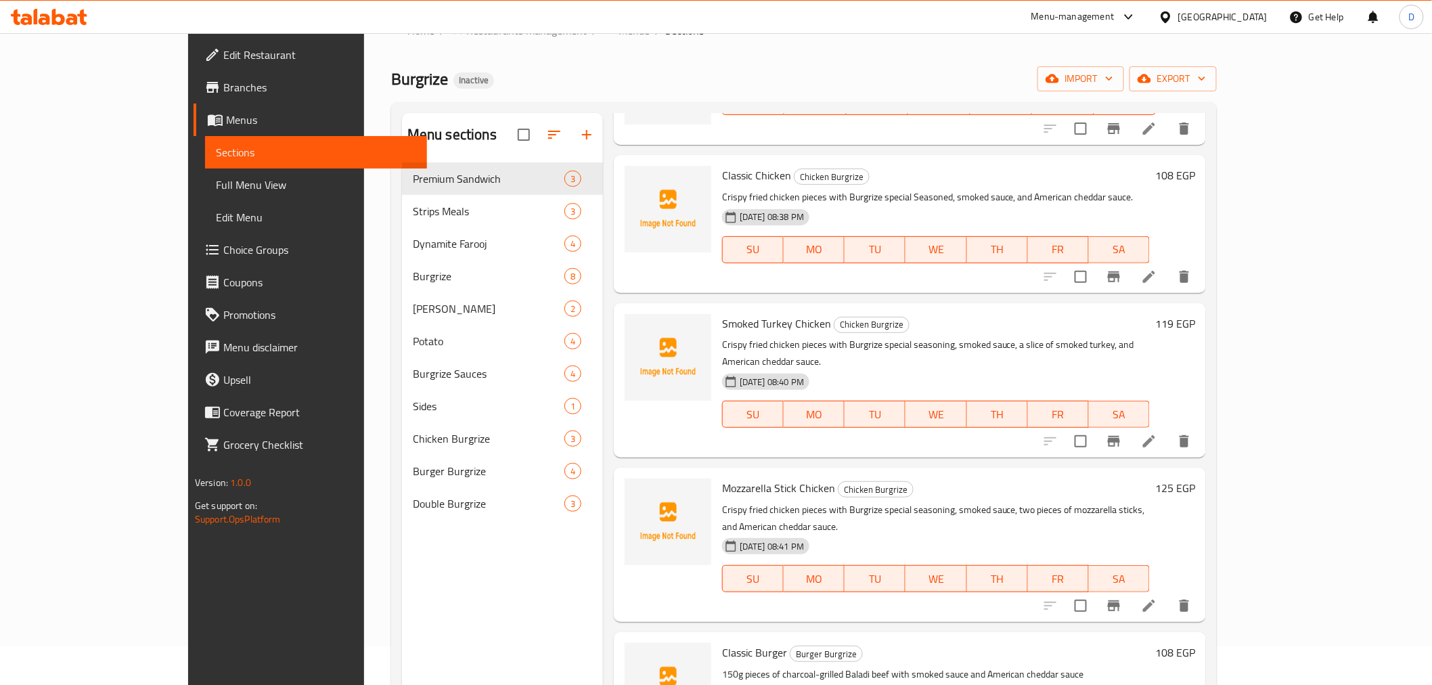
click at [391, 186] on div "Menu sections Premium Sandwich 3 Strips Meals 3 Dynamite Farooj 4 Burgrize 8 Ri…" at bounding box center [803, 455] width 825 height 706
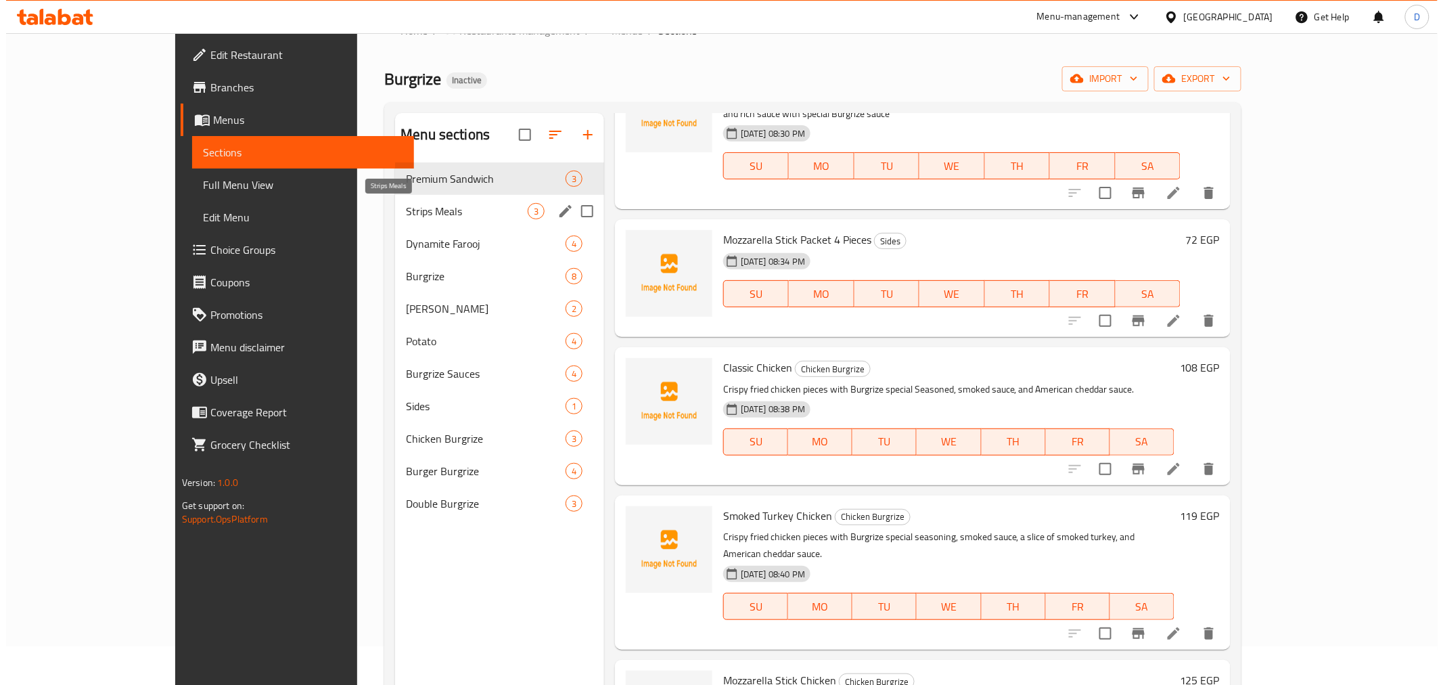
scroll to position [0, 0]
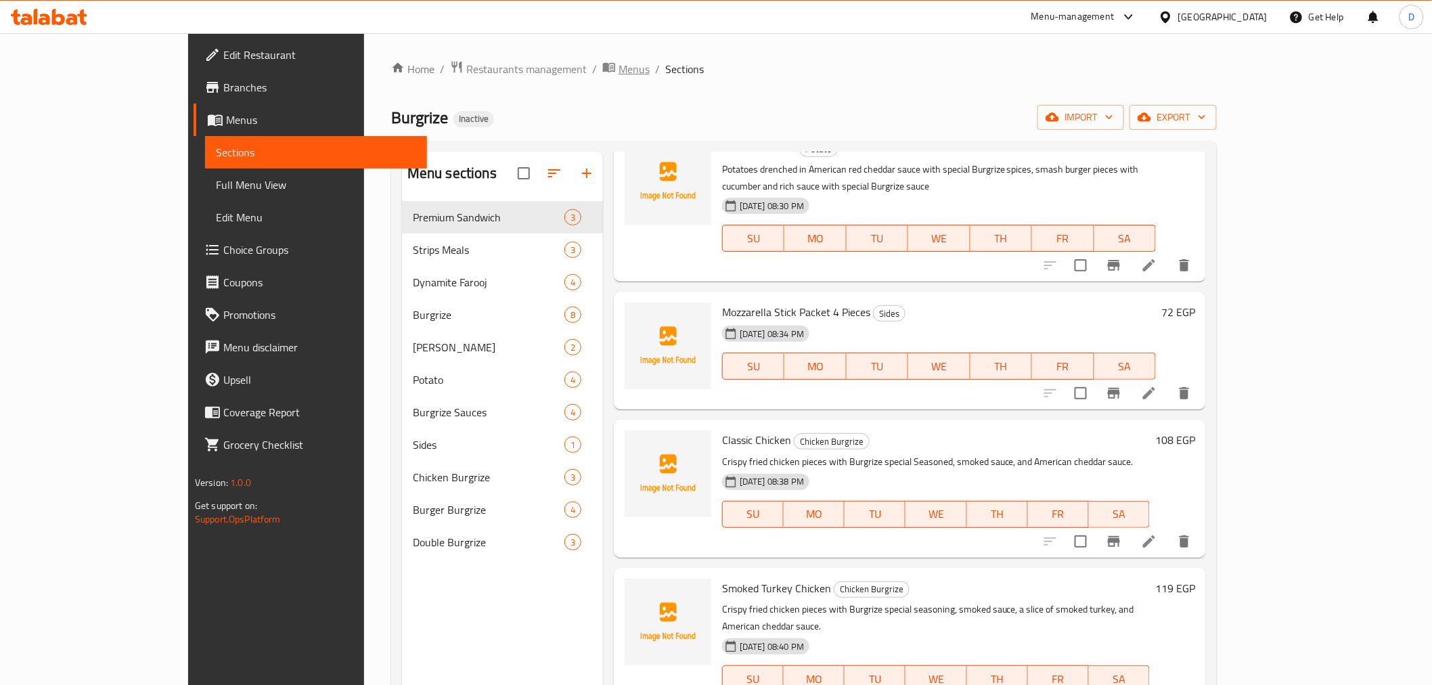
click at [618, 72] on span "Menus" at bounding box center [633, 69] width 31 height 16
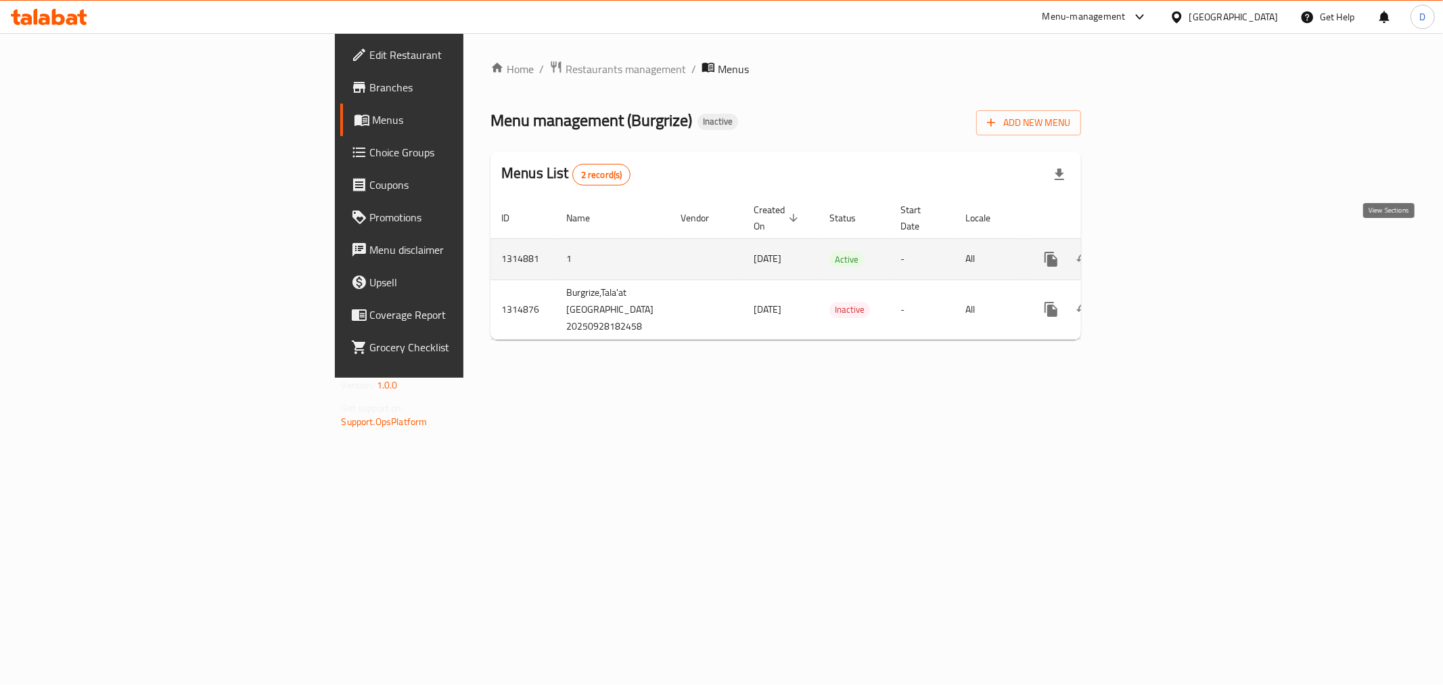
click at [1157, 251] on icon "enhanced table" at bounding box center [1149, 259] width 16 height 16
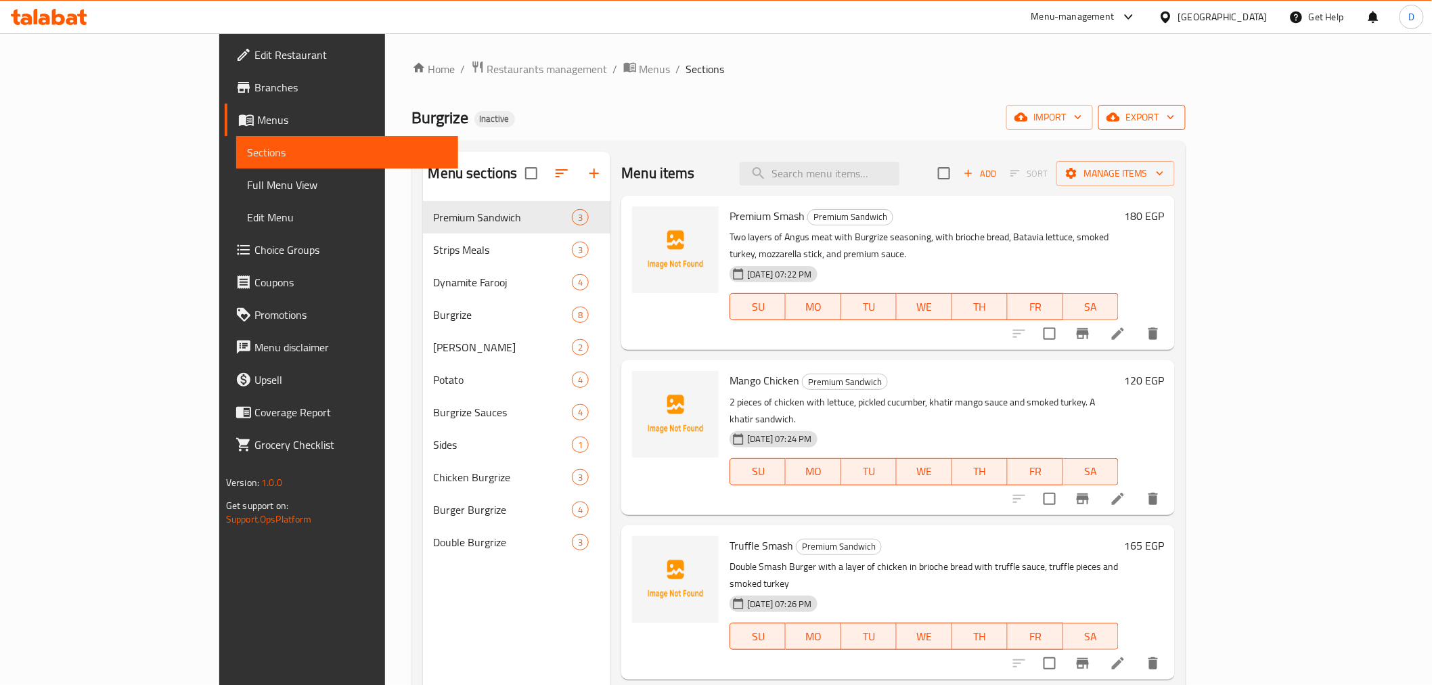
click at [1175, 125] on span "export" at bounding box center [1142, 117] width 66 height 17
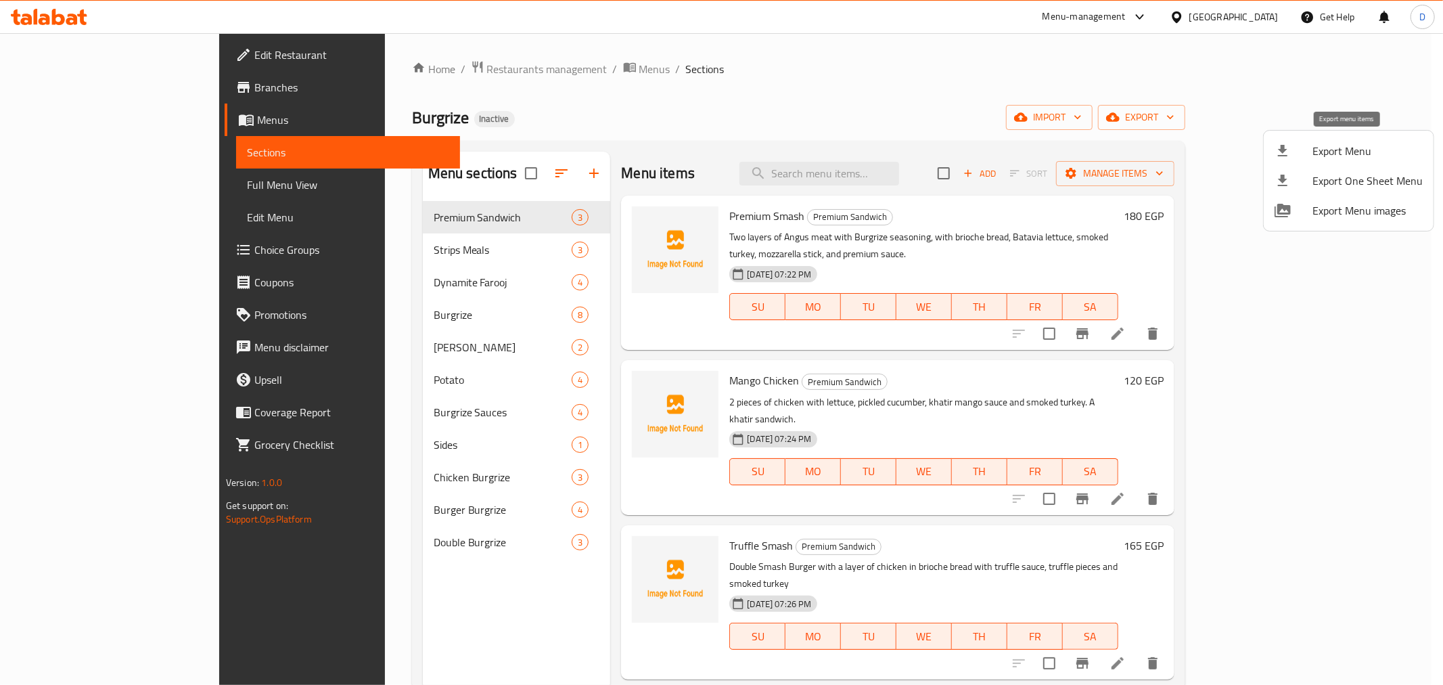
click at [1349, 148] on span "Export Menu" at bounding box center [1368, 151] width 110 height 16
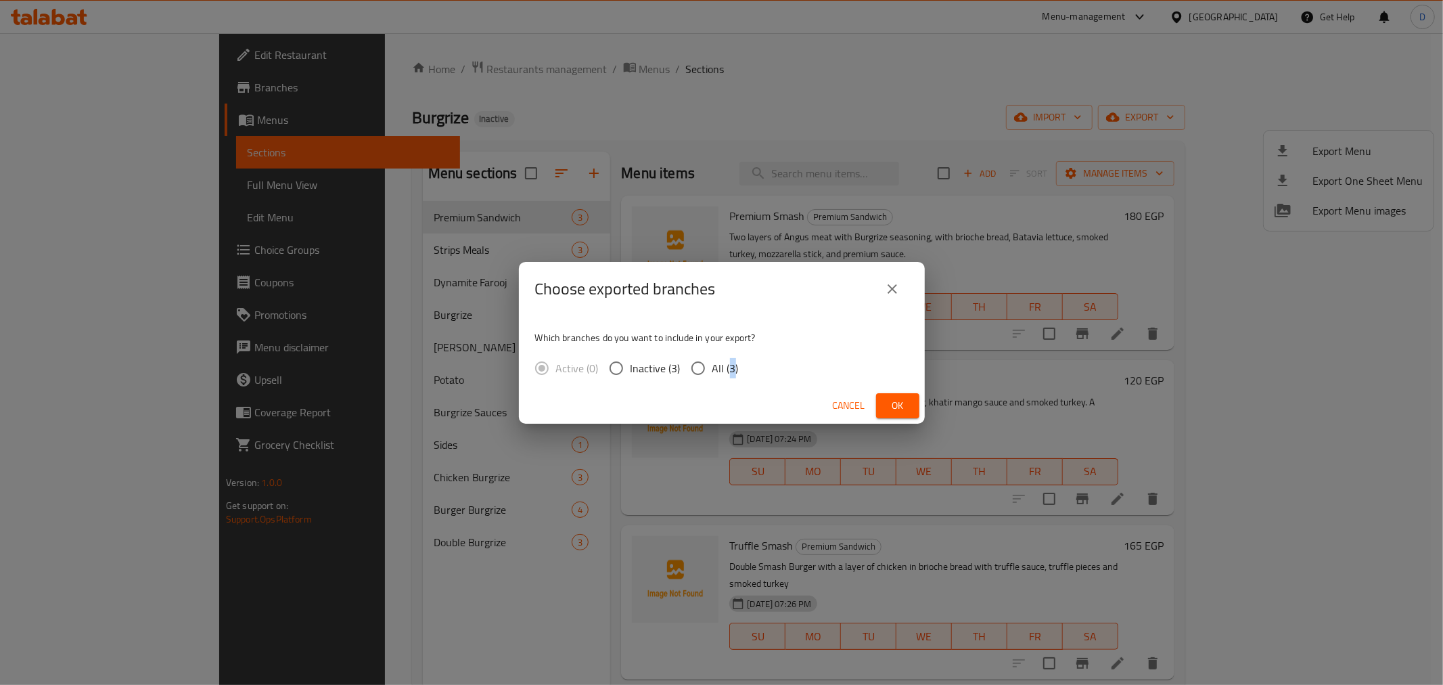
click at [731, 367] on span "All (3)" at bounding box center [725, 368] width 26 height 16
click at [715, 365] on span "All (3)" at bounding box center [725, 368] width 26 height 16
click at [712, 365] on input "All (3)" at bounding box center [698, 368] width 28 height 28
radio input "true"
click at [897, 401] on span "Ok" at bounding box center [898, 405] width 22 height 17
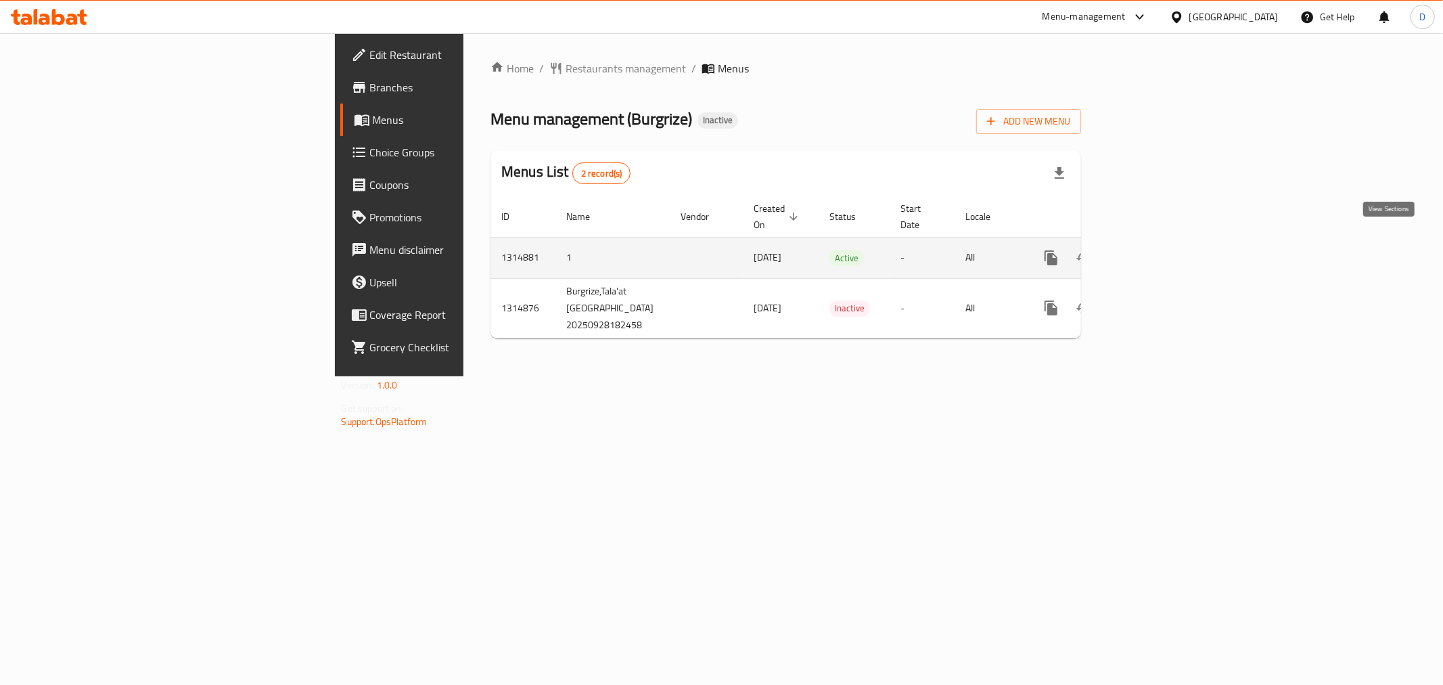
click at [1157, 250] on icon "enhanced table" at bounding box center [1149, 258] width 16 height 16
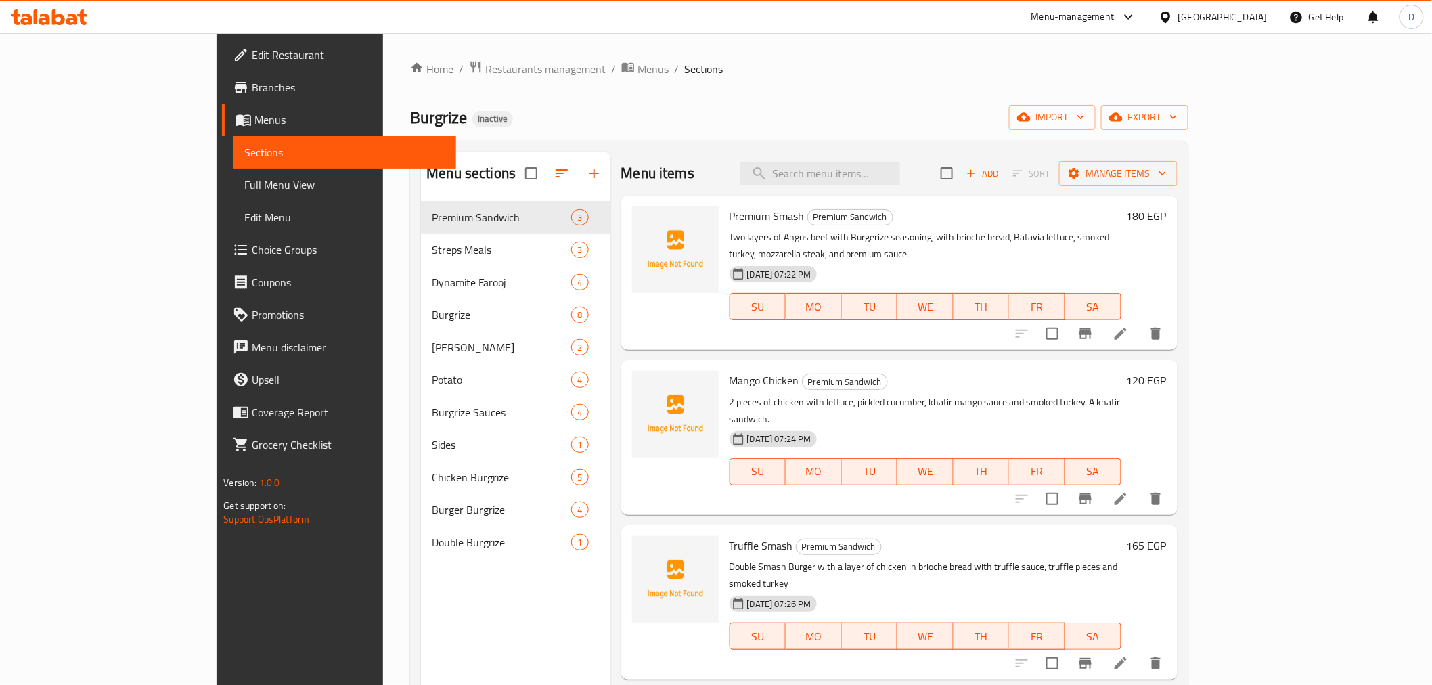
click at [244, 185] on span "Full Menu View" at bounding box center [344, 185] width 200 height 16
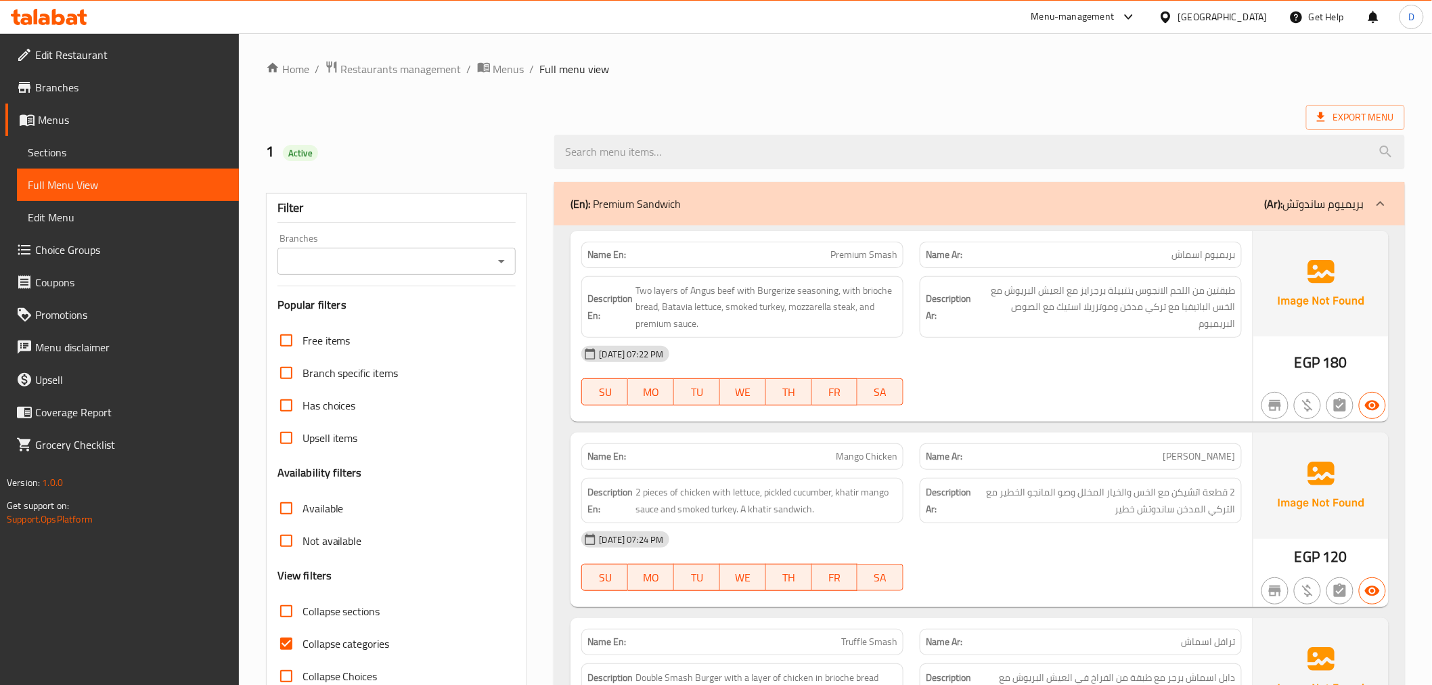
scroll to position [150, 0]
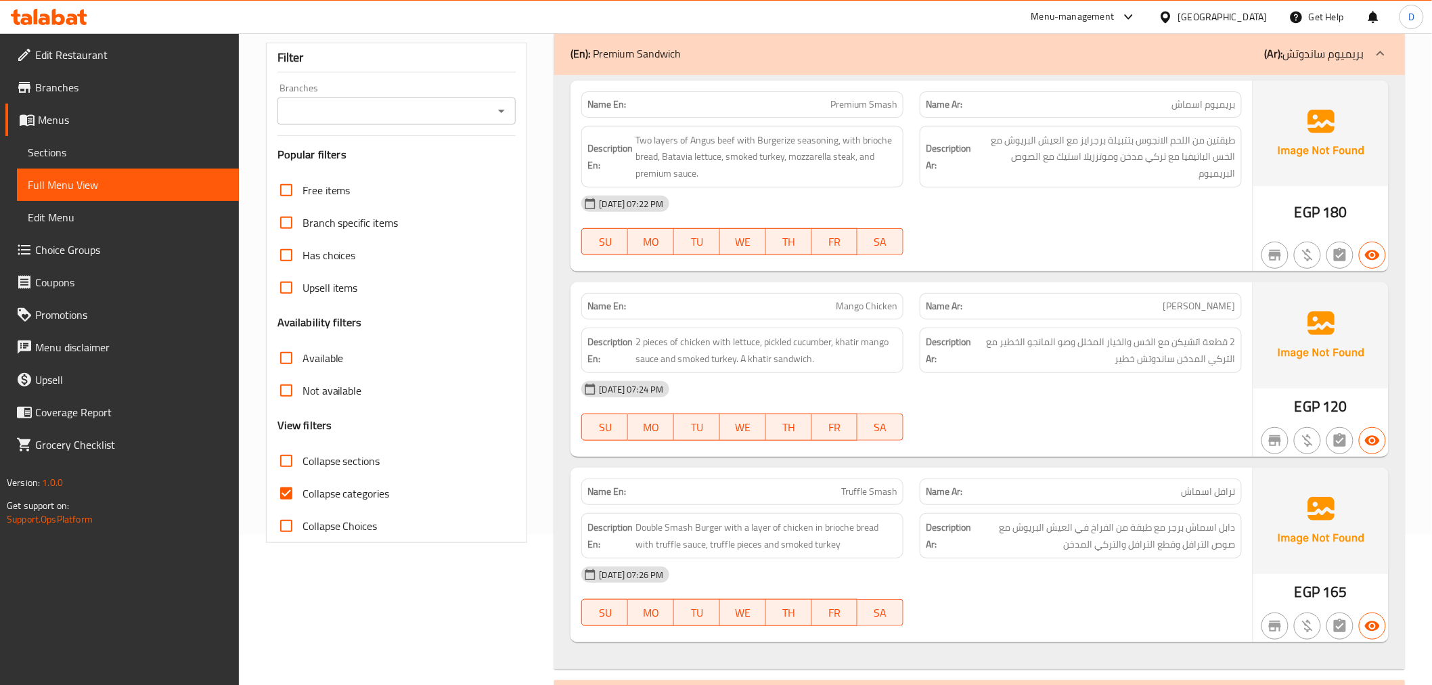
click at [338, 496] on span "Collapse categories" at bounding box center [345, 493] width 87 height 16
click at [302, 496] on input "Collapse categories" at bounding box center [286, 493] width 32 height 32
checkbox input "false"
drag, startPoint x: 692, startPoint y: 141, endPoint x: 734, endPoint y: 140, distance: 42.0
click at [734, 140] on span "Two layers of Angus beef with Burgerize seasoning, with brioche bread, Batavia …" at bounding box center [766, 157] width 262 height 50
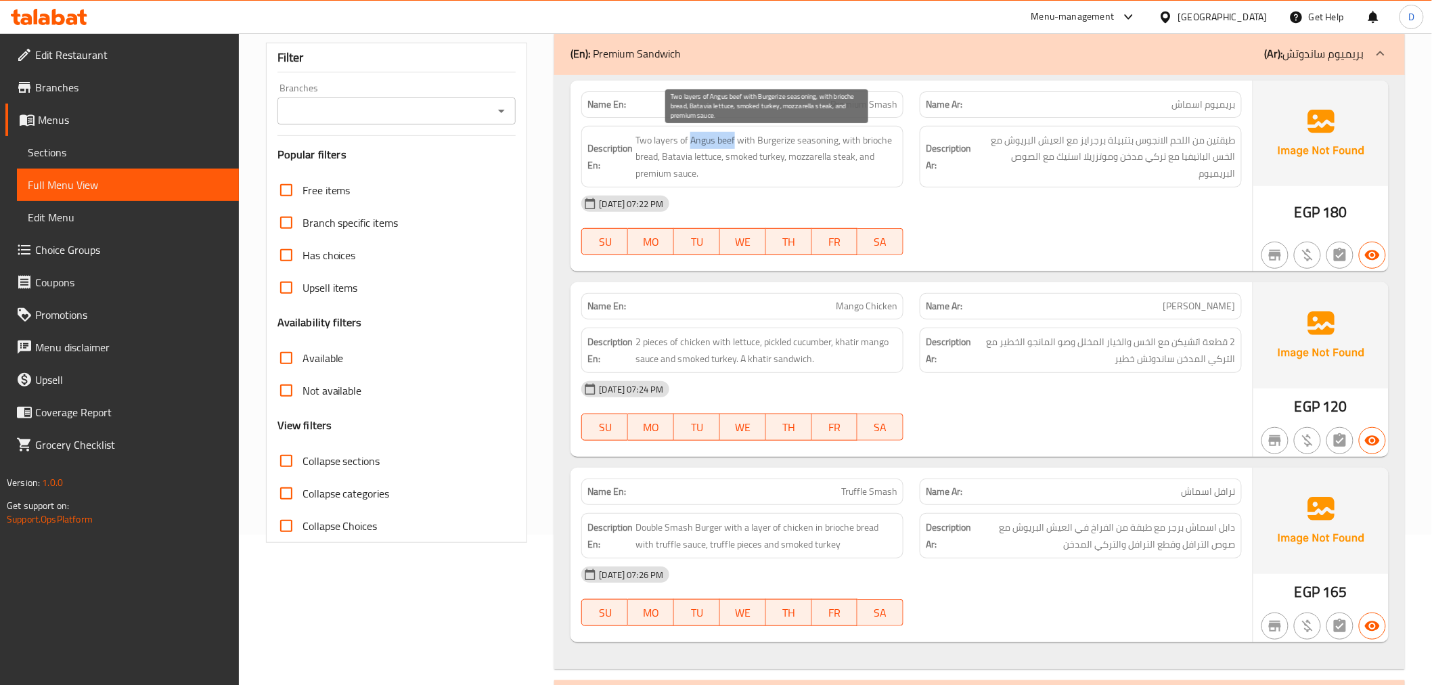
copy span "Angus beef"
click at [1010, 279] on div "Name En: Premium Smash Name Ar: بريميوم اسماش Description En: Two layers of Ang…" at bounding box center [979, 372] width 850 height 595
drag, startPoint x: 789, startPoint y: 154, endPoint x: 855, endPoint y: 159, distance: 65.8
click at [855, 159] on span "Two layers of Angus beef with Burgerize seasoning, with brioche bread, Batavia …" at bounding box center [766, 157] width 262 height 50
copy span "mozzarella steak"
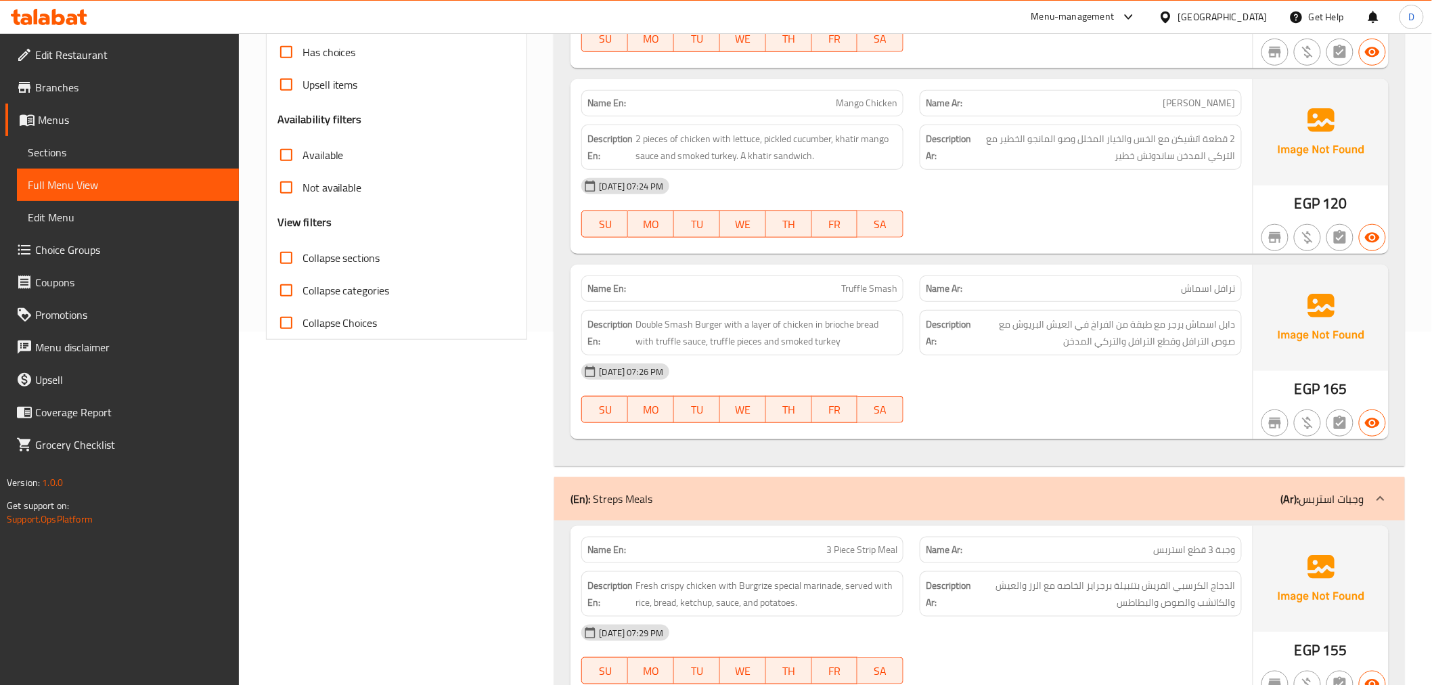
scroll to position [376, 0]
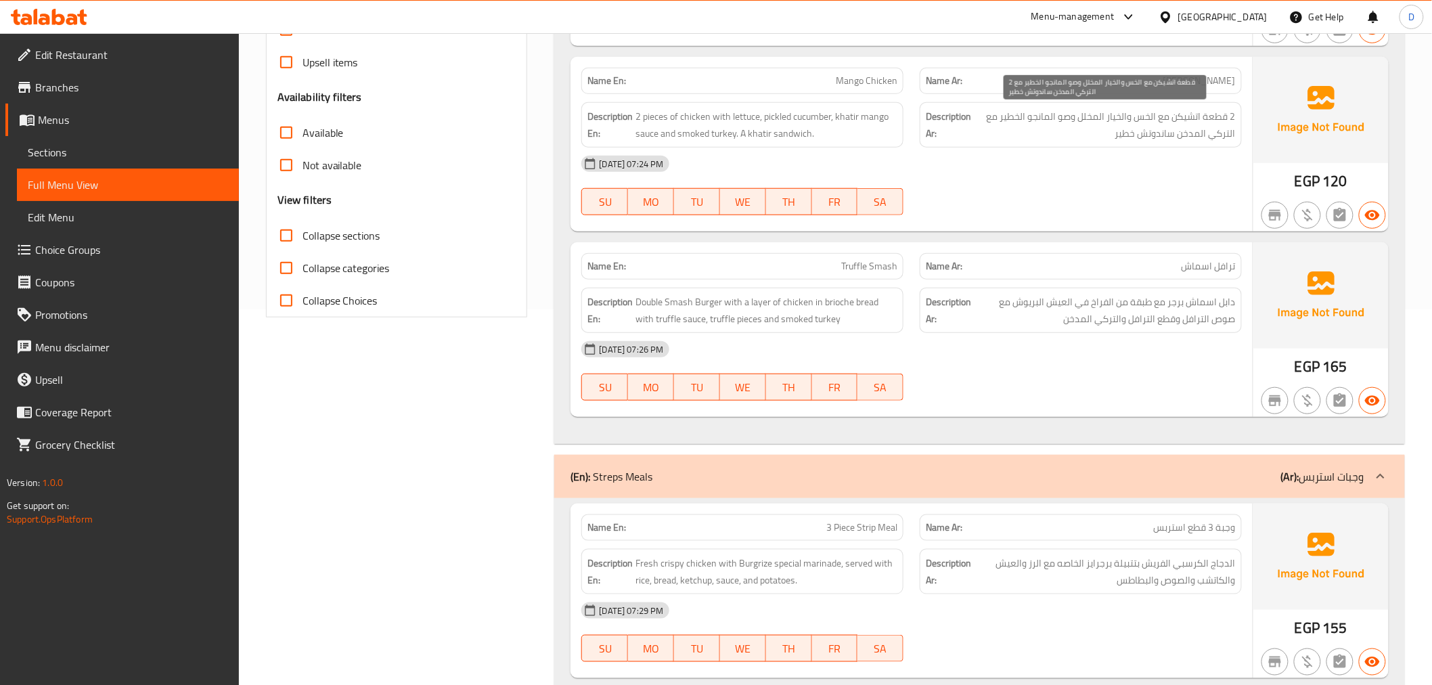
click at [1074, 118] on span "2 قطعة اتشيكن مع الخس والخيار المخلل وصو المانجو الخطير مع التركي المدخن ساندوت…" at bounding box center [1105, 124] width 262 height 33
drag, startPoint x: 1077, startPoint y: 119, endPoint x: 1030, endPoint y: 118, distance: 47.4
click at [1030, 118] on span "2 قطعة اتشيكن مع الخس والخيار المخلل وصو المانجو الخطير مع التركي المدخن ساندوت…" at bounding box center [1105, 124] width 262 height 33
copy span "وصو المانجو"
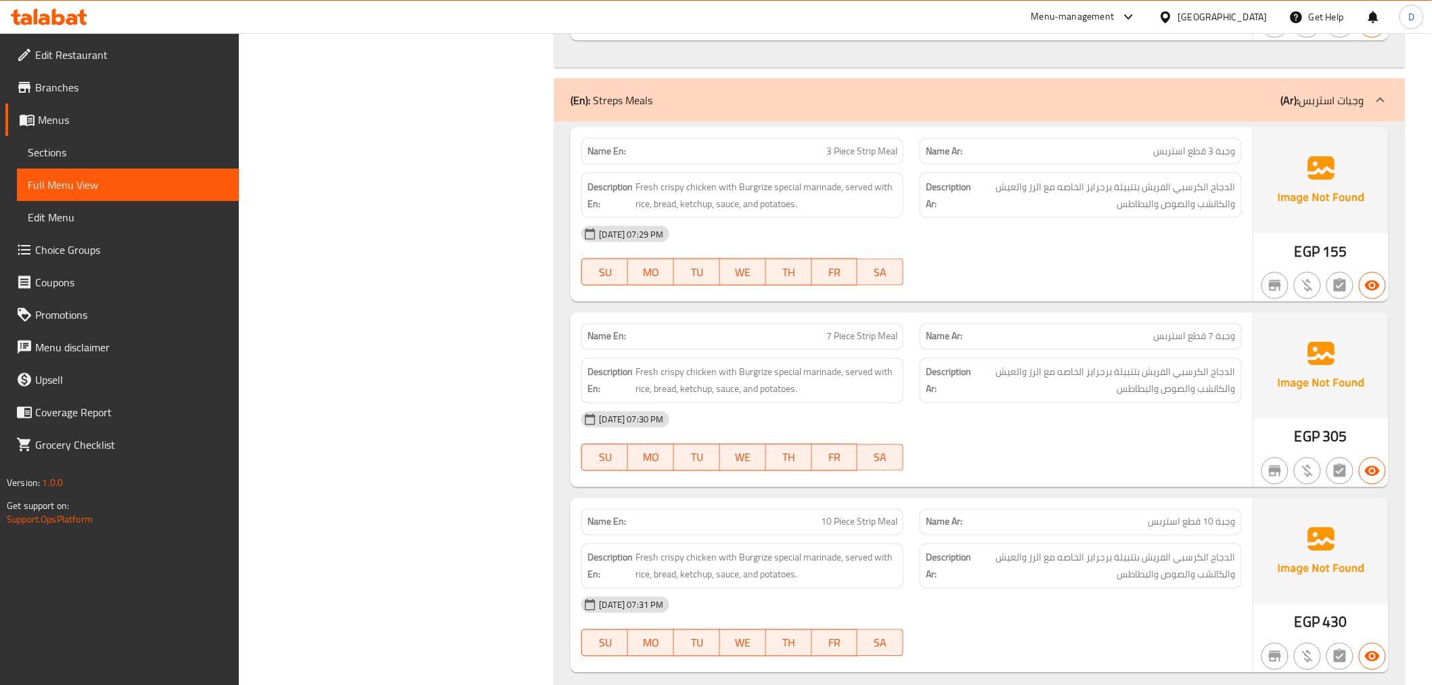
scroll to position [827, 0]
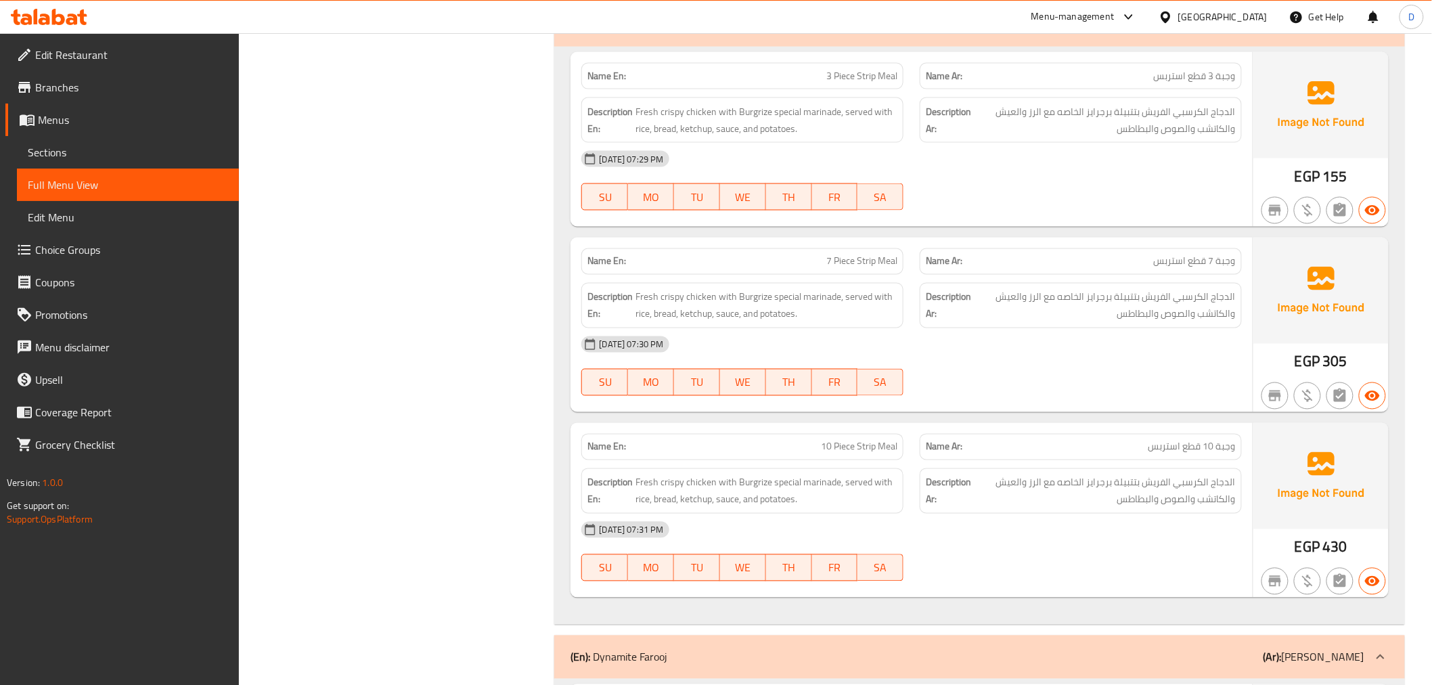
click at [1192, 124] on span "الدجاج الكرسبي الفريش بتتبيلة برجرايز الخاصه مع الرز والعيش والكاتشب والصوص وال…" at bounding box center [1105, 120] width 262 height 33
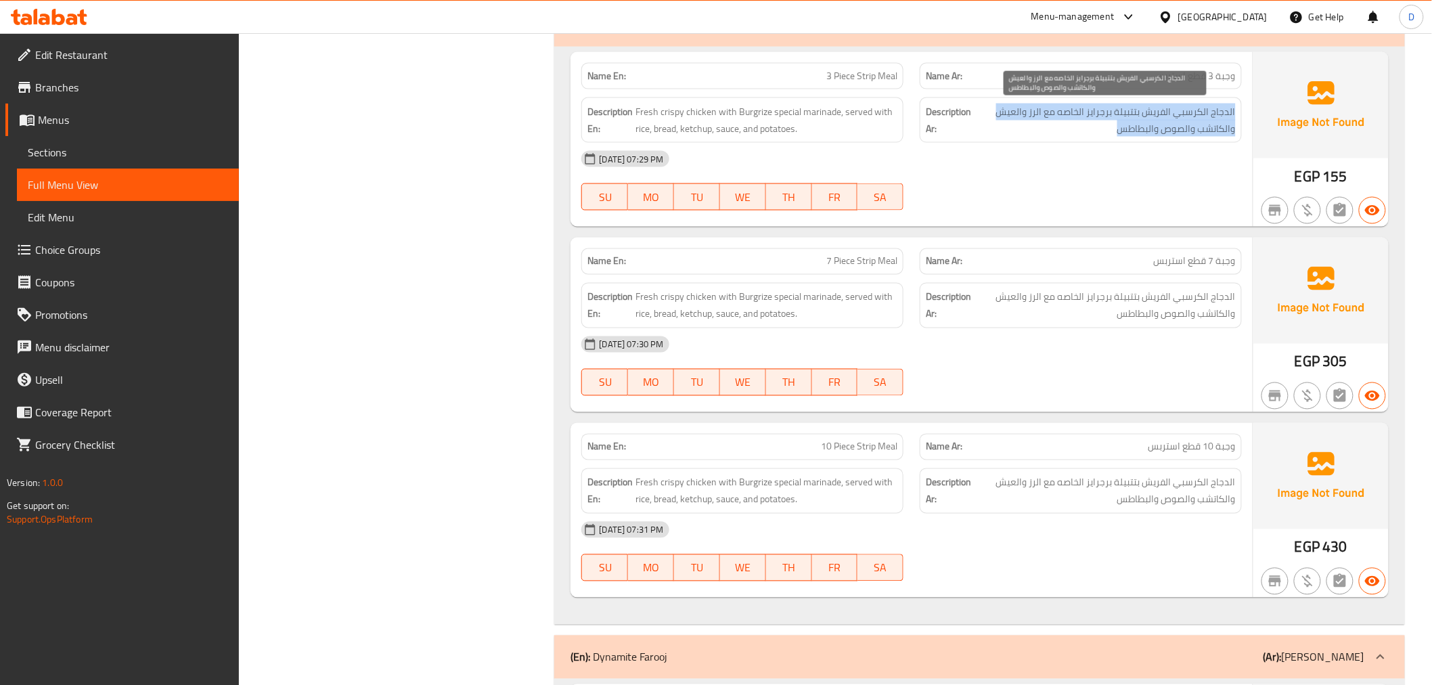
click at [1192, 123] on span "الدجاج الكرسبي الفريش بتتبيلة برجرايز الخاصه مع الرز والعيش والكاتشب والصوص وال…" at bounding box center [1105, 120] width 262 height 33
copy div "الدجاج الكرسبي الفريش بتتبيلة برجرايز الخاصه مع الرز والعيش والكاتشب والصوص وال…"
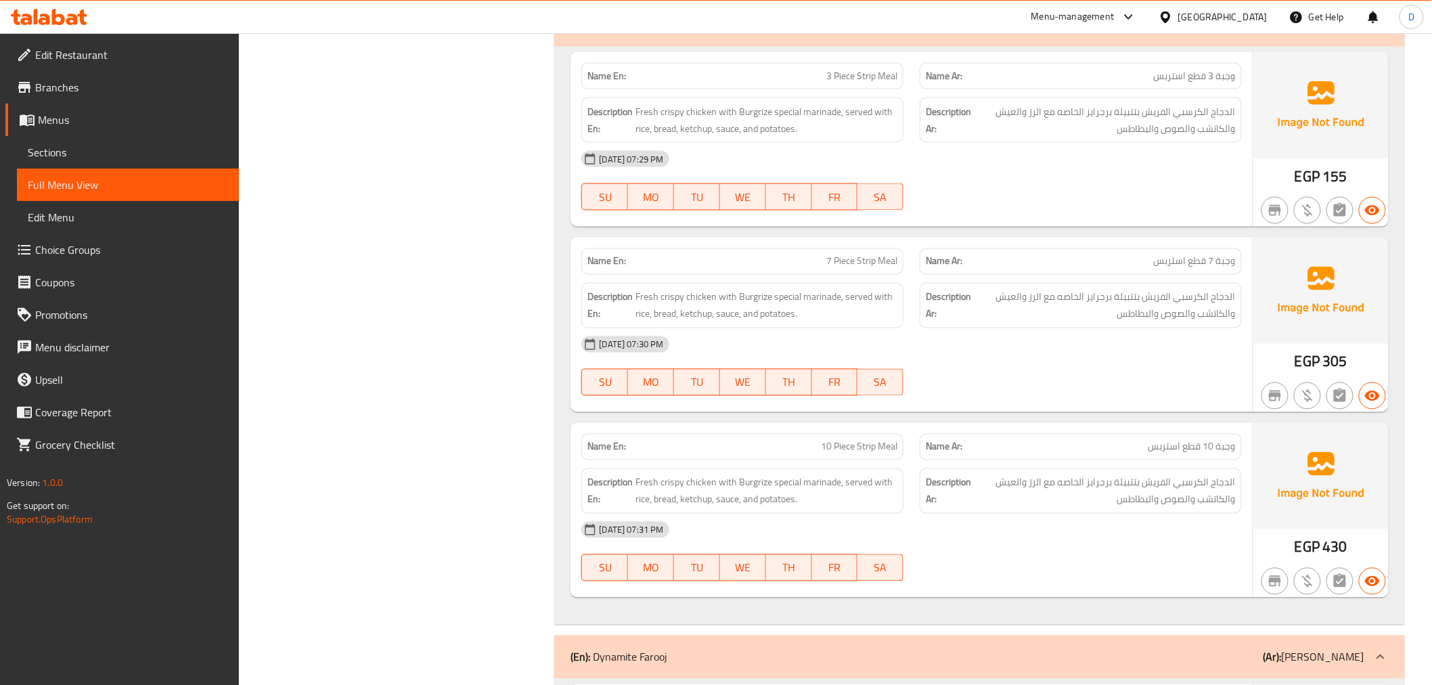
click at [1189, 186] on div "28-09-2025 07:29 PM SU MO TU WE TH FR SA" at bounding box center [911, 181] width 676 height 76
click at [721, 112] on span "Fresh crispy chicken with Burgrize special marinade, served with rice, bread, k…" at bounding box center [766, 120] width 262 height 33
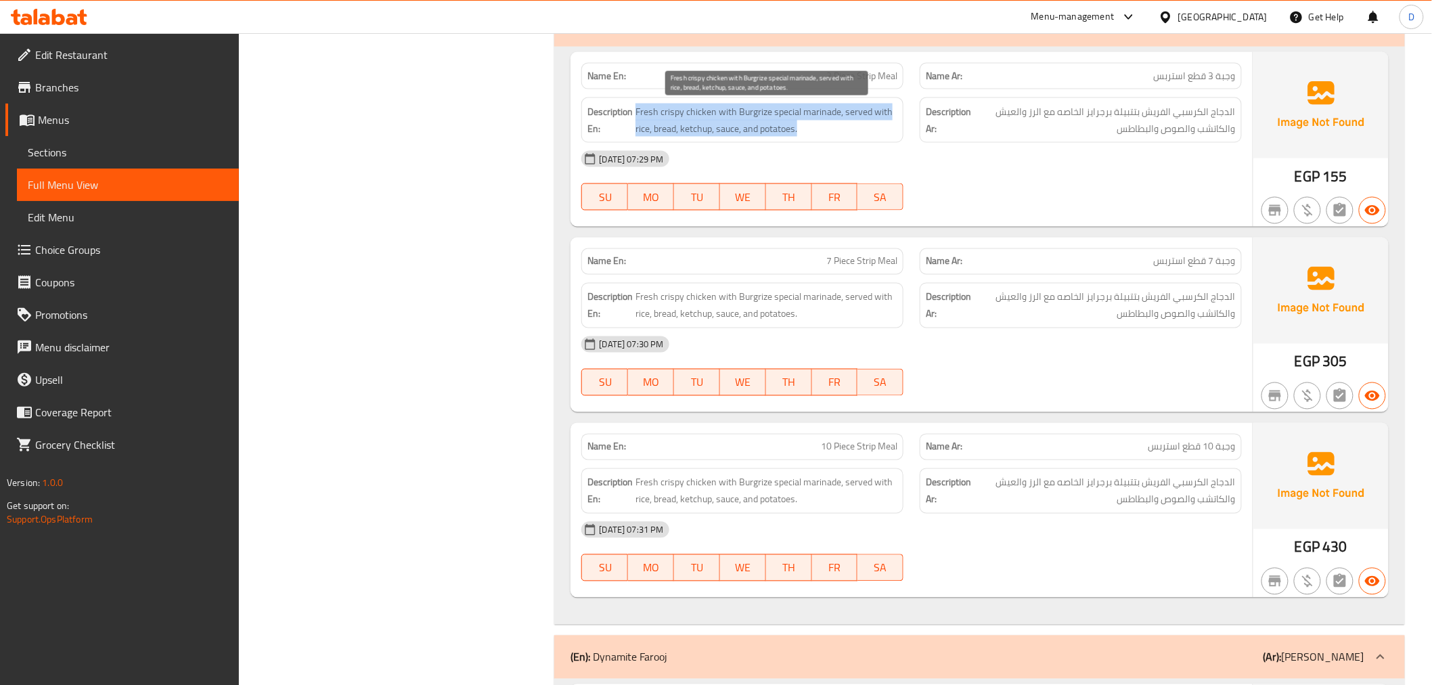
click at [721, 112] on span "Fresh crispy chicken with Burgrize special marinade, served with rice, bread, k…" at bounding box center [766, 120] width 262 height 33
copy span "Fresh crispy chicken with Burgrize special marinade, served with rice, bread, k…"
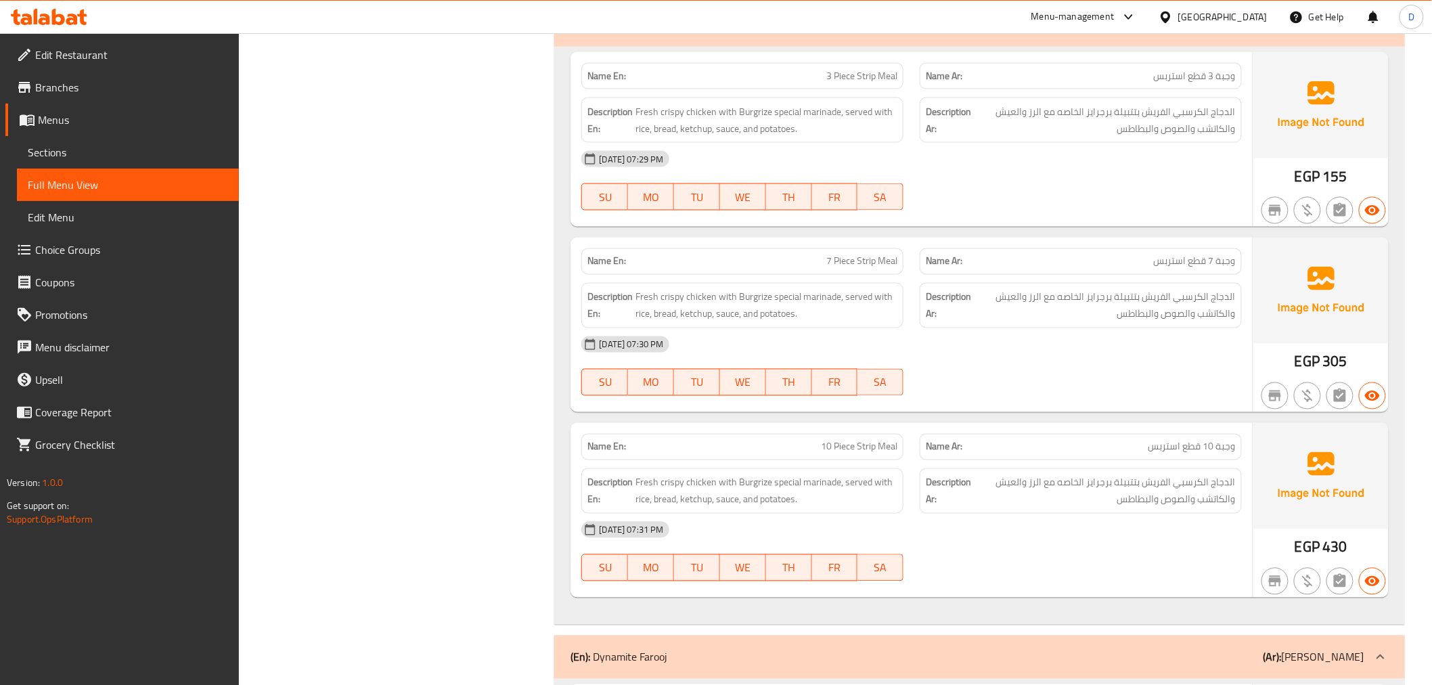
click at [821, 160] on div "28-09-2025 07:29 PM" at bounding box center [911, 159] width 676 height 32
click at [991, 277] on div "Description Ar: الدجاج الكرسبي الفريش بتتبيلة برجرايز الخاصه مع الرز والعيش وال…" at bounding box center [1080, 306] width 338 height 62
drag, startPoint x: 691, startPoint y: 119, endPoint x: 831, endPoint y: 114, distance: 139.5
click at [831, 114] on span "Fresh crispy chicken with Burgrize special marinade, served with rice, bread, k…" at bounding box center [766, 120] width 262 height 33
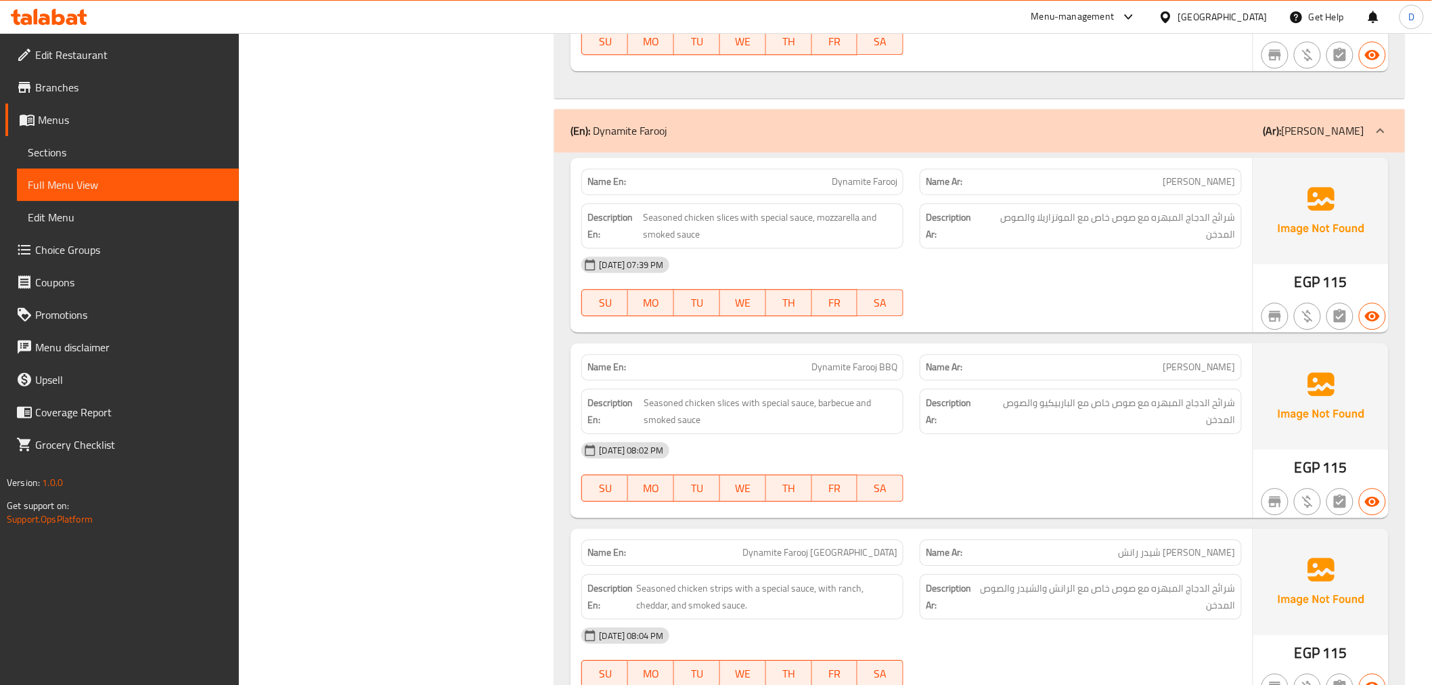
scroll to position [1277, 0]
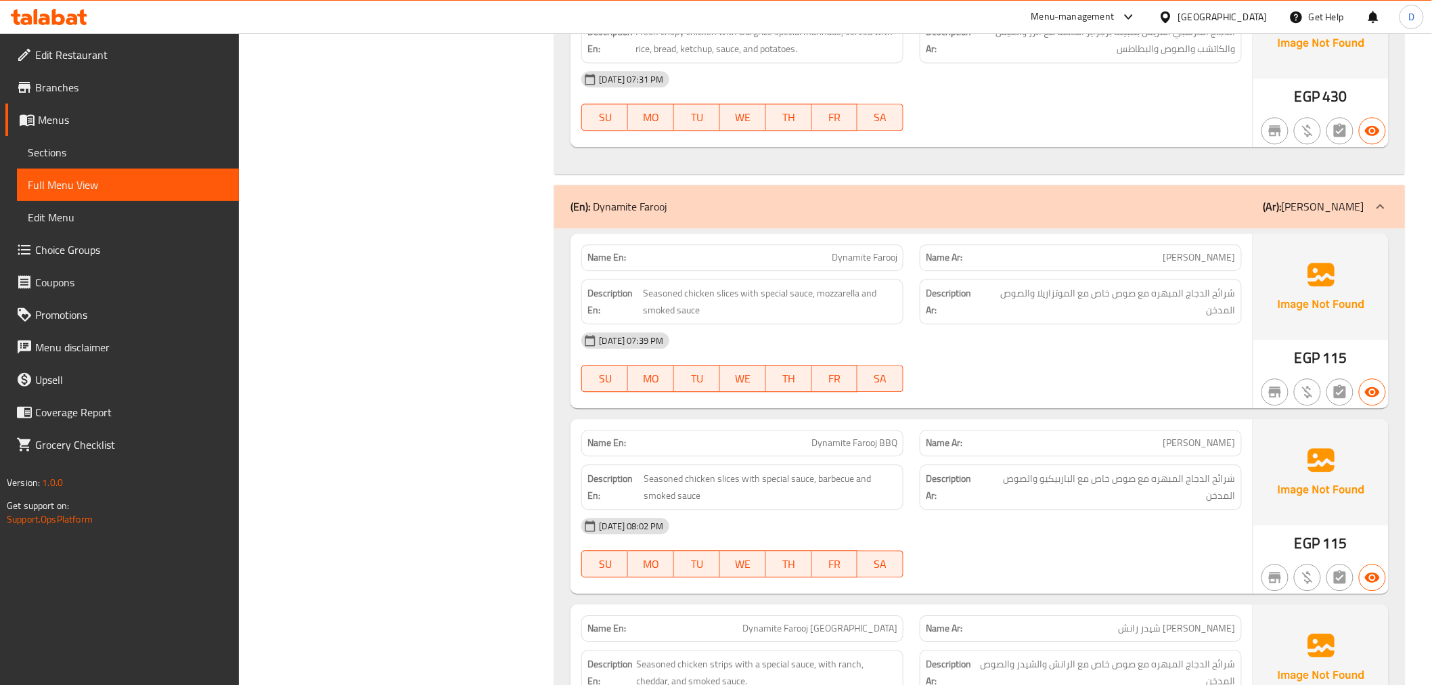
click at [890, 254] on span "Dynamite Farooj" at bounding box center [865, 257] width 66 height 14
copy span "Dynamite Farooj"
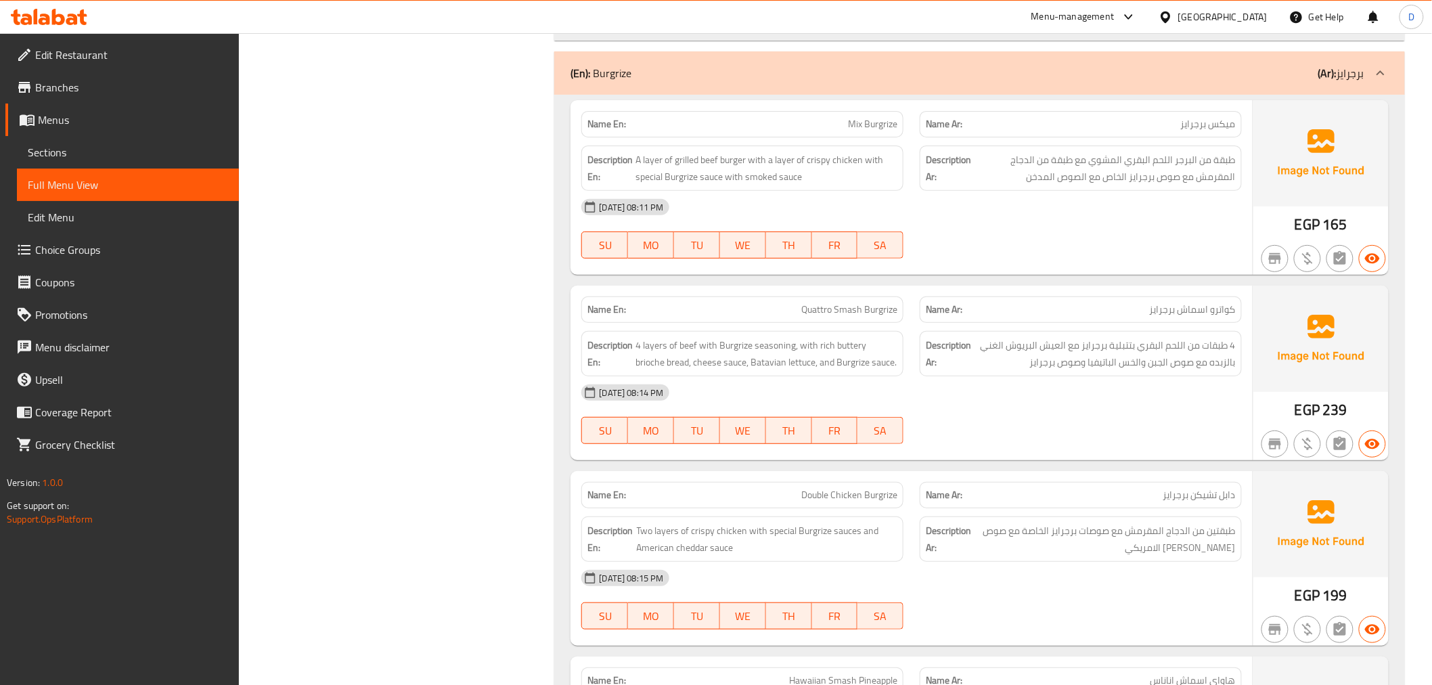
scroll to position [2255, 0]
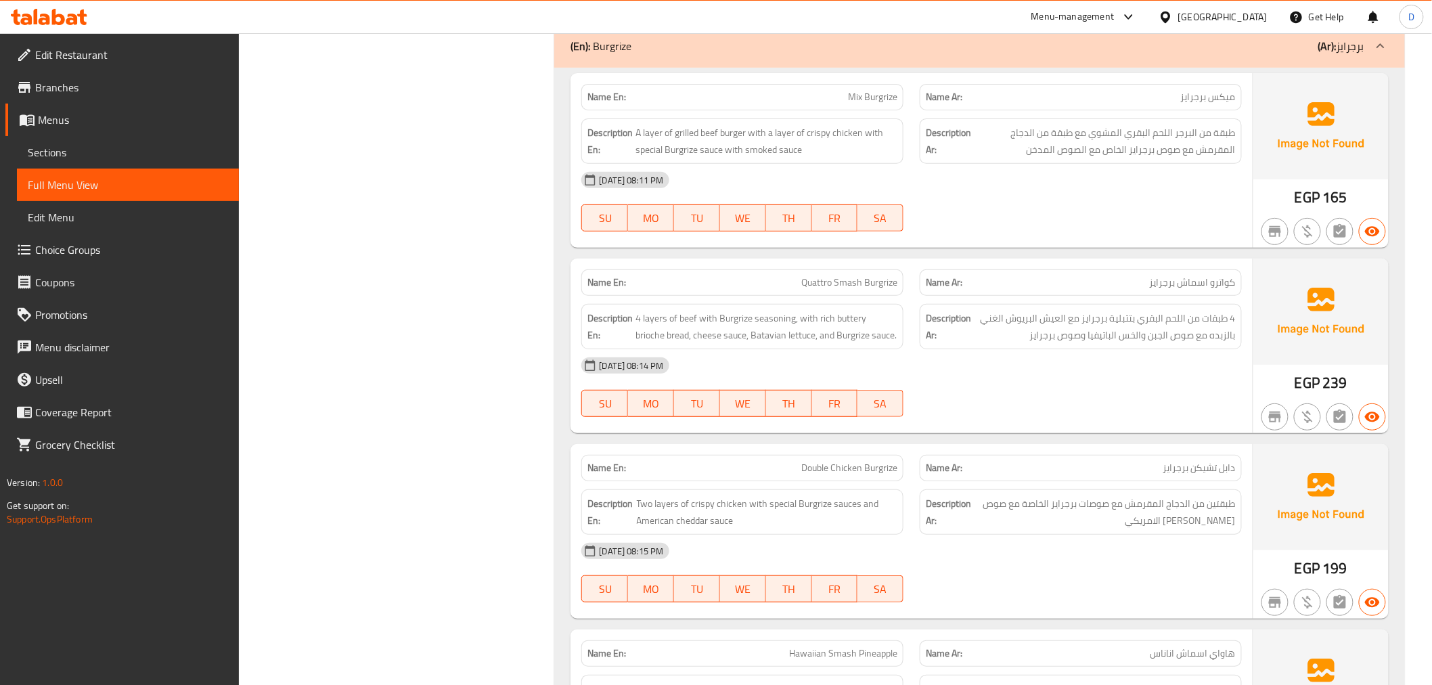
click at [855, 93] on span "Mix Burgrize" at bounding box center [872, 97] width 49 height 14
copy span "Mix Burgrize"
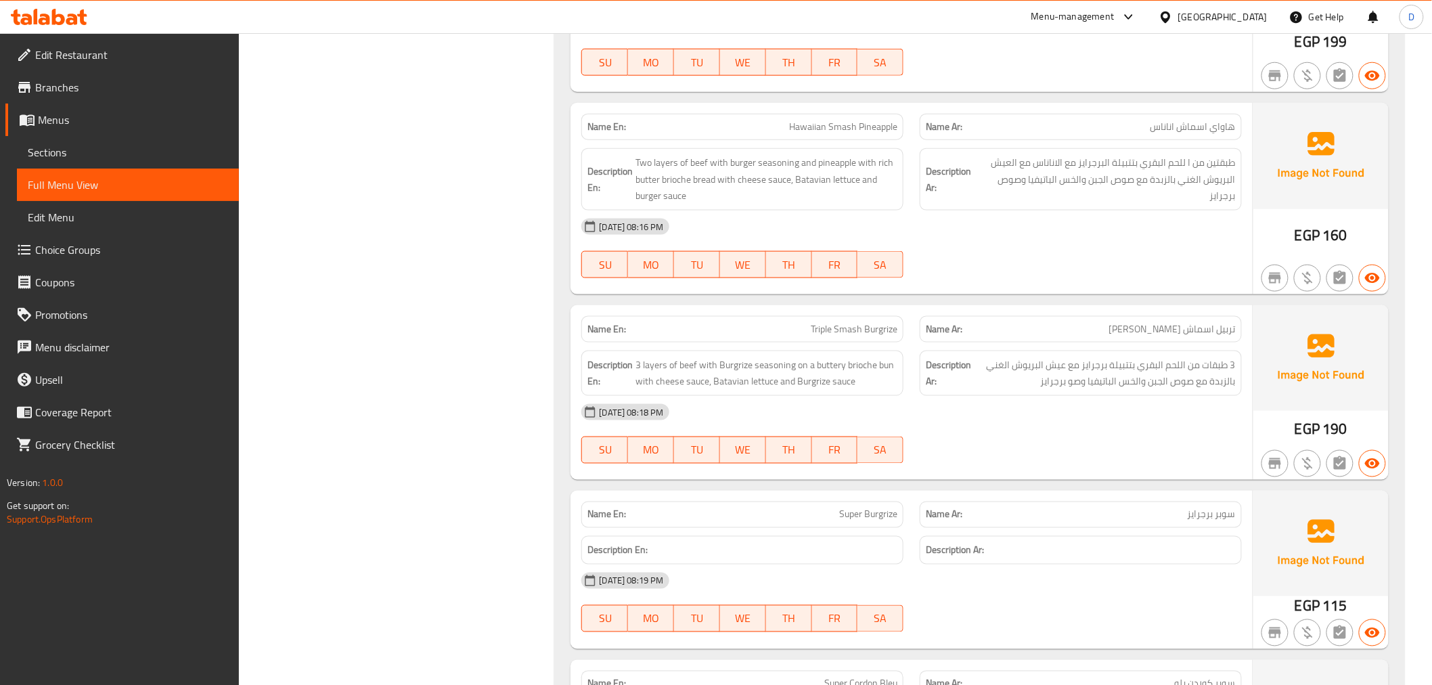
scroll to position [2857, 0]
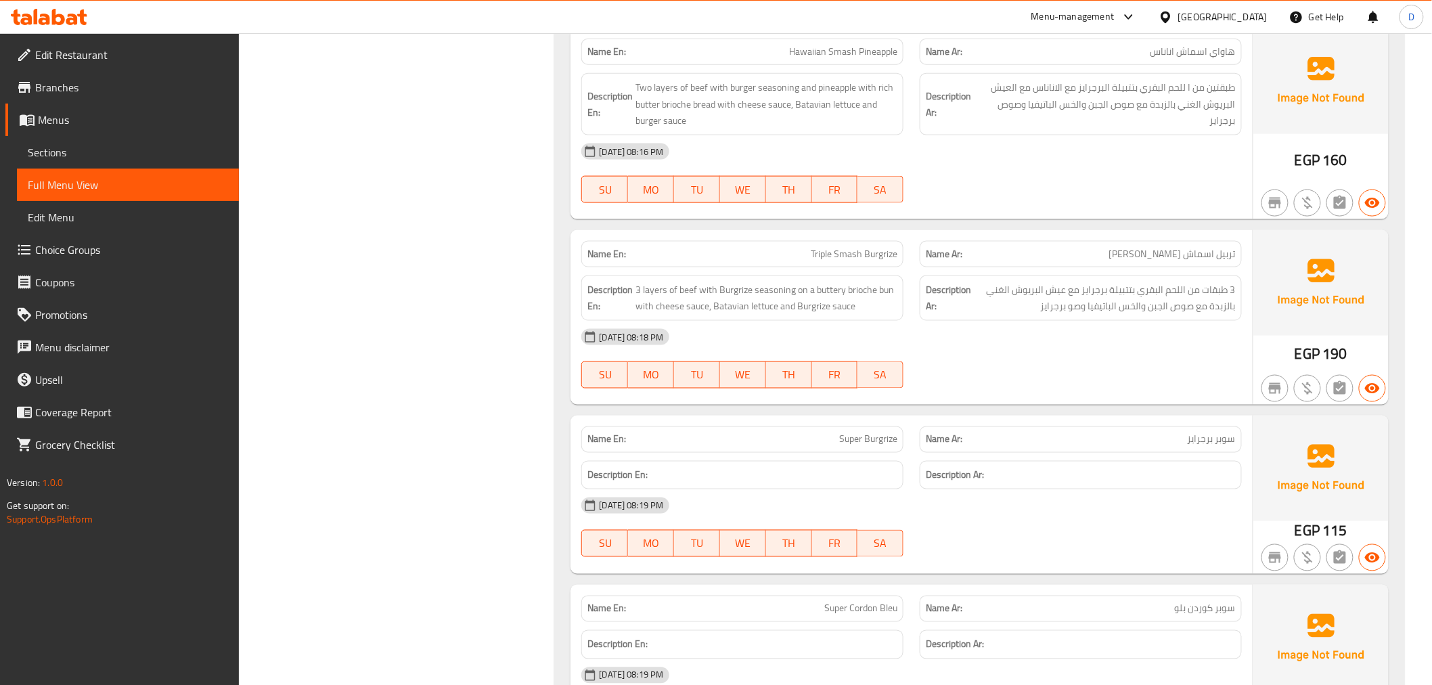
click at [874, 53] on span "Hawaiian Smash Pineapple" at bounding box center [843, 52] width 108 height 14
copy span "Hawaiian Smash Pineapple"
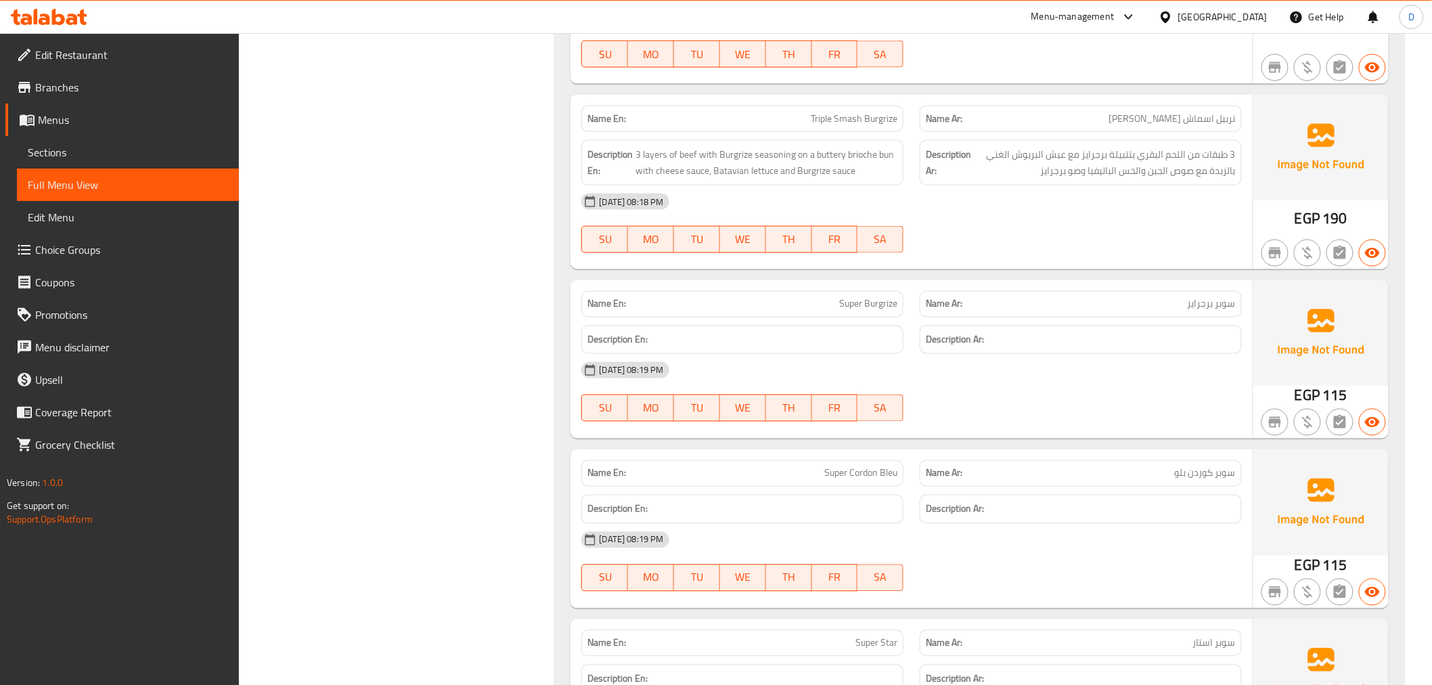
scroll to position [3007, 0]
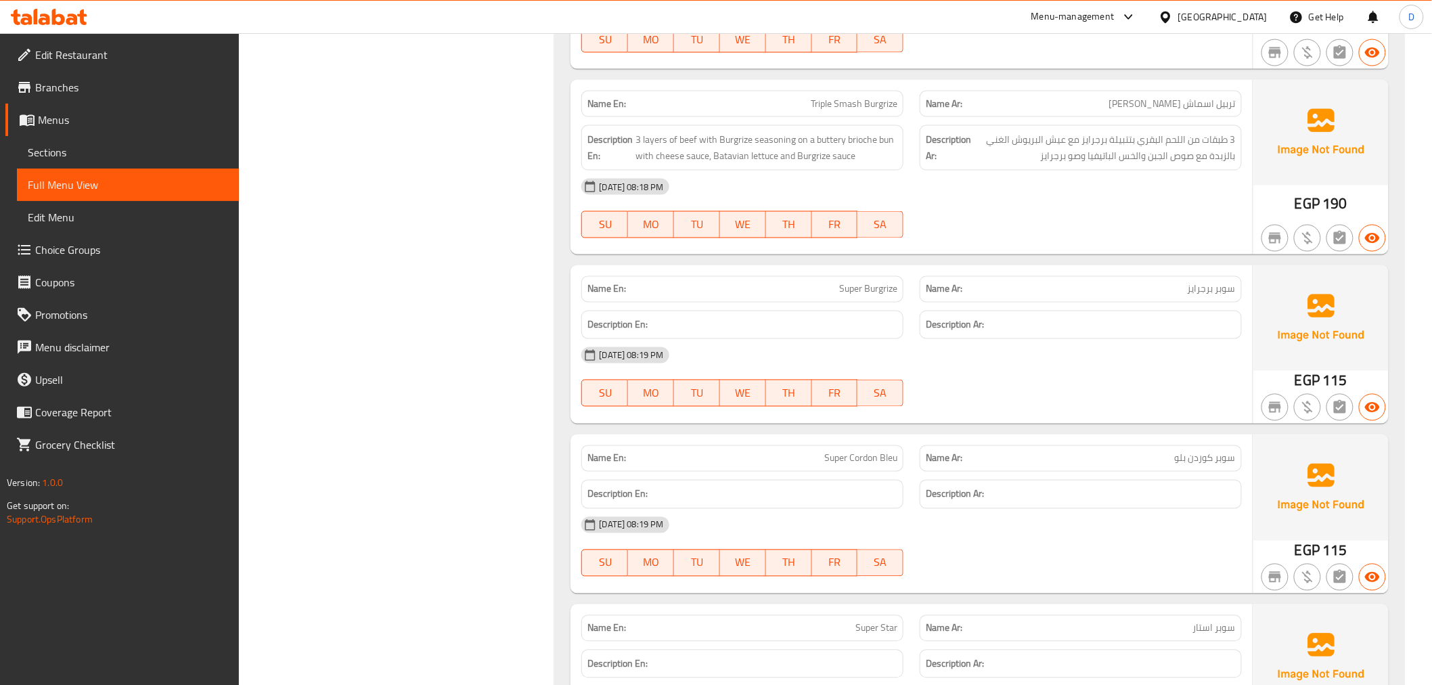
click at [847, 109] on span "Triple Smash Burgrize" at bounding box center [854, 104] width 87 height 14
copy span "Triple Smash Burgrize"
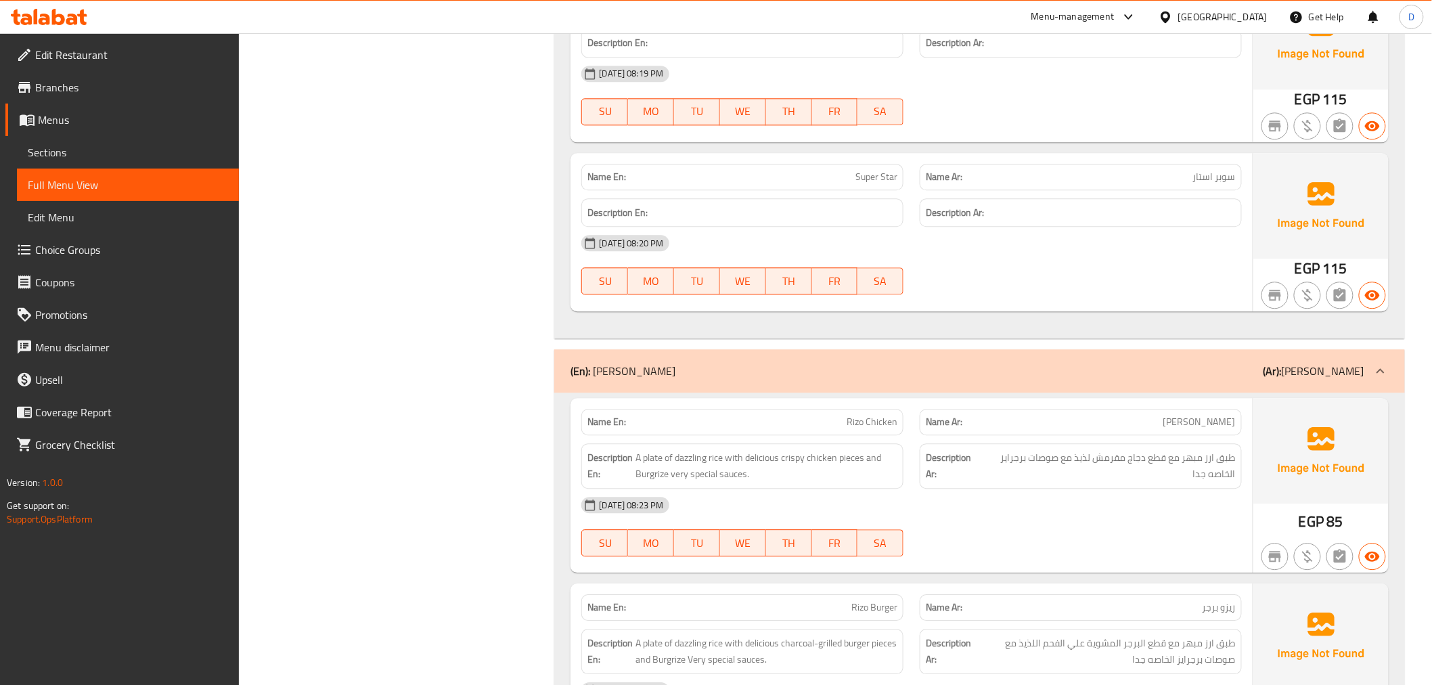
scroll to position [3683, 0]
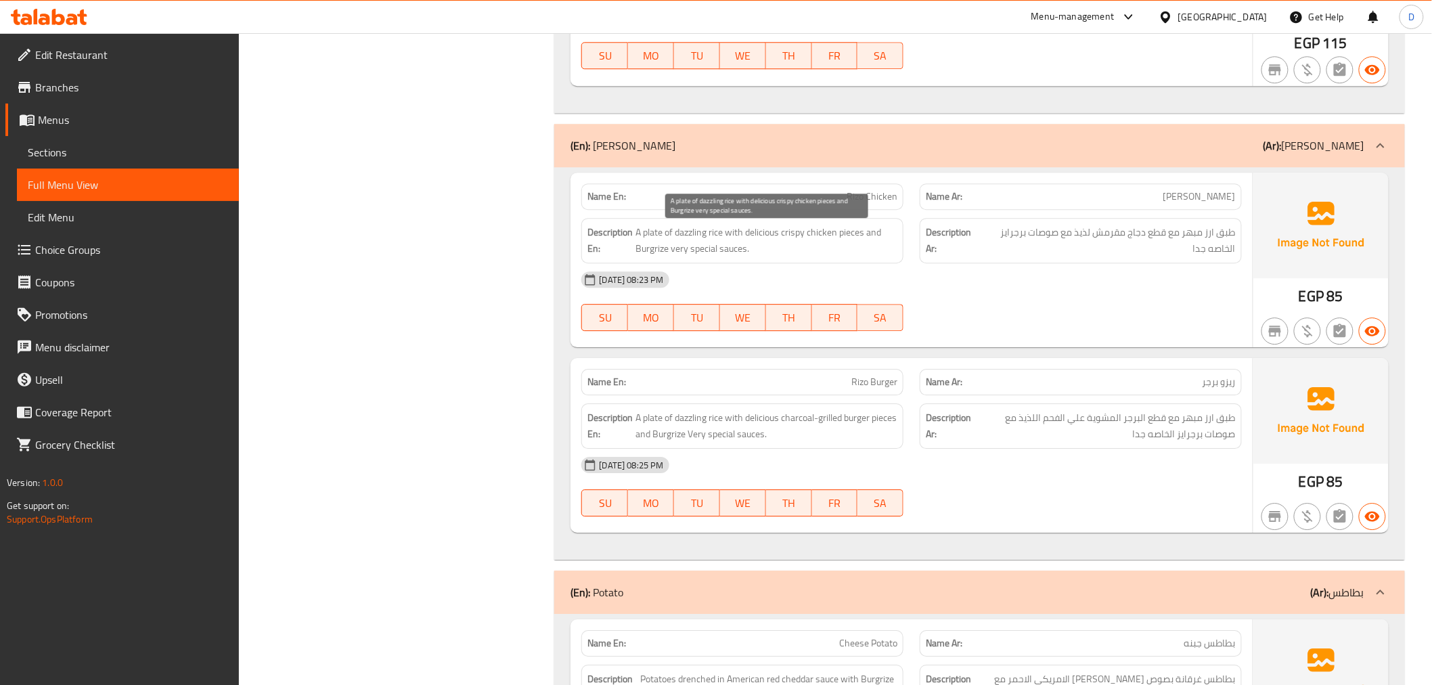
click at [700, 235] on span "A plate of dazzling rice with delicious crispy chicken pieces and Burgrize very…" at bounding box center [766, 240] width 262 height 33
copy span "dazzling"
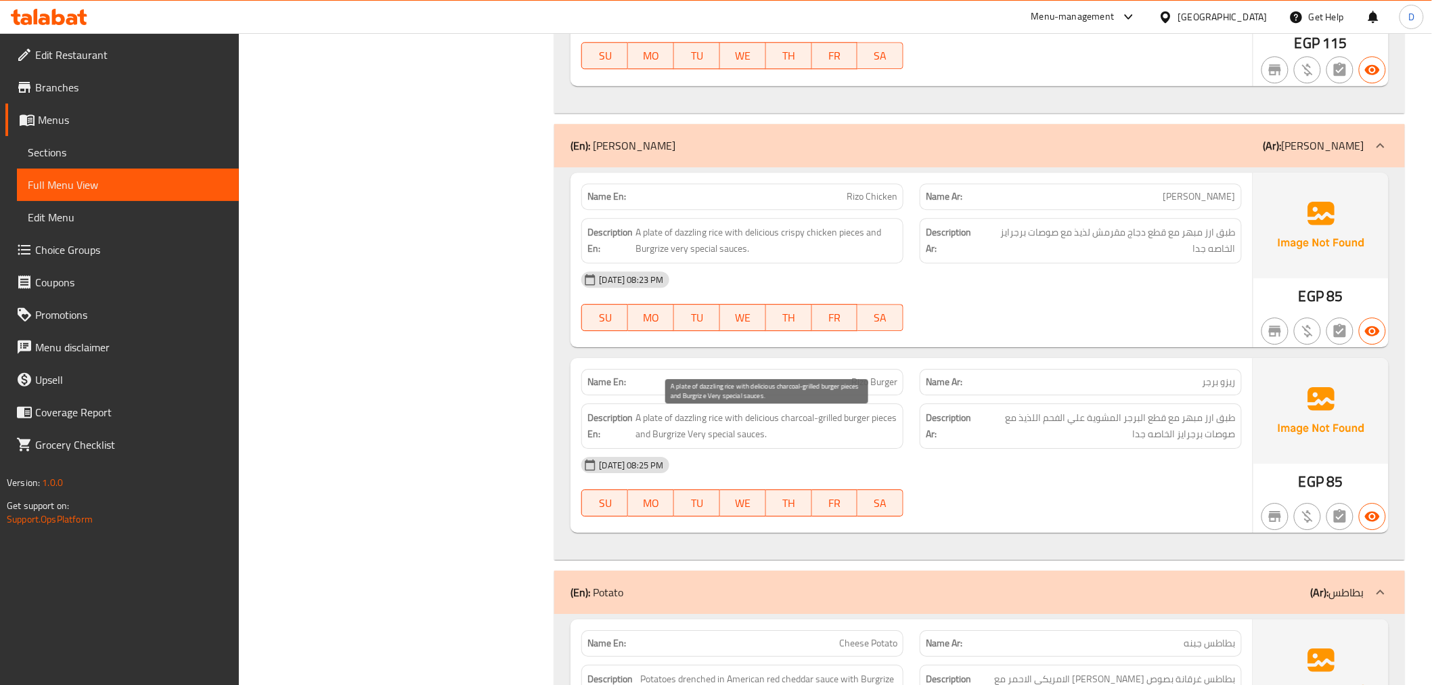
click at [697, 424] on span "A plate of dazzling rice with delicious charcoal-grilled burger pieces and Burg…" at bounding box center [766, 425] width 262 height 33
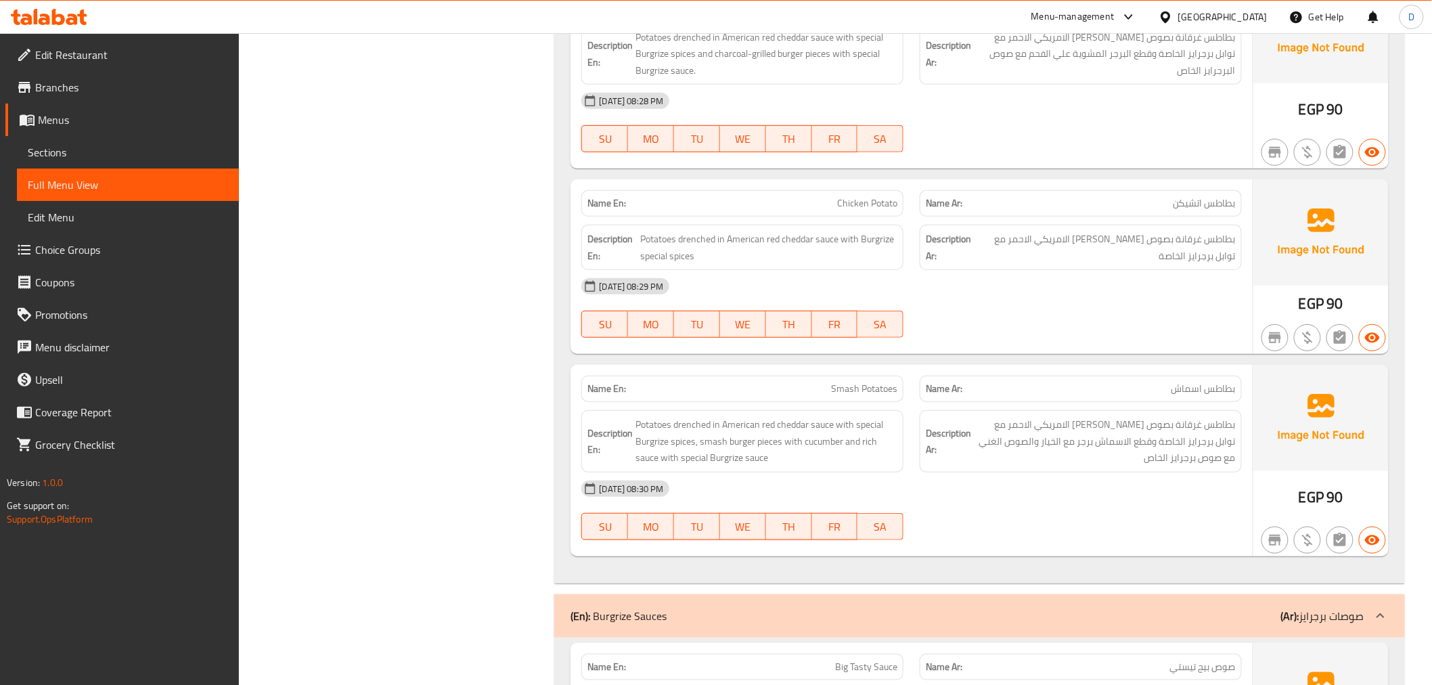
scroll to position [4585, 0]
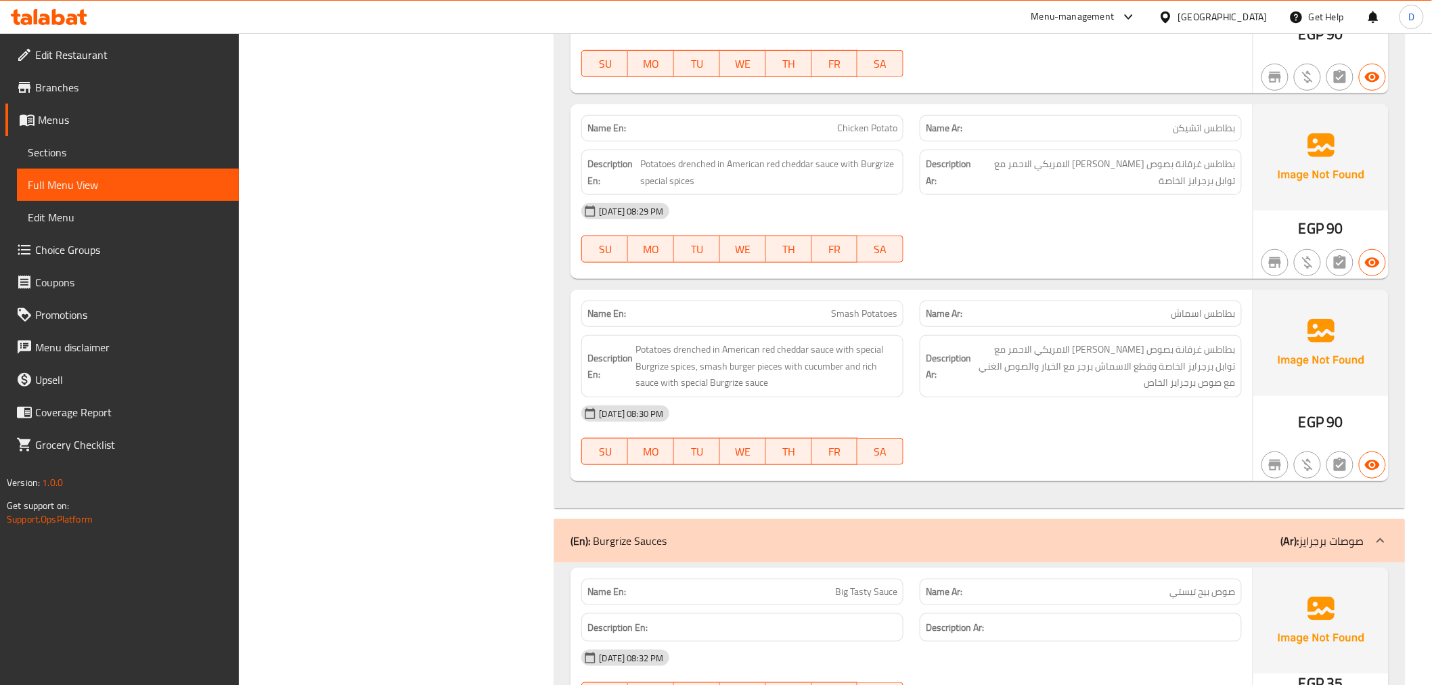
click at [858, 135] on span "Chicken Potato" at bounding box center [867, 128] width 60 height 14
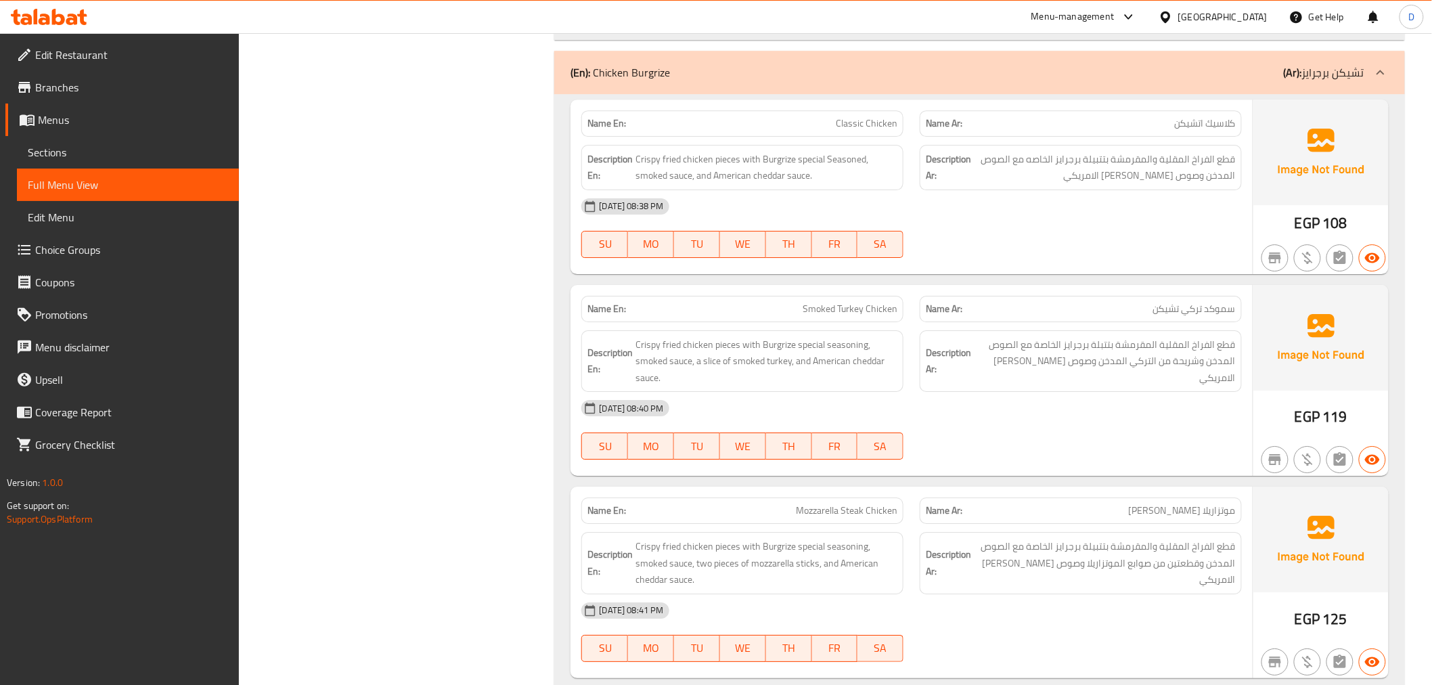
scroll to position [6090, 0]
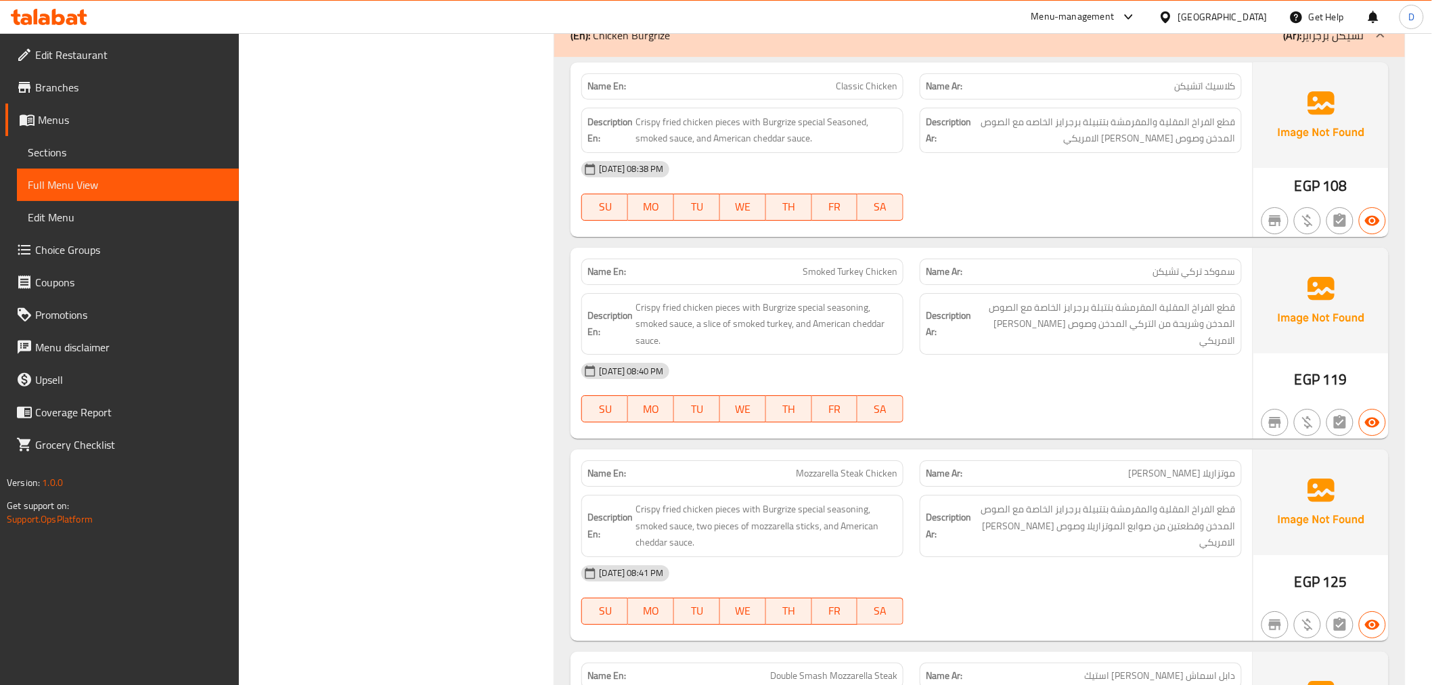
click at [848, 479] on span "Mozzarella Steak Chicken" at bounding box center [846, 473] width 101 height 14
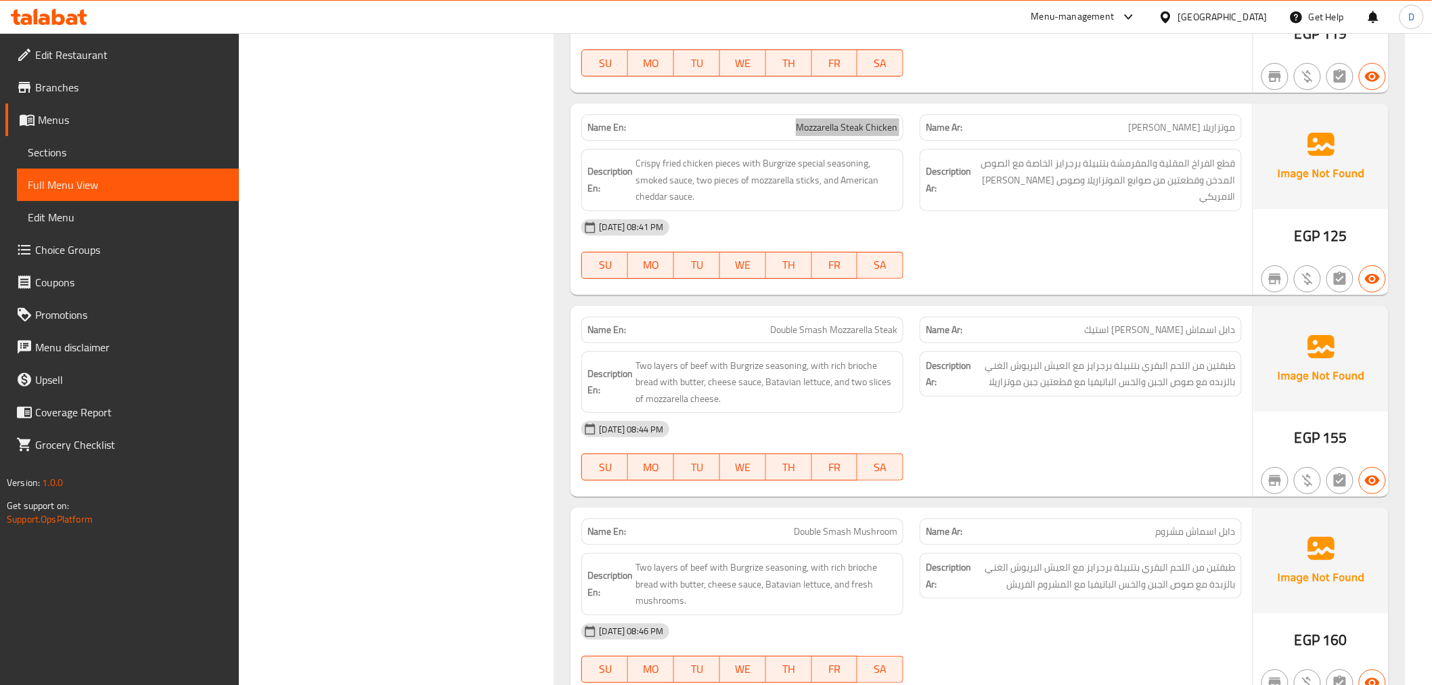
scroll to position [6540, 0]
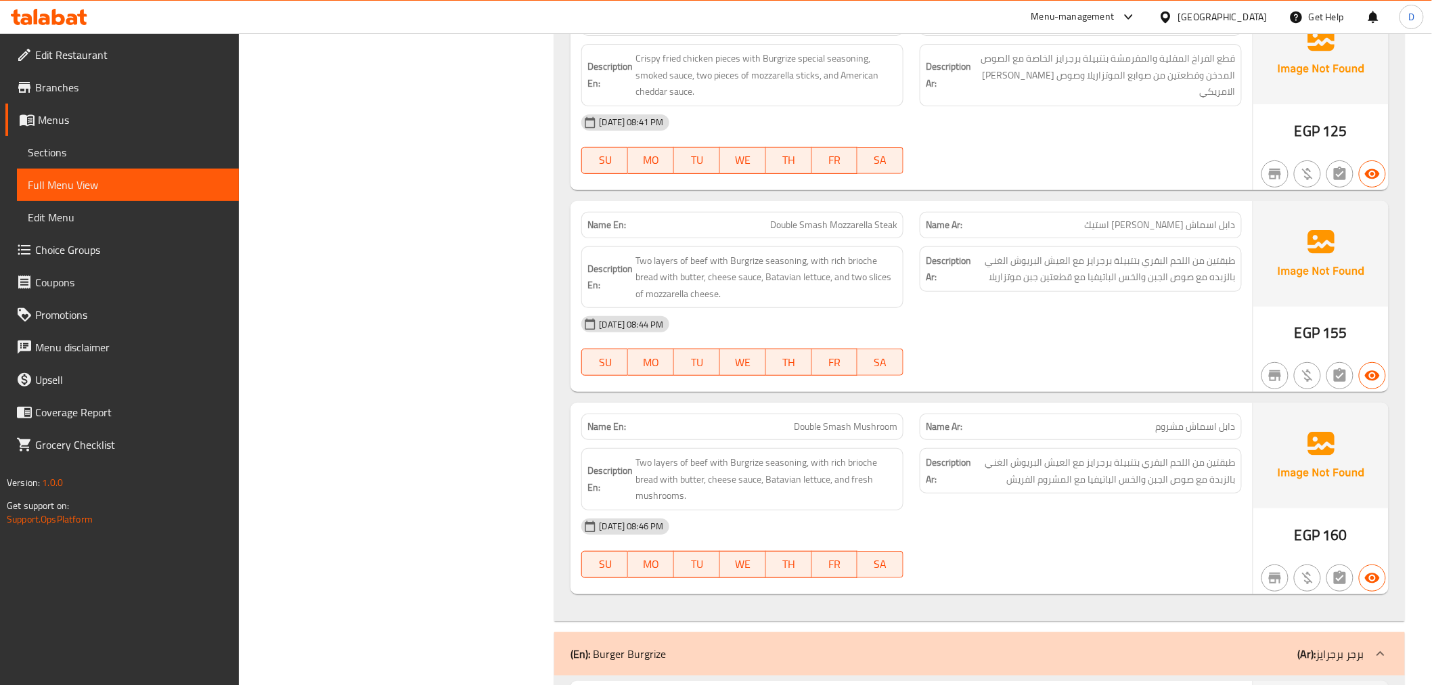
click at [890, 232] on span "Double Smash Mozzarella Steak" at bounding box center [833, 225] width 127 height 14
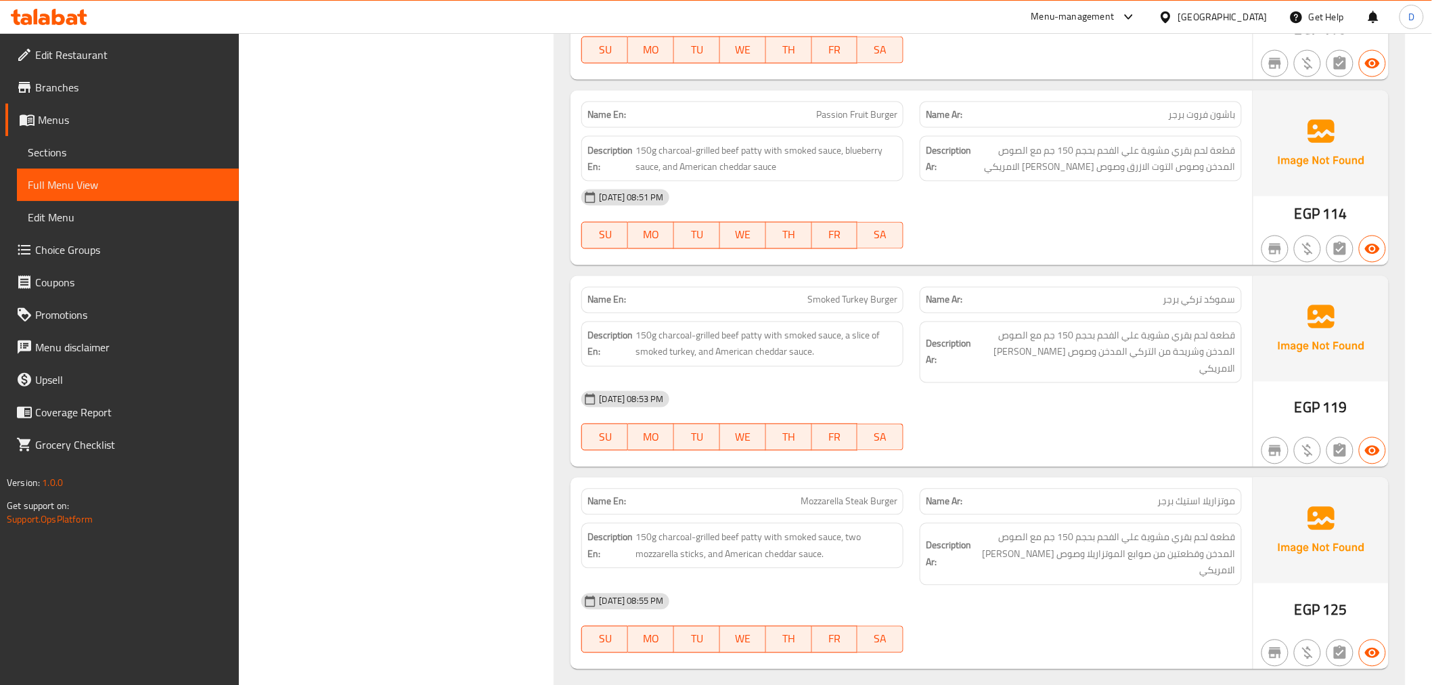
scroll to position [7443, 0]
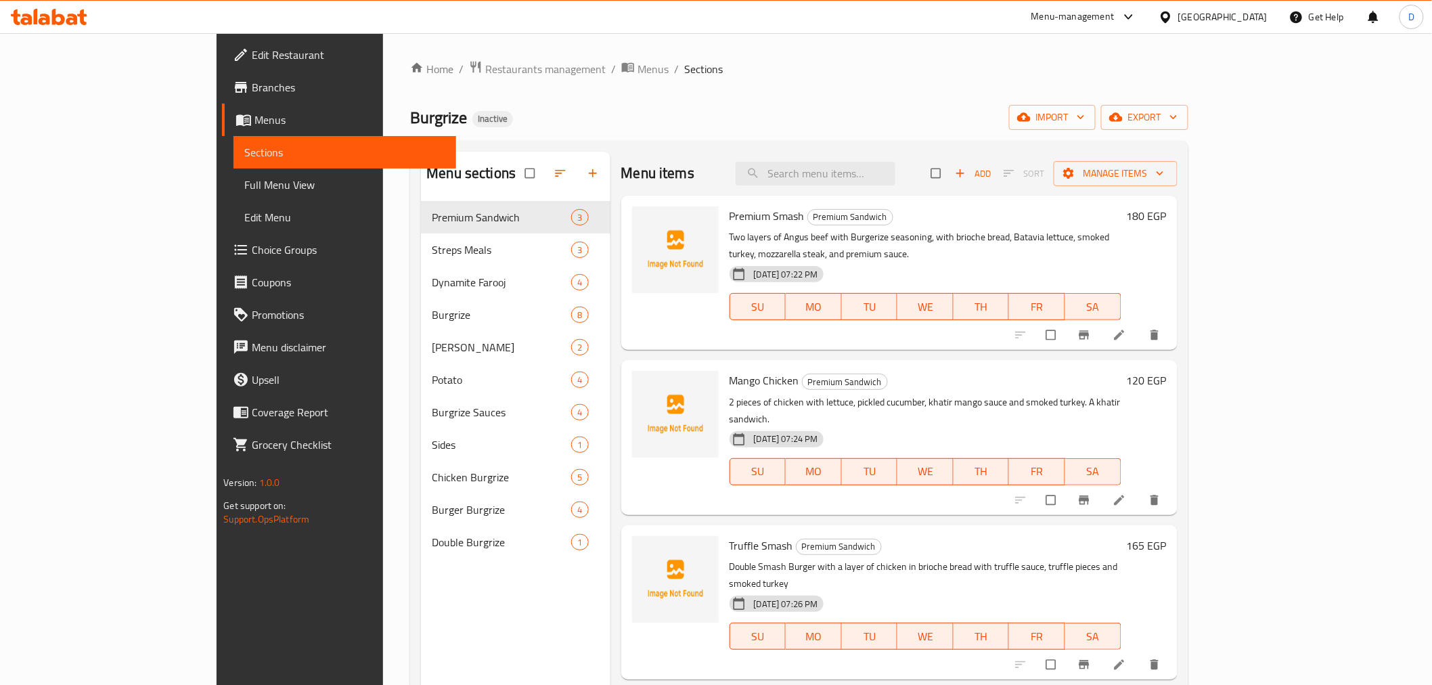
click at [222, 73] on link "Branches" at bounding box center [338, 87] width 233 height 32
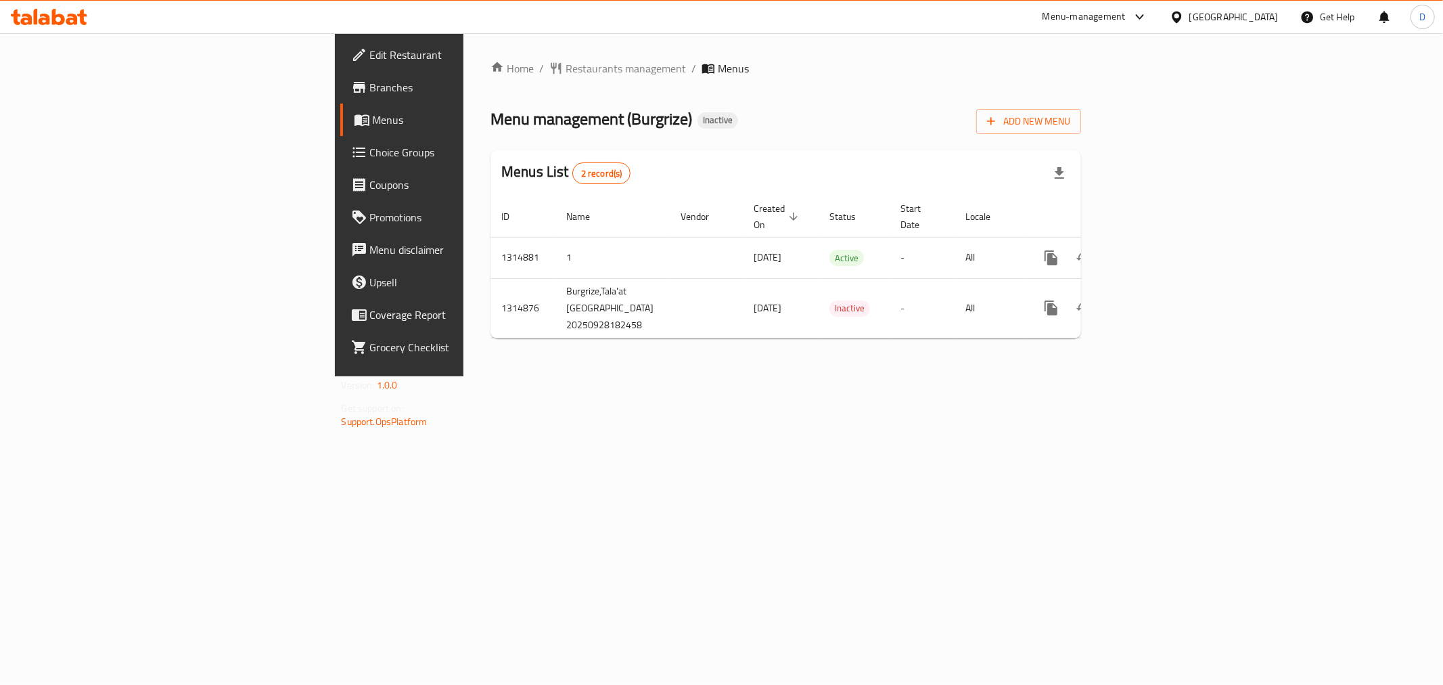
click at [340, 95] on link "Branches" at bounding box center [457, 87] width 235 height 32
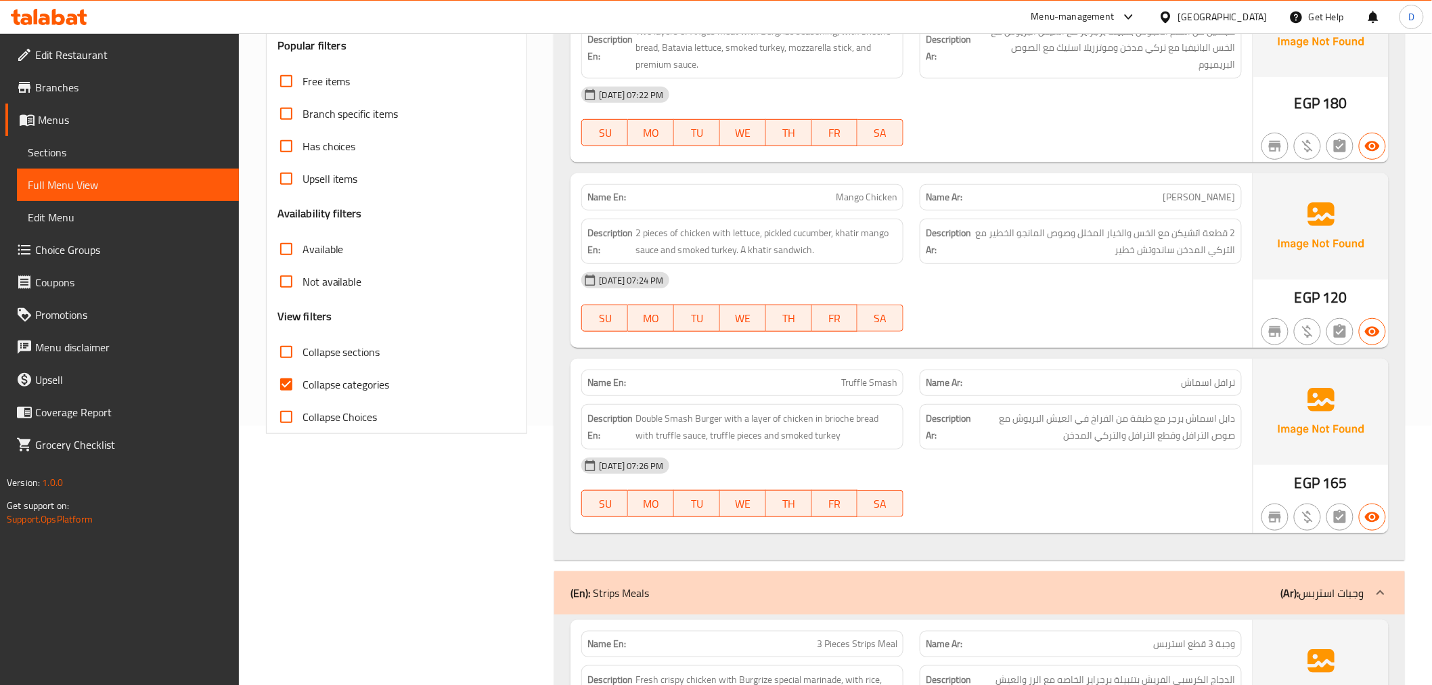
scroll to position [376, 0]
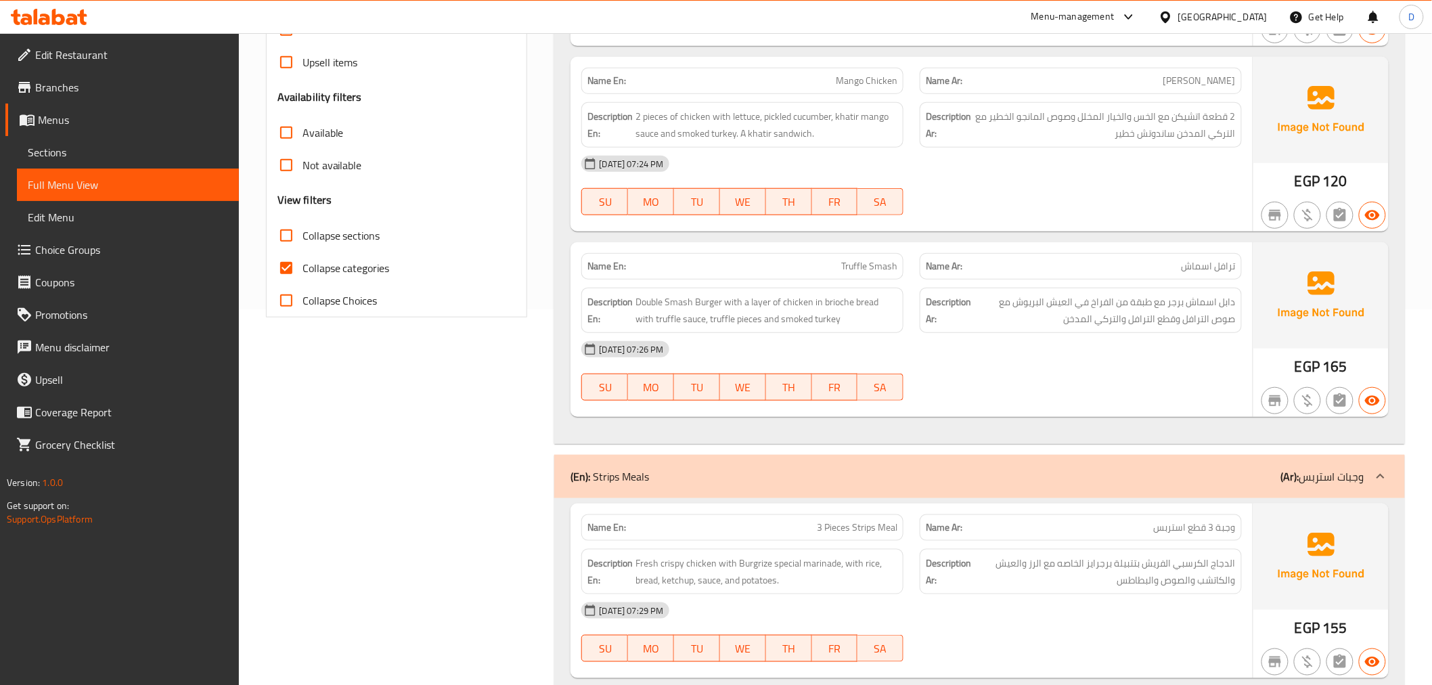
click at [343, 266] on span "Collapse categories" at bounding box center [345, 268] width 87 height 16
click at [302, 266] on input "Collapse categories" at bounding box center [286, 268] width 32 height 32
checkbox input "false"
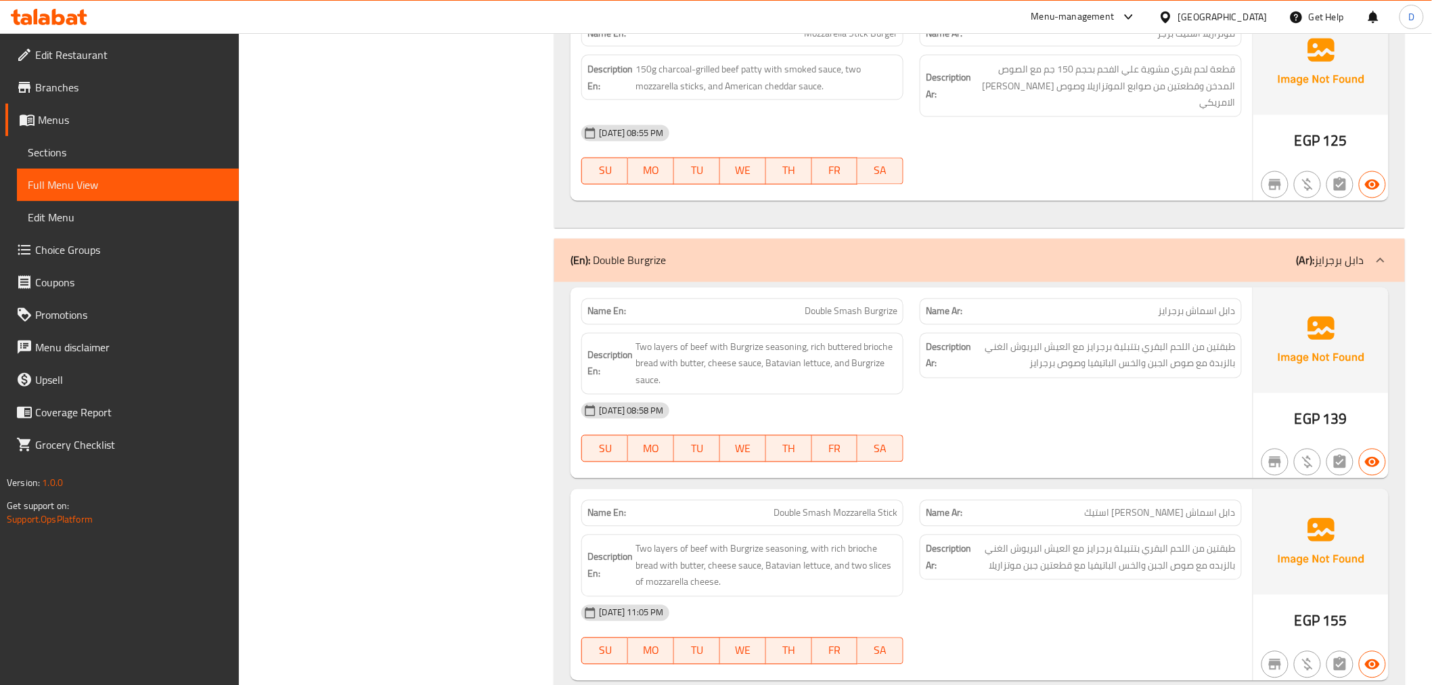
scroll to position [7452, 0]
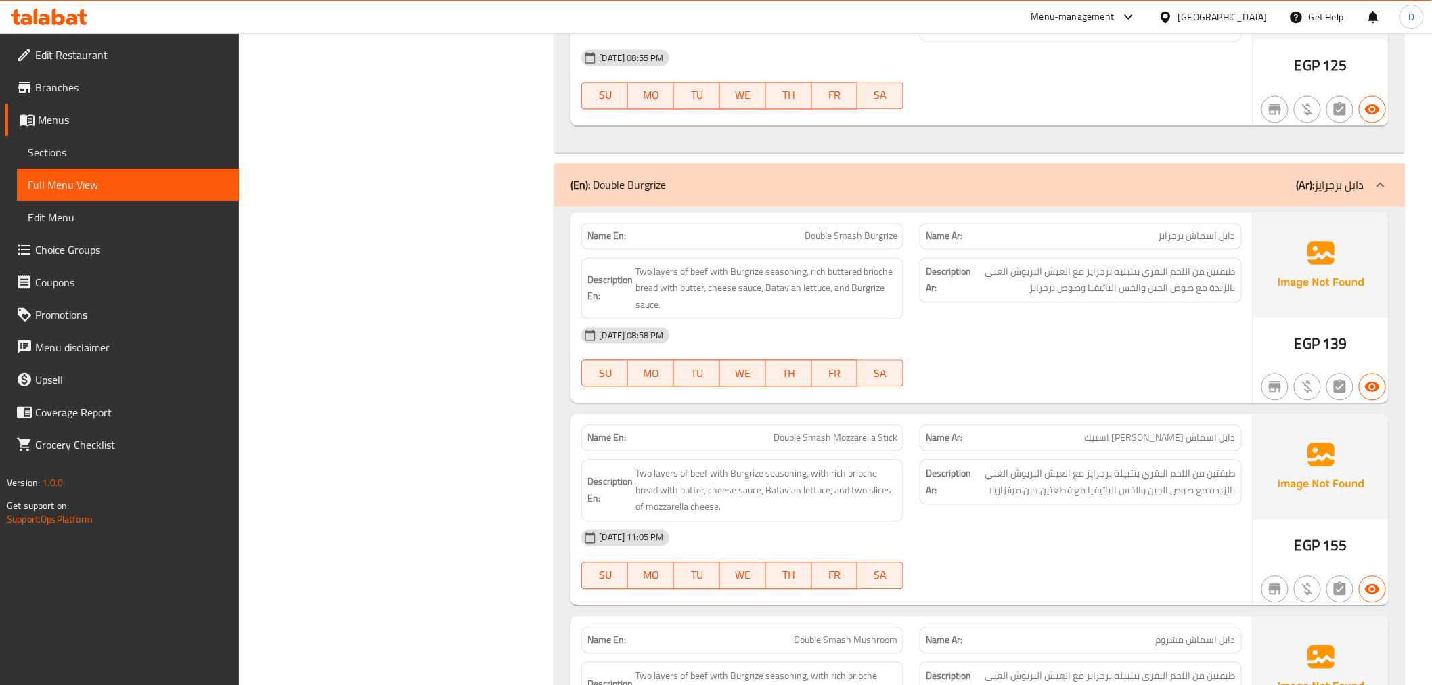
click at [822, 229] on span "Double Smash Burgrize" at bounding box center [850, 236] width 93 height 14
copy span "Double Smash Burgrize"
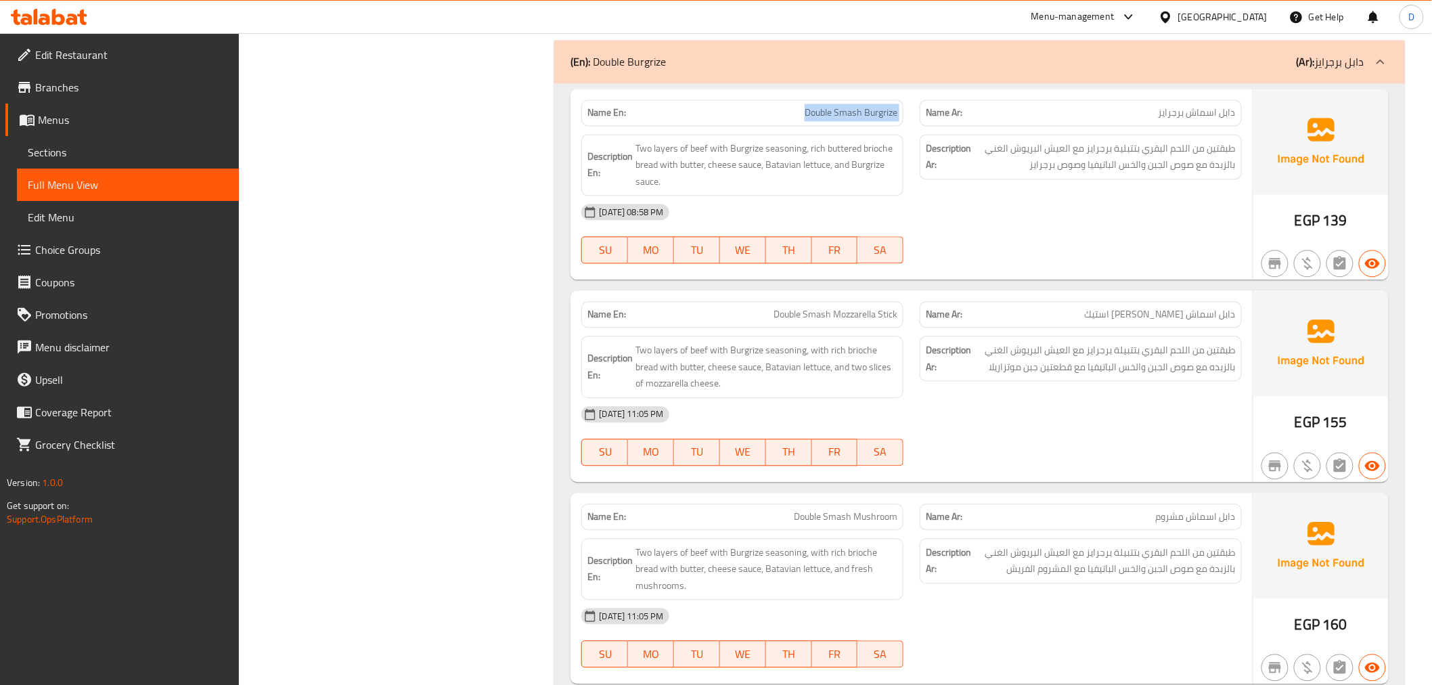
scroll to position [7602, 0]
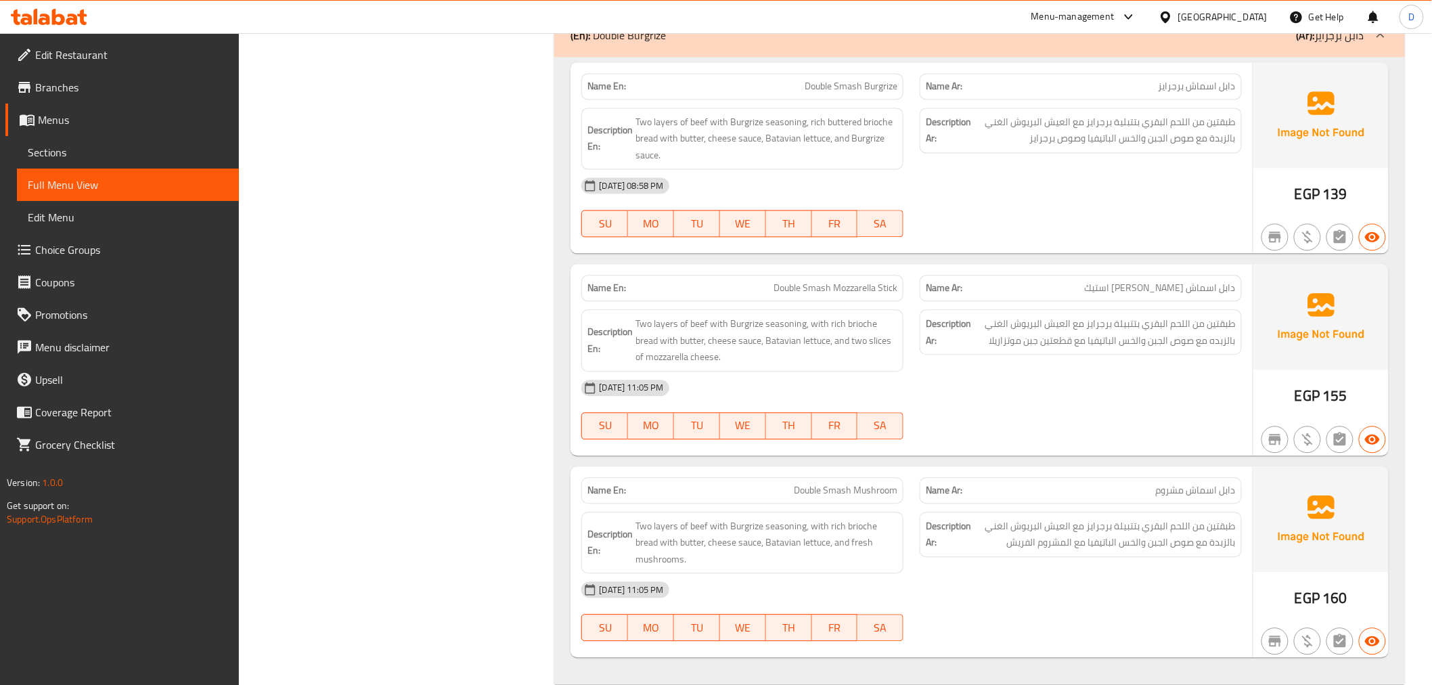
click at [800, 281] on span "Double Smash Mozzarella Stick" at bounding box center [835, 288] width 124 height 14
copy span "Double Smash Mozzarella Stick"
drag, startPoint x: 851, startPoint y: 312, endPoint x: 893, endPoint y: 314, distance: 42.7
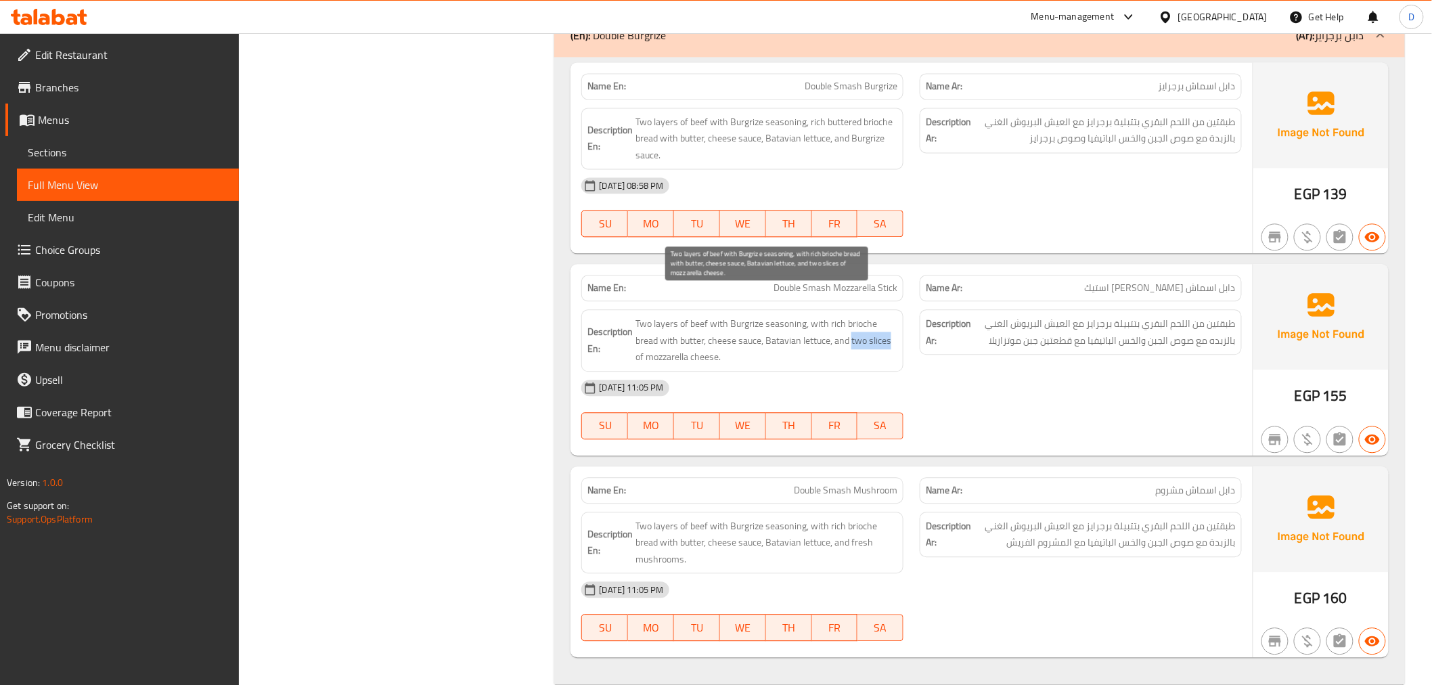
click at [893, 315] on span "Two layers of beef with Burgrize seasoning, with rich brioche bread with butter…" at bounding box center [766, 340] width 262 height 50
copy span "two slices"
click at [798, 327] on span "Two layers of beef with Burgrize seasoning, with rich brioche bread with butter…" at bounding box center [766, 340] width 262 height 50
click at [70, 20] on icon at bounding box center [72, 20] width 12 height 12
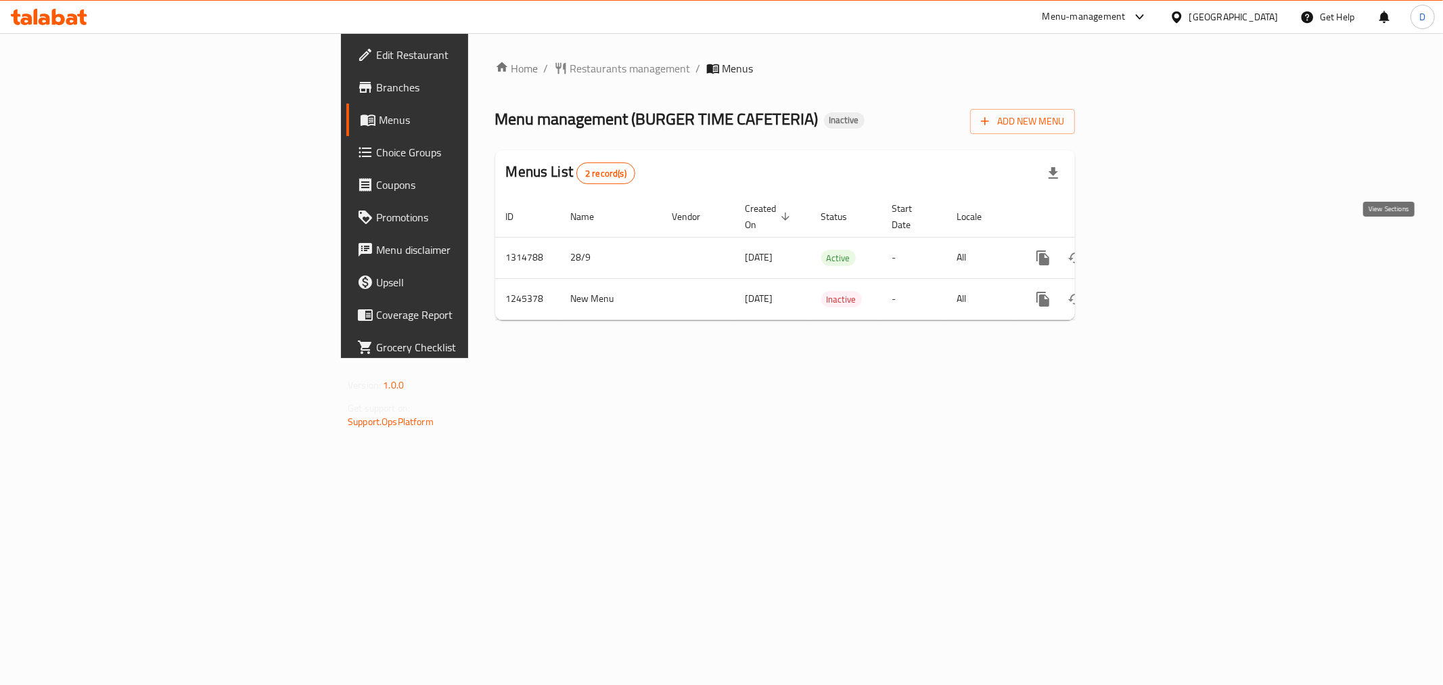
click at [1149, 250] on icon "enhanced table" at bounding box center [1141, 258] width 16 height 16
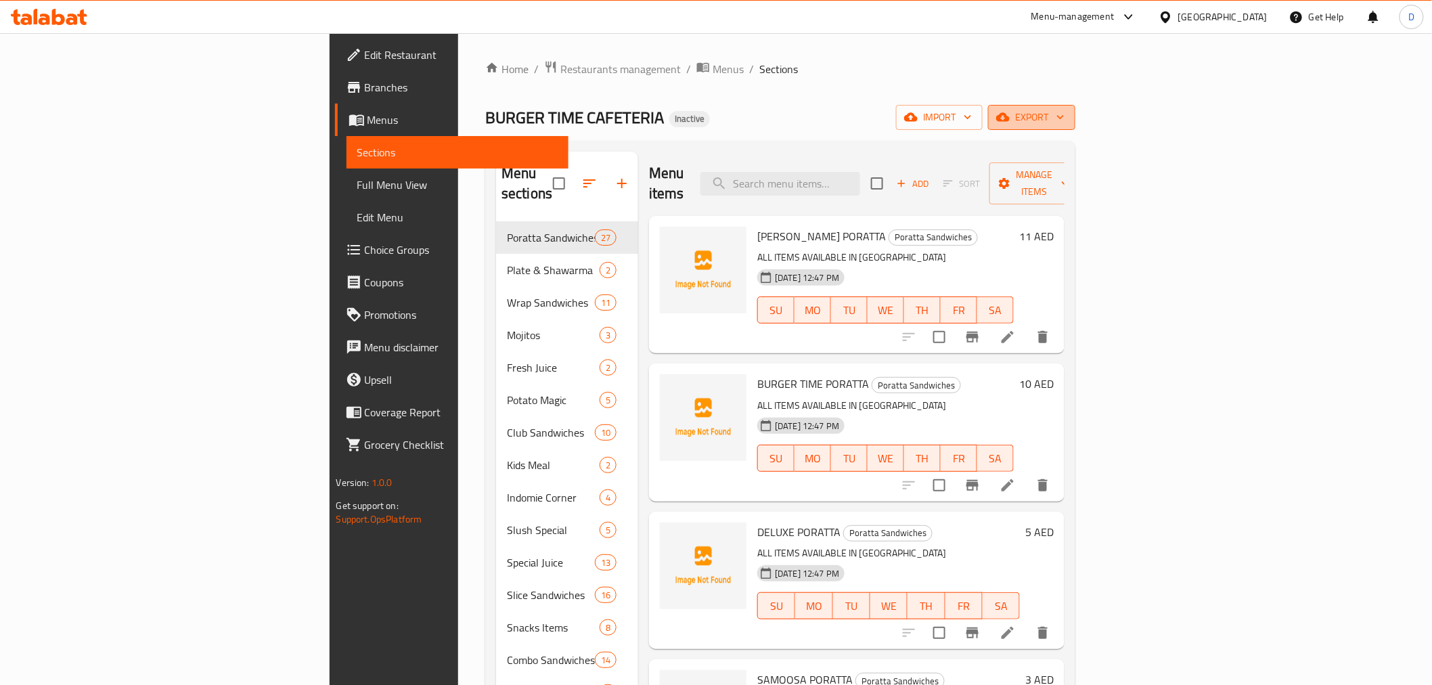
click at [1064, 119] on span "export" at bounding box center [1032, 117] width 66 height 17
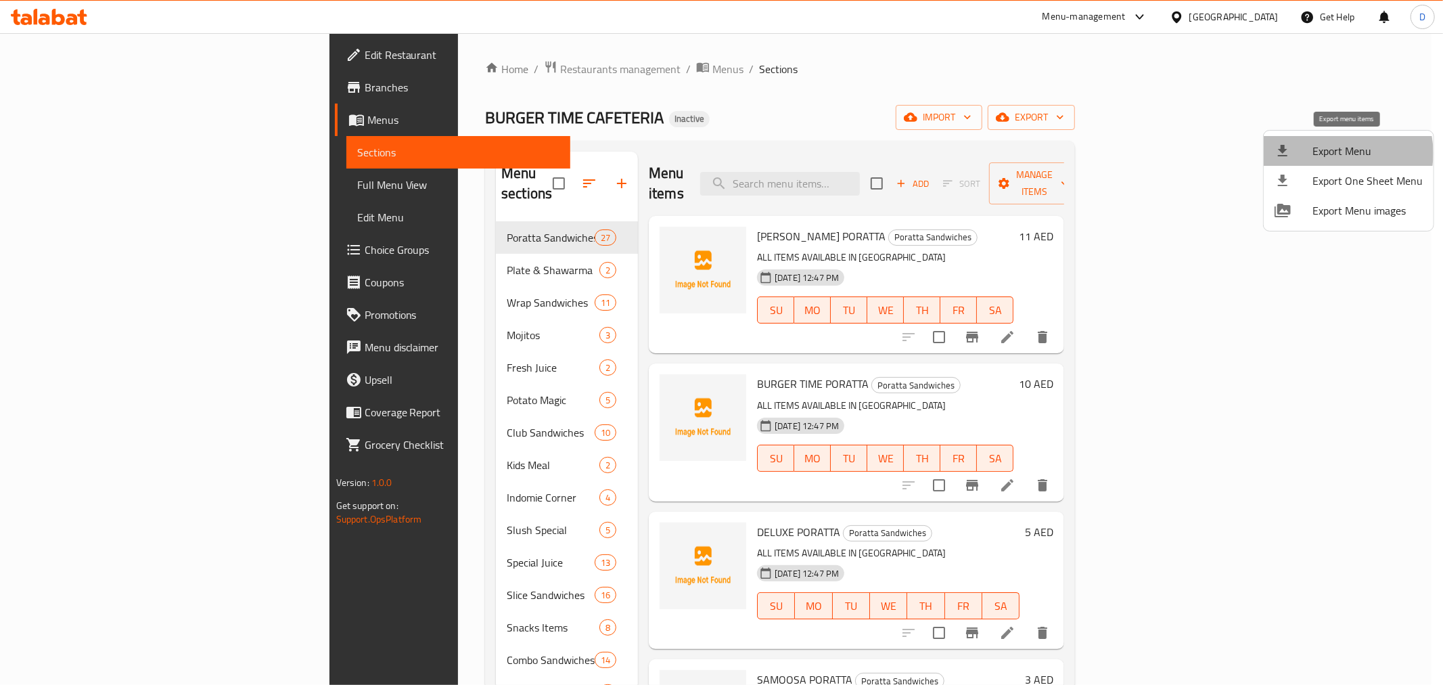
click at [1342, 153] on span "Export Menu" at bounding box center [1368, 151] width 110 height 16
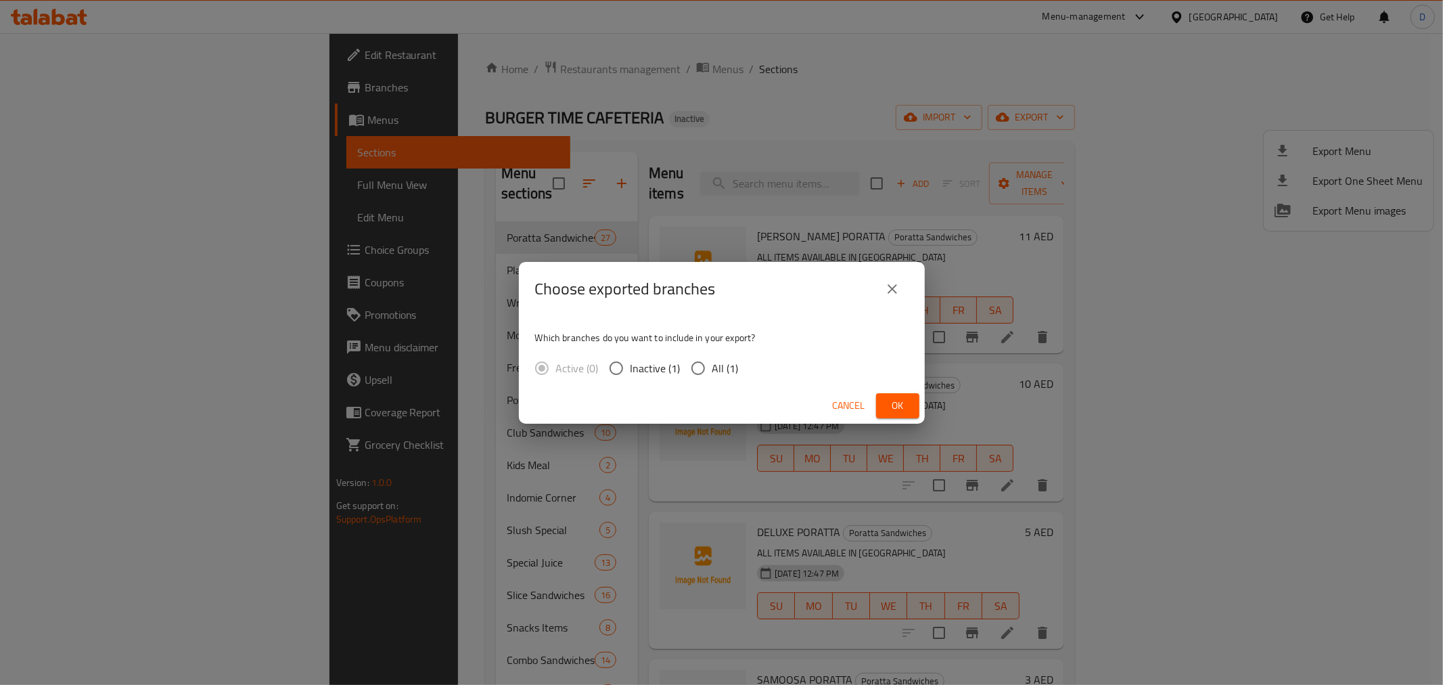
click at [694, 368] on input "All (1)" at bounding box center [698, 368] width 28 height 28
radio input "true"
click at [876, 396] on div "Cancel Ok" at bounding box center [722, 406] width 406 height 36
click at [887, 400] on span "Ok" at bounding box center [898, 405] width 22 height 17
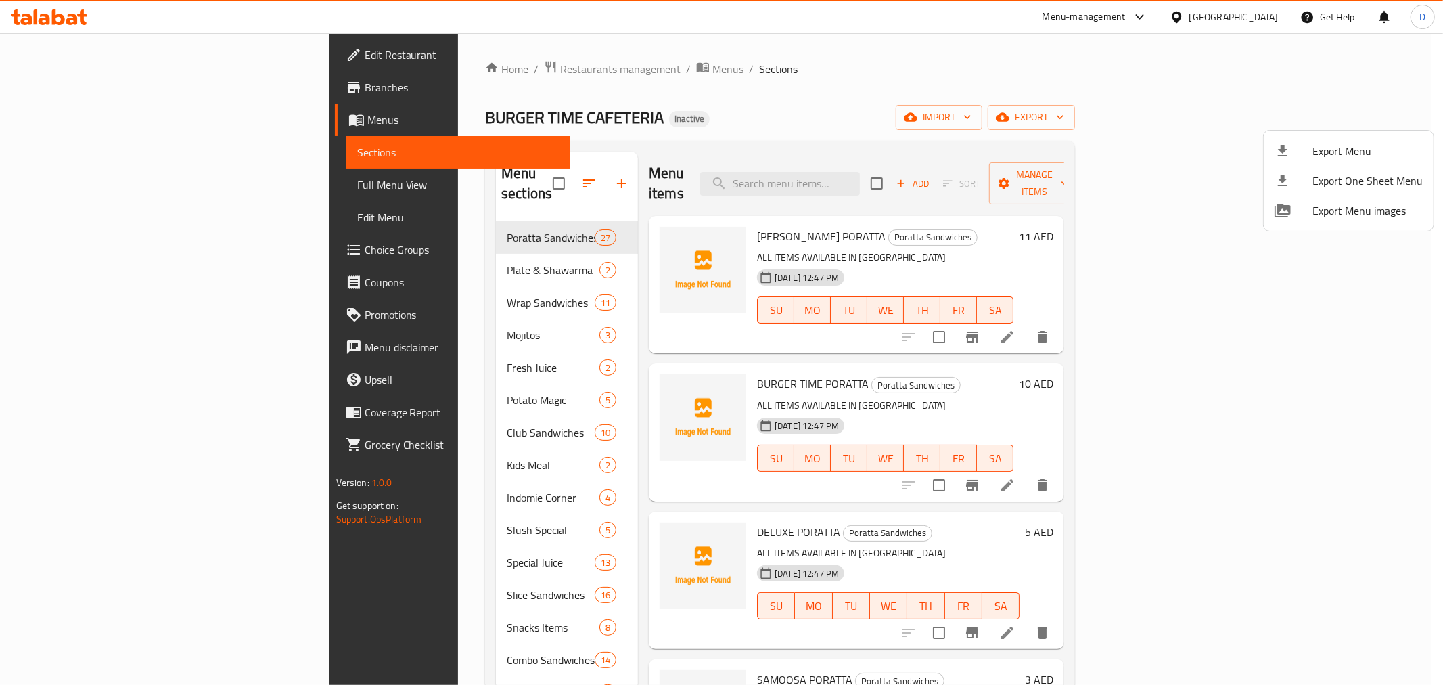
click at [319, 228] on div at bounding box center [721, 342] width 1443 height 685
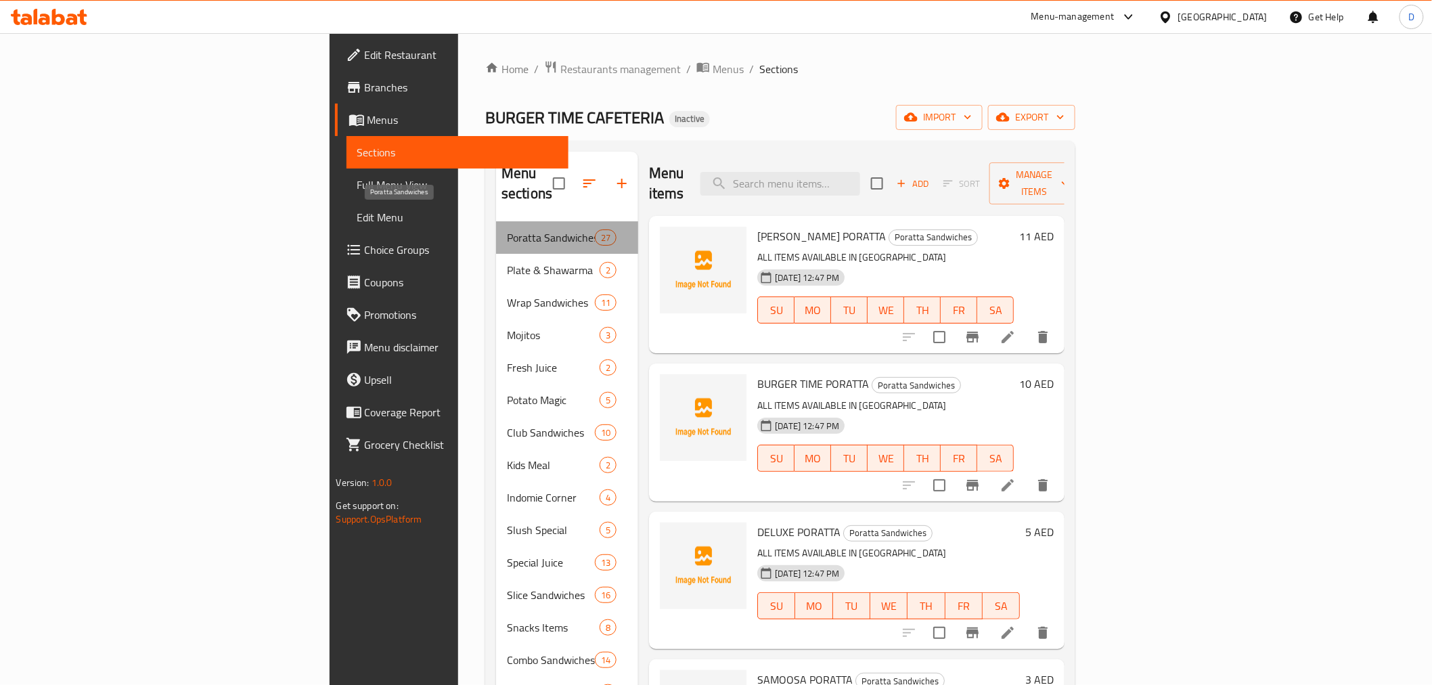
click at [507, 229] on span "Poratta Sandwiches" at bounding box center [551, 237] width 88 height 16
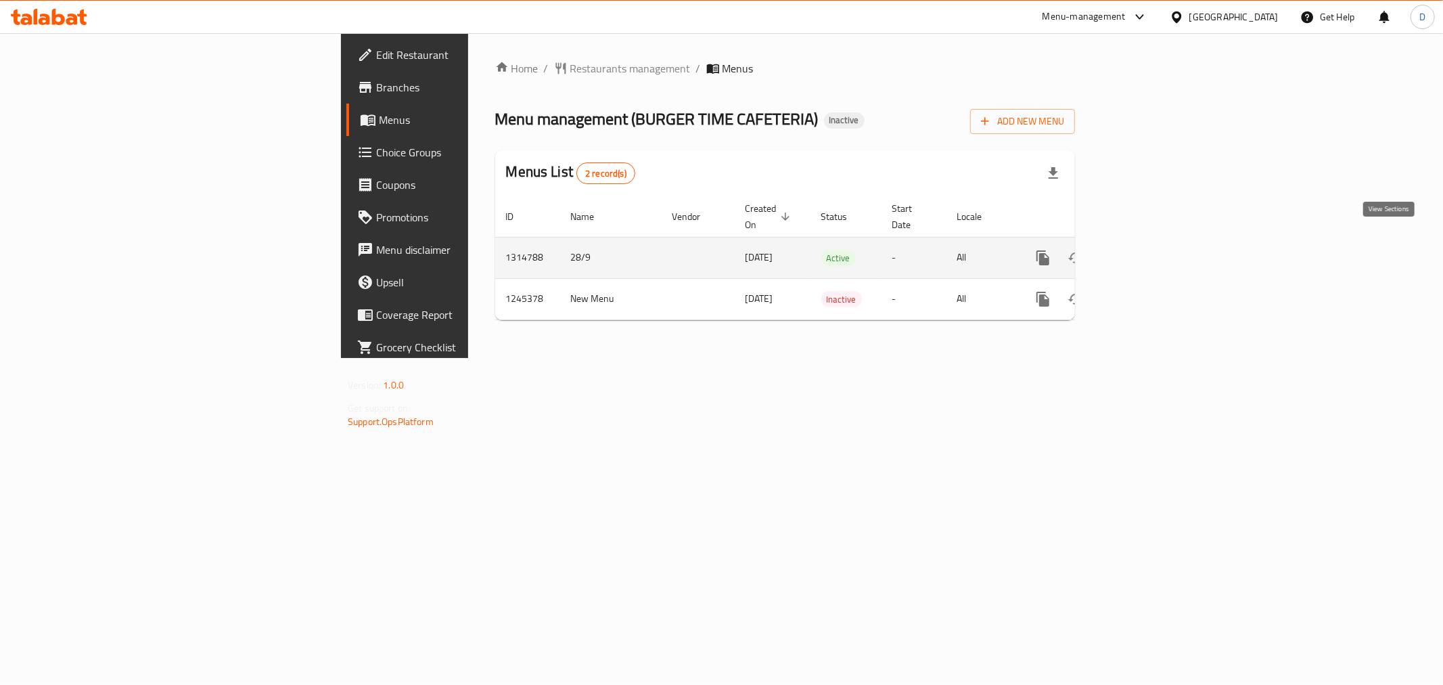
click at [1149, 250] on icon "enhanced table" at bounding box center [1141, 258] width 16 height 16
